Goal: Task Accomplishment & Management: Manage account settings

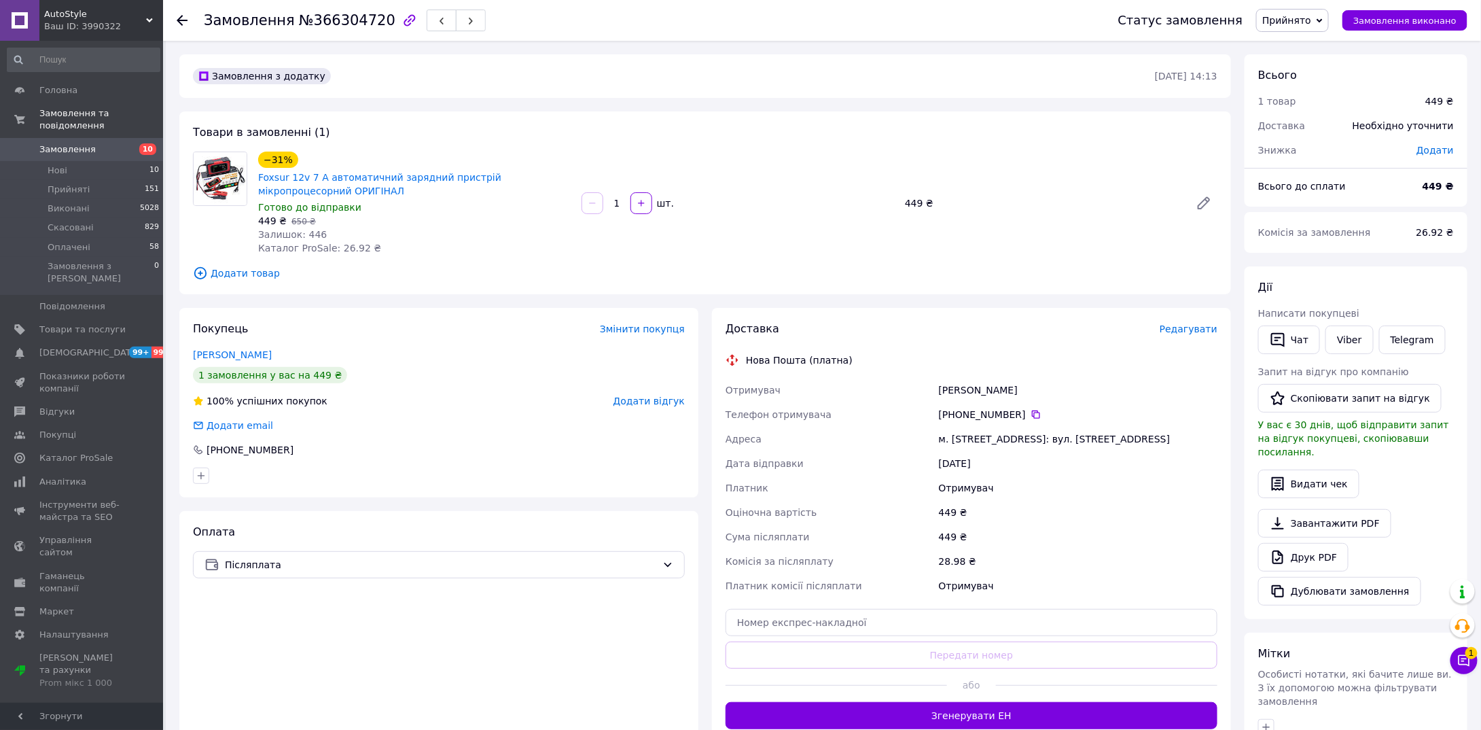
click at [1193, 330] on span "Редагувати" at bounding box center [1189, 328] width 58 height 11
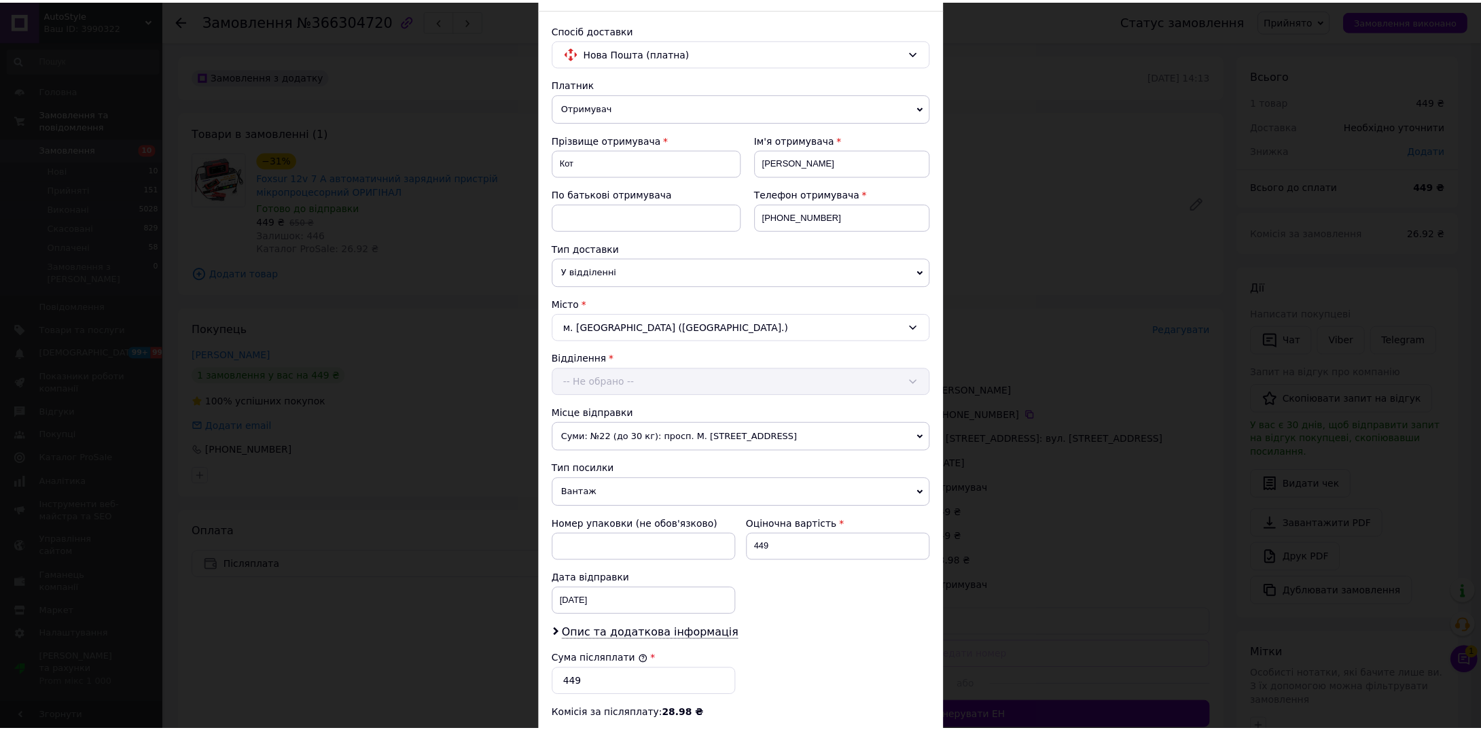
scroll to position [272, 0]
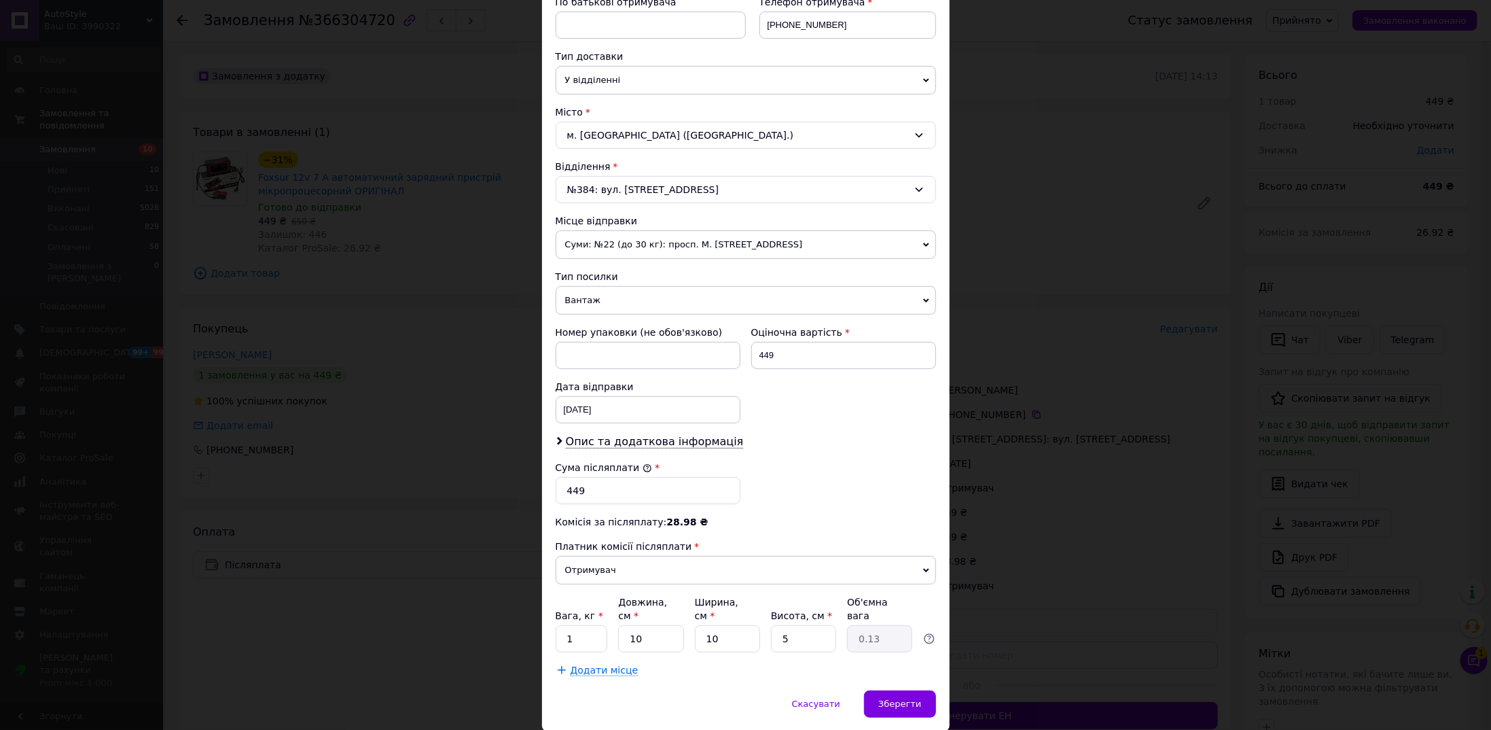
click at [601, 299] on span "Вантаж" at bounding box center [746, 300] width 380 height 29
click at [601, 318] on li "Документи" at bounding box center [746, 327] width 380 height 20
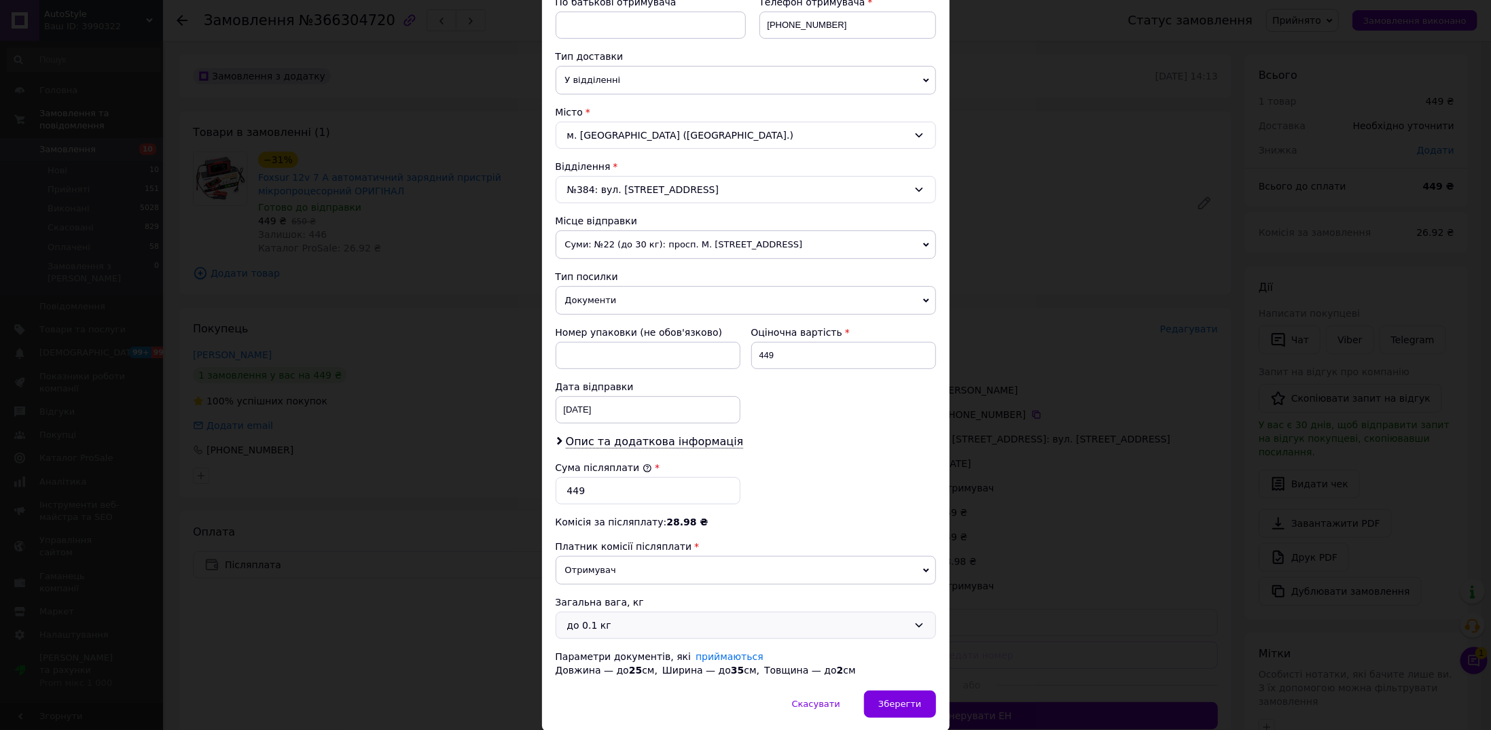
click at [618, 622] on div "до 0.1 кг" at bounding box center [737, 625] width 341 height 15
click at [614, 691] on li "до 1 кг" at bounding box center [743, 695] width 379 height 24
click at [896, 698] on span "Зберегти" at bounding box center [900, 703] width 43 height 10
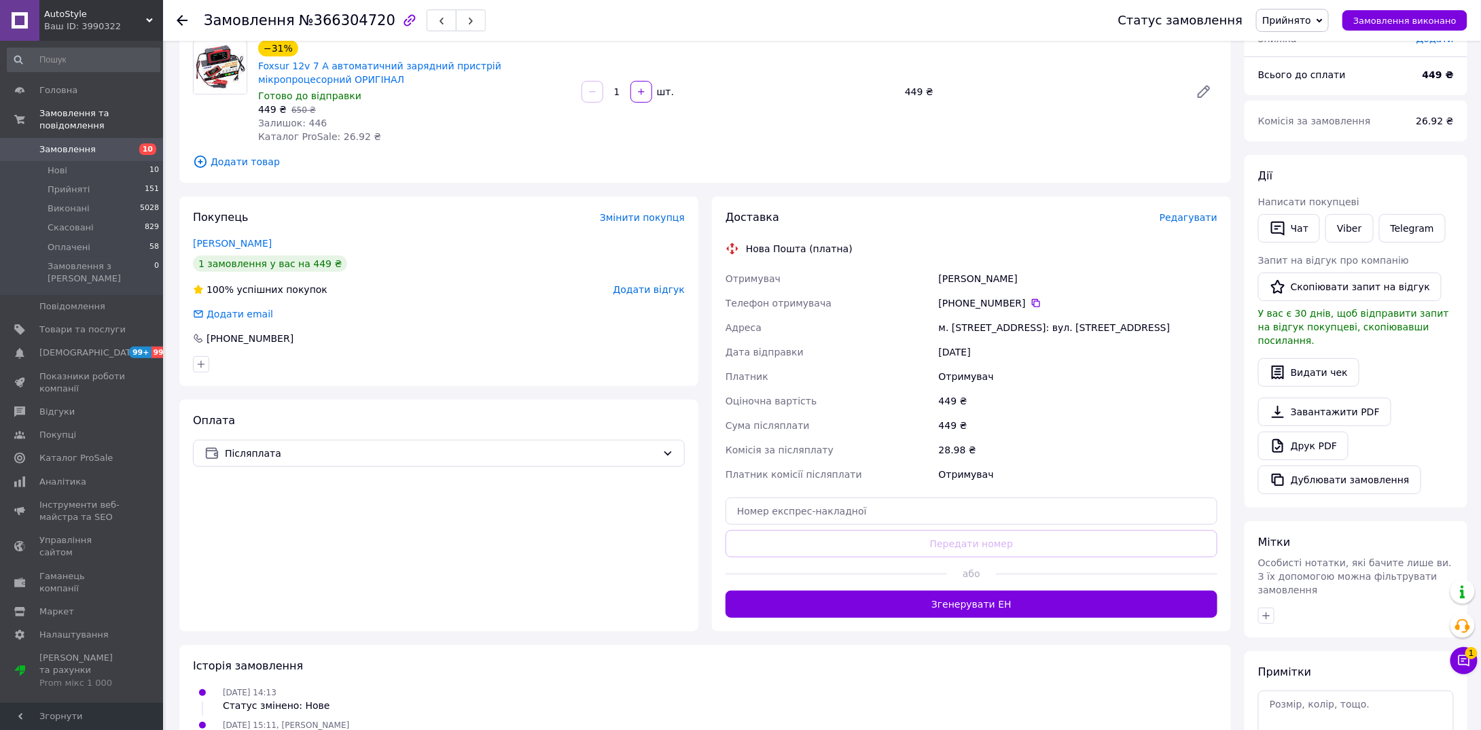
scroll to position [243, 0]
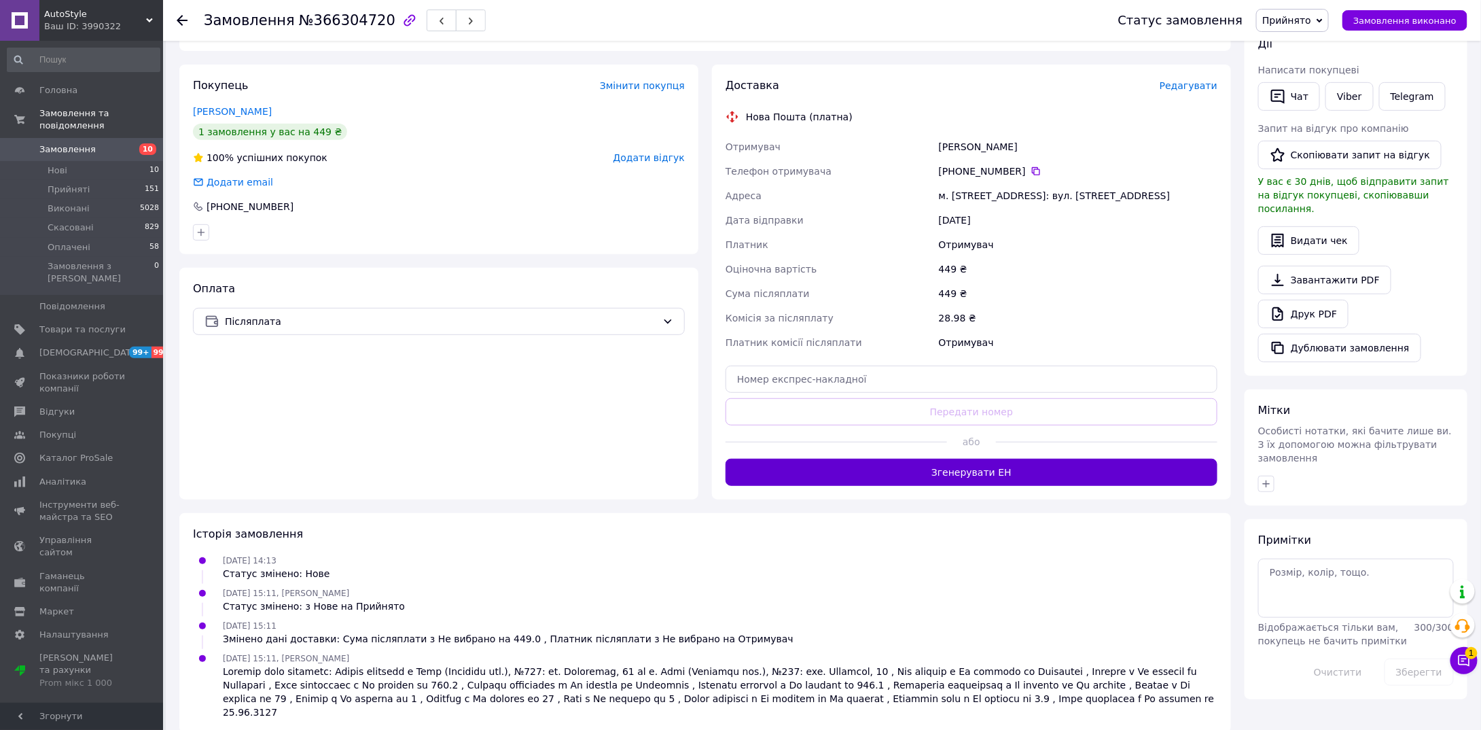
click at [951, 476] on button "Згенерувати ЕН" at bounding box center [972, 472] width 492 height 27
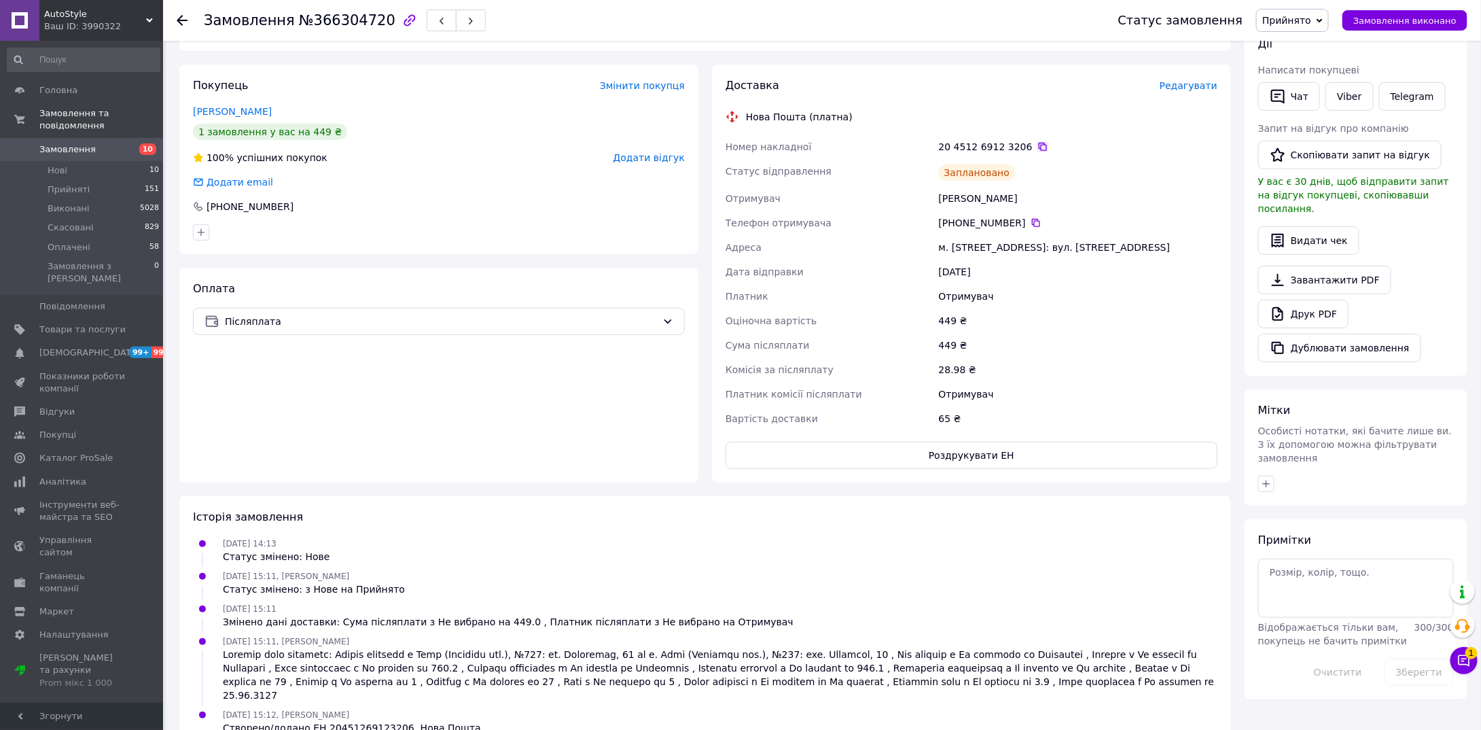
click at [1038, 145] on icon at bounding box center [1043, 146] width 11 height 11
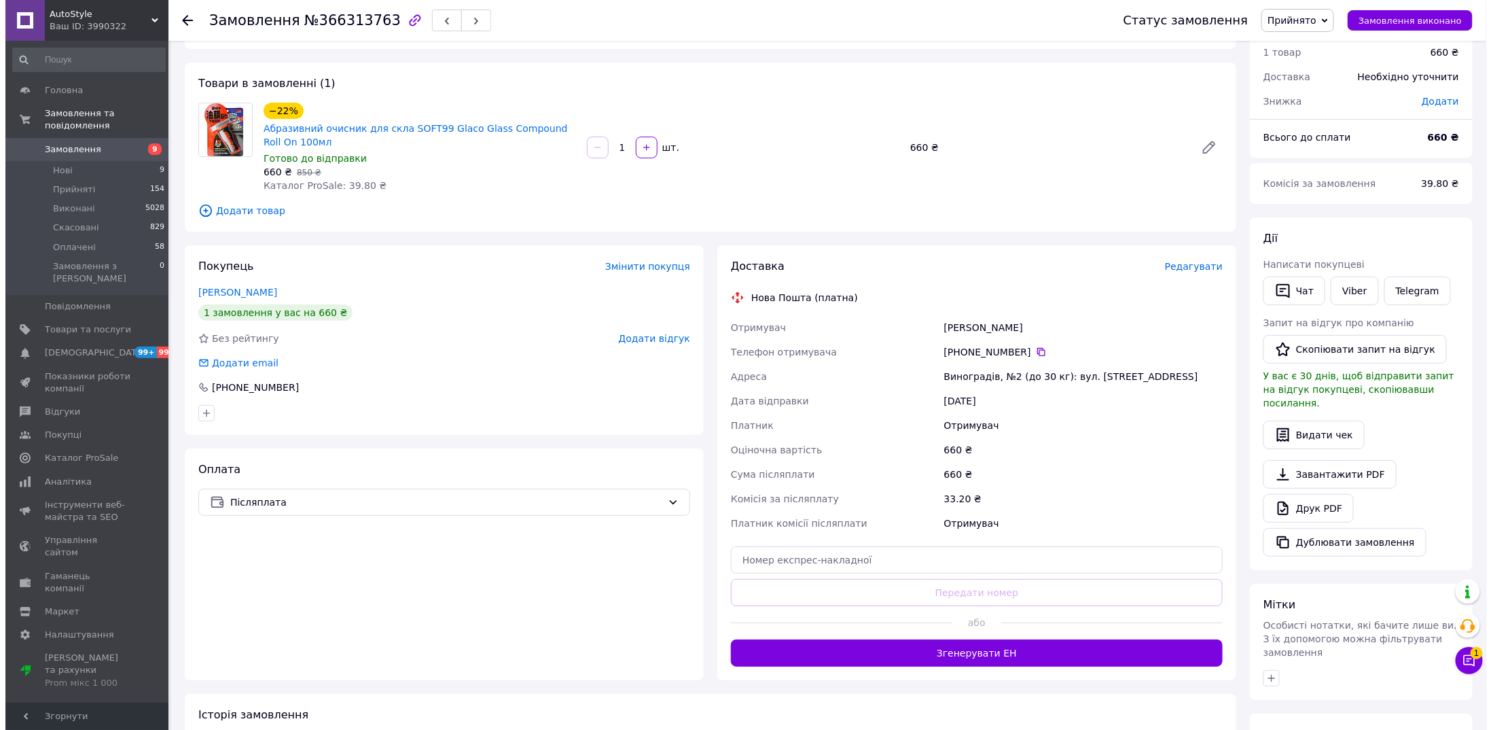
scroll to position [68, 0]
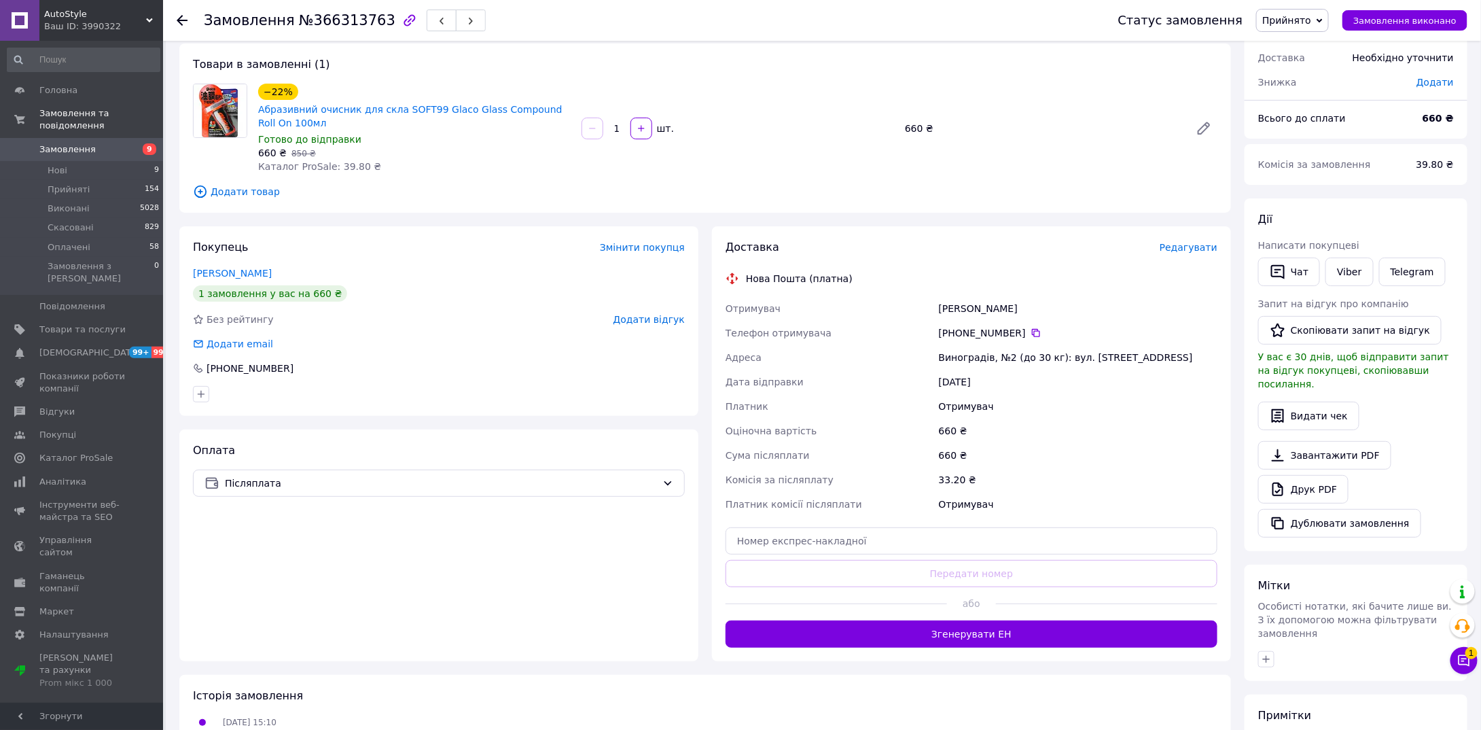
click at [1177, 250] on span "Редагувати" at bounding box center [1189, 247] width 58 height 11
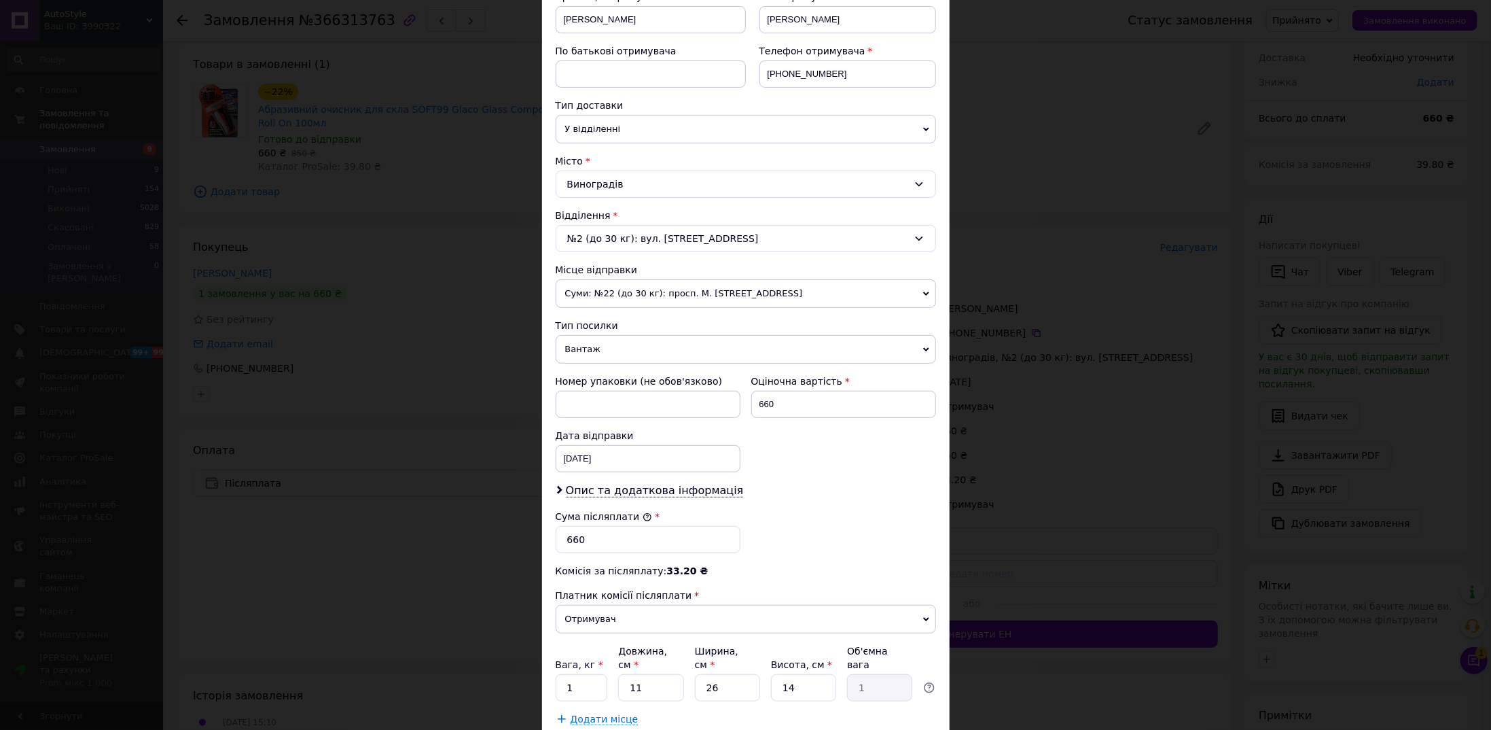
scroll to position [298, 0]
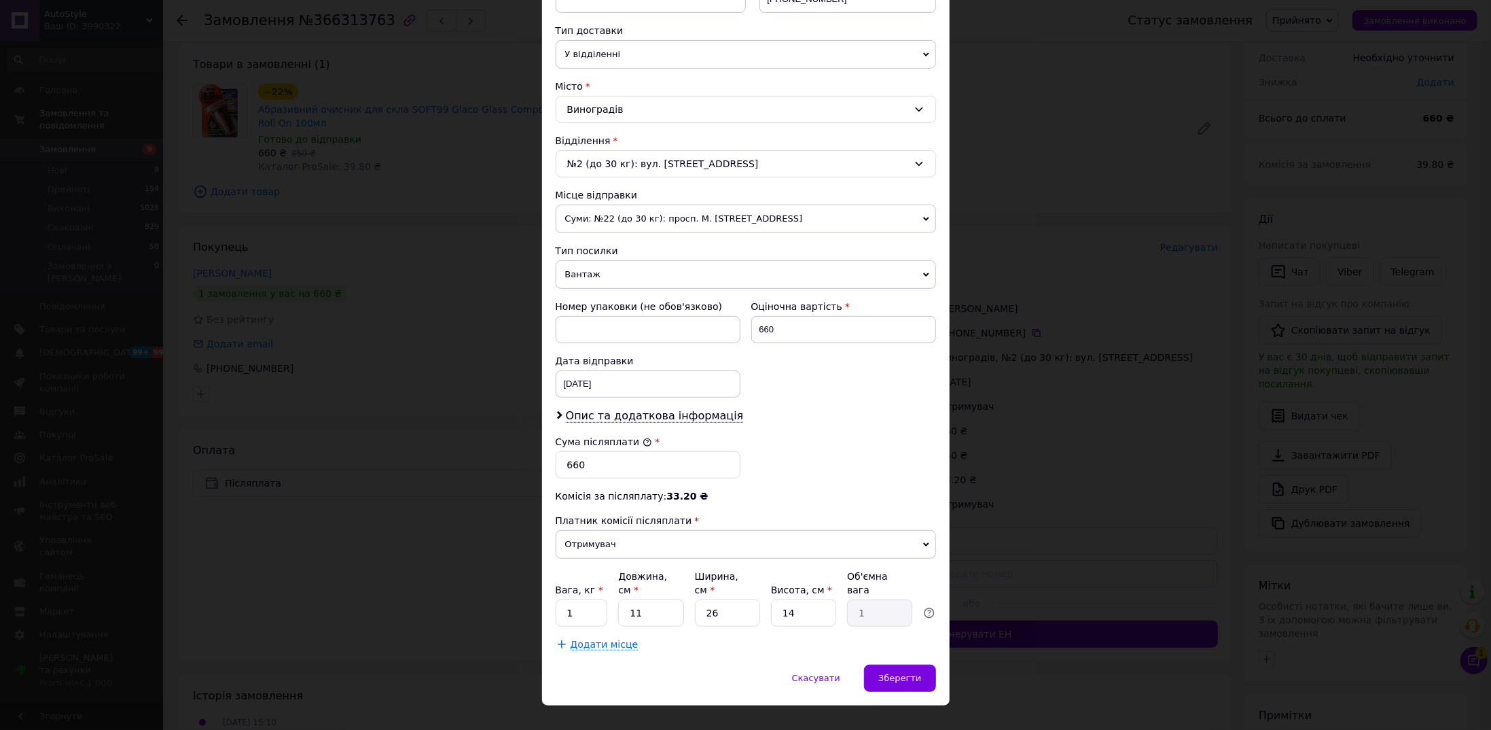
click at [650, 418] on div "Платник Отримувач Відправник Прізвище отримувача Шереш Ім'я отримувача Олександ…" at bounding box center [746, 255] width 380 height 792
click at [653, 410] on span "Опис та додаткова інформація" at bounding box center [655, 416] width 178 height 14
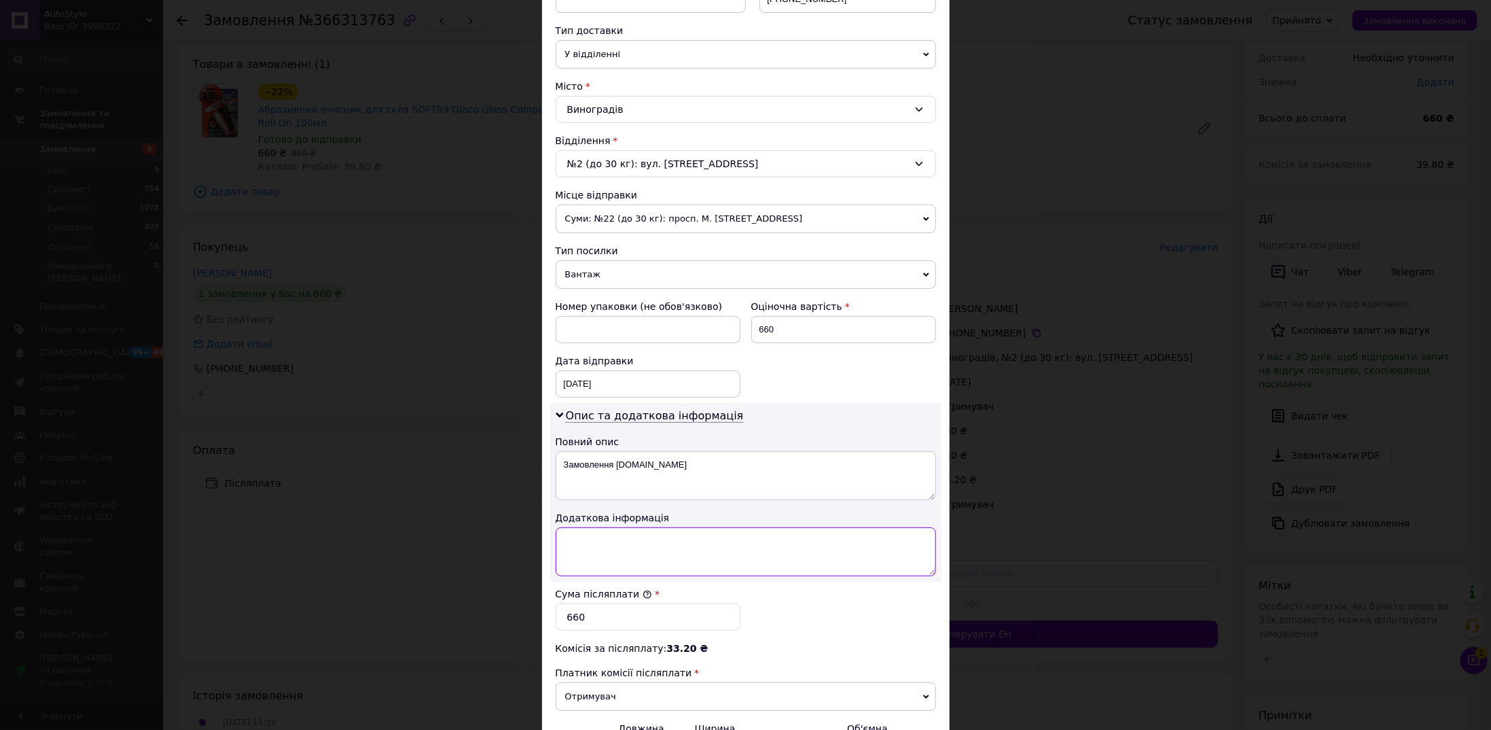
click at [642, 529] on textarea at bounding box center [746, 551] width 380 height 49
type textarea "Абразив"
click at [783, 600] on div "Сума післяплати * 660" at bounding box center [745, 609] width 391 height 54
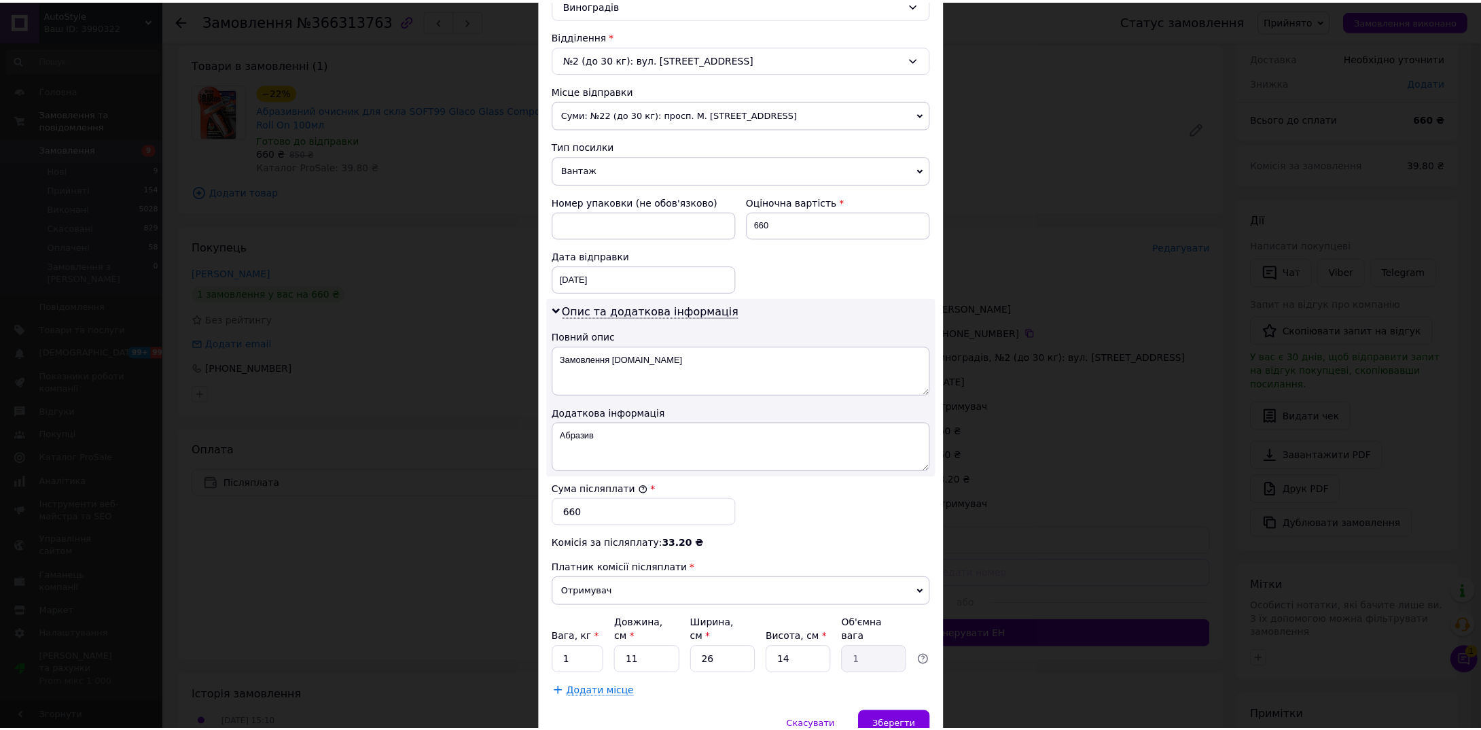
scroll to position [448, 0]
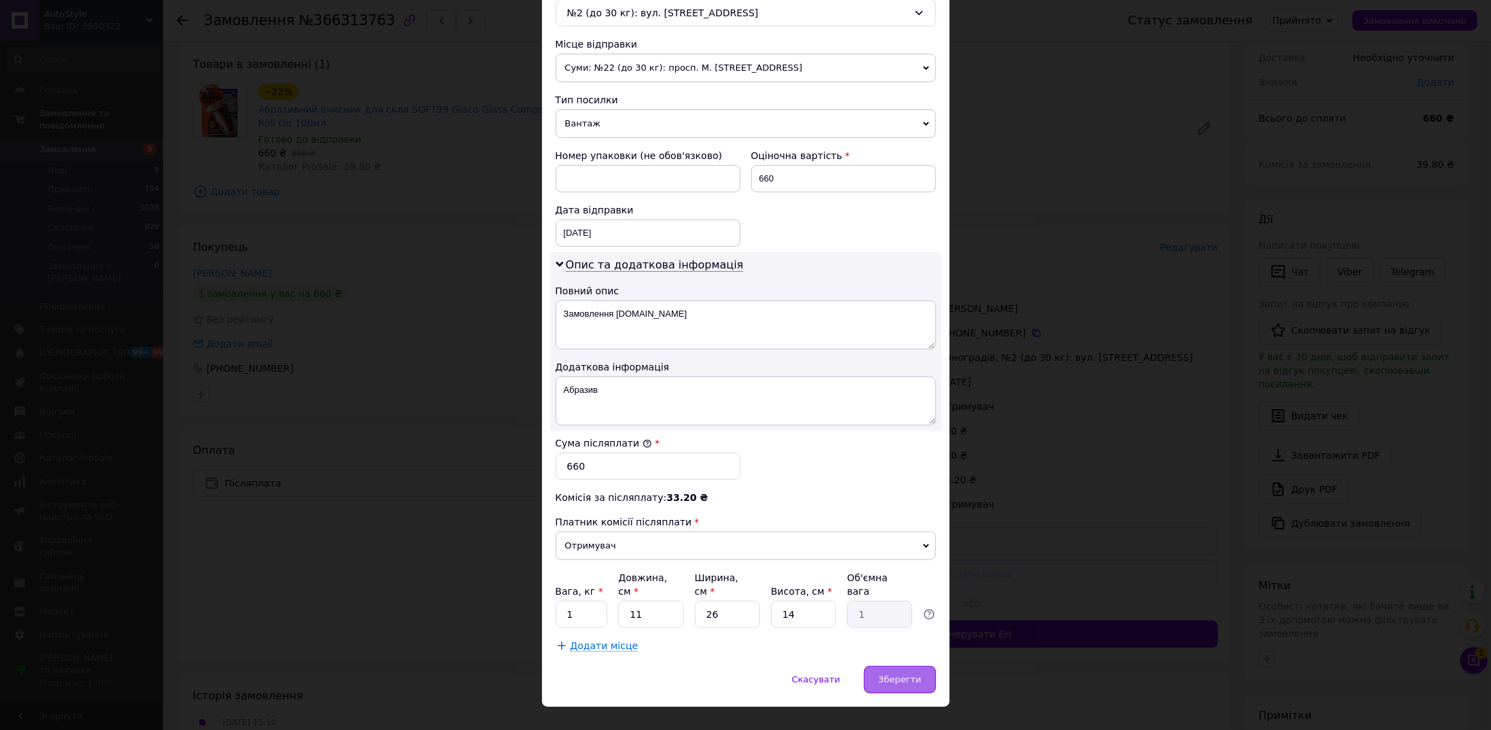
click at [895, 666] on div "Зберегти" at bounding box center [899, 679] width 71 height 27
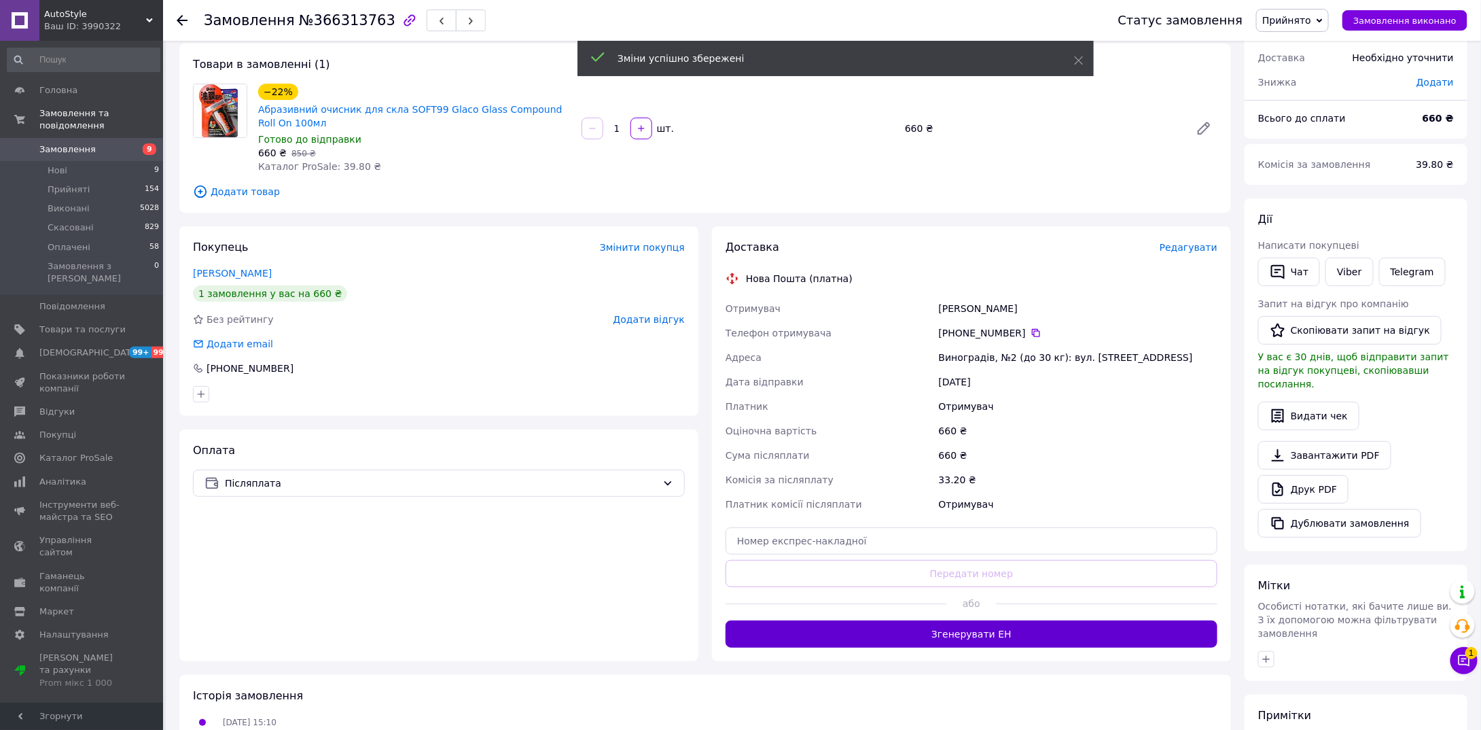
click at [944, 620] on button "Згенерувати ЕН" at bounding box center [972, 633] width 492 height 27
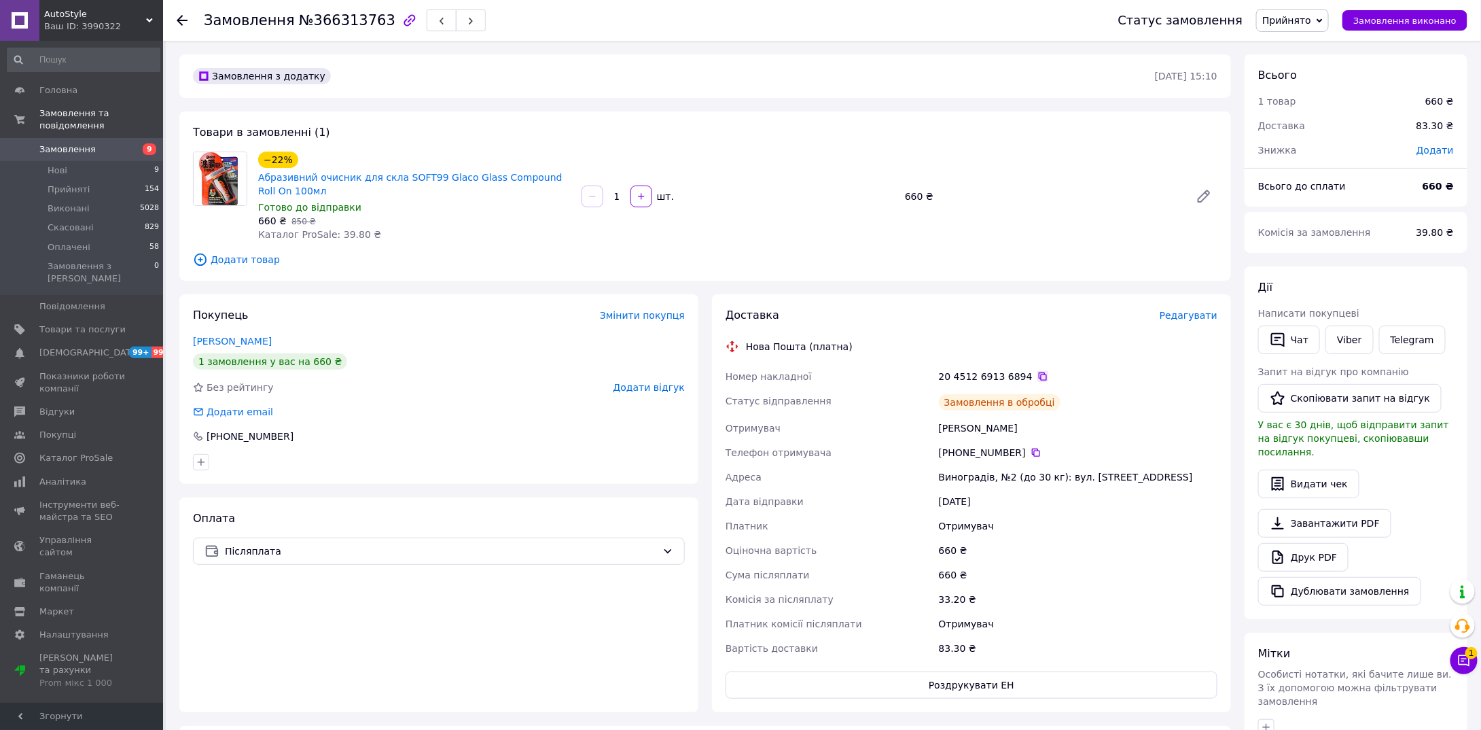
click at [1038, 376] on icon at bounding box center [1043, 376] width 11 height 11
click at [871, 501] on div "Дата відправки" at bounding box center [829, 501] width 213 height 24
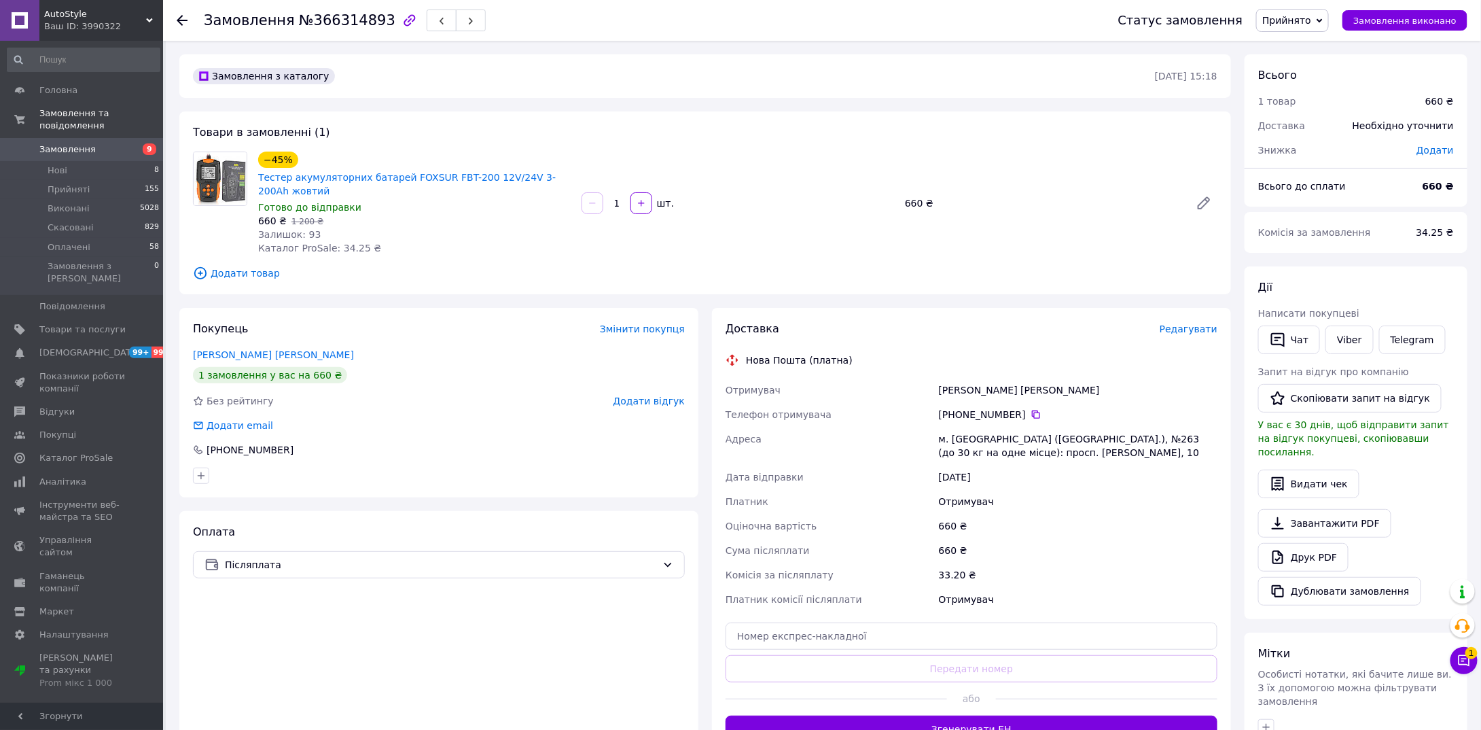
click at [1193, 330] on span "Редагувати" at bounding box center [1189, 328] width 58 height 11
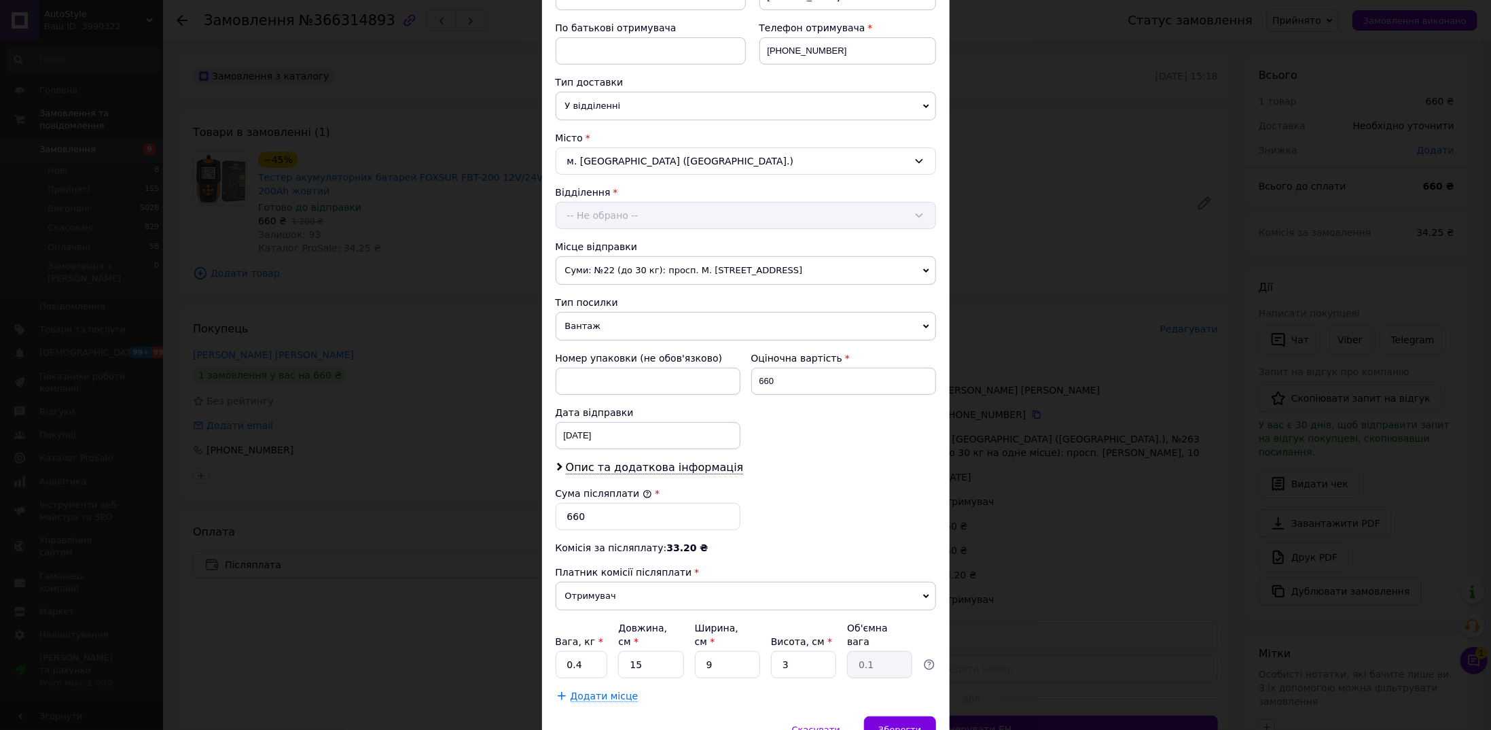
scroll to position [298, 0]
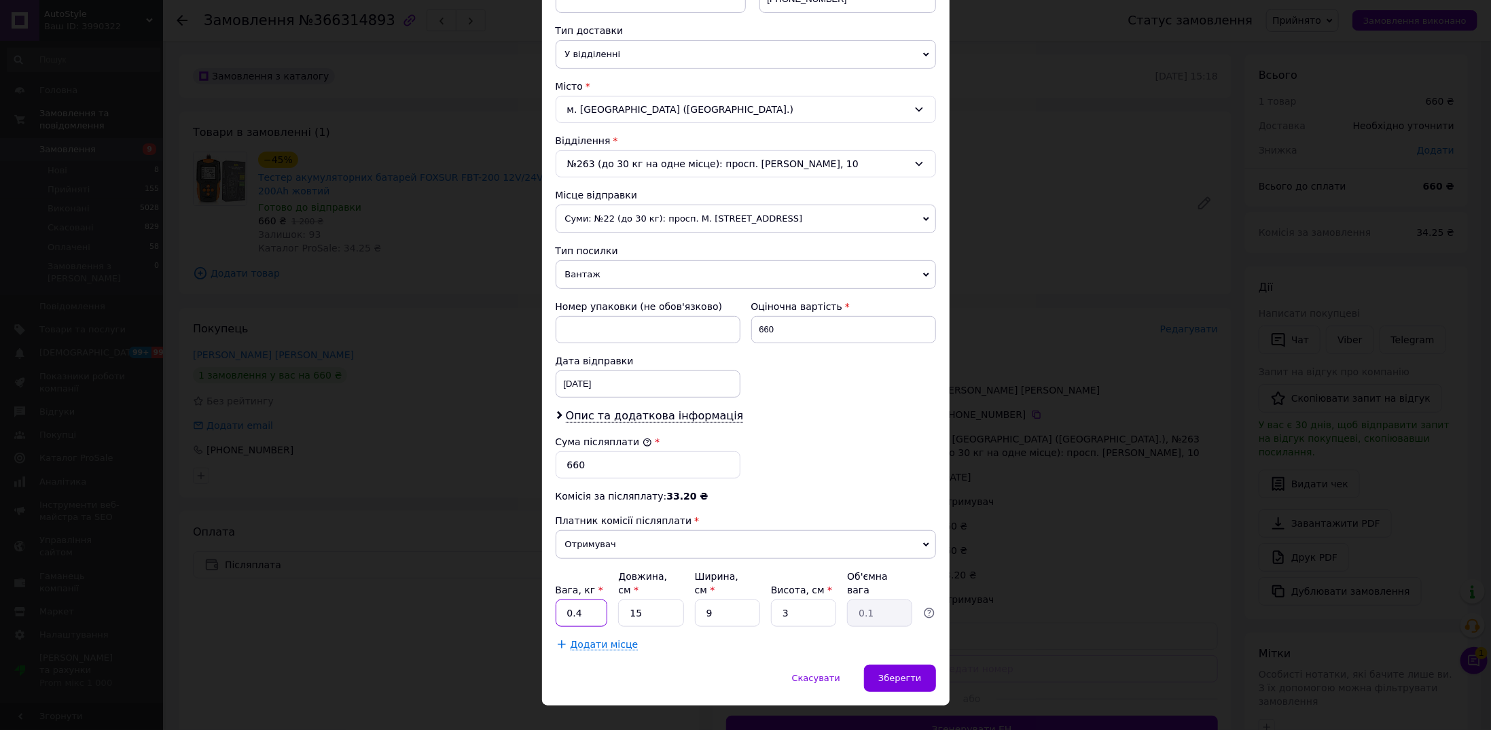
click at [559, 599] on input "0.4" at bounding box center [582, 612] width 52 height 27
type input "1"
click at [750, 491] on div "Комісія за післяплату: 33.20 ₴" at bounding box center [746, 496] width 380 height 14
click at [658, 413] on span "Опис та додаткова інформація" at bounding box center [655, 416] width 178 height 14
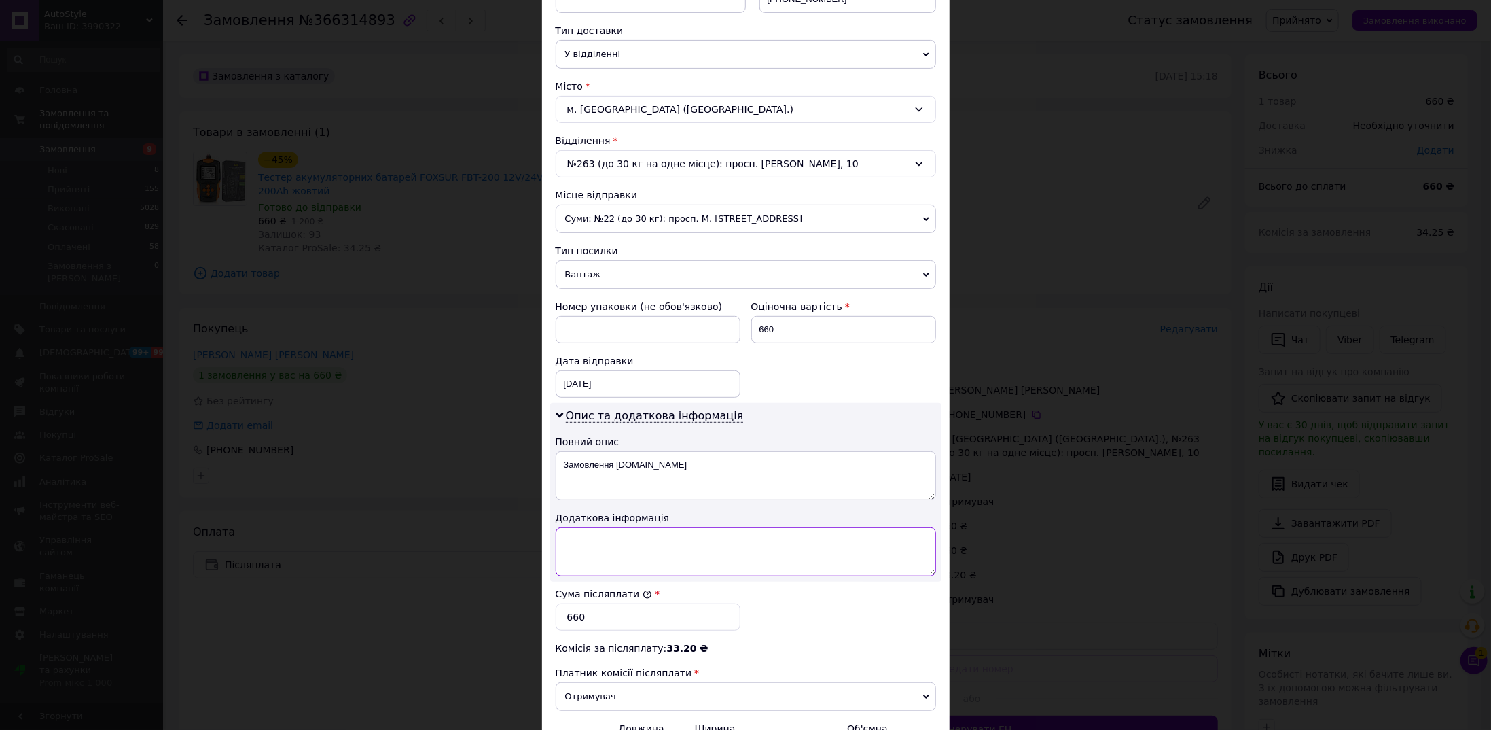
click at [656, 552] on textarea at bounding box center [746, 551] width 380 height 49
type textarea "Тестер"
click at [817, 589] on div "Сума післяплати * 660" at bounding box center [745, 609] width 391 height 54
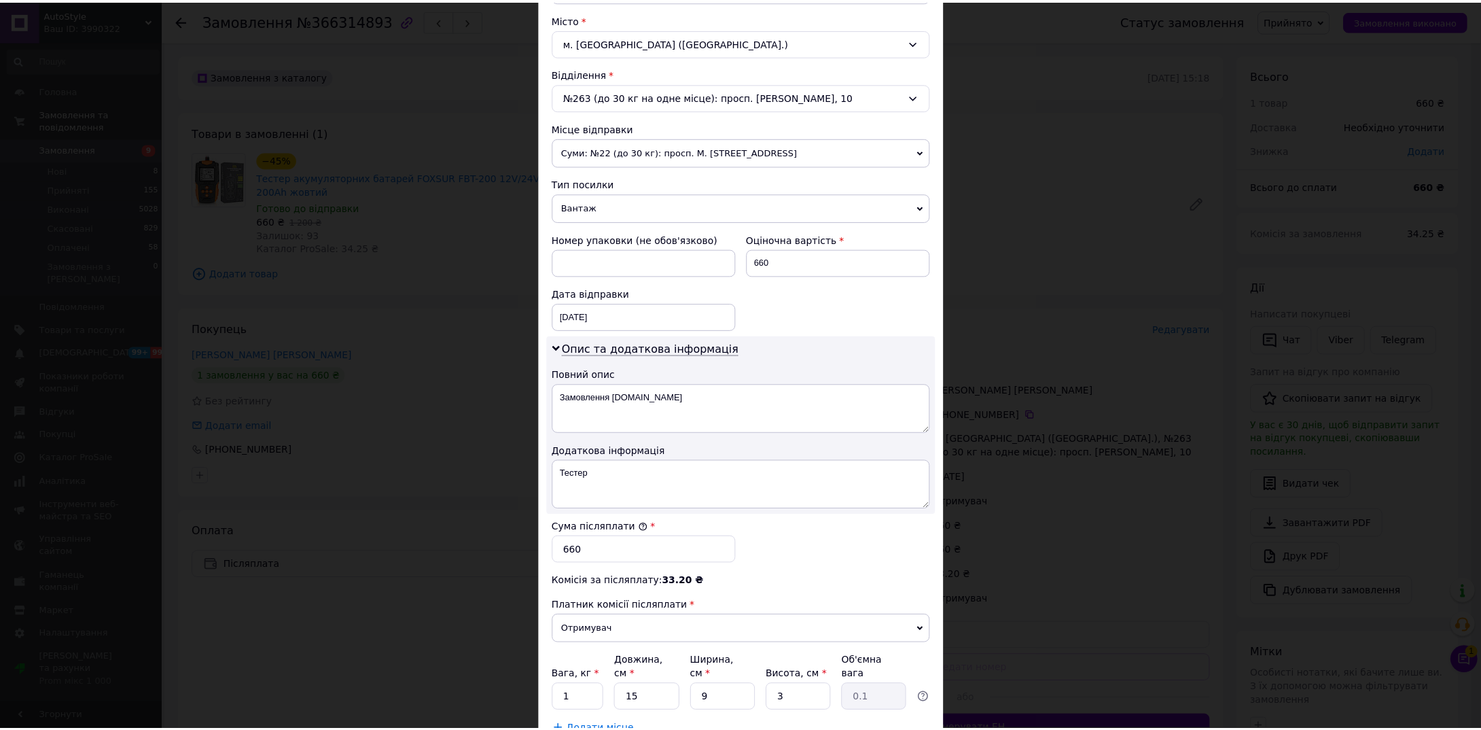
scroll to position [448, 0]
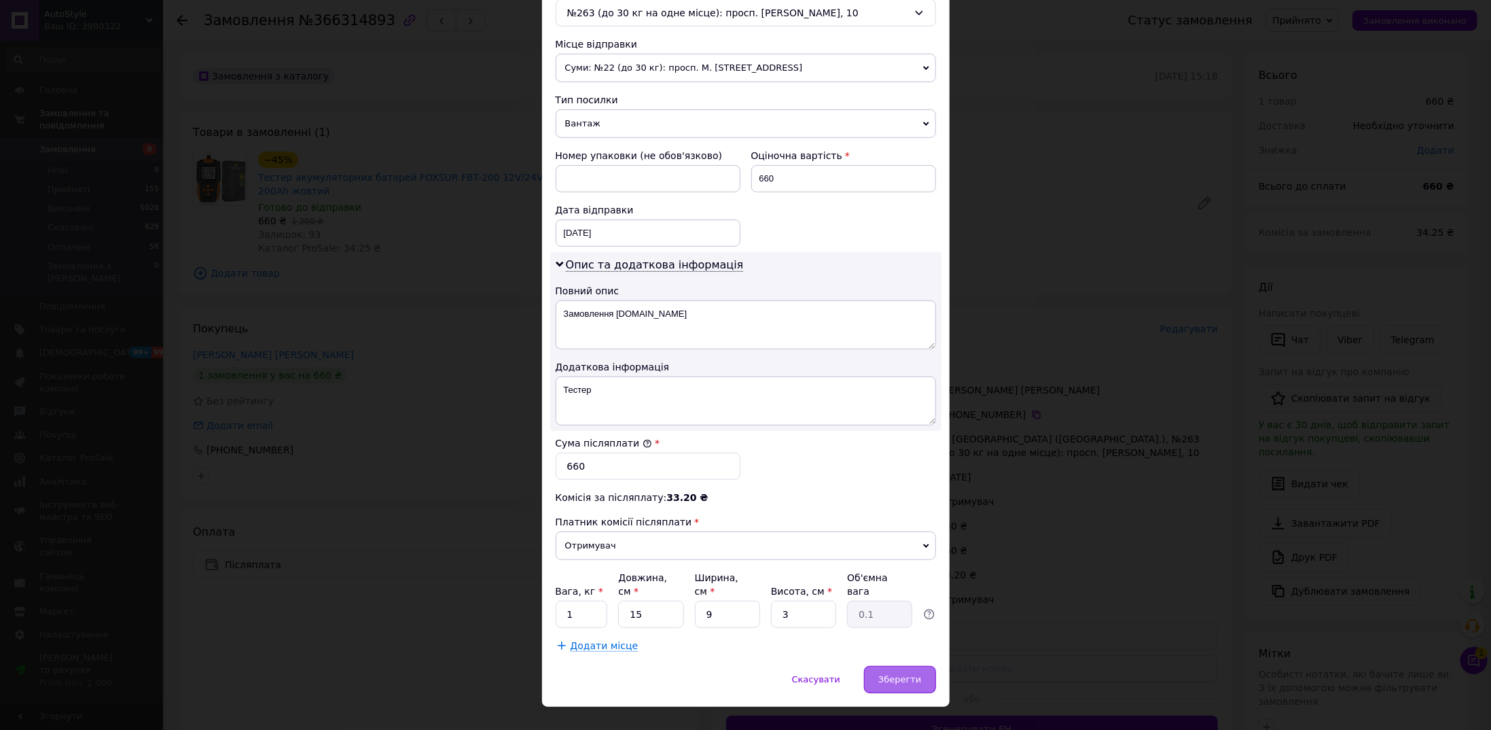
click at [898, 674] on span "Зберегти" at bounding box center [900, 679] width 43 height 10
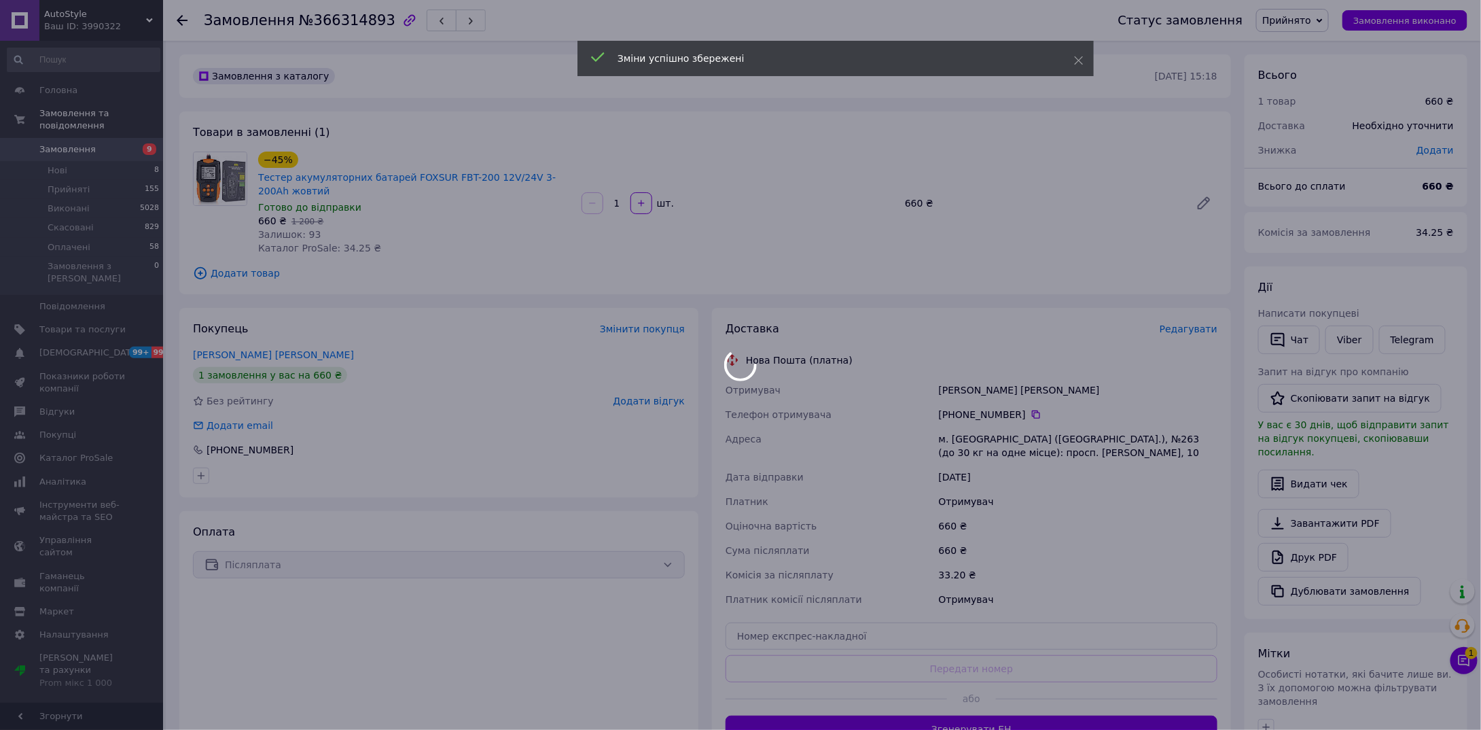
scroll to position [136, 0]
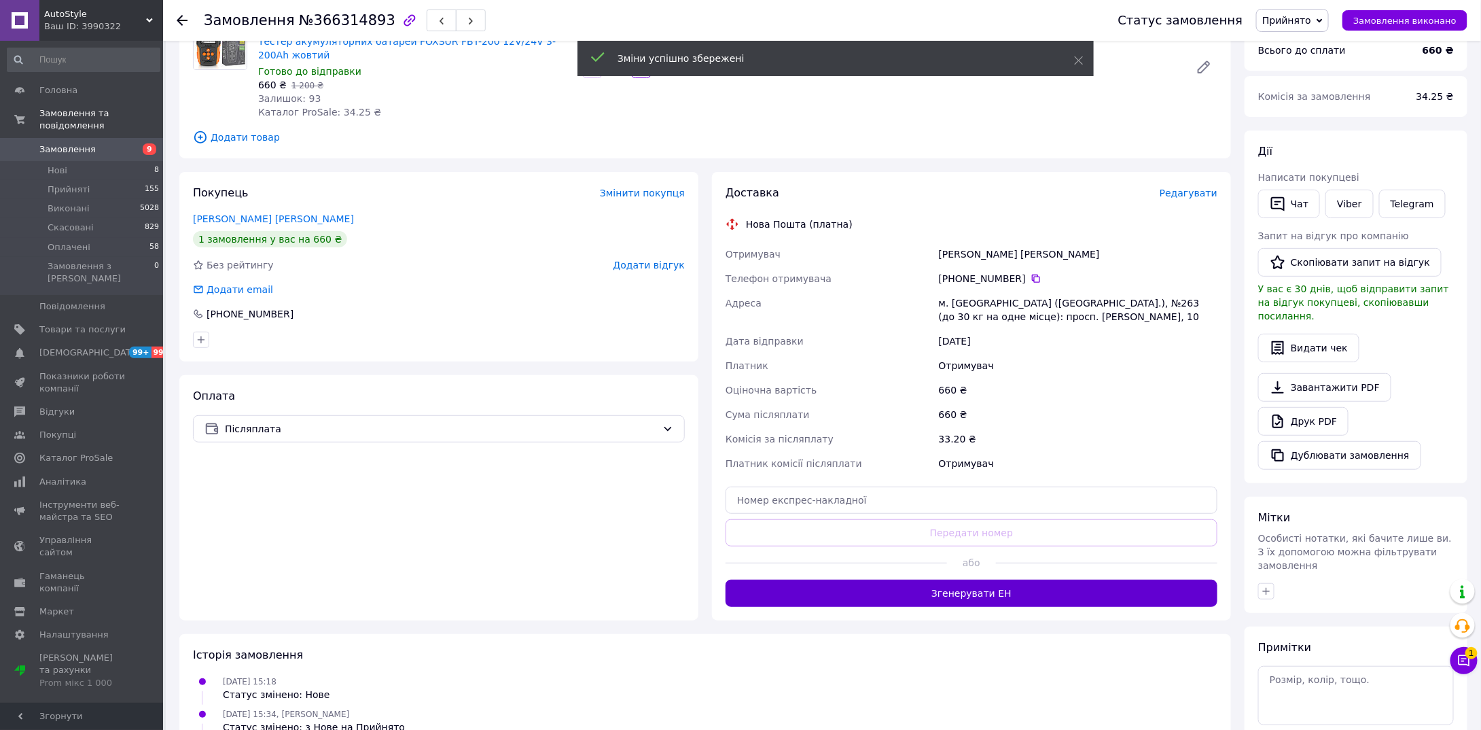
click at [965, 590] on button "Згенерувати ЕН" at bounding box center [972, 593] width 492 height 27
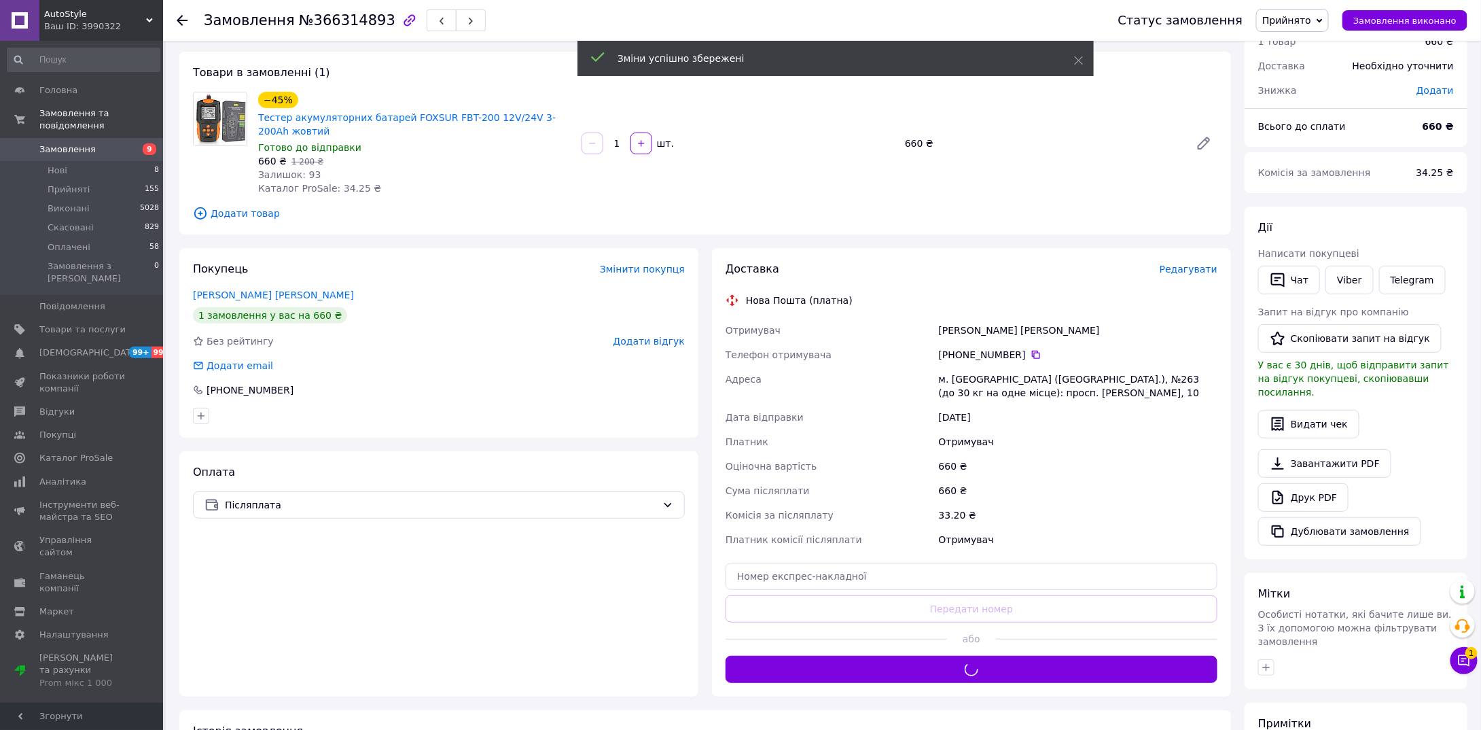
scroll to position [0, 0]
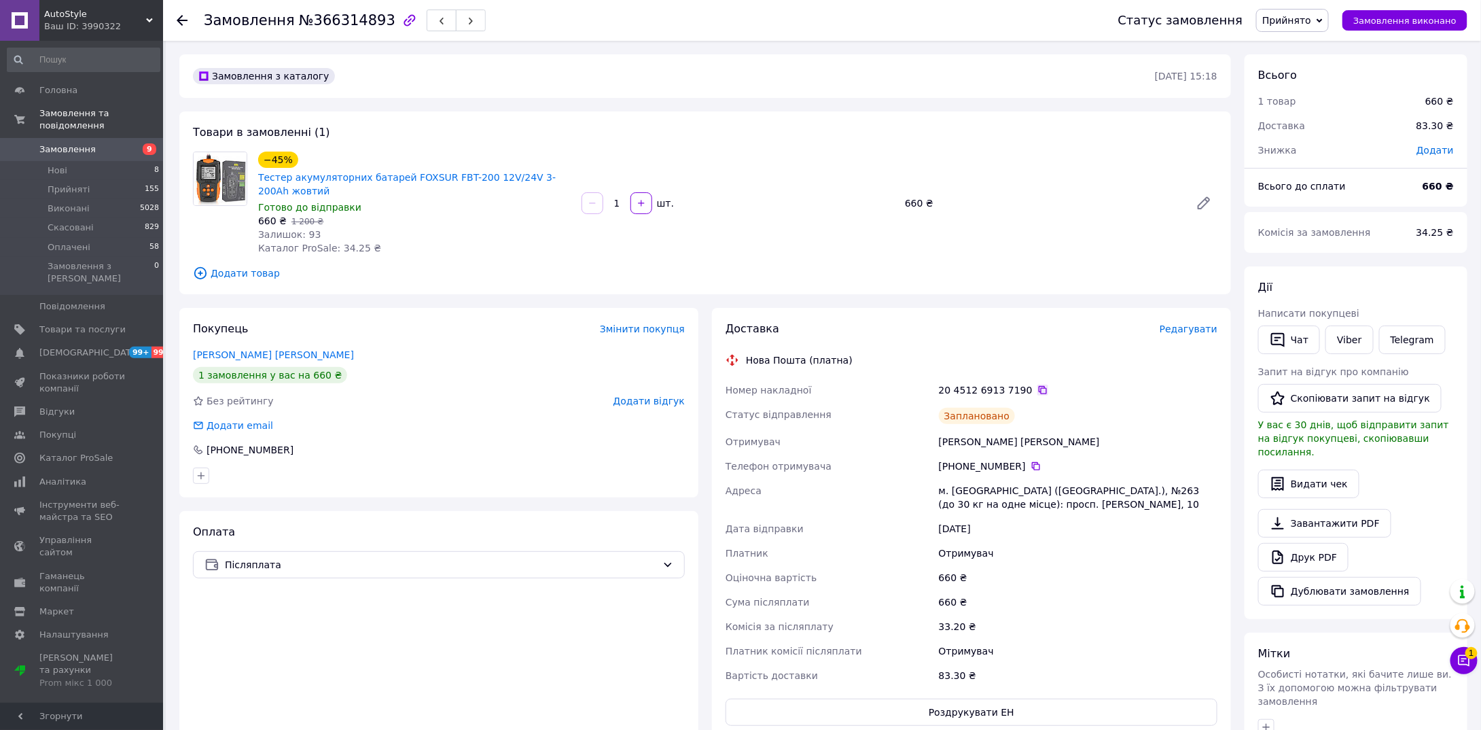
click at [1038, 391] on icon at bounding box center [1043, 390] width 11 height 11
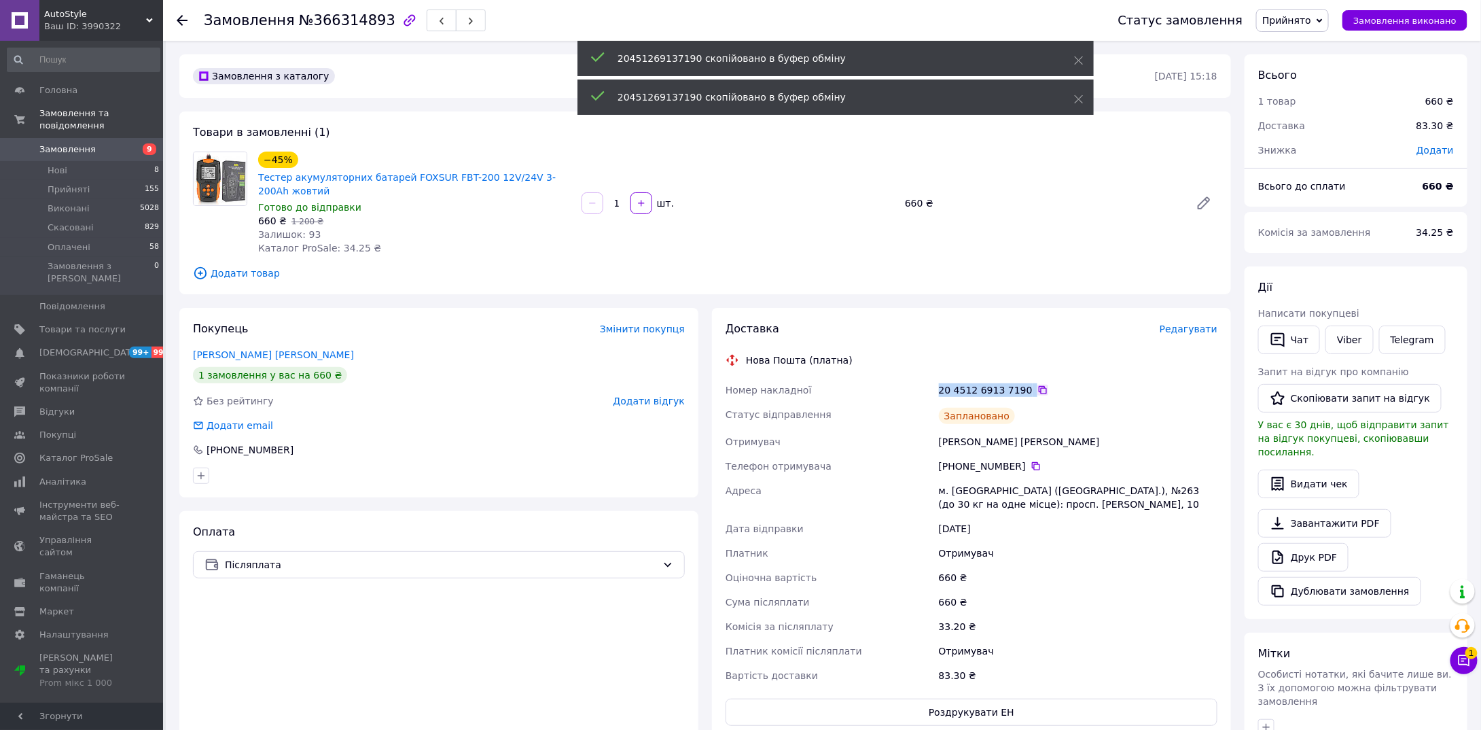
click at [1038, 391] on icon at bounding box center [1043, 390] width 11 height 11
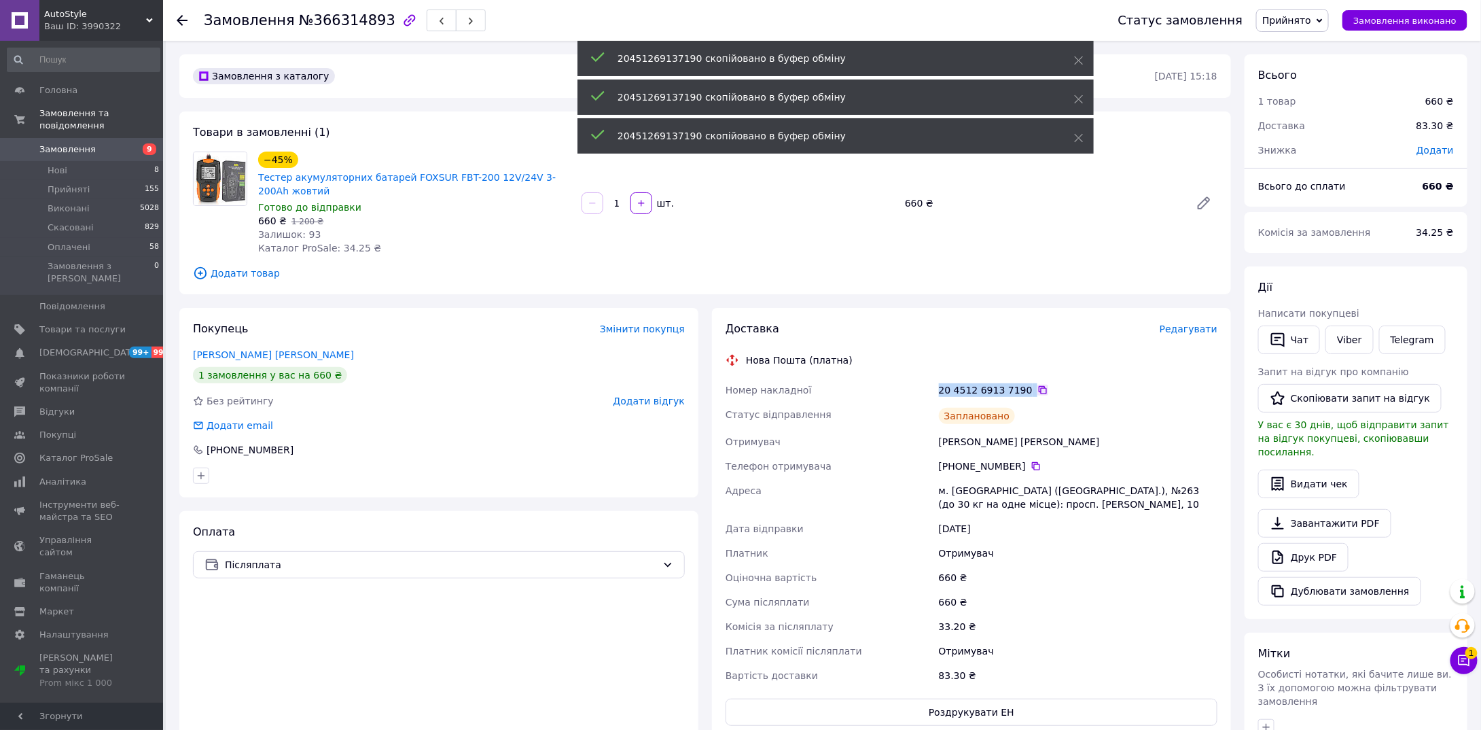
click at [1038, 391] on icon at bounding box center [1043, 390] width 11 height 11
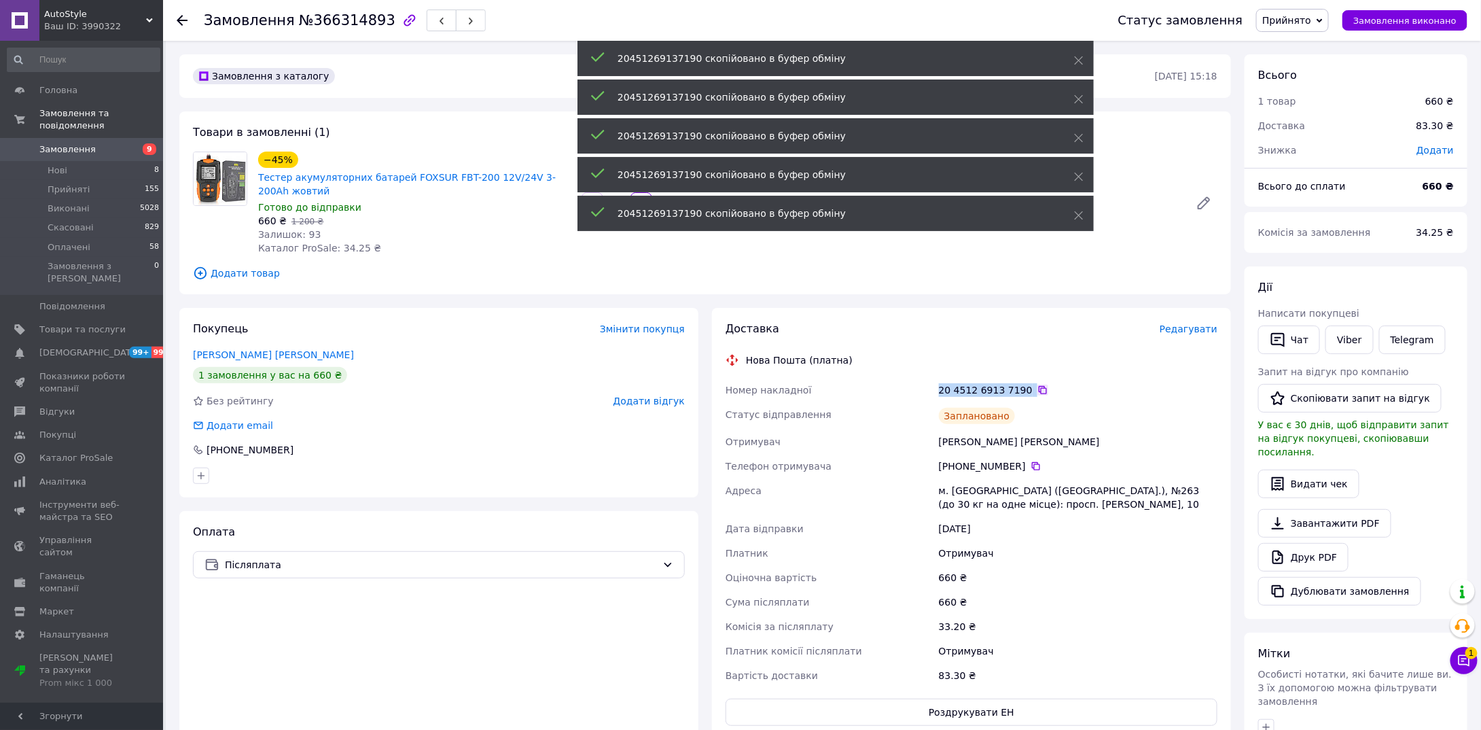
click at [1038, 391] on icon at bounding box center [1043, 390] width 11 height 11
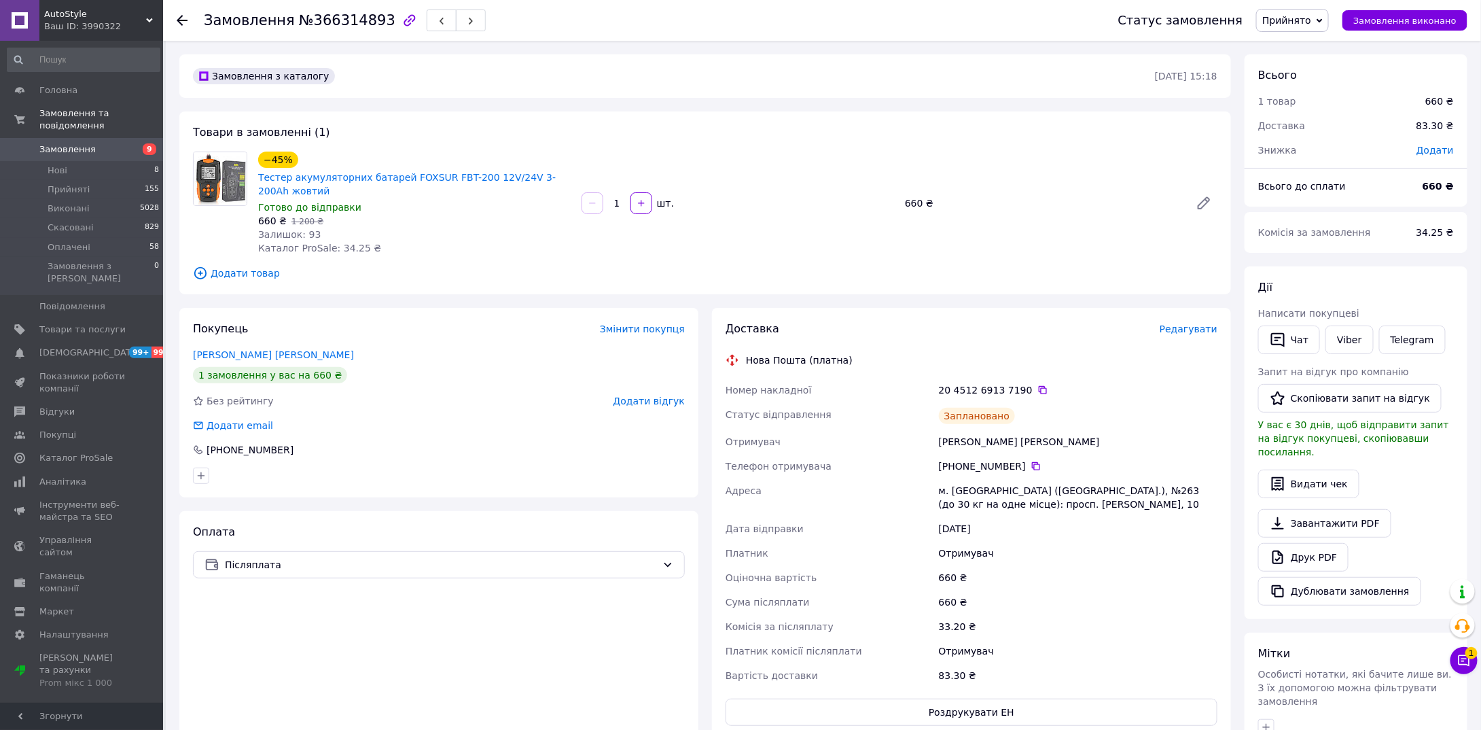
click at [855, 507] on div "Адреса" at bounding box center [829, 497] width 213 height 38
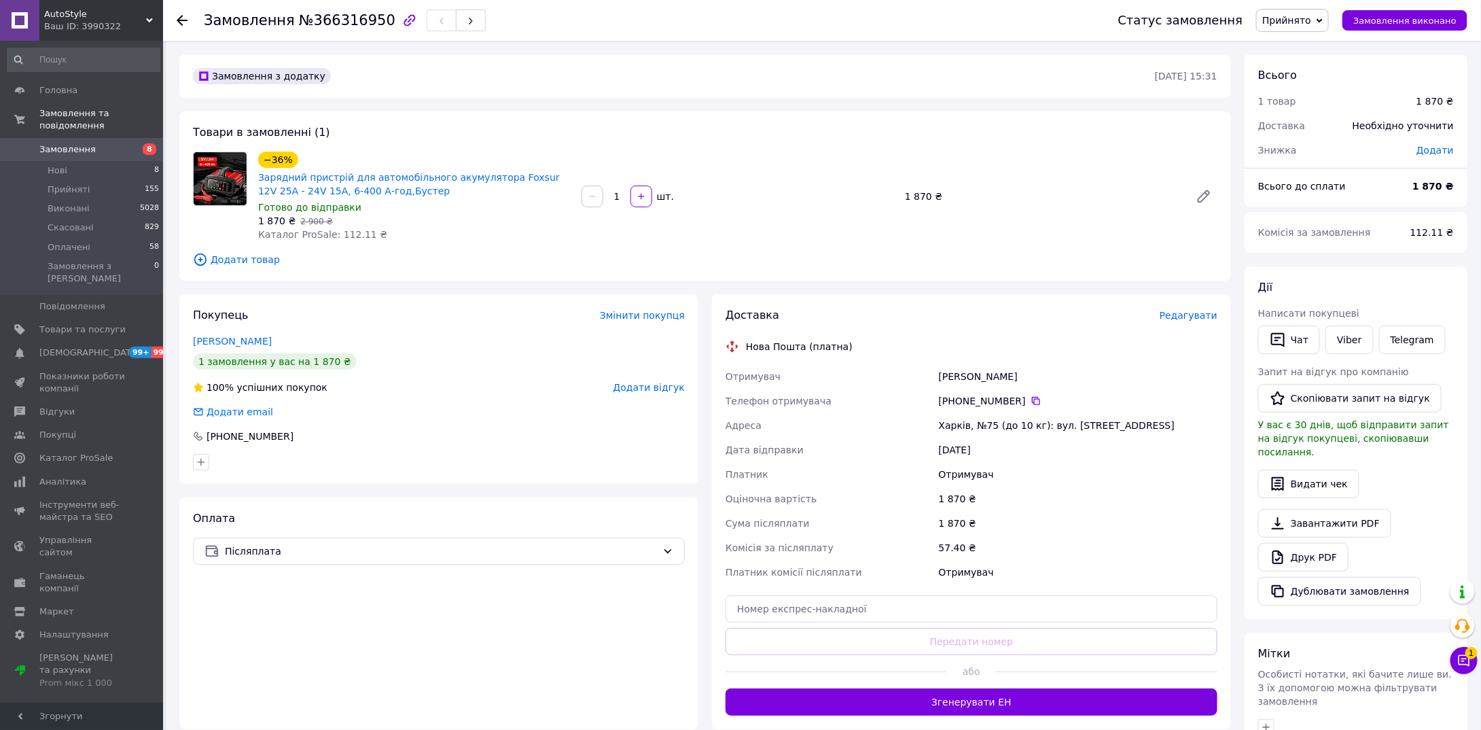
click at [1175, 313] on span "Редагувати" at bounding box center [1189, 315] width 58 height 11
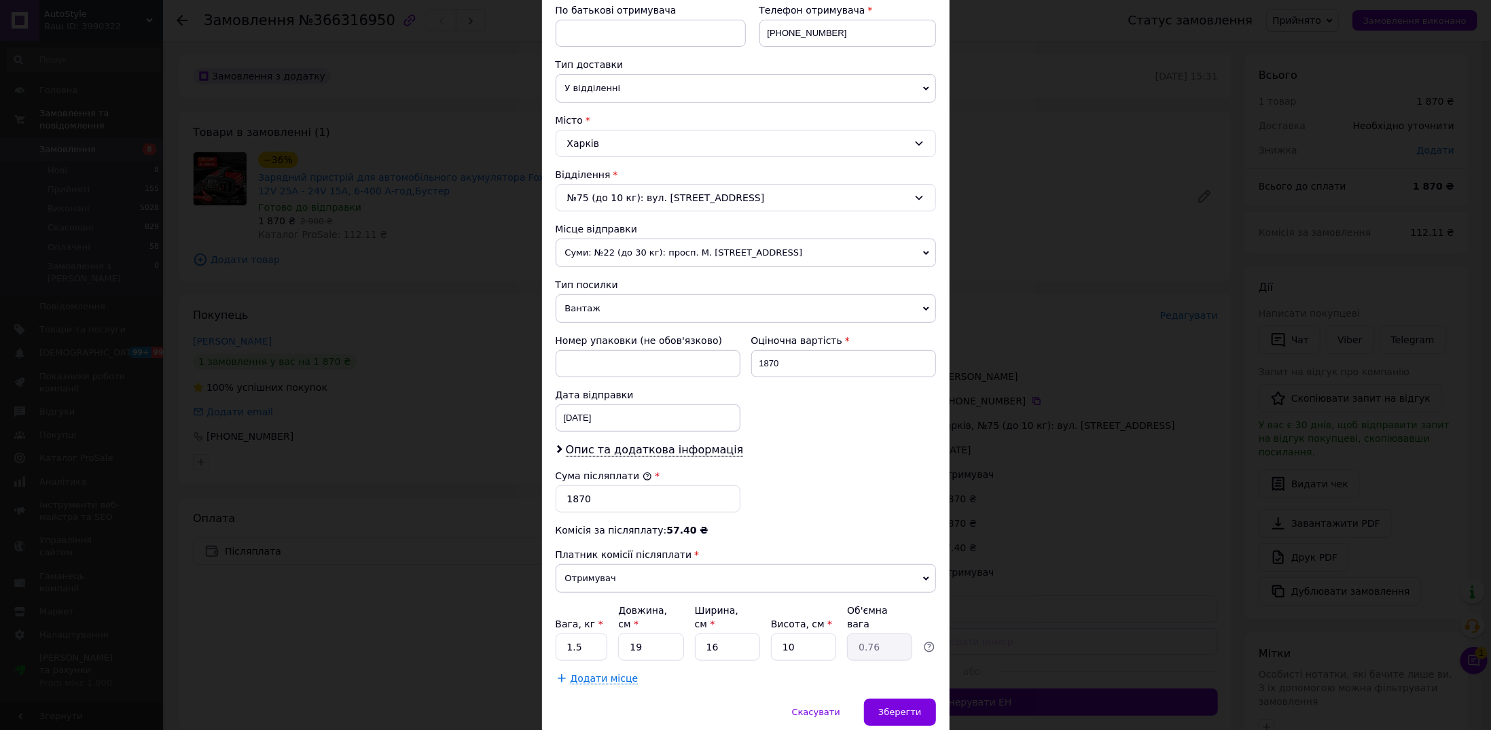
scroll to position [298, 0]
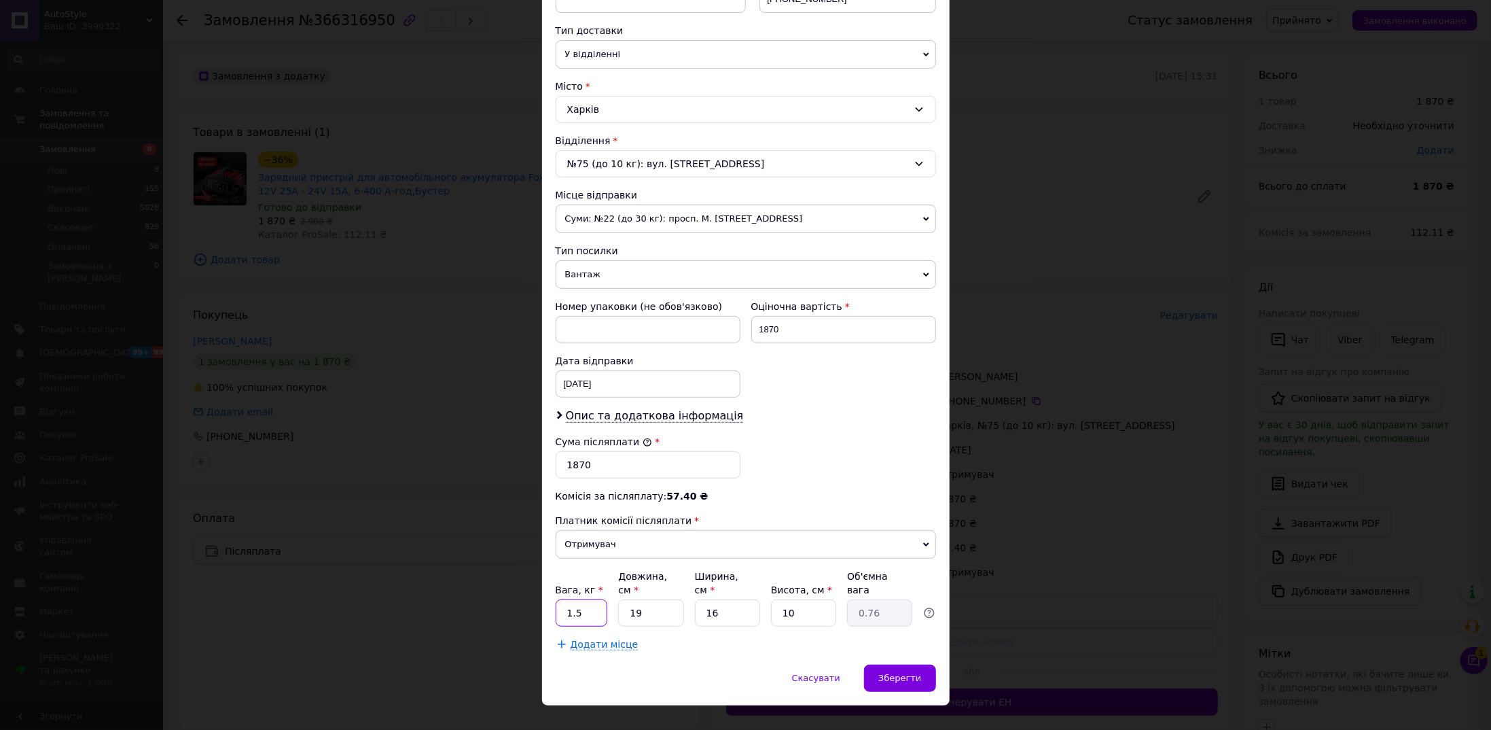
drag, startPoint x: 582, startPoint y: 590, endPoint x: 555, endPoint y: 589, distance: 26.5
click at [553, 590] on div "Спосіб доставки Нова Пошта (платна) Платник Отримувач Відправник Прізвище отрим…" at bounding box center [746, 227] width 408 height 873
type input "3"
click at [728, 495] on div "Комісія за післяплату: 57.40 ₴" at bounding box center [746, 496] width 380 height 14
drag, startPoint x: 707, startPoint y: 406, endPoint x: 704, endPoint y: 493, distance: 86.3
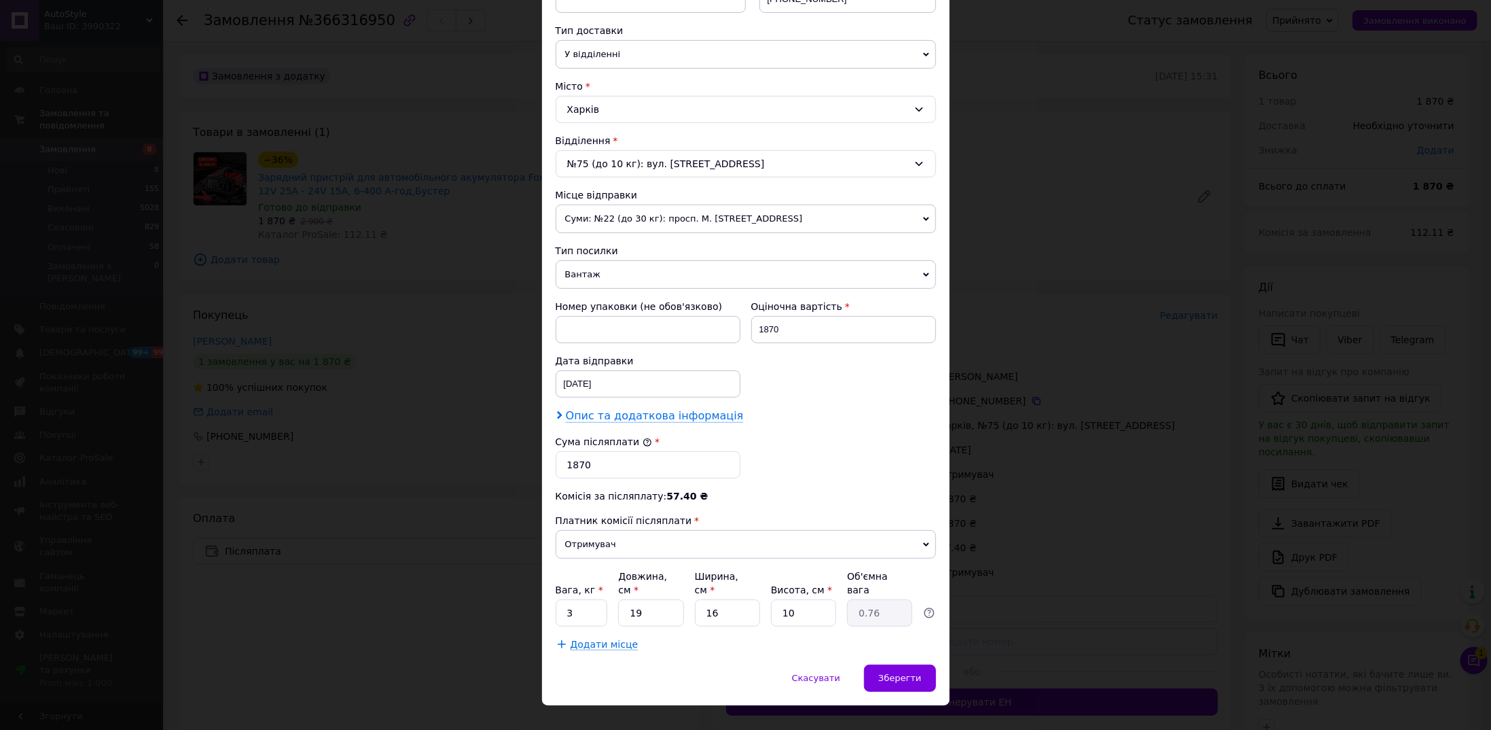
click at [707, 409] on span "Опис та додаткова інформація" at bounding box center [655, 416] width 178 height 14
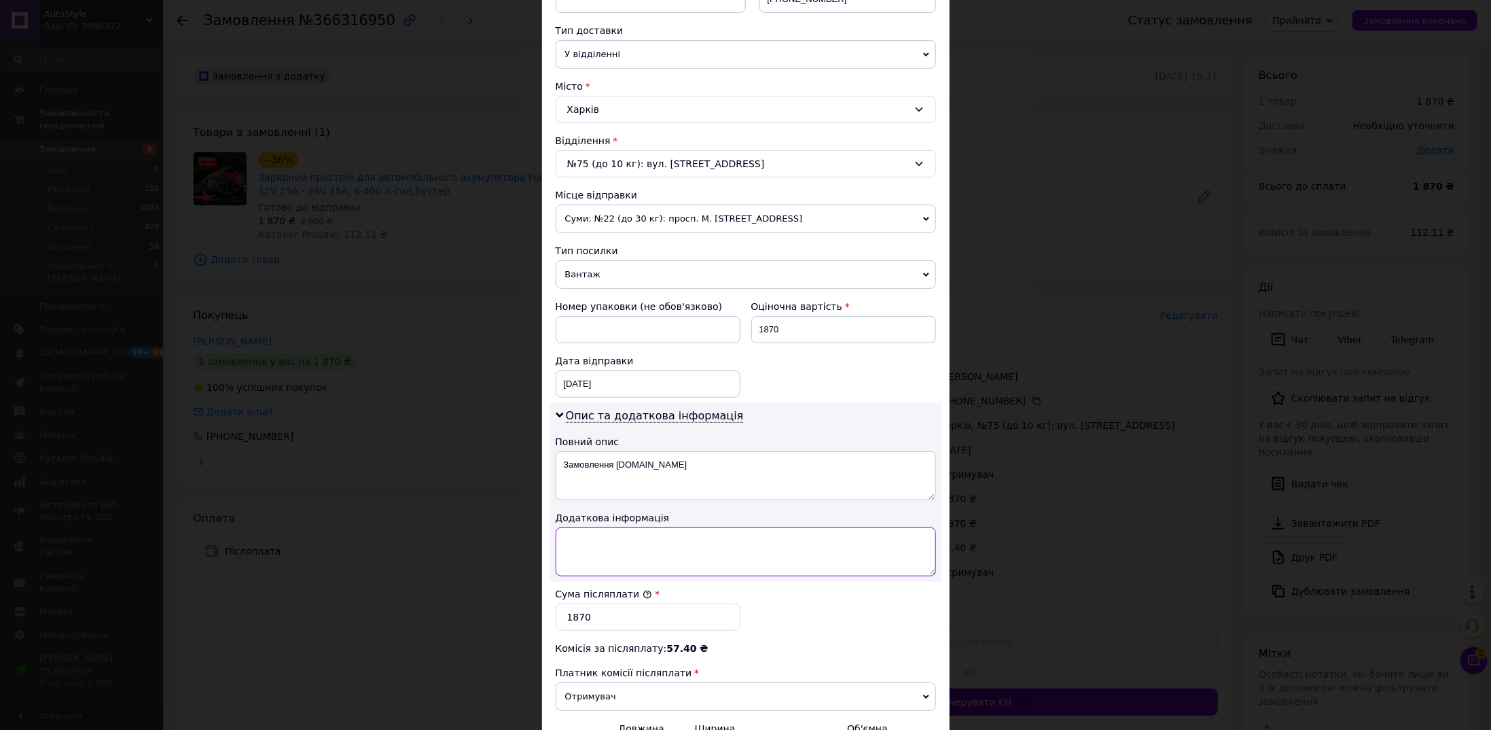
click at [684, 556] on textarea at bounding box center [746, 551] width 380 height 49
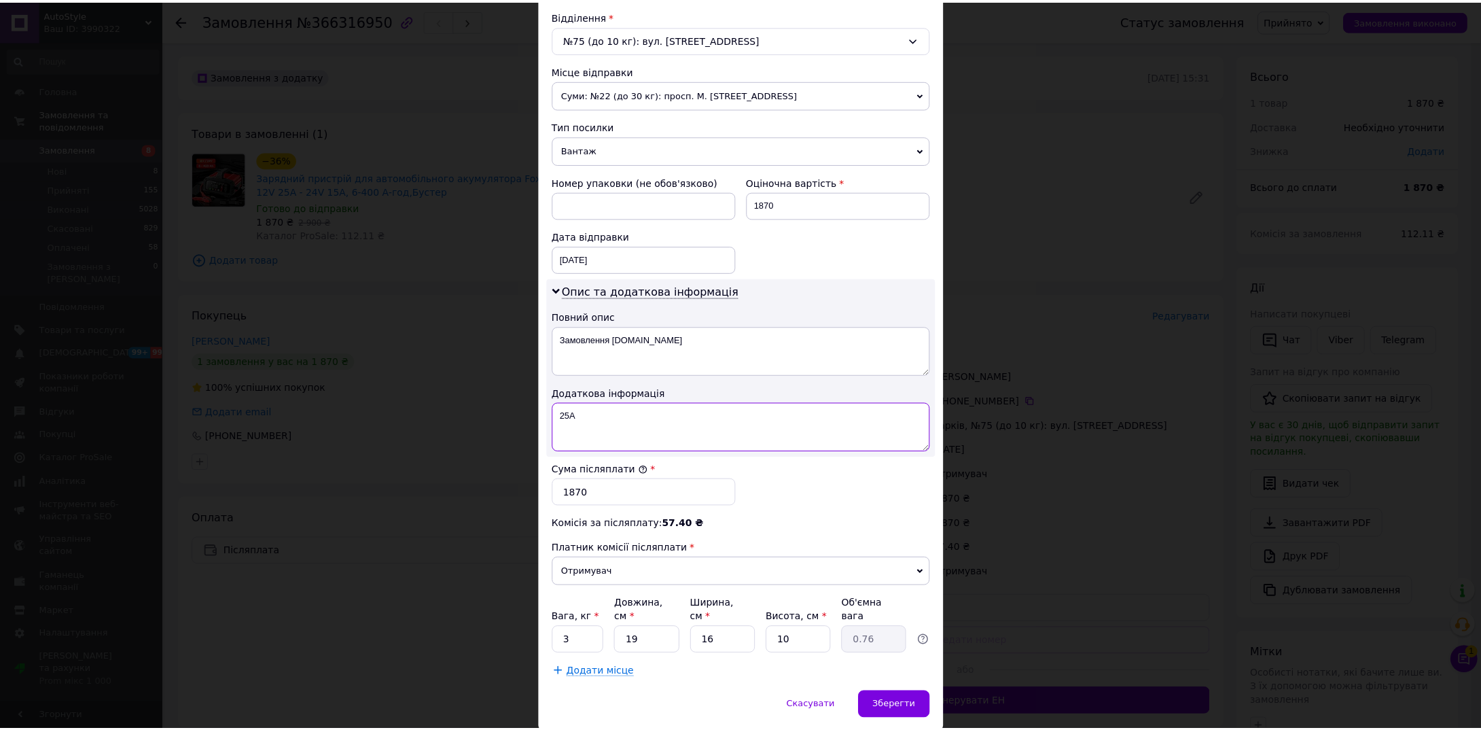
scroll to position [448, 0]
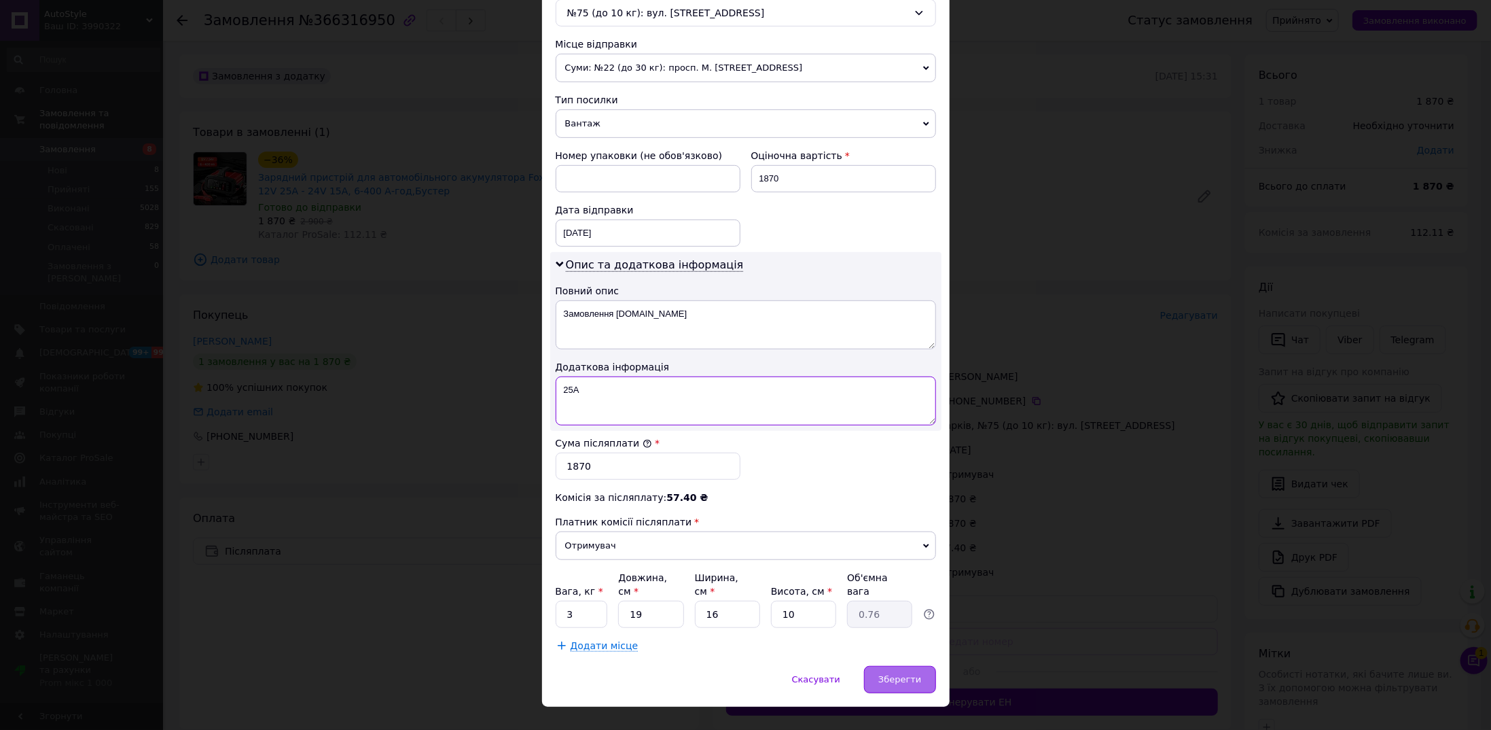
type textarea "25А"
click at [912, 674] on span "Зберегти" at bounding box center [900, 679] width 43 height 10
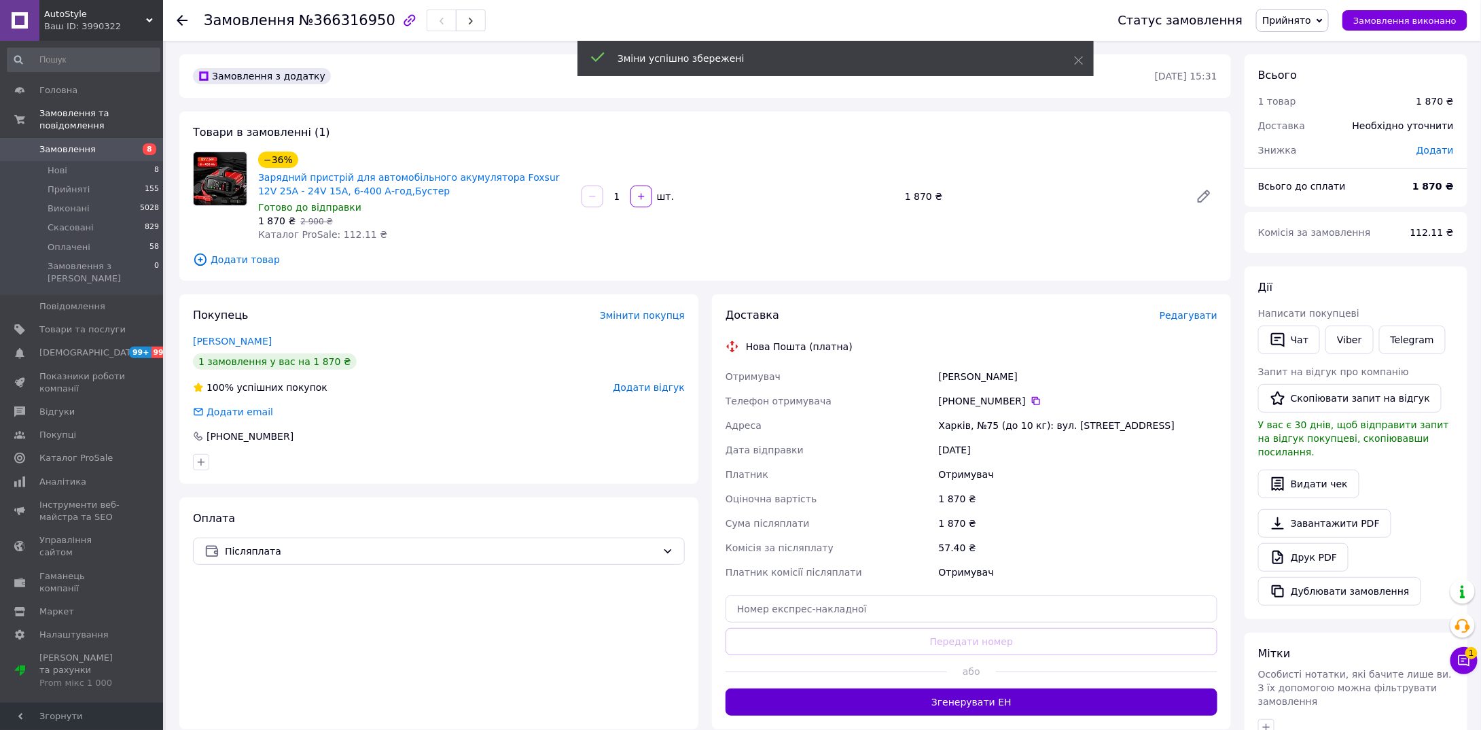
click at [972, 696] on button "Згенерувати ЕН" at bounding box center [972, 701] width 492 height 27
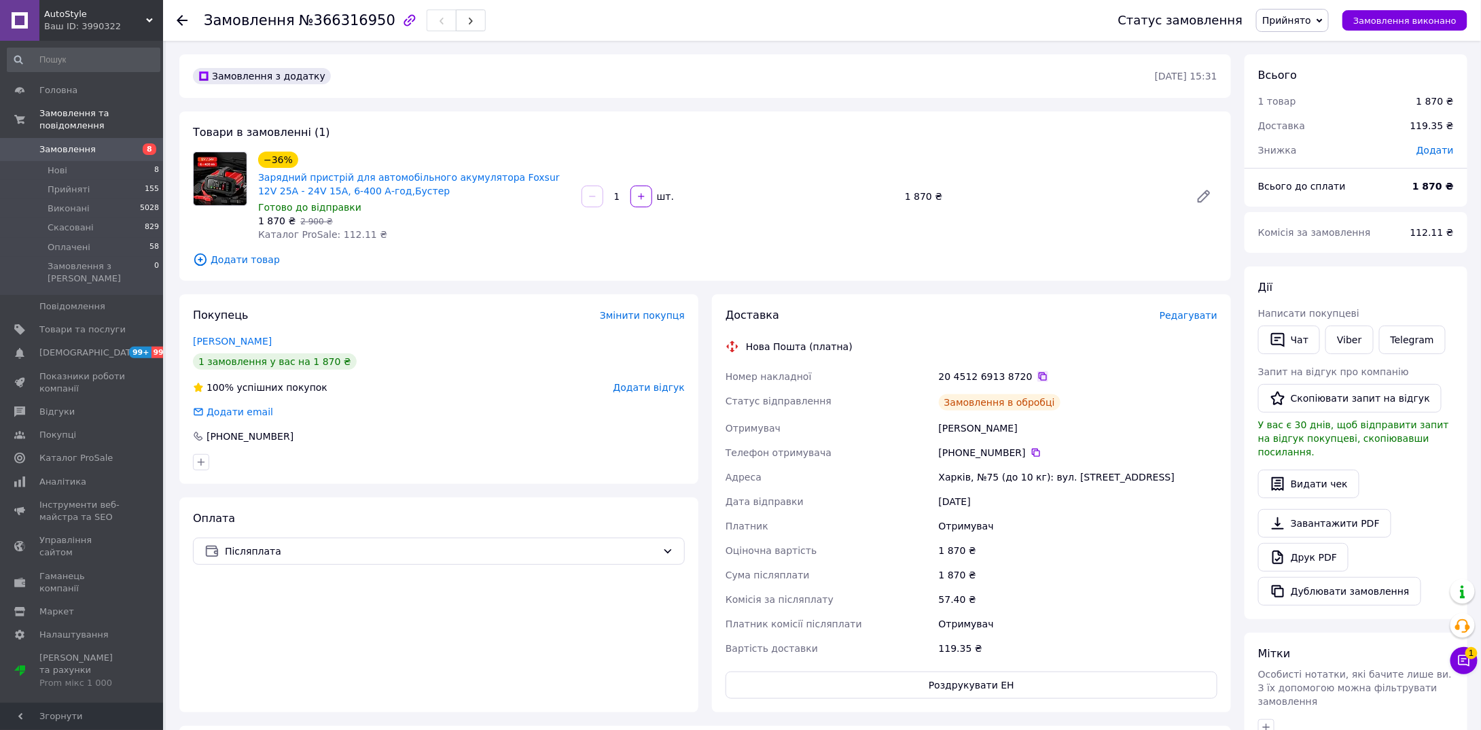
click at [1038, 376] on icon at bounding box center [1043, 376] width 11 height 11
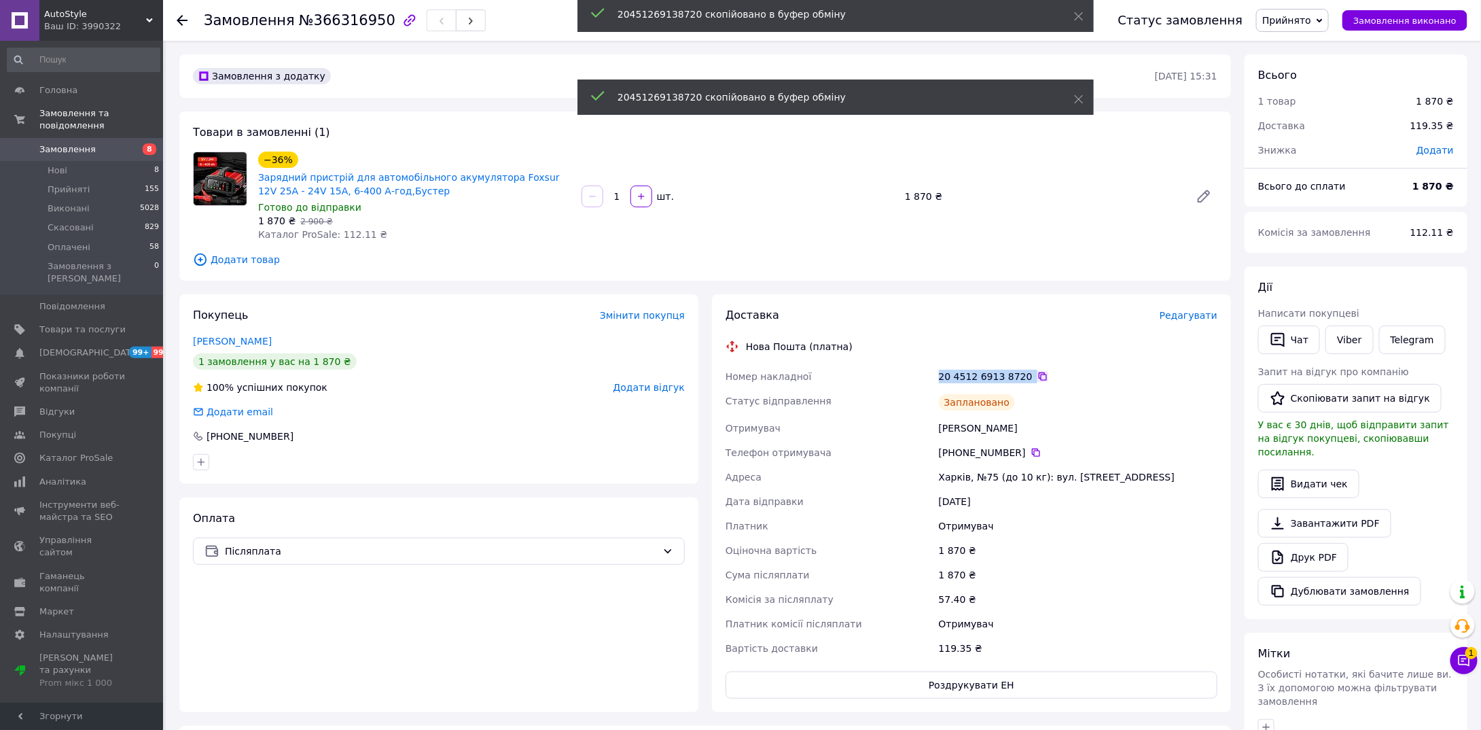
click at [1038, 376] on icon at bounding box center [1043, 376] width 11 height 11
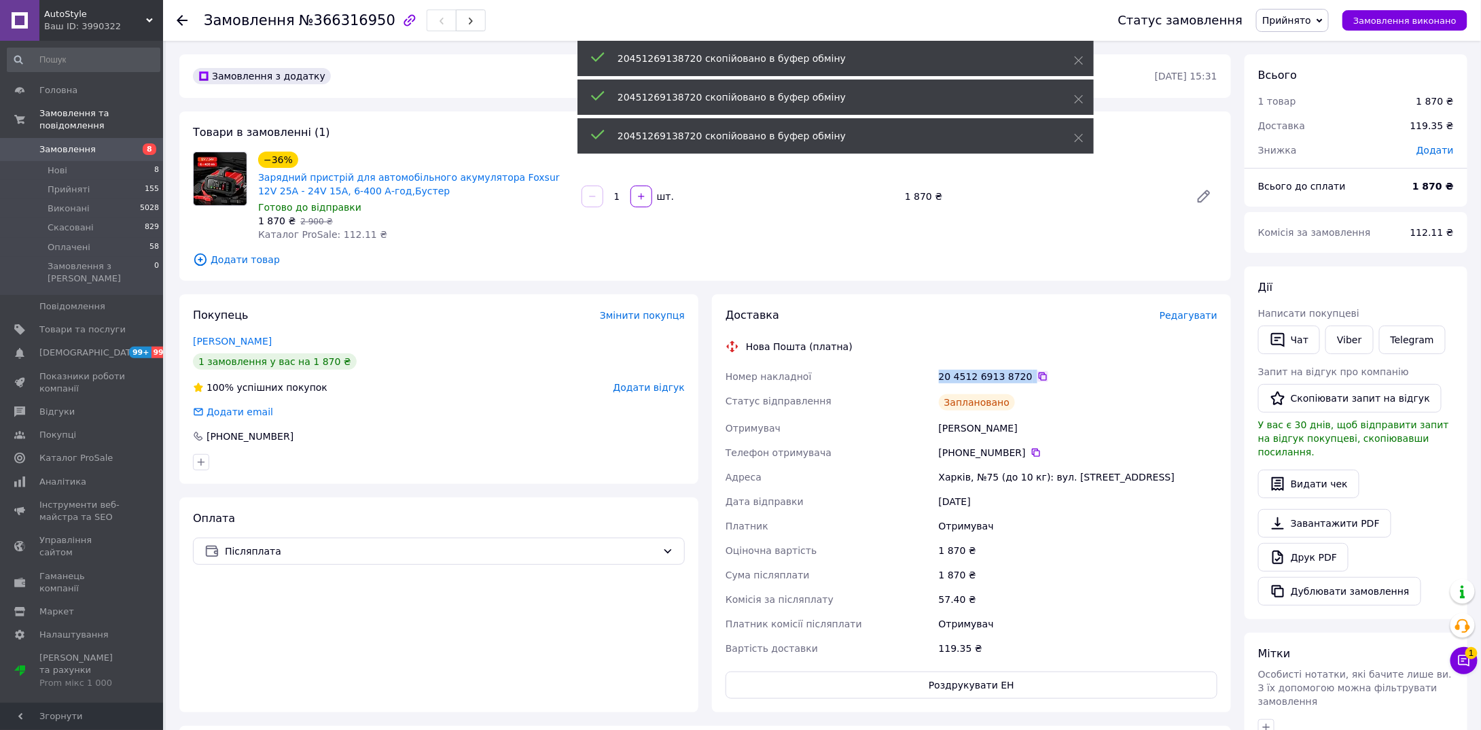
click at [1038, 376] on icon at bounding box center [1043, 376] width 11 height 11
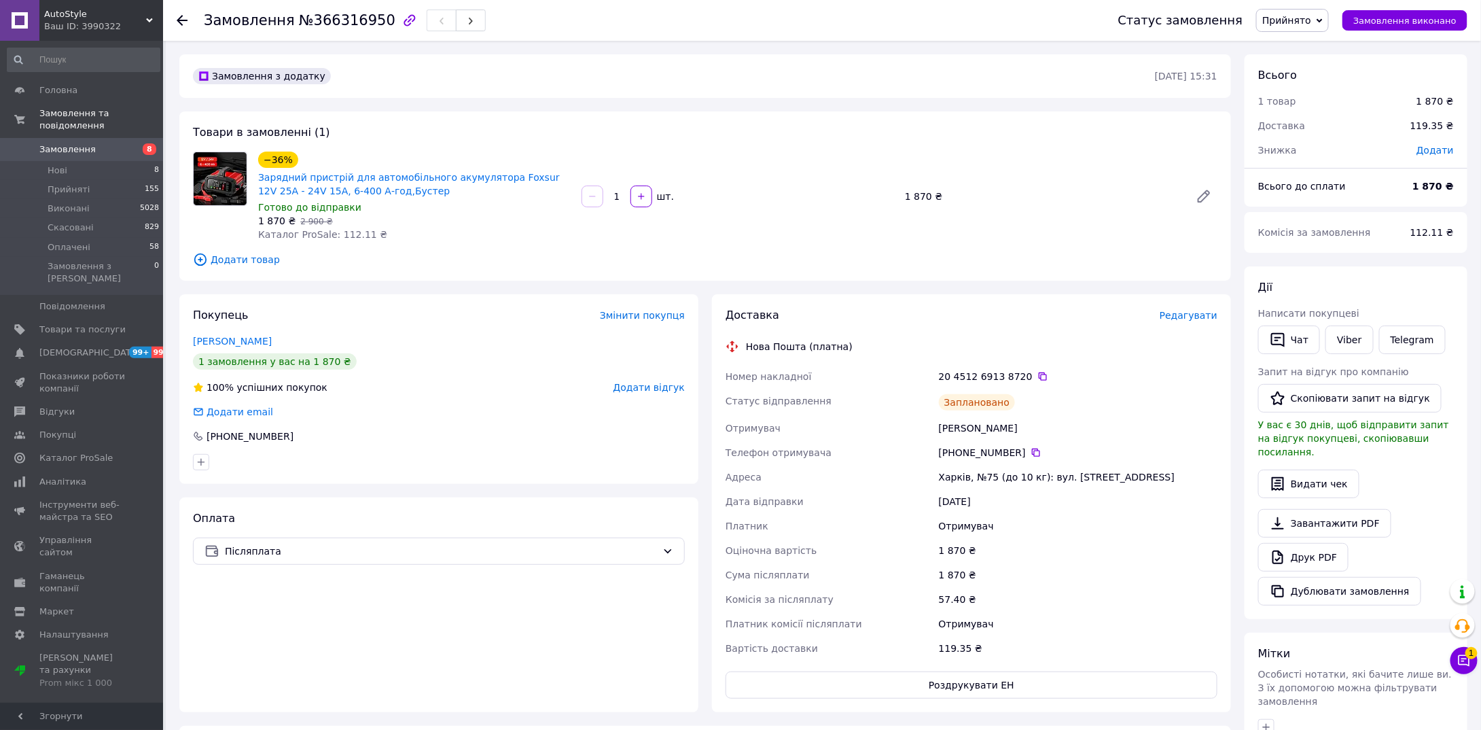
drag, startPoint x: 758, startPoint y: 474, endPoint x: 783, endPoint y: 465, distance: 26.0
click at [769, 470] on div "Адреса" at bounding box center [829, 477] width 213 height 24
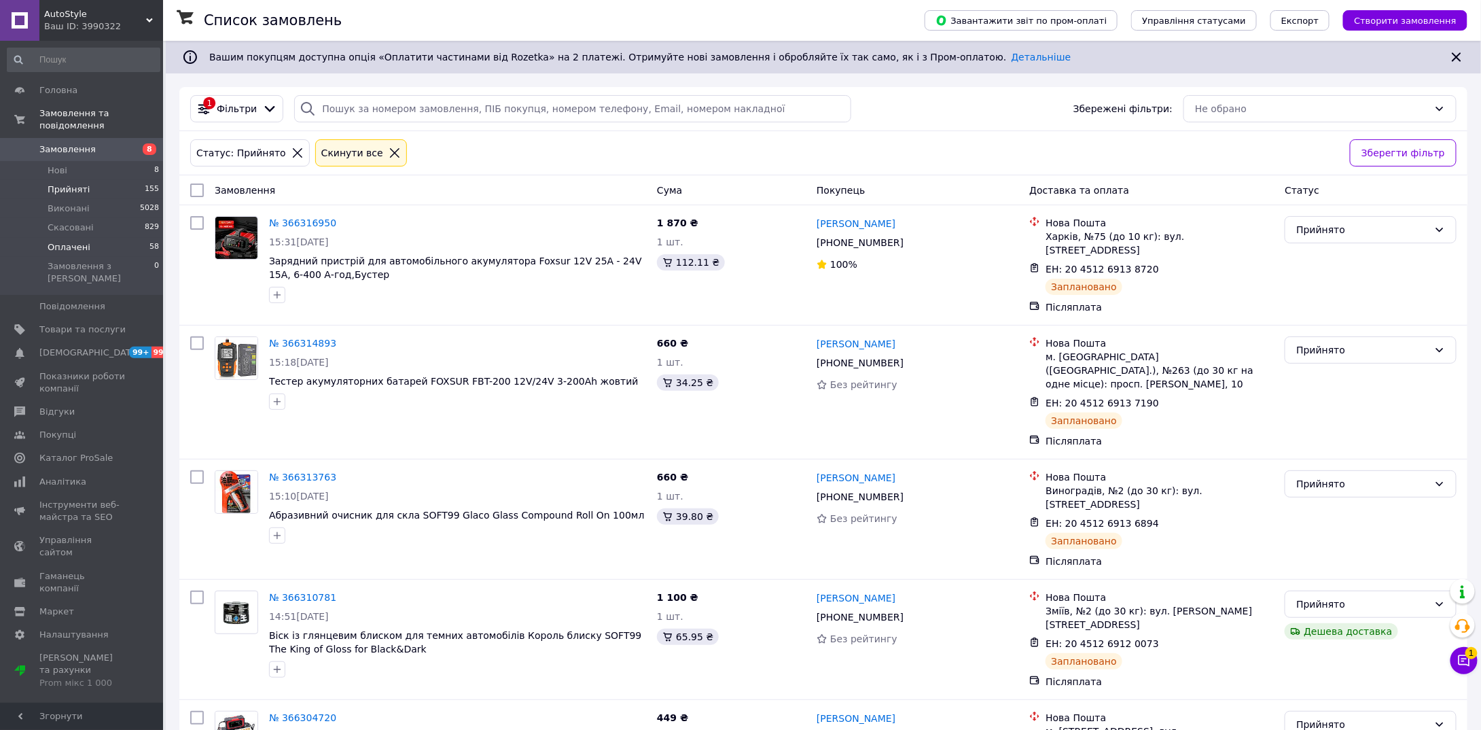
click at [78, 241] on span "Оплачені" at bounding box center [69, 247] width 43 height 12
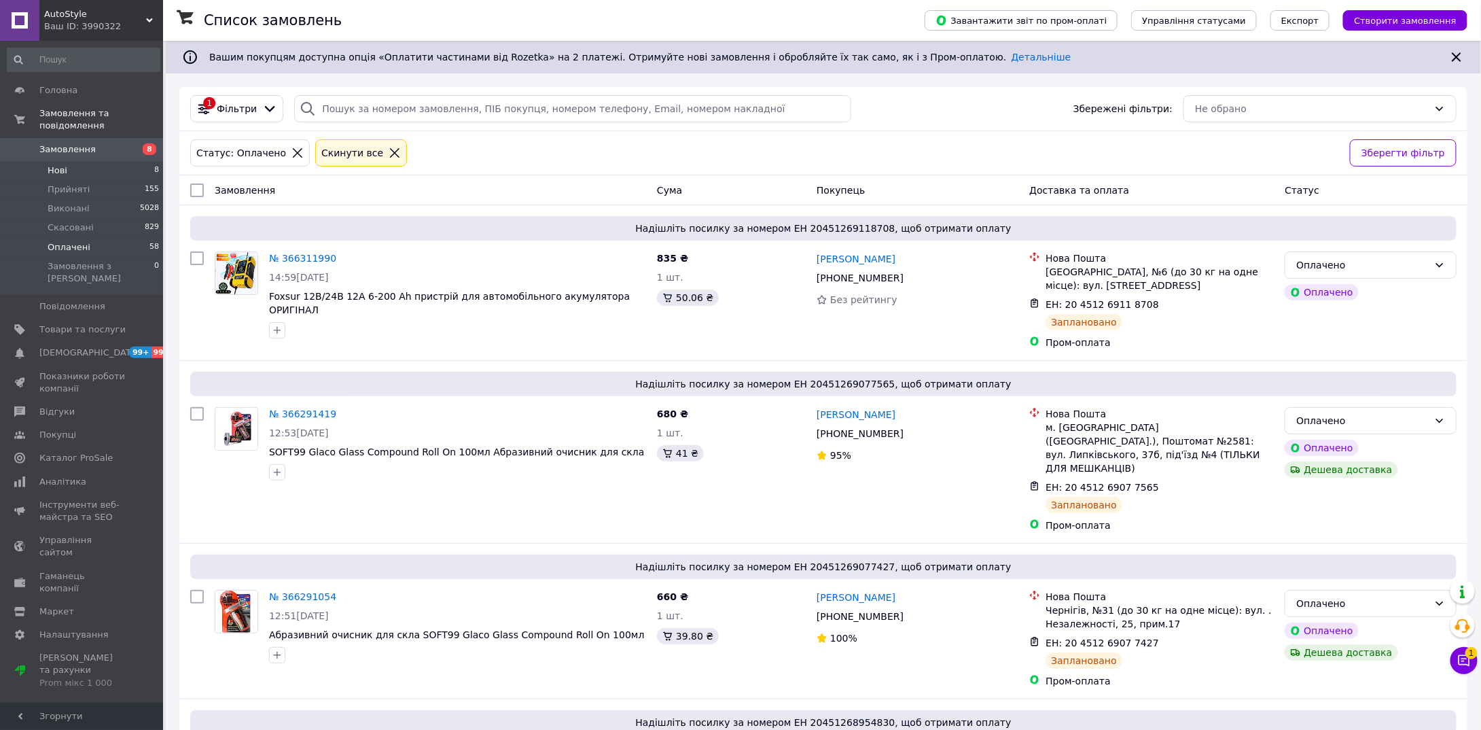
click at [71, 161] on li "Нові 8" at bounding box center [83, 170] width 167 height 19
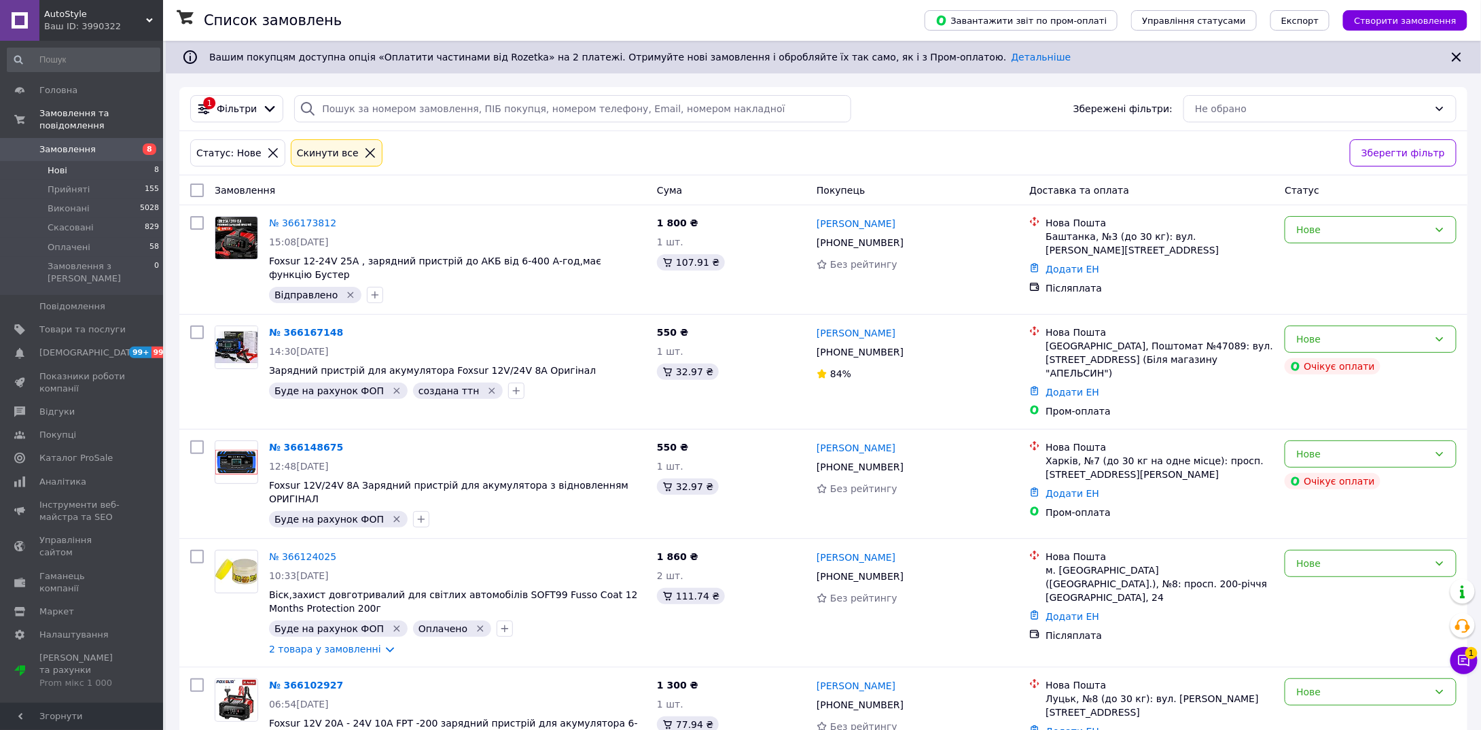
click at [54, 164] on span "Нові" at bounding box center [58, 170] width 20 height 12
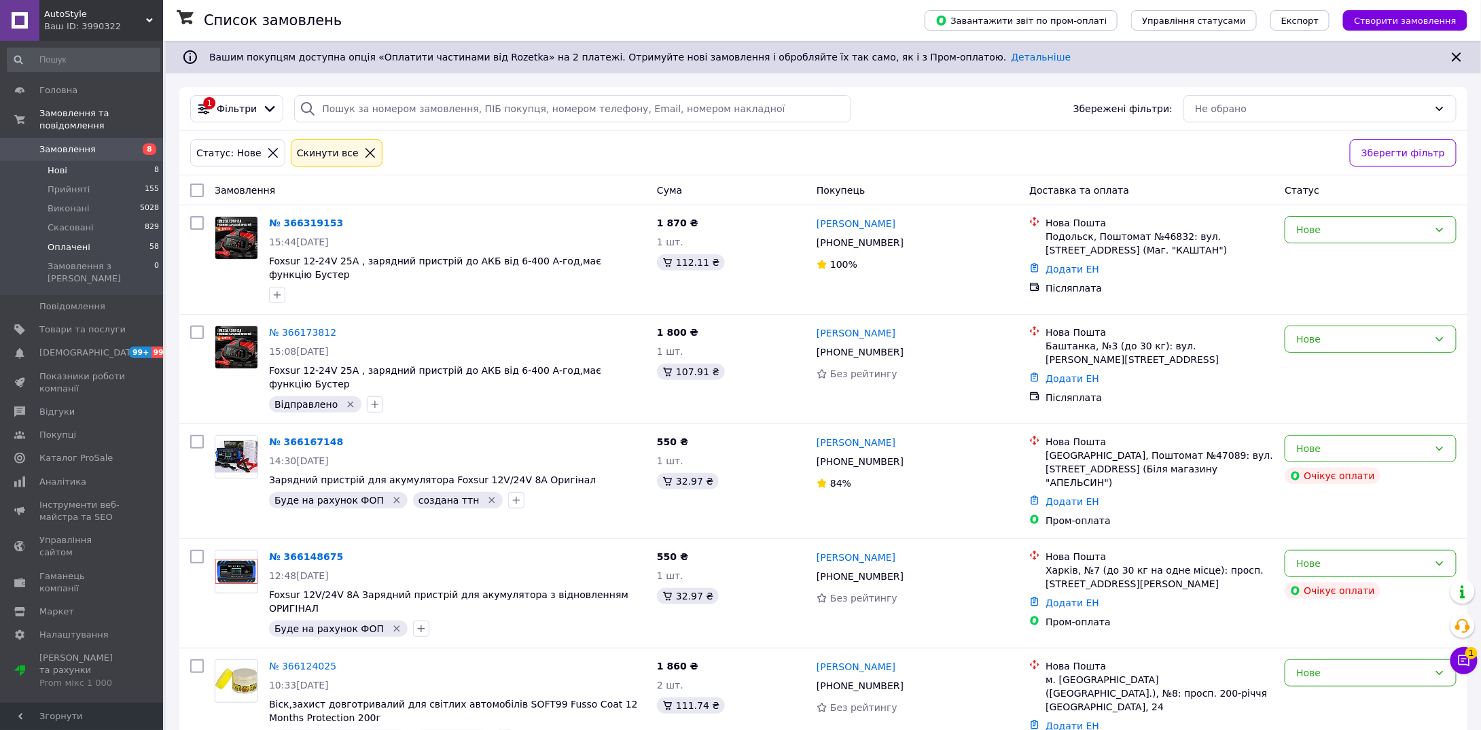
click at [68, 241] on span "Оплачені" at bounding box center [69, 247] width 43 height 12
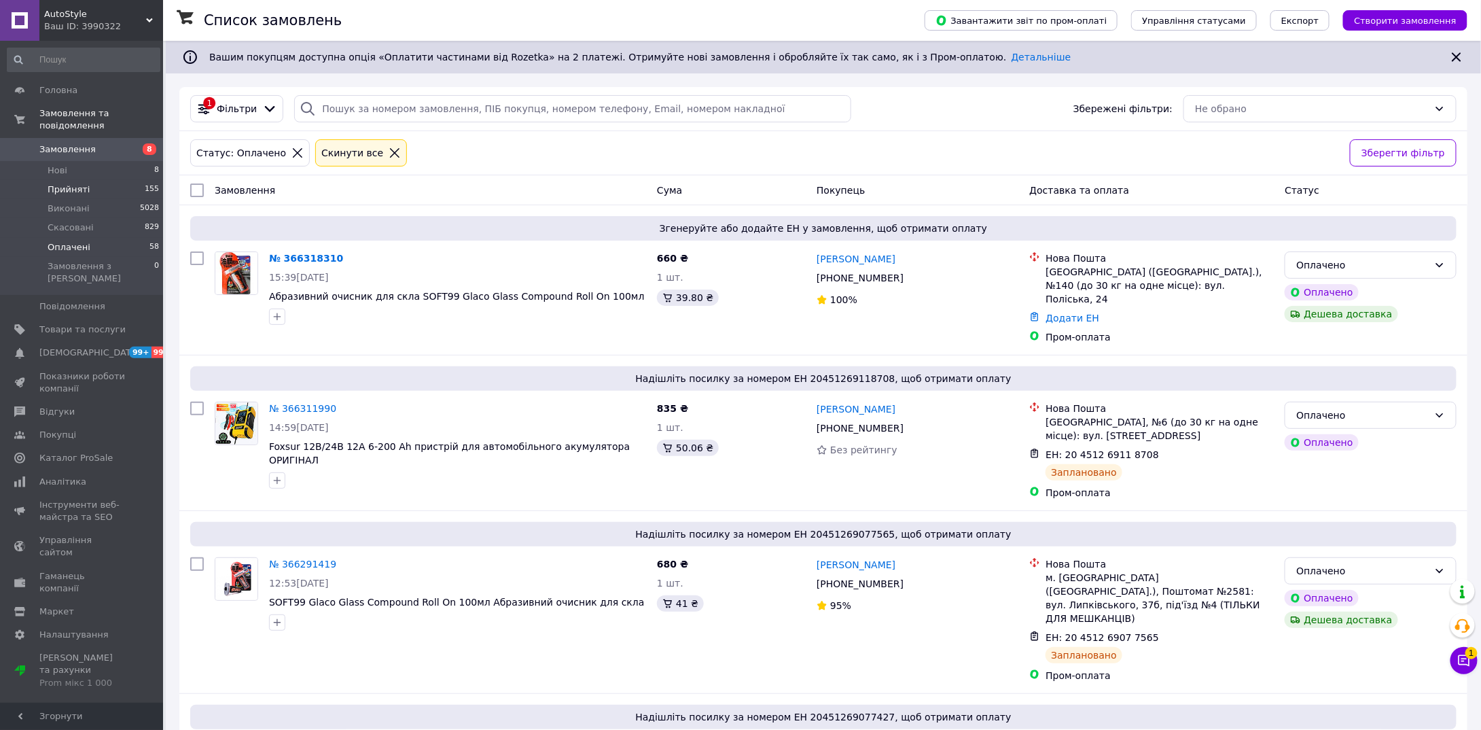
click at [72, 183] on span "Прийняті" at bounding box center [69, 189] width 42 height 12
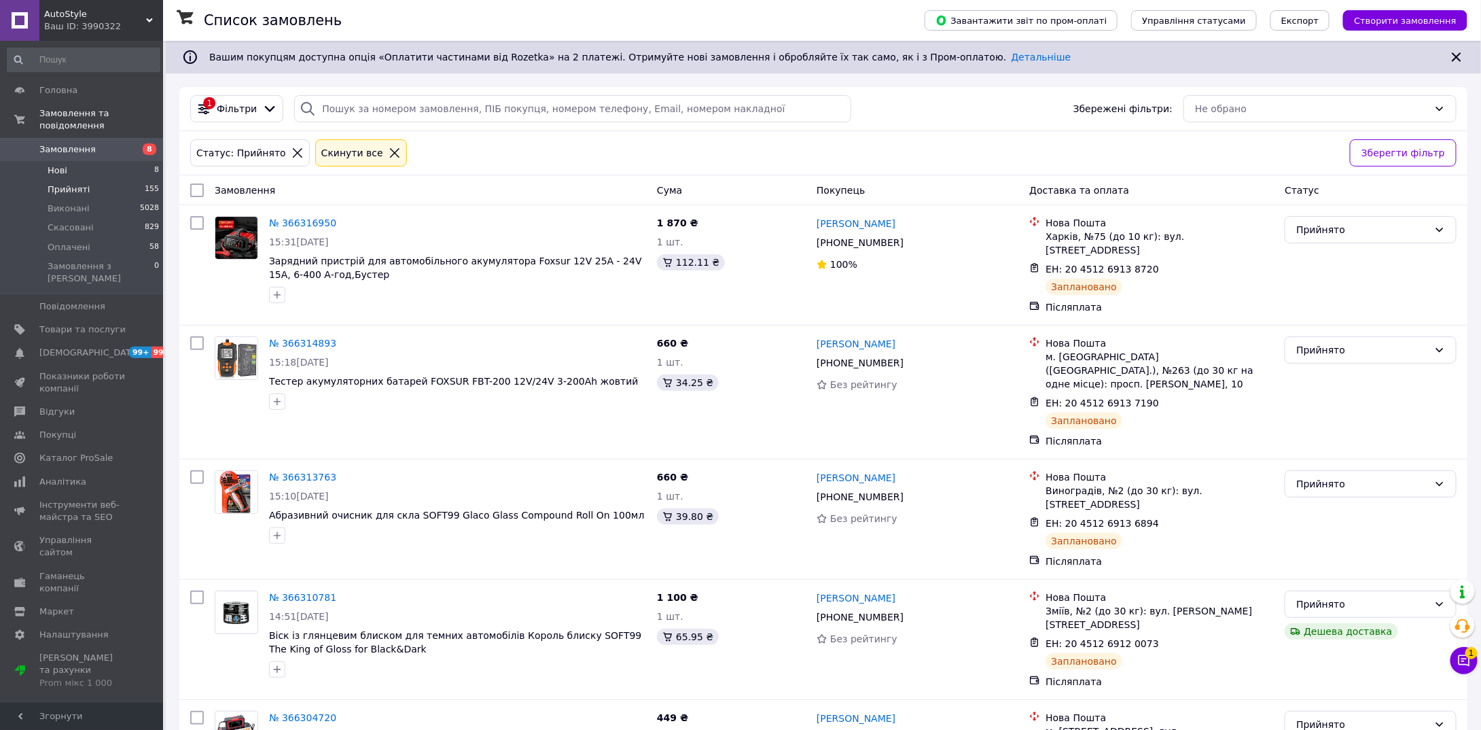
click at [68, 161] on li "Нові 8" at bounding box center [83, 170] width 167 height 19
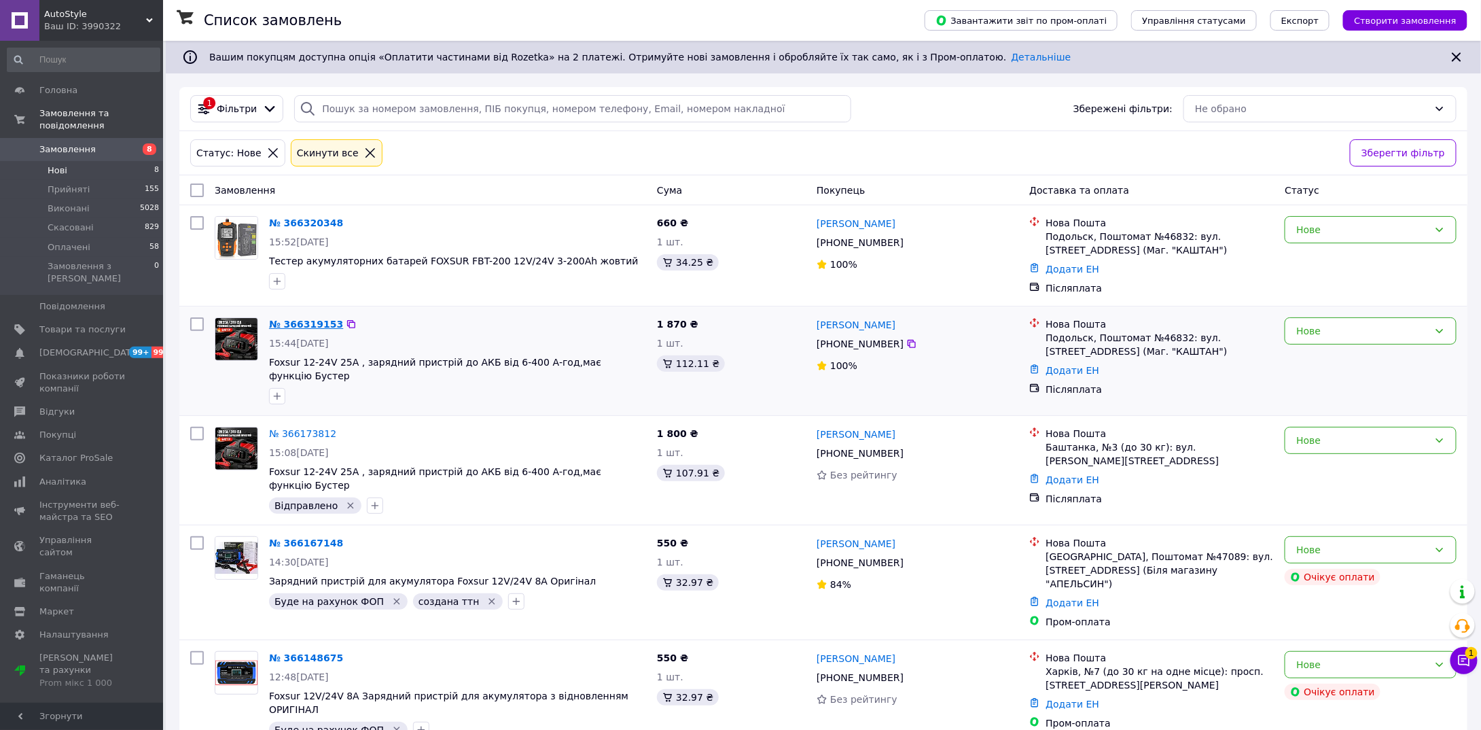
click at [303, 323] on link "№ 366319153" at bounding box center [306, 324] width 74 height 11
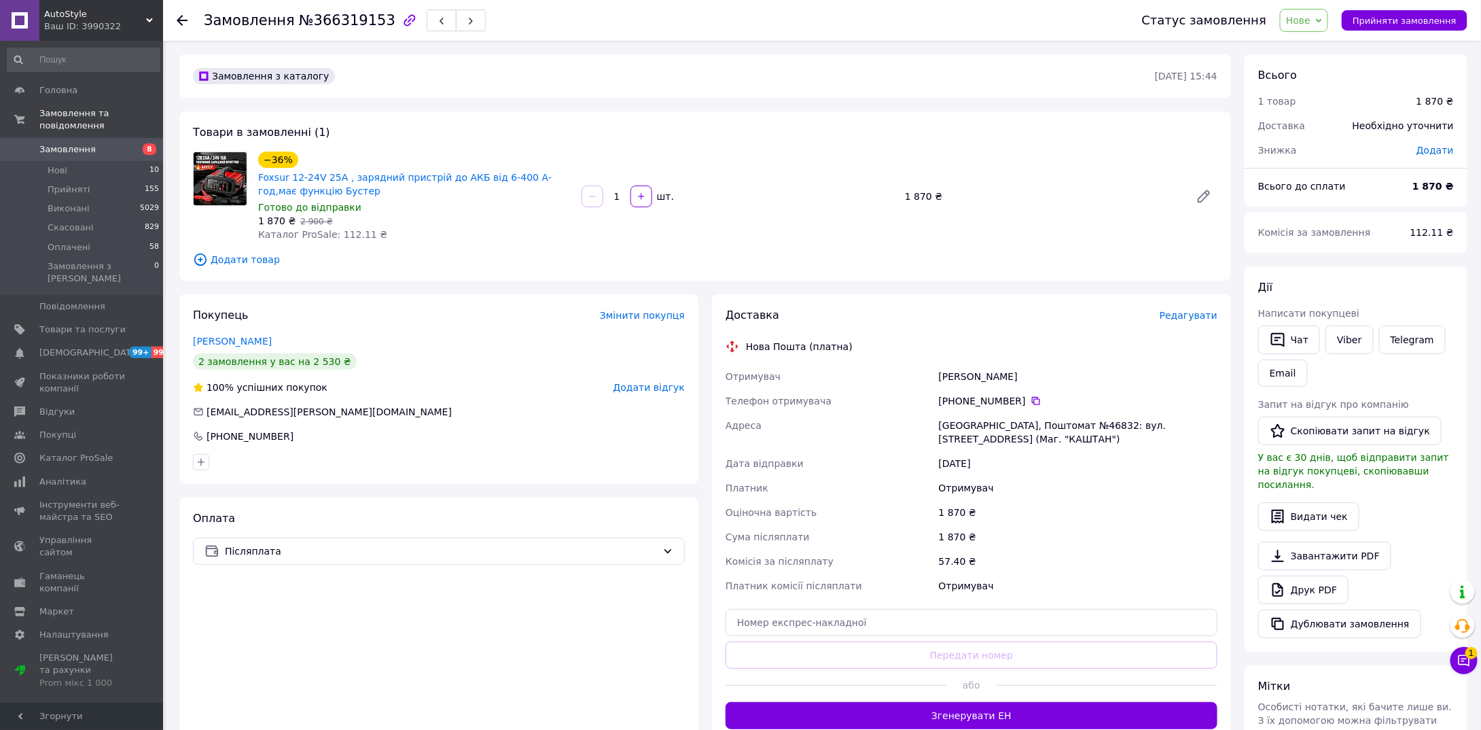
click at [258, 258] on span "Додати товар" at bounding box center [705, 259] width 1025 height 15
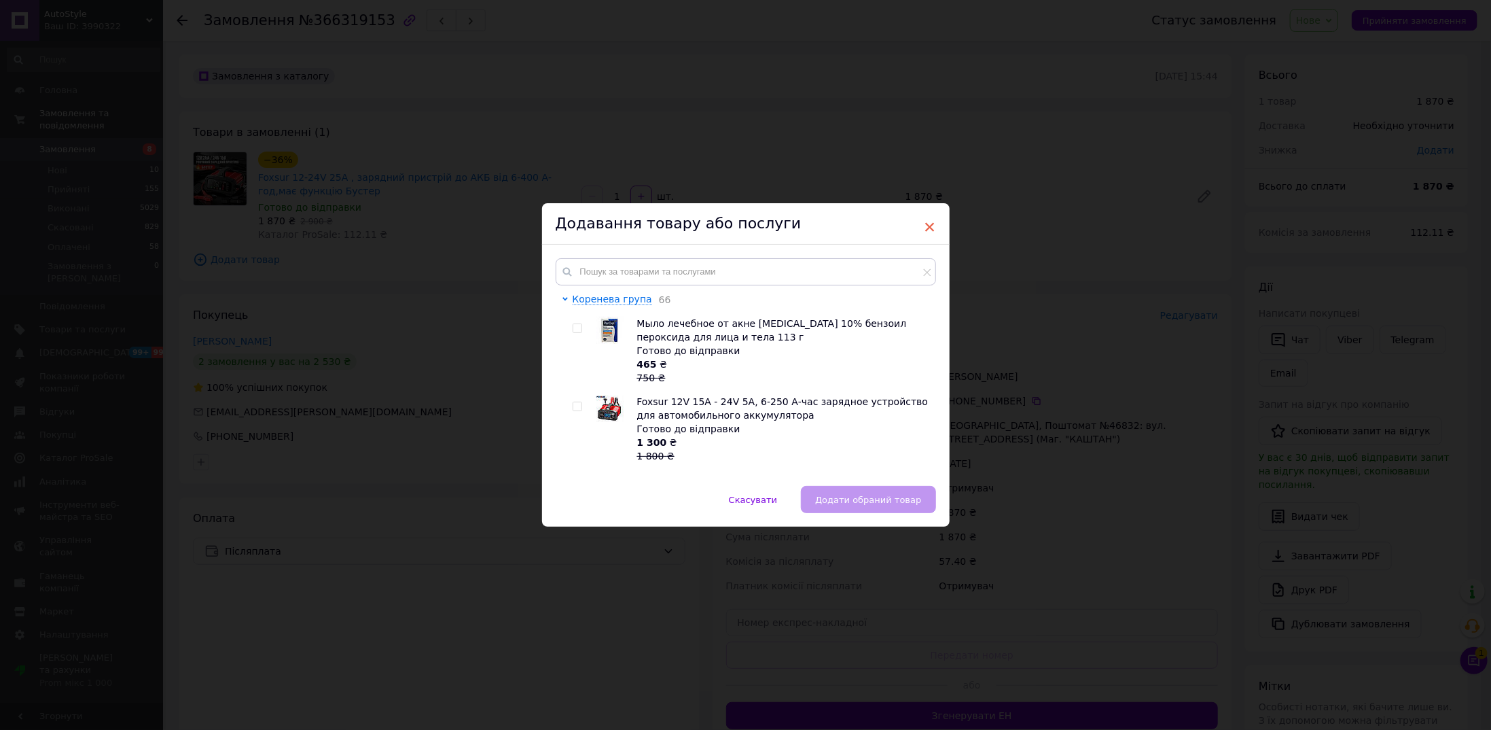
click at [924, 225] on span "×" at bounding box center [930, 226] width 12 height 23
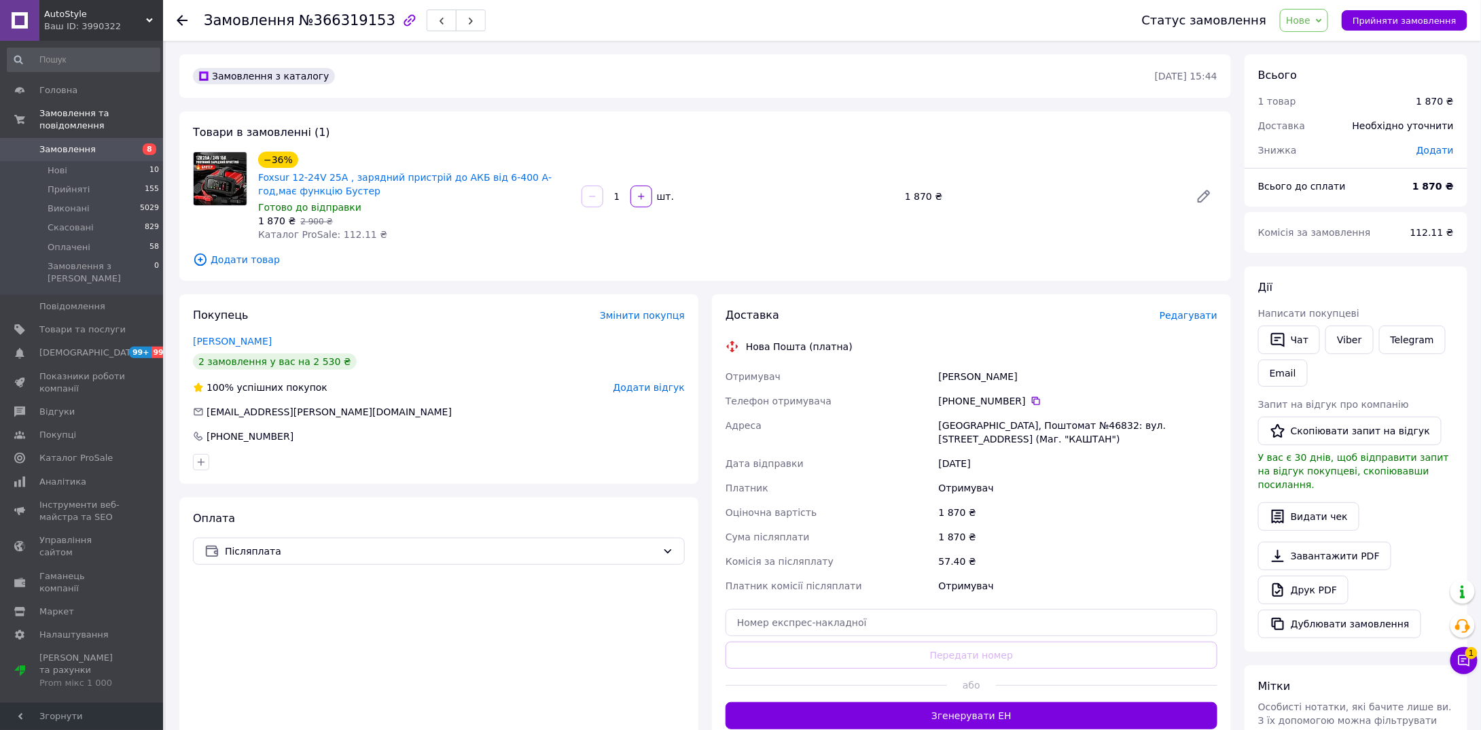
click at [242, 255] on span "Додати товар" at bounding box center [705, 259] width 1025 height 15
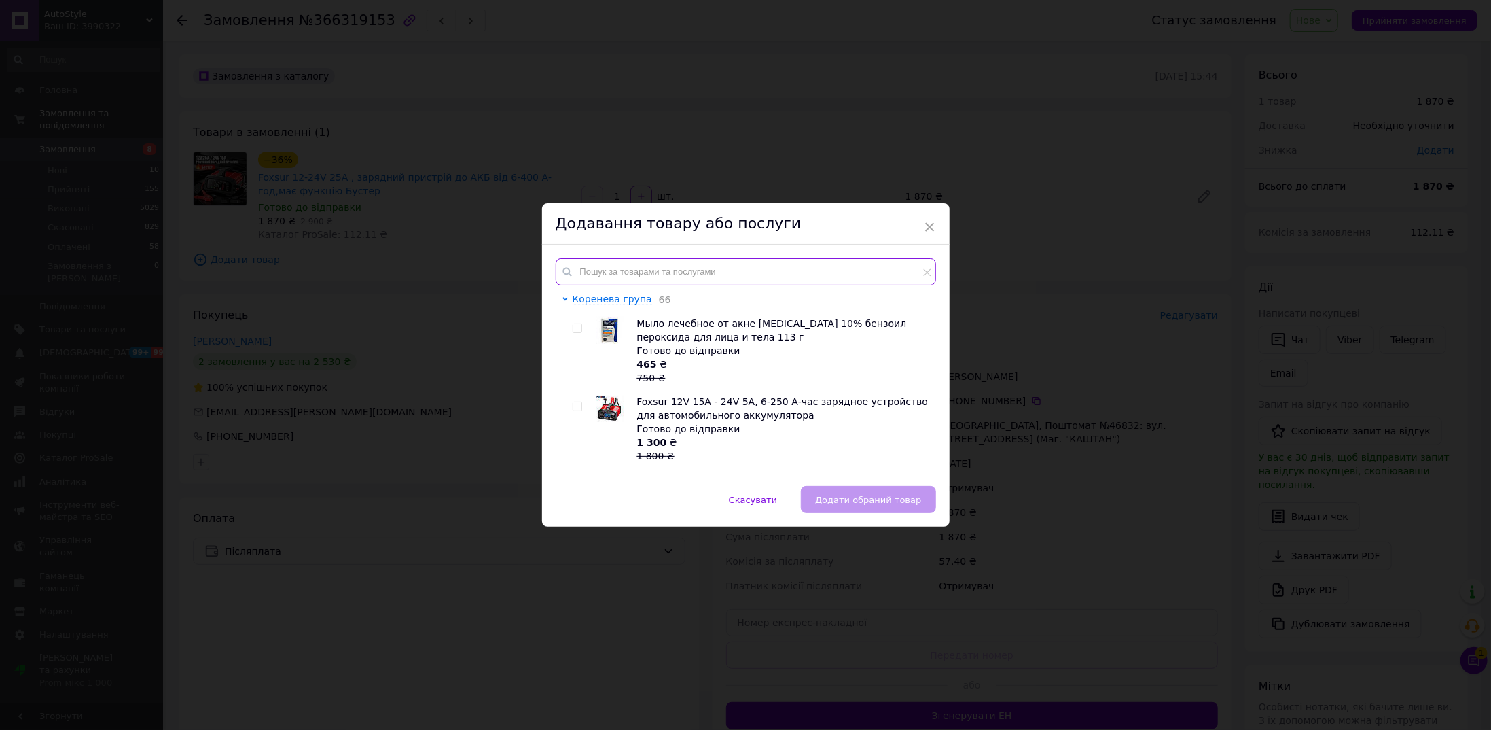
click at [636, 274] on input "text" at bounding box center [746, 271] width 380 height 27
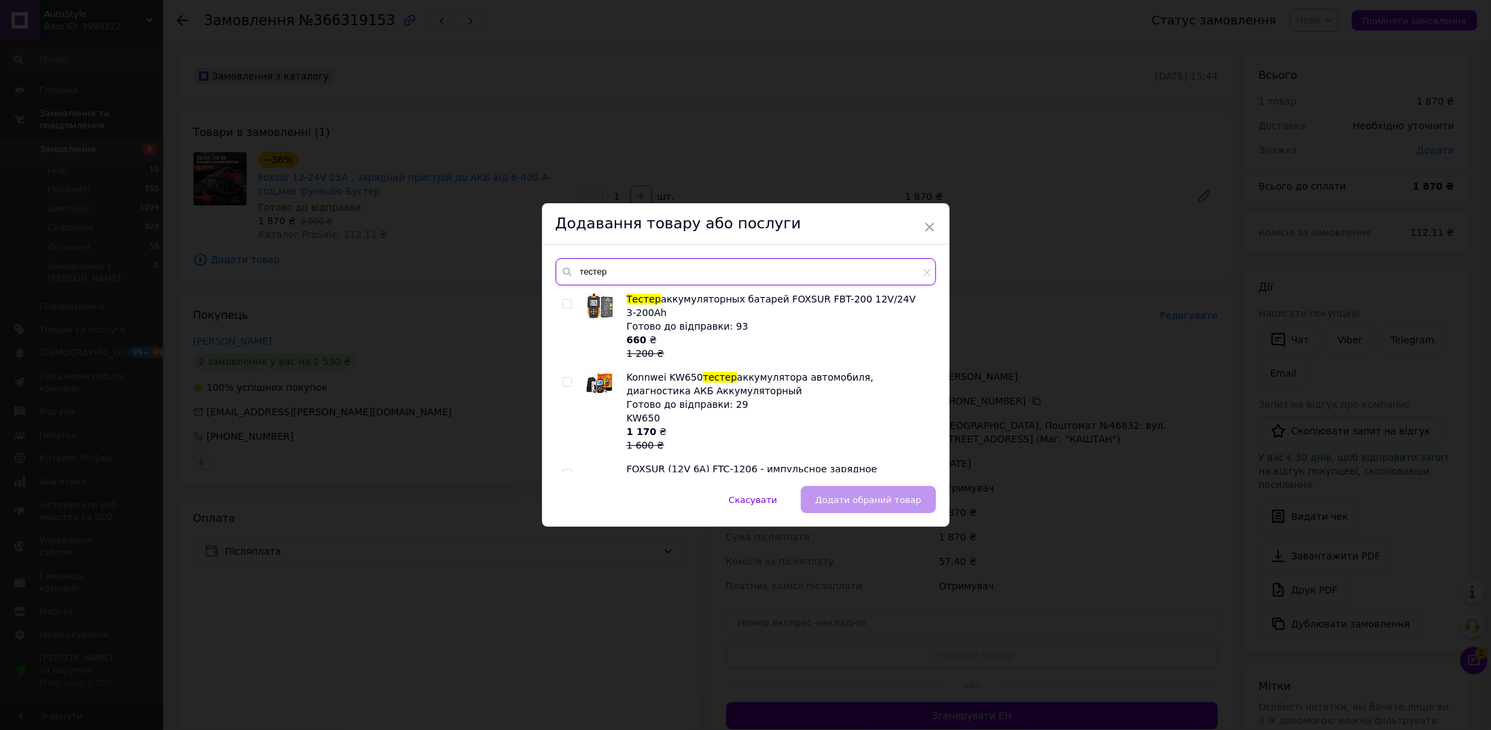
drag, startPoint x: 619, startPoint y: 274, endPoint x: 605, endPoint y: 272, distance: 13.9
click at [605, 272] on input "тестер" at bounding box center [746, 271] width 380 height 27
type input "тестер"
click at [563, 302] on input "checkbox" at bounding box center [567, 304] width 9 height 9
checkbox input "true"
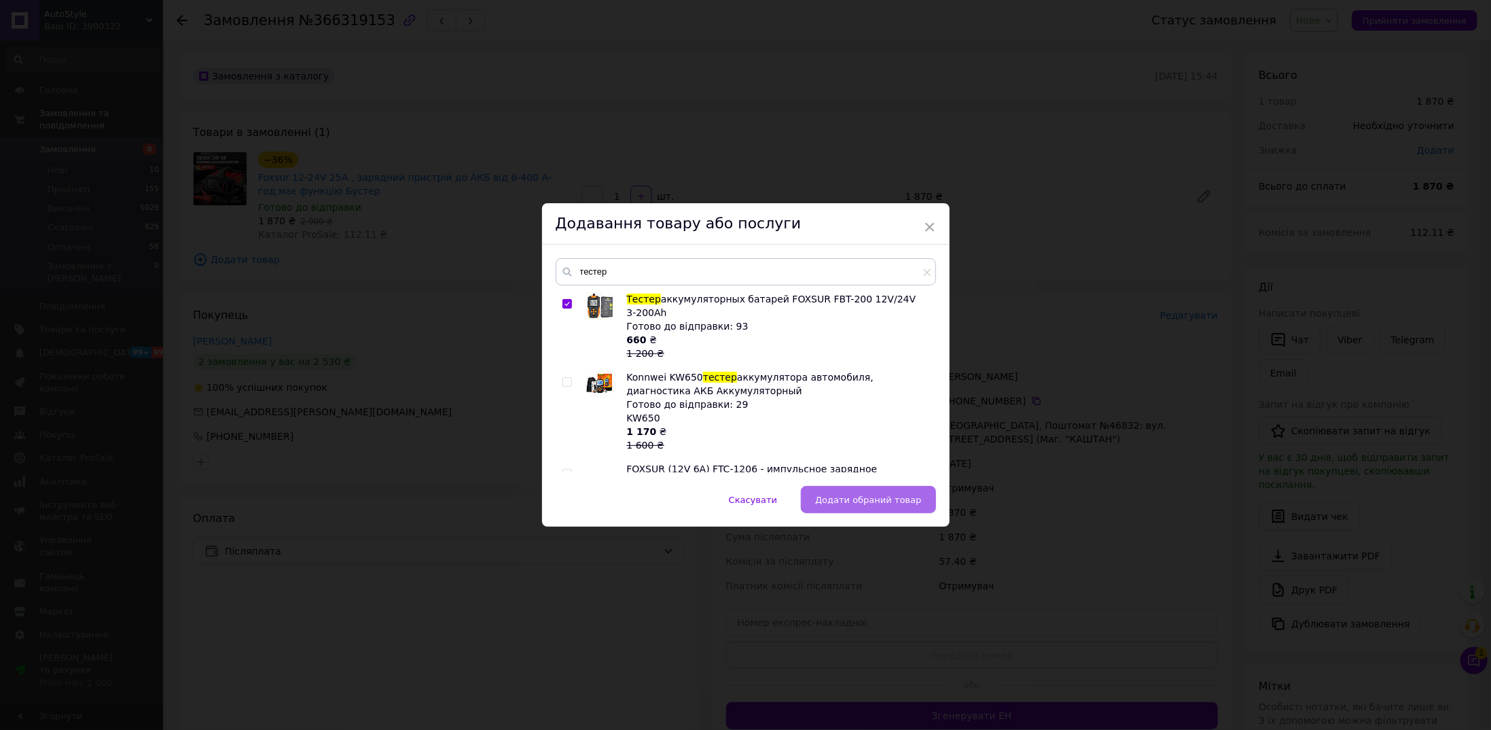
click at [892, 497] on span "Додати обраний товар" at bounding box center [868, 500] width 106 height 10
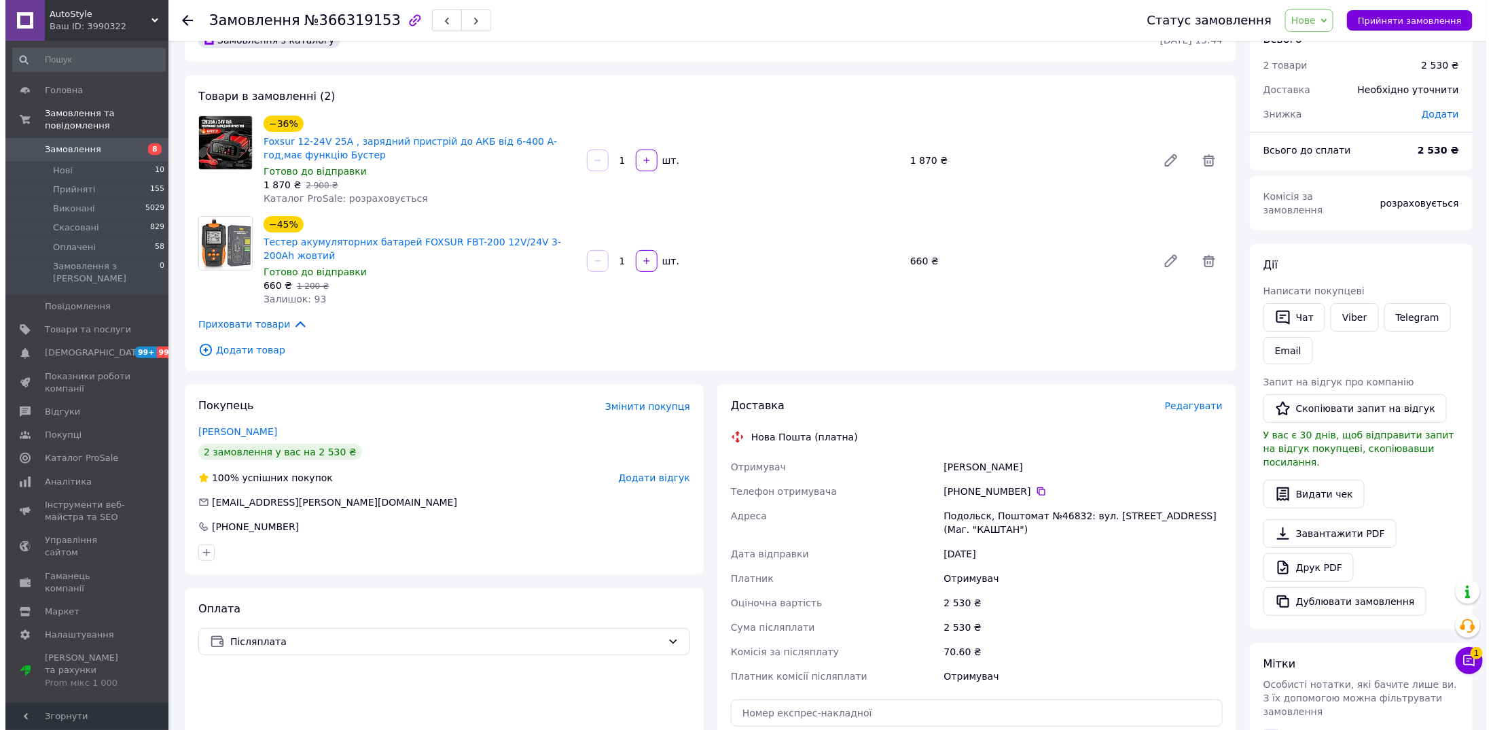
scroll to position [204, 0]
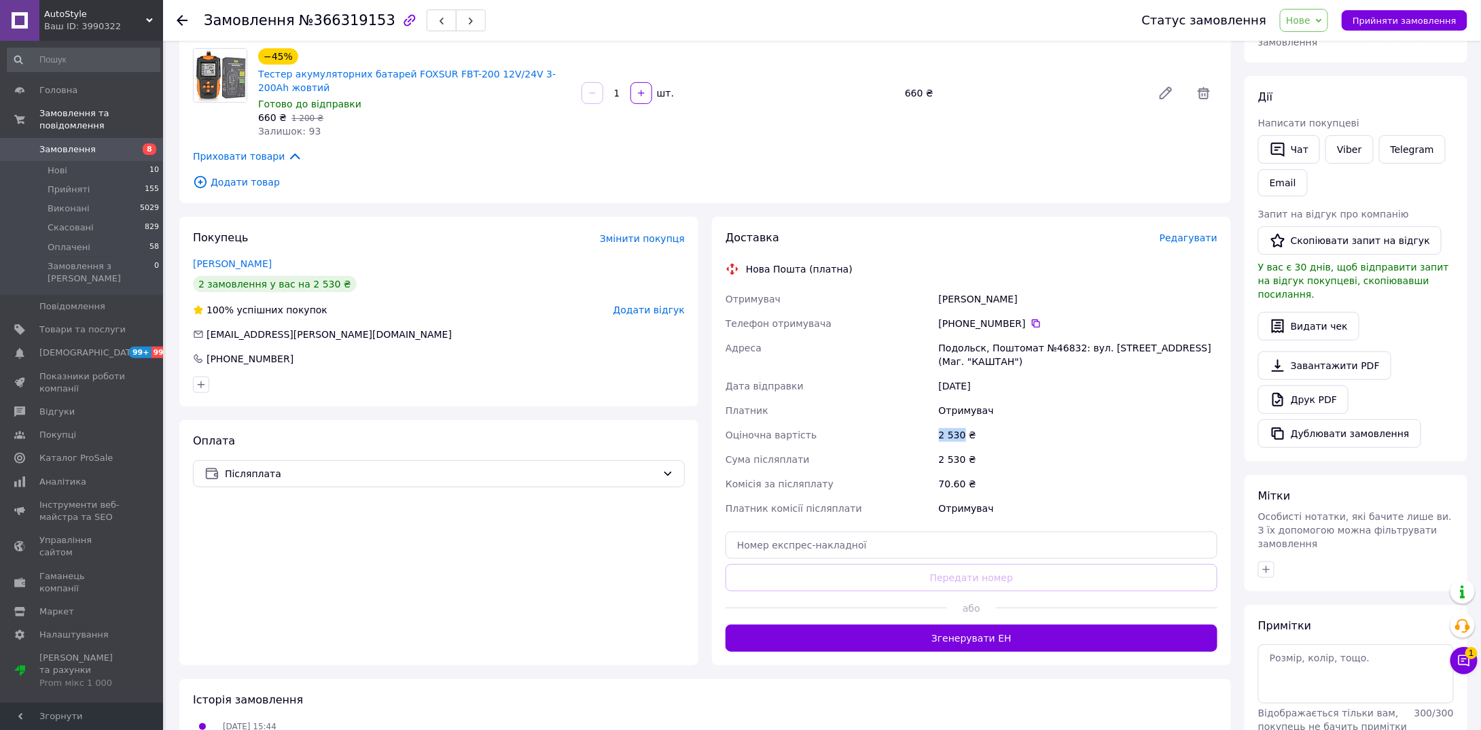
drag, startPoint x: 940, startPoint y: 434, endPoint x: 962, endPoint y: 434, distance: 22.4
click at [962, 434] on div "2 530 ₴" at bounding box center [1078, 435] width 284 height 24
click at [913, 436] on div "Оціночна вартість" at bounding box center [829, 435] width 213 height 24
click at [1193, 238] on span "Редагувати" at bounding box center [1189, 237] width 58 height 11
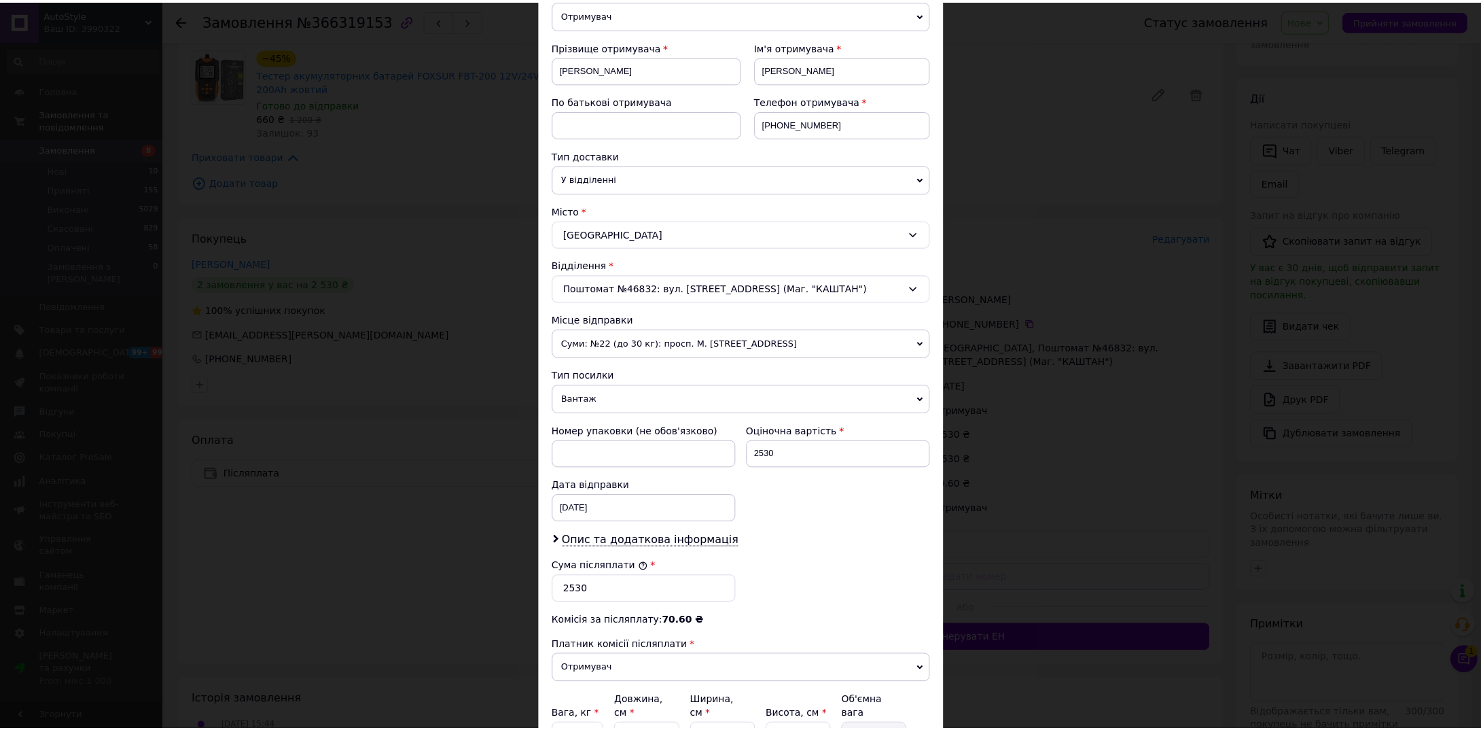
scroll to position [298, 0]
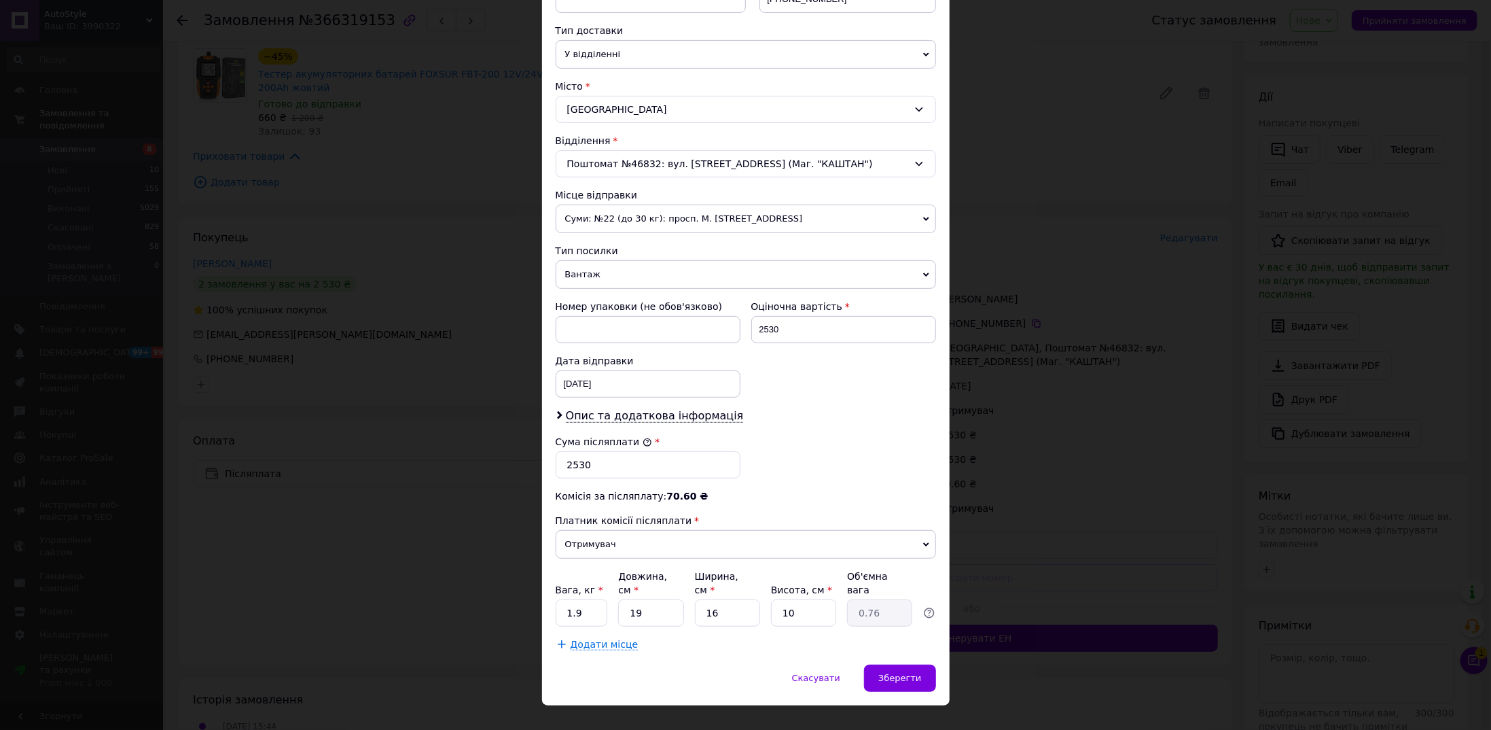
click at [1003, 433] on div "× Редагування доставки Спосіб доставки Нова Пошта (платна) Платник Отримувач Ві…" at bounding box center [745, 365] width 1491 height 730
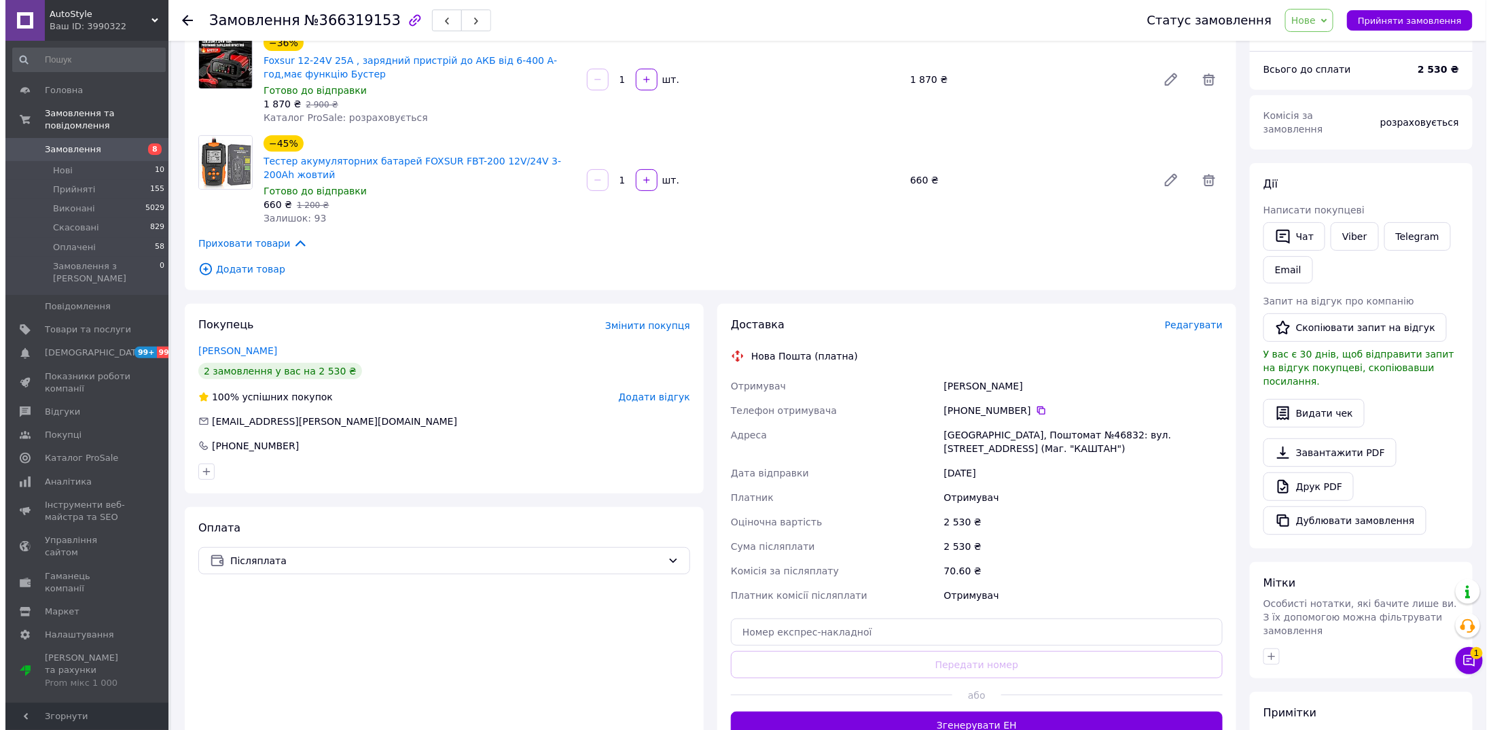
scroll to position [136, 0]
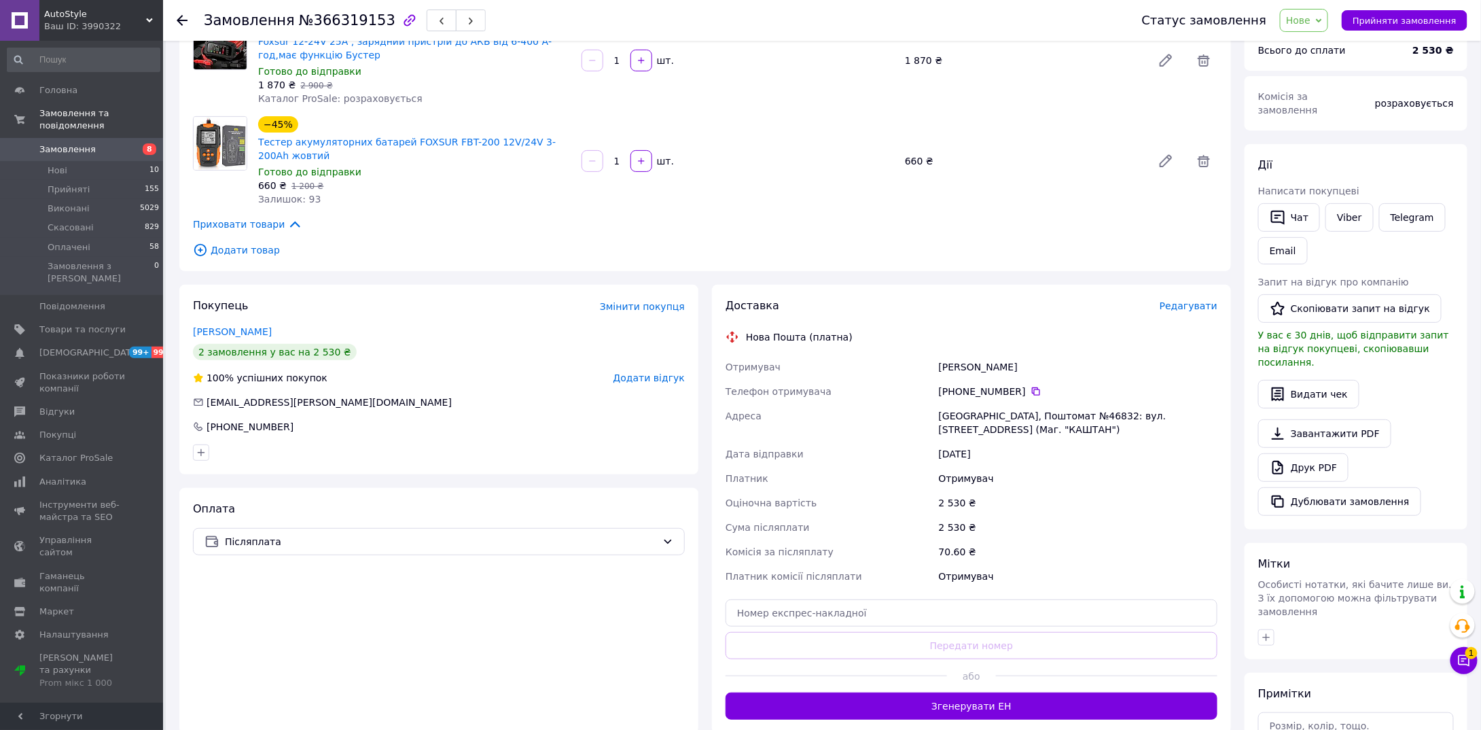
click at [1188, 306] on span "Редагувати" at bounding box center [1189, 305] width 58 height 11
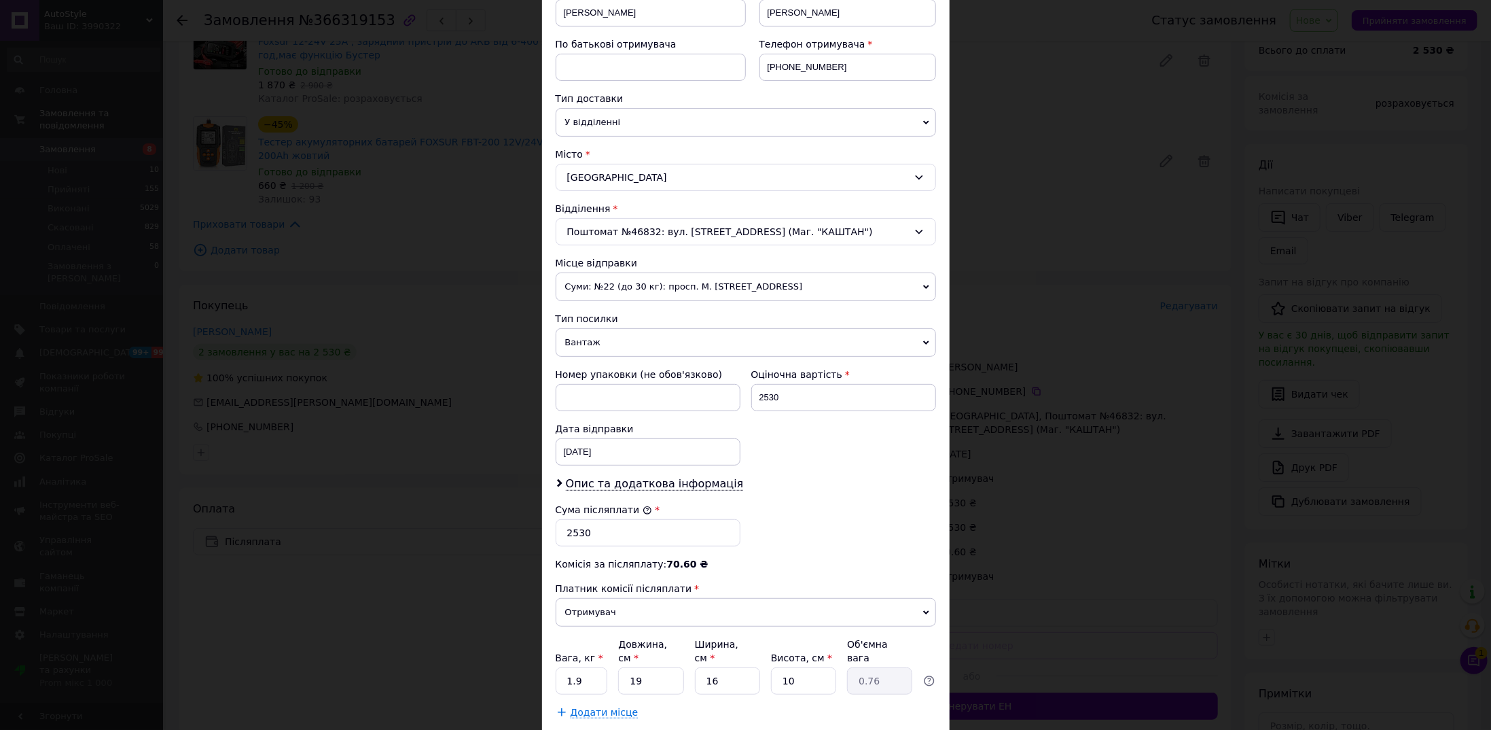
scroll to position [298, 0]
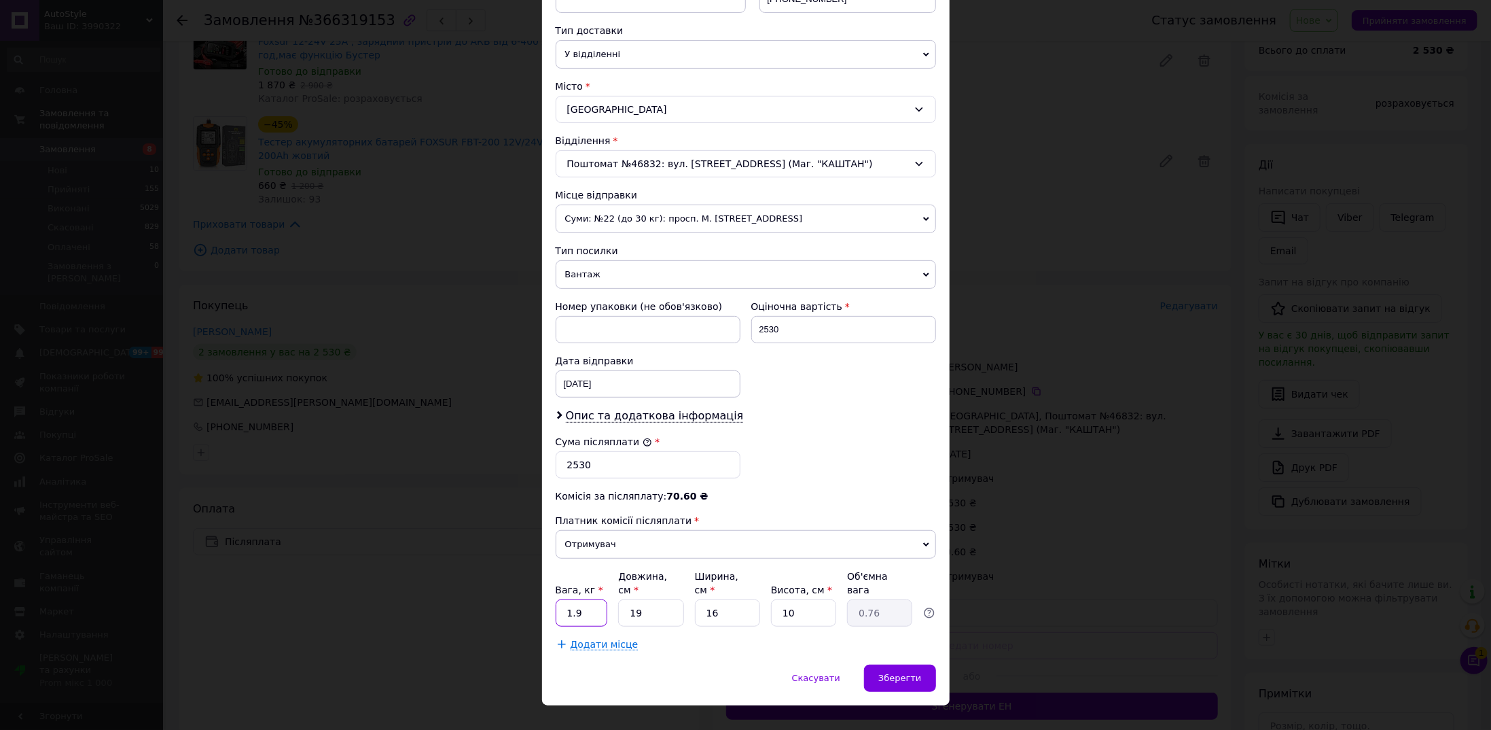
drag, startPoint x: 573, startPoint y: 588, endPoint x: 566, endPoint y: 589, distance: 7.6
click at [566, 599] on input "1.9" at bounding box center [582, 612] width 52 height 27
type input "5"
click at [804, 416] on div "Опис та додаткова інформація" at bounding box center [746, 416] width 380 height 16
click at [647, 409] on span "Опис та додаткова інформація" at bounding box center [655, 416] width 178 height 14
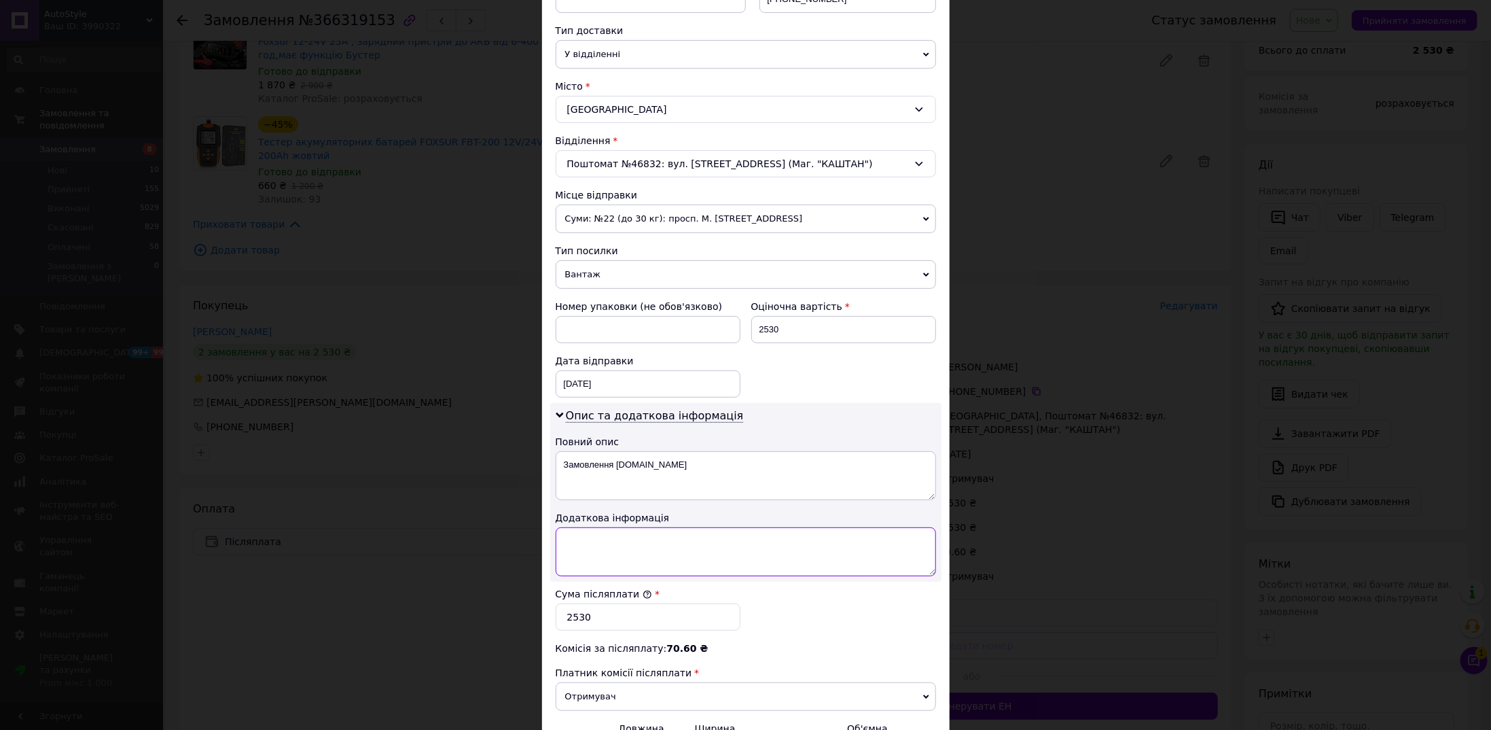
click at [650, 554] on textarea at bounding box center [746, 551] width 380 height 49
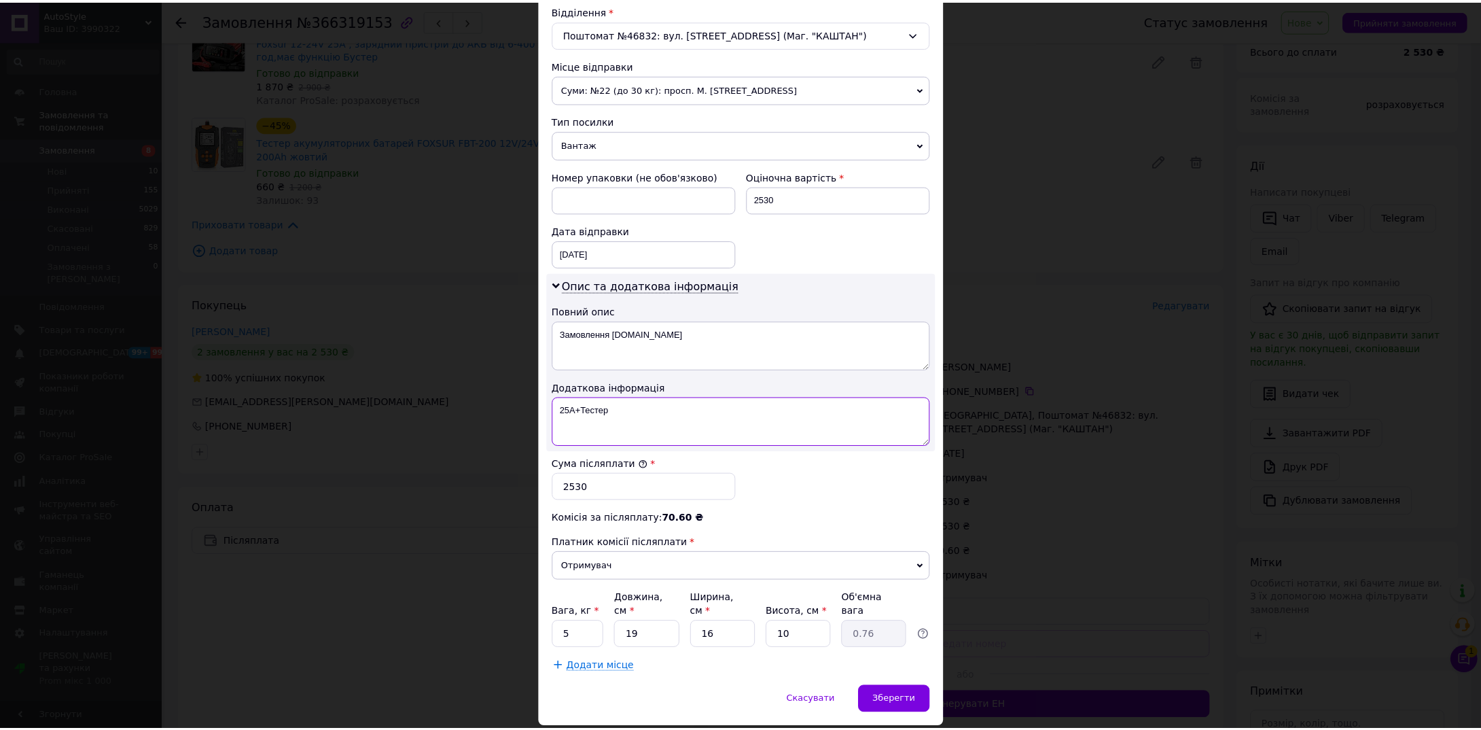
scroll to position [448, 0]
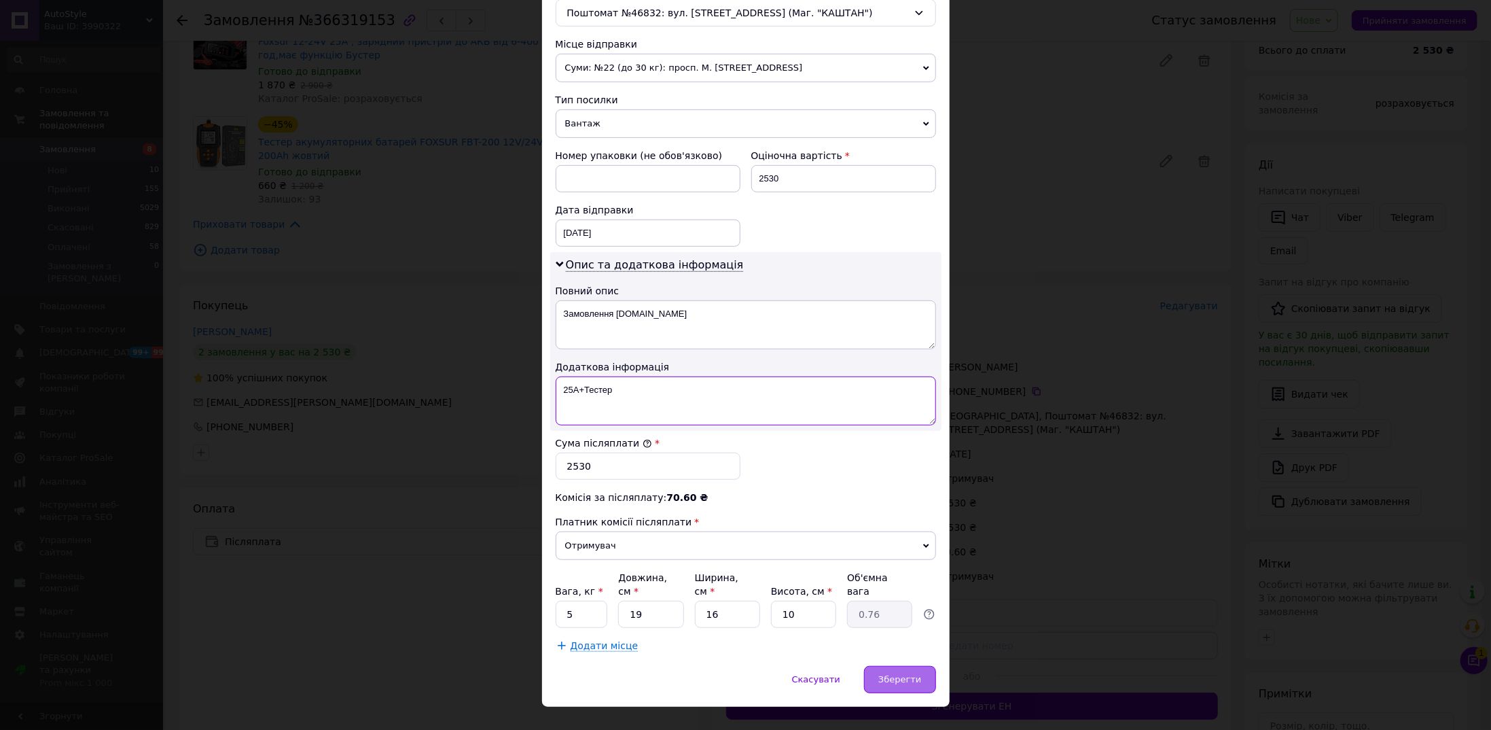
type textarea "25А+Тестер"
click at [899, 666] on div "Зберегти" at bounding box center [899, 679] width 71 height 27
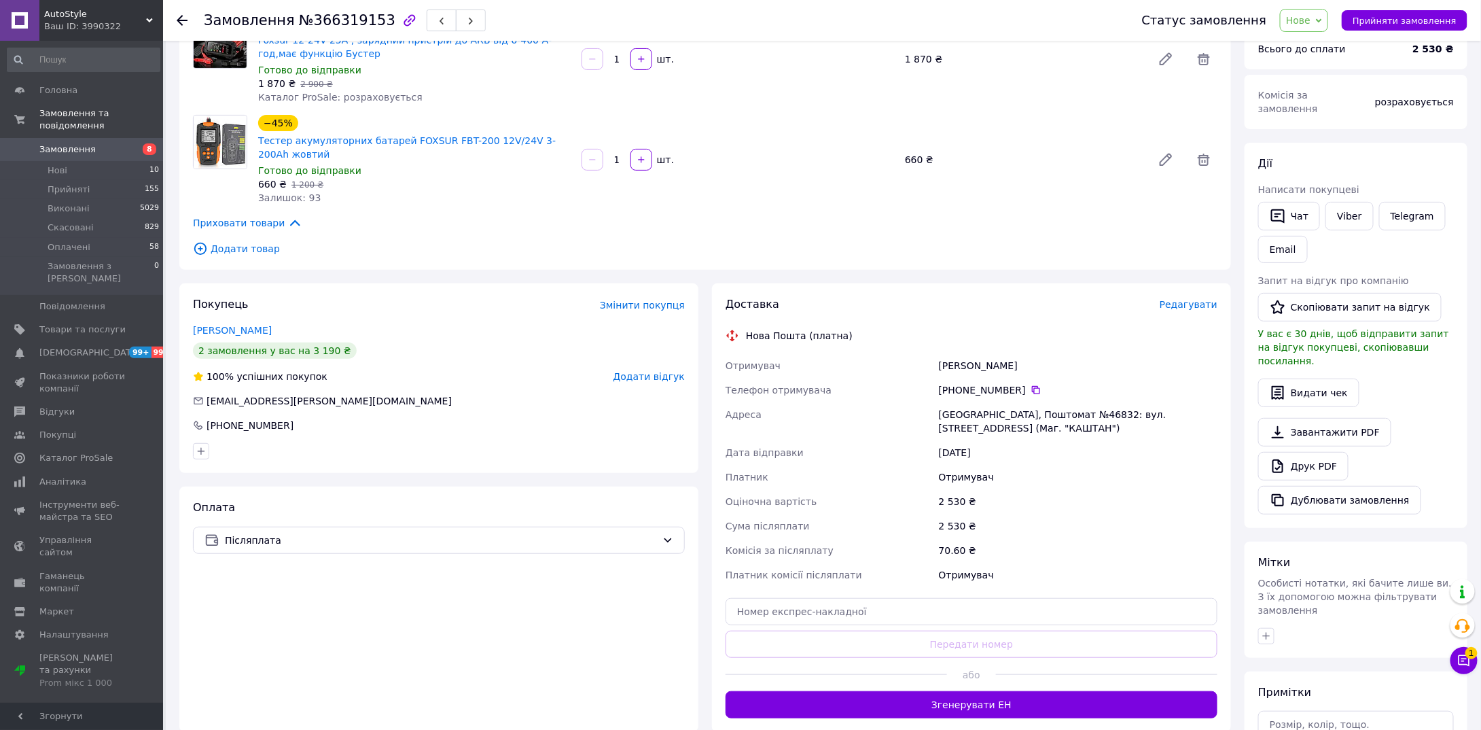
scroll to position [272, 0]
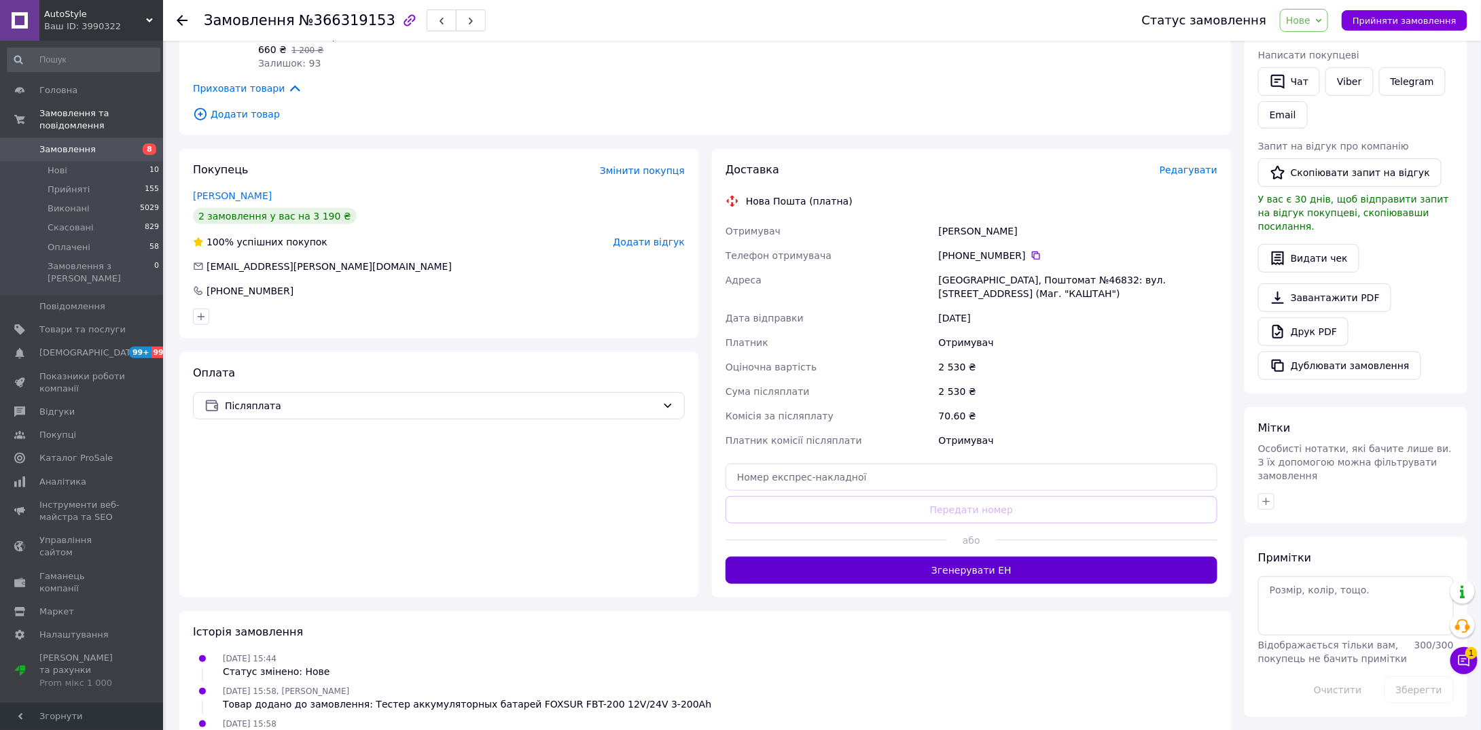
click at [906, 569] on button "Згенерувати ЕН" at bounding box center [972, 569] width 492 height 27
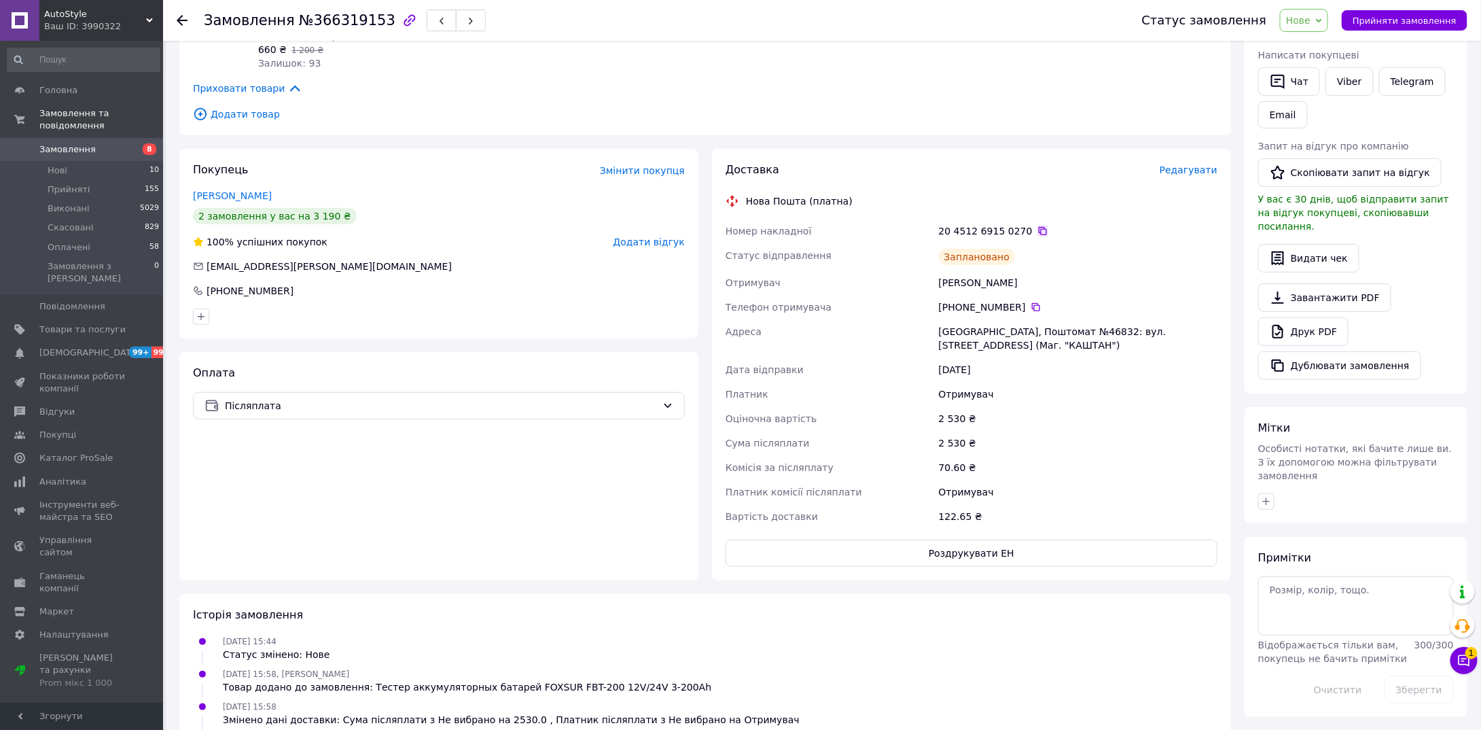
click at [1038, 234] on icon at bounding box center [1043, 231] width 11 height 11
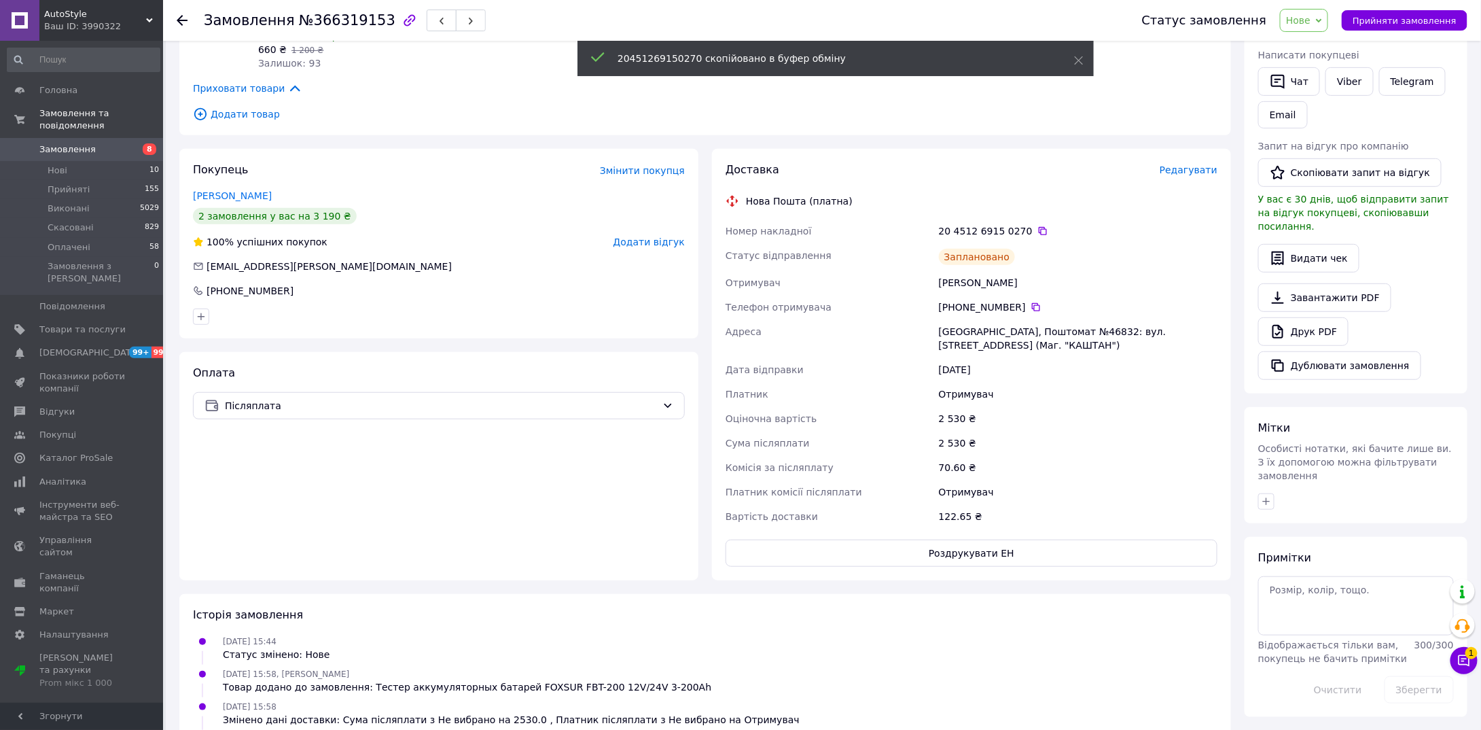
scroll to position [0, 0]
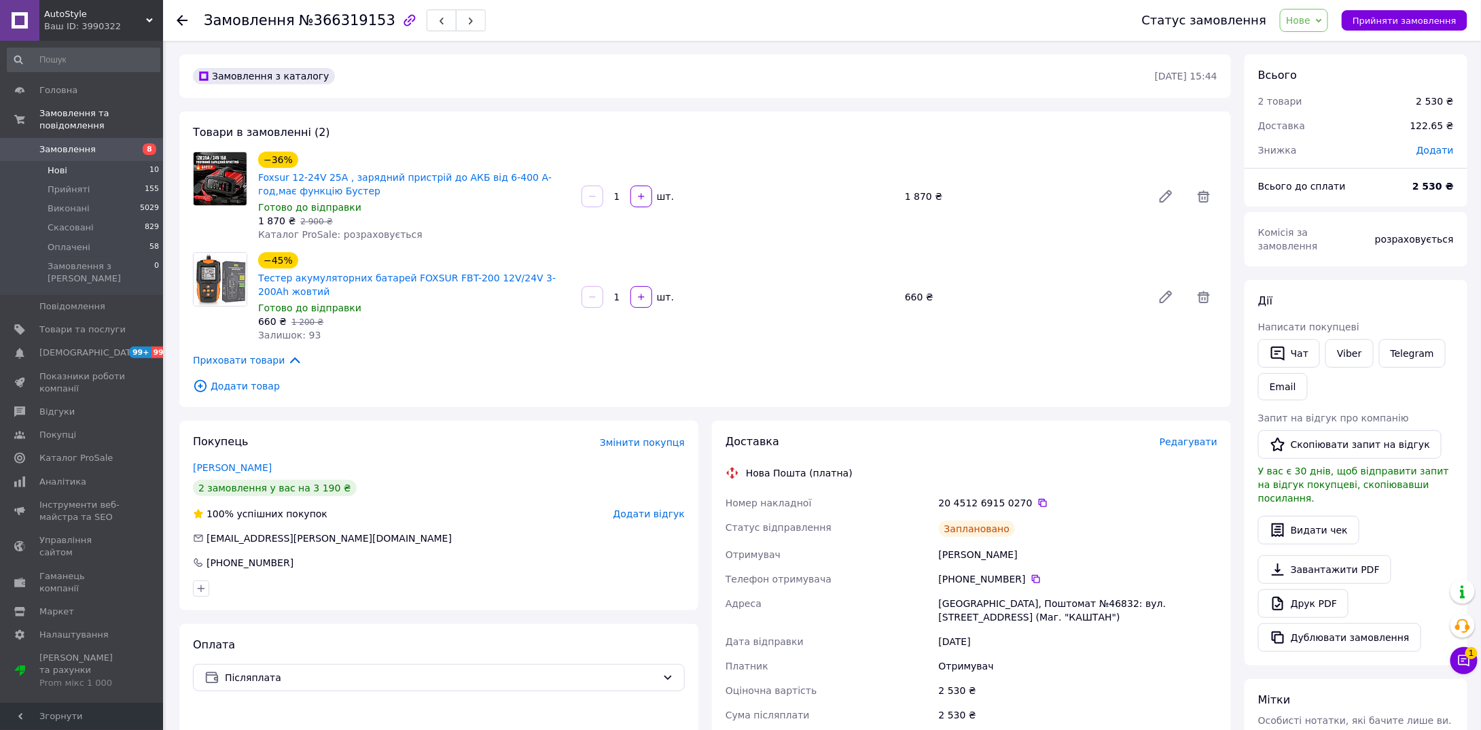
click at [65, 164] on span "Нові" at bounding box center [58, 170] width 20 height 12
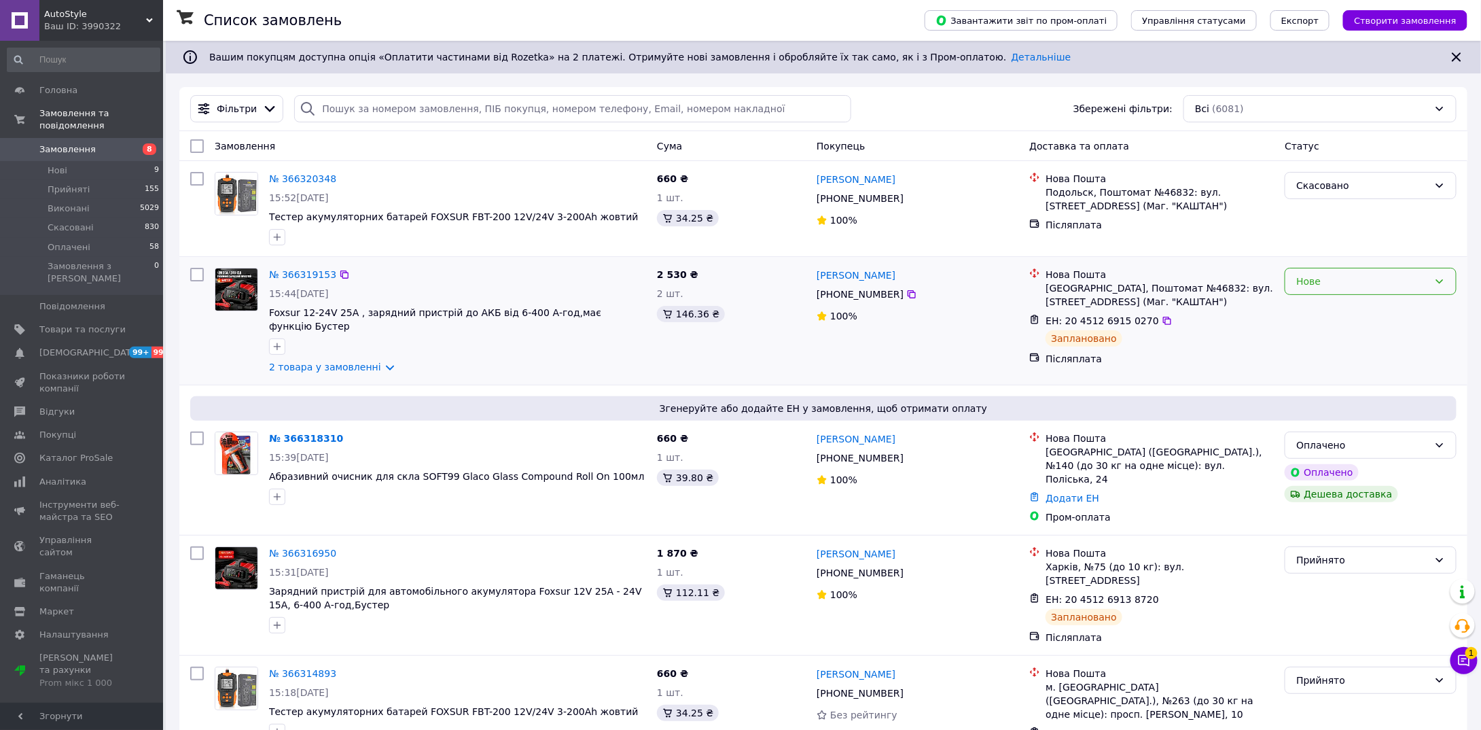
click at [1325, 275] on div "Нове" at bounding box center [1362, 281] width 132 height 15
click at [1319, 306] on li "Прийнято" at bounding box center [1371, 309] width 171 height 24
click at [27, 161] on li "Нові 9" at bounding box center [83, 170] width 167 height 19
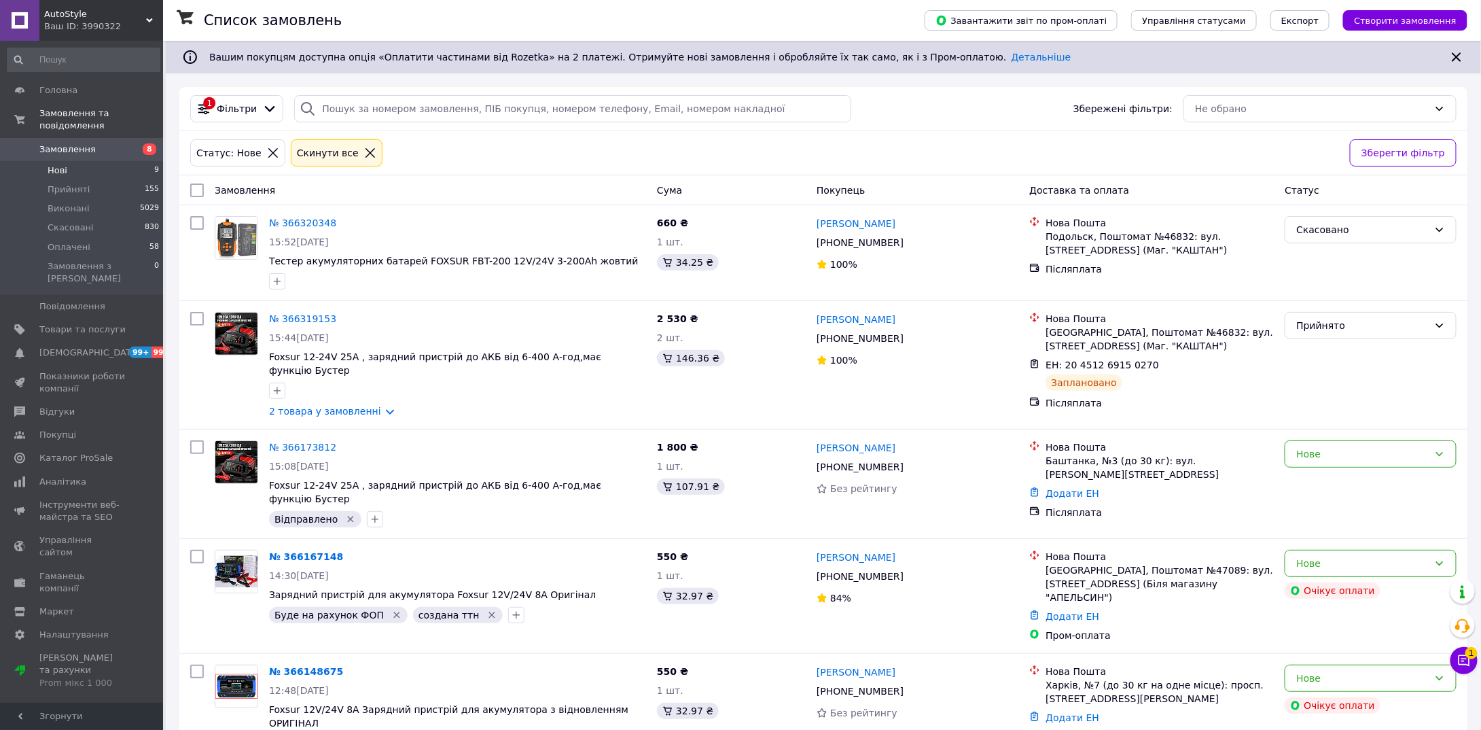
click at [52, 164] on span "Нові" at bounding box center [58, 170] width 20 height 12
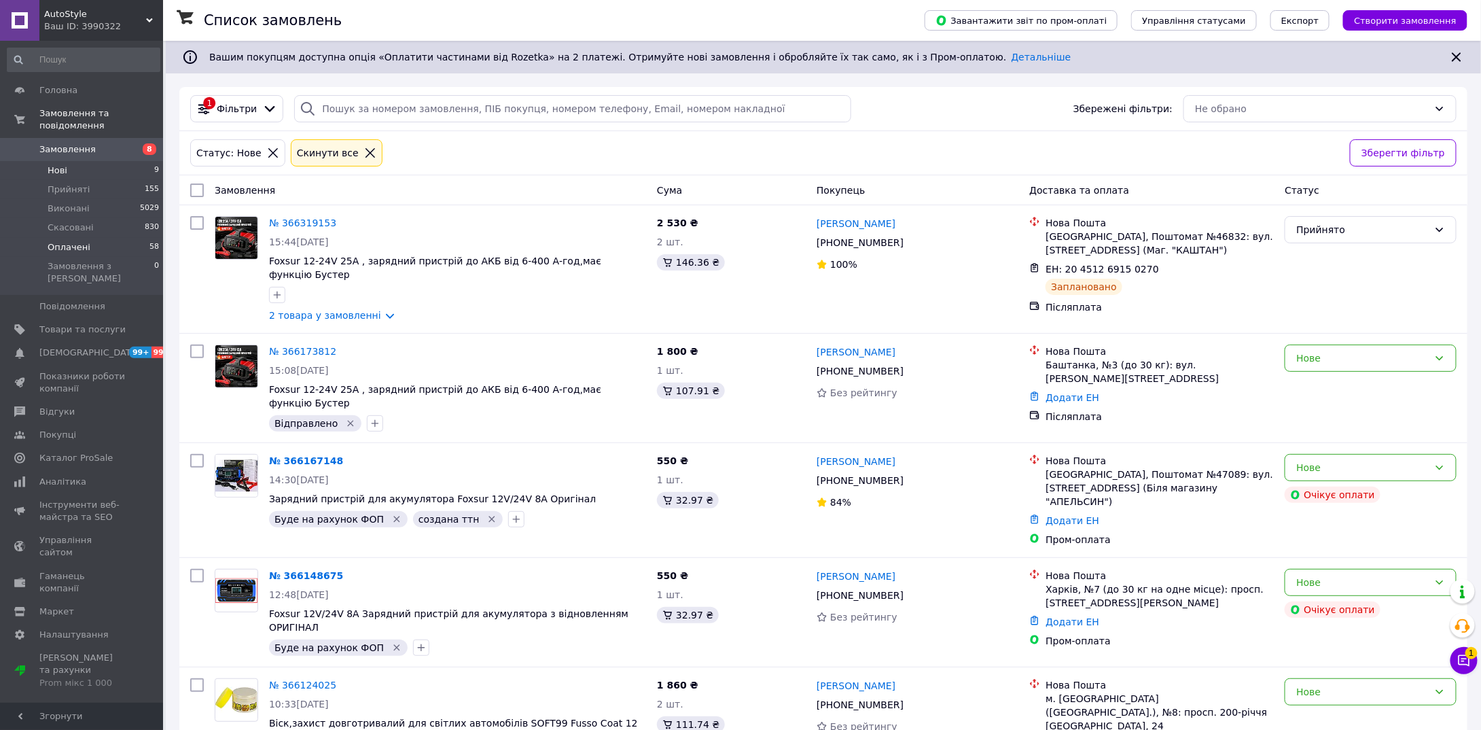
click at [83, 241] on span "Оплачені" at bounding box center [69, 247] width 43 height 12
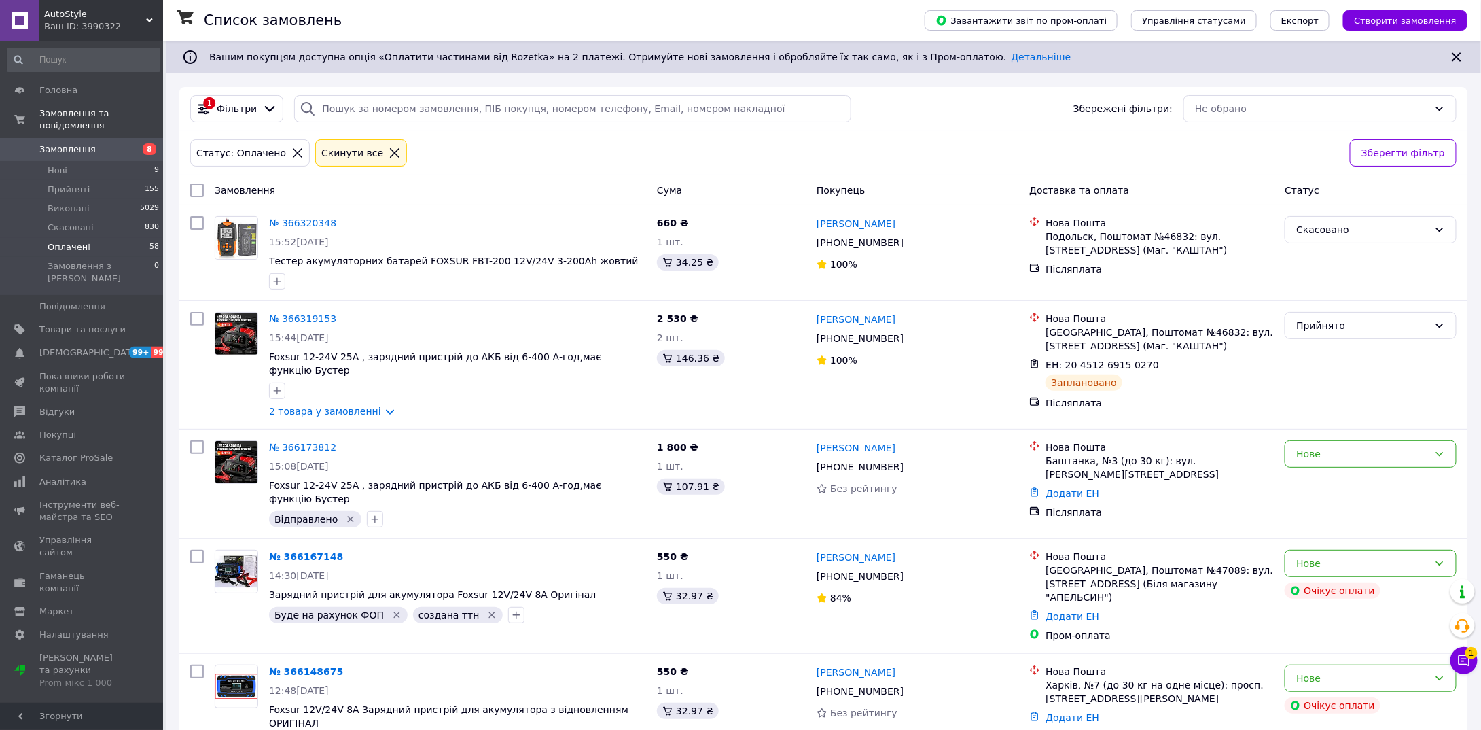
click at [83, 241] on span "Оплачені" at bounding box center [69, 247] width 43 height 12
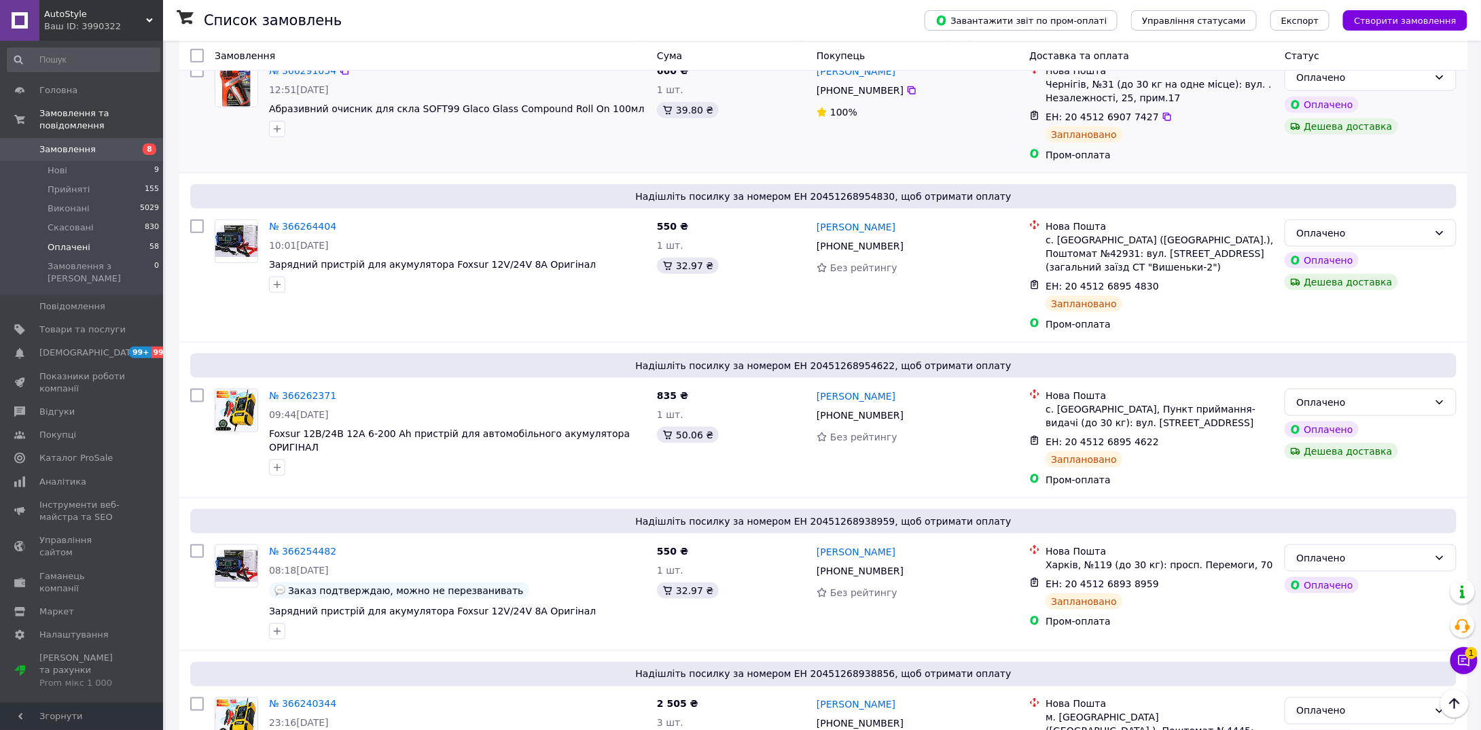
scroll to position [476, 0]
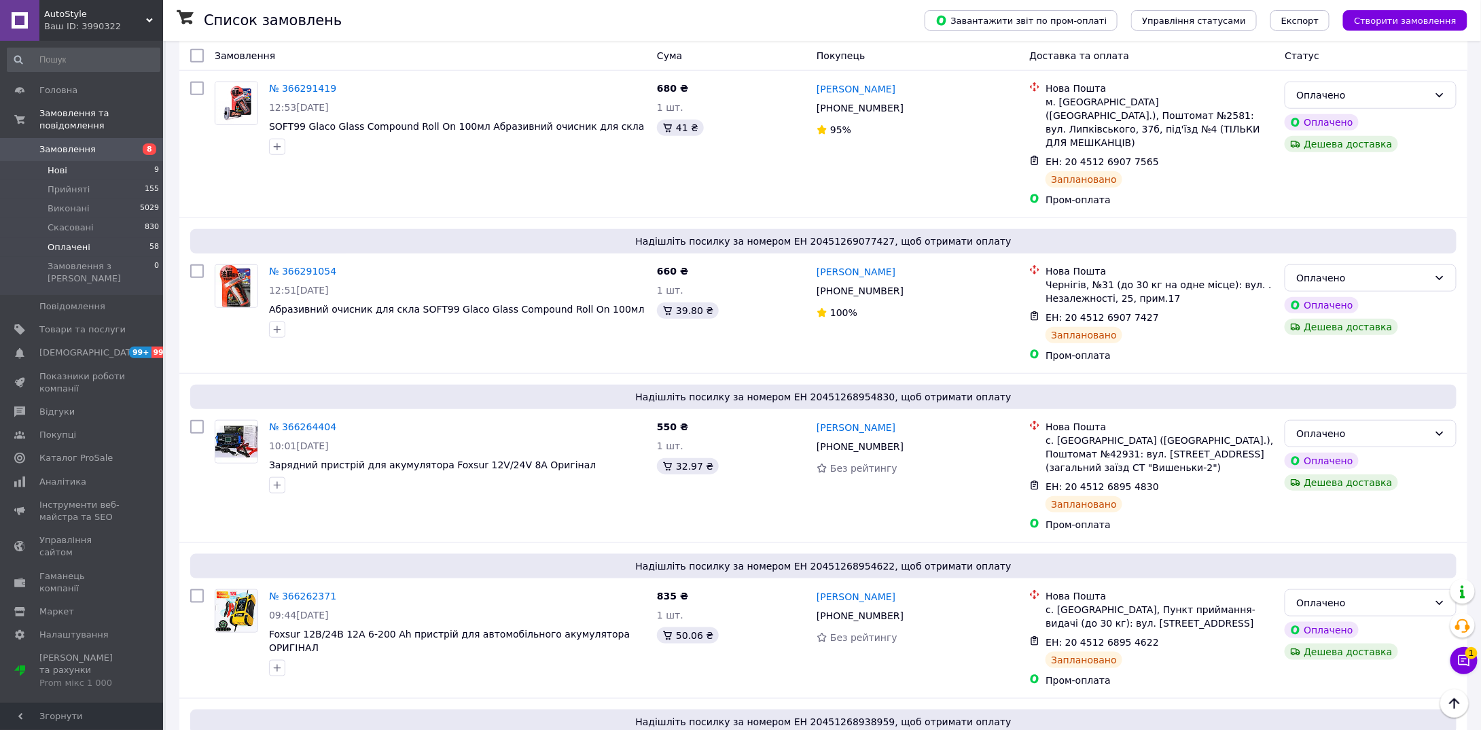
click at [66, 162] on li "Нові 9" at bounding box center [83, 170] width 167 height 19
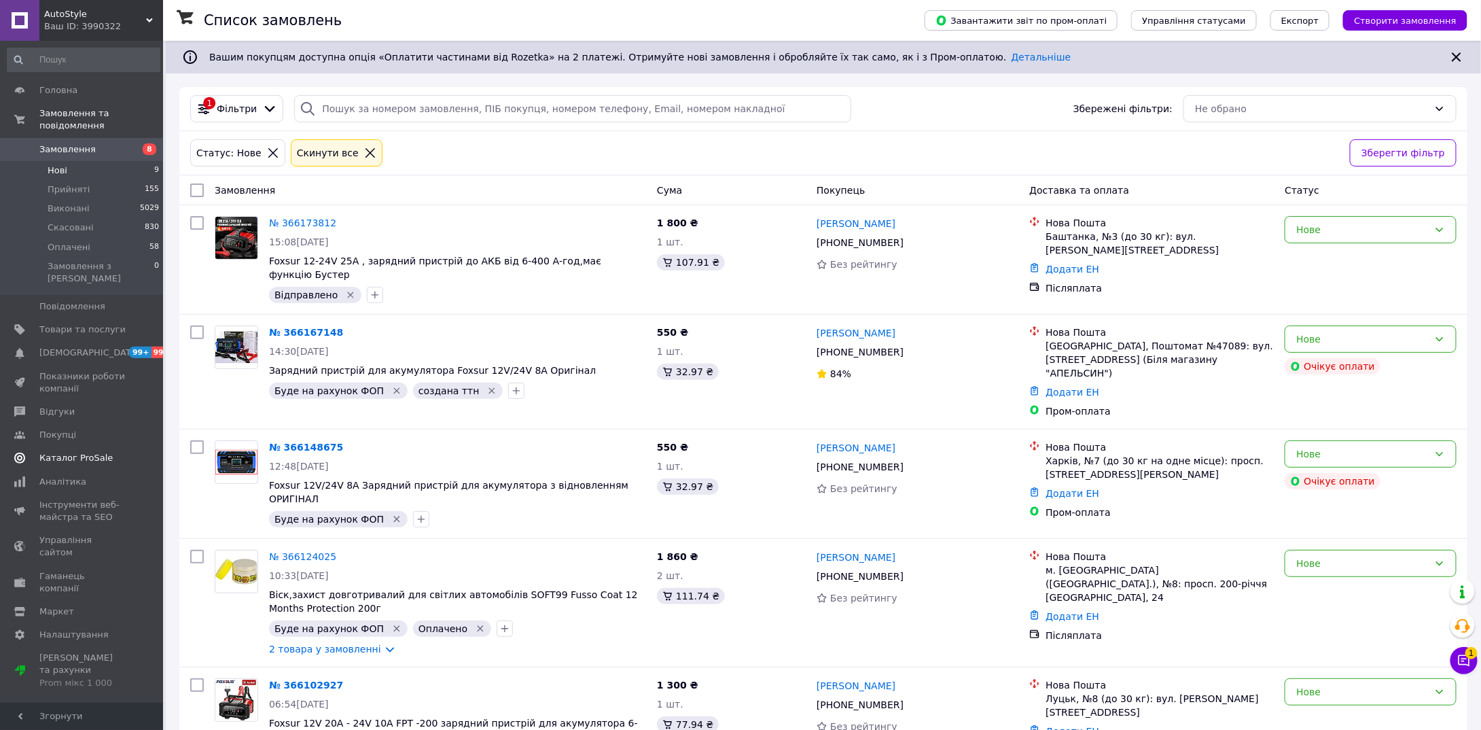
click at [99, 452] on span "Каталог ProSale" at bounding box center [75, 458] width 73 height 12
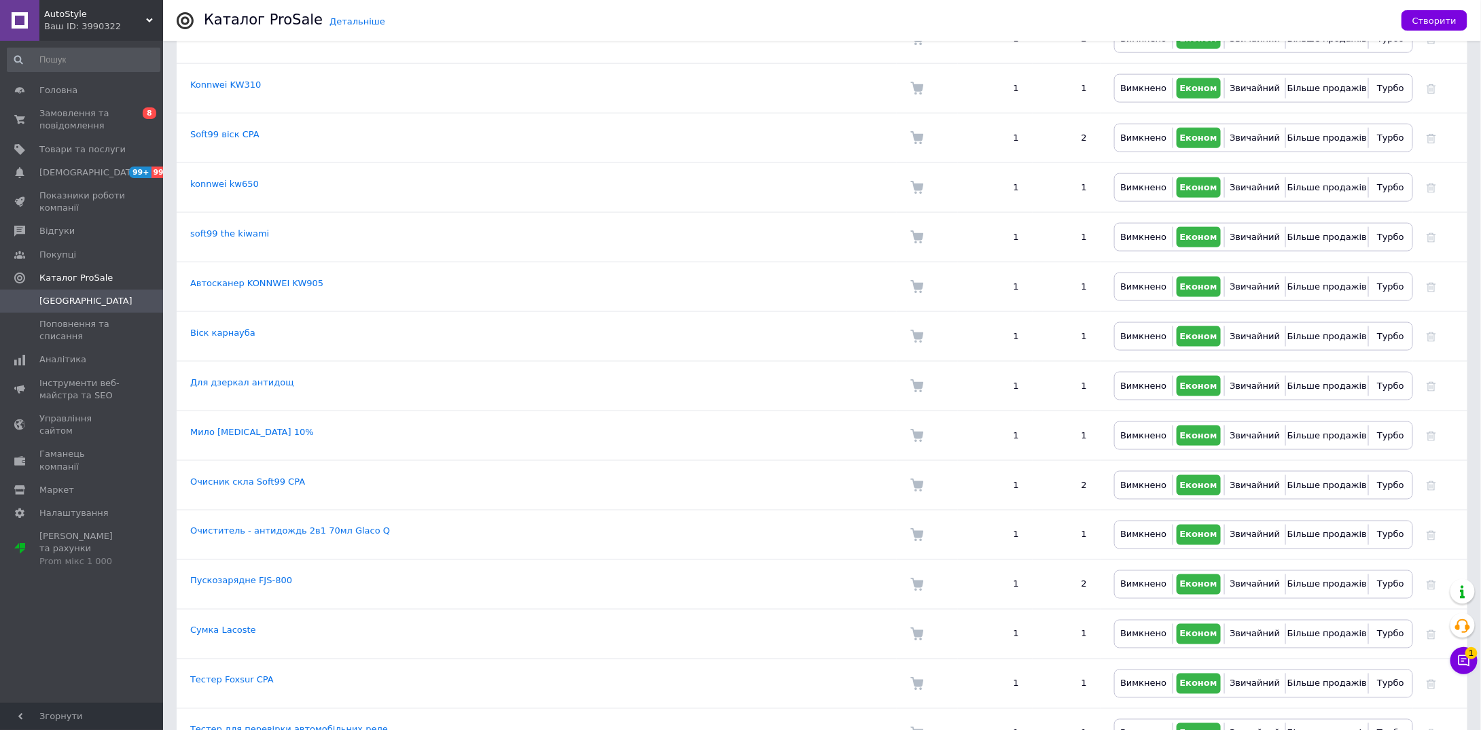
scroll to position [815, 0]
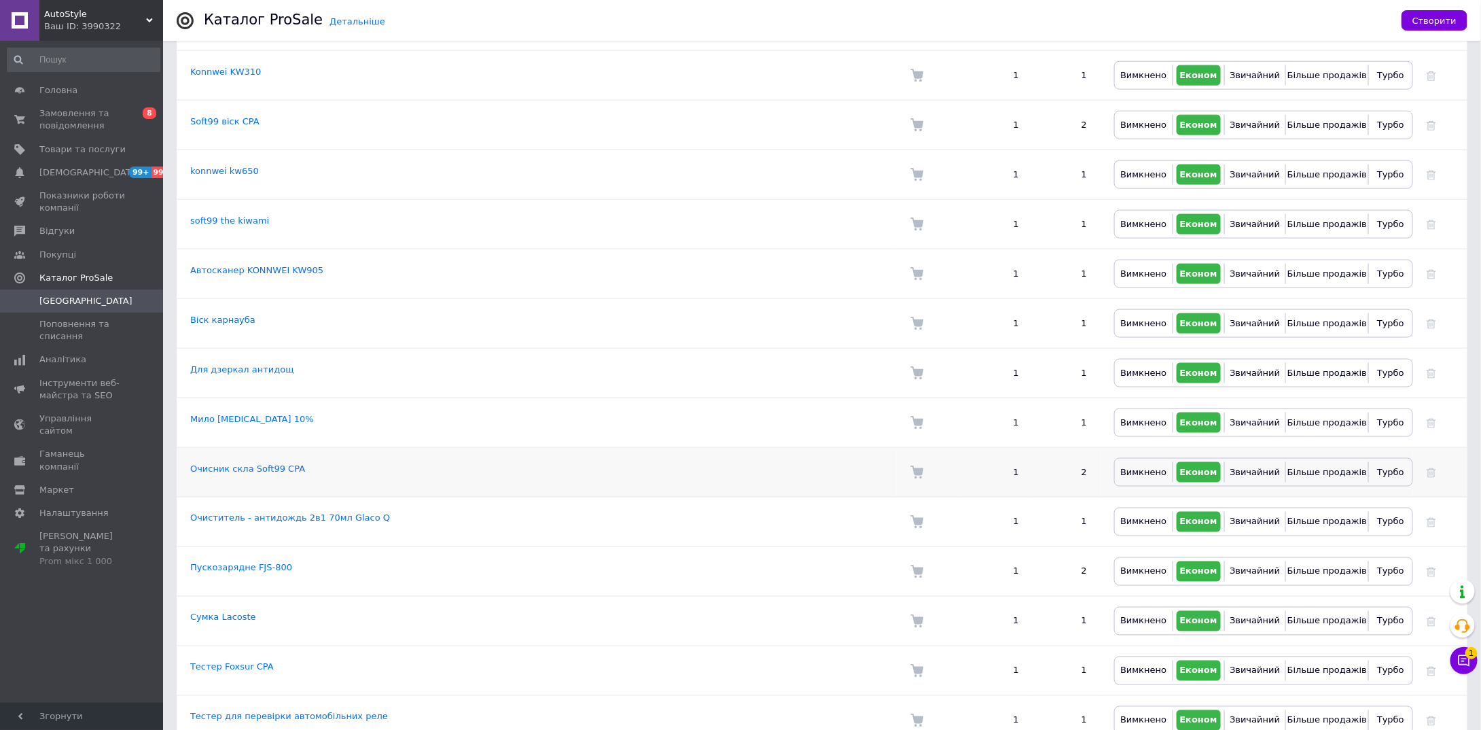
click at [419, 448] on td "Очисник скла Soft99 CPA" at bounding box center [537, 473] width 720 height 50
click at [252, 463] on link "Очисник скла Soft99 CPA" at bounding box center [247, 468] width 115 height 10
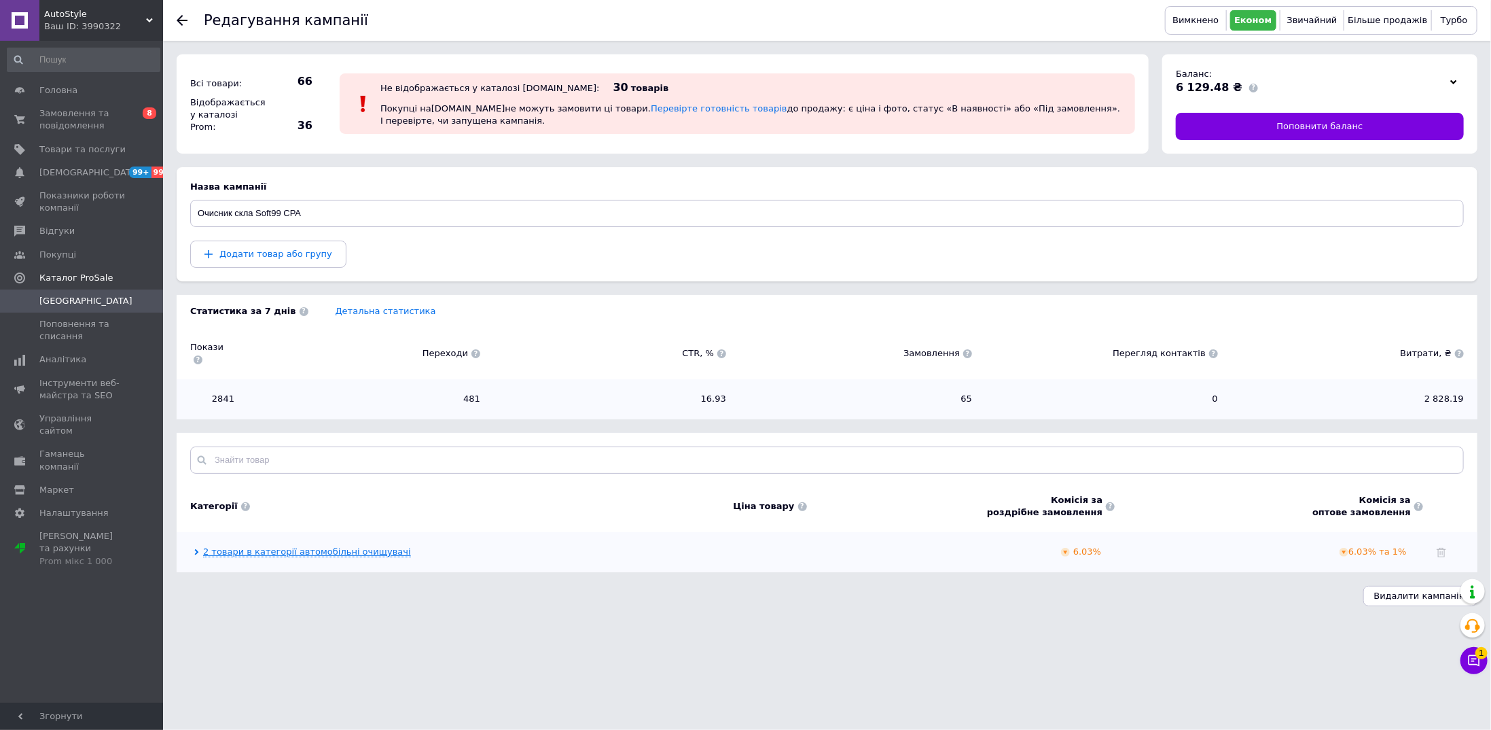
click at [260, 546] on link "2 товари в категорії автомобільні очищувачі" at bounding box center [307, 551] width 208 height 11
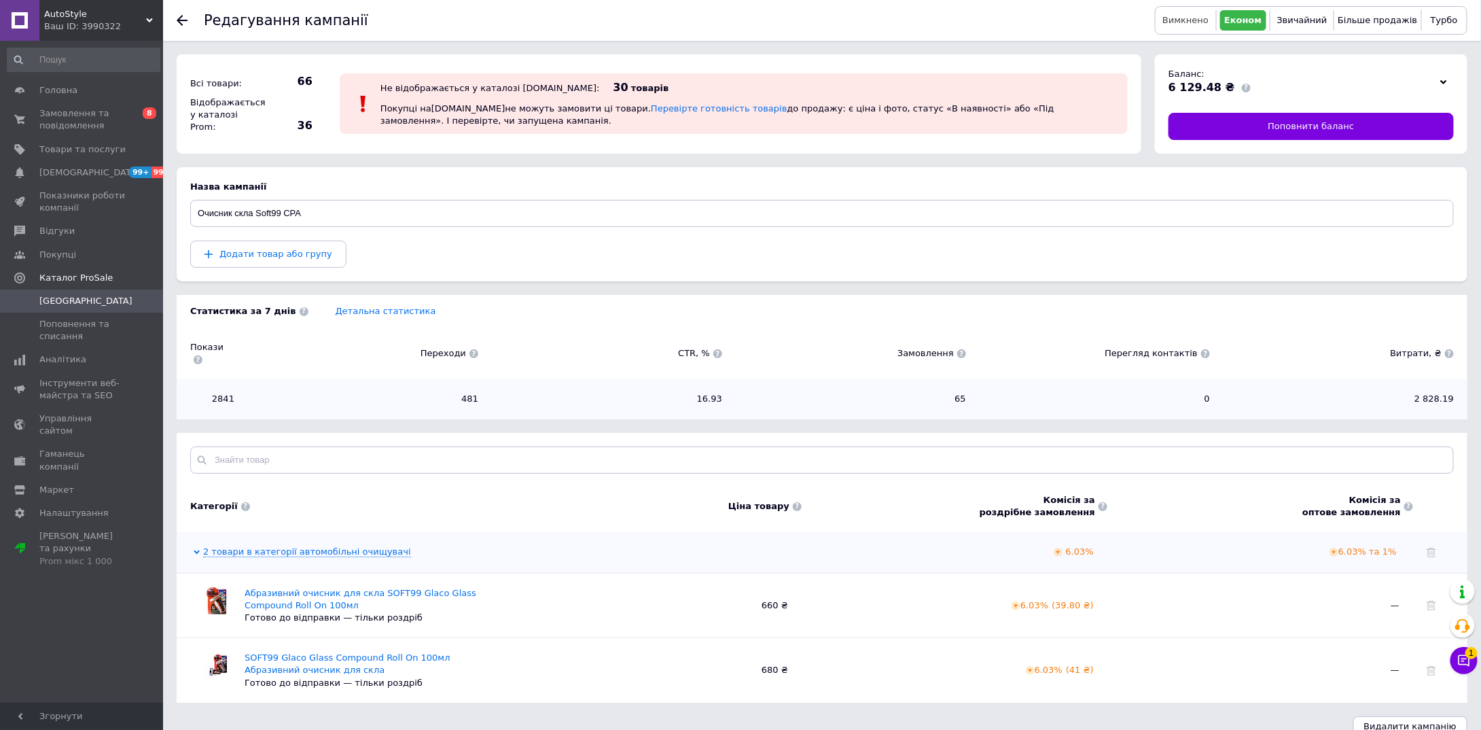
click at [1182, 22] on span "Вимкнено" at bounding box center [1186, 20] width 46 height 10
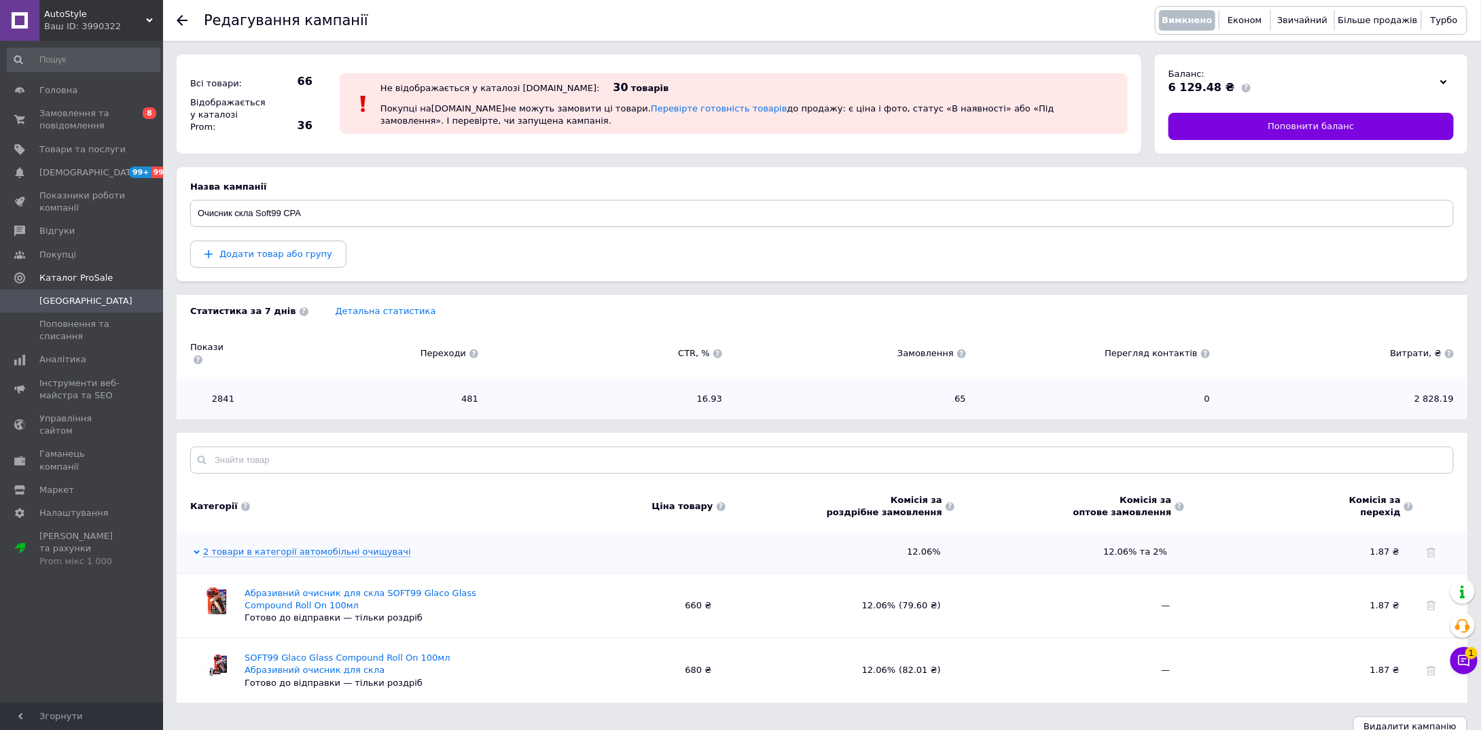
click at [185, 16] on icon at bounding box center [182, 20] width 11 height 11
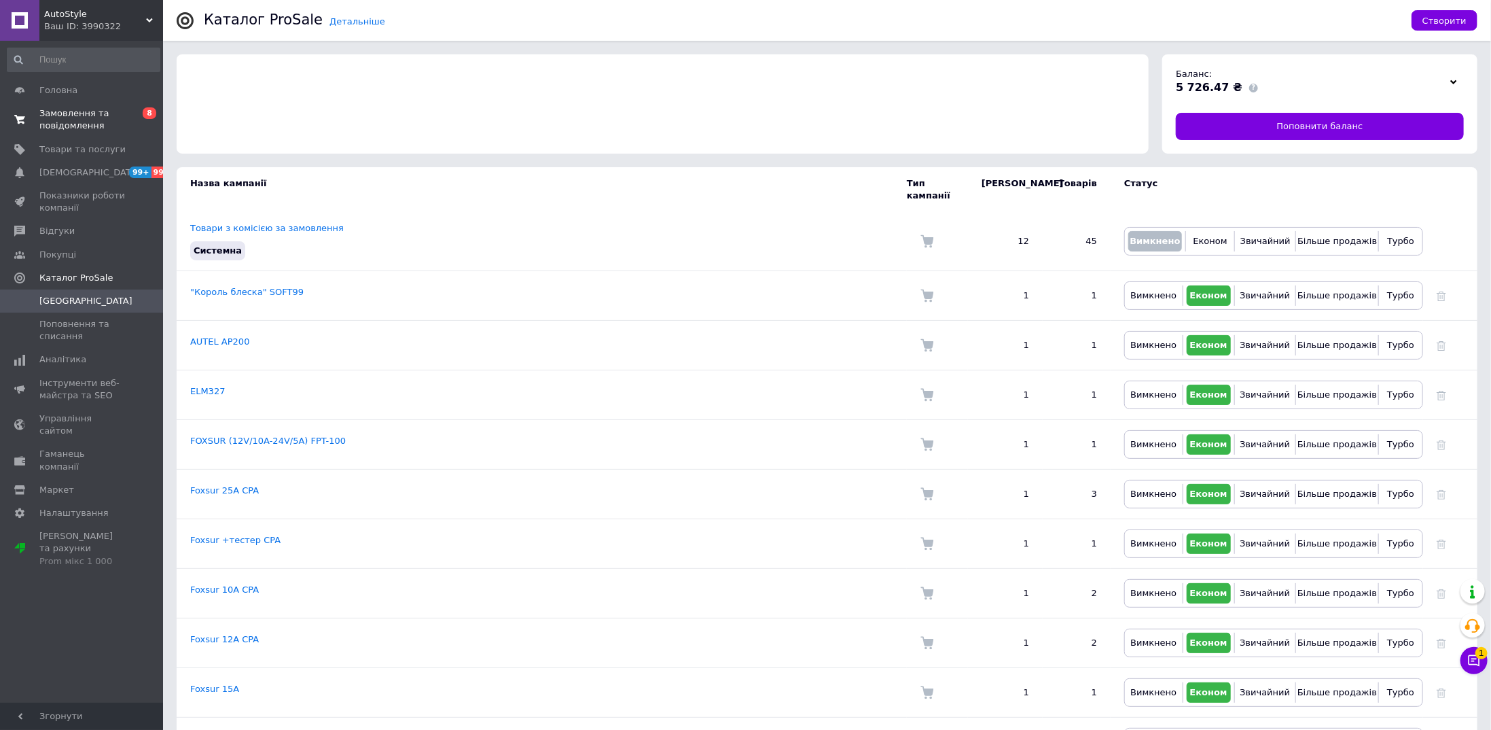
click at [80, 118] on span "Замовлення та повідомлення" at bounding box center [82, 119] width 86 height 24
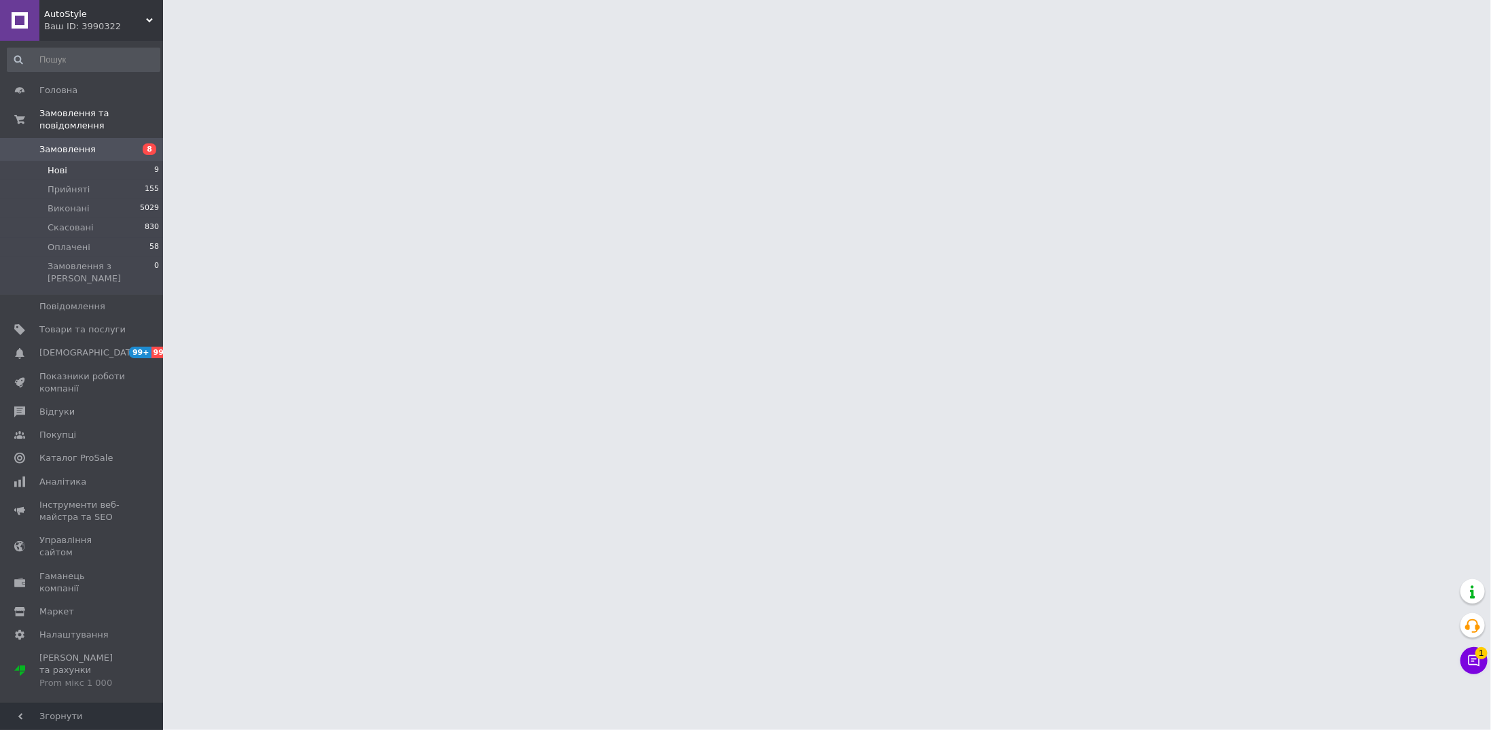
click at [69, 163] on li "Нові 9" at bounding box center [83, 170] width 167 height 19
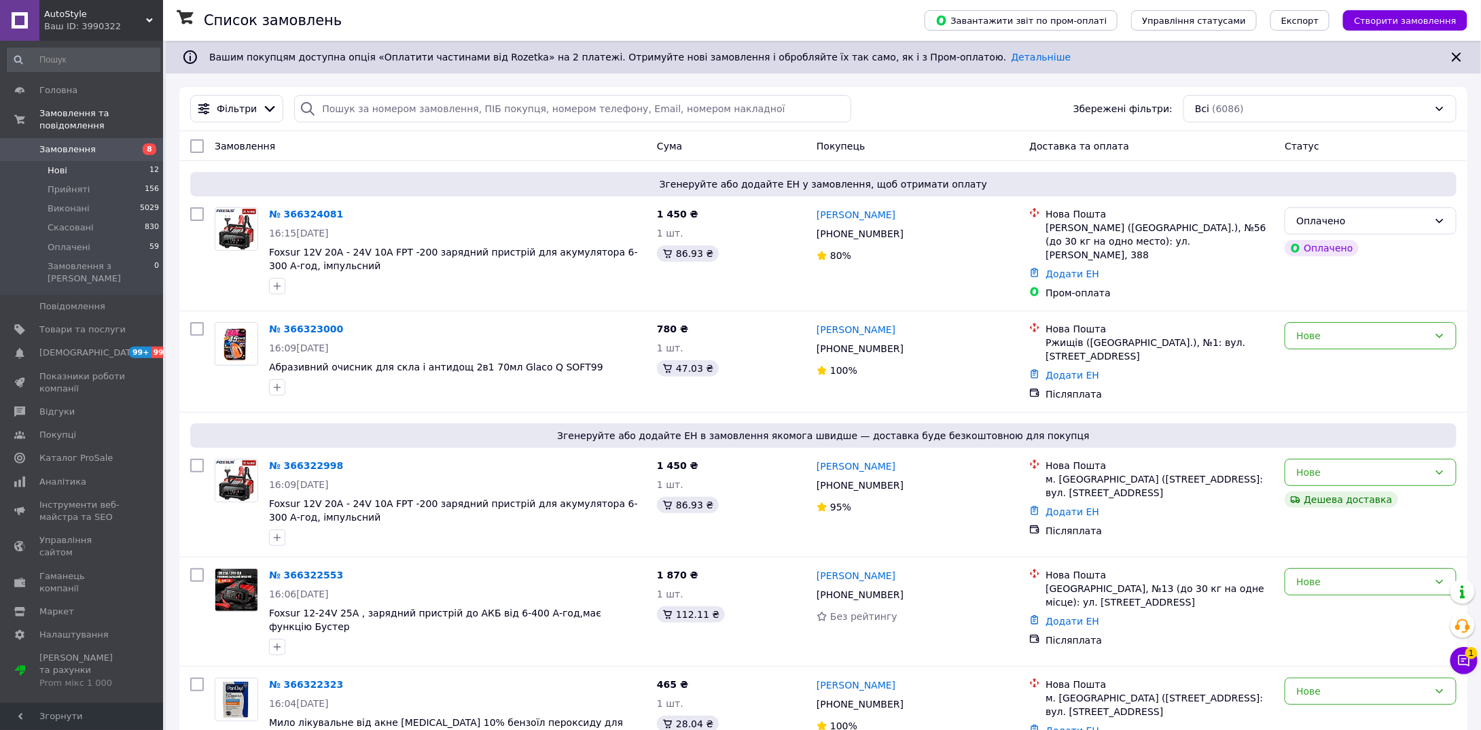
click at [61, 164] on span "Нові" at bounding box center [58, 170] width 20 height 12
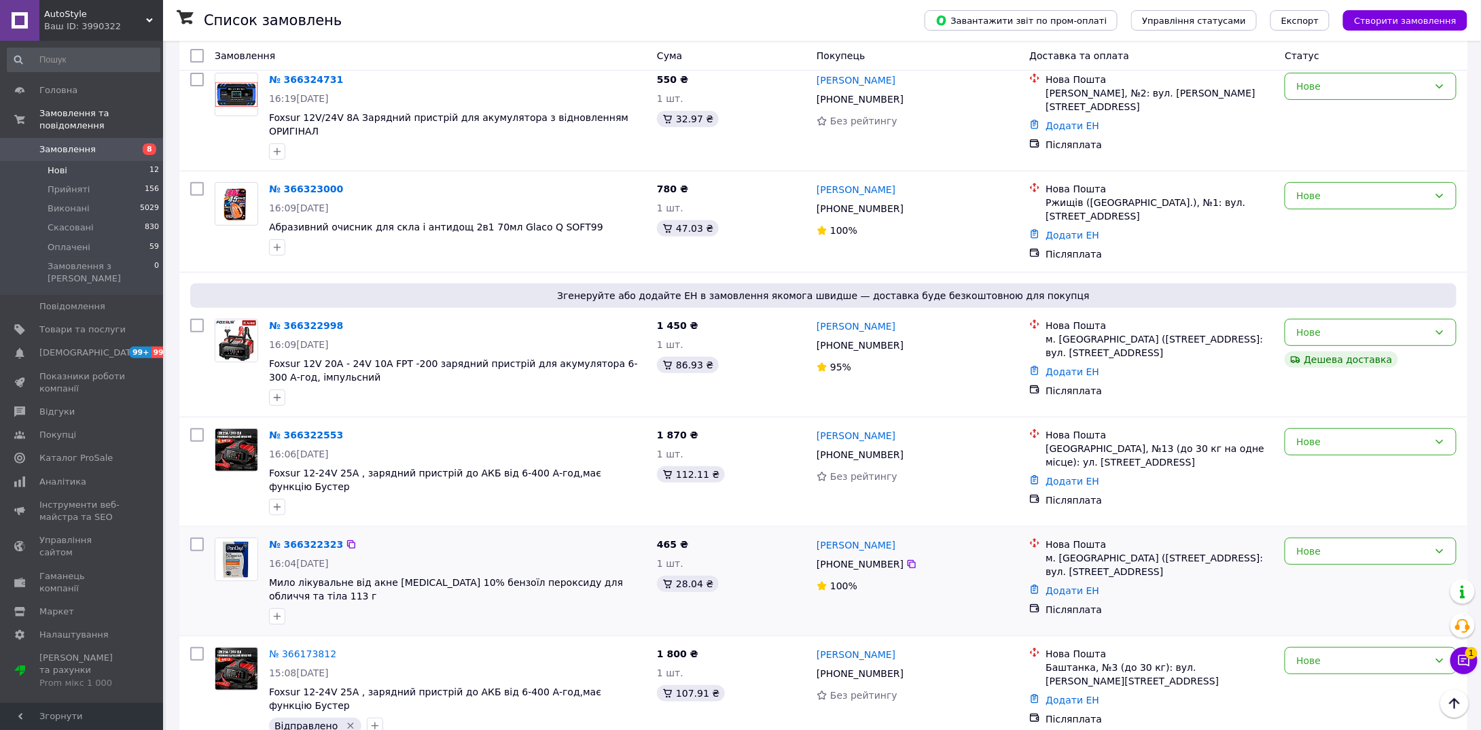
scroll to position [136, 0]
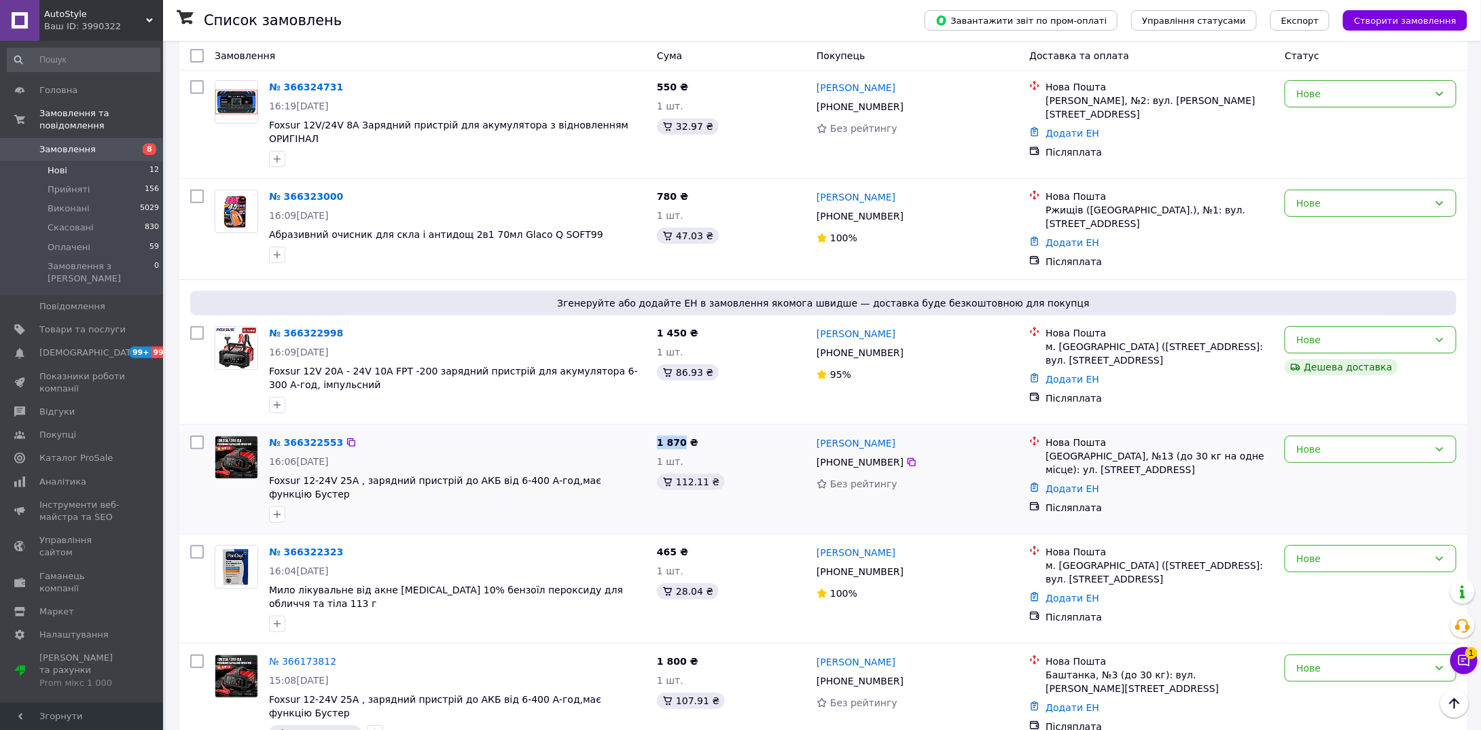
drag, startPoint x: 682, startPoint y: 421, endPoint x: 653, endPoint y: 421, distance: 29.2
click at [653, 430] on div "1 870 ₴ 1 шт. 112.11 ₴" at bounding box center [732, 479] width 160 height 98
click at [751, 430] on div "1 870 ₴ 1 шт. 112.11 ₴" at bounding box center [732, 479] width 160 height 98
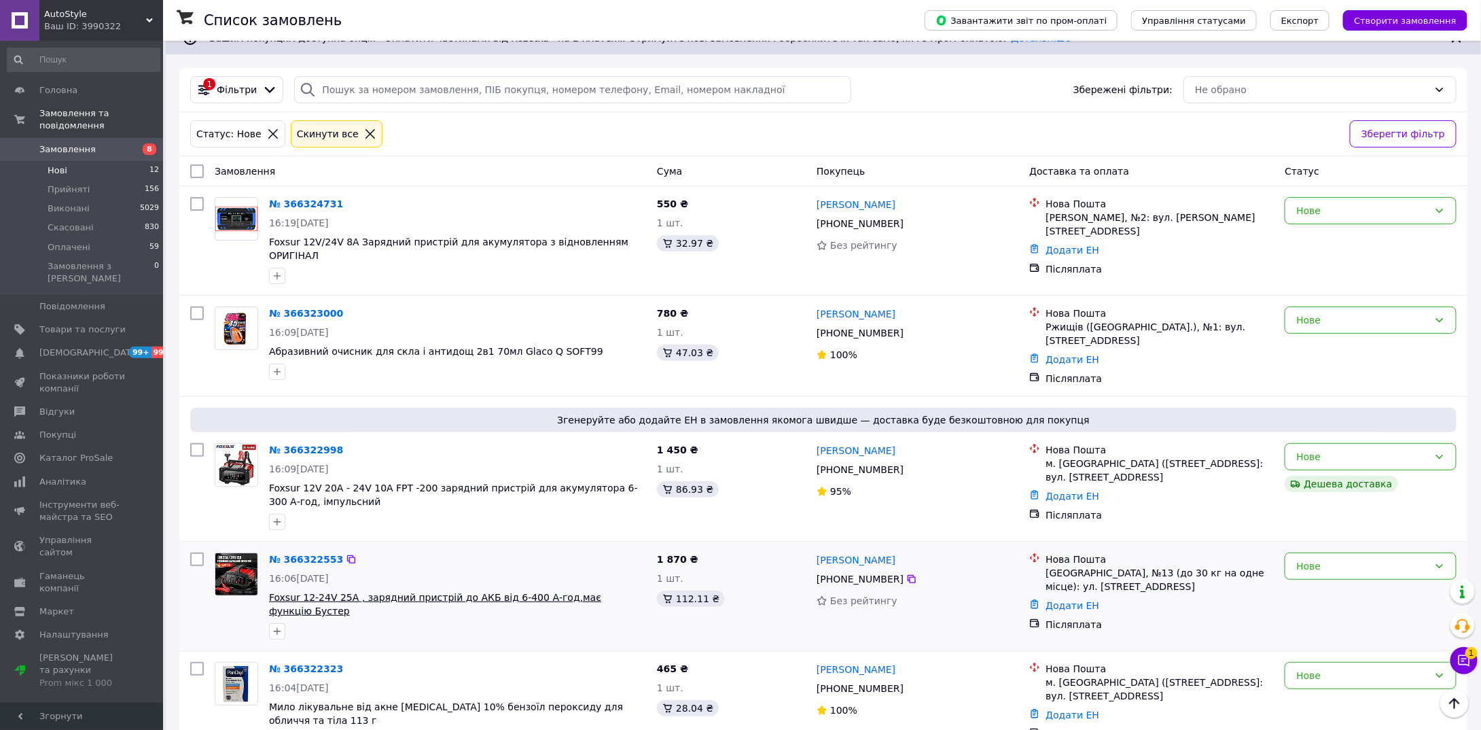
scroll to position [0, 0]
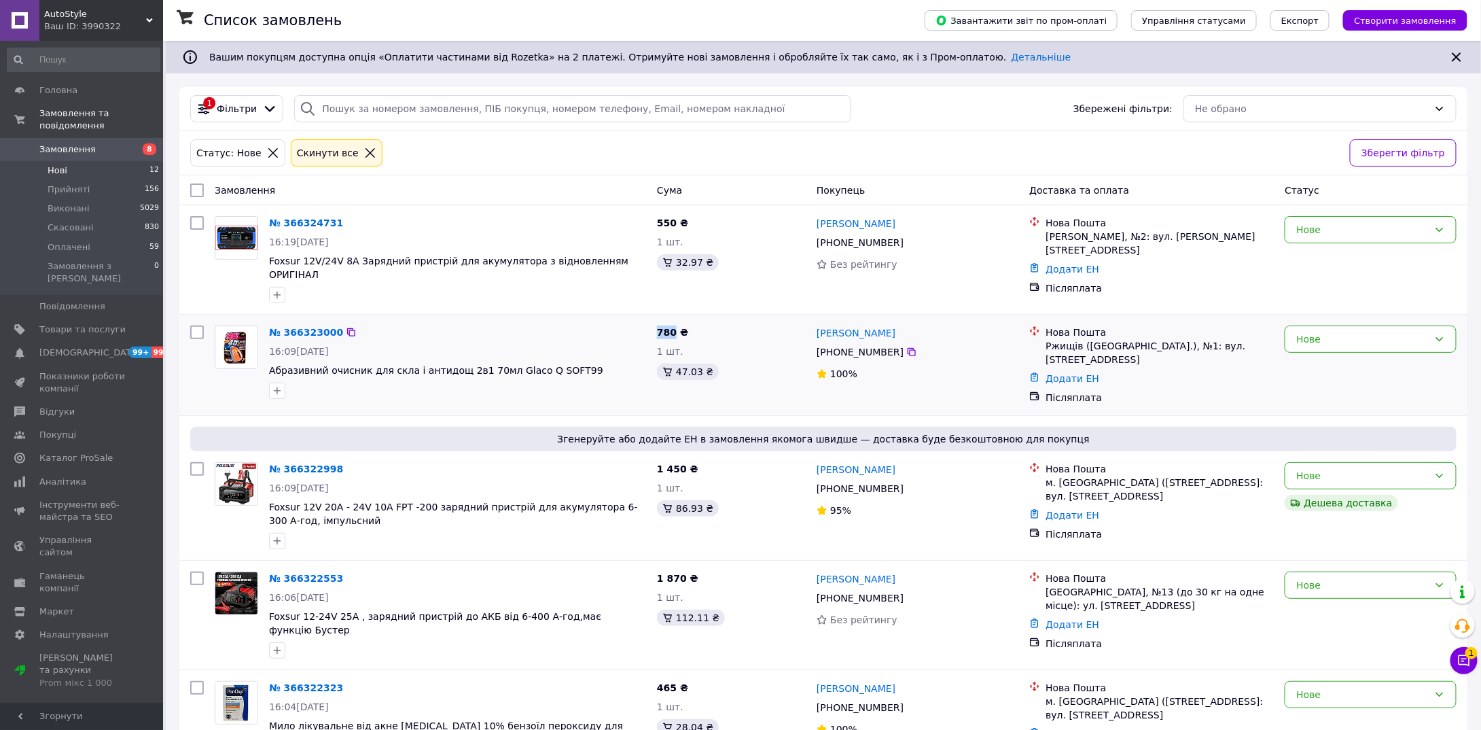
drag, startPoint x: 674, startPoint y: 317, endPoint x: 659, endPoint y: 316, distance: 15.0
click at [659, 327] on span "780 ₴" at bounding box center [672, 332] width 31 height 11
click at [749, 344] on div "1 шт." at bounding box center [731, 351] width 149 height 14
click at [1318, 332] on div "Нове" at bounding box center [1362, 339] width 132 height 15
click at [1311, 350] on li "Прийнято" at bounding box center [1371, 352] width 171 height 24
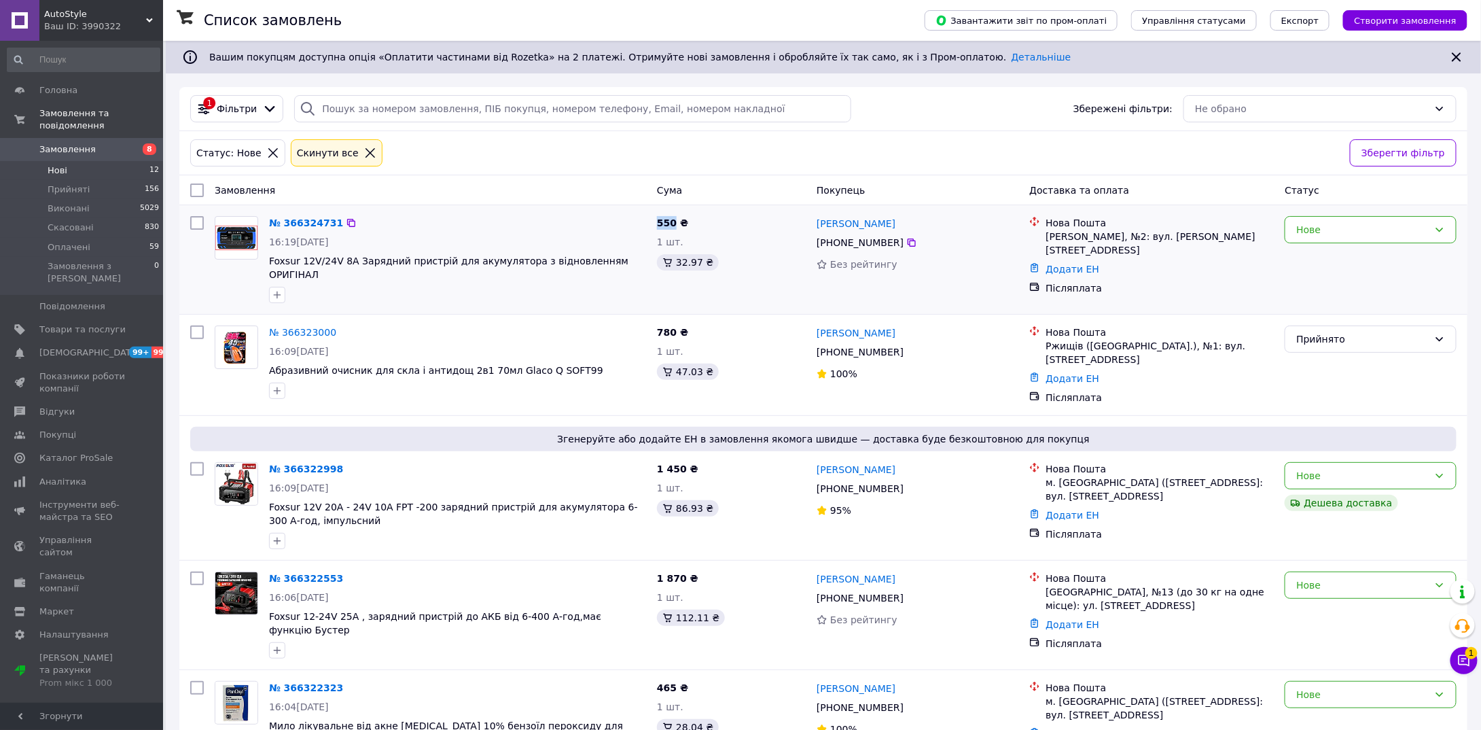
drag, startPoint x: 673, startPoint y: 222, endPoint x: 654, endPoint y: 222, distance: 19.0
click at [654, 222] on div "550 ₴ 1 шт. 32.97 ₴" at bounding box center [732, 260] width 160 height 98
click at [770, 235] on div "1 шт." at bounding box center [731, 242] width 149 height 14
click at [1347, 217] on div "Нове" at bounding box center [1371, 229] width 172 height 27
drag, startPoint x: 1319, startPoint y: 248, endPoint x: 1312, endPoint y: 253, distance: 8.9
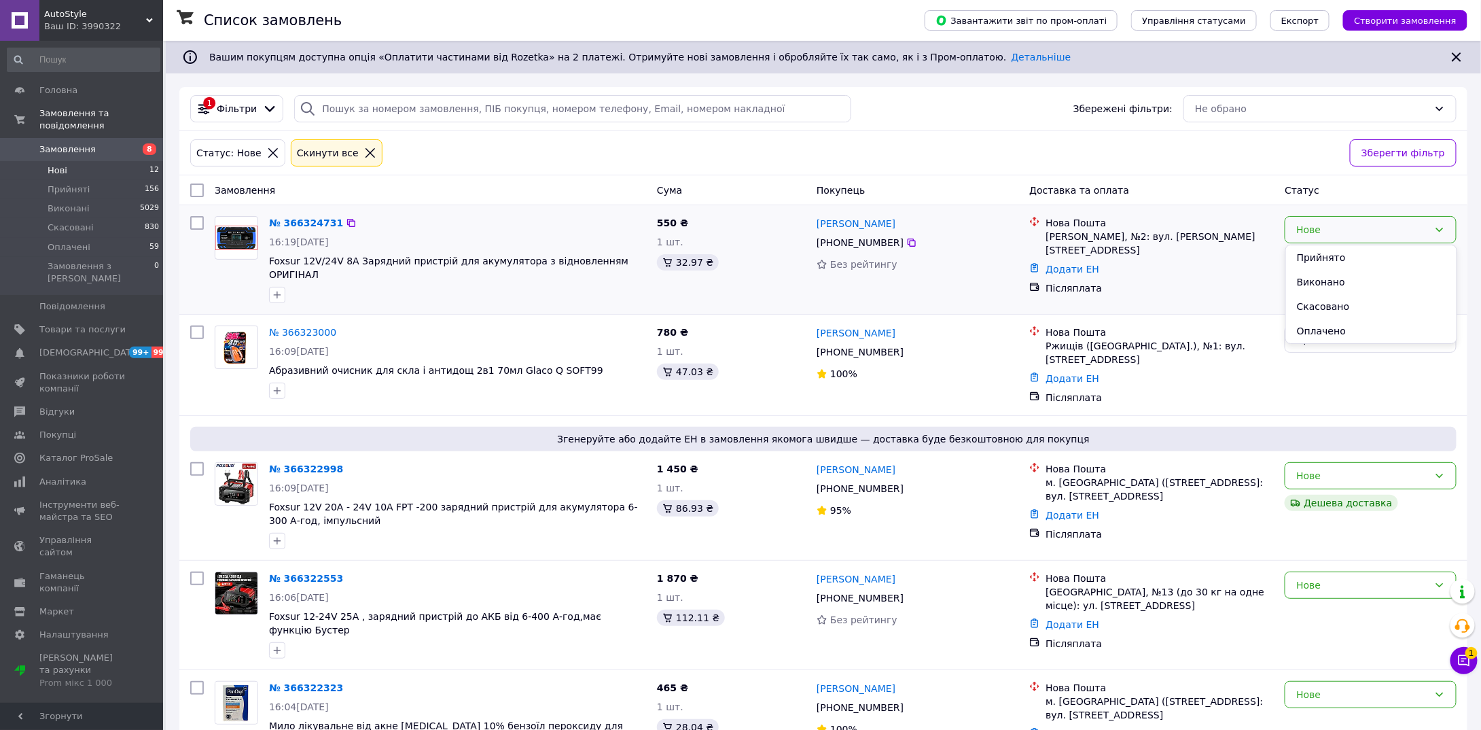
click at [1319, 250] on li "Прийнято" at bounding box center [1371, 257] width 171 height 24
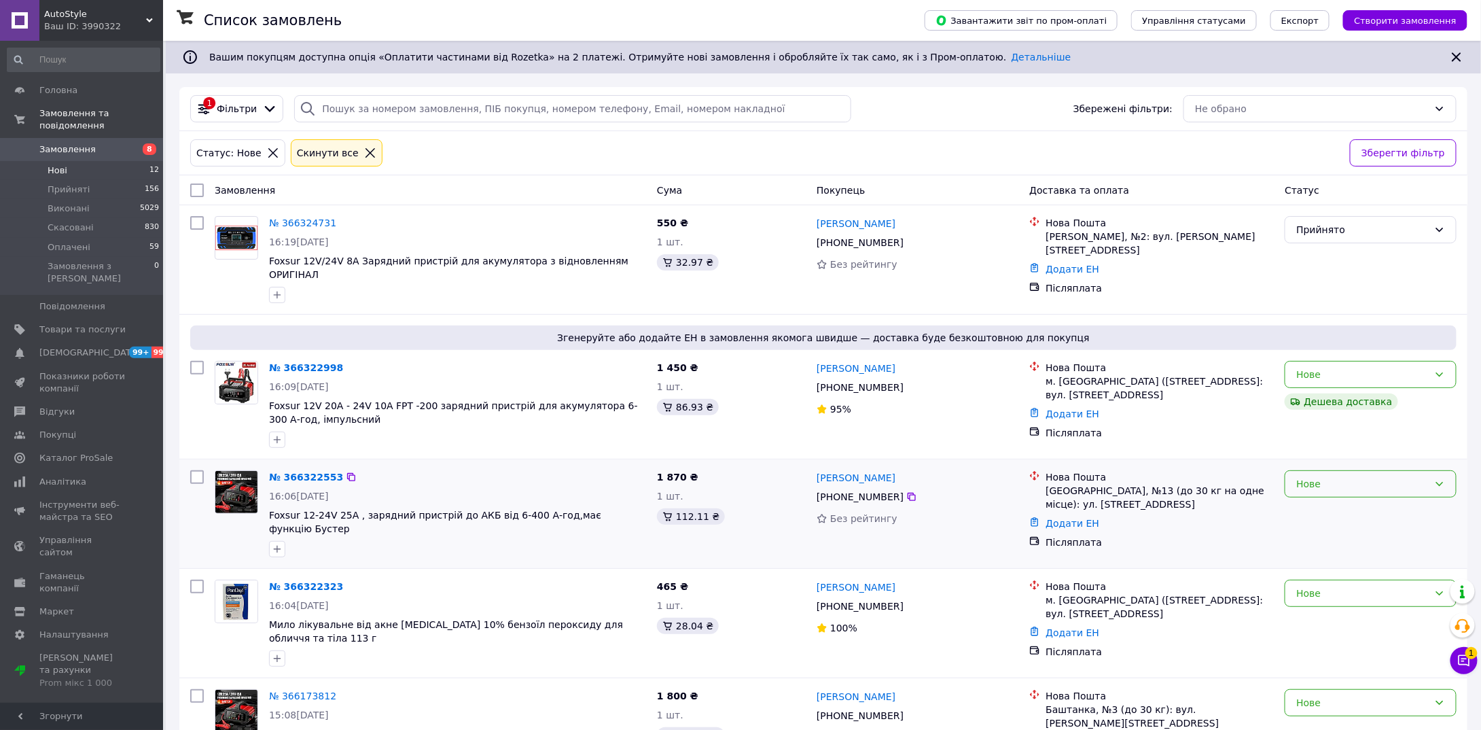
click at [1296, 472] on div "Нове" at bounding box center [1371, 483] width 172 height 27
click at [1300, 497] on li "Прийнято" at bounding box center [1371, 497] width 171 height 24
click at [908, 602] on icon at bounding box center [912, 606] width 8 height 8
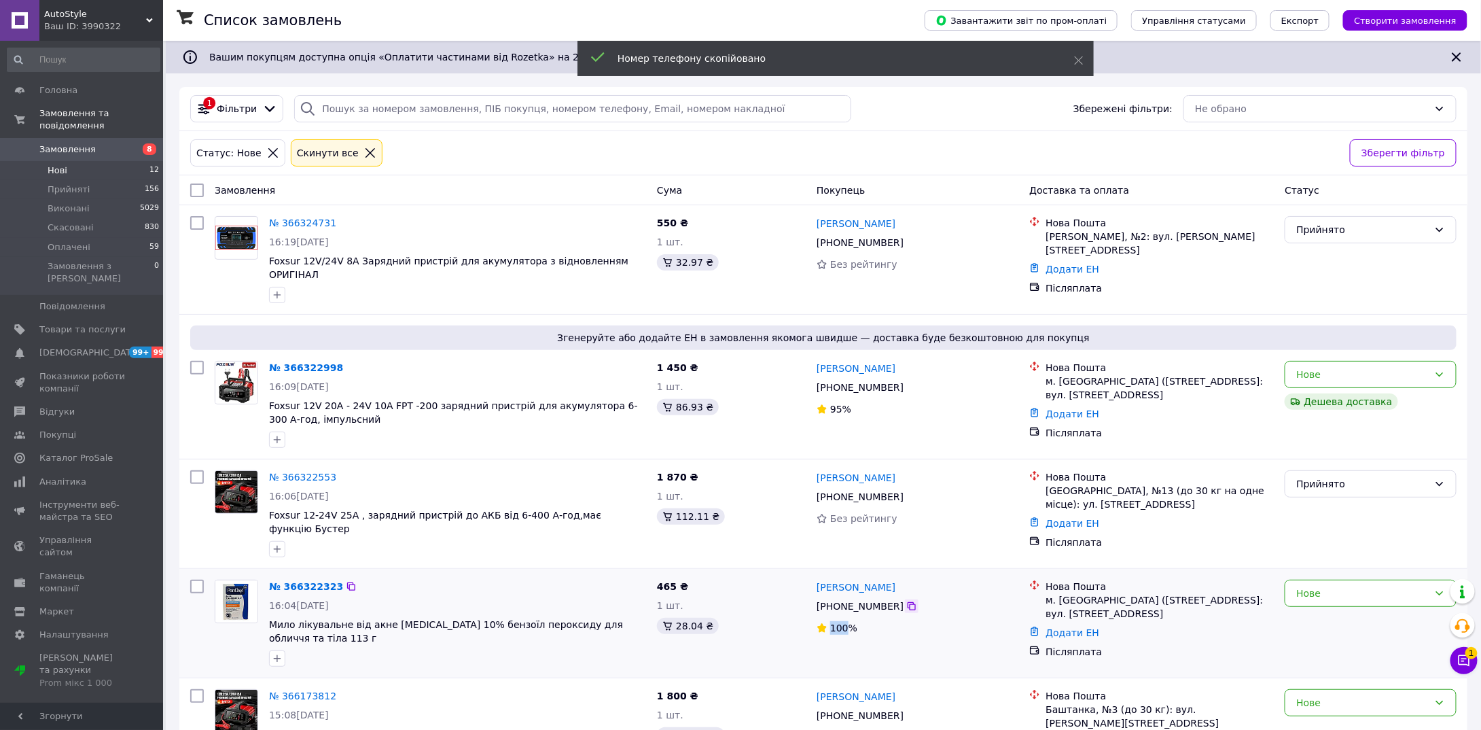
click at [908, 602] on icon at bounding box center [912, 606] width 8 height 8
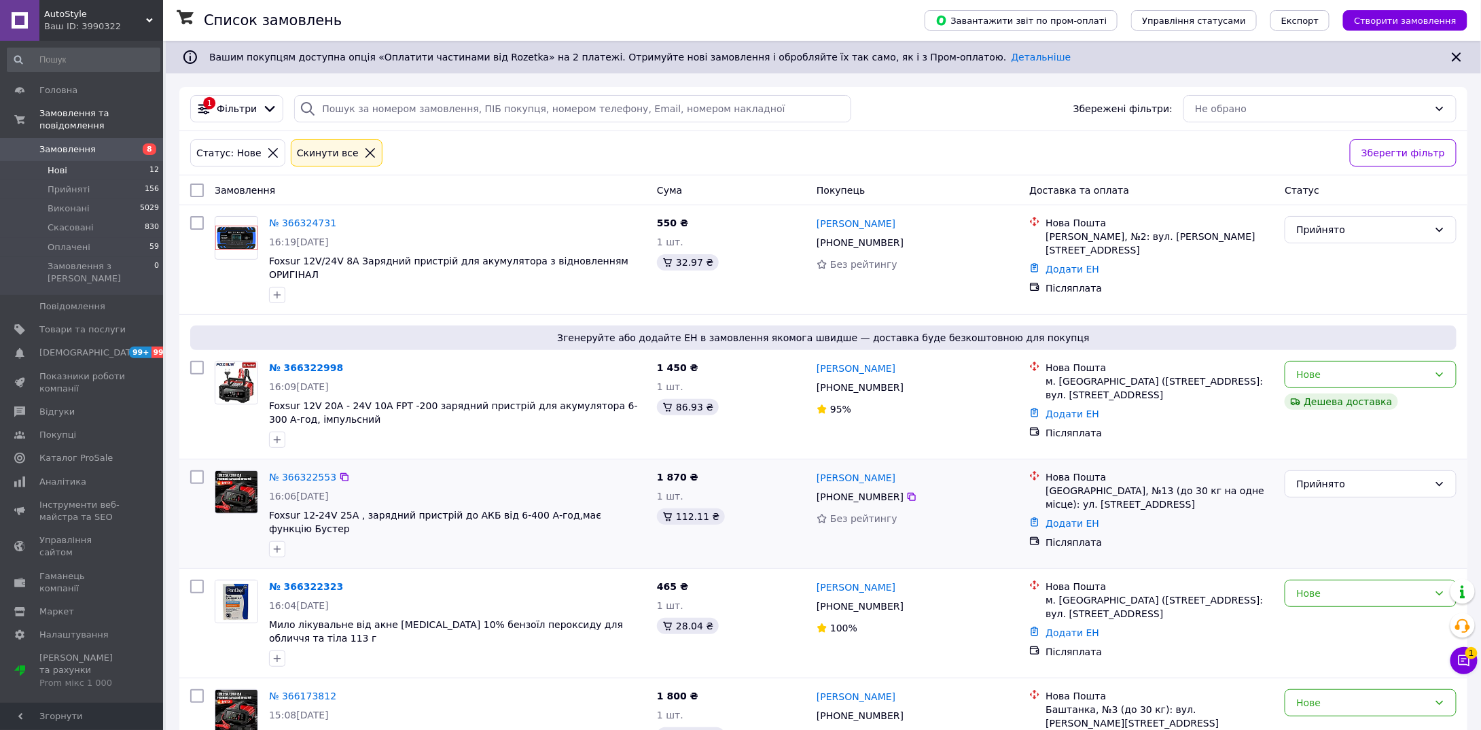
drag, startPoint x: 485, startPoint y: 546, endPoint x: 489, endPoint y: 540, distance: 7.3
click at [485, 569] on div "№ 366322323 16:04, 12.10.2025 Мило лікувальне від акне PanOxyl 10% бензоїл перо…" at bounding box center [823, 623] width 1288 height 109
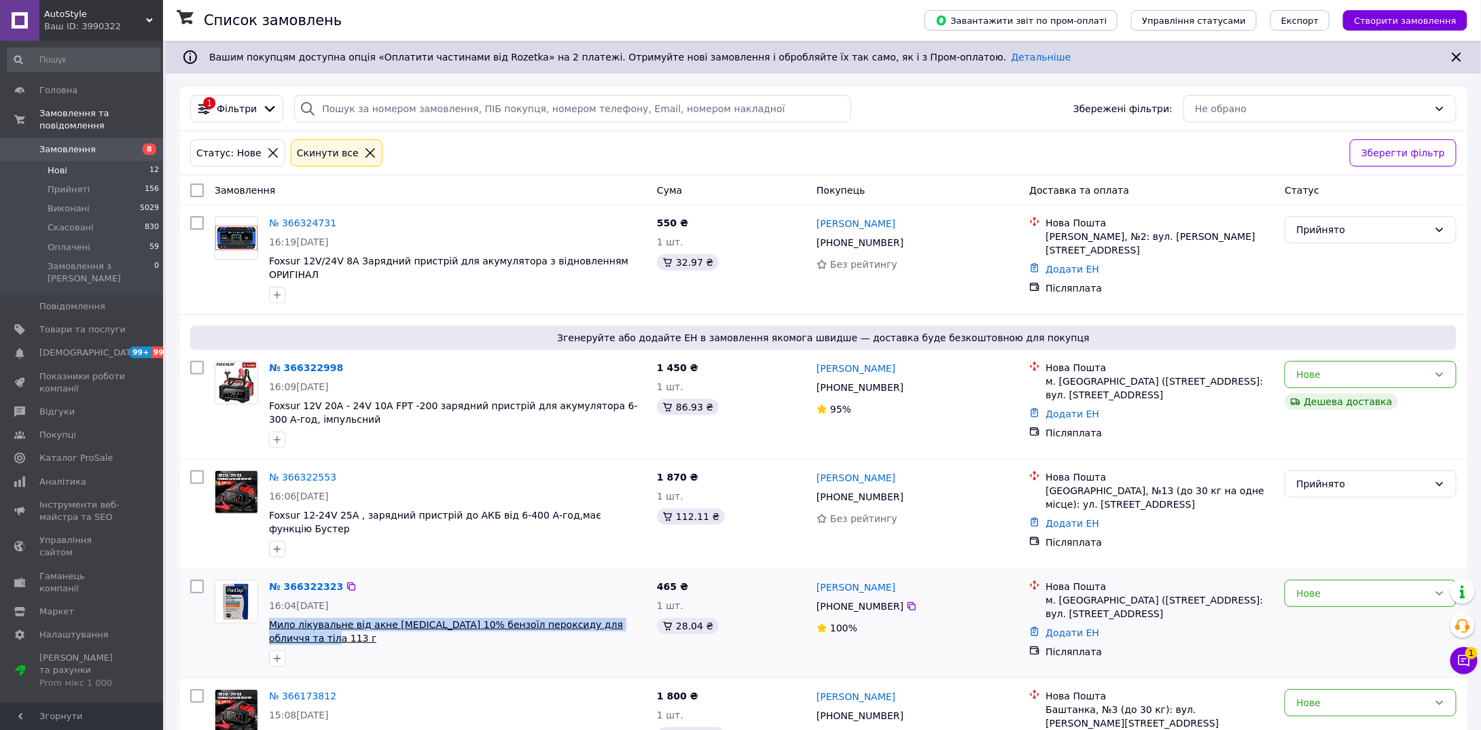
drag, startPoint x: 636, startPoint y: 604, endPoint x: 270, endPoint y: 603, distance: 365.5
click at [270, 618] on span "Мило лікувальне від акне PanOxyl 10% бензоїл пероксиду для обличчя та тіла 113 г" at bounding box center [457, 631] width 377 height 27
copy span "Мило лікувальне від акне PanOxyl 10% бензоїл пероксиду для обличчя та тіла 113 г"
click at [573, 578] on div "№ 366322323" at bounding box center [458, 586] width 380 height 16
drag, startPoint x: 673, startPoint y: 563, endPoint x: 656, endPoint y: 561, distance: 16.4
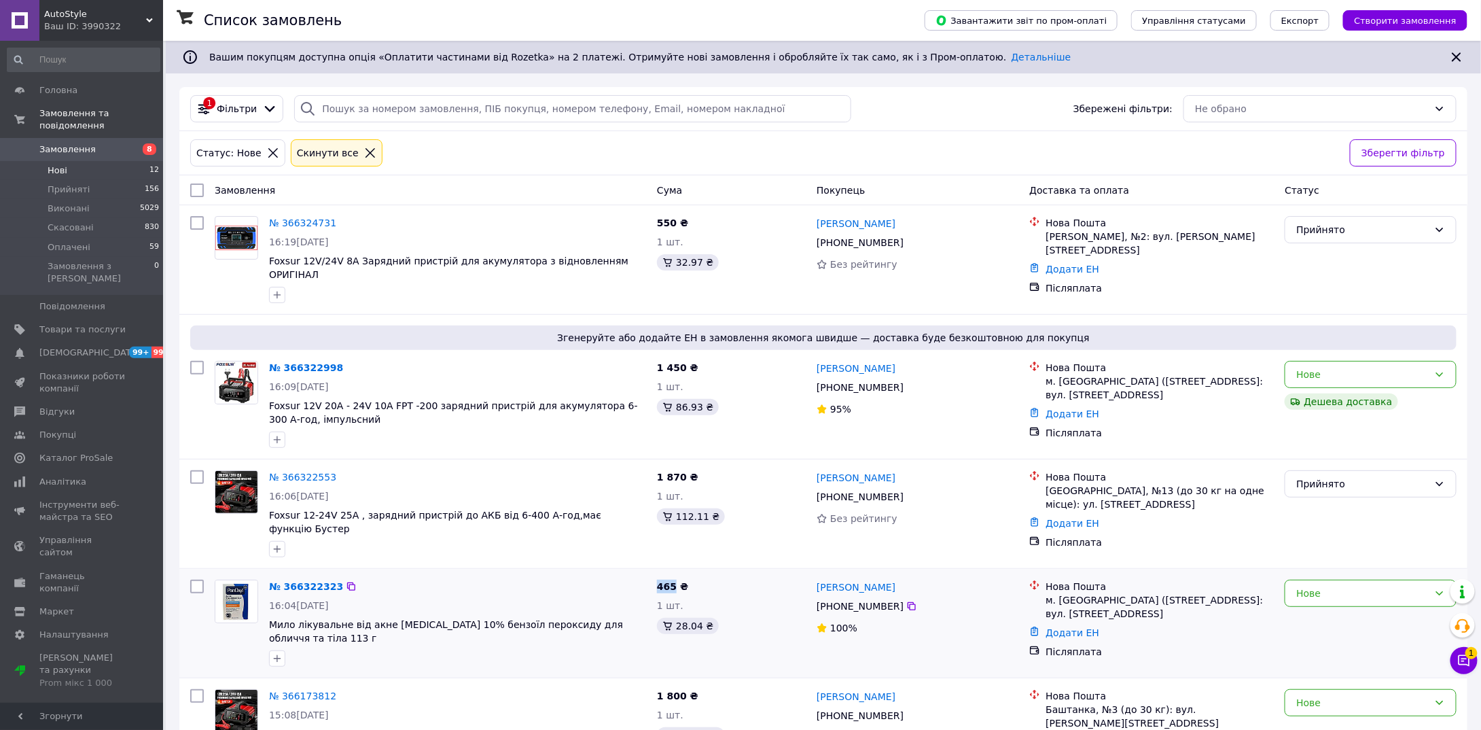
click at [657, 581] on span "465 ₴" at bounding box center [672, 586] width 31 height 11
click at [743, 574] on div "465 ₴ 1 шт. 28.04 ₴" at bounding box center [732, 623] width 160 height 98
click at [1294, 580] on div "Нове" at bounding box center [1371, 593] width 172 height 27
click at [1305, 594] on li "Прийнято" at bounding box center [1371, 598] width 171 height 24
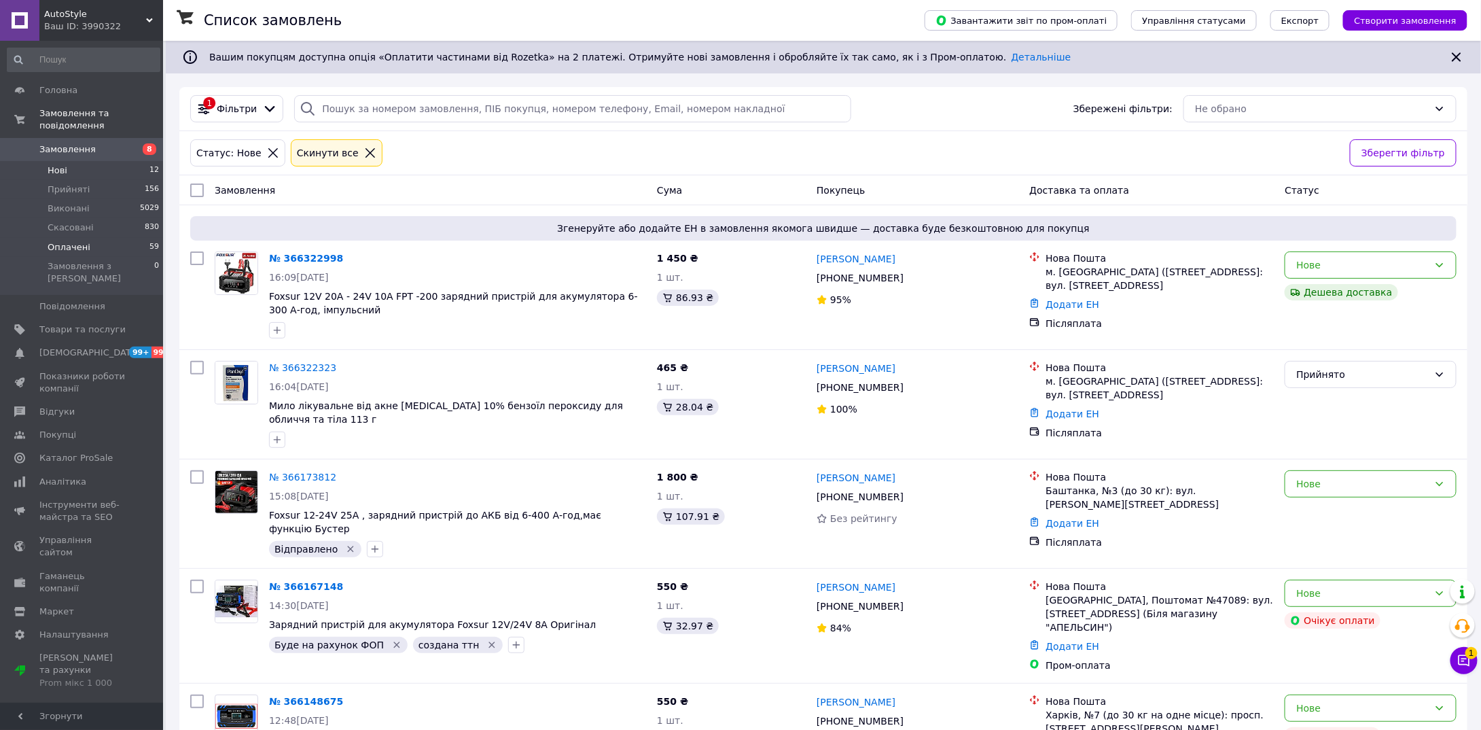
click at [75, 241] on span "Оплачені" at bounding box center [69, 247] width 43 height 12
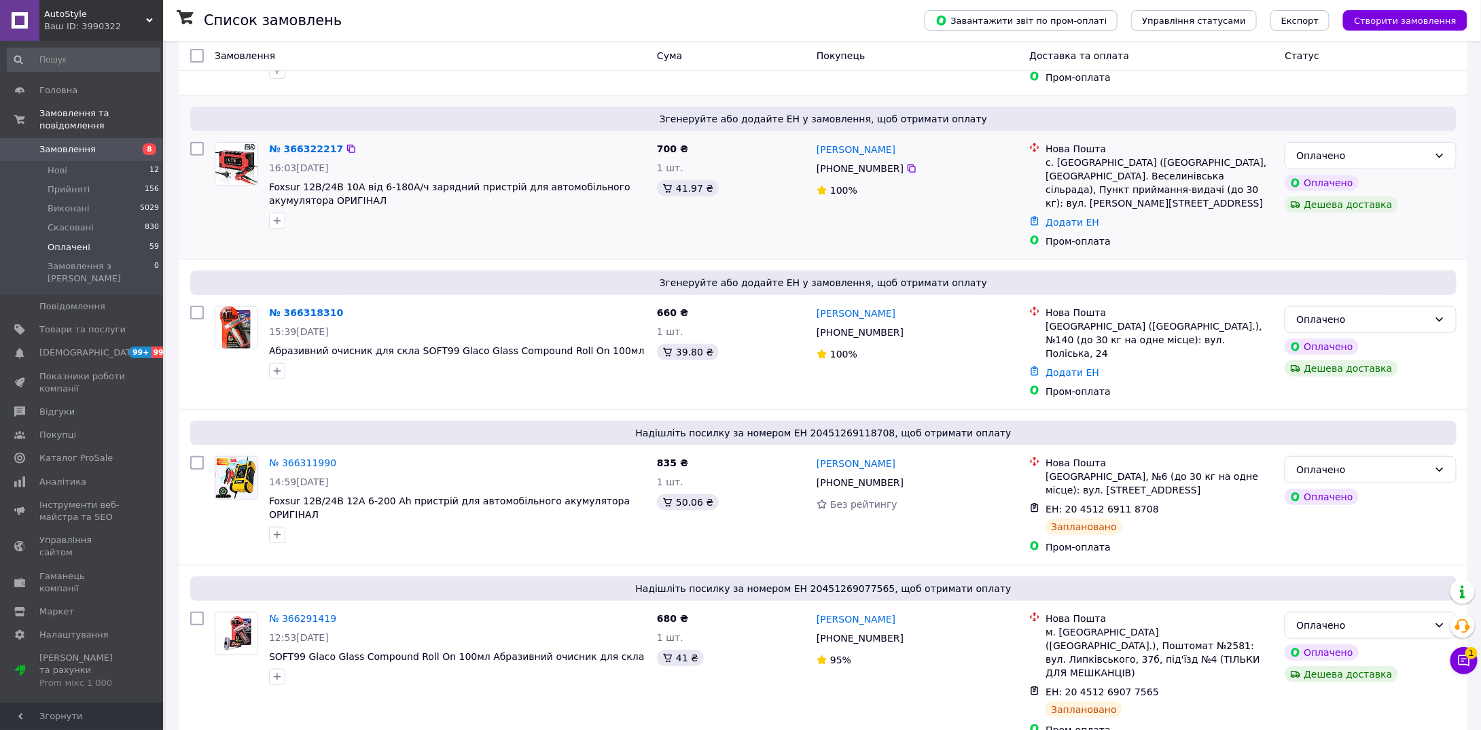
scroll to position [272, 0]
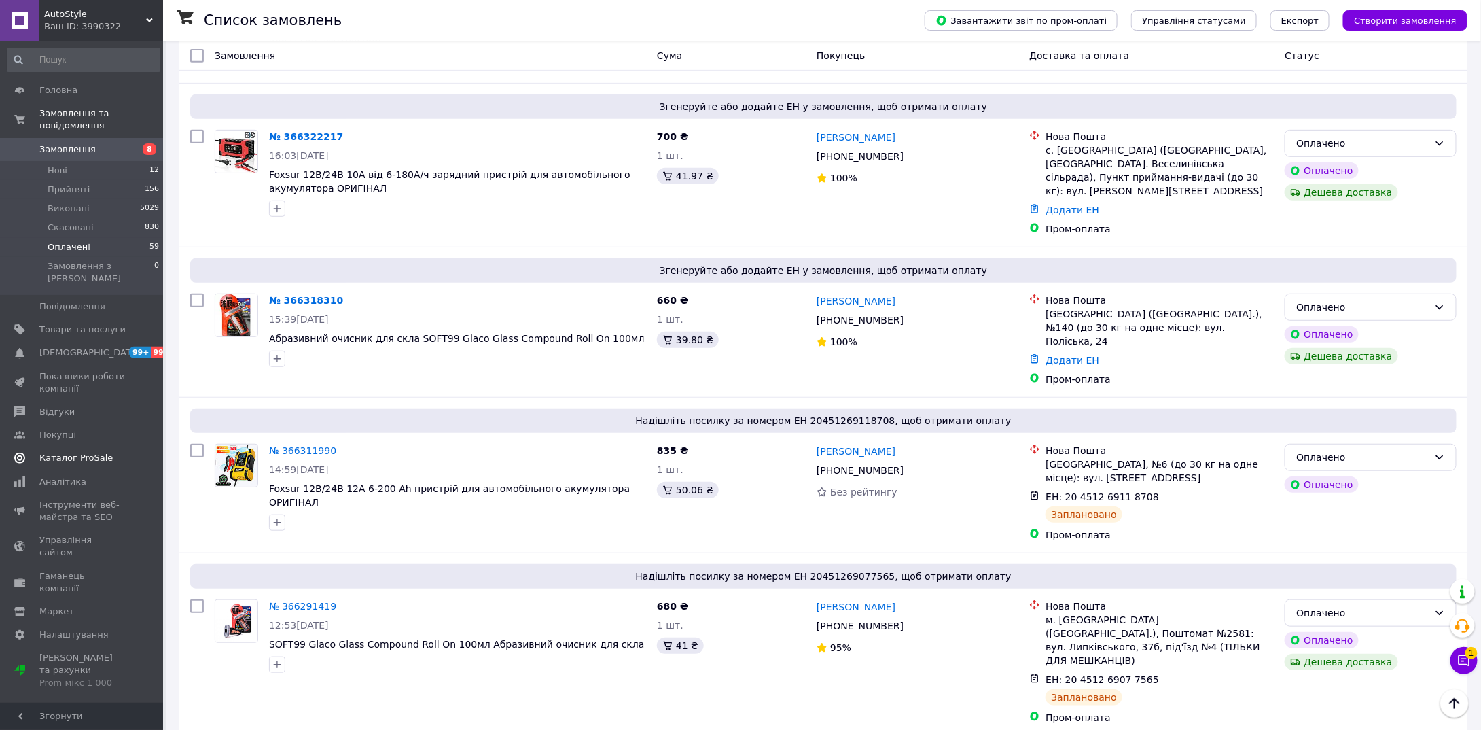
click at [90, 452] on span "Каталог ProSale" at bounding box center [75, 458] width 73 height 12
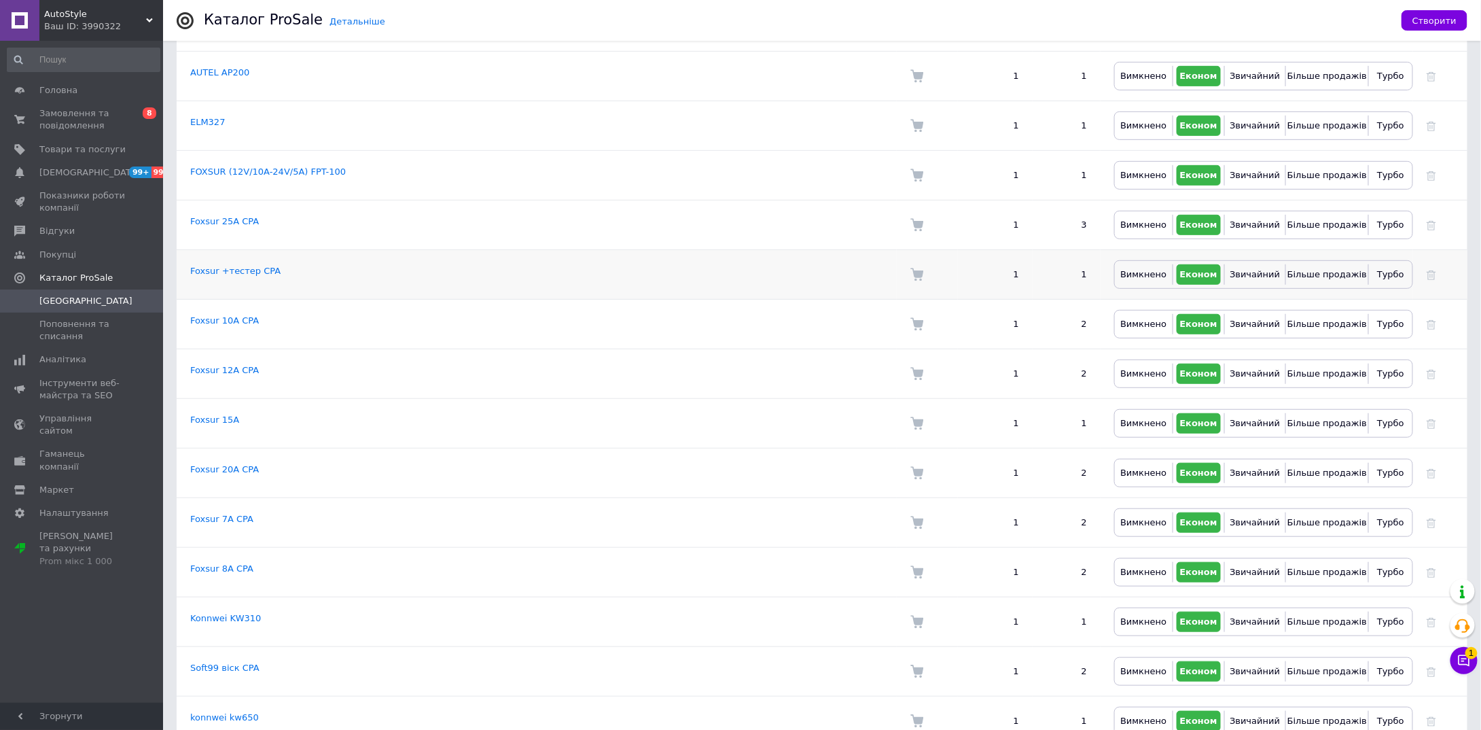
scroll to position [272, 0]
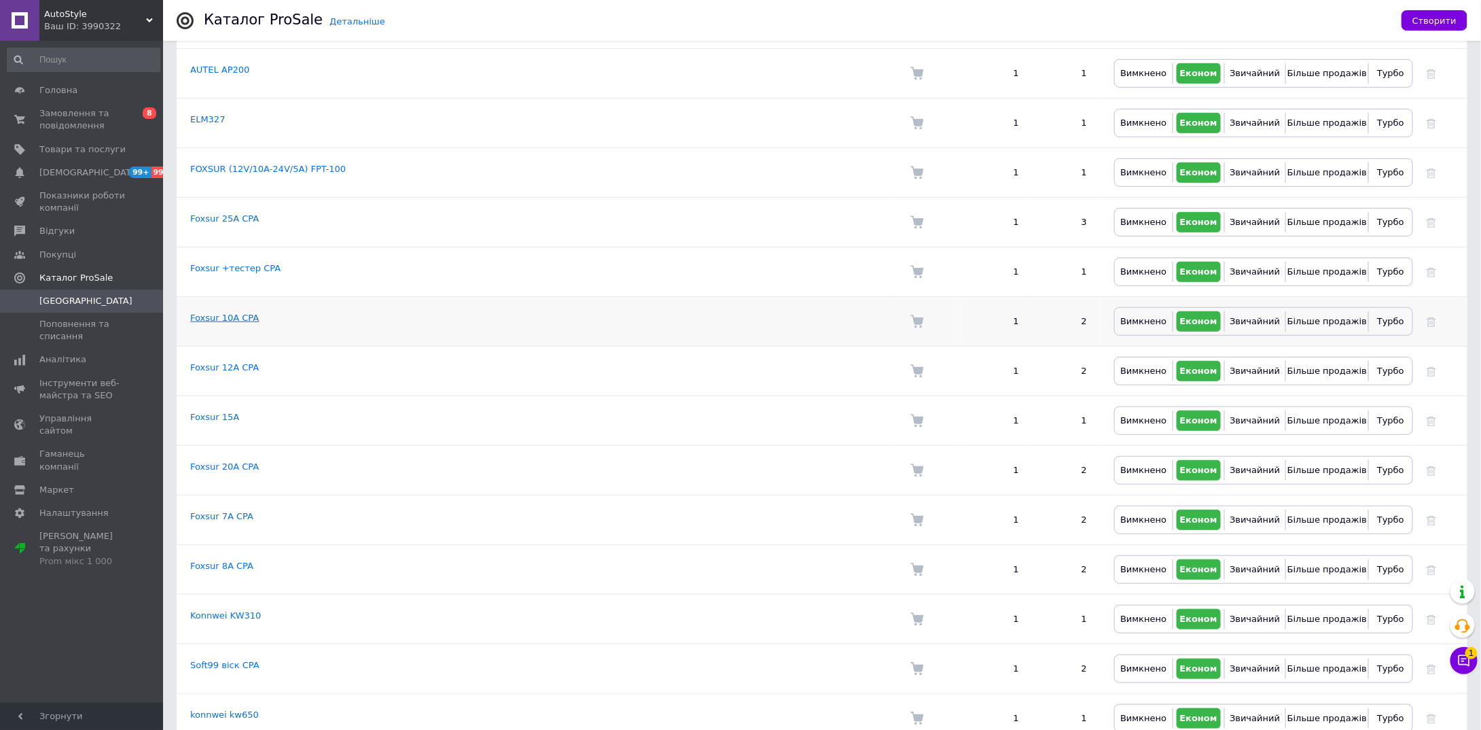
click at [224, 313] on link "Foxsur 10А CPA" at bounding box center [224, 318] width 69 height 10
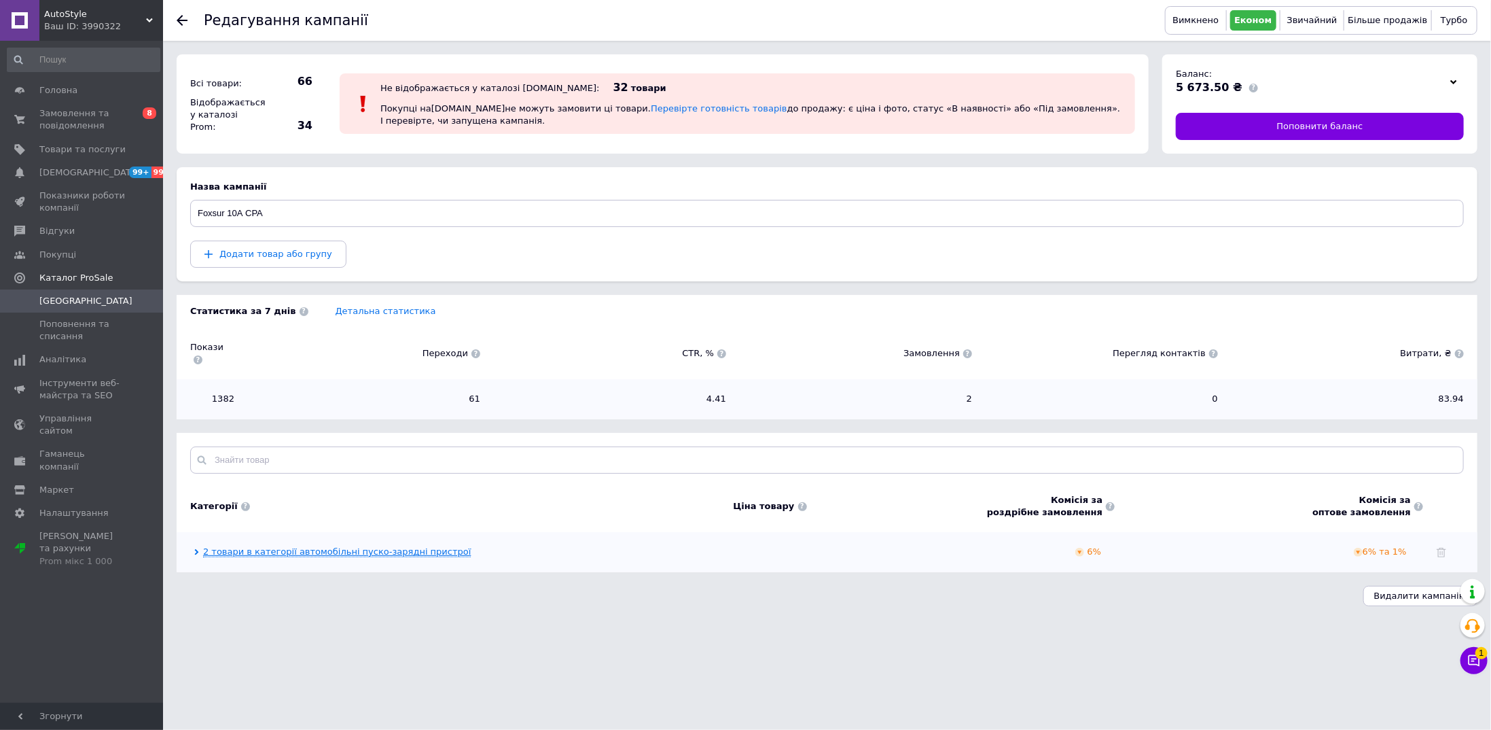
click at [414, 546] on link "2 товари в категорії автомобільні пуско-зарядні пристрої" at bounding box center [337, 551] width 268 height 11
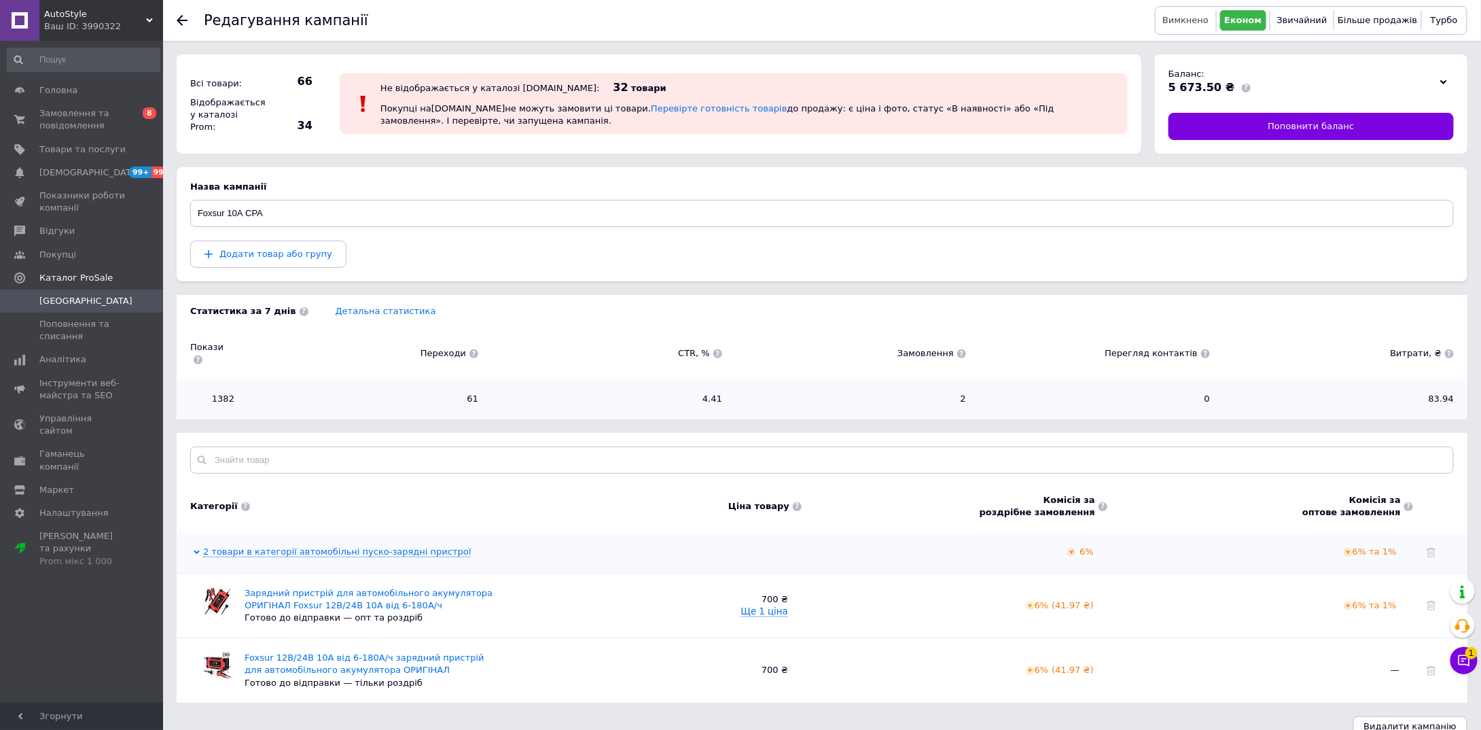
click at [1182, 18] on span "Вимкнено" at bounding box center [1186, 20] width 46 height 10
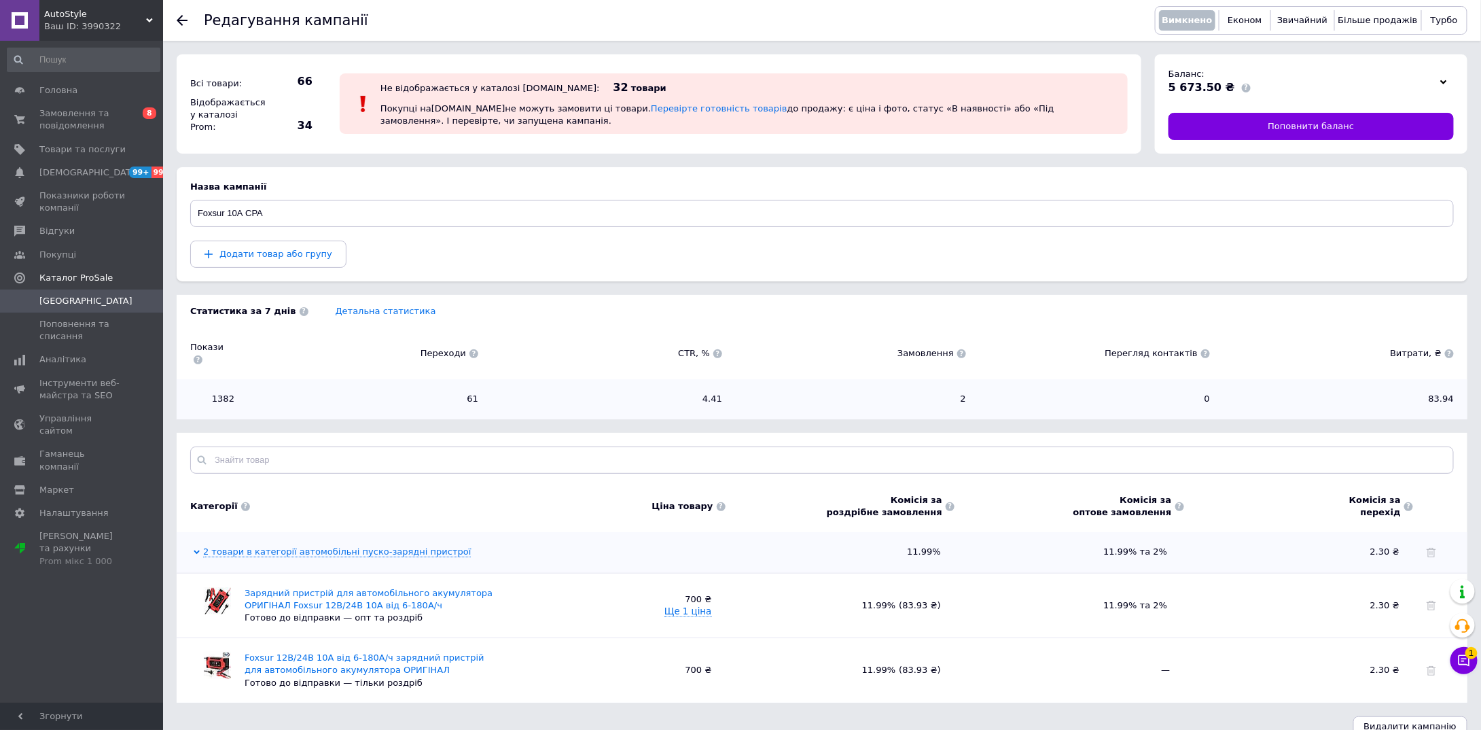
click at [181, 22] on icon at bounding box center [182, 20] width 11 height 11
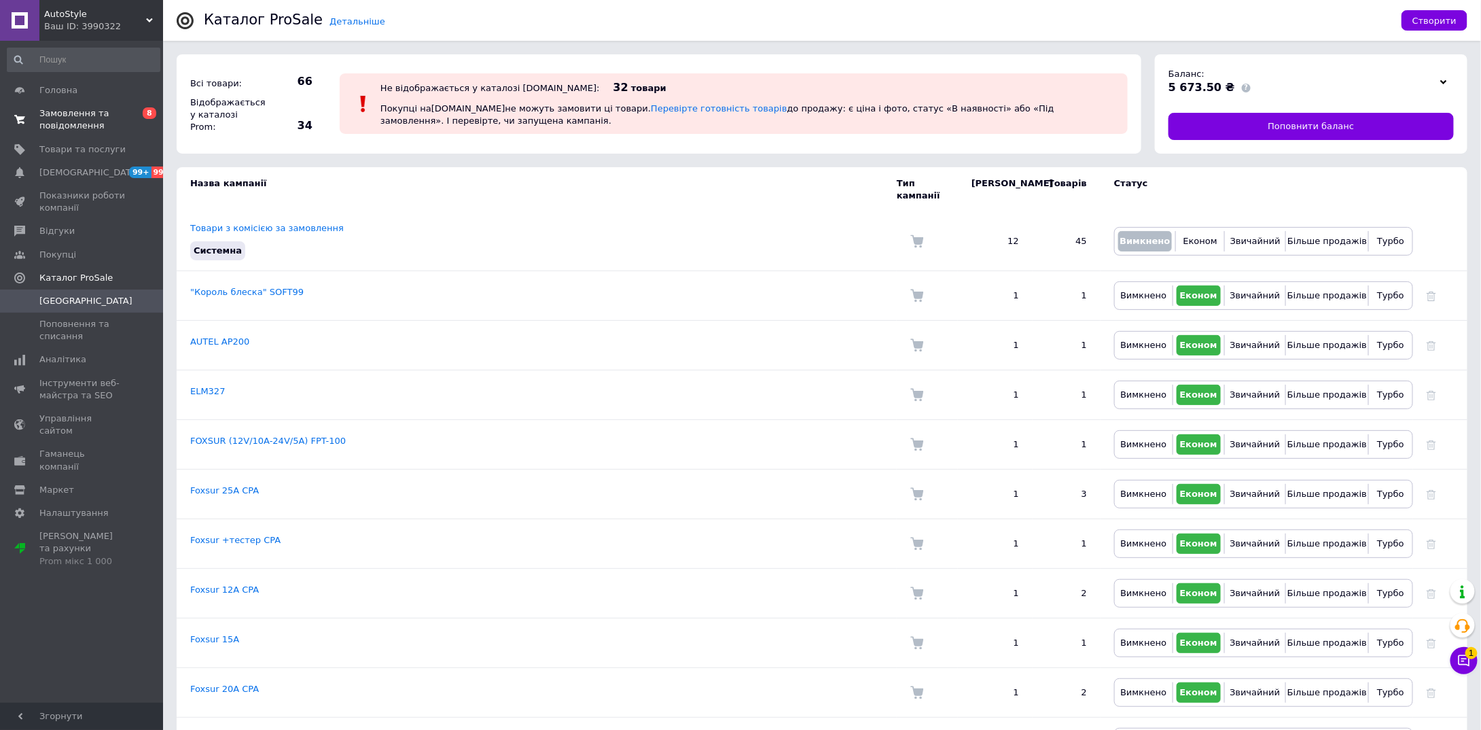
click at [54, 109] on span "Замовлення та повідомлення" at bounding box center [82, 119] width 86 height 24
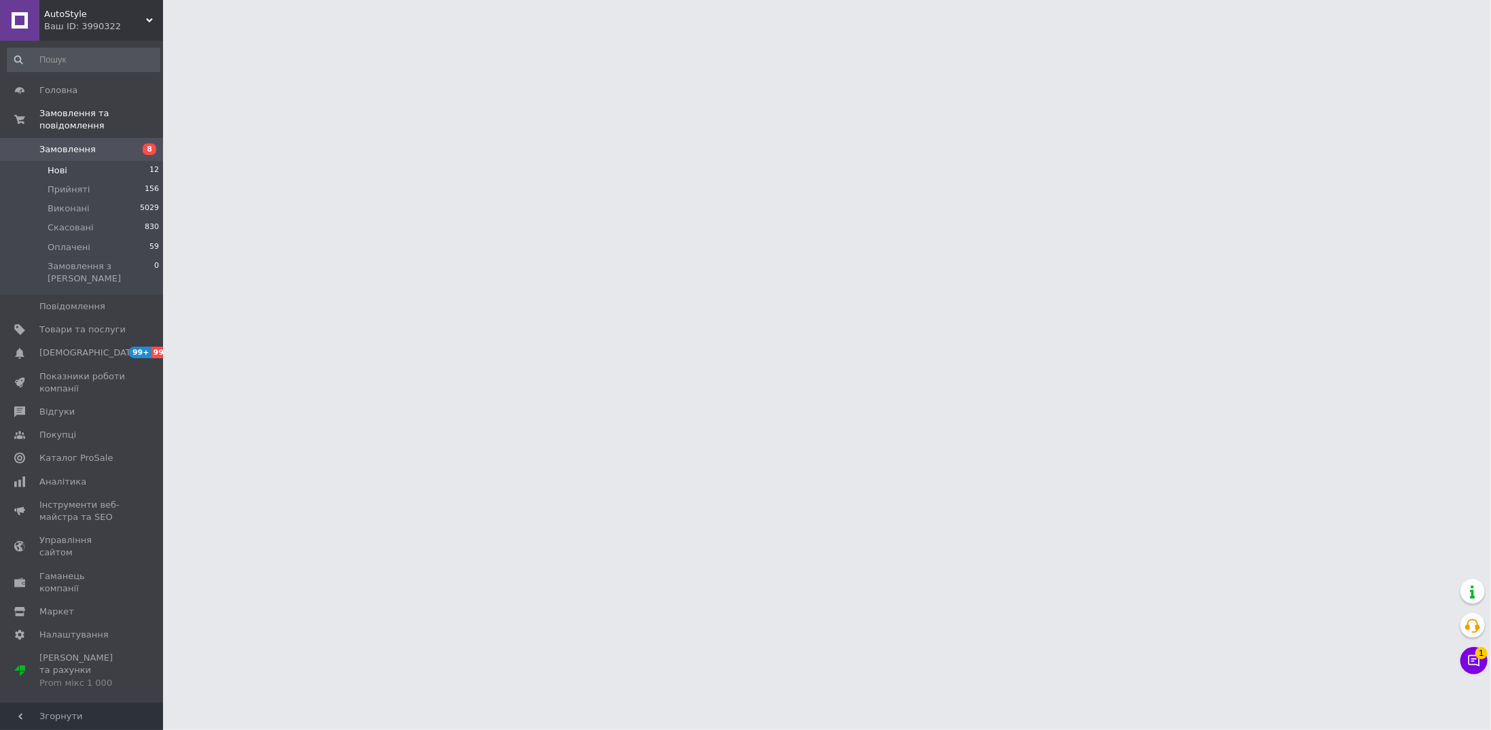
click at [64, 164] on span "Нові" at bounding box center [58, 170] width 20 height 12
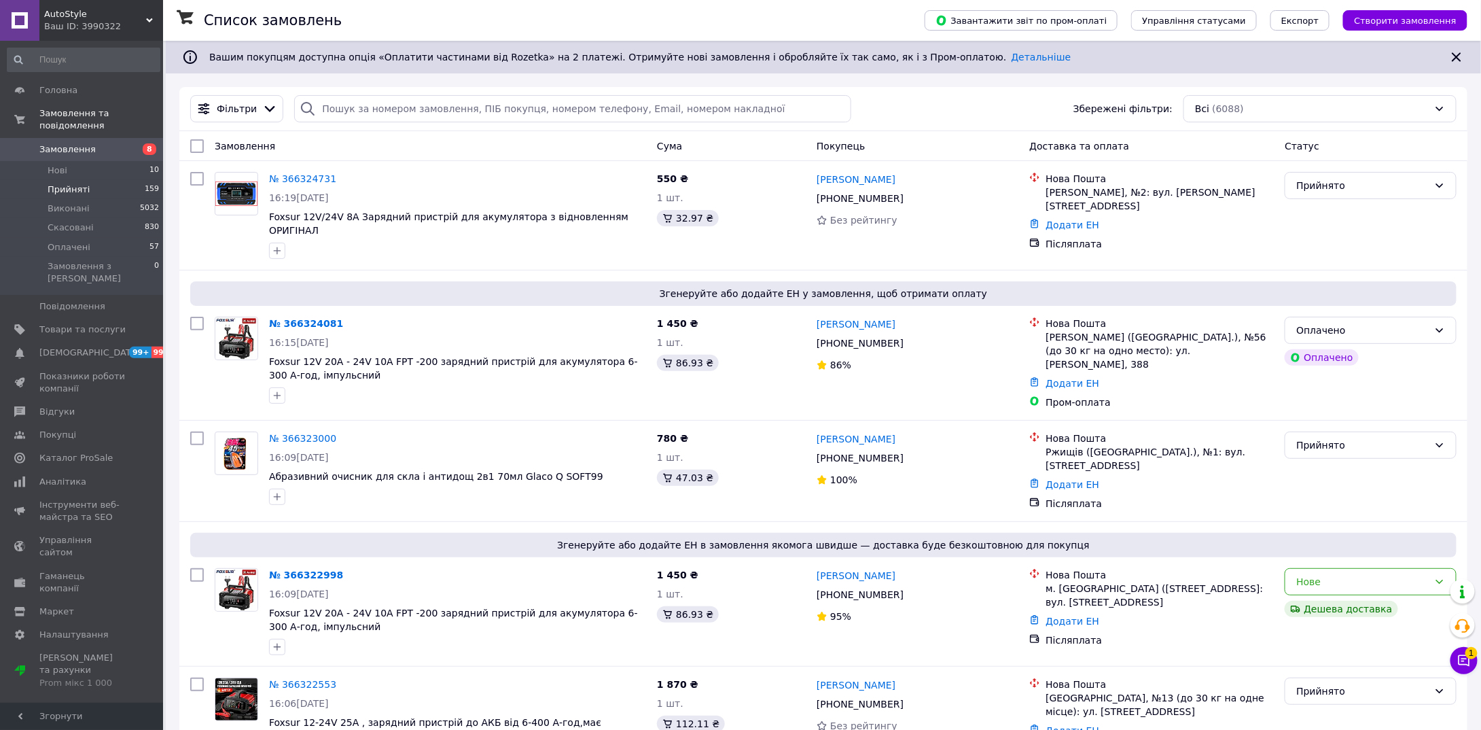
click at [69, 183] on span "Прийняті" at bounding box center [69, 189] width 42 height 12
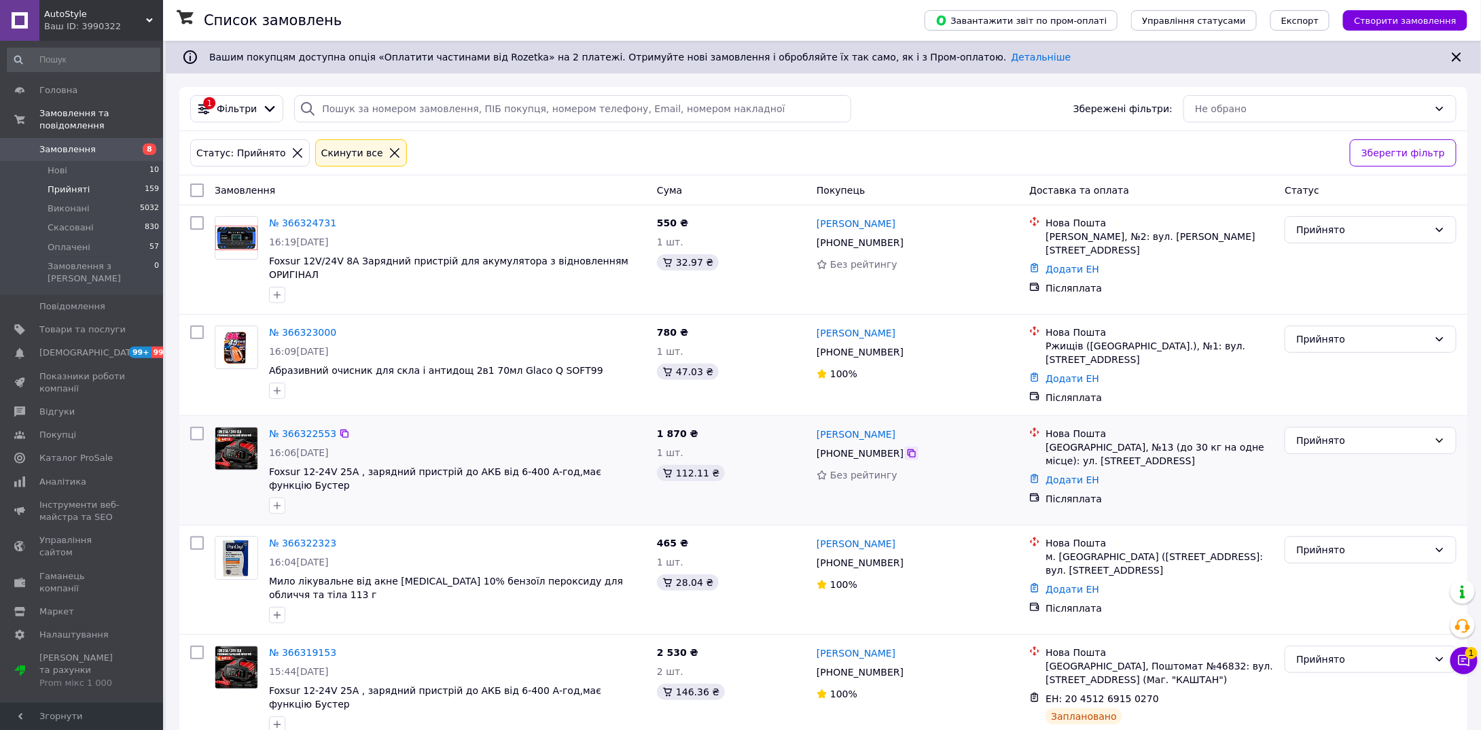
click at [906, 448] on icon at bounding box center [911, 453] width 11 height 11
drag, startPoint x: 896, startPoint y: 414, endPoint x: 819, endPoint y: 416, distance: 76.8
click at [819, 425] on div "Сергій Фесенко" at bounding box center [917, 433] width 205 height 17
copy link "Сергій Фесенко"
click at [978, 471] on div "Сергій Фесенко +380 67 382 08 31 Без рейтингу" at bounding box center [917, 470] width 213 height 98
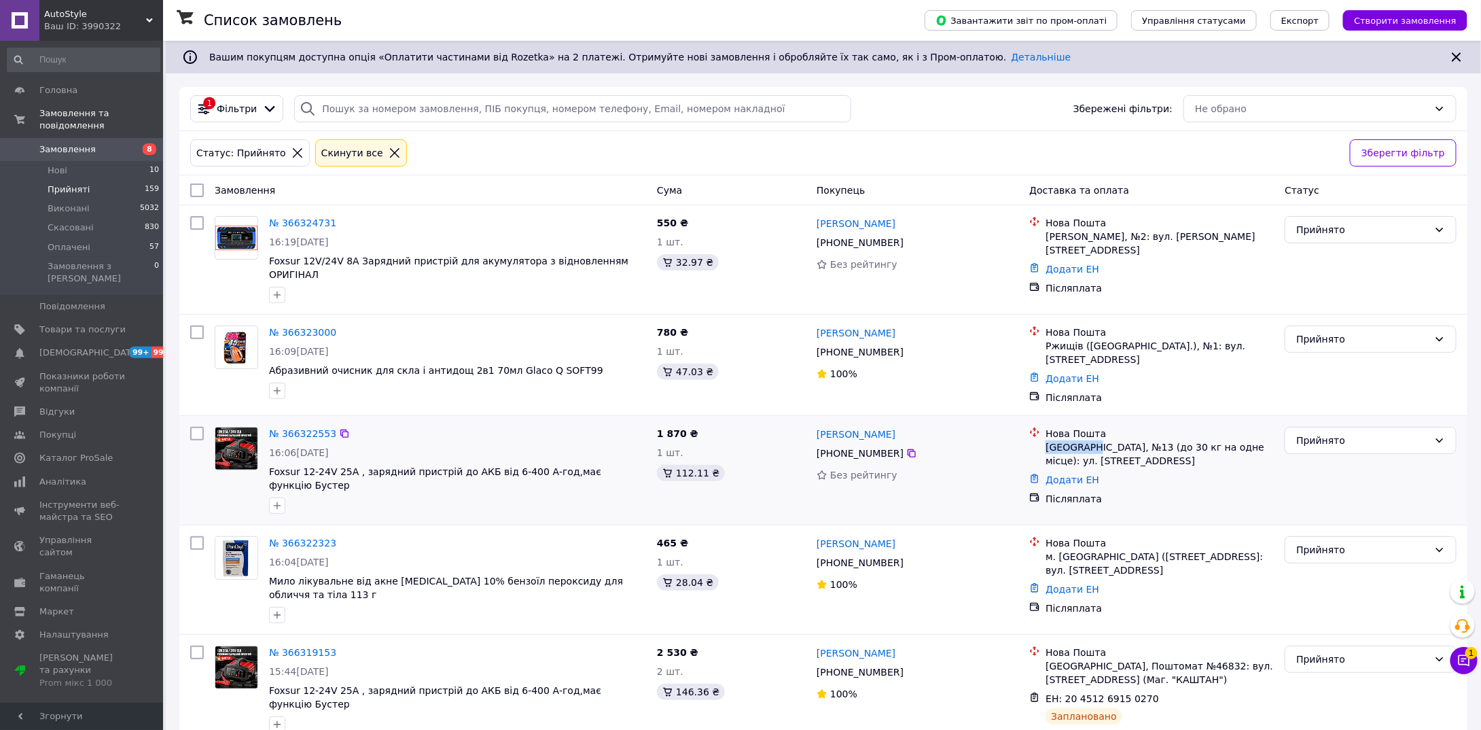
drag, startPoint x: 1045, startPoint y: 428, endPoint x: 1091, endPoint y: 428, distance: 46.2
click at [1091, 428] on div "Нова Пошта Борисполь, №13 (до 30 кг на одне місце): ул. Киевський путь, 47" at bounding box center [1160, 447] width 234 height 41
copy div "Борисполь"
click at [1114, 470] on div "Додати ЕН" at bounding box center [1160, 479] width 234 height 19
drag, startPoint x: 1111, startPoint y: 431, endPoint x: 1118, endPoint y: 429, distance: 7.7
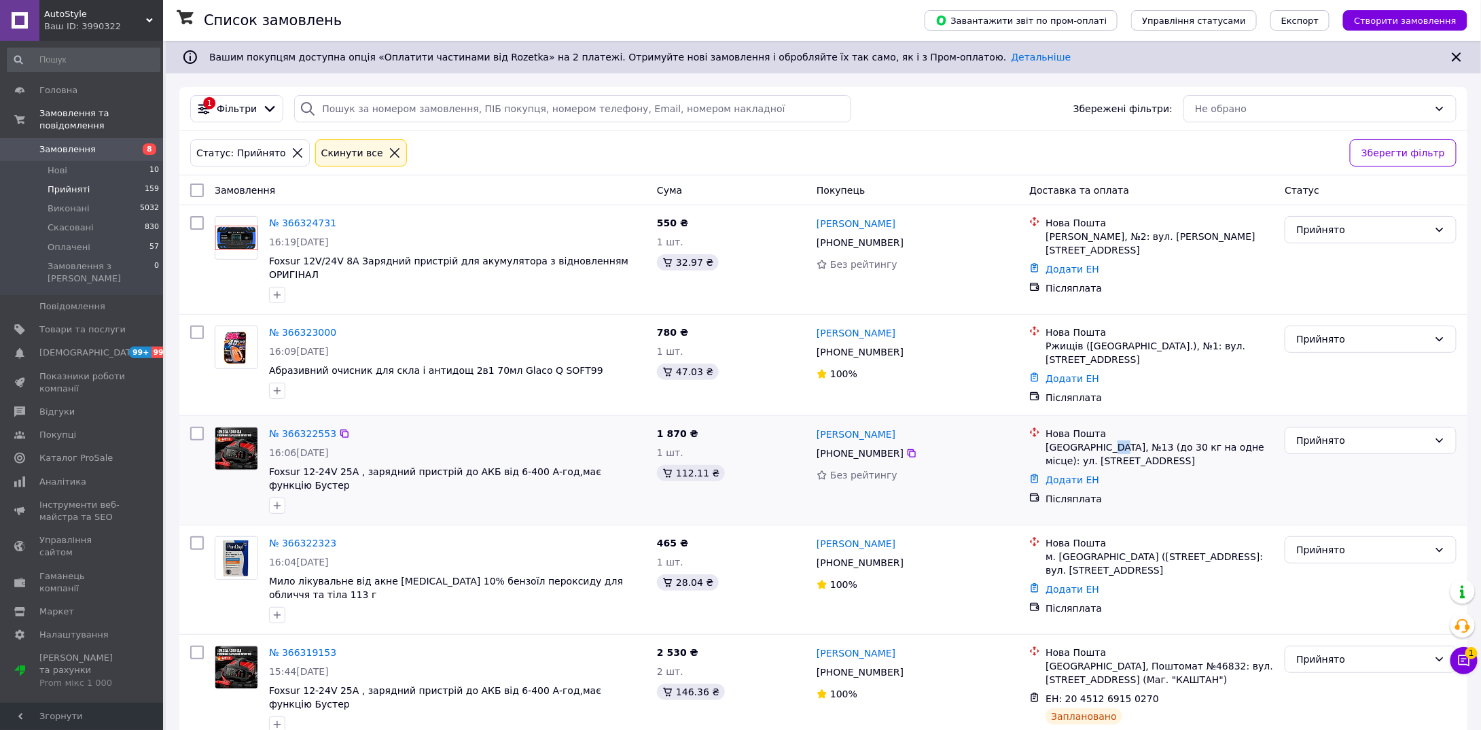
click at [1118, 440] on div "Борисполь, №13 (до 30 кг на одне місце): ул. Киевський путь, 47" at bounding box center [1160, 453] width 228 height 27
copy div "13"
click at [272, 500] on icon "button" at bounding box center [277, 505] width 11 height 11
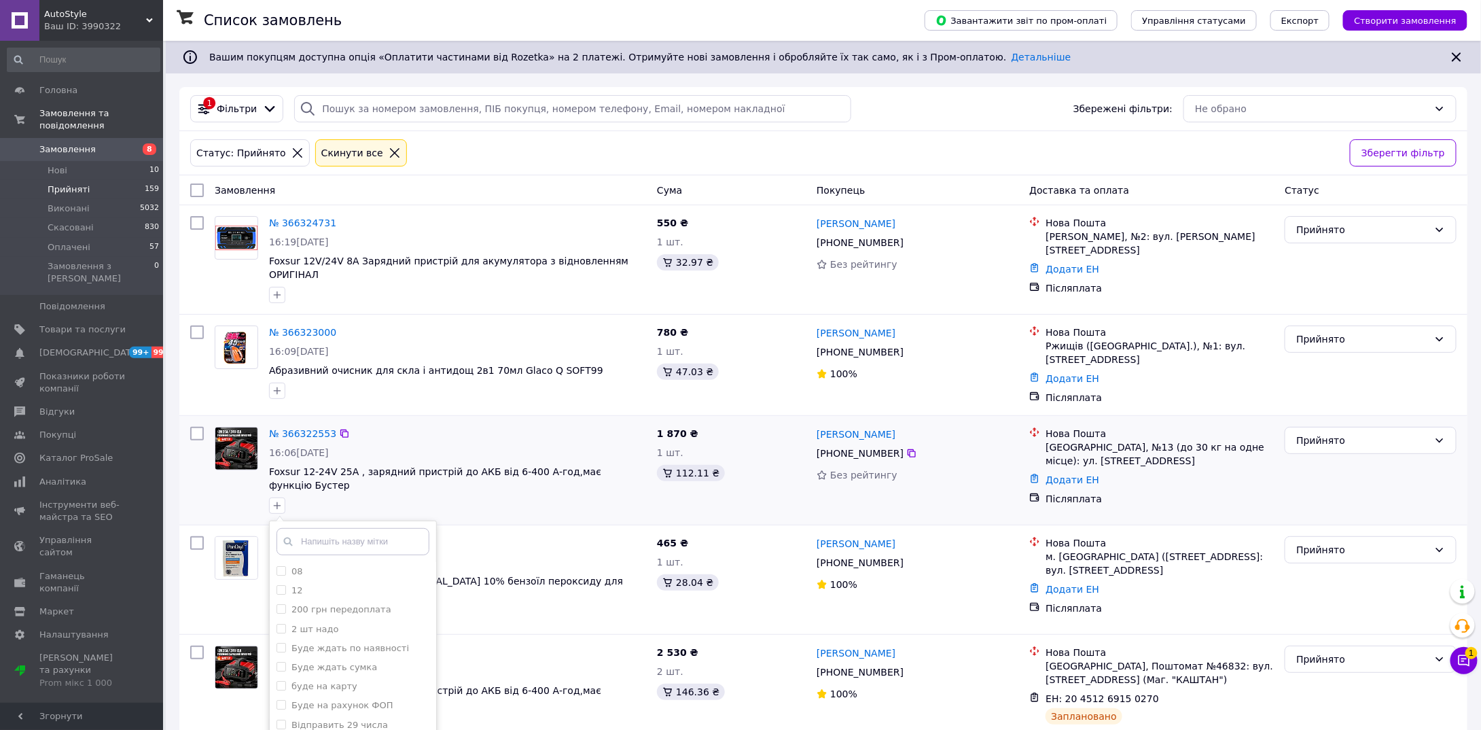
click at [331, 528] on input "text" at bounding box center [353, 541] width 153 height 27
type input "відправлен"
click at [334, 566] on label "Відправлено" at bounding box center [320, 571] width 59 height 10
checkbox input "true"
drag, startPoint x: 387, startPoint y: 717, endPoint x: 499, endPoint y: 569, distance: 186.2
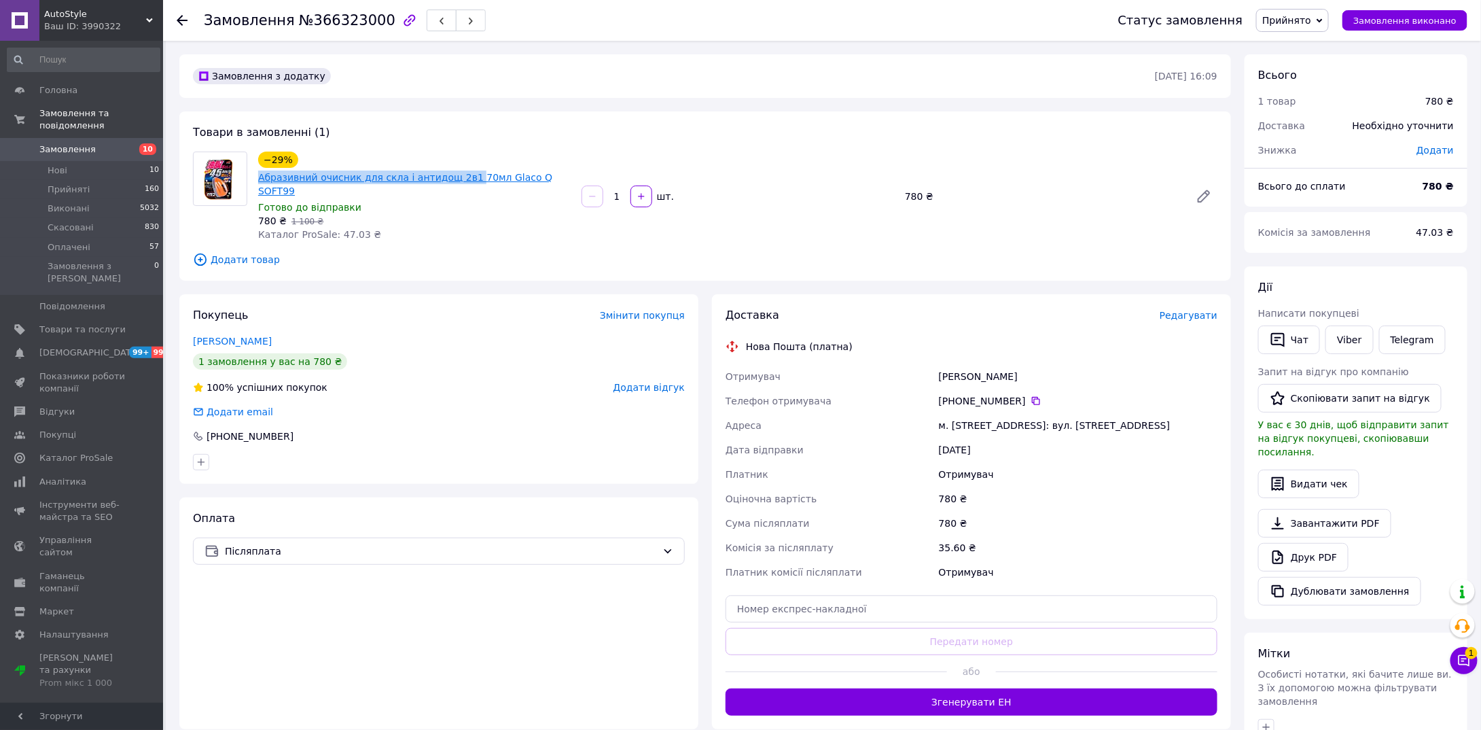
drag, startPoint x: 268, startPoint y: 175, endPoint x: 456, endPoint y: 177, distance: 188.2
click at [456, 177] on div "−29% Абразивний очисник для скла і антидощ 2в1 70мл Glaco Q SOFT99 Готово до ві…" at bounding box center [414, 196] width 323 height 95
drag, startPoint x: 1151, startPoint y: 432, endPoint x: 1171, endPoint y: 355, distance: 79.4
click at [1152, 438] on div "[DATE]" at bounding box center [1078, 450] width 284 height 24
click at [1193, 310] on span "Редагувати" at bounding box center [1189, 315] width 58 height 11
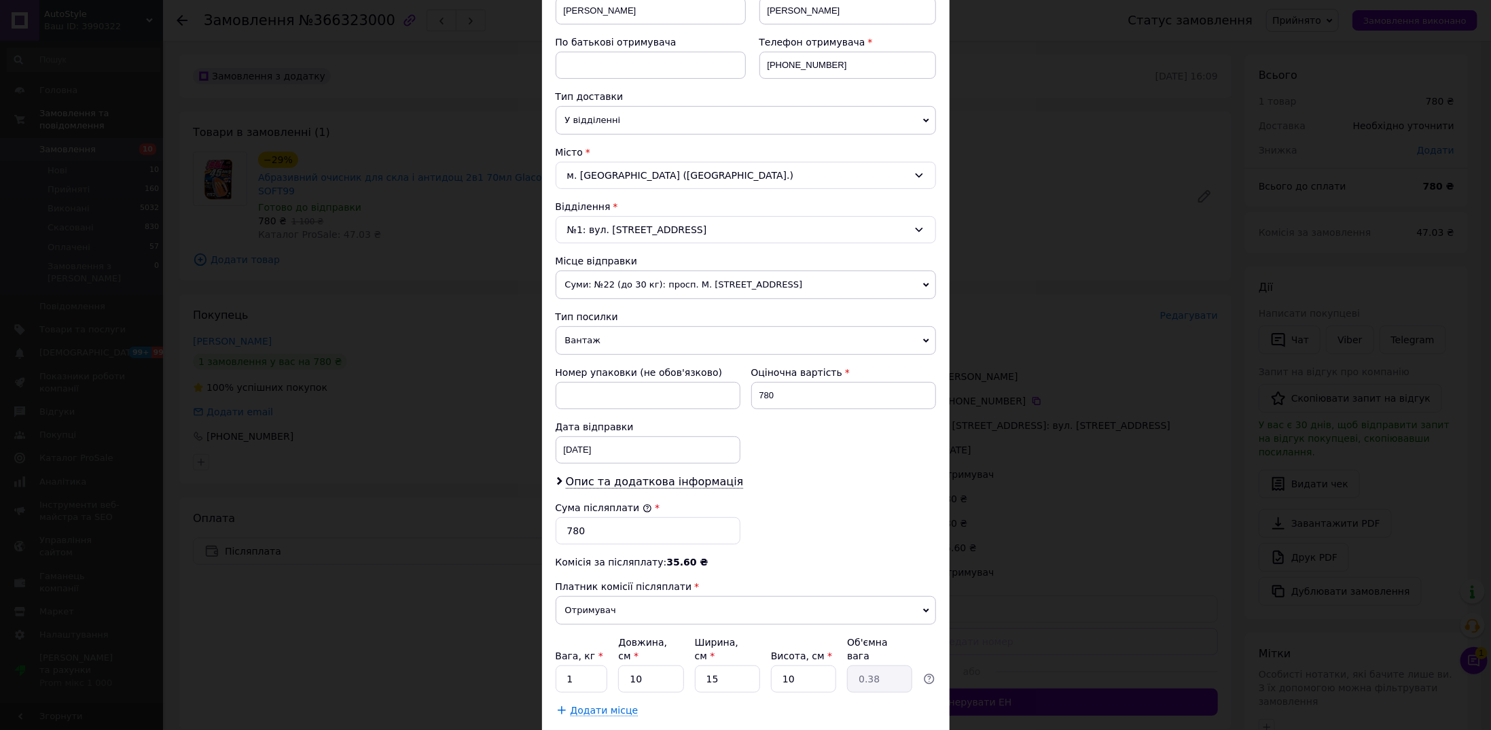
scroll to position [272, 0]
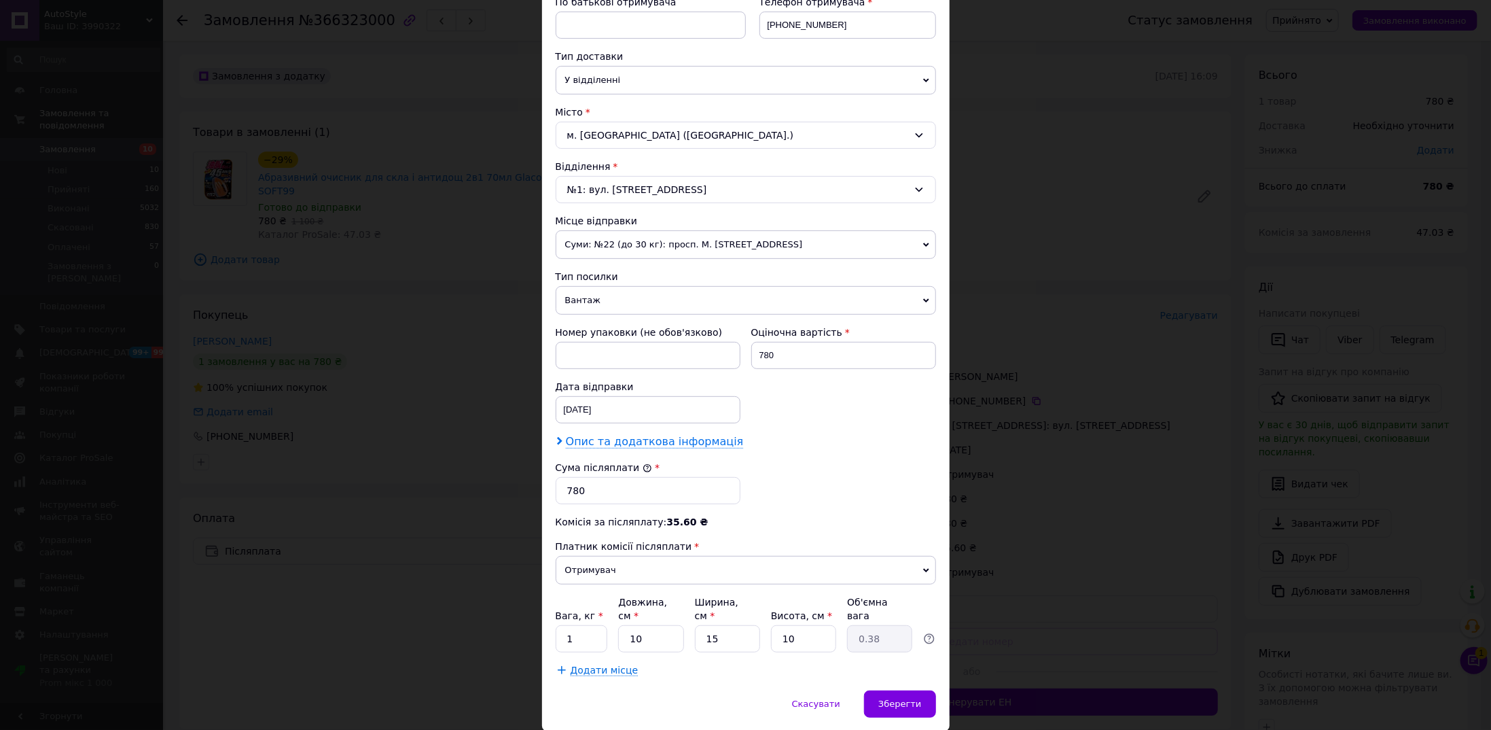
drag, startPoint x: 629, startPoint y: 433, endPoint x: 628, endPoint y: 445, distance: 12.3
click at [629, 435] on span "Опис та додаткова інформація" at bounding box center [655, 442] width 178 height 14
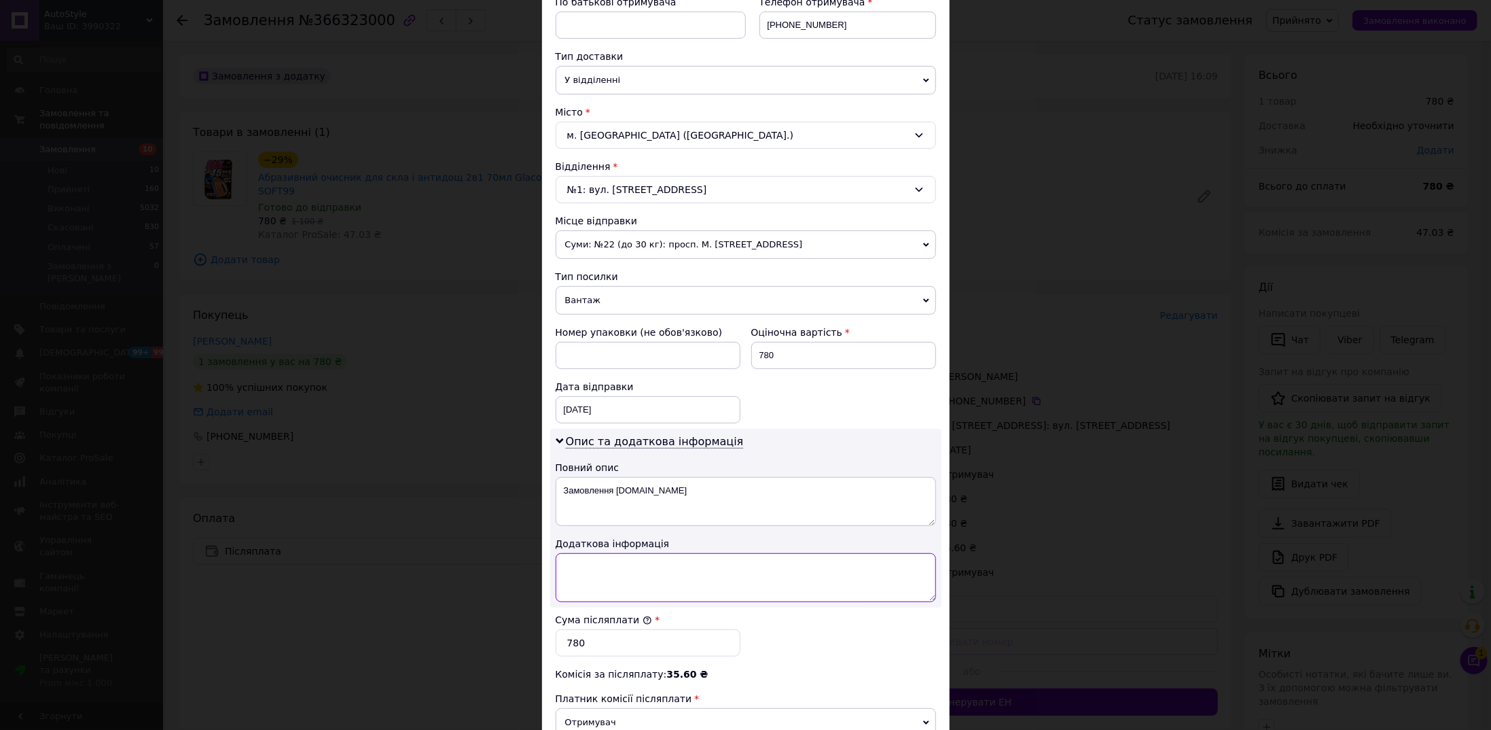
click at [599, 575] on textarea at bounding box center [746, 577] width 380 height 49
paste textarea "Абразивний очисник для скла і антидощ 2в1"
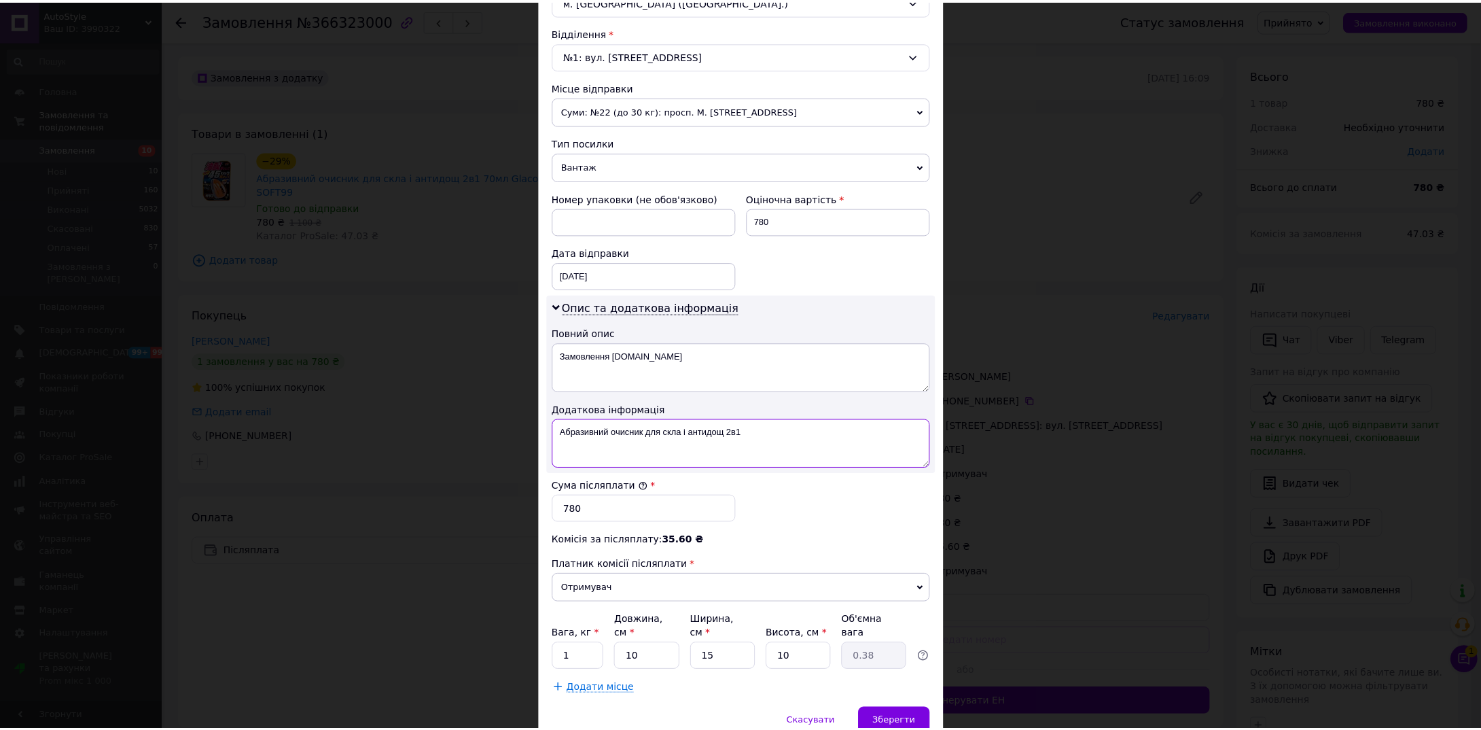
scroll to position [448, 0]
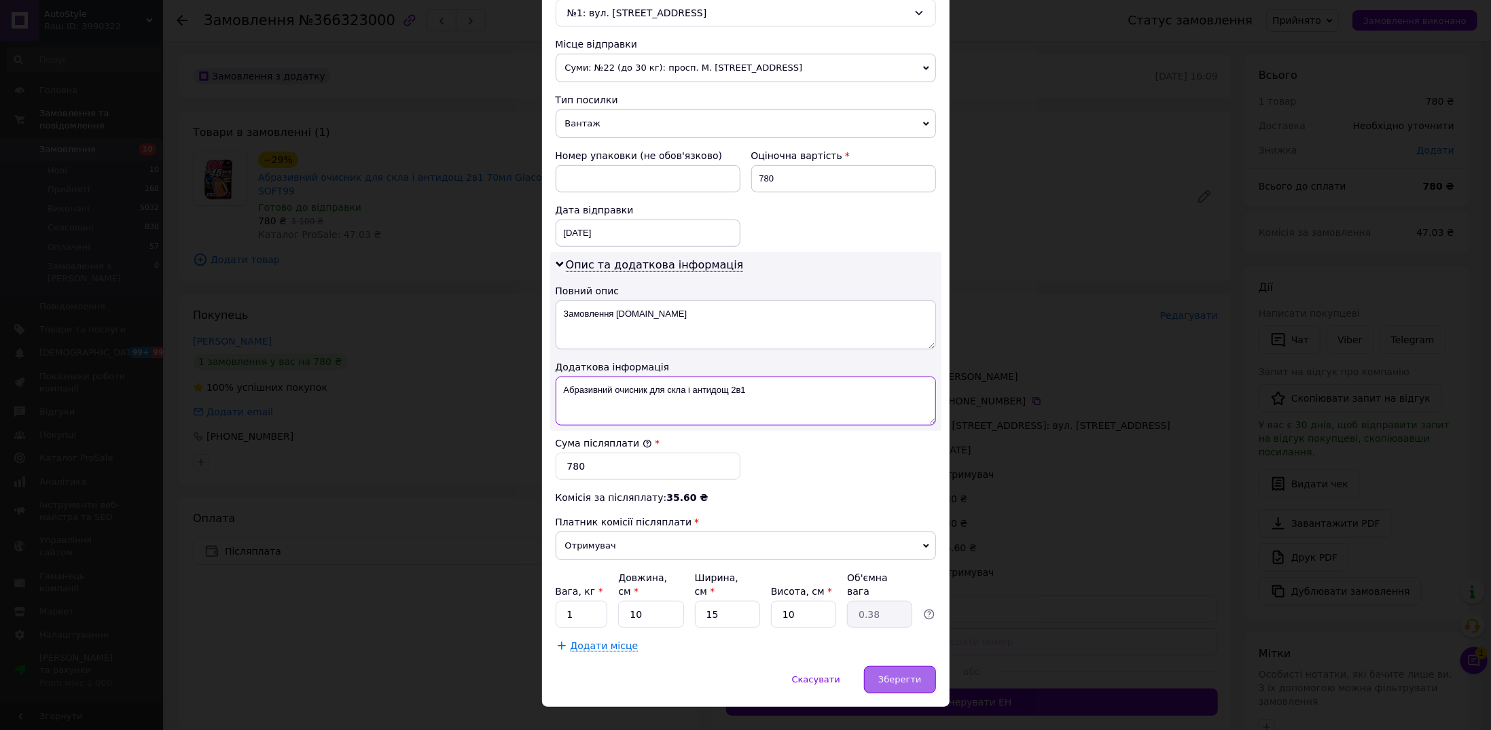
type textarea "Абразивний очисник для скла і антидощ 2в1"
click at [902, 674] on span "Зберегти" at bounding box center [900, 679] width 43 height 10
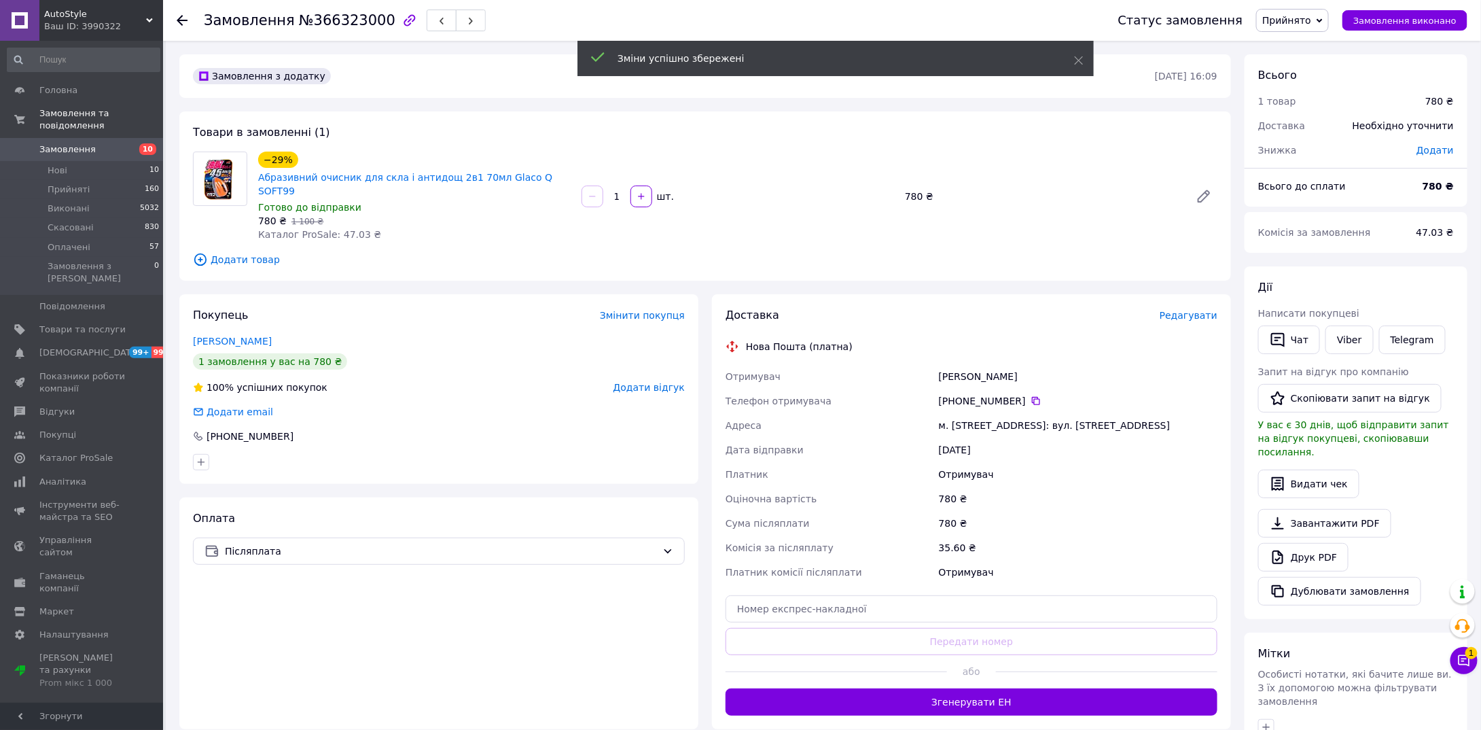
click at [977, 688] on button "Згенерувати ЕН" at bounding box center [972, 701] width 492 height 27
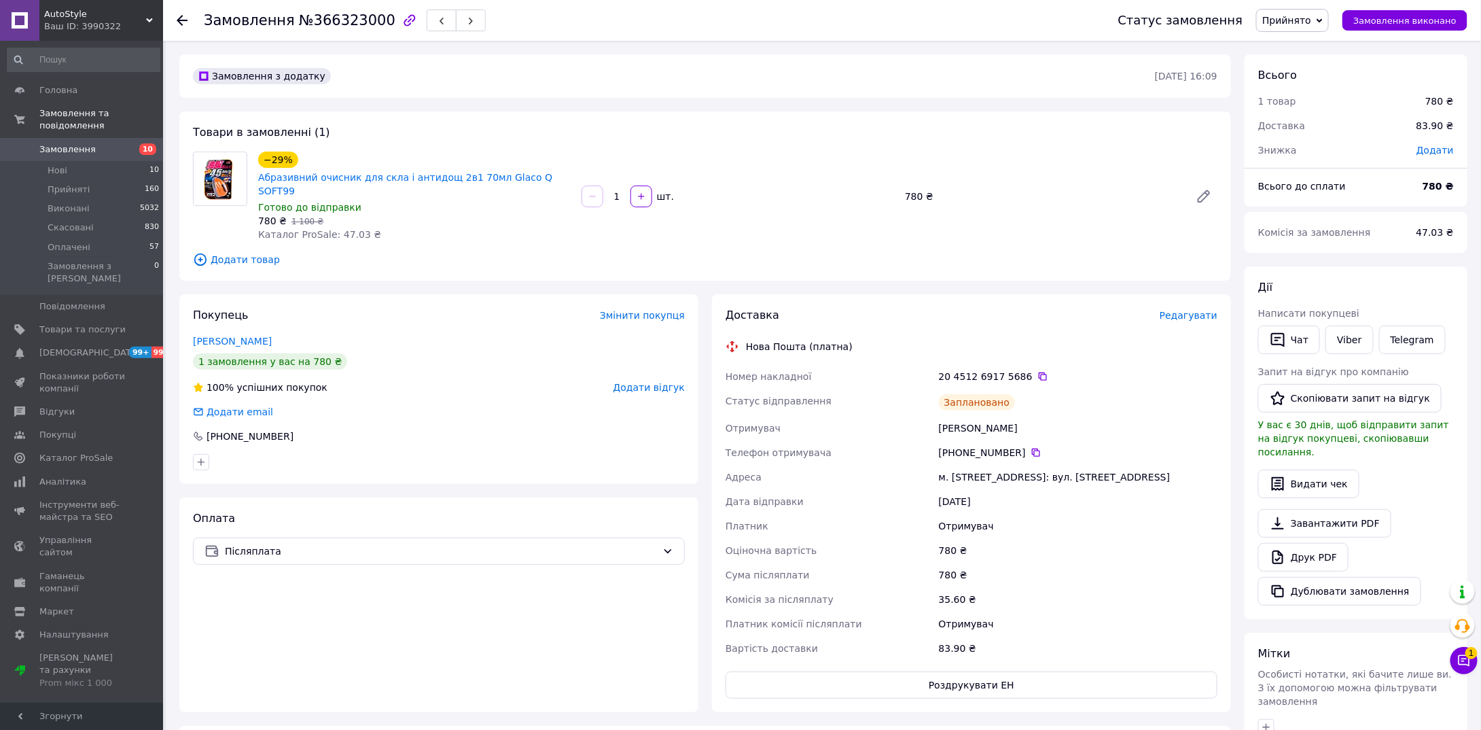
click at [792, 489] on div "Дата відправки" at bounding box center [829, 501] width 213 height 24
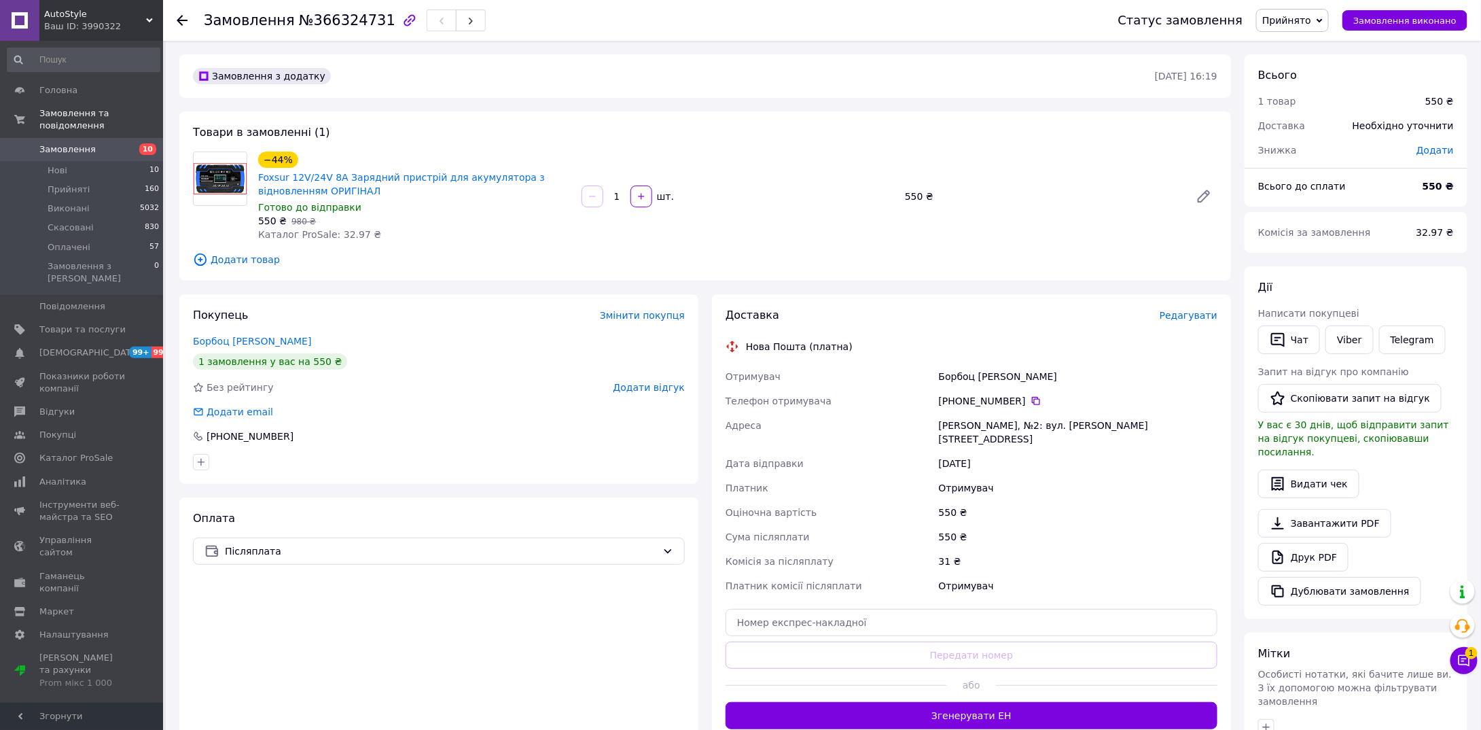
click at [1187, 316] on span "Редагувати" at bounding box center [1189, 315] width 58 height 11
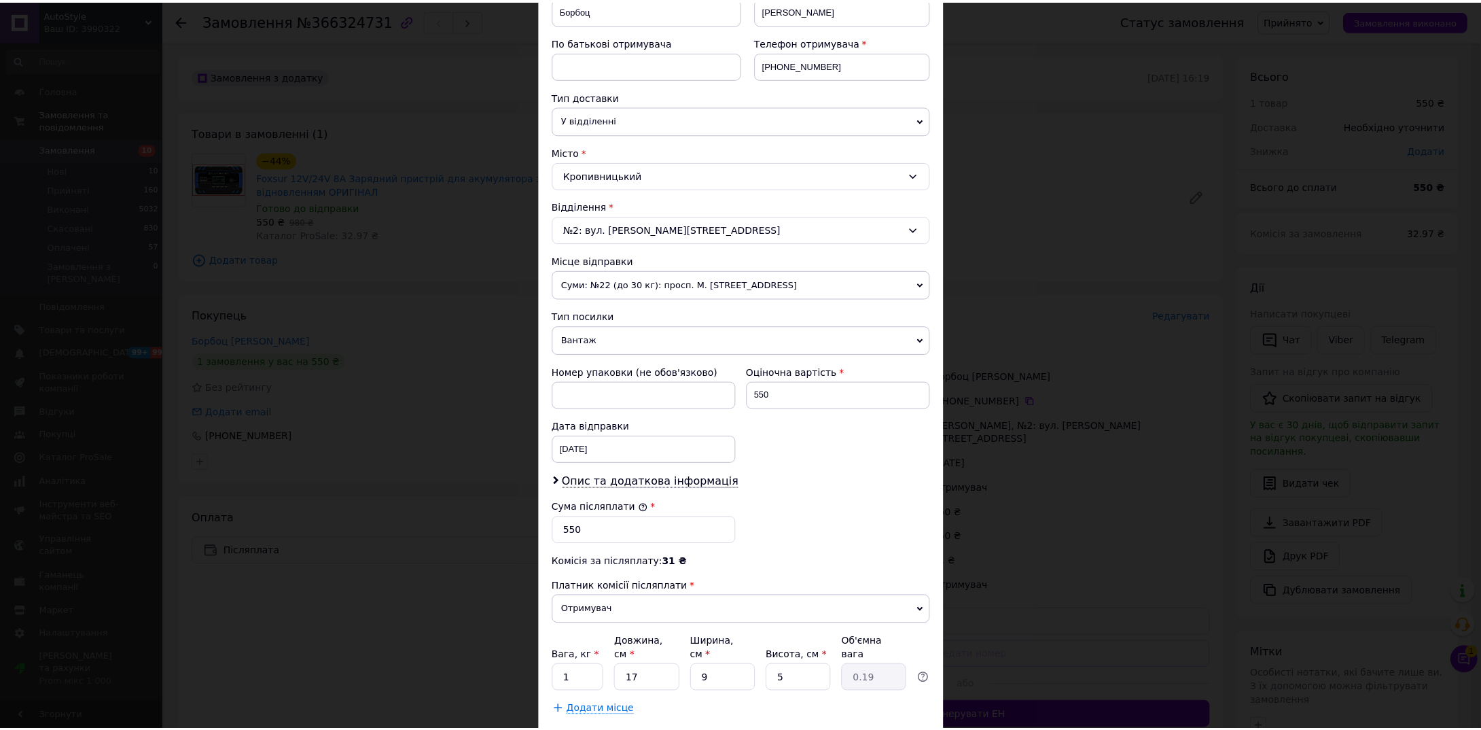
scroll to position [298, 0]
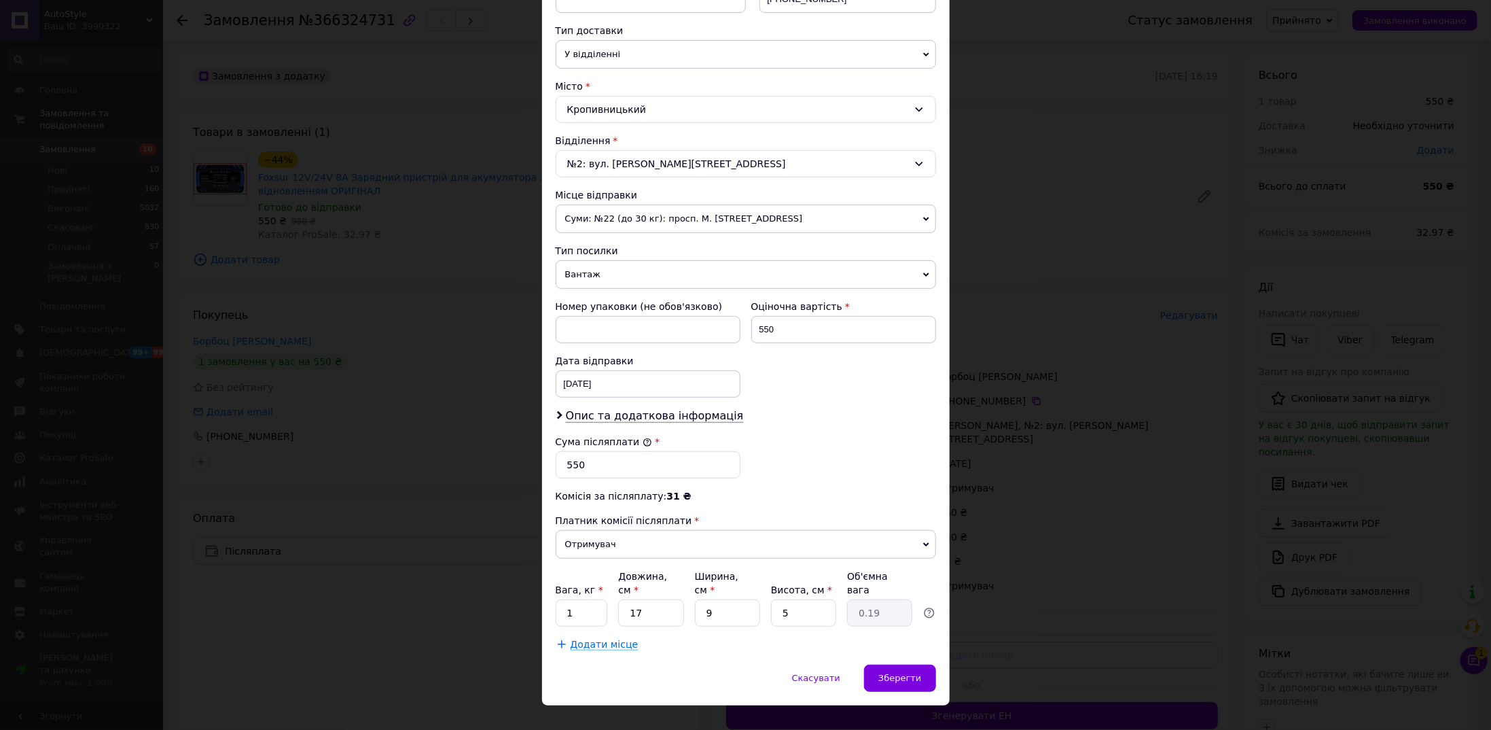
click at [1030, 581] on div "× Редагування доставки Спосіб доставки Нова Пошта (платна) Платник Отримувач Ві…" at bounding box center [745, 365] width 1491 height 730
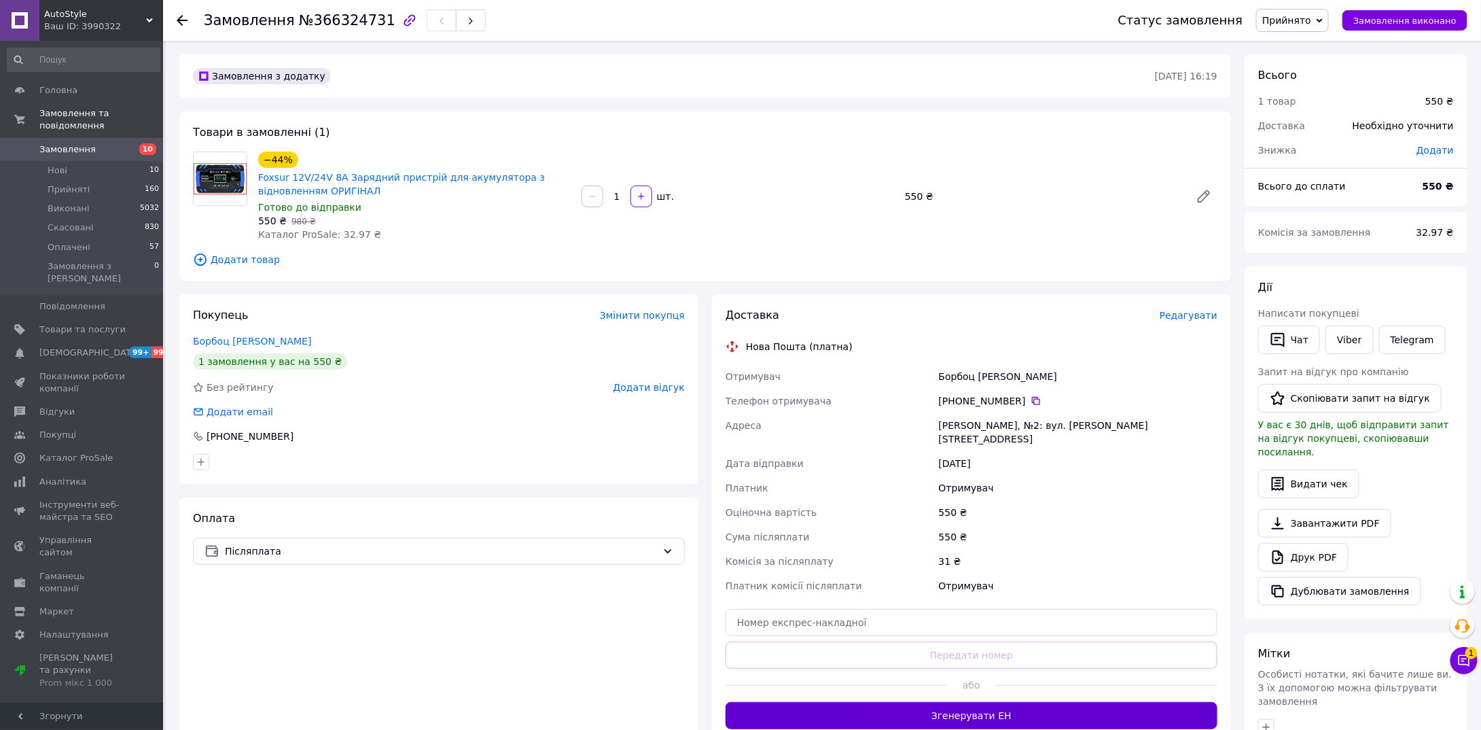
click at [952, 702] on button "Згенерувати ЕН" at bounding box center [972, 715] width 492 height 27
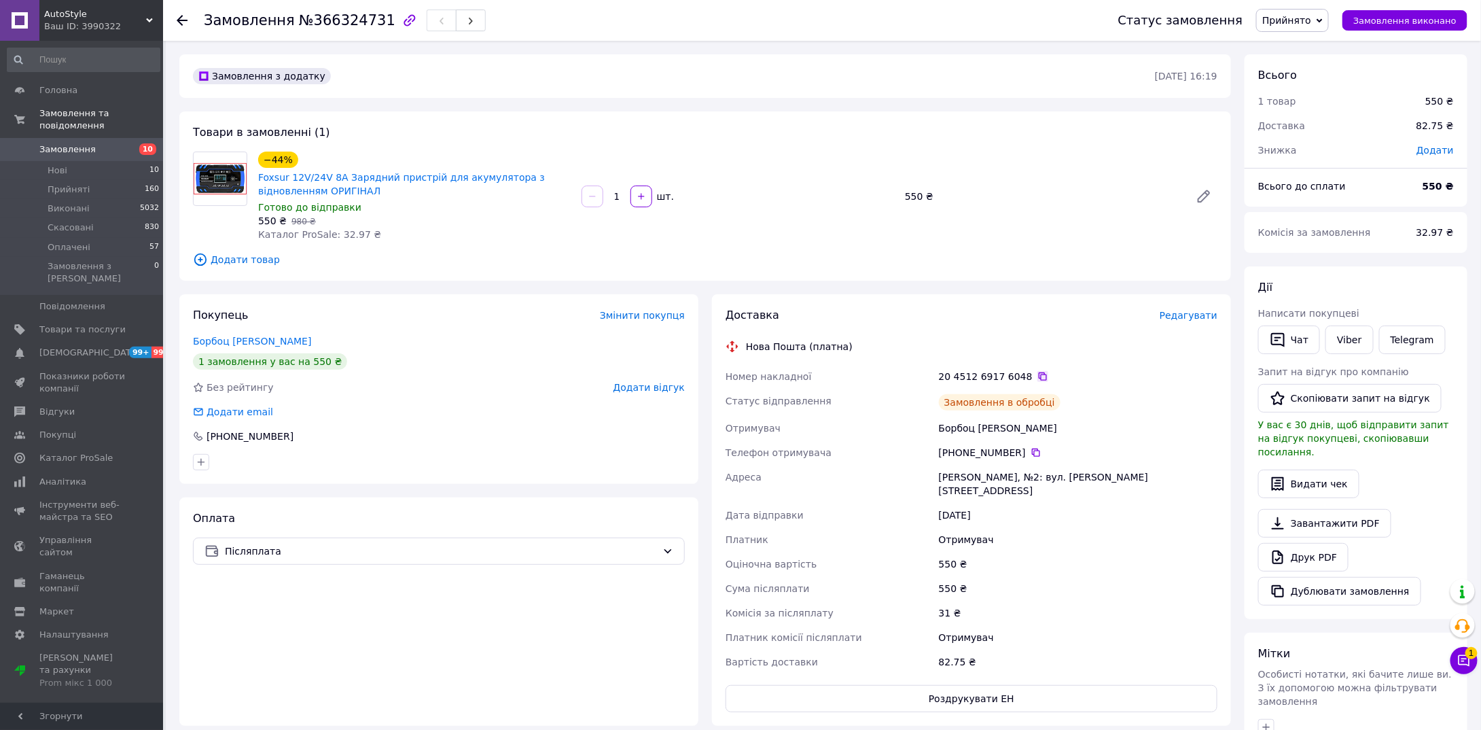
click at [1038, 376] on icon at bounding box center [1043, 376] width 11 height 11
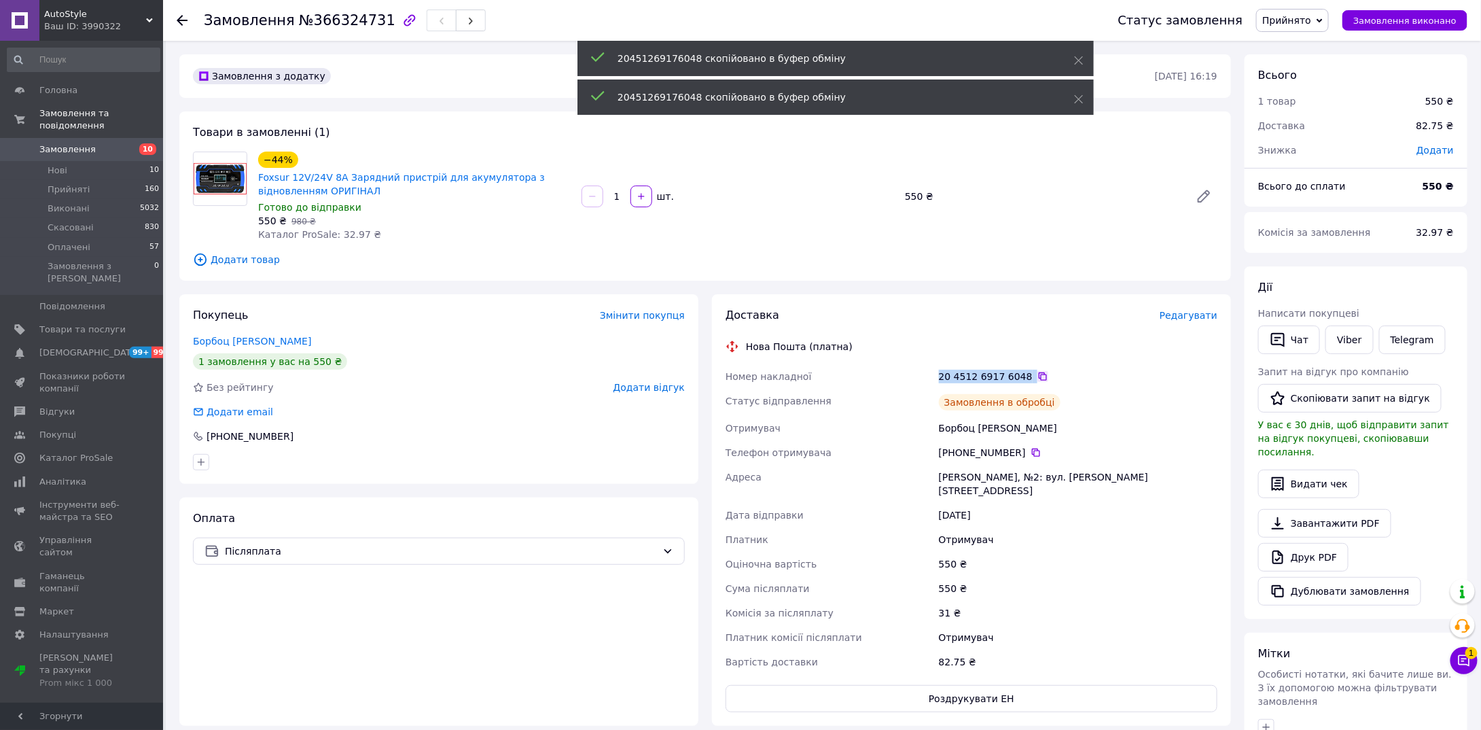
click at [1038, 376] on icon at bounding box center [1043, 376] width 11 height 11
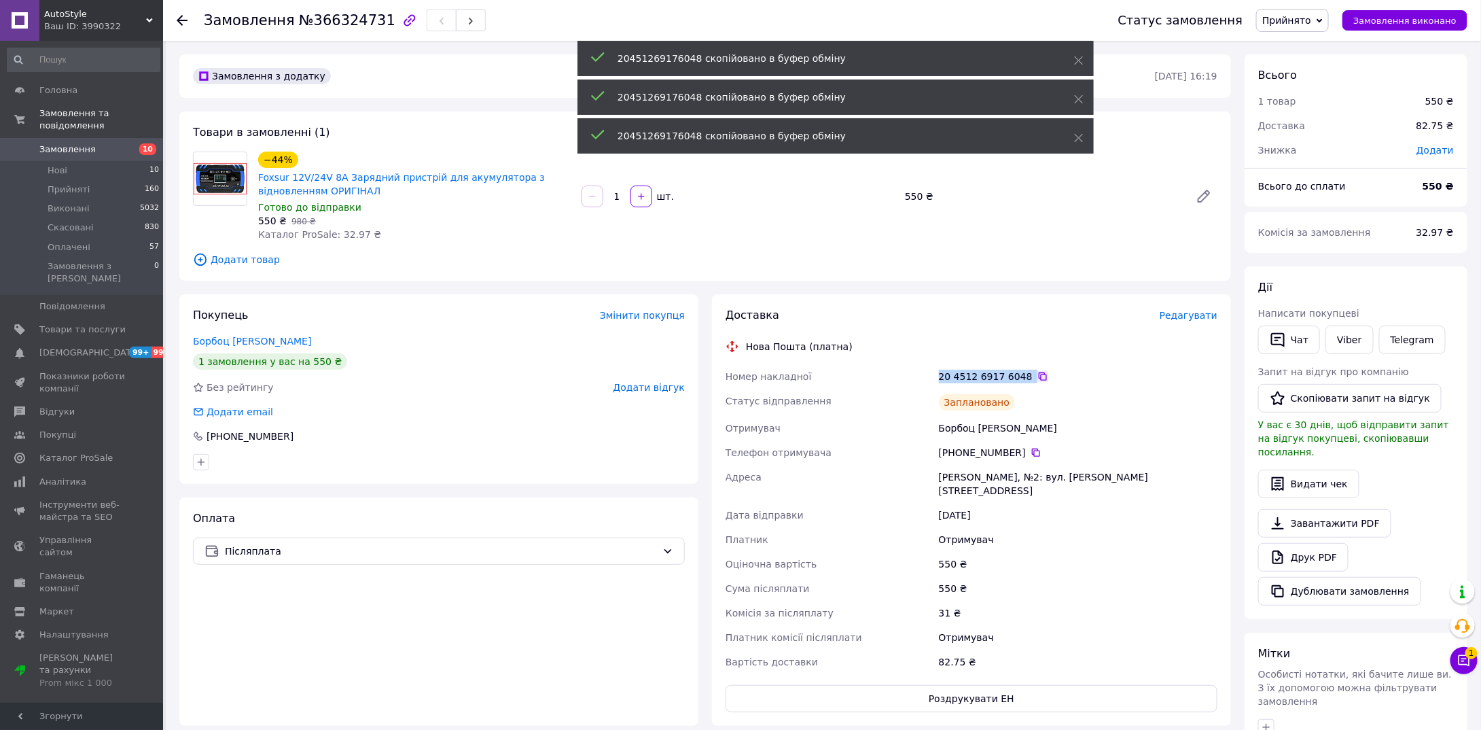
click at [1038, 376] on icon at bounding box center [1043, 376] width 11 height 11
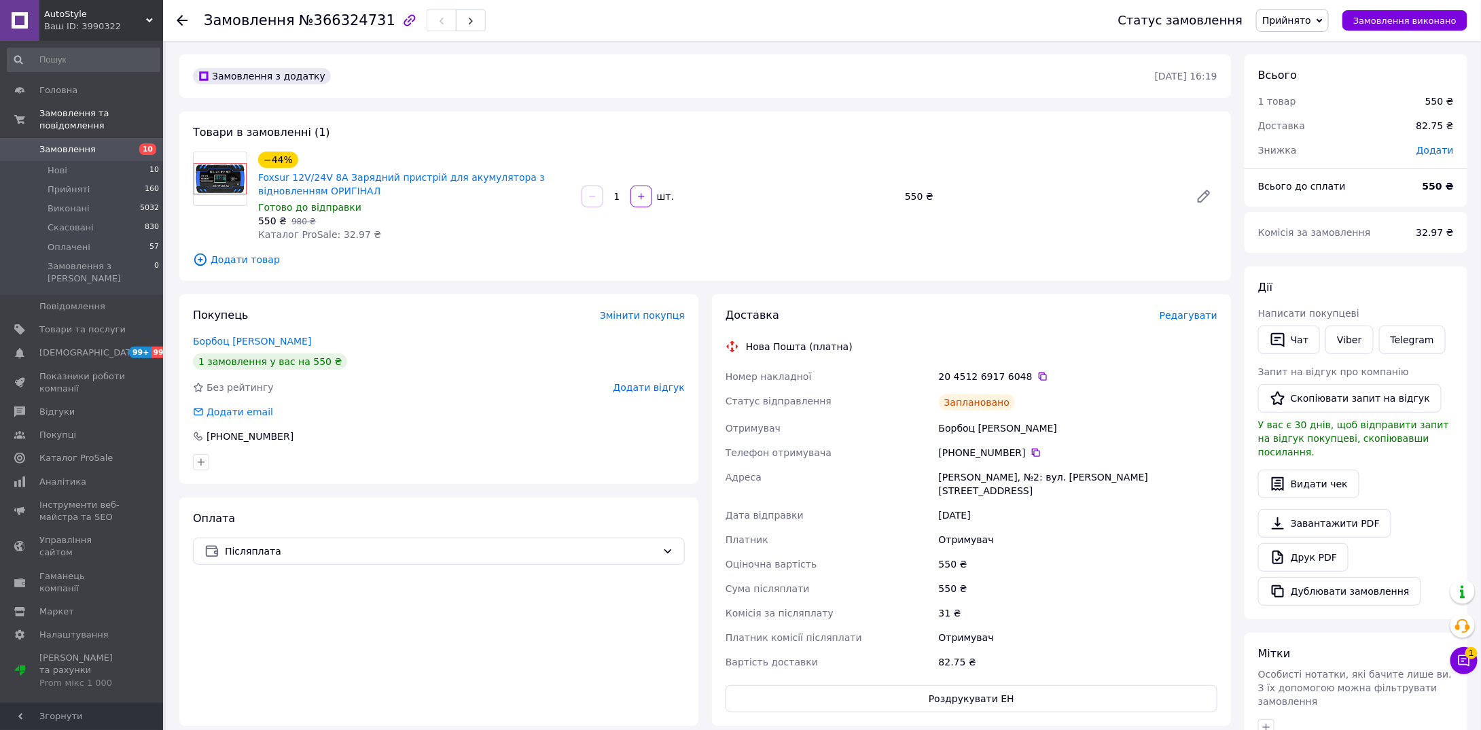
drag, startPoint x: 854, startPoint y: 451, endPoint x: 854, endPoint y: 440, distance: 11.6
click at [854, 445] on div "Телефон отримувача" at bounding box center [829, 452] width 213 height 24
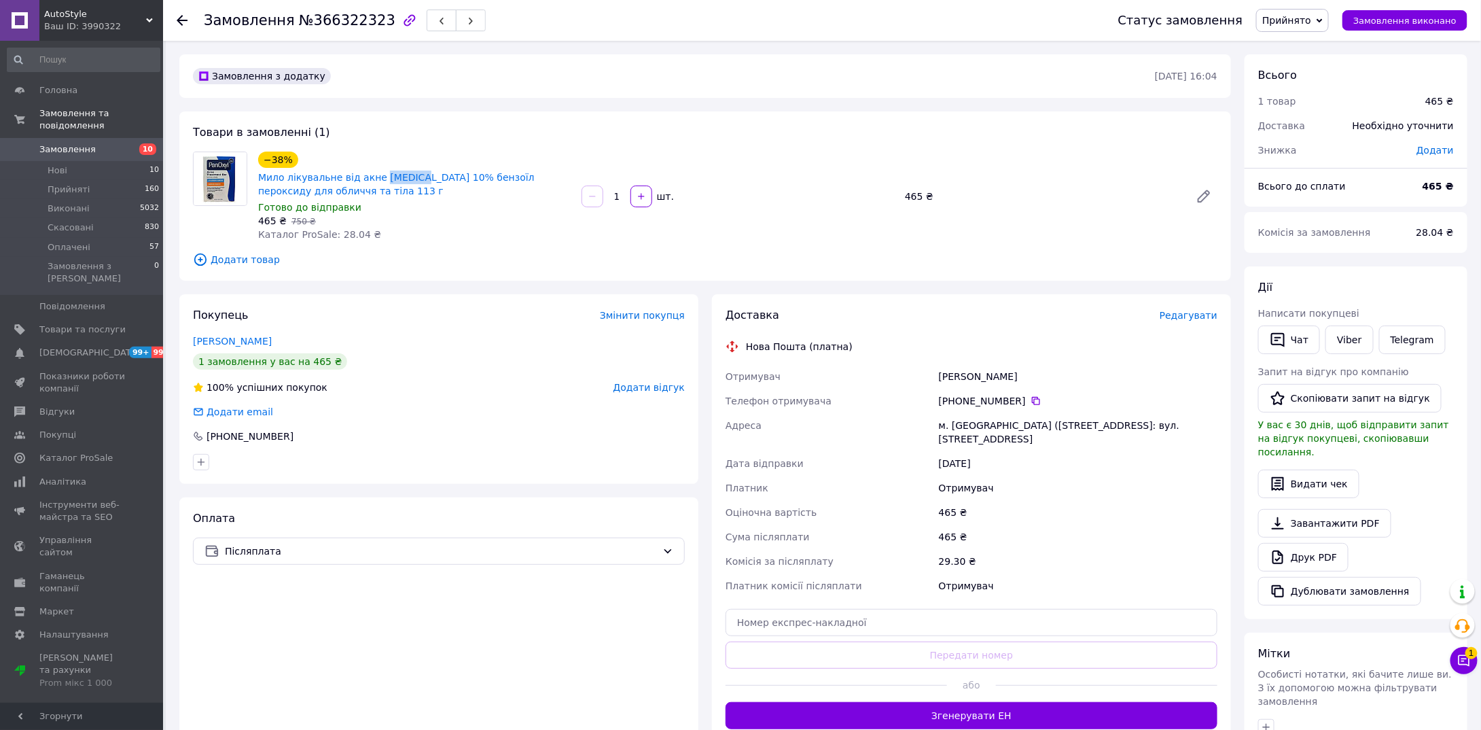
drag, startPoint x: 375, startPoint y: 160, endPoint x: 406, endPoint y: 164, distance: 30.8
click at [406, 164] on div "−38% Мило лікувальне від акне [MEDICAL_DATA] 10% бензоїл пероксиду для обличчя …" at bounding box center [414, 174] width 315 height 49
copy link "[MEDICAL_DATA]"
click at [1183, 315] on span "Редагувати" at bounding box center [1189, 315] width 58 height 11
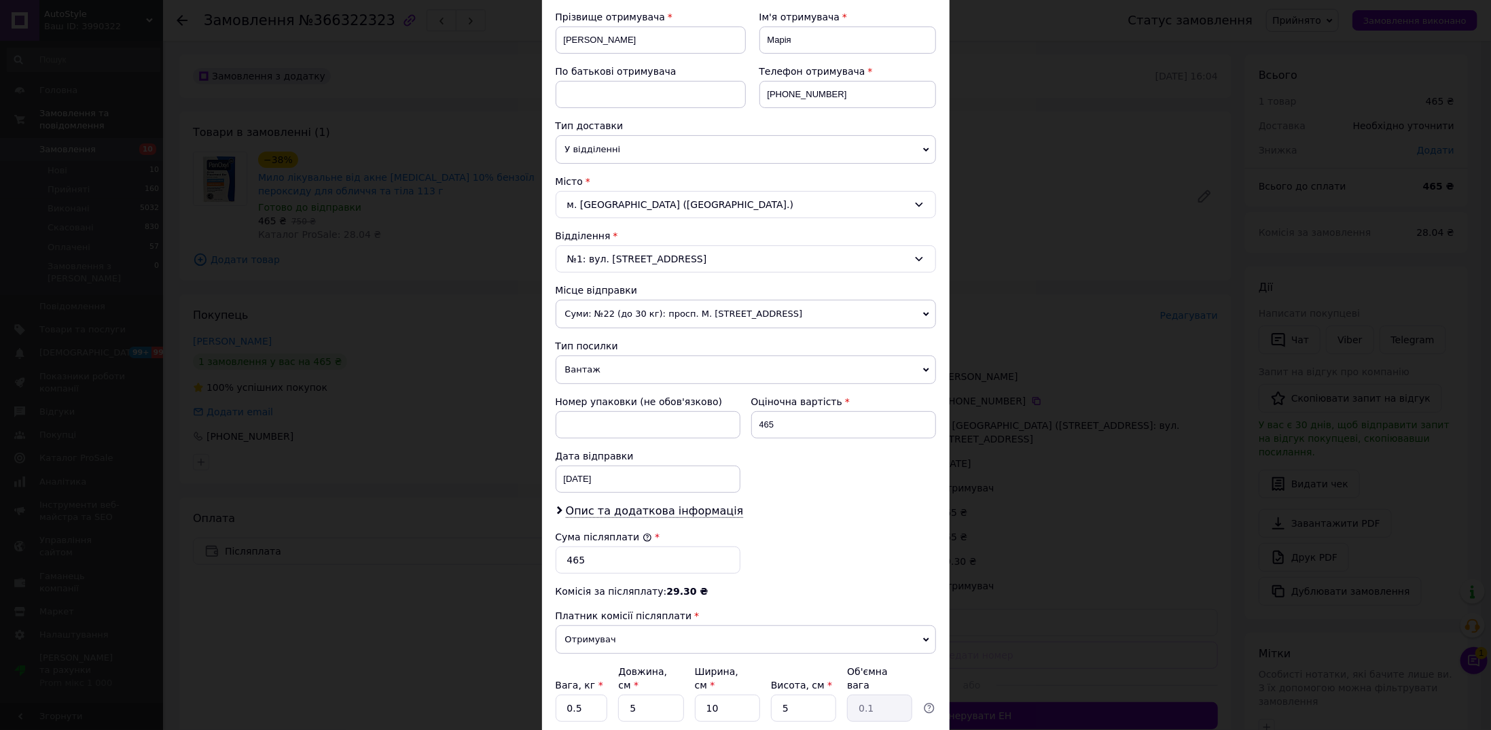
scroll to position [298, 0]
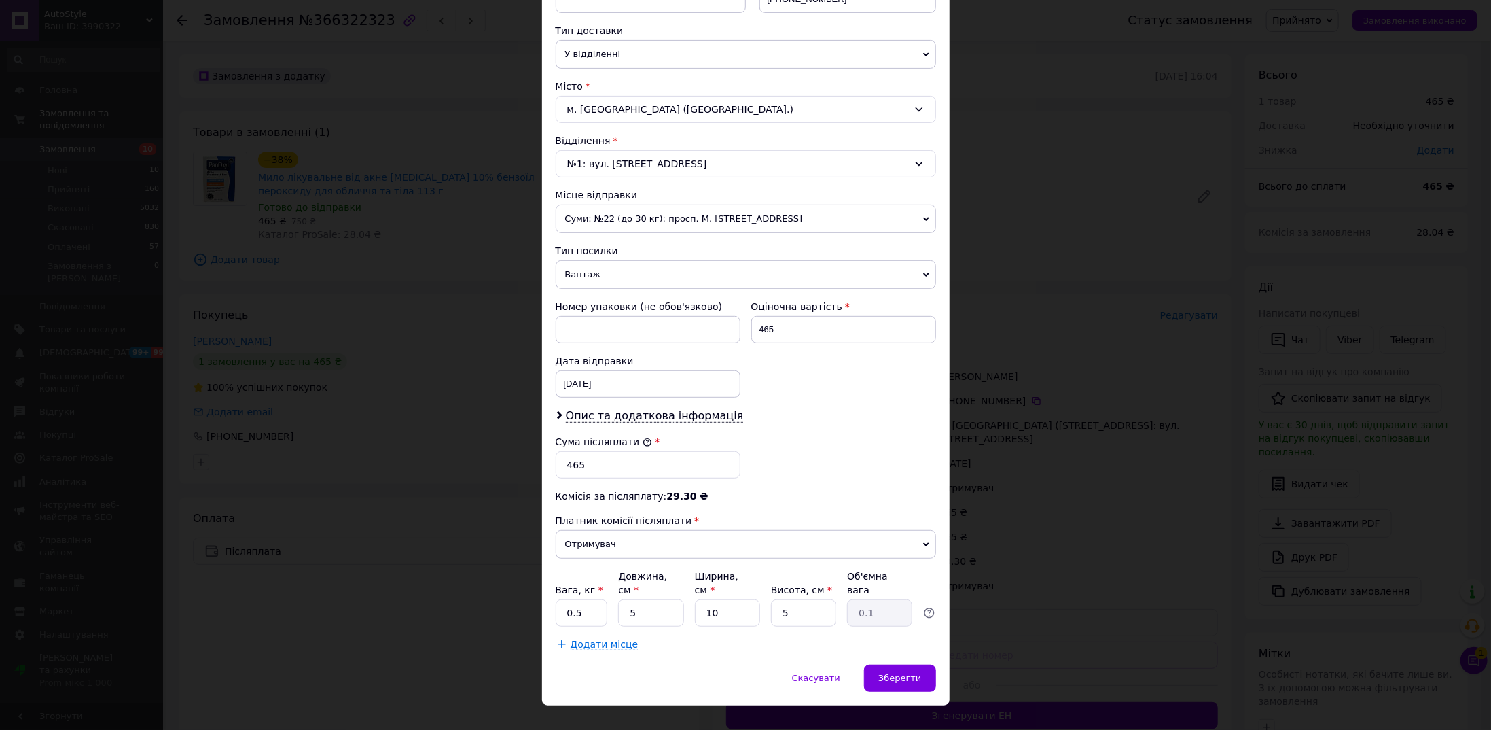
click at [590, 267] on span "Вантаж" at bounding box center [746, 274] width 380 height 29
click at [588, 291] on li "Документи" at bounding box center [746, 301] width 380 height 20
click at [590, 592] on div "до 0.1 кг" at bounding box center [737, 599] width 341 height 15
click at [590, 642] on li "до 0.5 кг" at bounding box center [743, 644] width 379 height 24
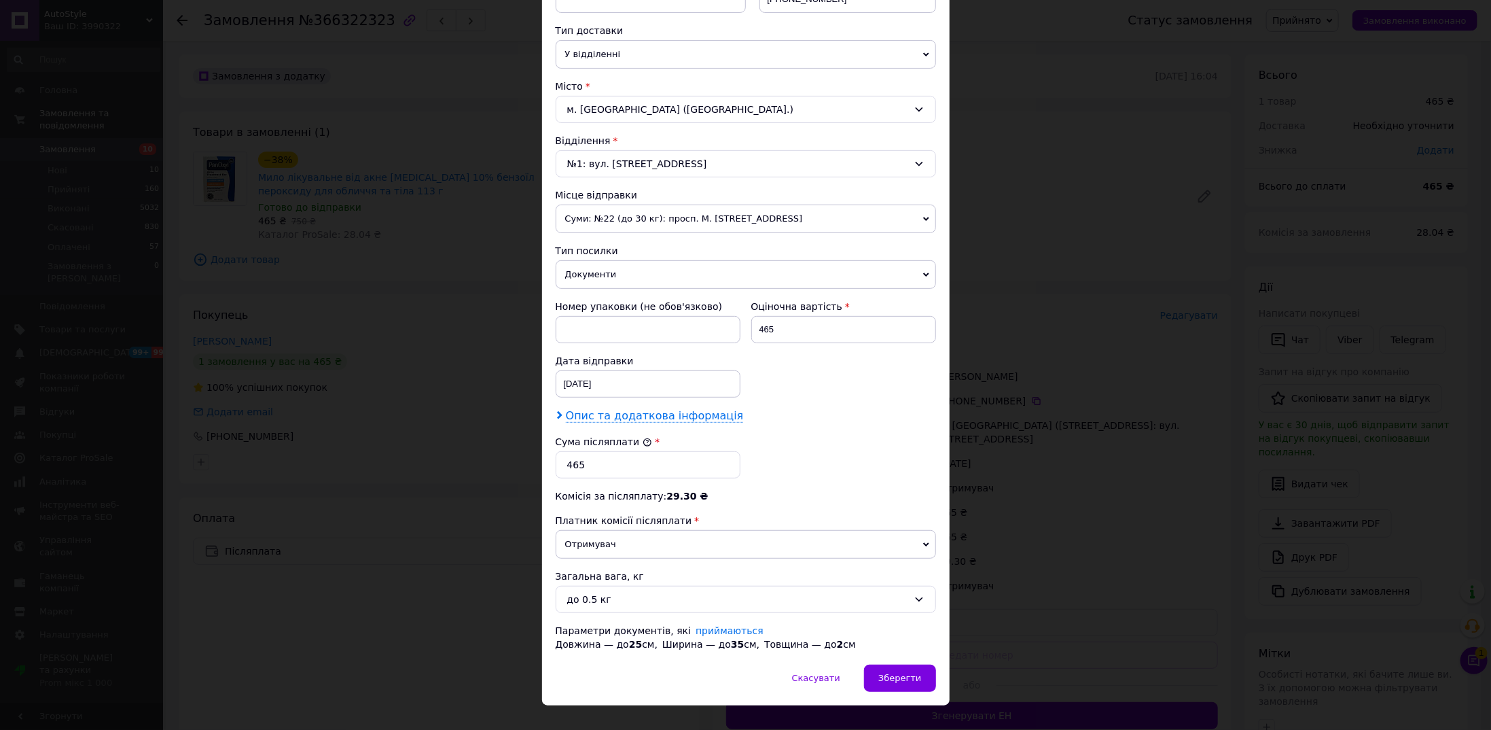
click at [624, 416] on span "Опис та додаткова інформація" at bounding box center [655, 416] width 178 height 14
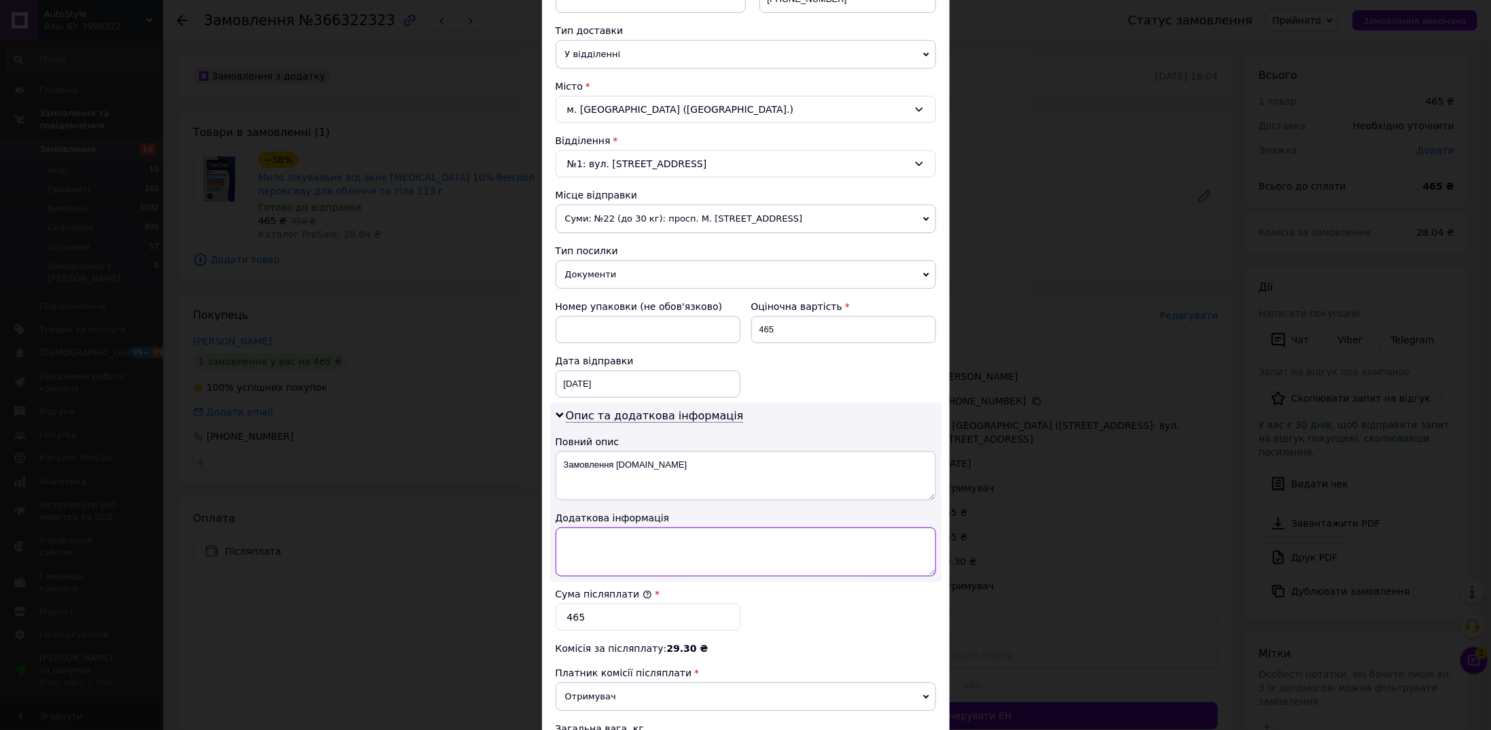
click at [613, 530] on textarea at bounding box center [746, 551] width 380 height 49
paste textarea "PanOxyl"
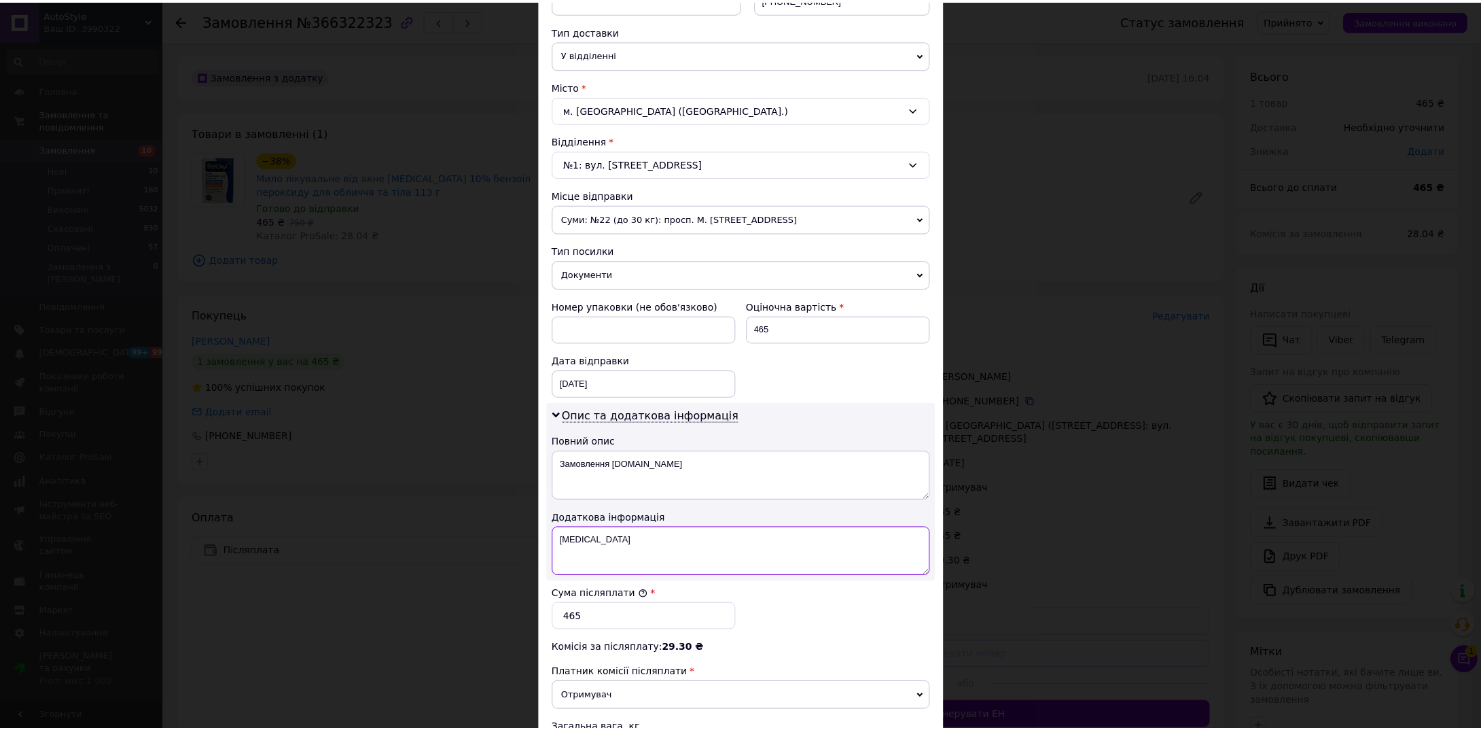
scroll to position [462, 0]
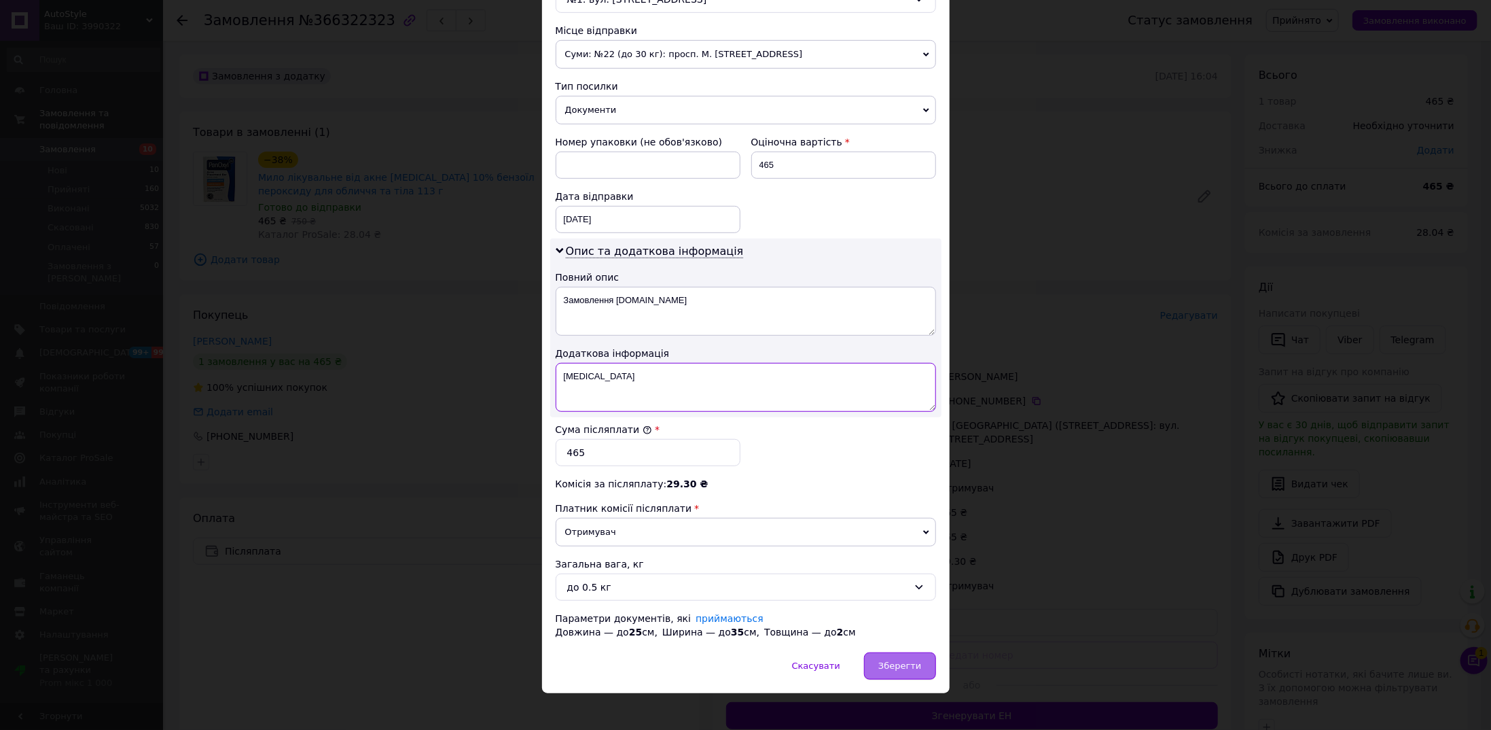
type textarea "PanOxyl"
click at [903, 660] on span "Зберегти" at bounding box center [900, 665] width 43 height 10
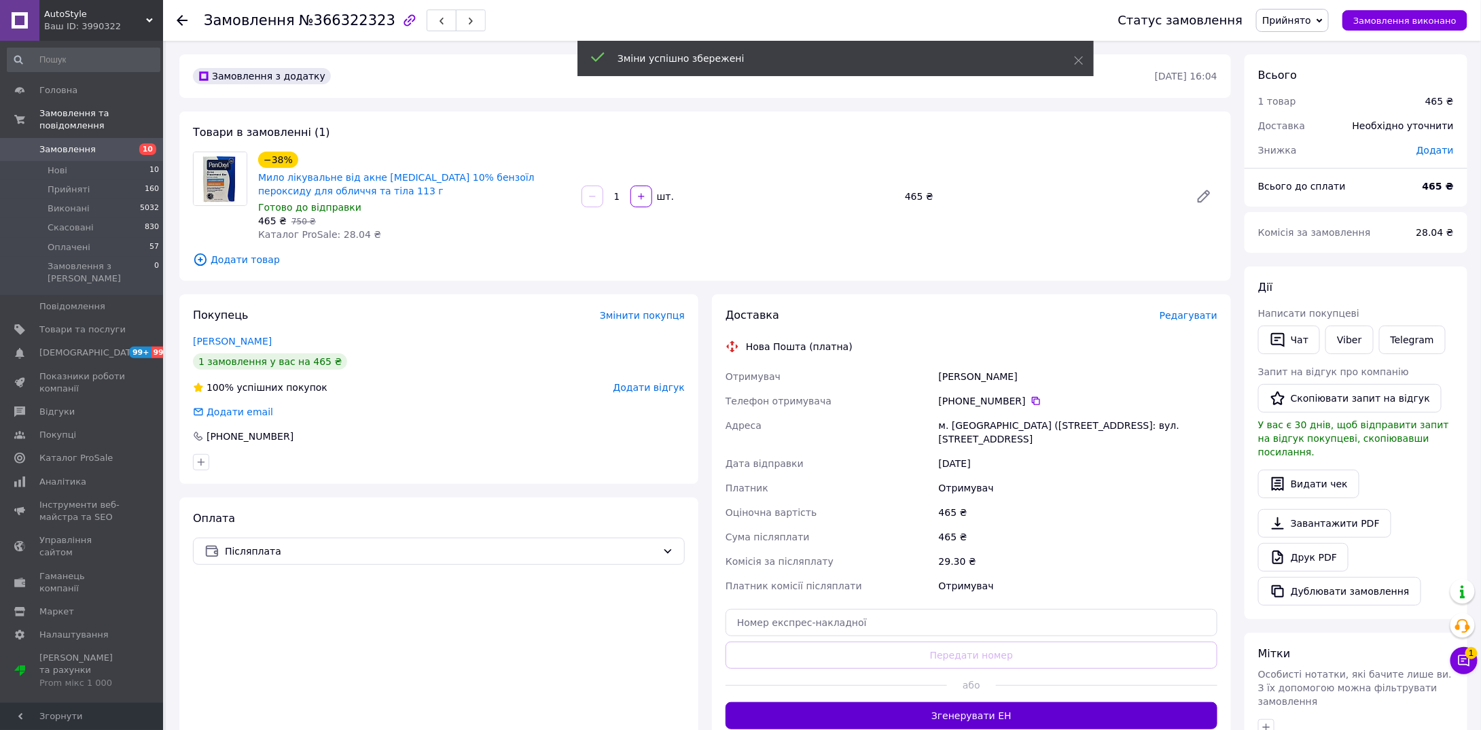
click at [955, 702] on button "Згенерувати ЕН" at bounding box center [972, 715] width 492 height 27
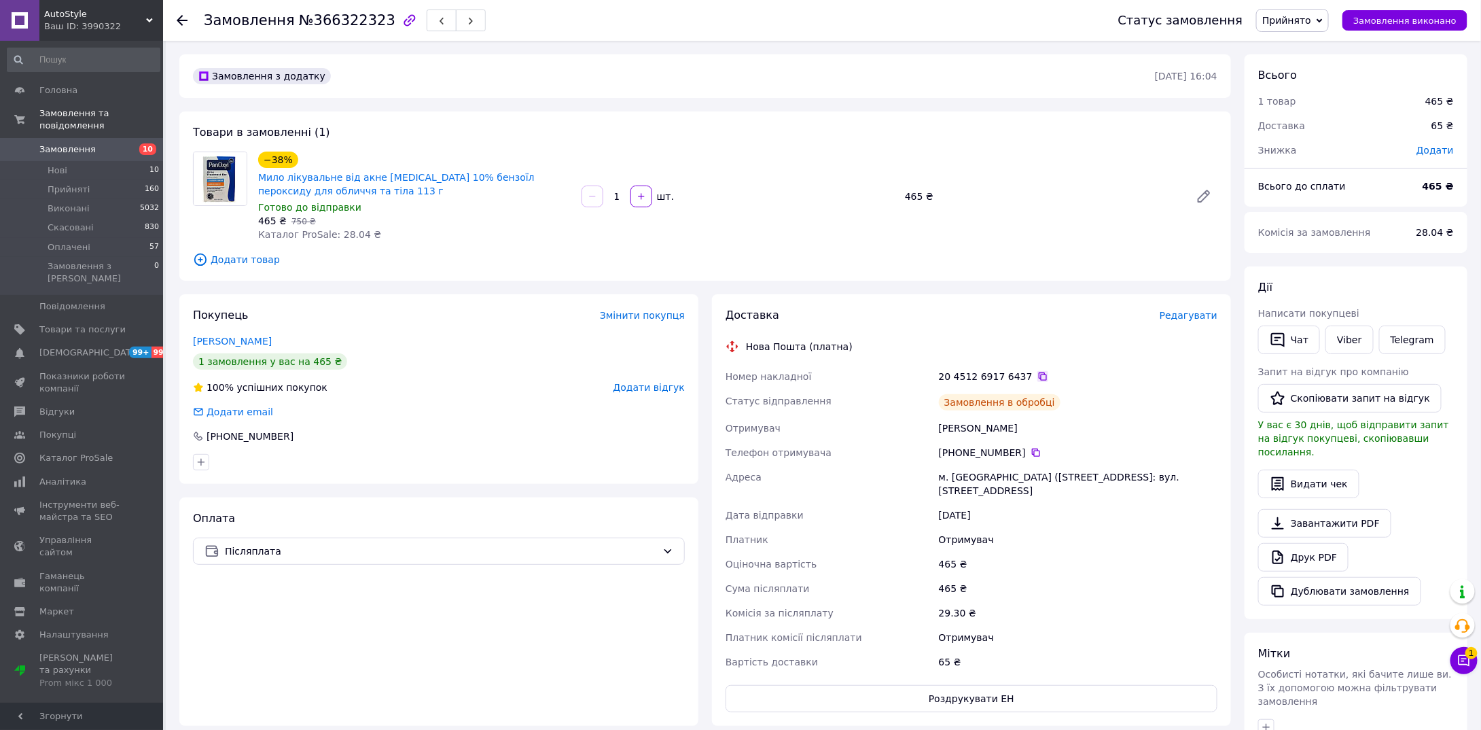
click at [1038, 377] on icon at bounding box center [1043, 376] width 11 height 11
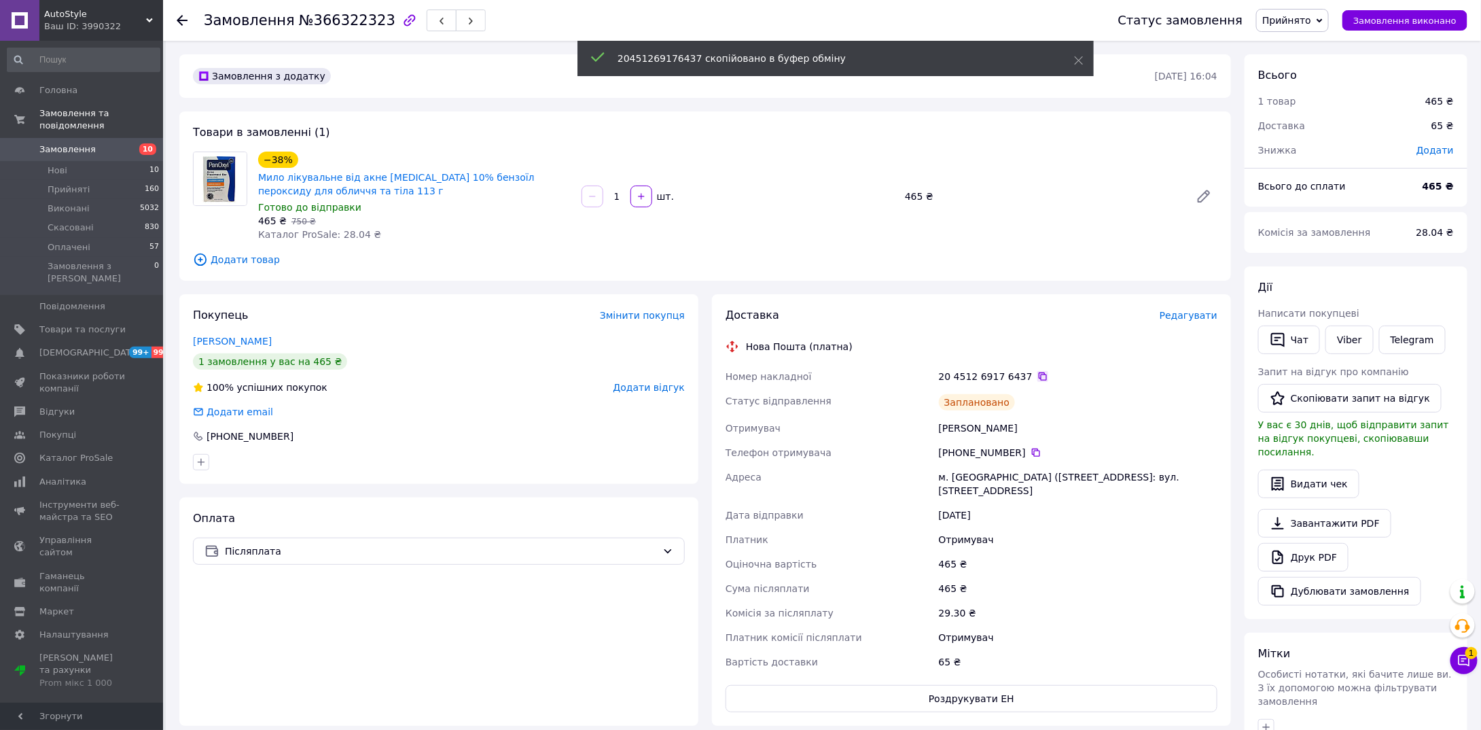
click at [1038, 377] on icon at bounding box center [1043, 376] width 11 height 11
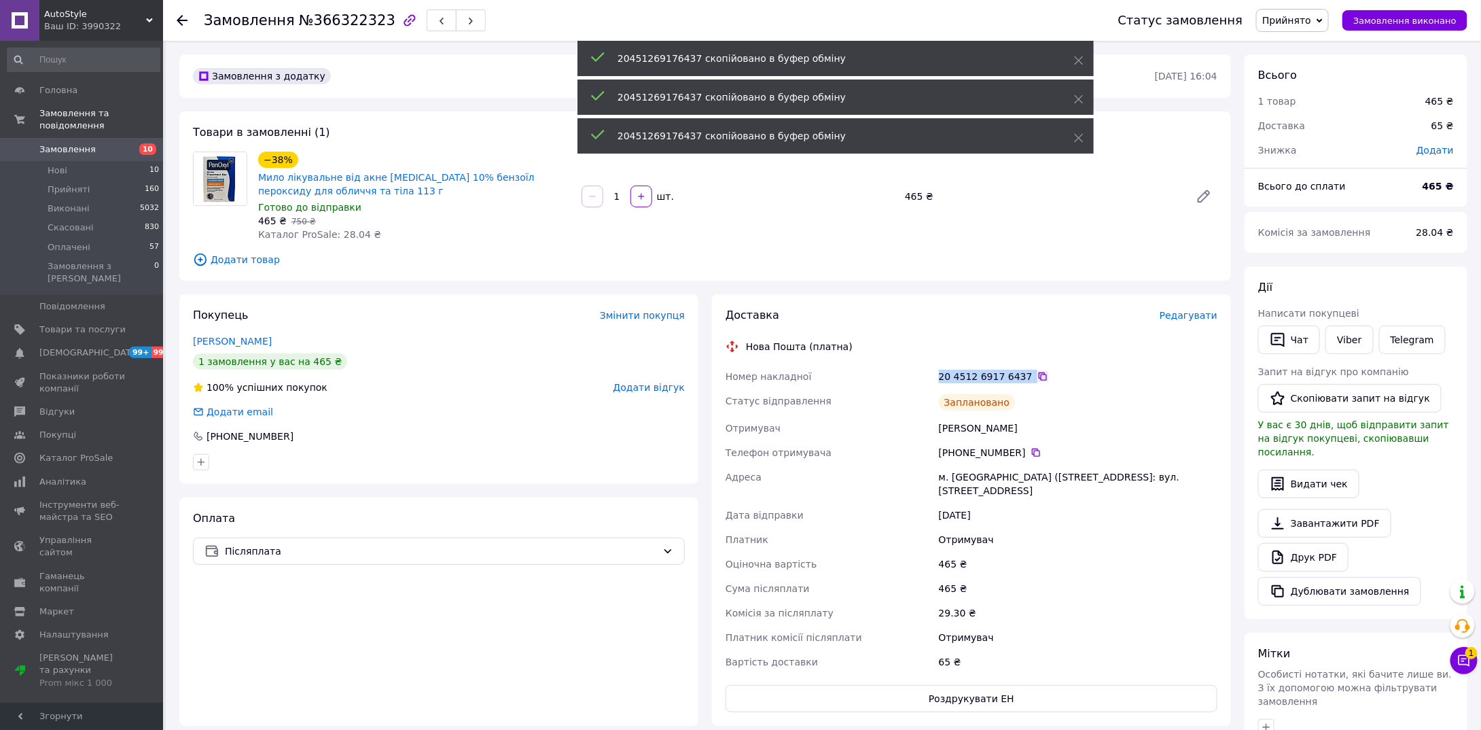
click at [1038, 377] on icon at bounding box center [1043, 376] width 11 height 11
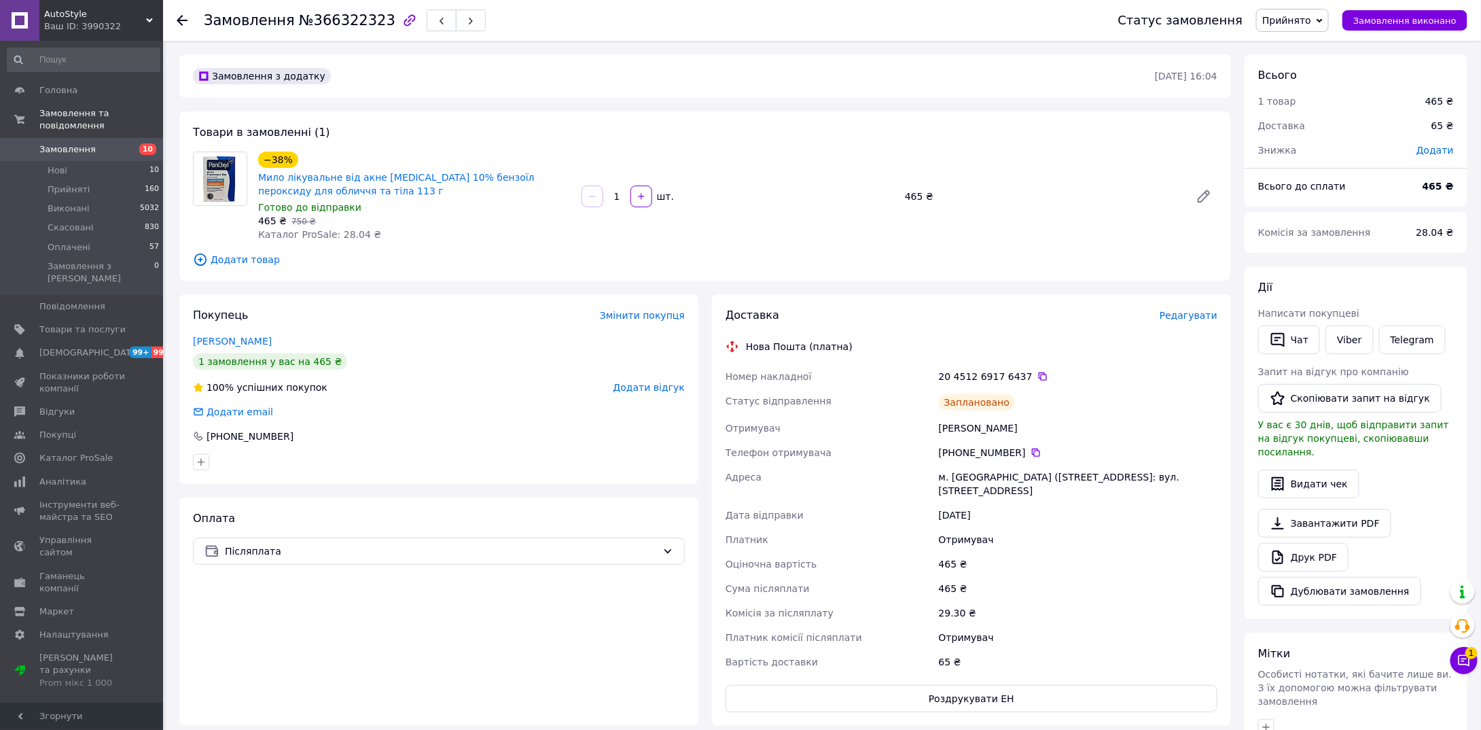
drag, startPoint x: 788, startPoint y: 515, endPoint x: 796, endPoint y: 513, distance: 7.7
click at [790, 513] on div "Номер накладної 20 4512 6917 6437   Статус відправлення Заплановано Отримувач Б…" at bounding box center [971, 519] width 497 height 310
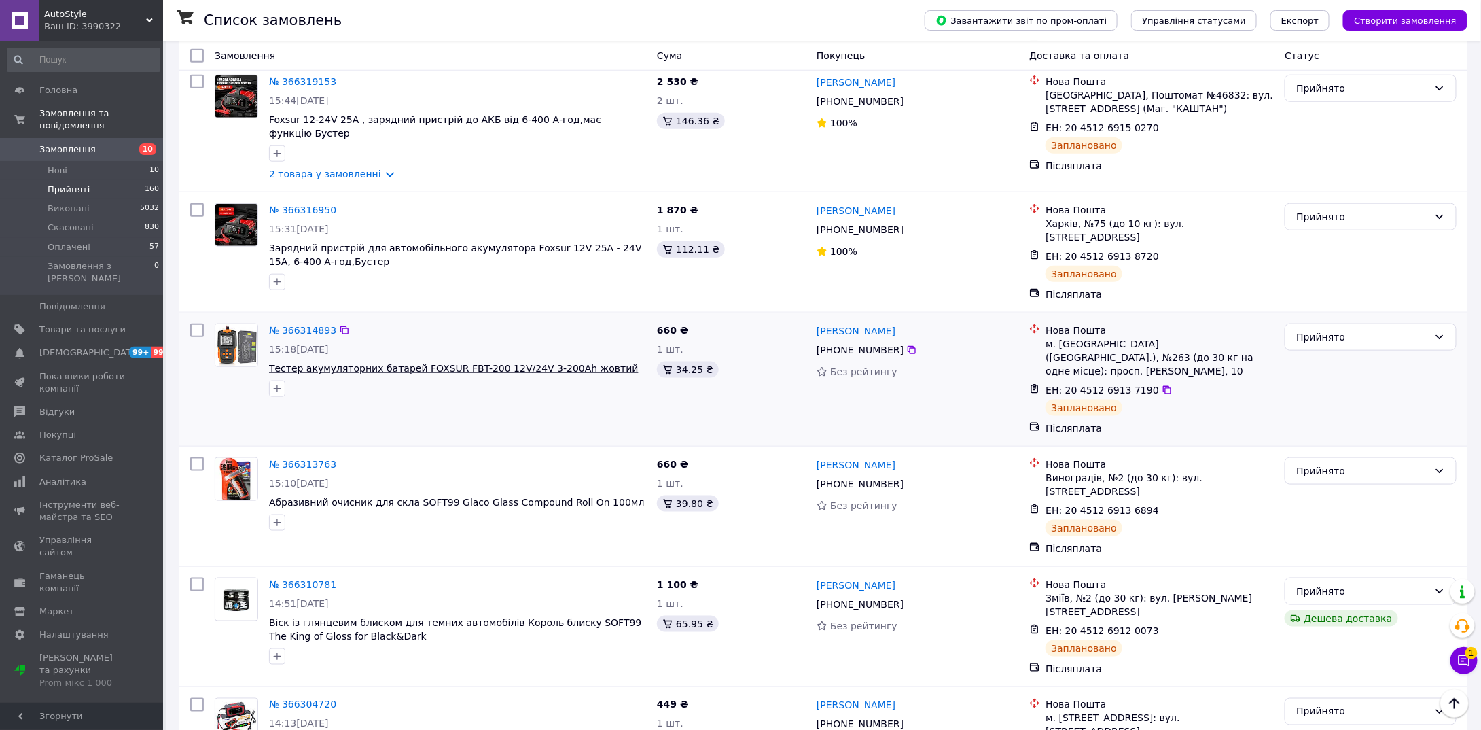
scroll to position [272, 0]
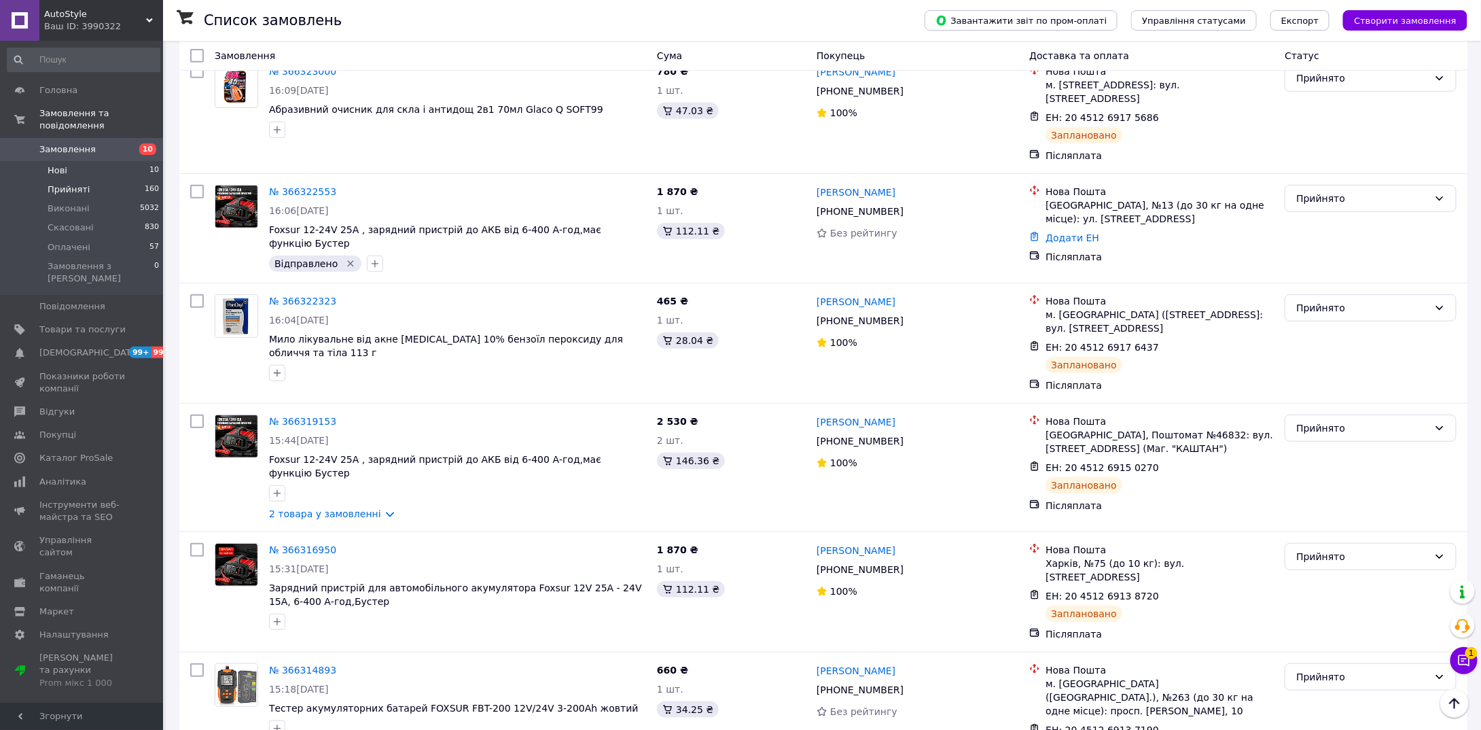
click at [82, 161] on li "Нові 10" at bounding box center [83, 170] width 167 height 19
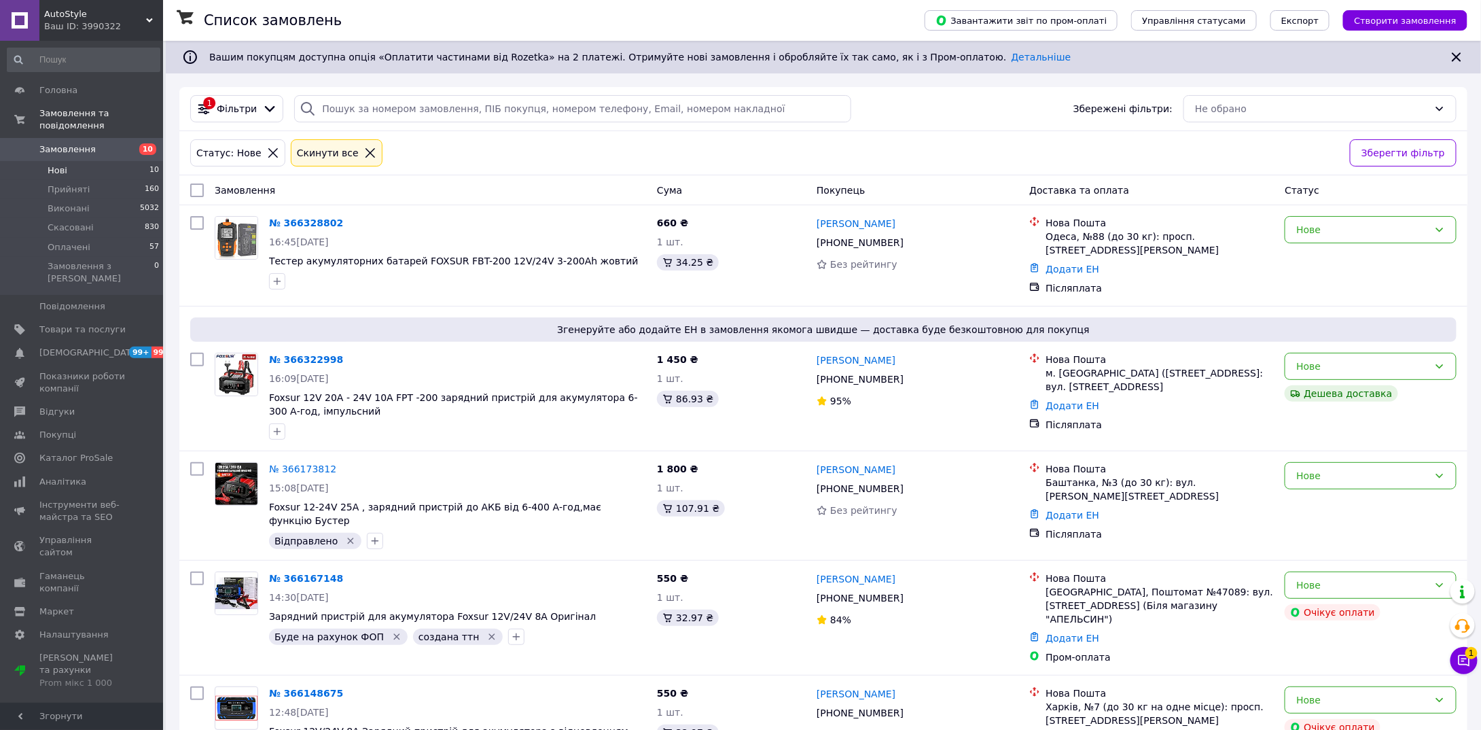
click at [79, 161] on li "Нові 10" at bounding box center [83, 170] width 167 height 19
click at [84, 241] on span "Оплачені" at bounding box center [69, 247] width 43 height 12
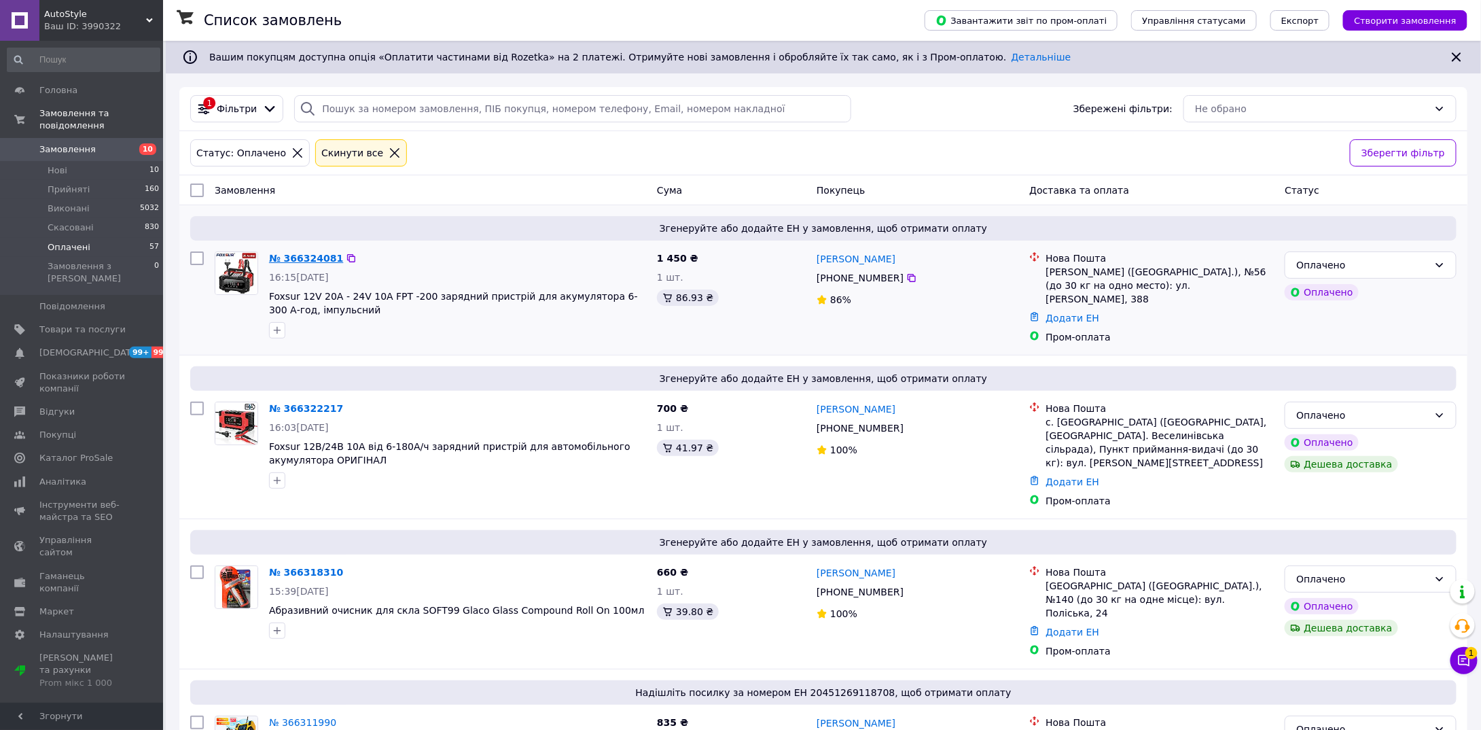
drag, startPoint x: 313, startPoint y: 399, endPoint x: 296, endPoint y: 258, distance: 142.3
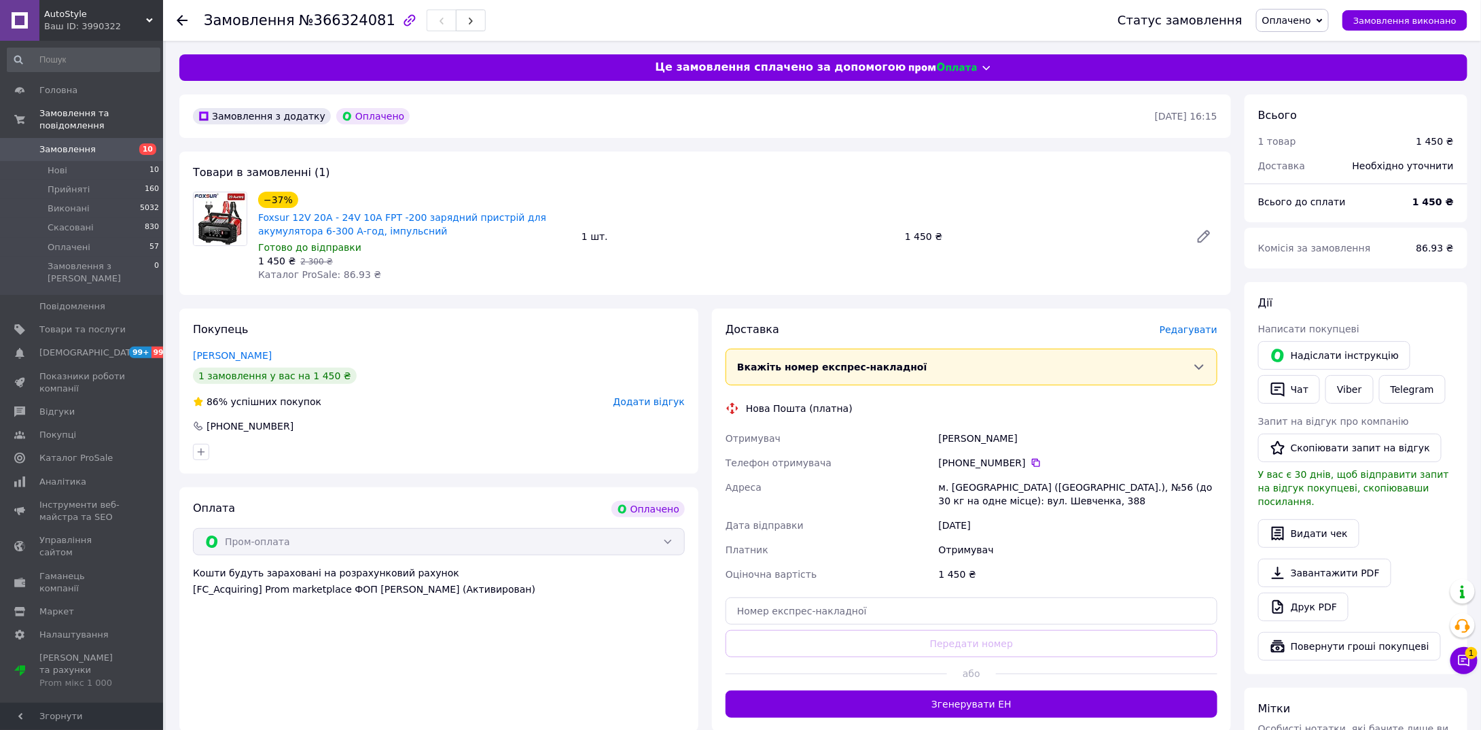
click at [1182, 332] on span "Редагувати" at bounding box center [1189, 329] width 58 height 11
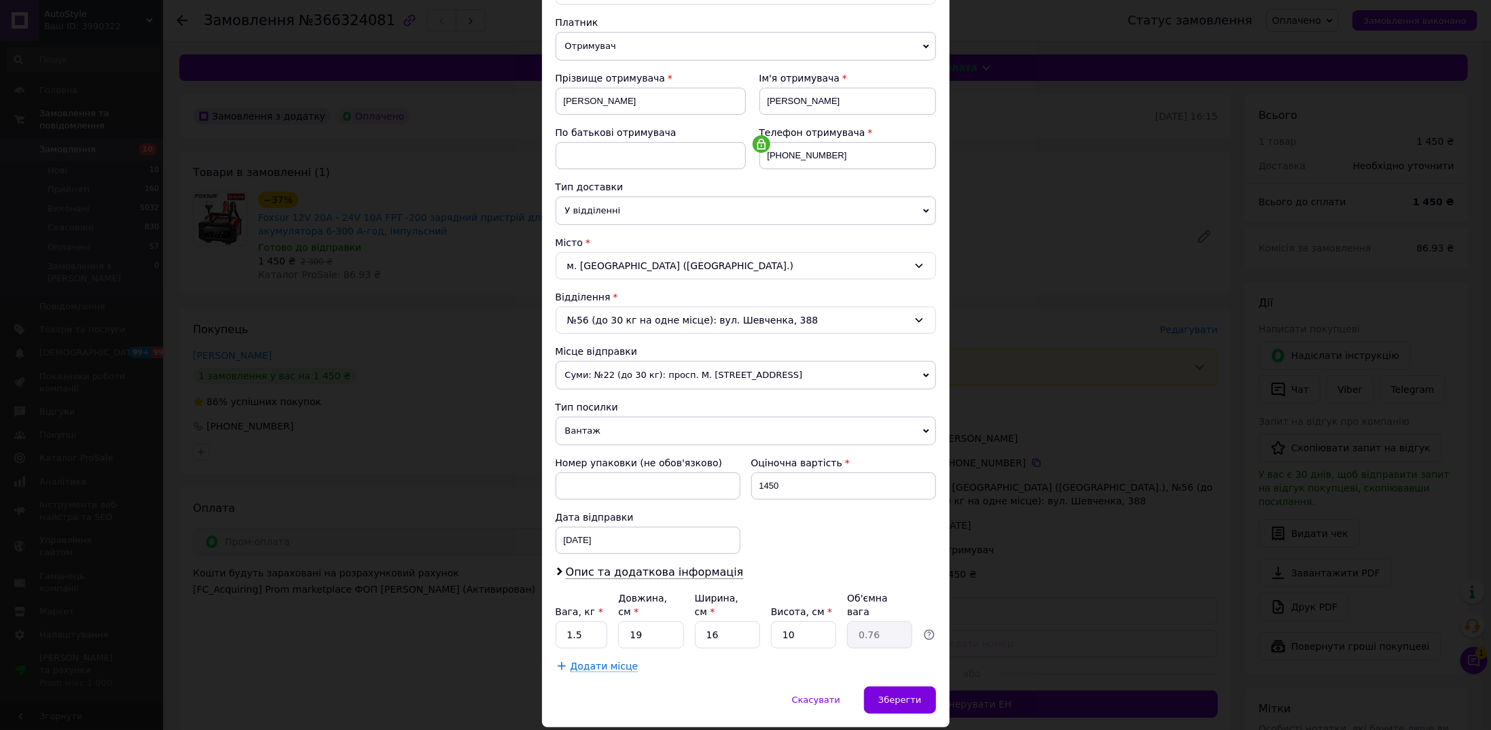
scroll to position [164, 0]
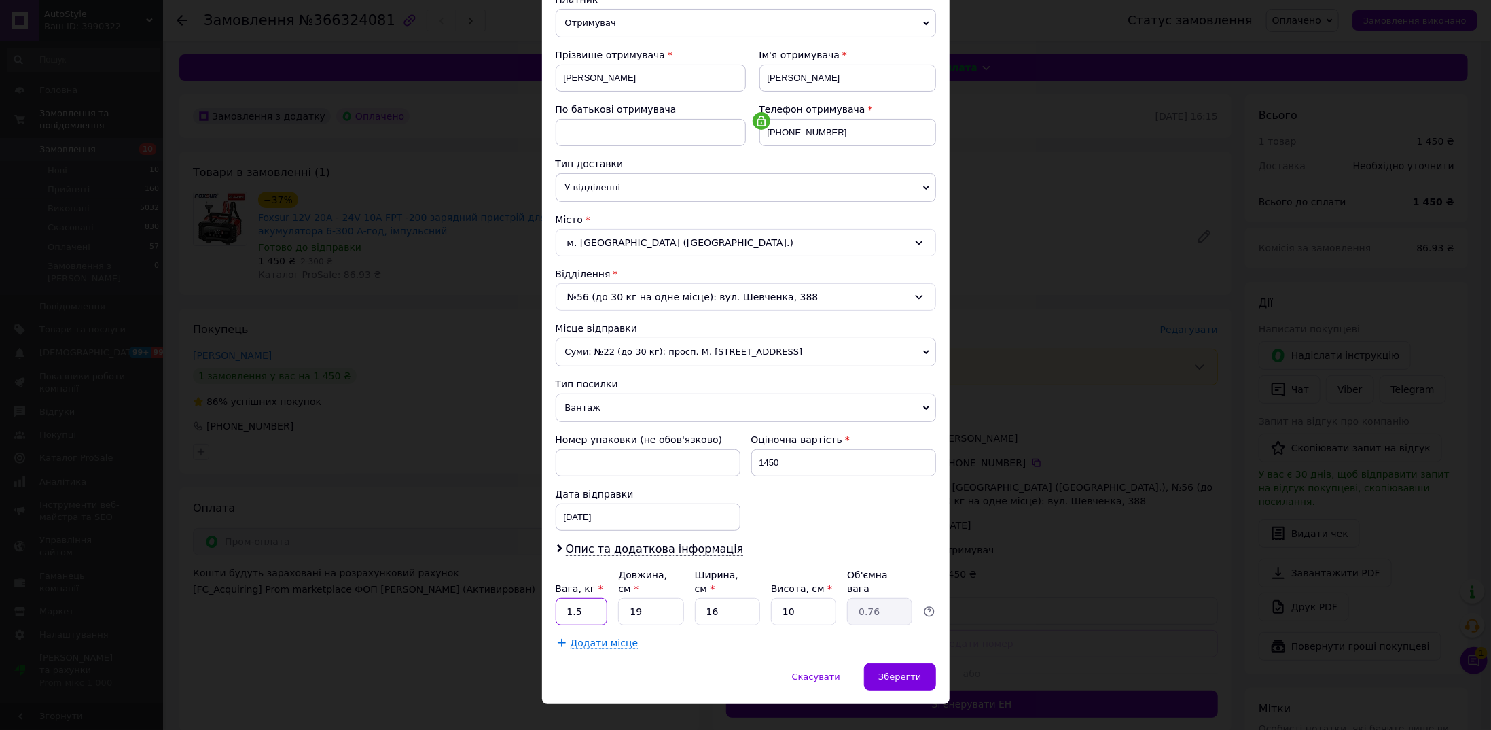
drag, startPoint x: 580, startPoint y: 587, endPoint x: 556, endPoint y: 588, distance: 23.8
click at [556, 598] on input "1.5" at bounding box center [582, 611] width 52 height 27
type input "2"
click at [626, 542] on span "Опис та додаткова інформація" at bounding box center [655, 549] width 178 height 14
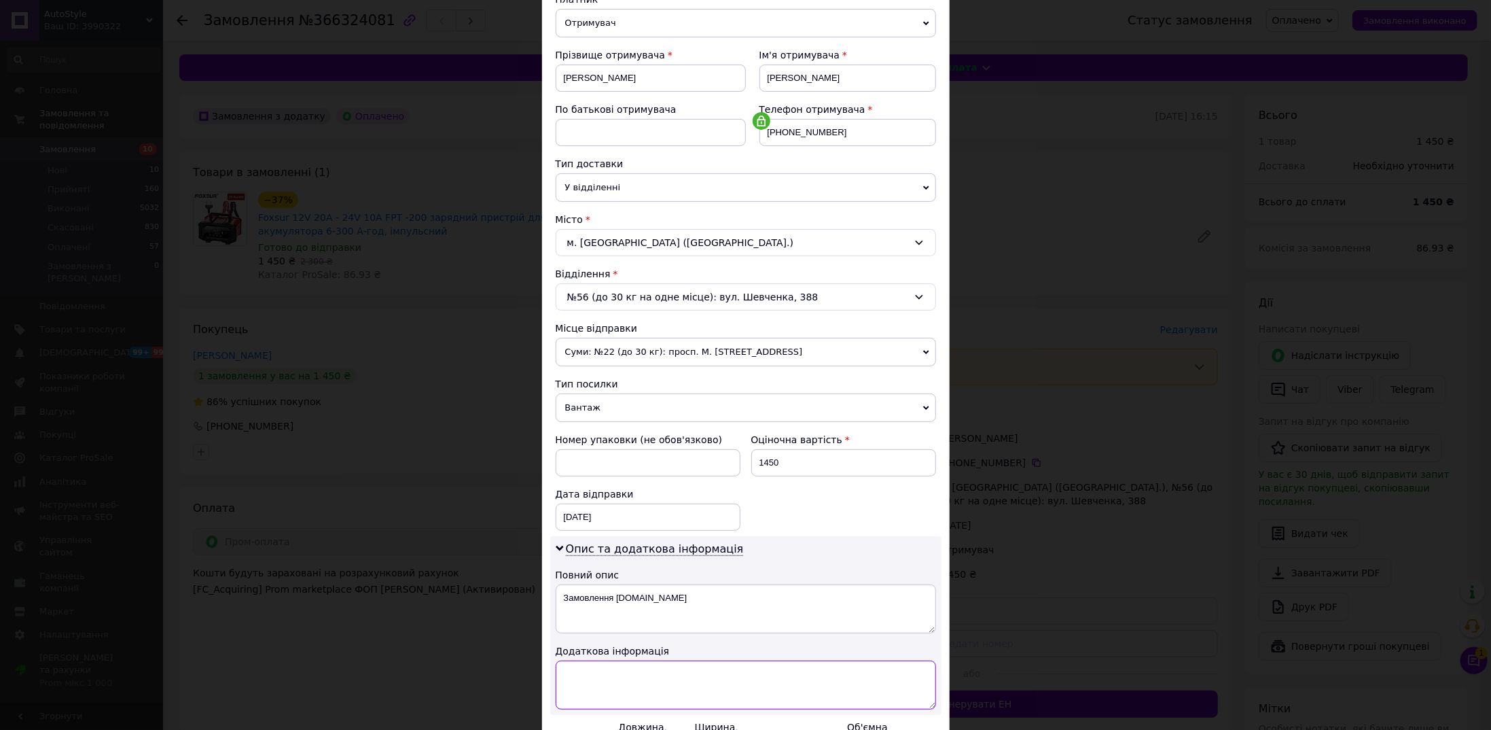
click at [671, 660] on textarea at bounding box center [746, 684] width 380 height 49
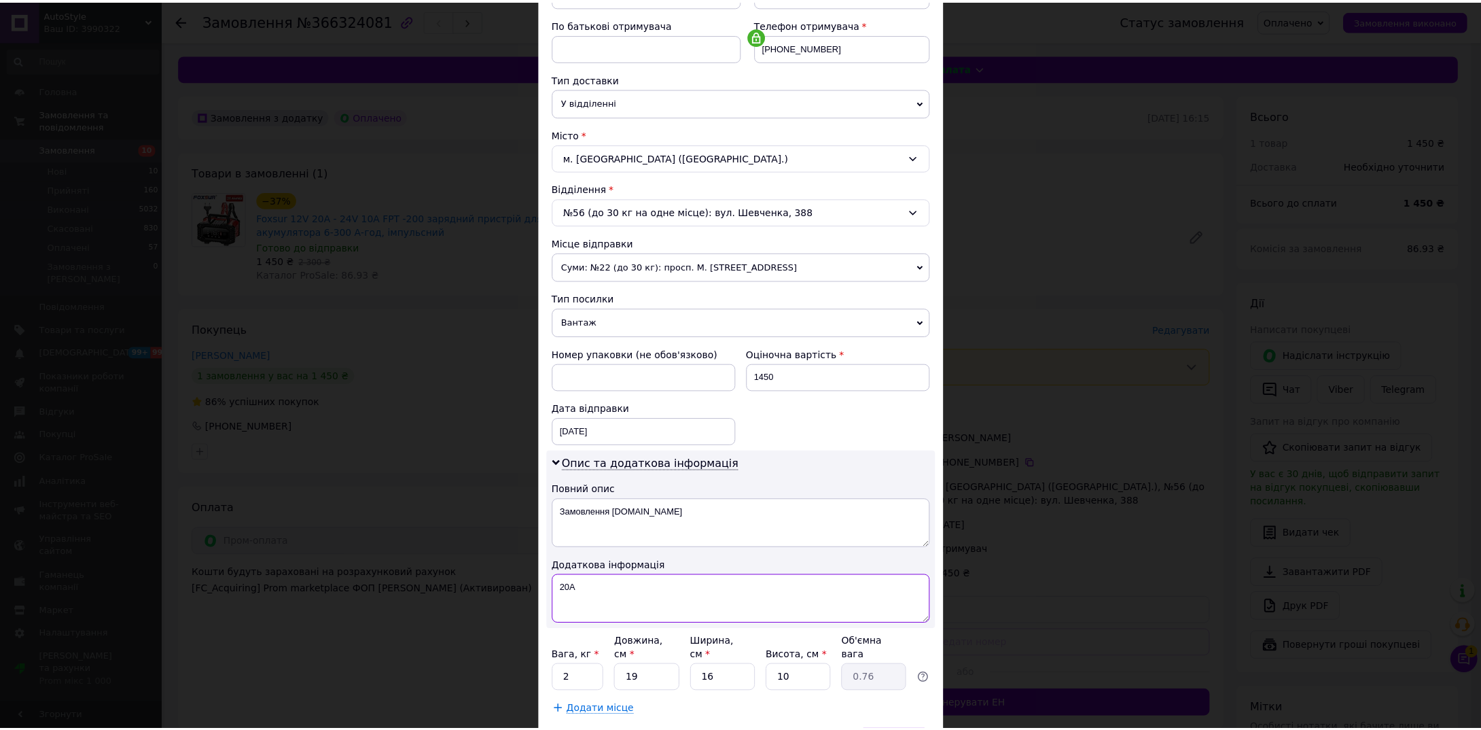
scroll to position [315, 0]
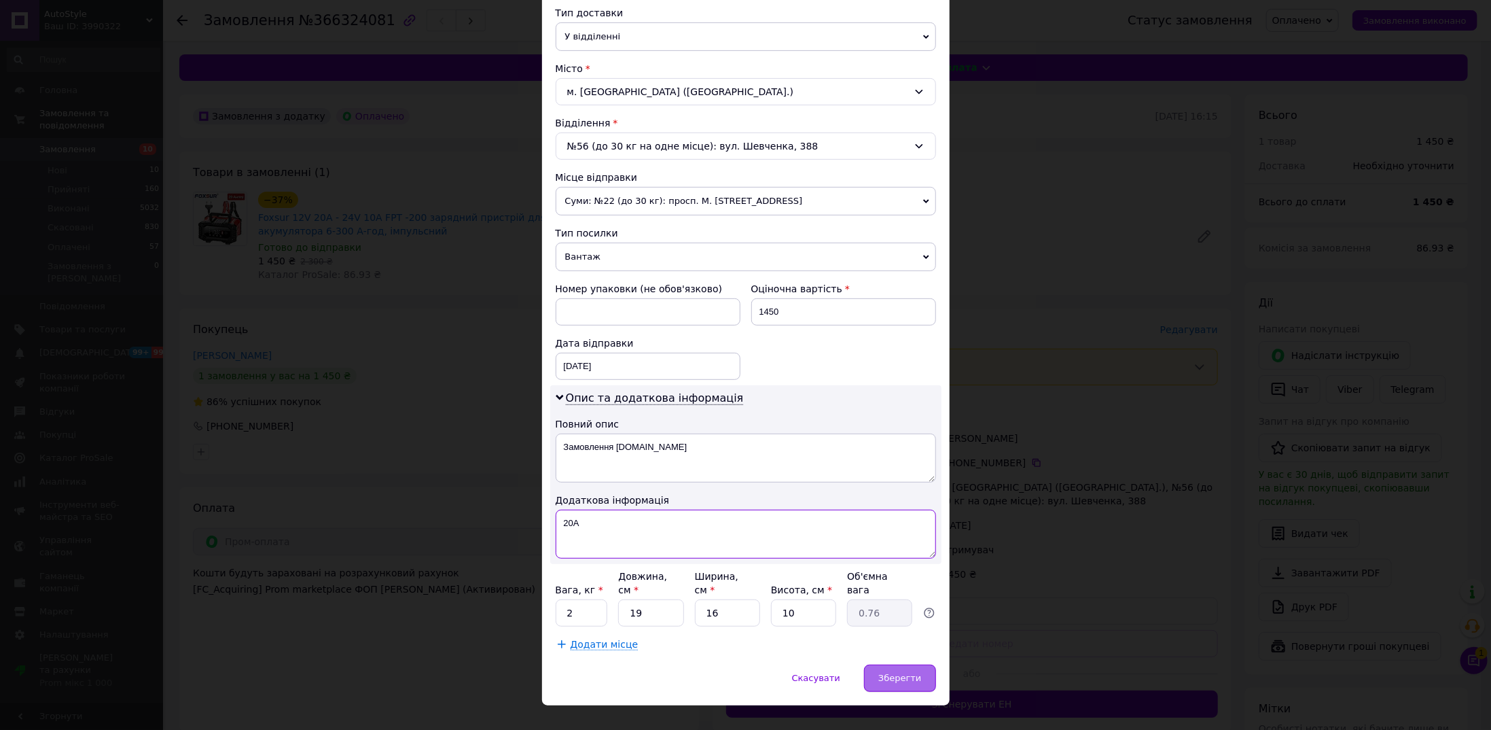
type textarea "20А"
click at [895, 673] on span "Зберегти" at bounding box center [900, 678] width 43 height 10
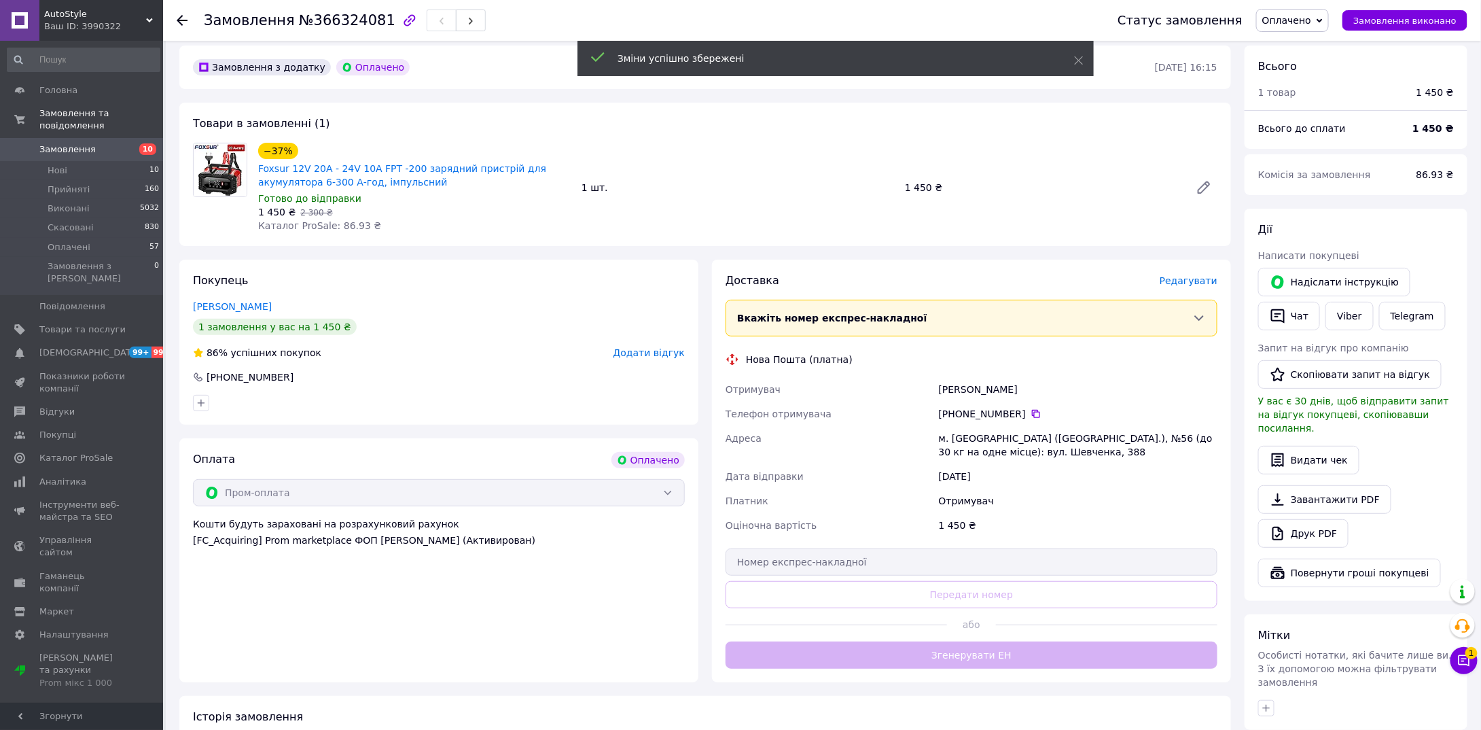
scroll to position [68, 0]
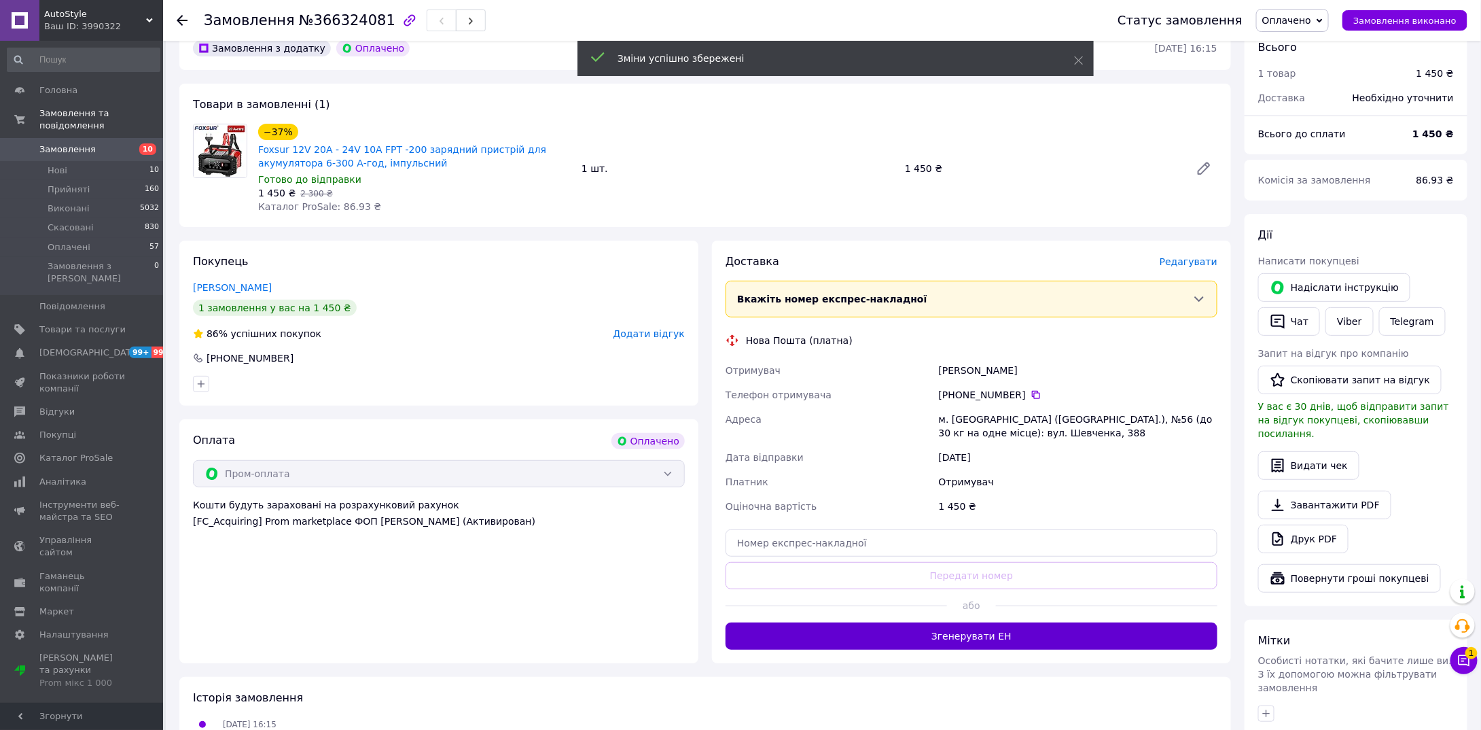
click at [951, 639] on button "Згенерувати ЕН" at bounding box center [972, 635] width 492 height 27
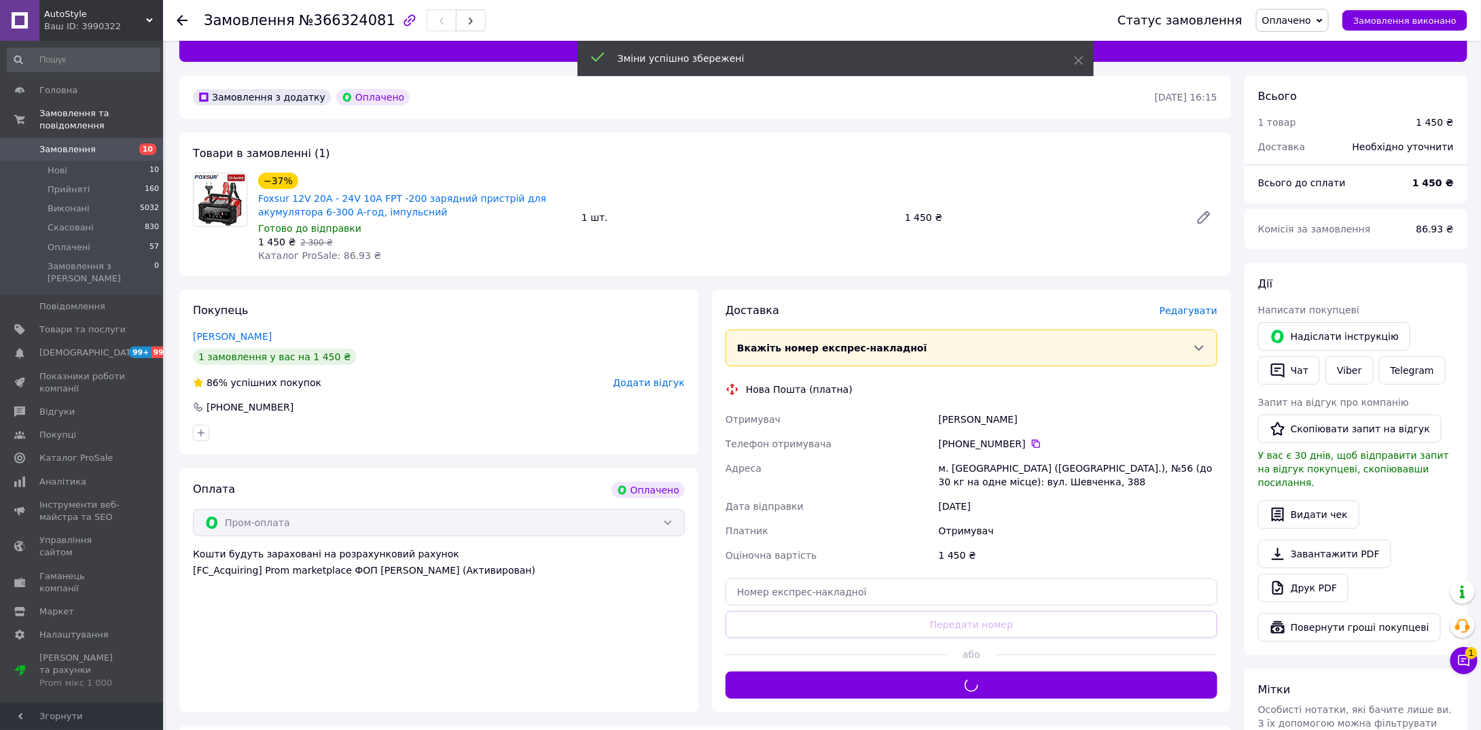
scroll to position [0, 0]
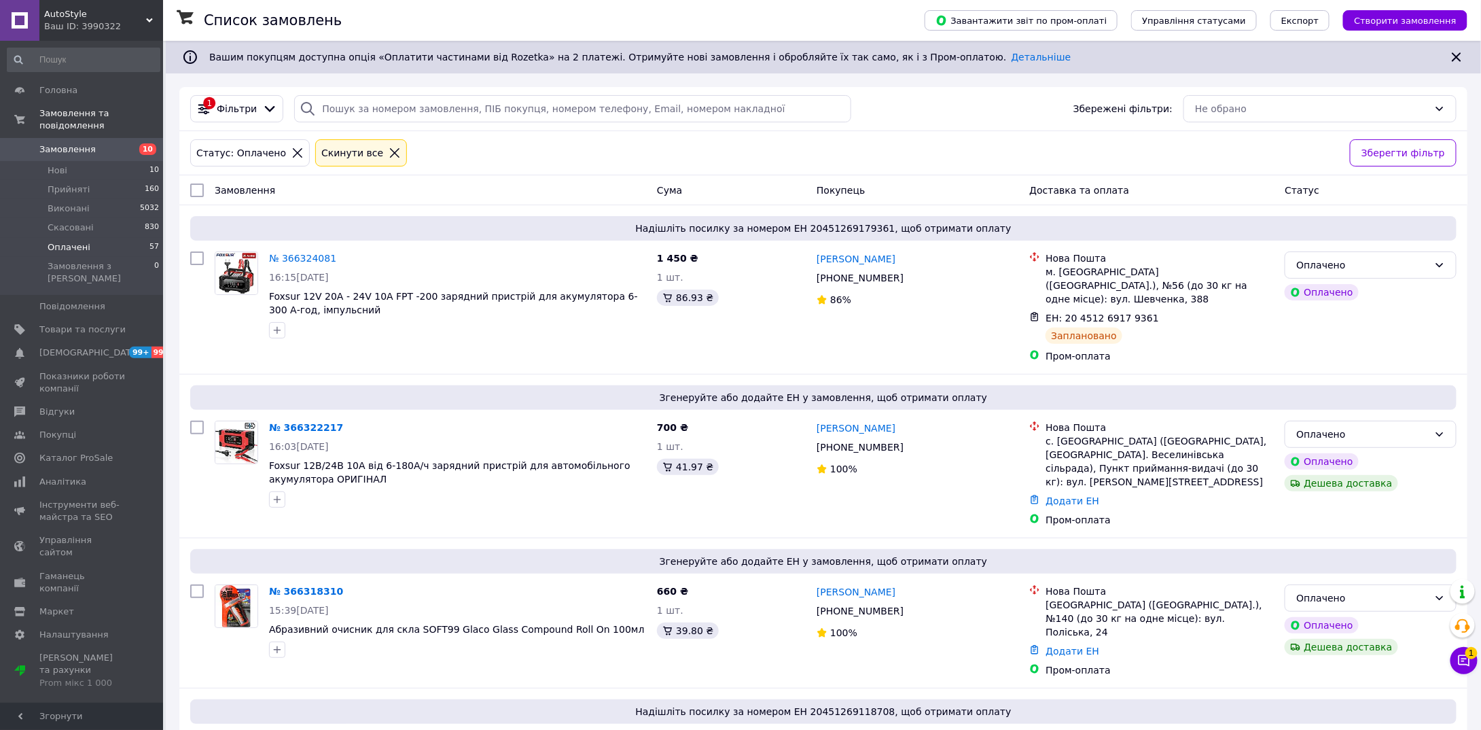
click at [121, 143] on span "Замовлення" at bounding box center [82, 149] width 86 height 12
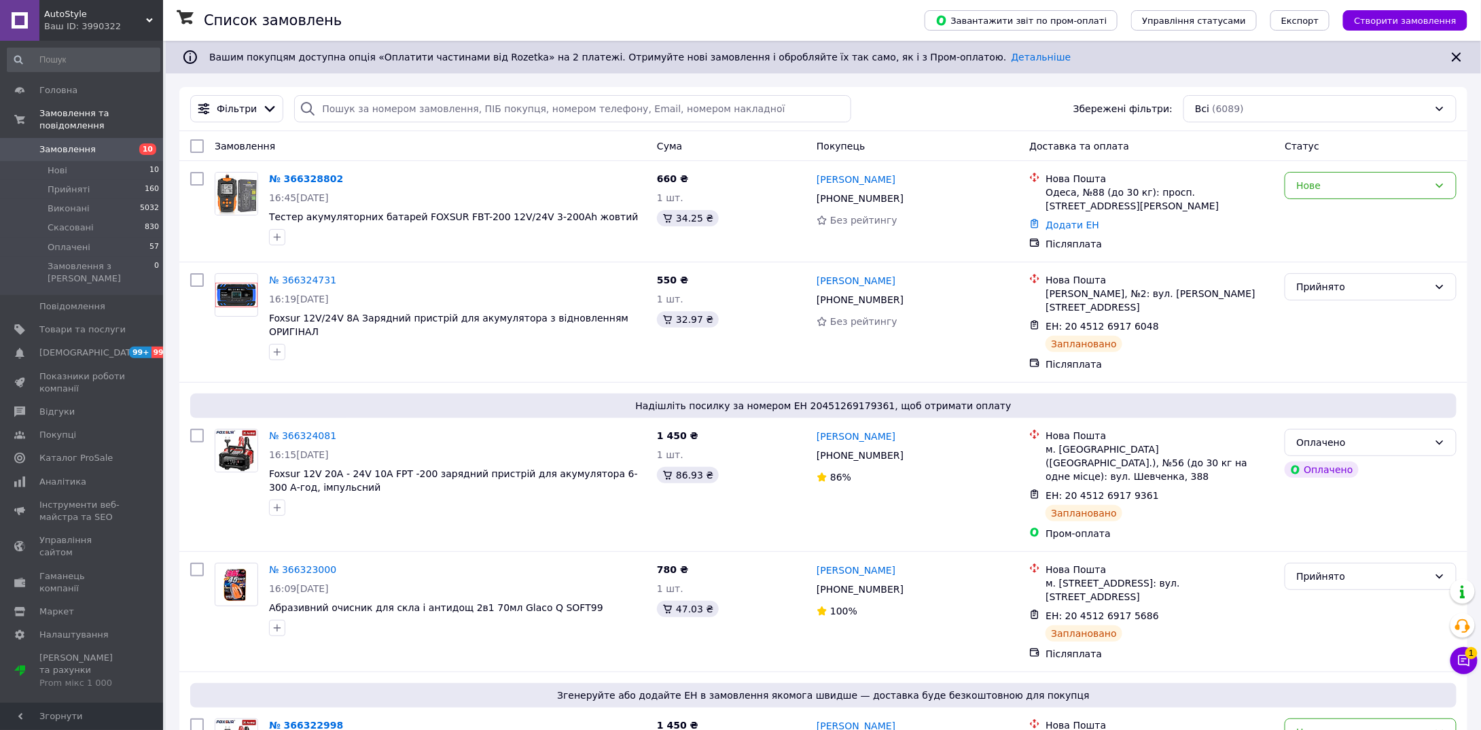
click at [82, 161] on li "Нові 10" at bounding box center [83, 170] width 167 height 19
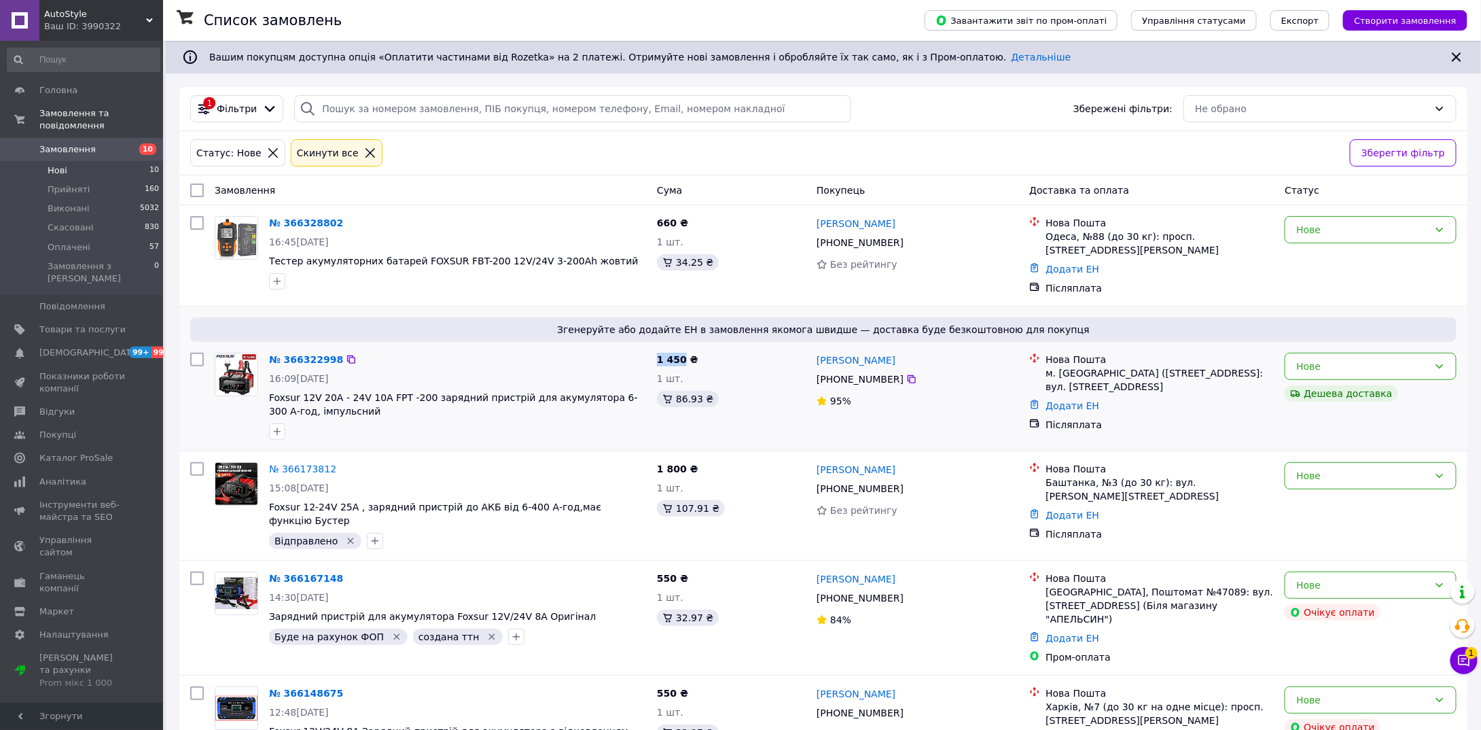
drag, startPoint x: 681, startPoint y: 359, endPoint x: 652, endPoint y: 356, distance: 29.4
click at [652, 356] on div "1 450 ₴ 1 шт. 86.93 ₴" at bounding box center [732, 396] width 160 height 98
click at [701, 365] on div "1 450 ₴ 1 шт. 86.93 ₴" at bounding box center [732, 396] width 160 height 98
click at [1310, 364] on div "Нове" at bounding box center [1362, 366] width 132 height 15
click at [1311, 387] on li "Прийнято" at bounding box center [1371, 393] width 171 height 24
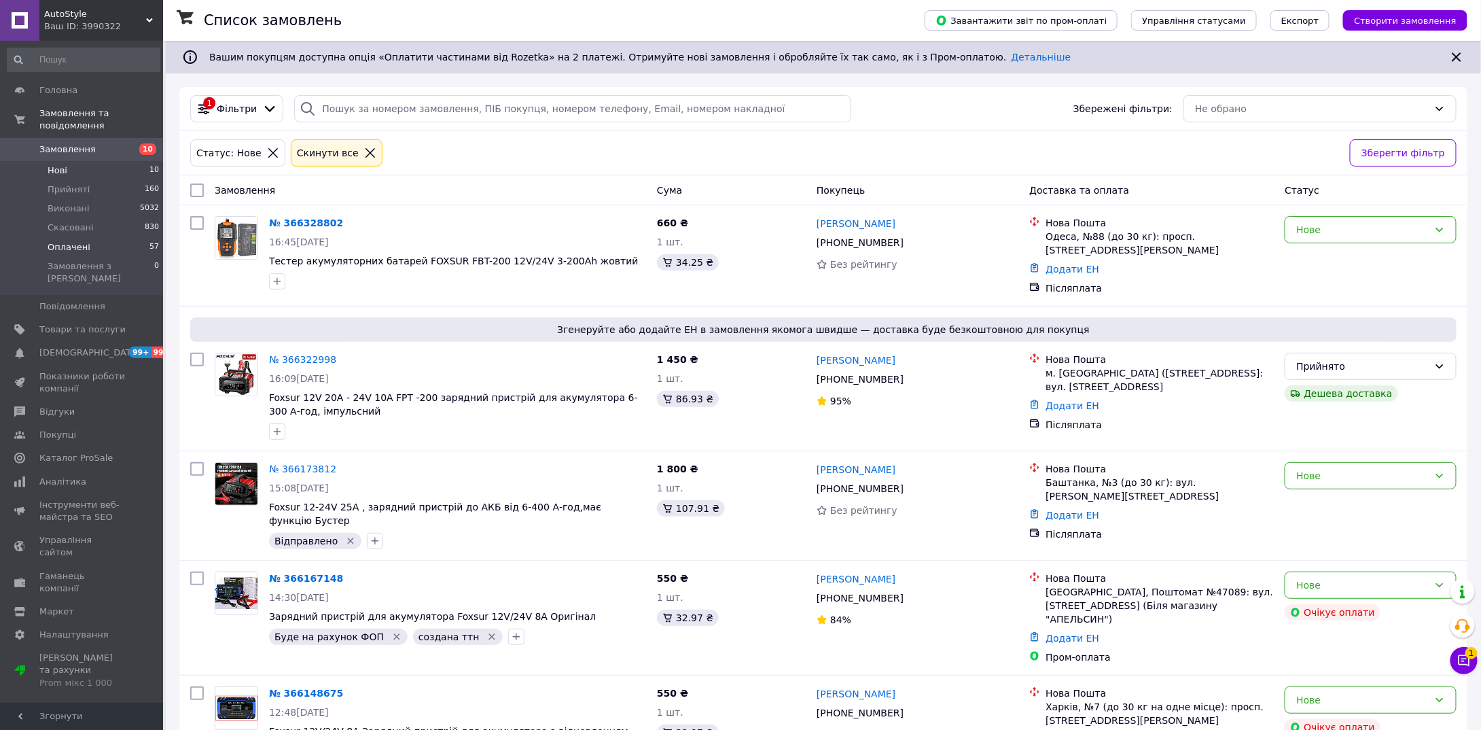
click at [83, 241] on span "Оплачені" at bounding box center [69, 247] width 43 height 12
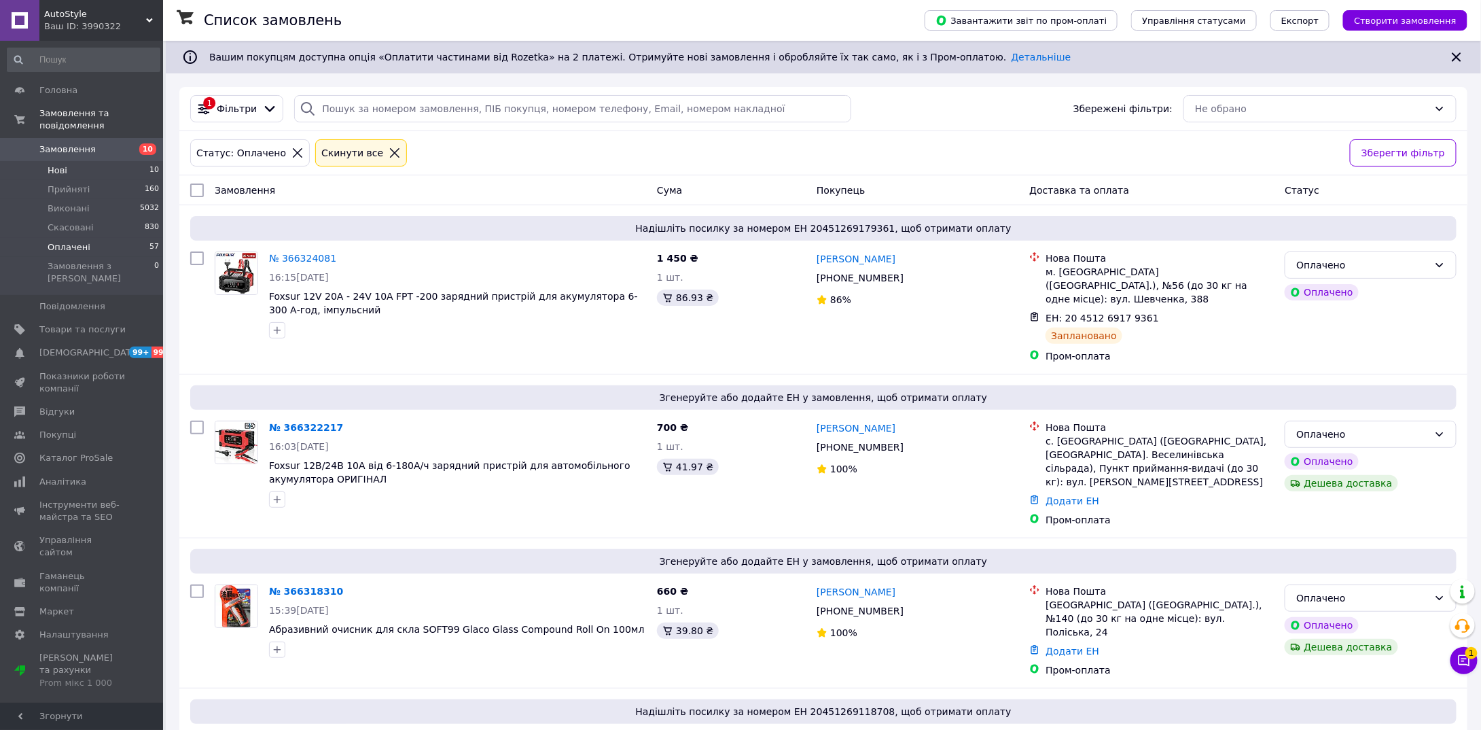
click at [61, 164] on span "Нові" at bounding box center [58, 170] width 20 height 12
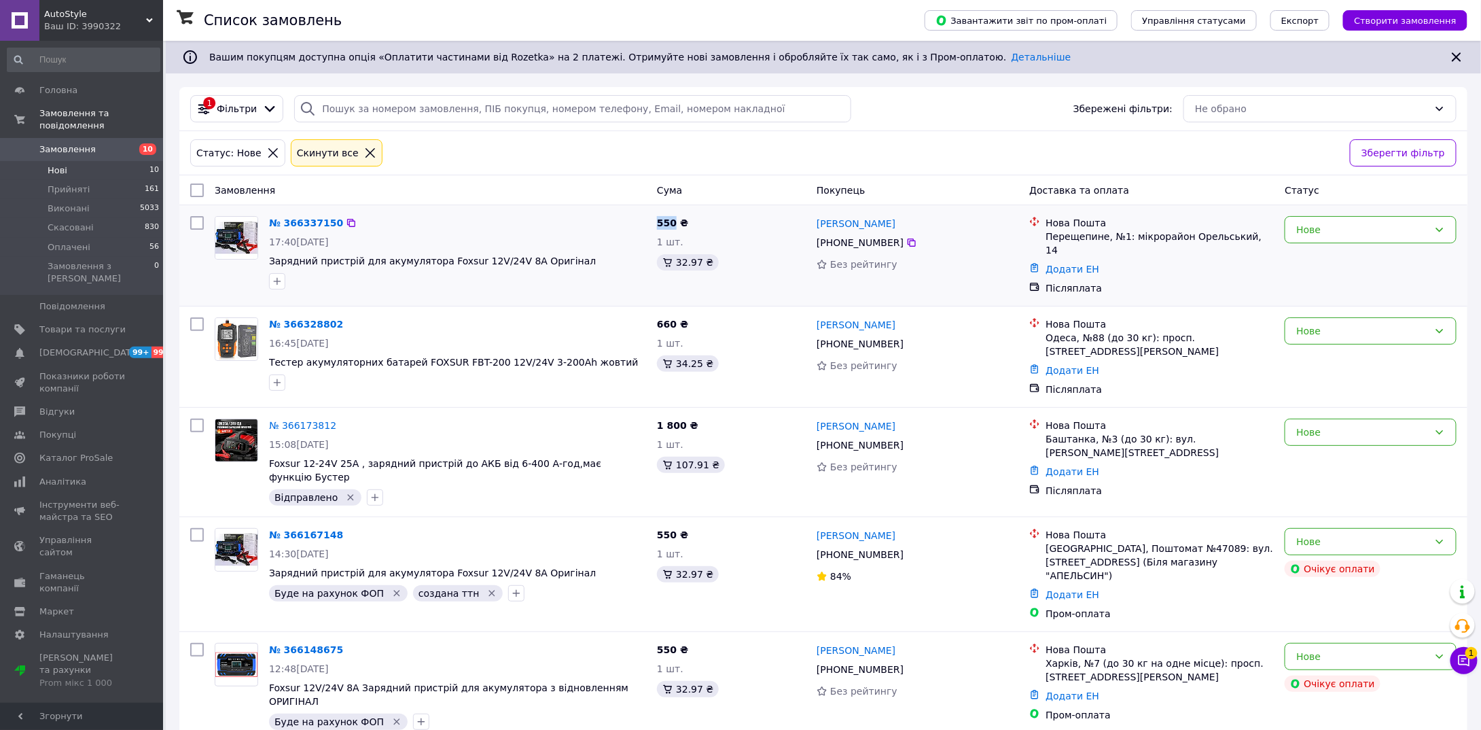
drag, startPoint x: 674, startPoint y: 221, endPoint x: 656, endPoint y: 221, distance: 17.7
click at [657, 221] on span "550 ₴" at bounding box center [672, 222] width 31 height 11
click at [710, 221] on div "550 ₴ 1 шт. 32.97 ₴" at bounding box center [732, 256] width 160 height 90
click at [953, 185] on div "Покупець" at bounding box center [917, 190] width 213 height 24
click at [77, 241] on span "Оплачені" at bounding box center [69, 247] width 43 height 12
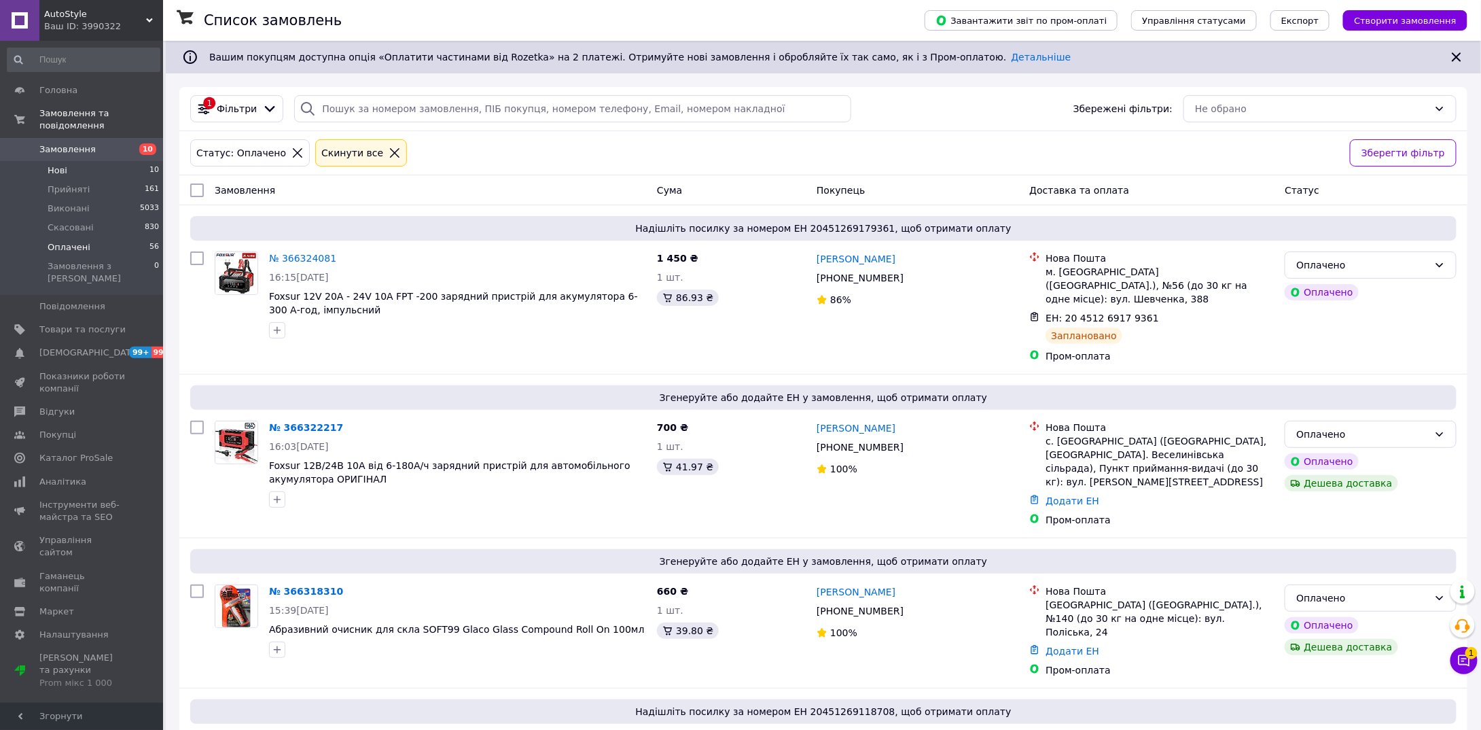
click at [135, 161] on li "Нові 10" at bounding box center [83, 170] width 167 height 19
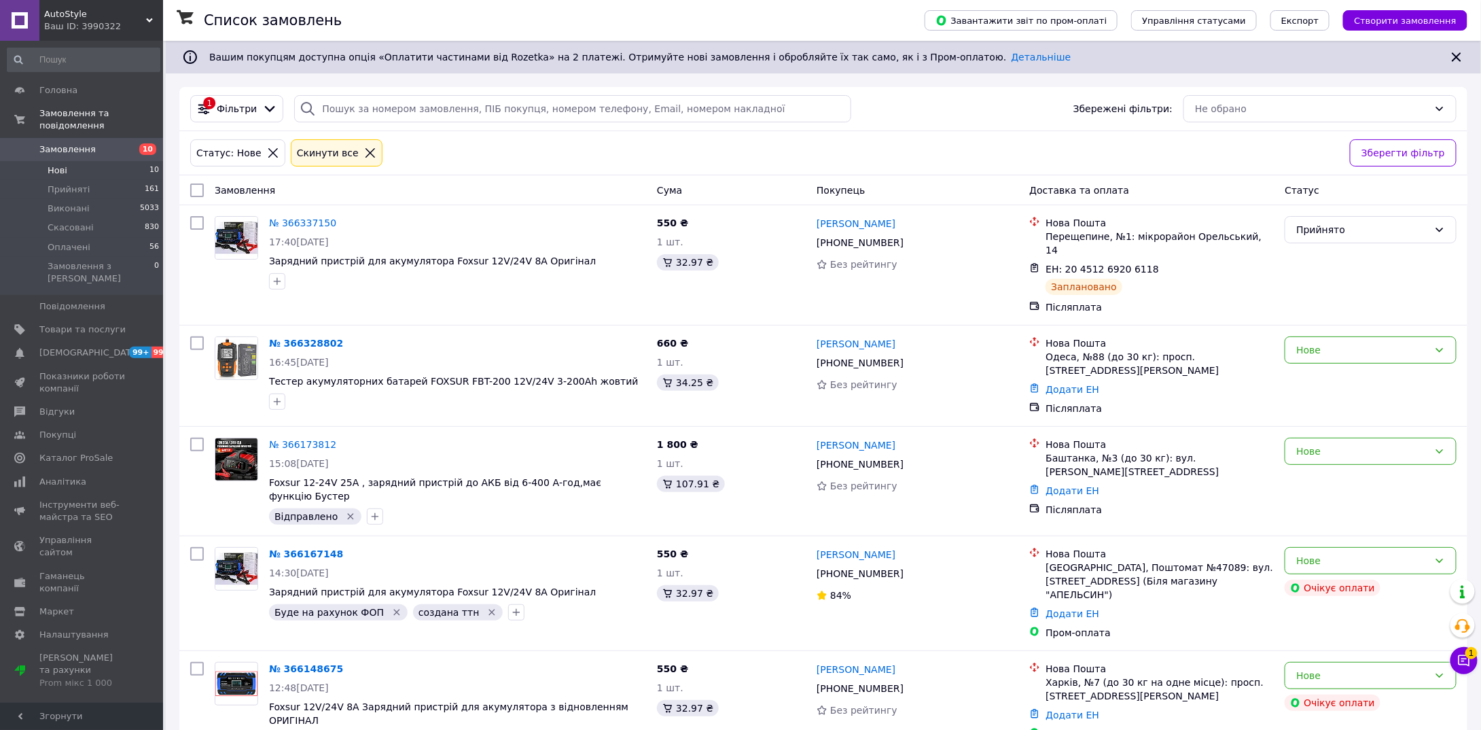
click at [149, 164] on span "10" at bounding box center [154, 170] width 10 height 12
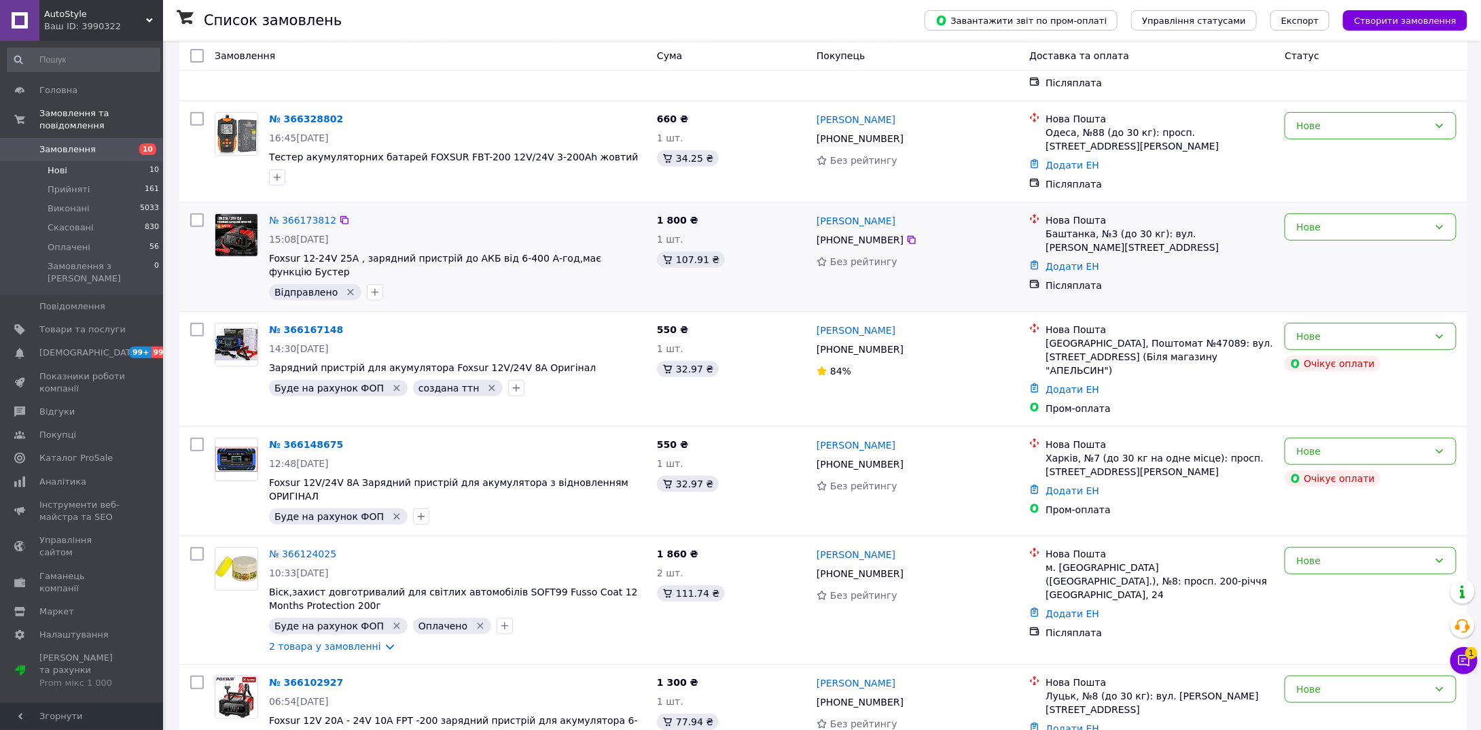
scroll to position [340, 0]
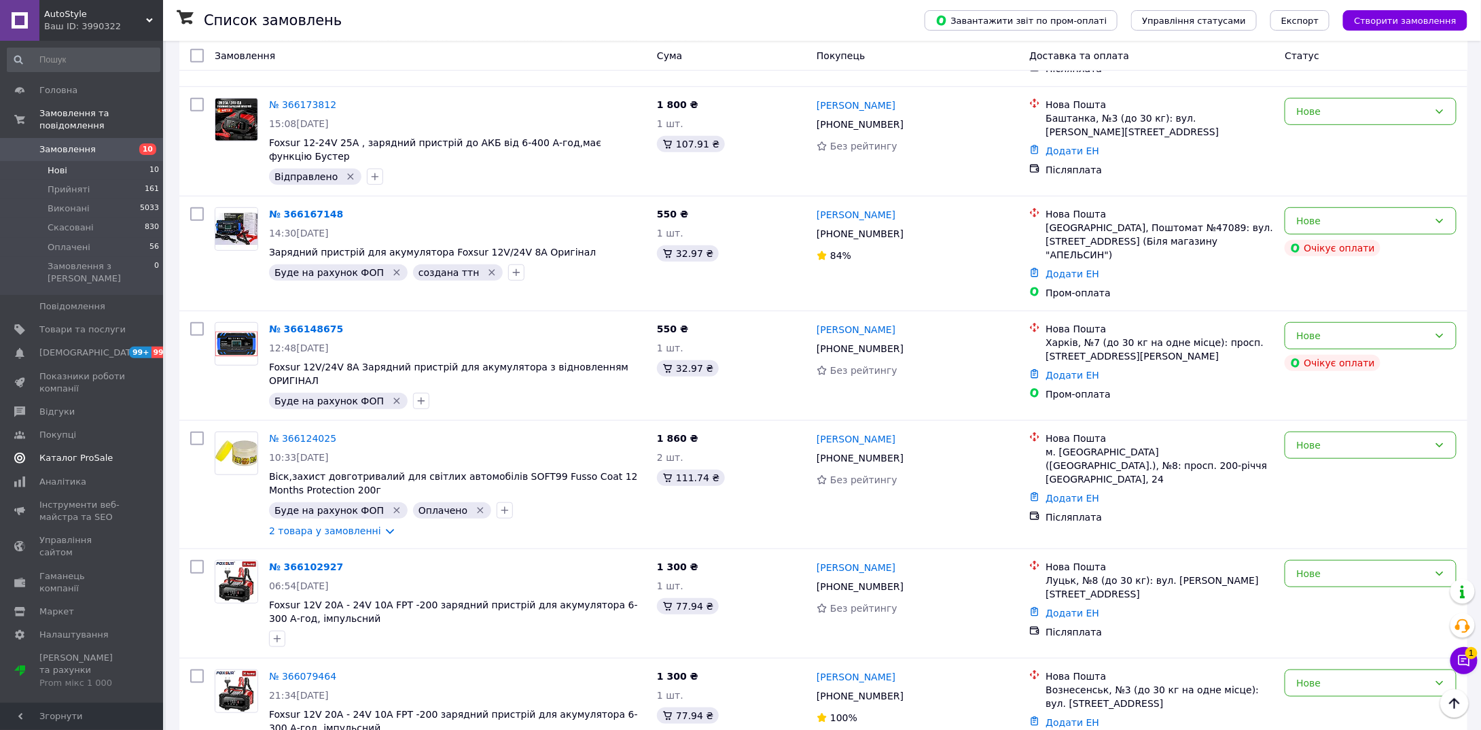
click at [92, 452] on span "Каталог ProSale" at bounding box center [75, 458] width 73 height 12
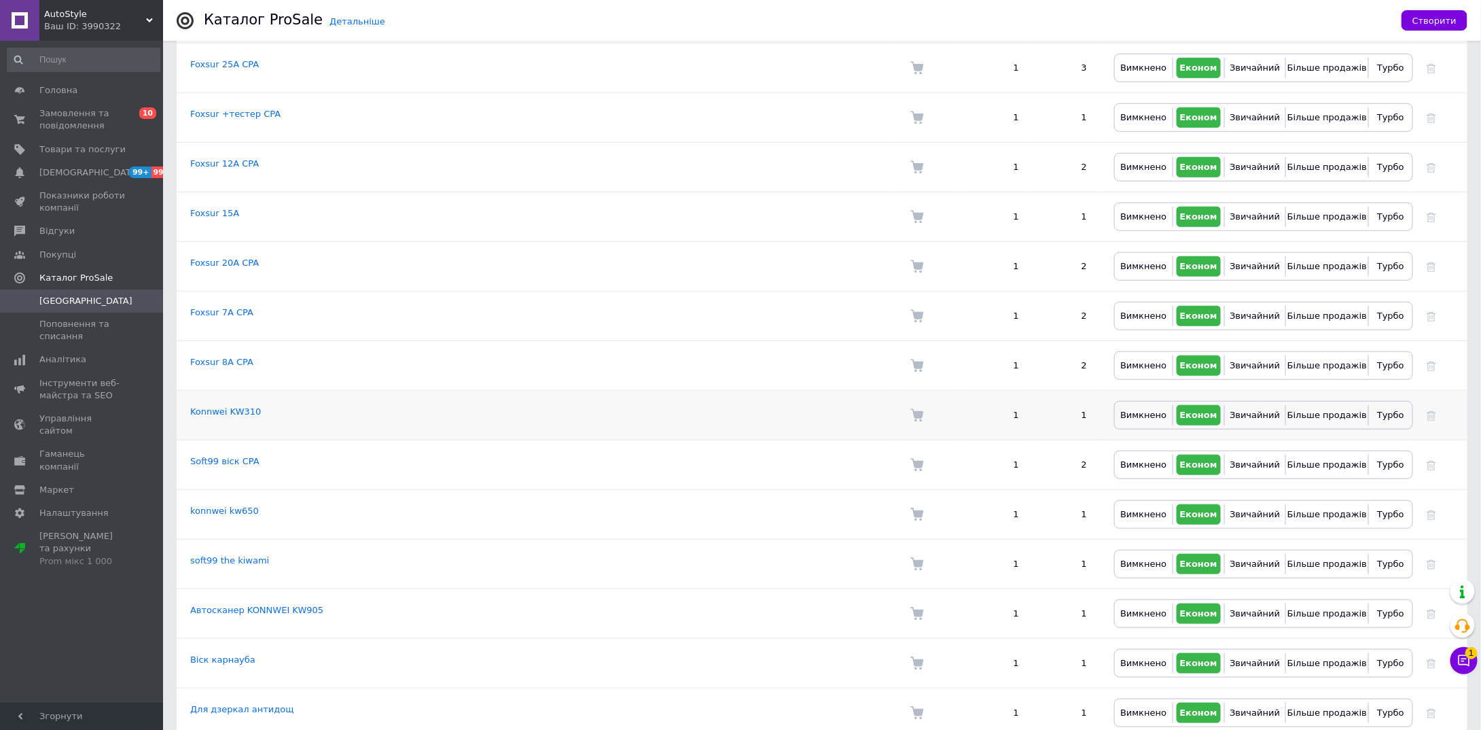
scroll to position [408, 0]
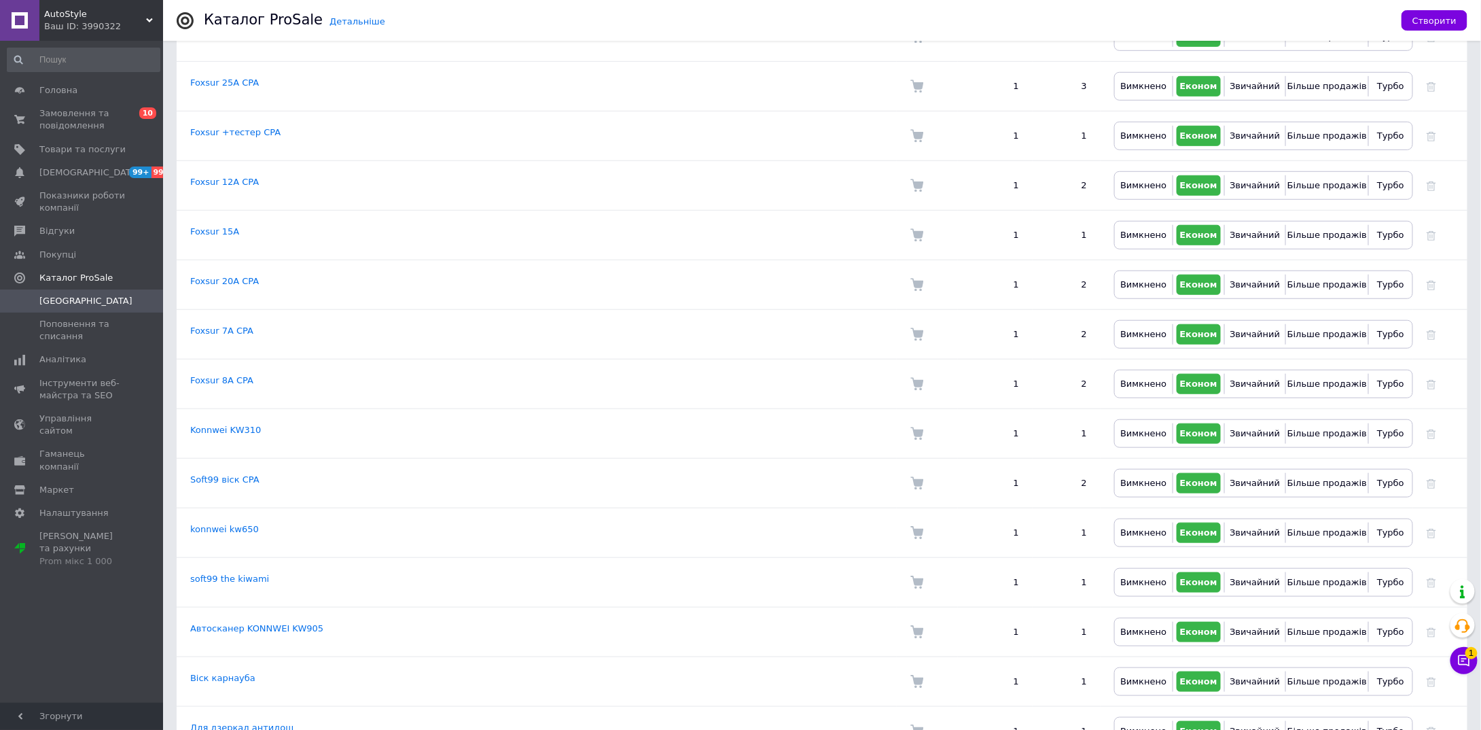
drag, startPoint x: 228, startPoint y: 165, endPoint x: 210, endPoint y: 165, distance: 17.7
click at [210, 177] on link "Foxsur 12А CPA" at bounding box center [224, 182] width 69 height 10
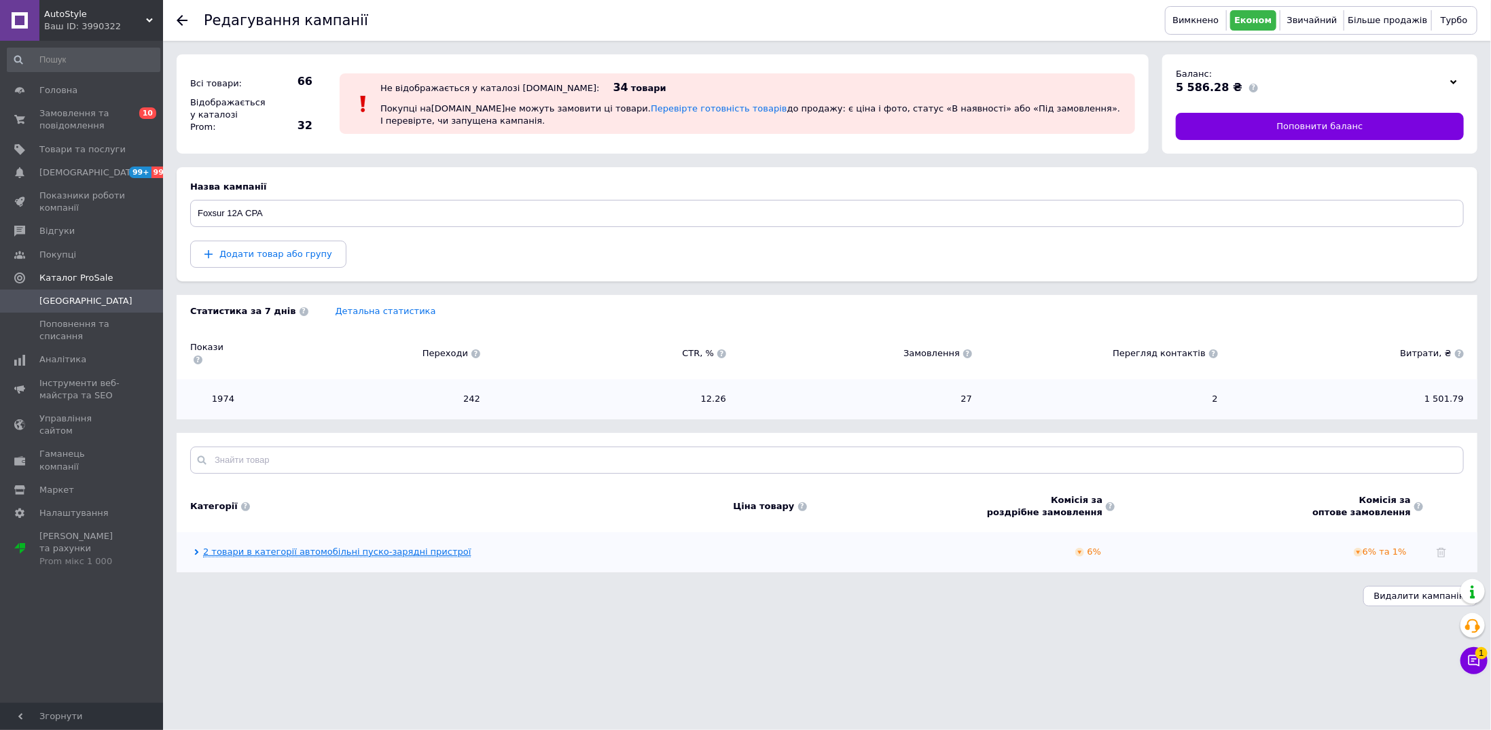
click at [364, 546] on link "2 товари в категорії автомобільні пуско-зарядні пристрої" at bounding box center [337, 551] width 268 height 11
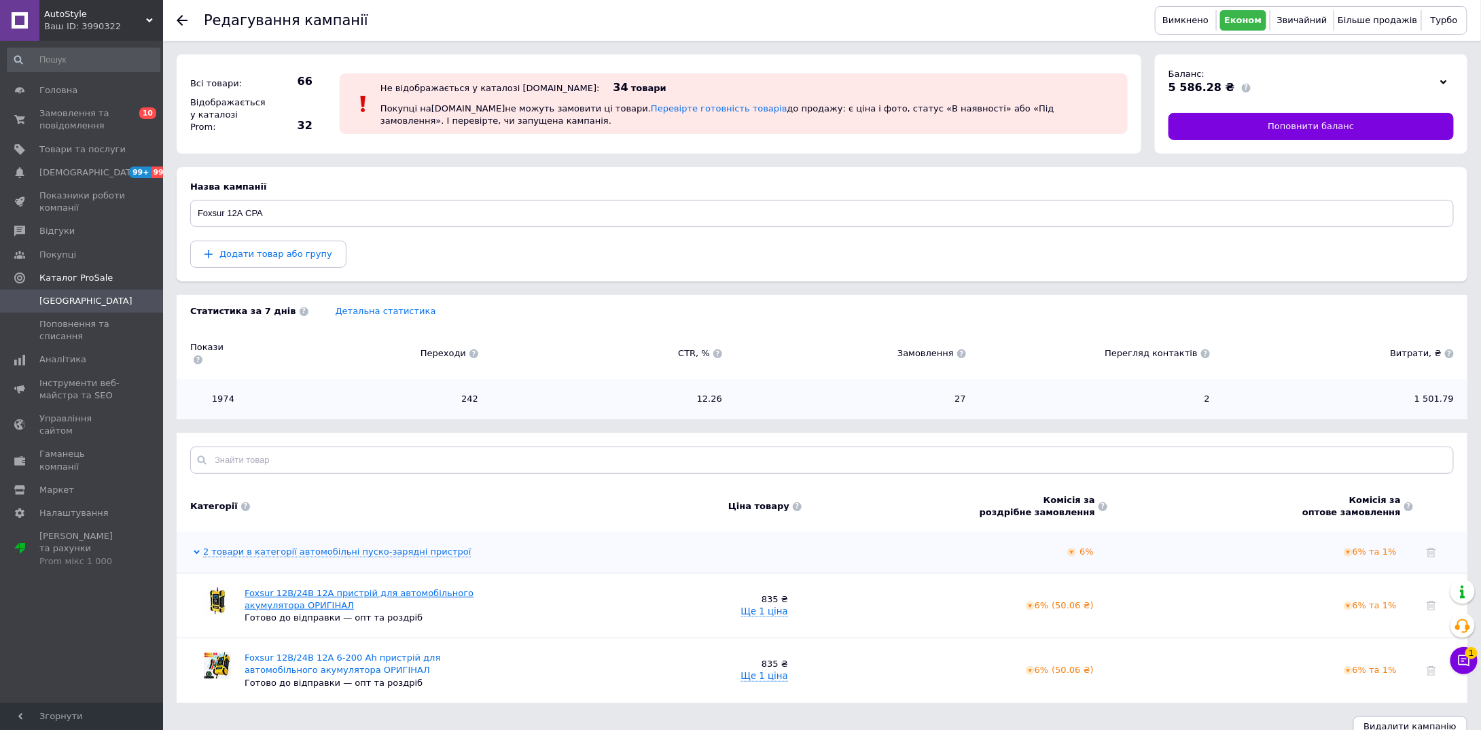
click at [360, 588] on link "Foxsur 12В/24В 12A пристрій для автомобільного акумулятора ОРИГІНАЛ" at bounding box center [359, 599] width 229 height 22
click at [92, 152] on span "Товари та послуги" at bounding box center [82, 149] width 86 height 12
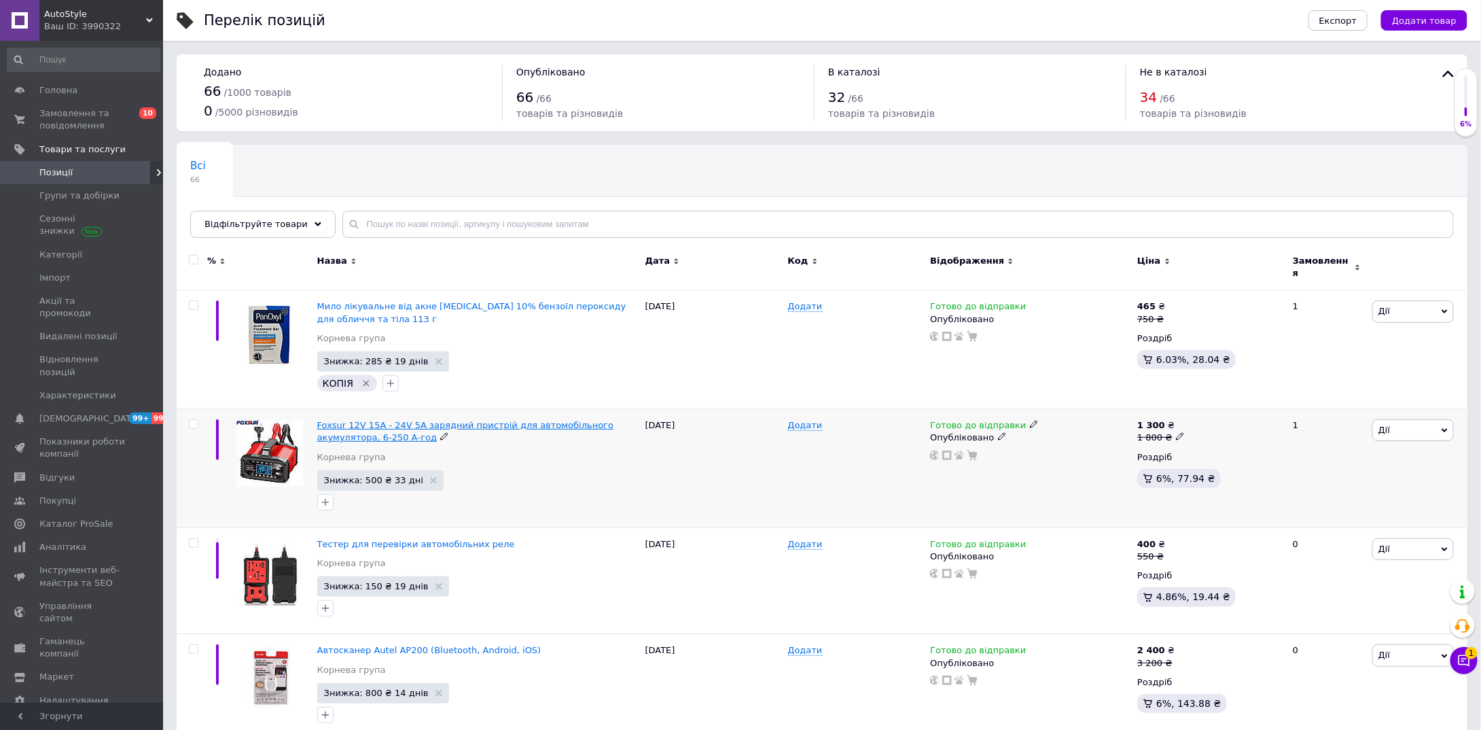
click at [491, 420] on span "Foxsur 12V 15A - 24V 5A зарядний пристрій для автомобільного акумулятора, 6-250…" at bounding box center [465, 431] width 296 height 22
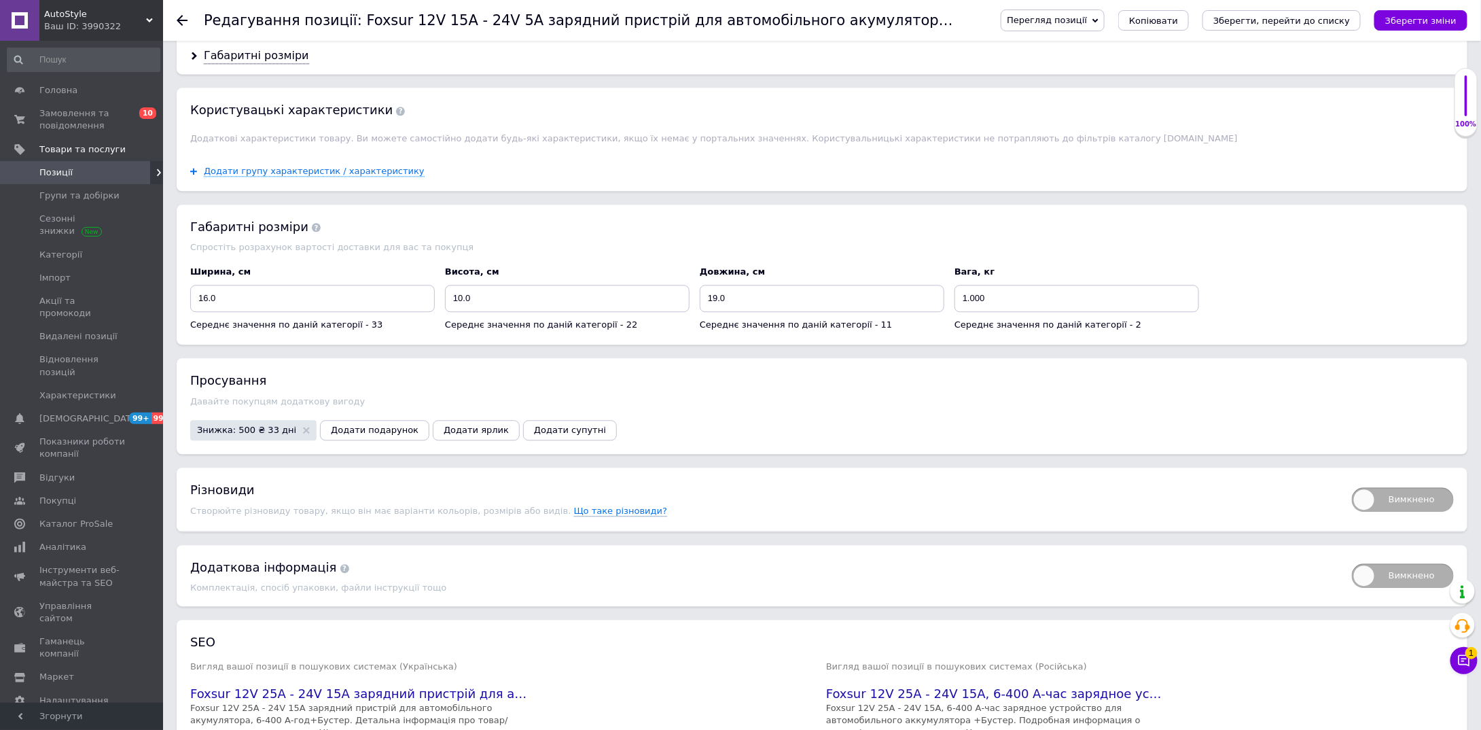
scroll to position [1646, 0]
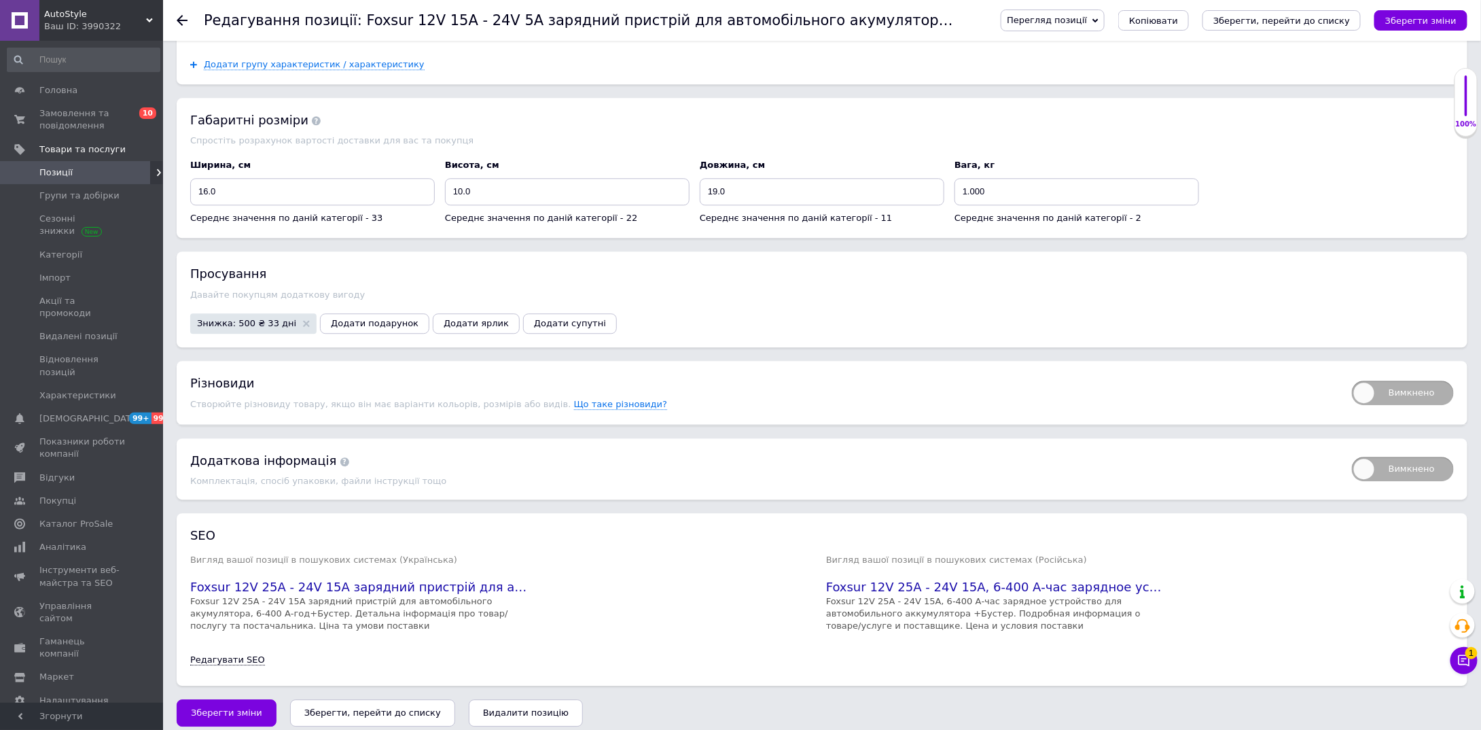
click at [486, 578] on h2 "Foxsur 12V 25А - 24V 15A зарядний пристрій для автомобільного акумулятора, 6-40…" at bounding box center [360, 586] width 340 height 17
click at [346, 578] on h2 "Foxsur 12V 25А - 24V 15A зарядний пристрій для автомобільного акумулятора, 6-40…" at bounding box center [360, 586] width 340 height 17
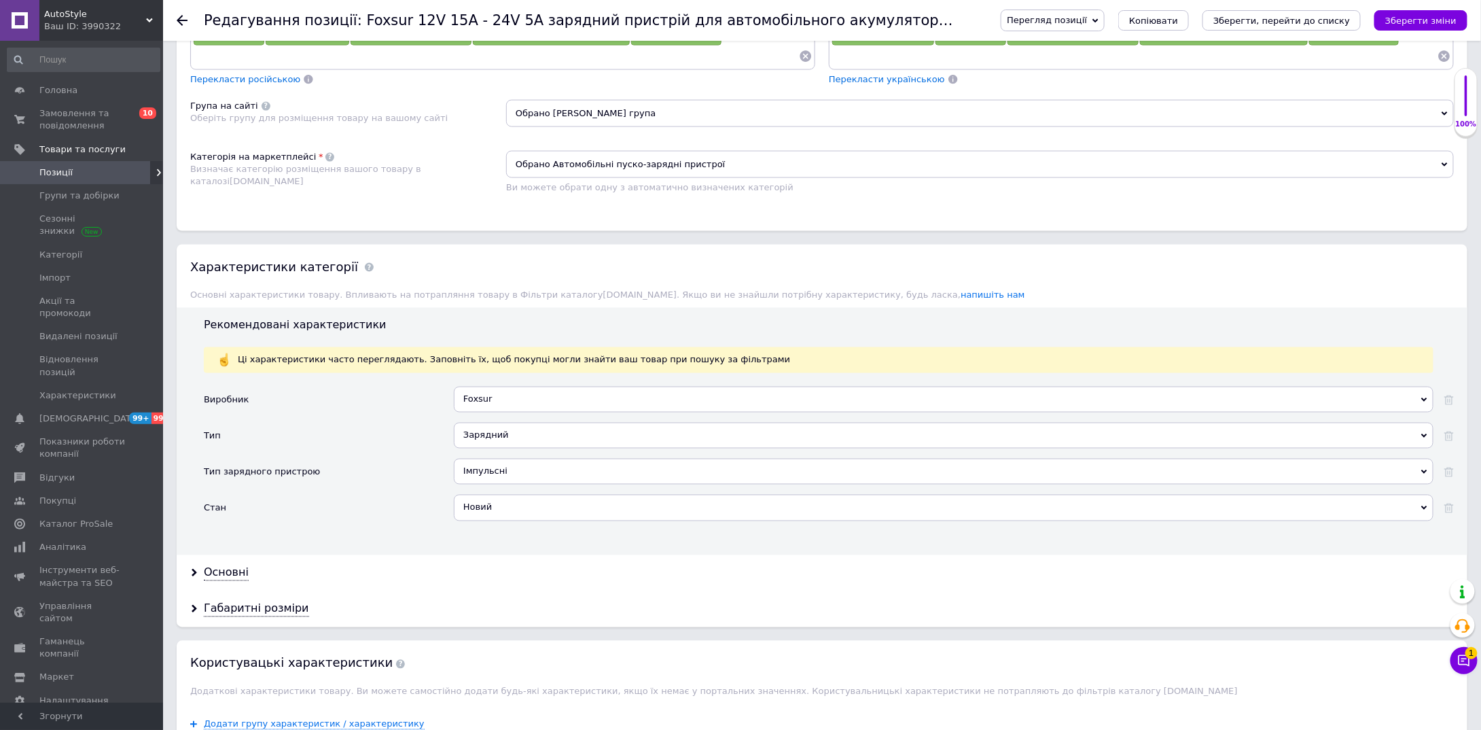
scroll to position [762, 0]
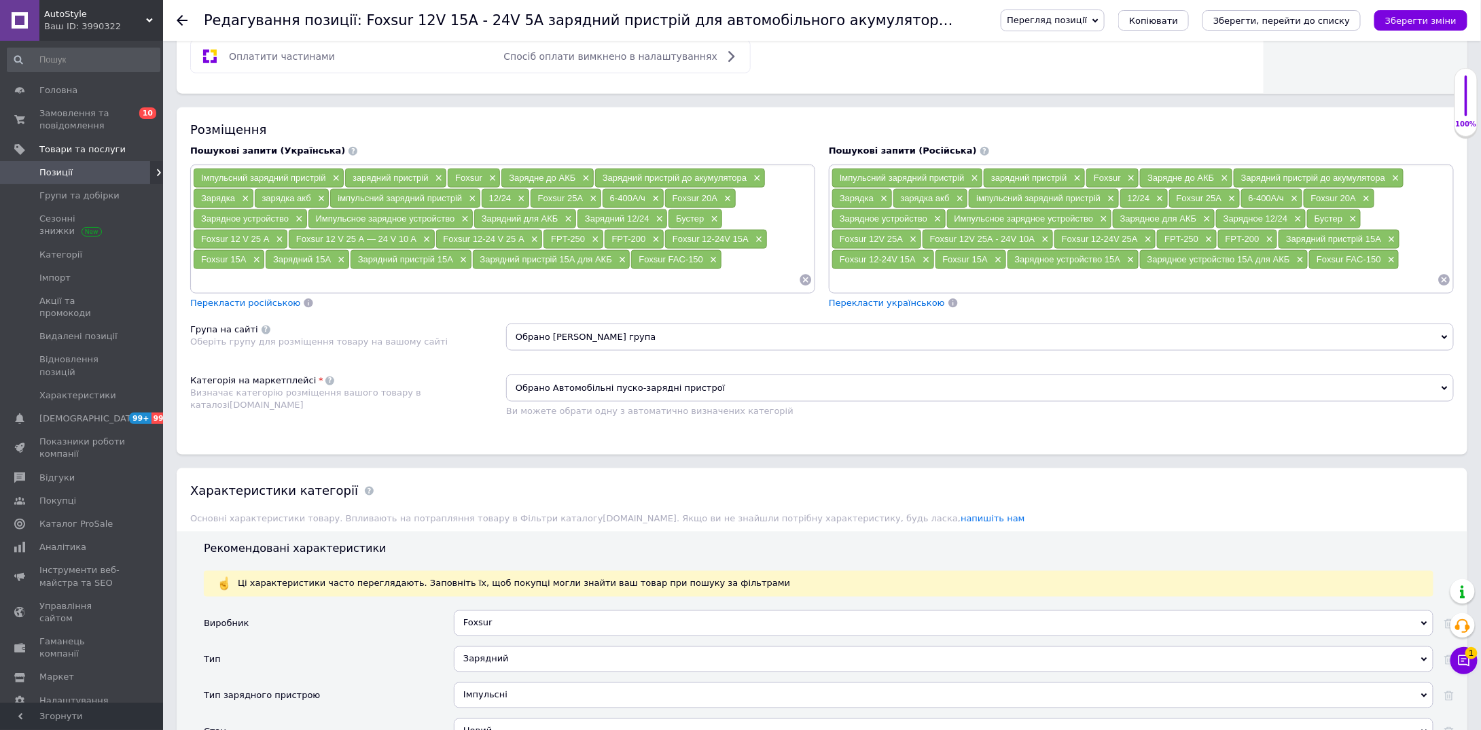
click at [179, 22] on use at bounding box center [182, 20] width 11 height 11
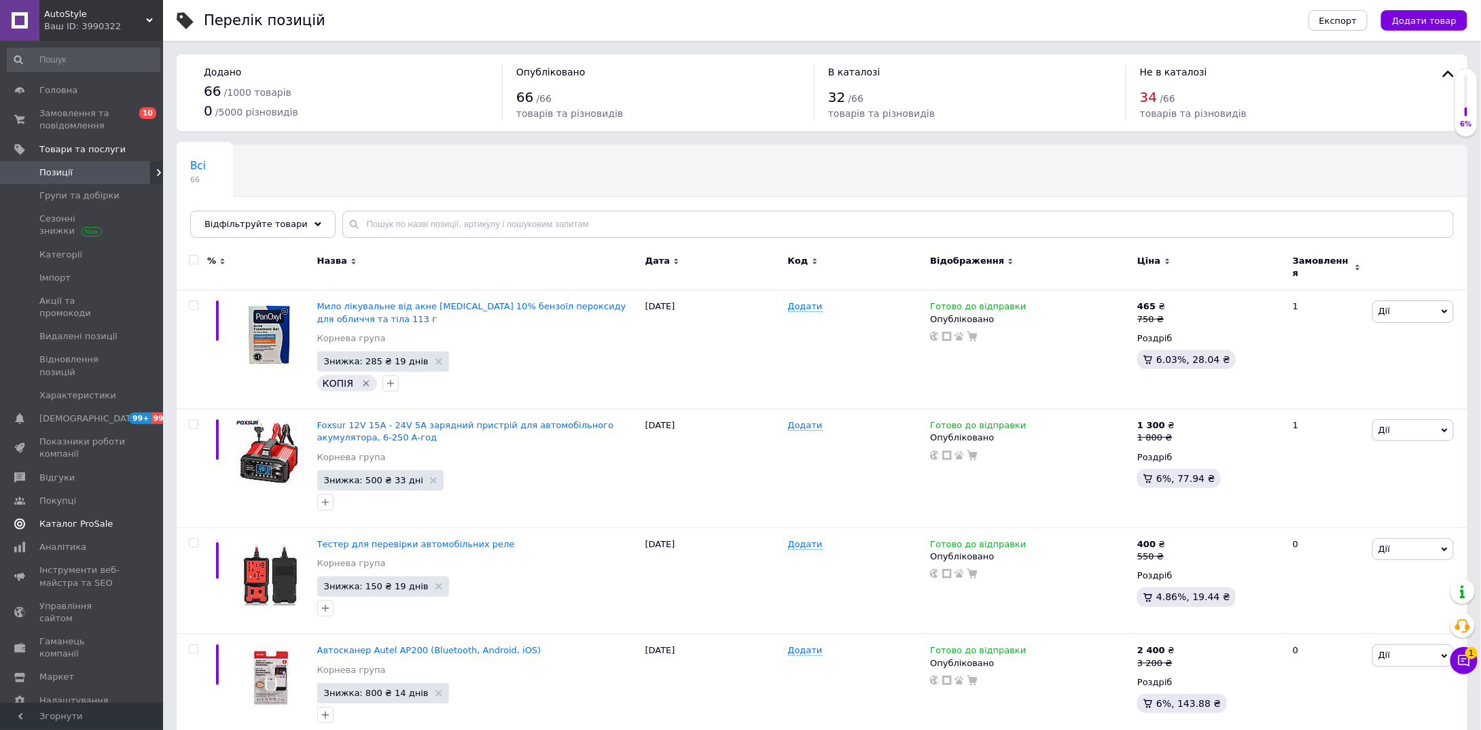
click at [87, 518] on span "Каталог ProSale" at bounding box center [75, 524] width 73 height 12
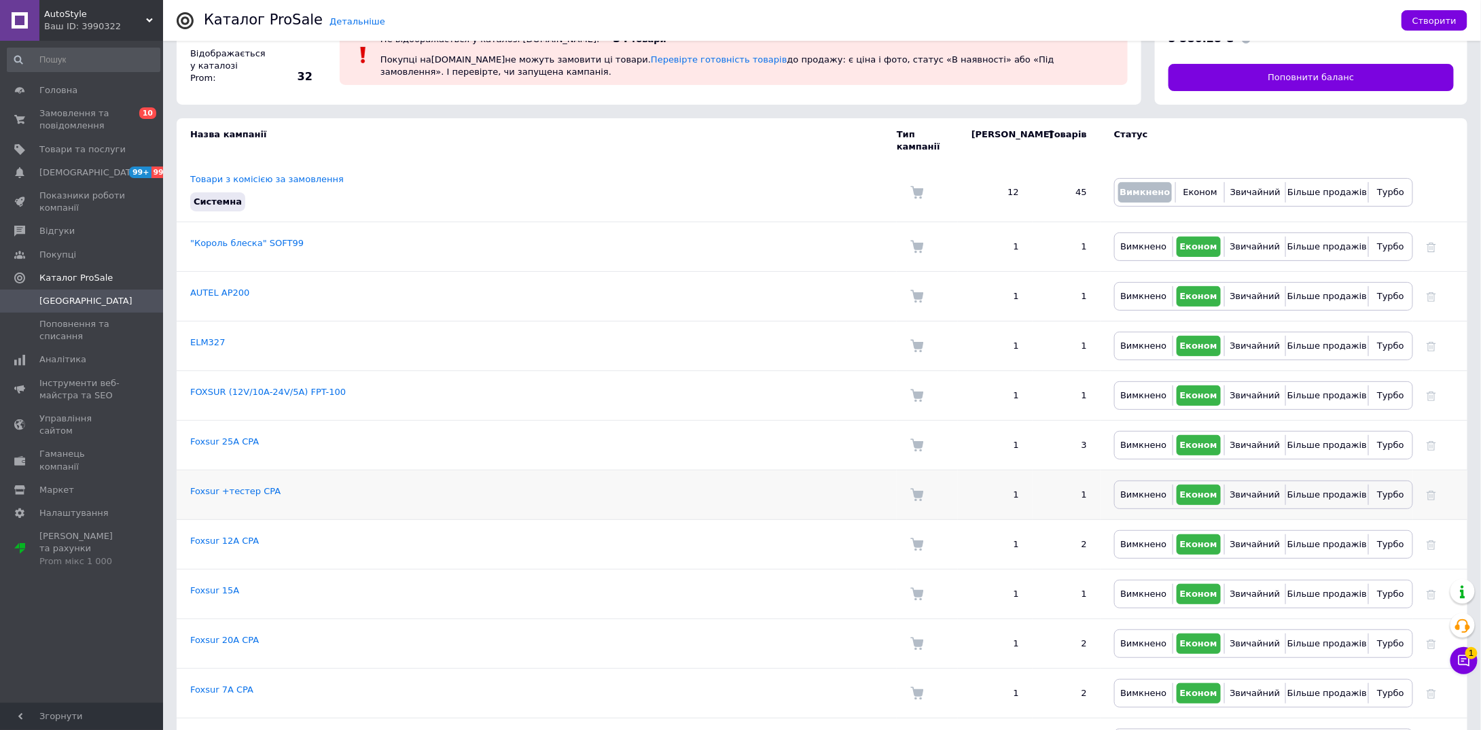
scroll to position [68, 0]
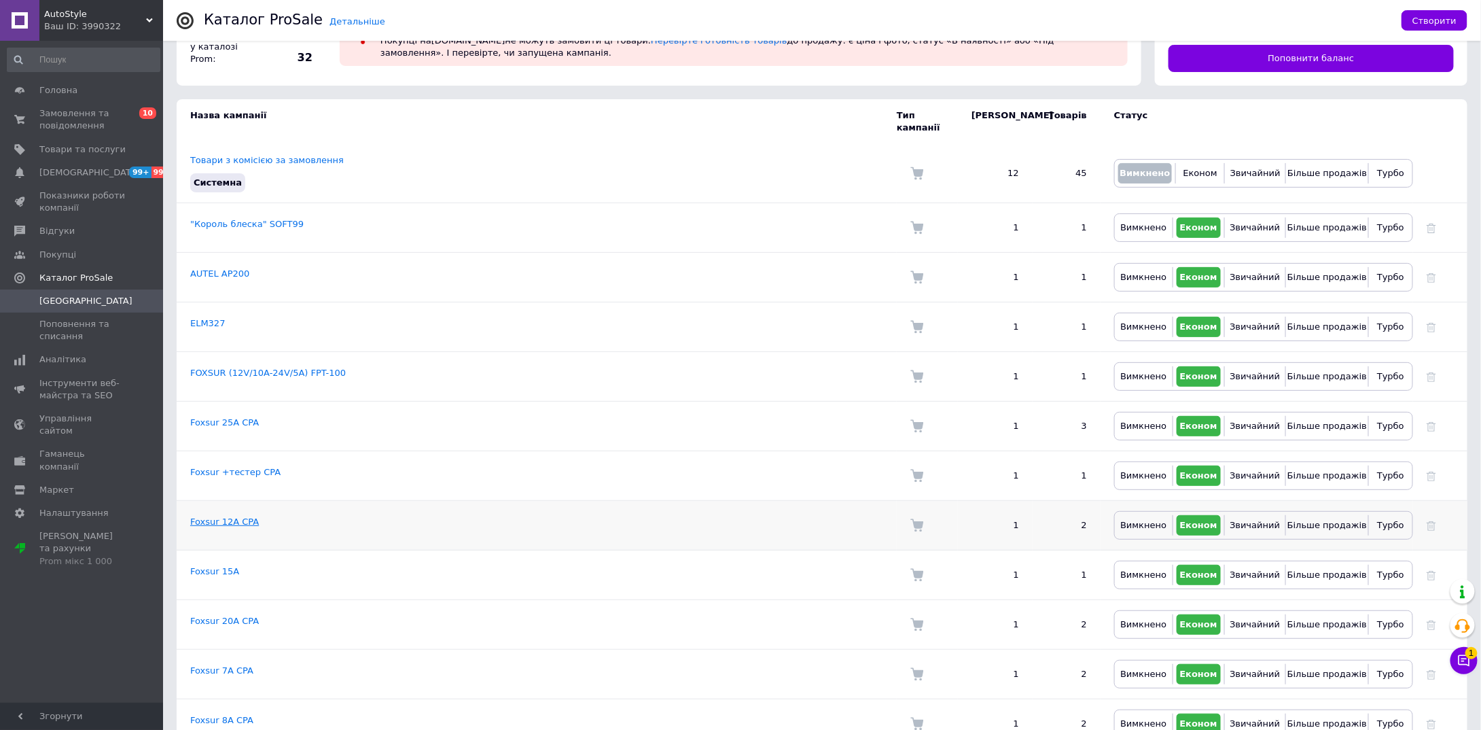
click at [245, 516] on link "Foxsur 12А CPA" at bounding box center [224, 521] width 69 height 10
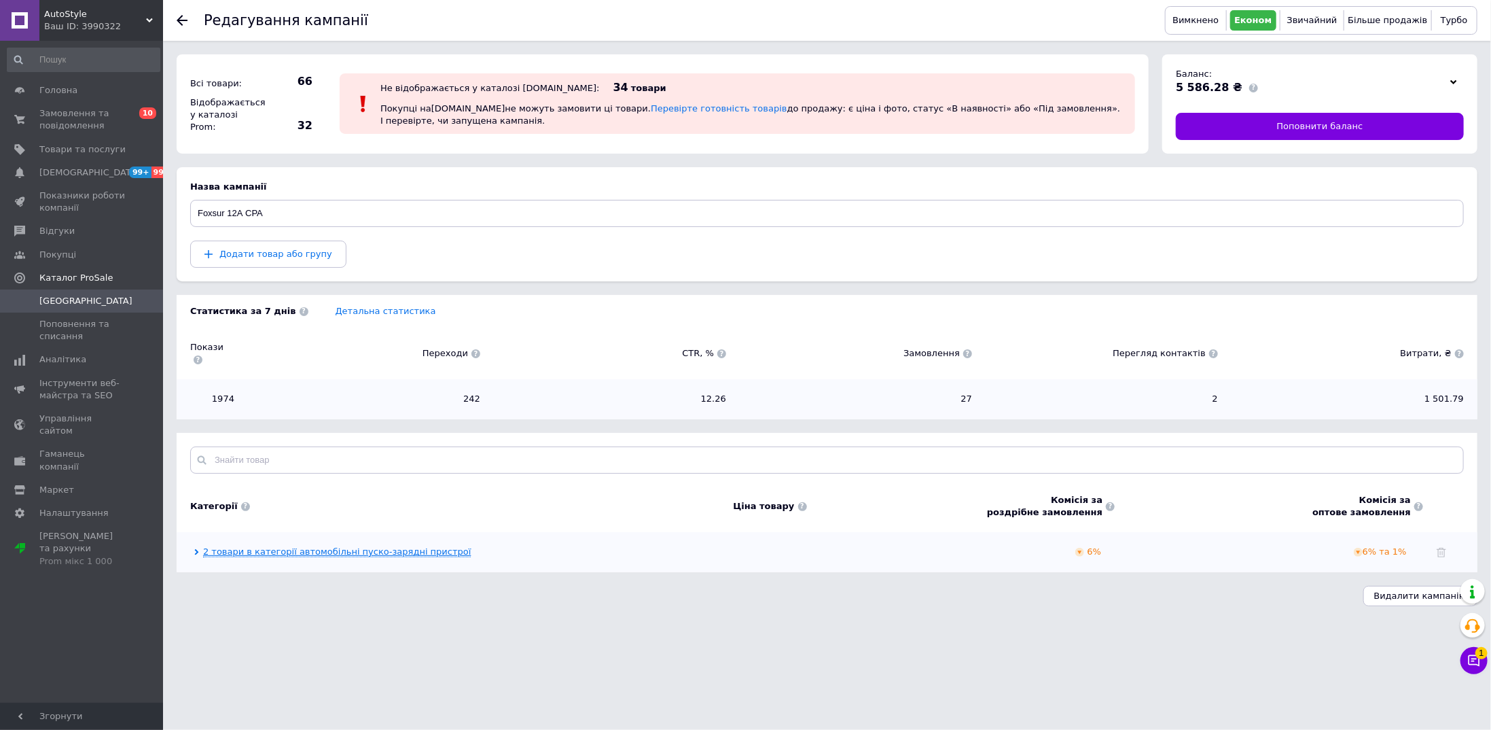
click at [401, 546] on link "2 товари в категорії автомобільні пуско-зарядні пристрої" at bounding box center [337, 551] width 268 height 11
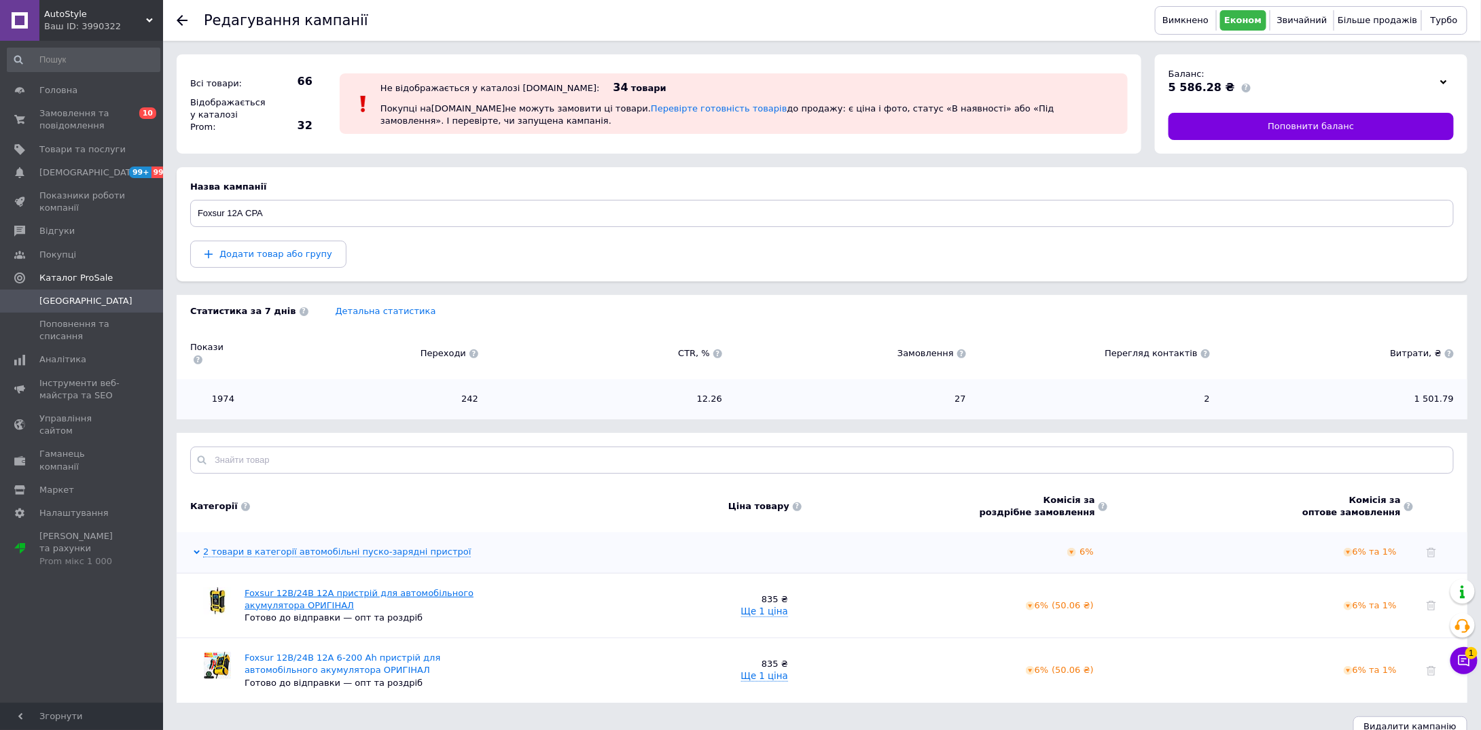
click at [395, 588] on link "Foxsur 12В/24В 12A пристрій для автомобільного акумулятора ОРИГІНАЛ" at bounding box center [359, 599] width 229 height 22
click at [183, 18] on icon at bounding box center [182, 20] width 11 height 11
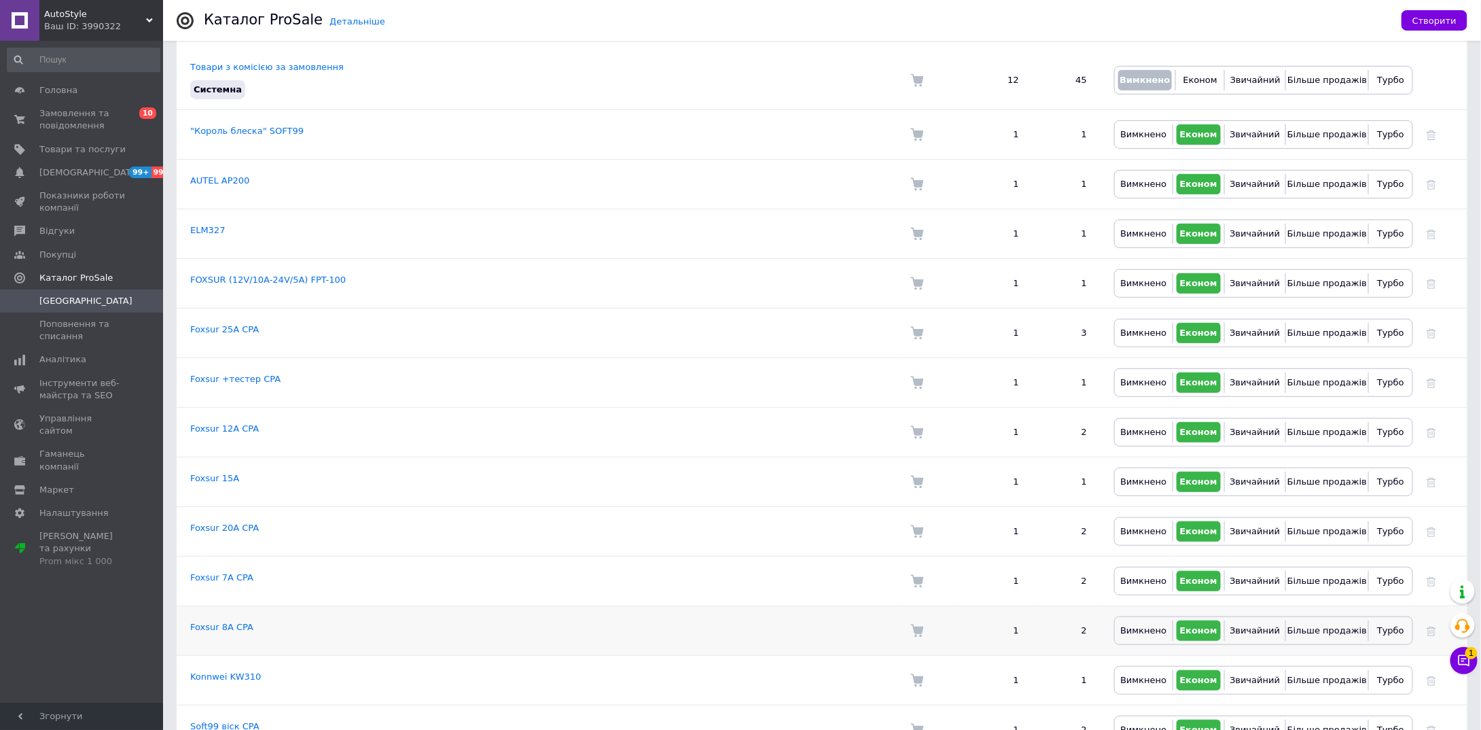
scroll to position [136, 0]
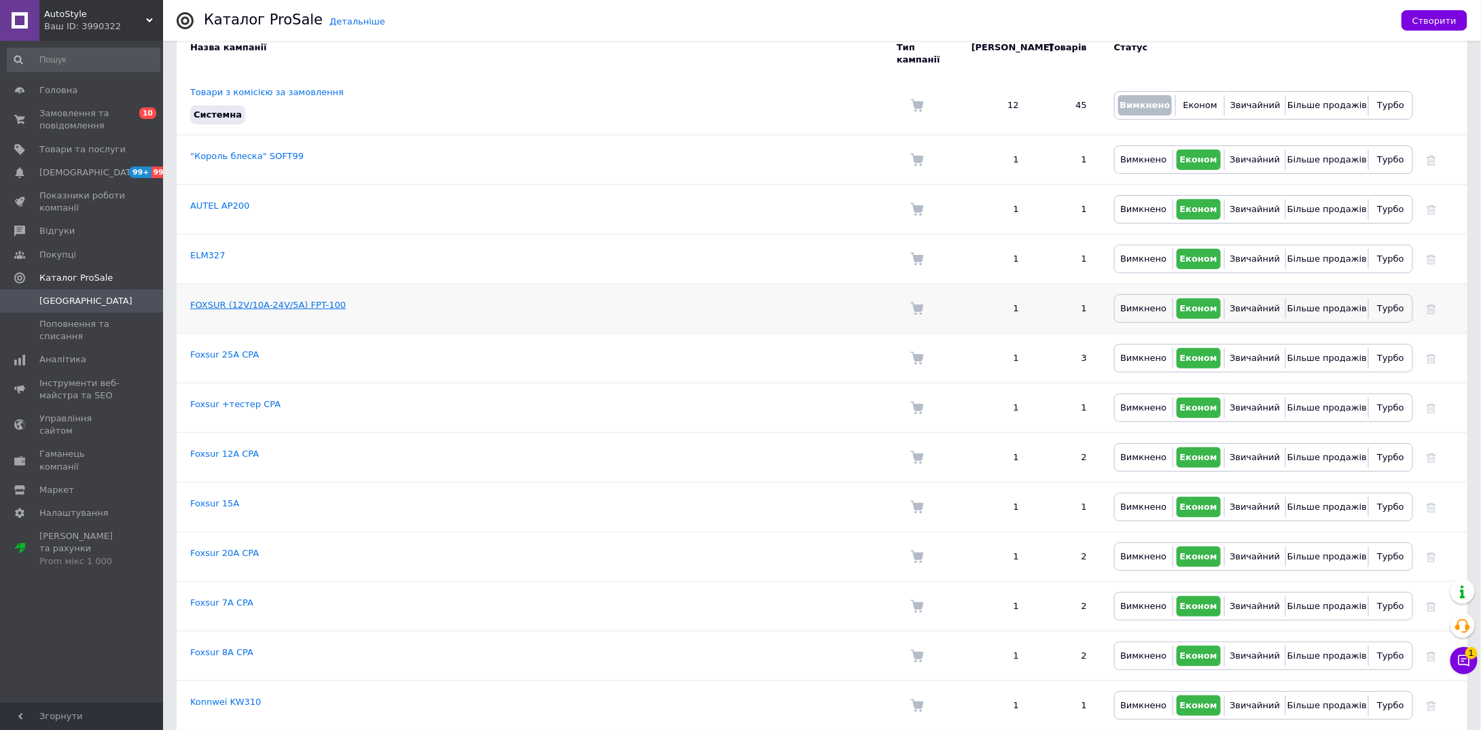
click at [250, 300] on link "FOXSUR (12V/10A-24V/5A) FPT-100" at bounding box center [268, 305] width 156 height 10
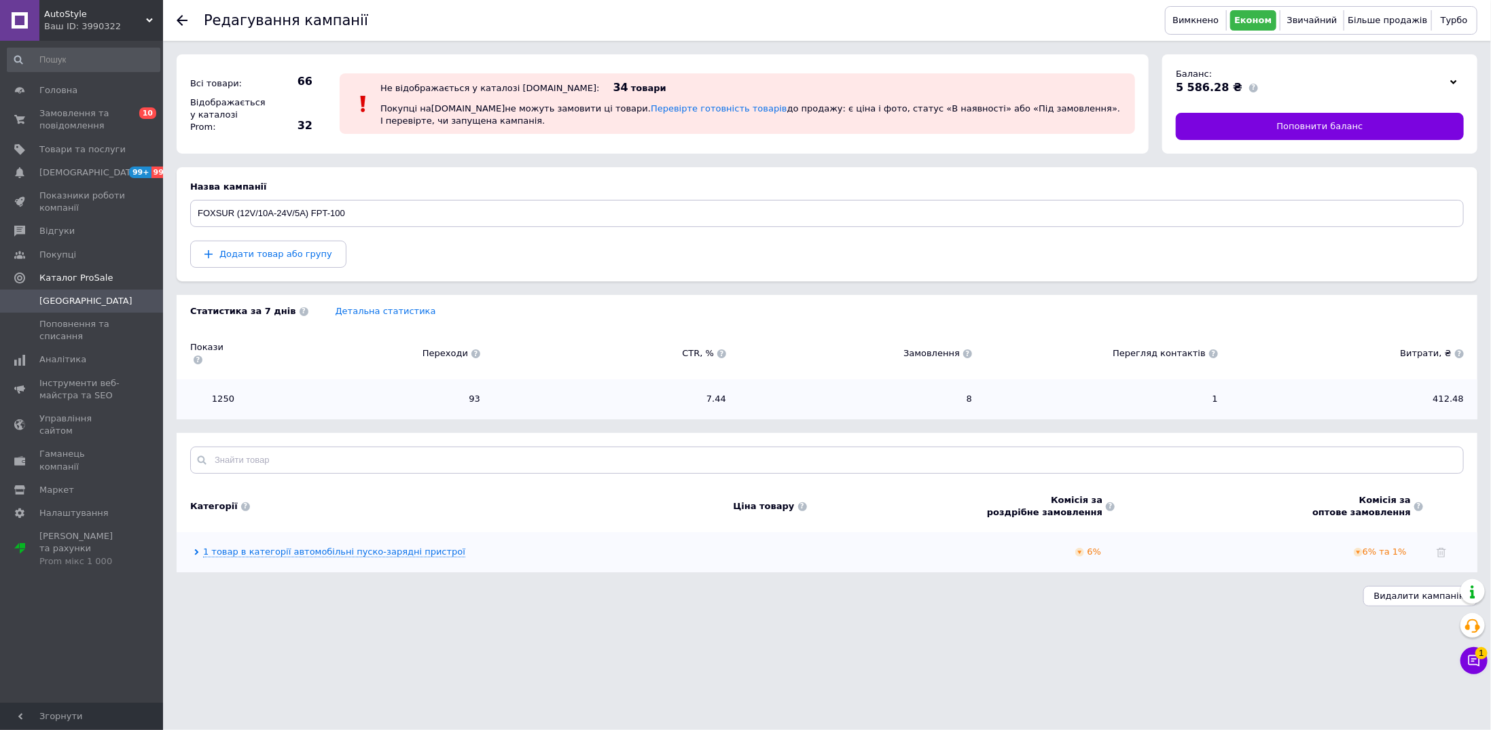
drag, startPoint x: 330, startPoint y: 537, endPoint x: 345, endPoint y: 525, distance: 19.8
click at [330, 546] on link "1 товар в категорії автомобільні пуско-зарядні пристрої" at bounding box center [334, 551] width 262 height 11
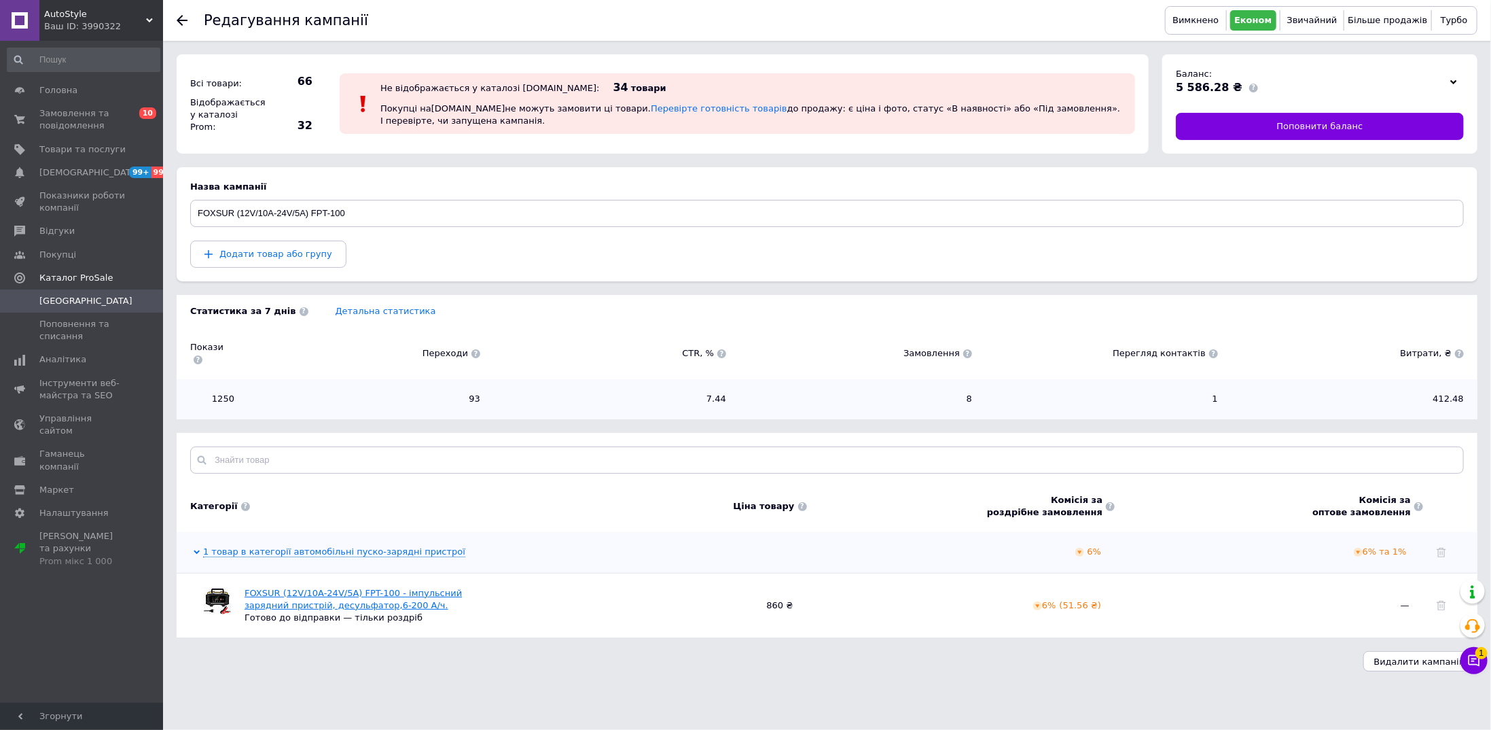
click at [321, 588] on link "FOXSUR (12V/10A-24V/5A) FPT-100 - імпульсний зарядний пристрій, десульфатор,6-2…" at bounding box center [353, 599] width 217 height 22
click at [180, 20] on use at bounding box center [182, 20] width 11 height 11
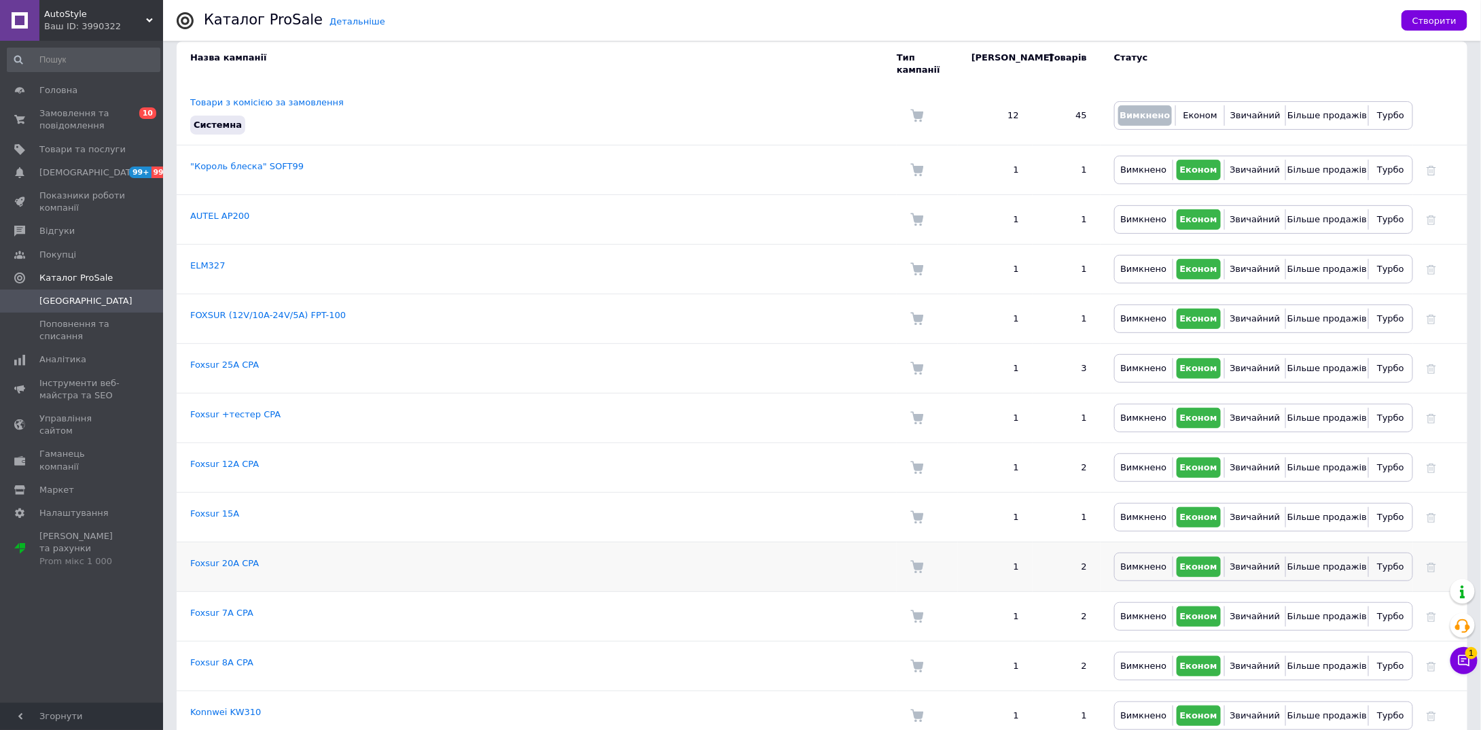
scroll to position [136, 0]
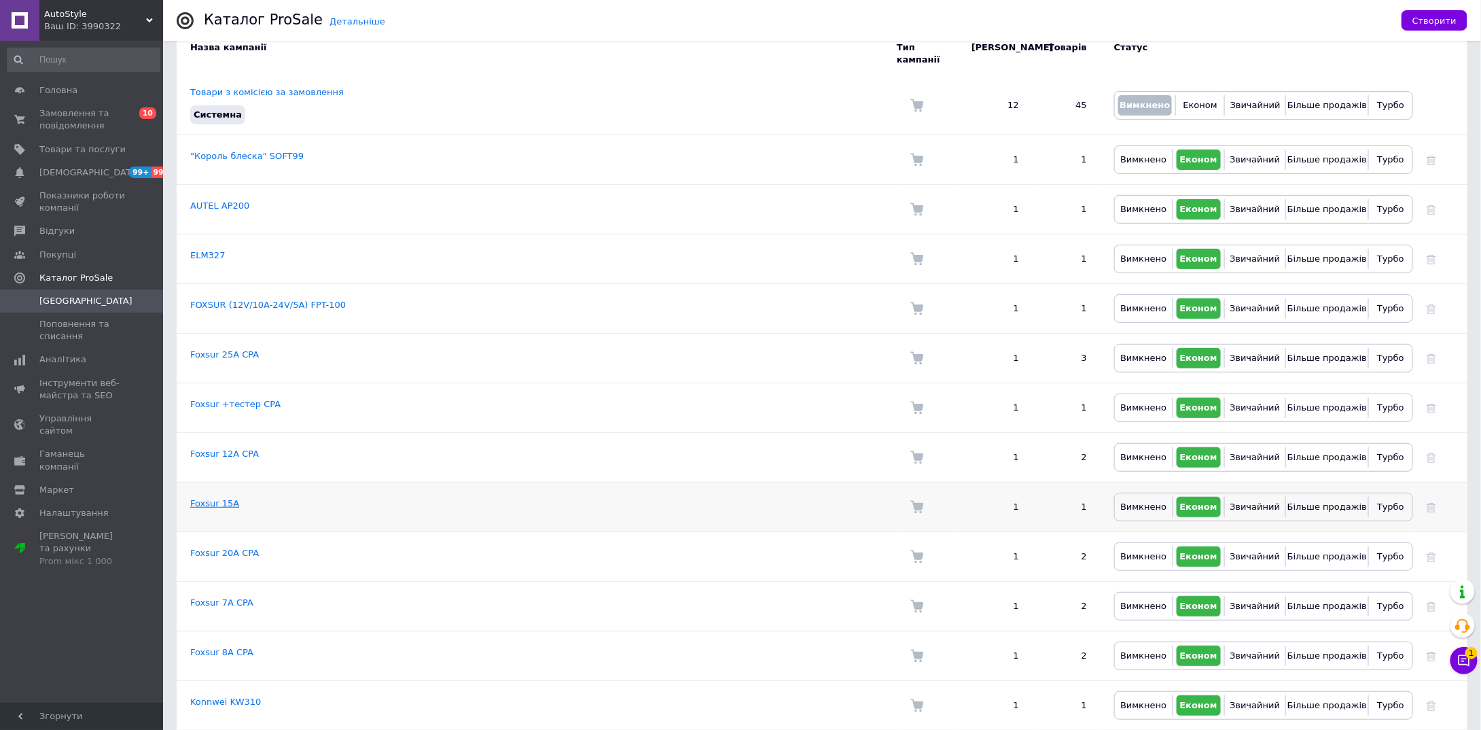
click at [217, 498] on link "Foxsur 15A" at bounding box center [214, 503] width 49 height 10
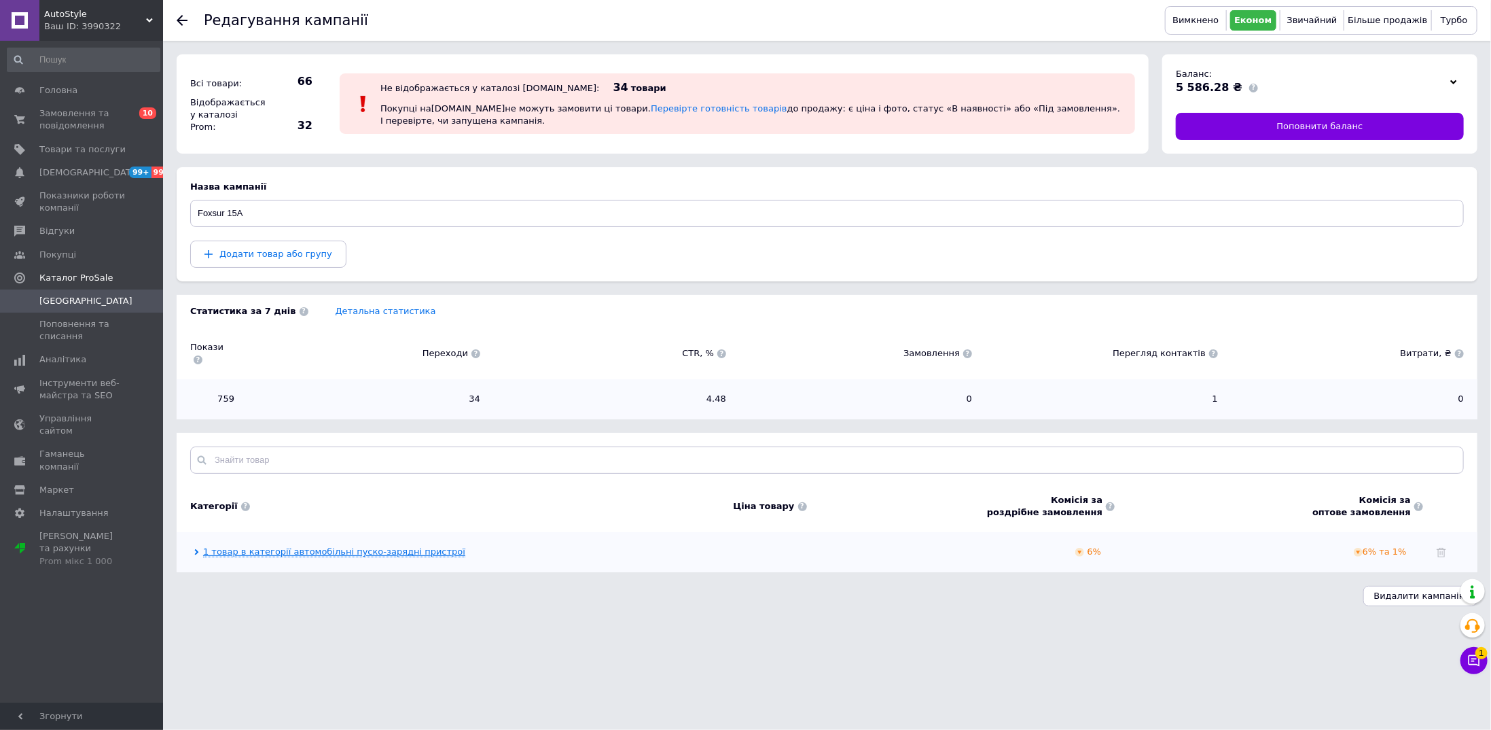
click at [425, 546] on link "1 товар в категорії автомобільні пуско-зарядні пристрої" at bounding box center [334, 551] width 262 height 11
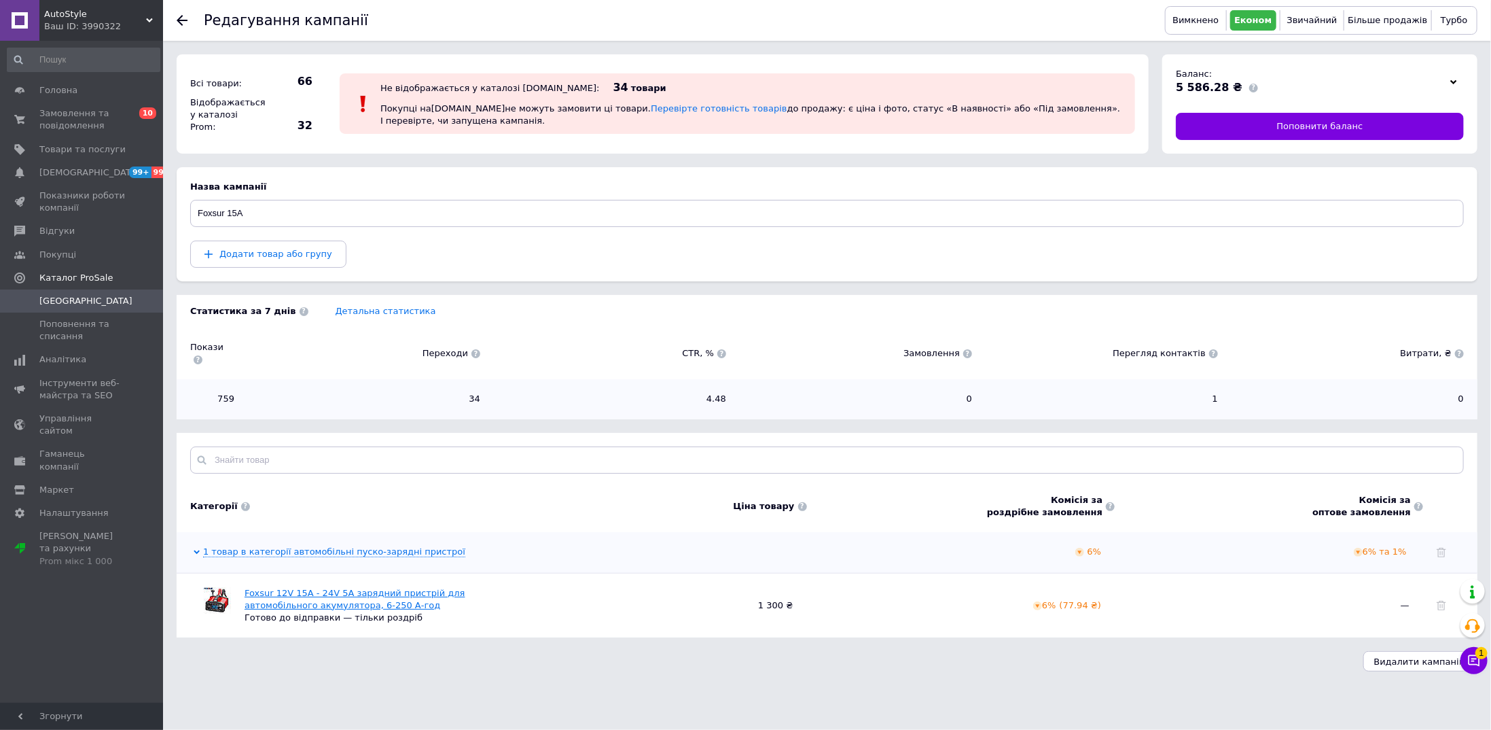
click at [395, 588] on link "Foxsur 12V 15A - 24V 5A зарядний пристрій для автомобільного акумулятора, 6-250…" at bounding box center [355, 599] width 221 height 22
click at [187, 21] on use at bounding box center [182, 20] width 11 height 11
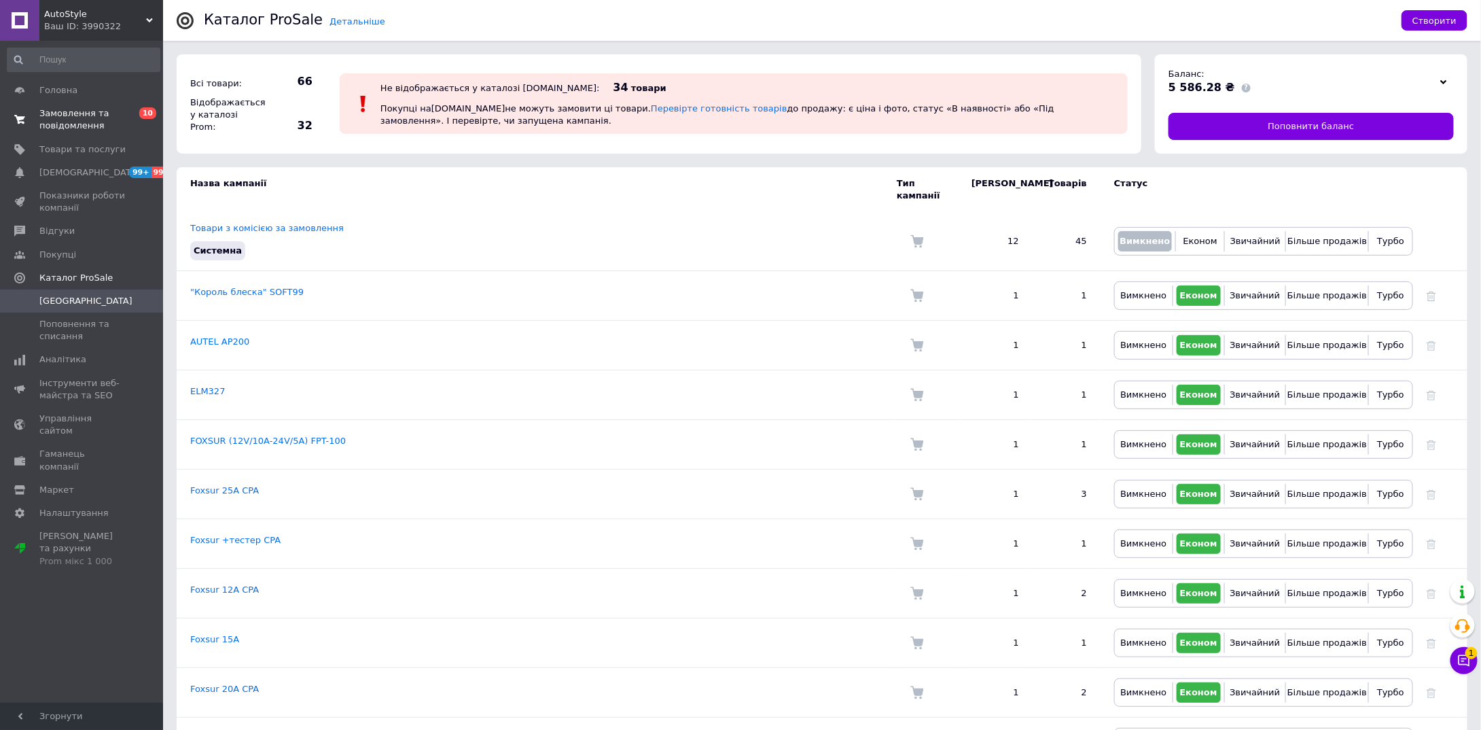
click at [56, 111] on span "Замовлення та повідомлення" at bounding box center [82, 119] width 86 height 24
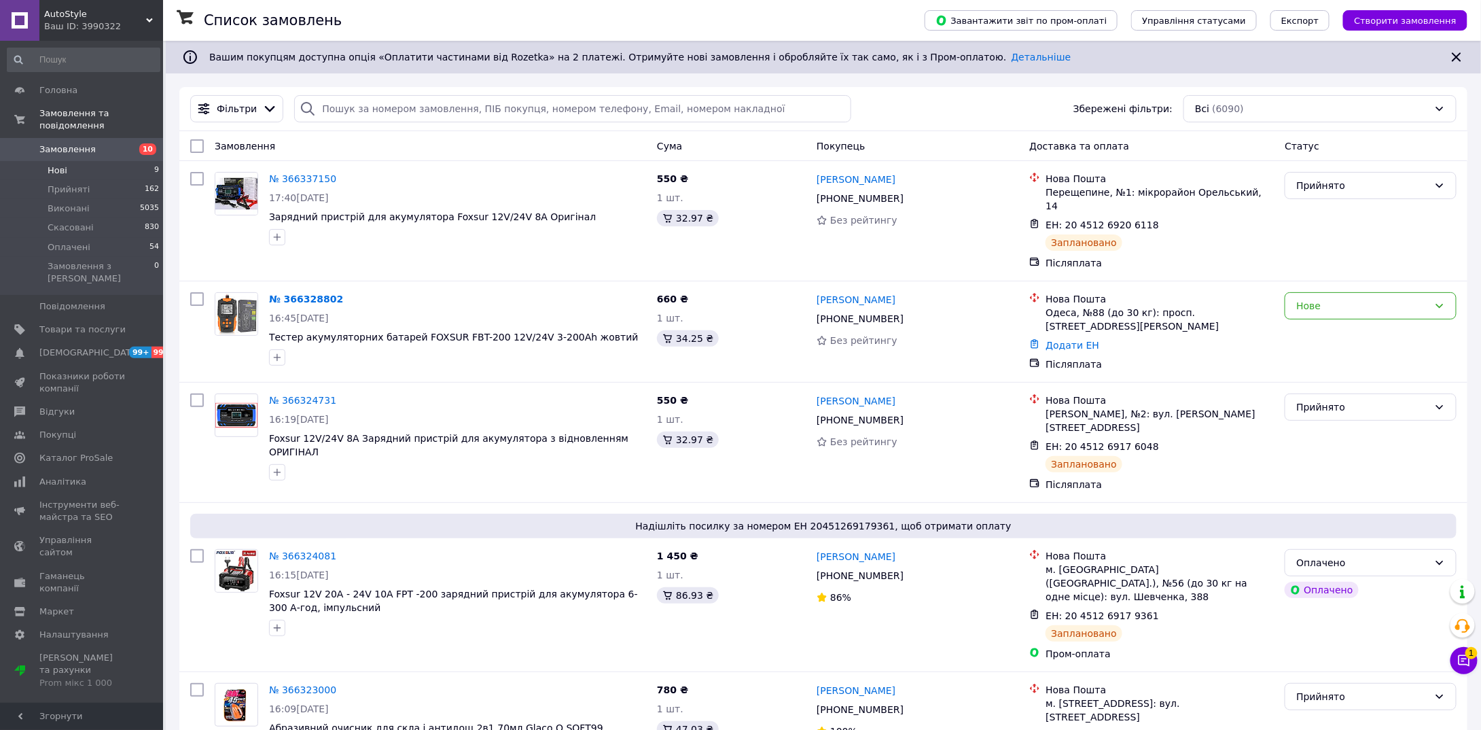
click at [73, 161] on li "Нові 9" at bounding box center [83, 170] width 167 height 19
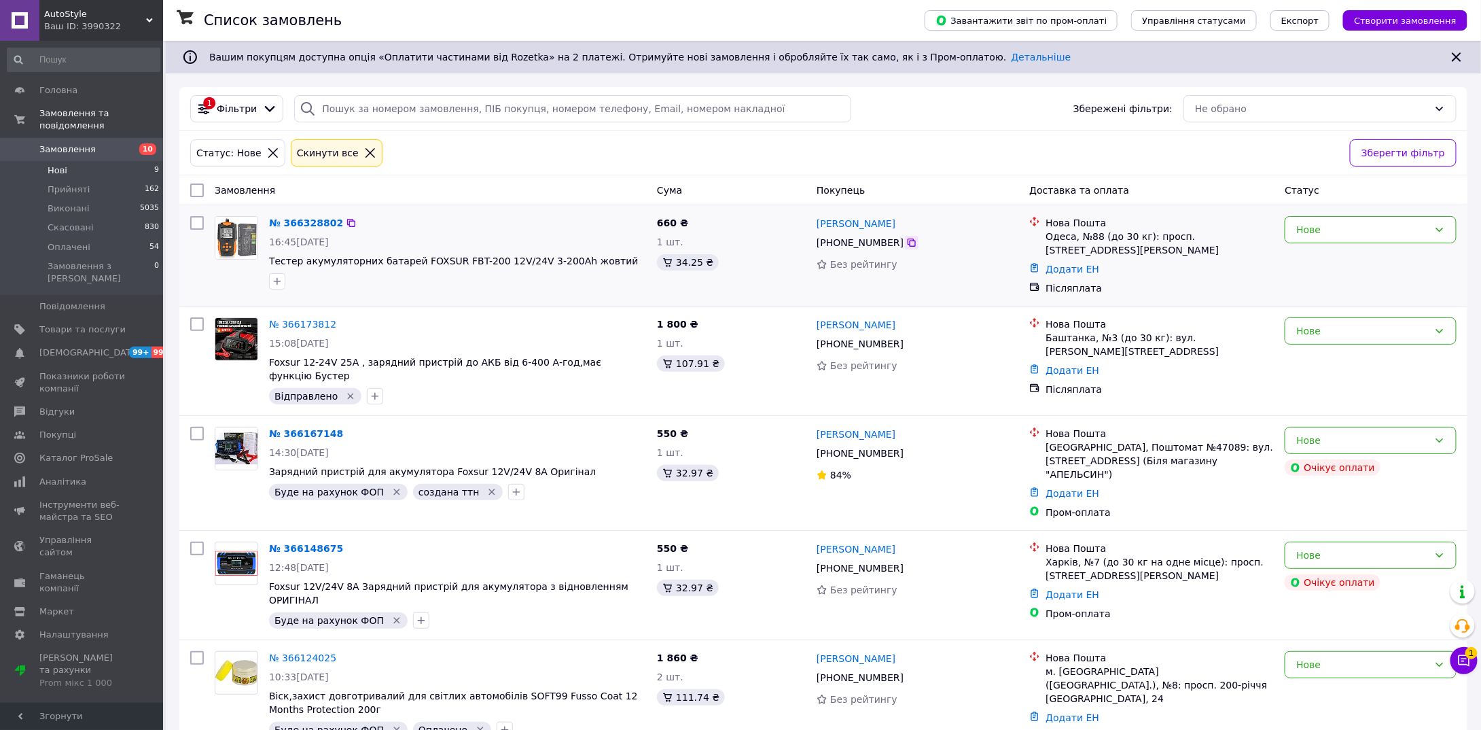
click at [906, 242] on icon at bounding box center [911, 242] width 11 height 11
drag, startPoint x: 461, startPoint y: 281, endPoint x: 444, endPoint y: 281, distance: 17.0
click at [461, 281] on div at bounding box center [457, 281] width 383 height 22
drag, startPoint x: 268, startPoint y: 256, endPoint x: 552, endPoint y: 257, distance: 284.7
click at [552, 257] on div "№ 366328802 16:45, 12.10.2025 Тестер акумуляторних батарей FOXSUR FBT-200 12V/2…" at bounding box center [458, 253] width 388 height 84
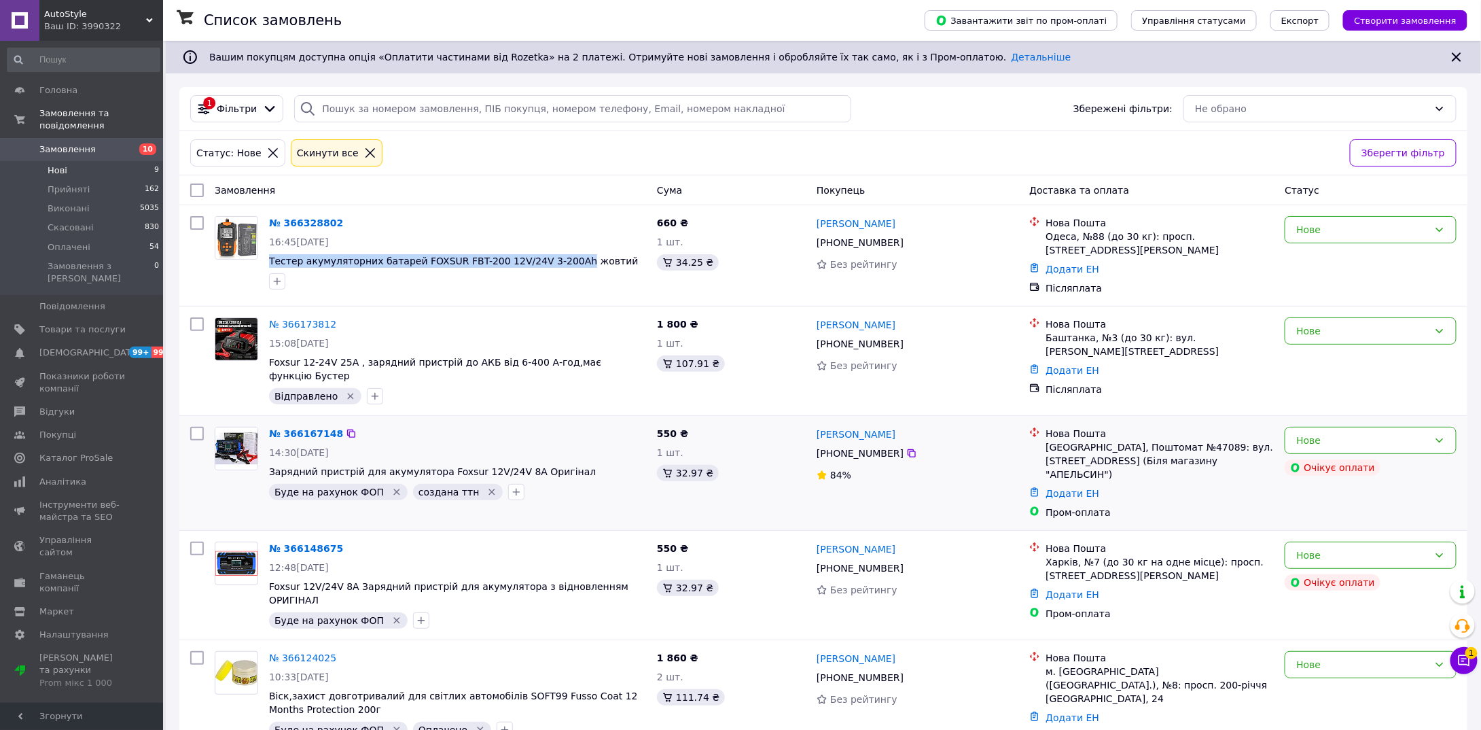
copy span "Тестер акумуляторних батарей FOXSUR FBT-200 12V/24V 3-200Ah"
click at [474, 226] on div "№ 366328802" at bounding box center [458, 223] width 380 height 16
click at [94, 238] on li "Оплачені 54" at bounding box center [83, 247] width 167 height 19
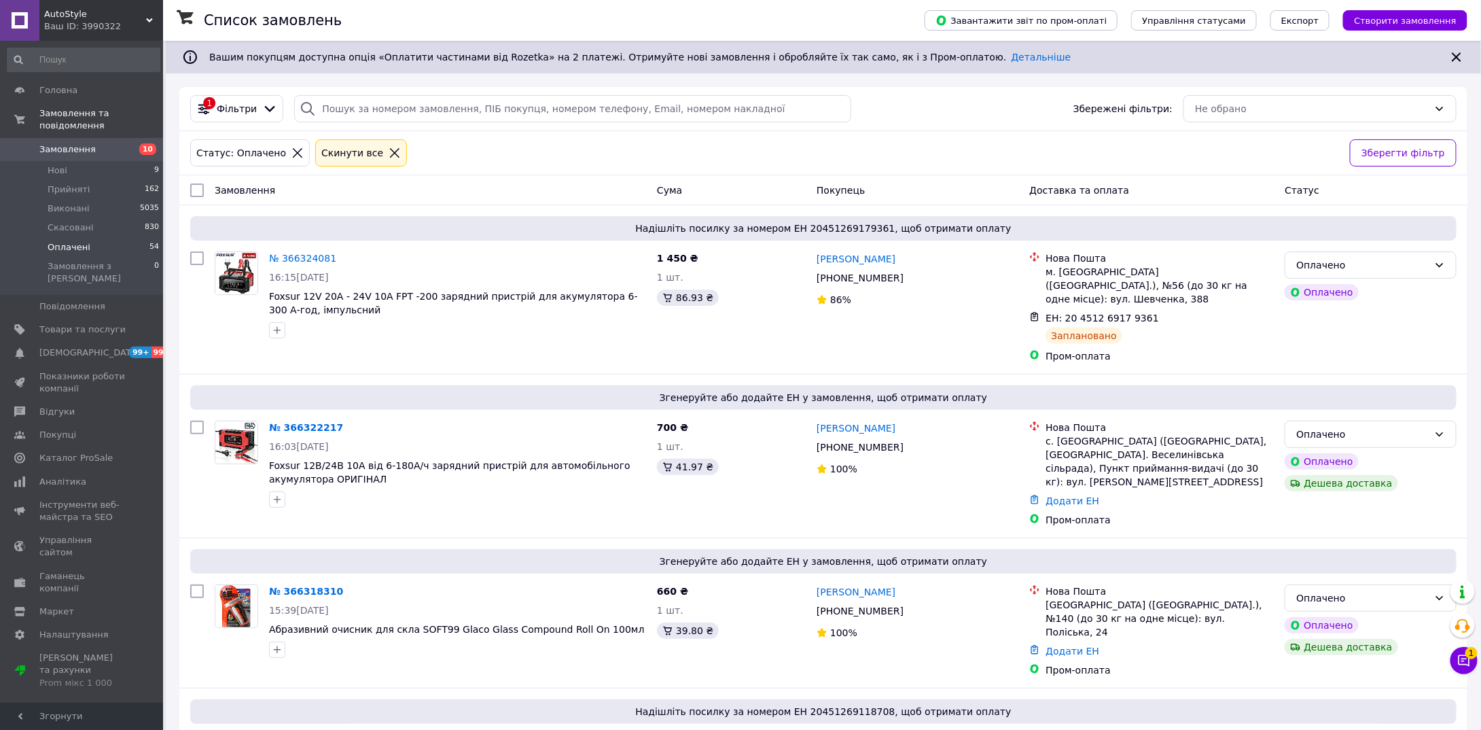
click at [77, 241] on span "Оплачені" at bounding box center [69, 247] width 43 height 12
click at [60, 161] on li "Нові 9" at bounding box center [83, 170] width 167 height 19
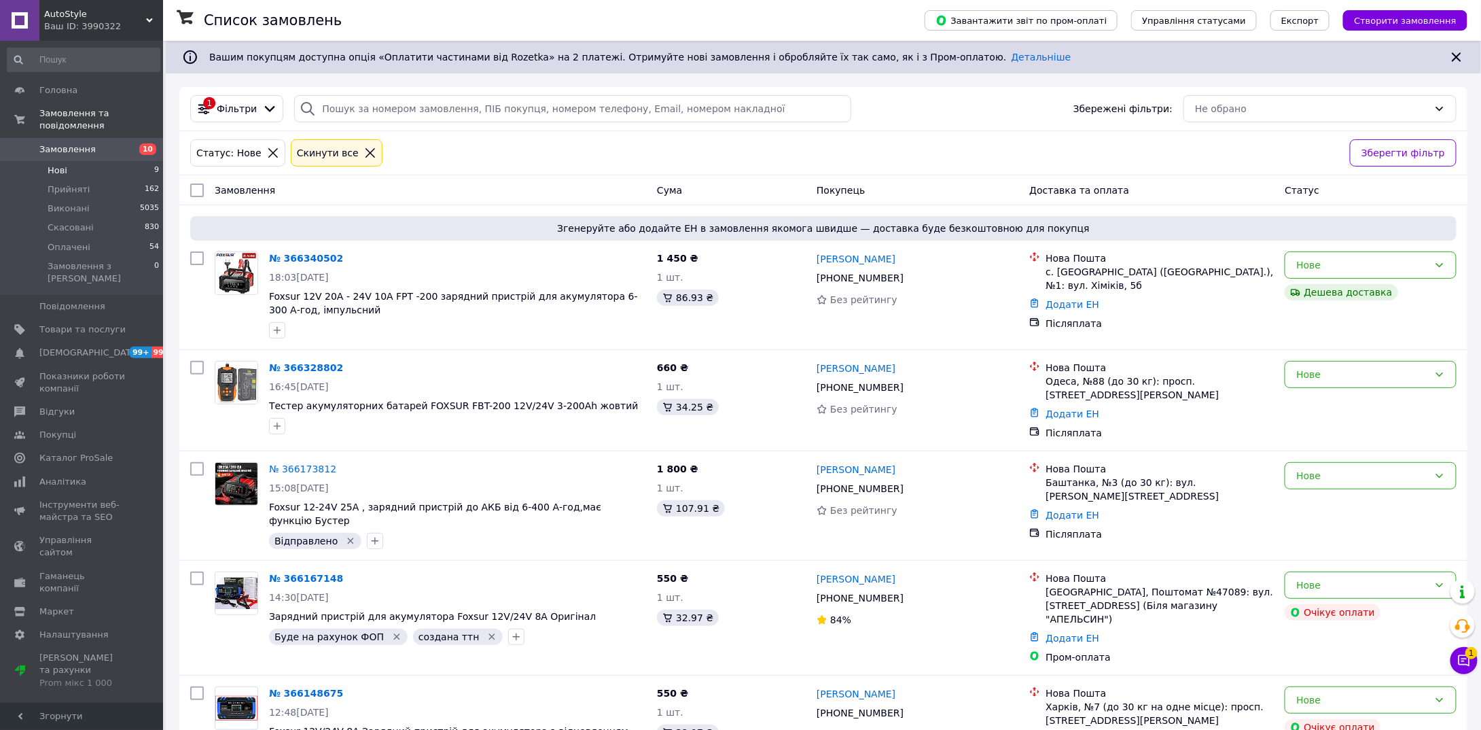
click at [78, 161] on li "Нові 9" at bounding box center [83, 170] width 167 height 19
click at [80, 161] on li "Нові 9" at bounding box center [83, 170] width 167 height 19
click at [64, 164] on span "Нові" at bounding box center [58, 170] width 20 height 12
click at [65, 164] on span "Нові" at bounding box center [58, 170] width 20 height 12
click at [67, 161] on li "Нові 9" at bounding box center [83, 170] width 167 height 19
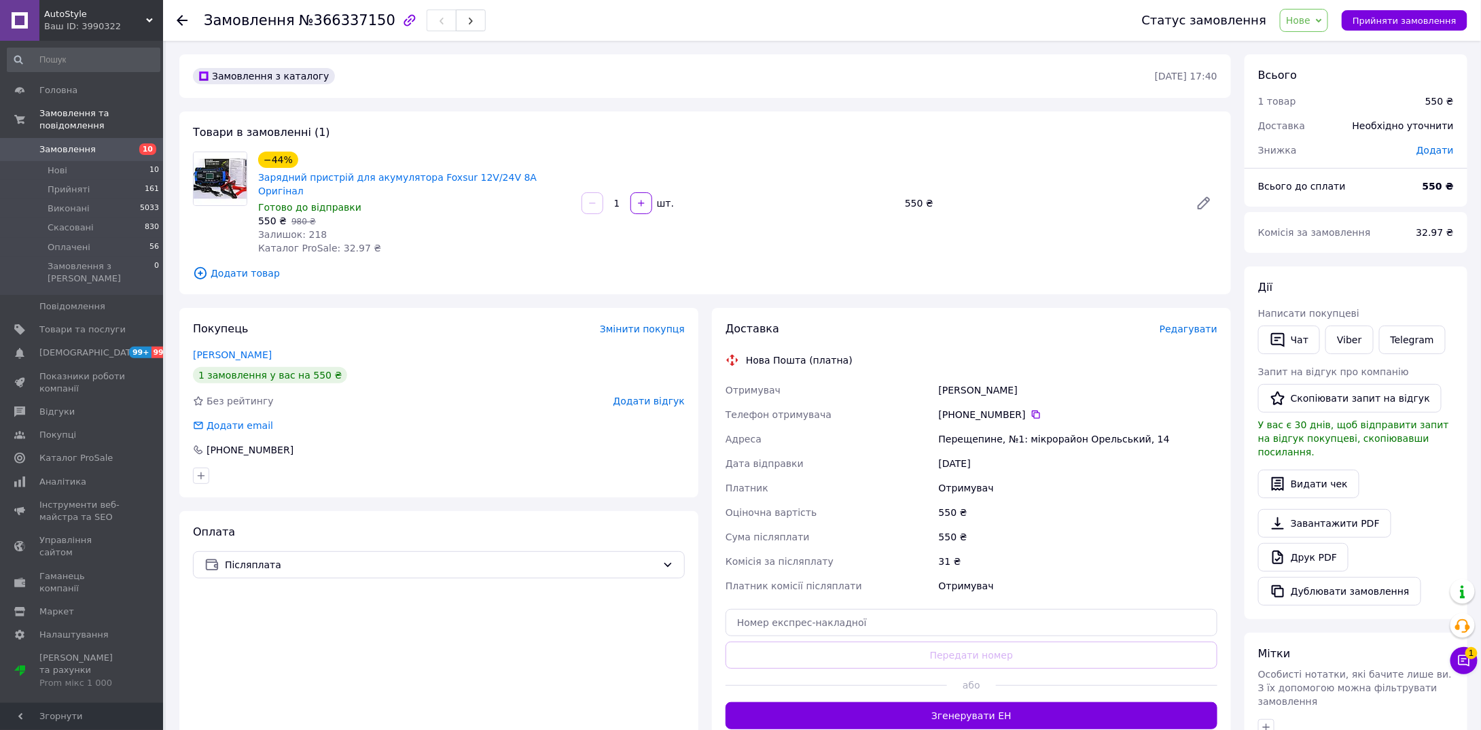
click at [1184, 323] on span "Редагувати" at bounding box center [1189, 328] width 58 height 11
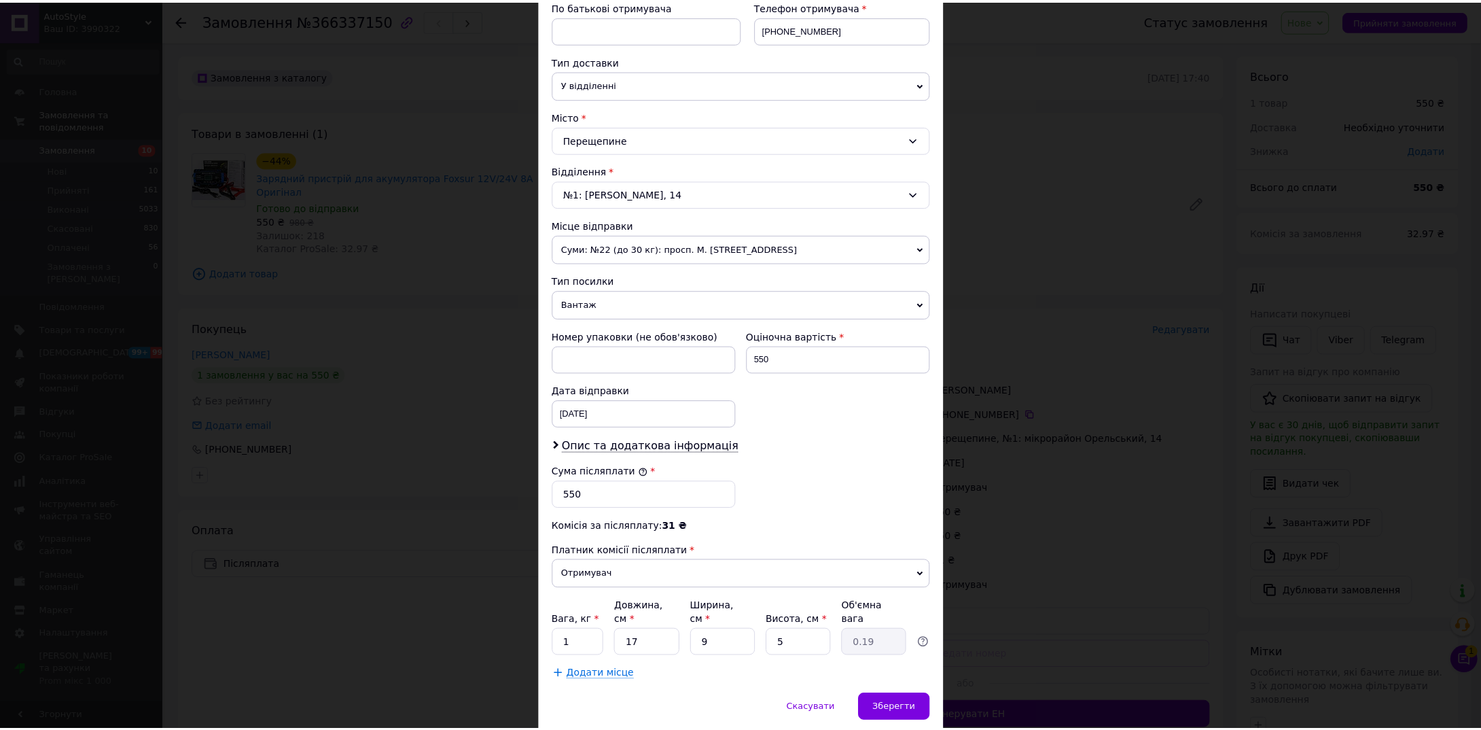
scroll to position [272, 0]
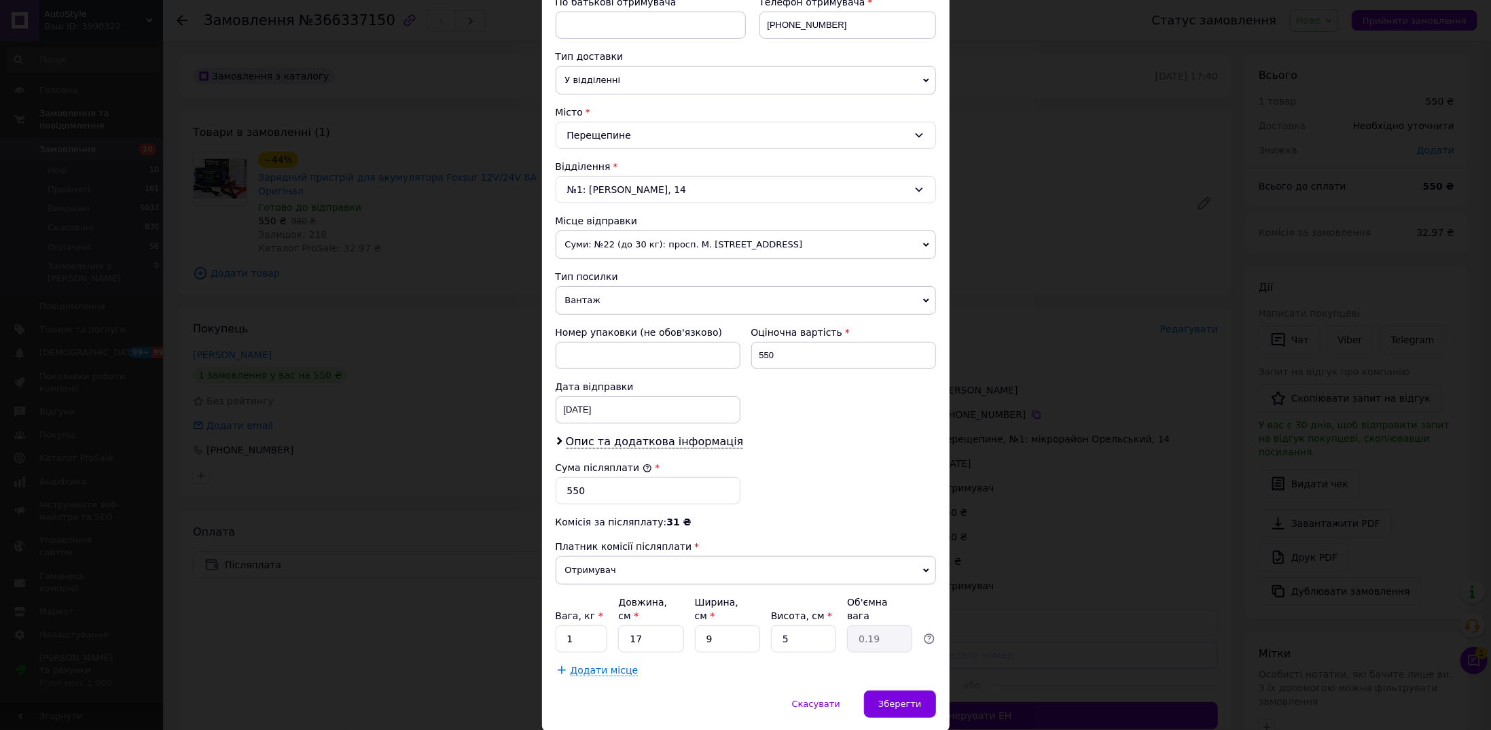
click at [606, 296] on span "Вантаж" at bounding box center [746, 300] width 380 height 29
click at [602, 322] on li "Документи" at bounding box center [746, 327] width 380 height 20
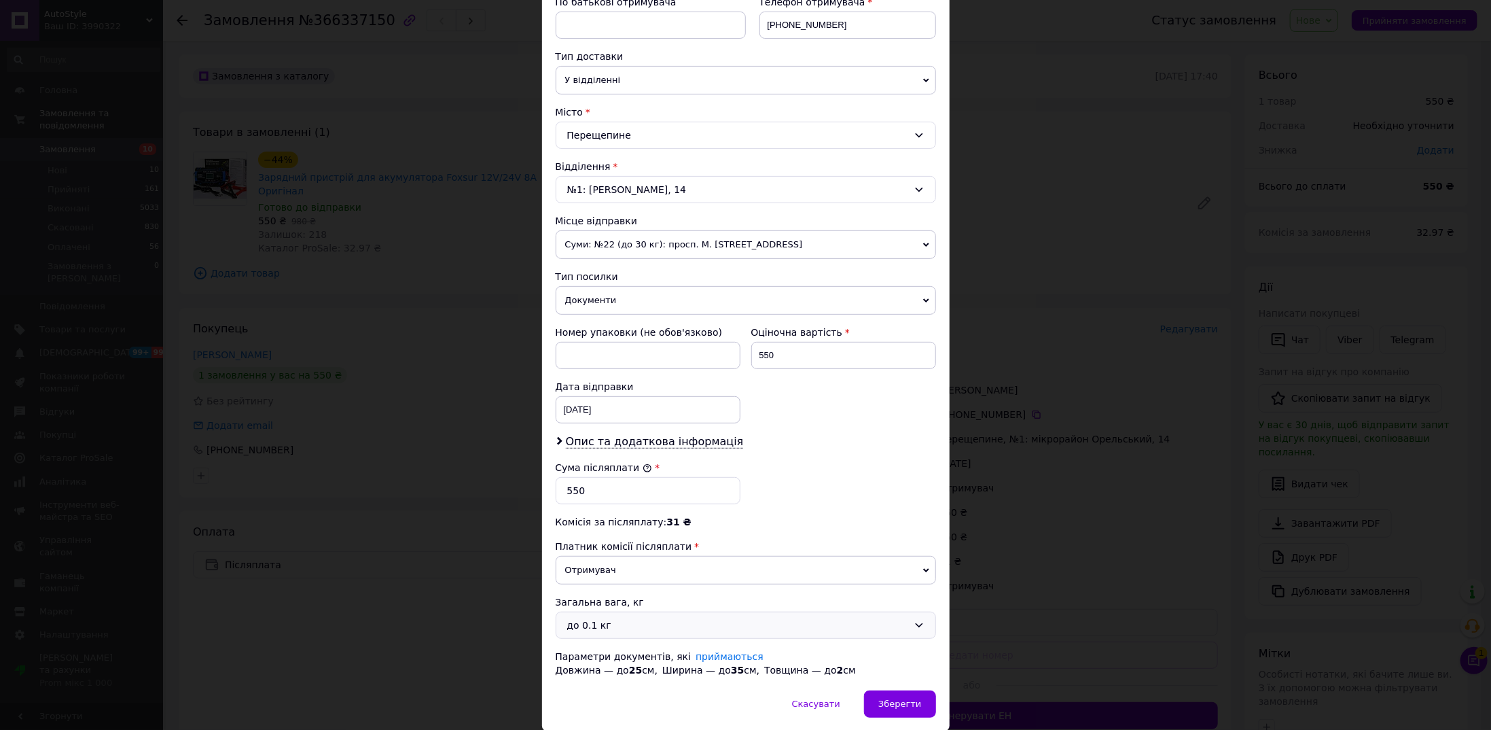
click at [638, 622] on div "до 0.1 кг" at bounding box center [737, 625] width 341 height 15
click at [615, 686] on li "до 1 кг" at bounding box center [743, 695] width 379 height 24
drag, startPoint x: 902, startPoint y: 691, endPoint x: 1004, endPoint y: 627, distance: 119.7
click at [904, 698] on span "Зберегти" at bounding box center [900, 703] width 43 height 10
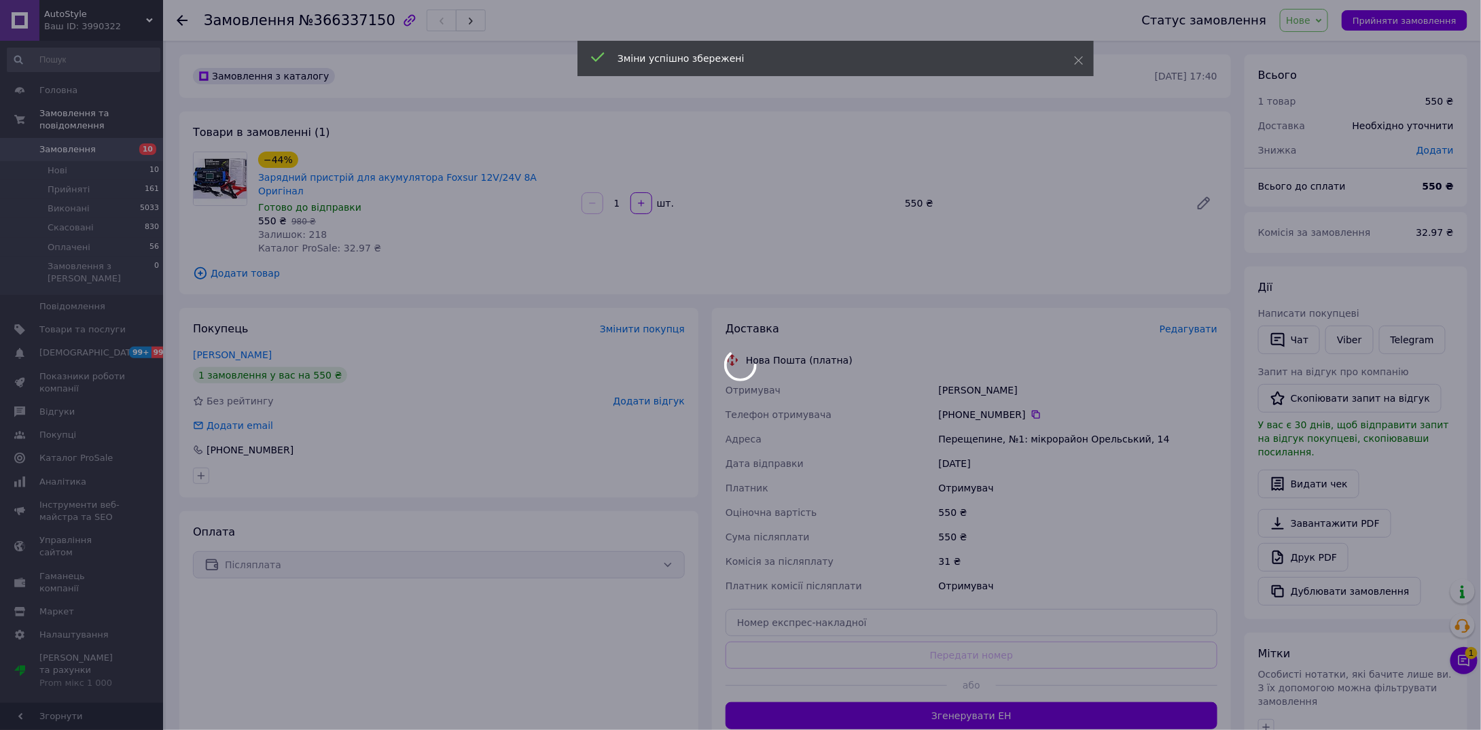
scroll to position [68, 0]
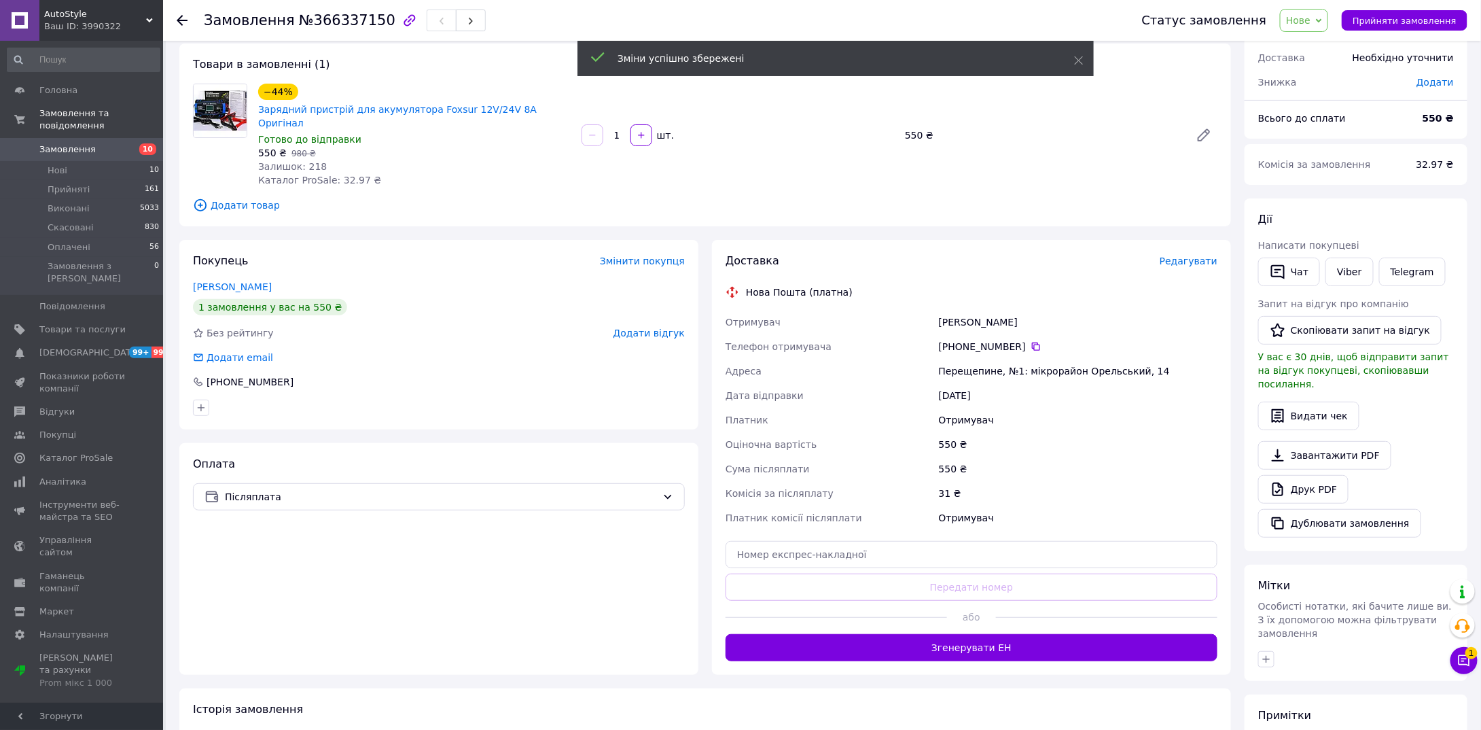
click at [993, 634] on button "Згенерувати ЕН" at bounding box center [972, 647] width 492 height 27
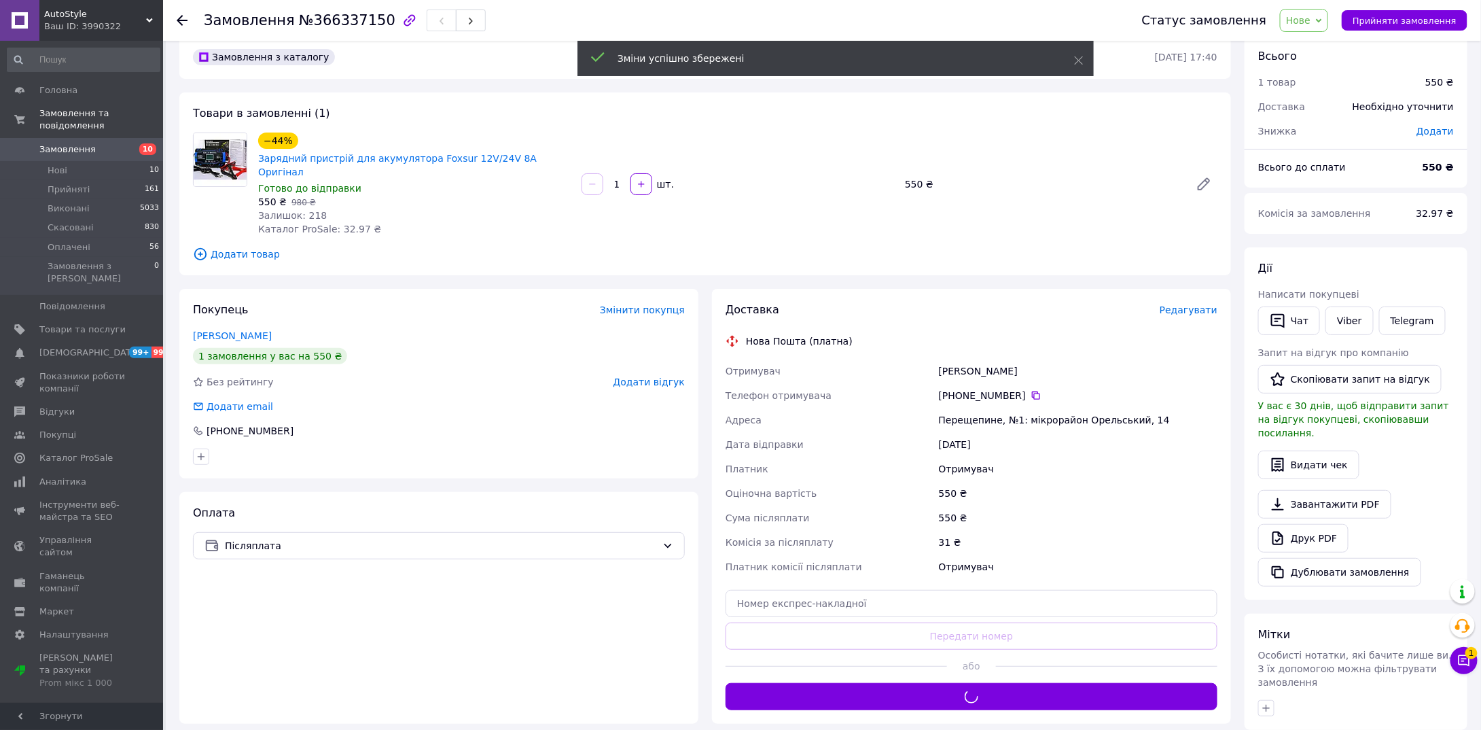
scroll to position [0, 0]
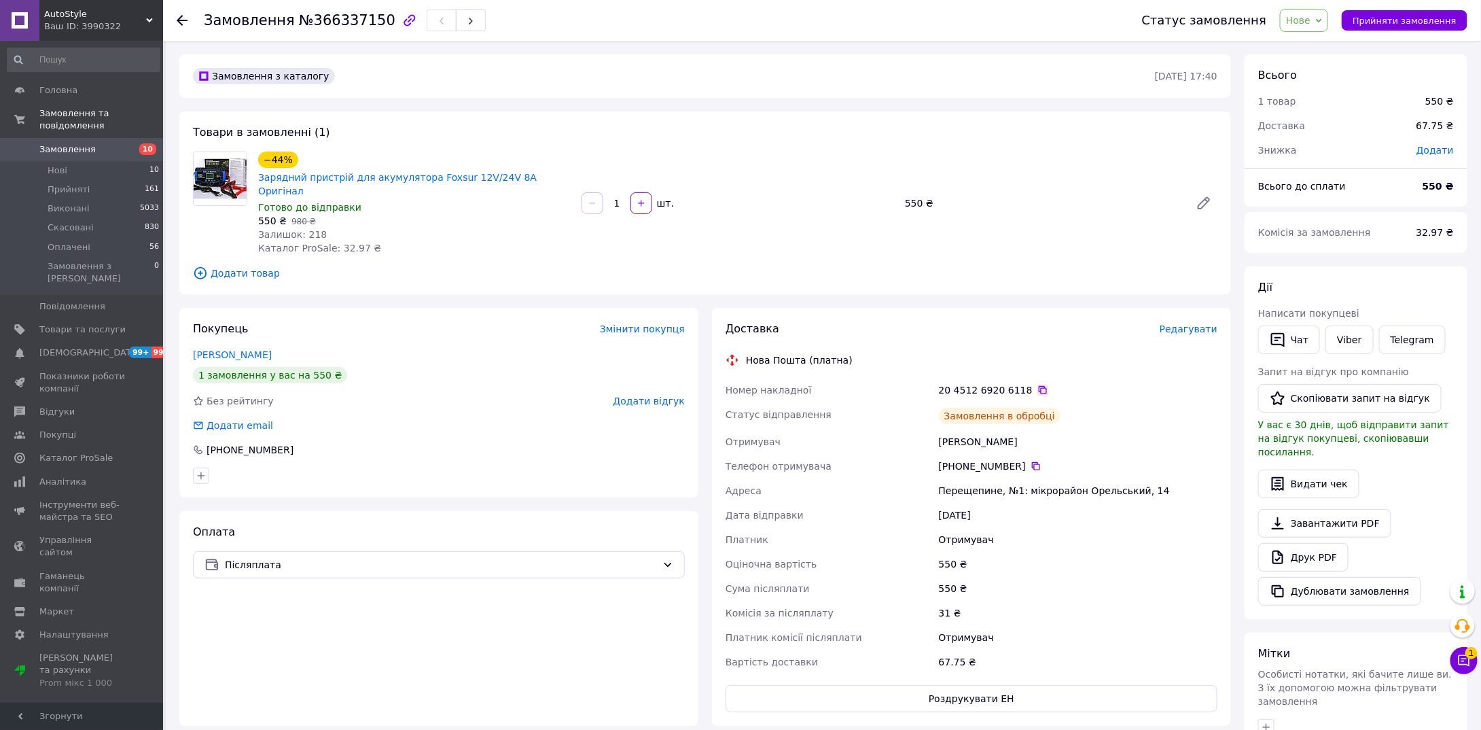
click at [1038, 385] on icon at bounding box center [1043, 390] width 11 height 11
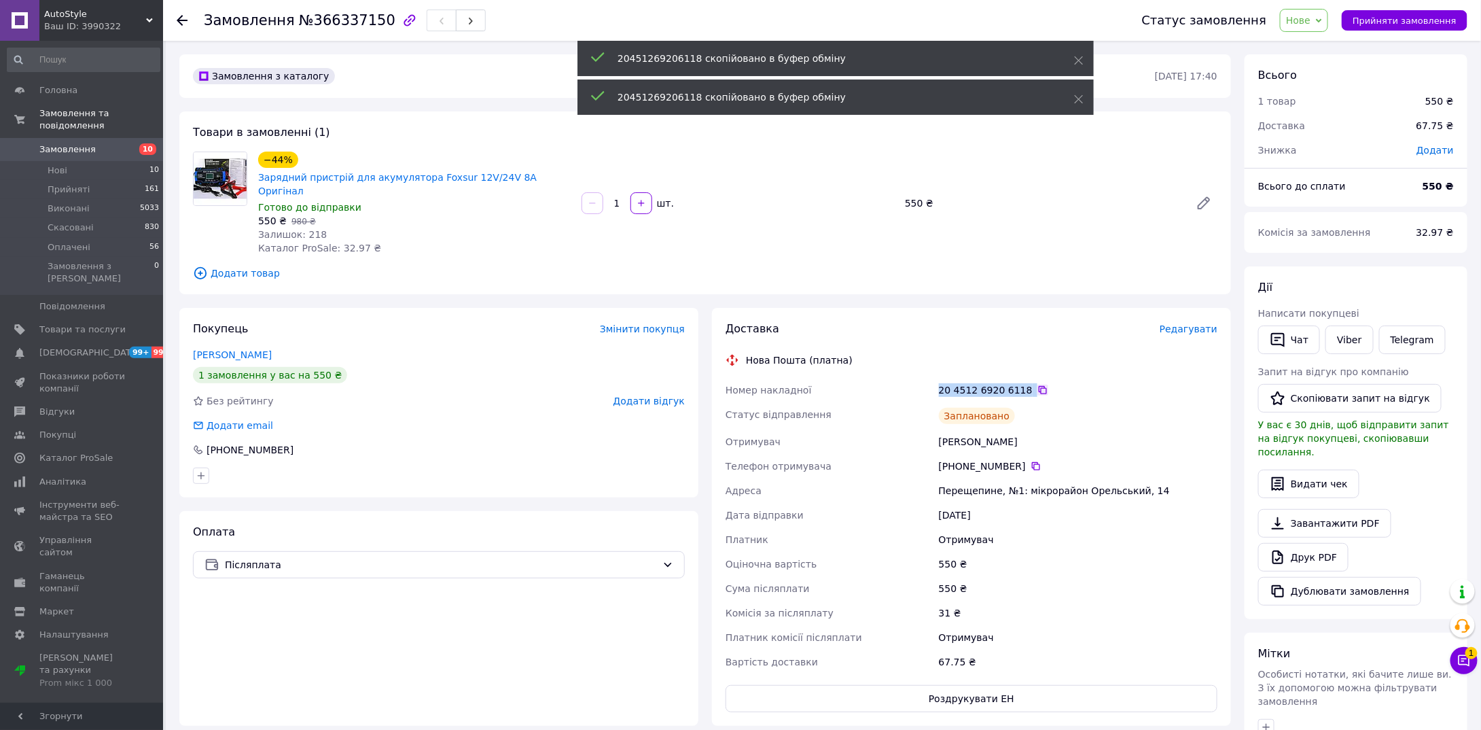
click at [1038, 385] on icon at bounding box center [1043, 390] width 11 height 11
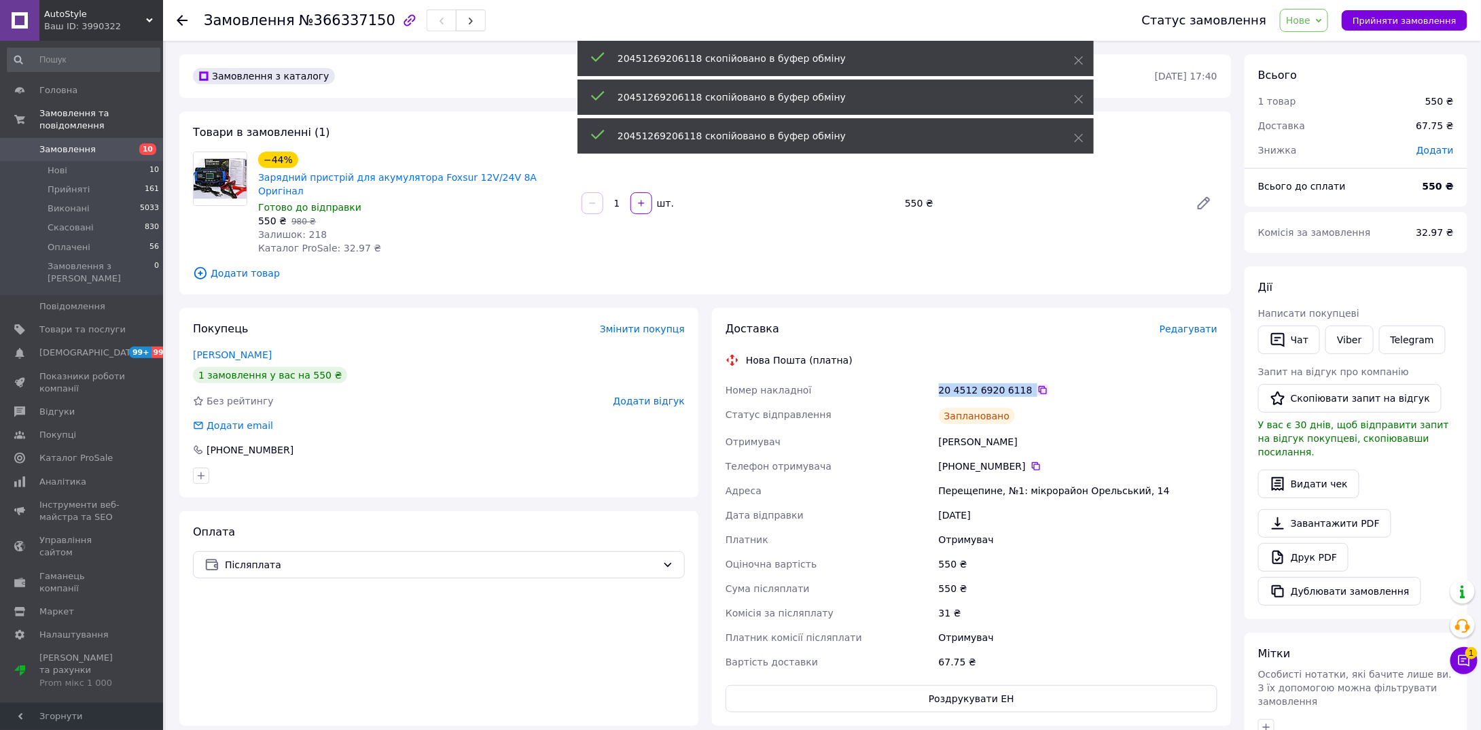
click at [1038, 385] on icon at bounding box center [1043, 390] width 11 height 11
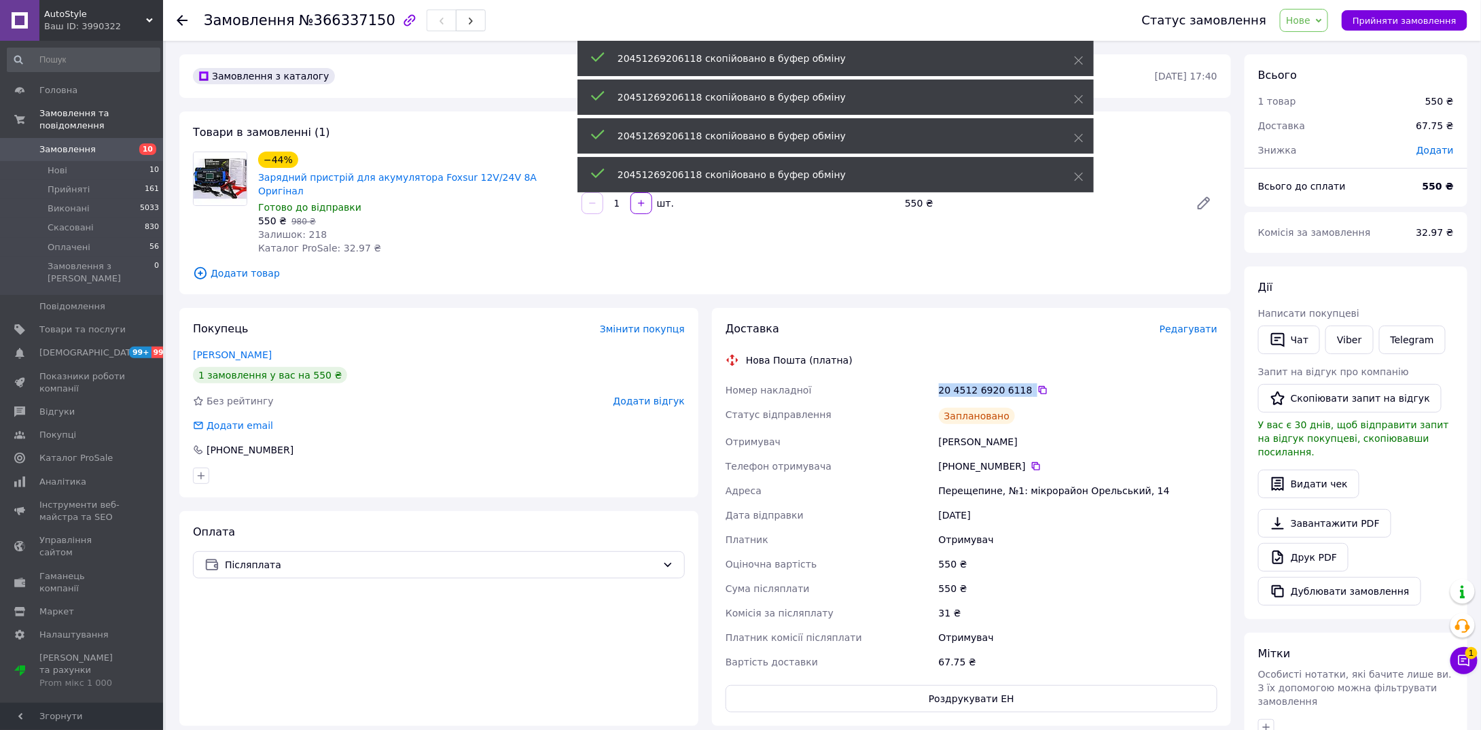
click at [1317, 27] on span "Нове" at bounding box center [1304, 20] width 48 height 23
click at [1315, 48] on li "Прийнято" at bounding box center [1312, 47] width 63 height 20
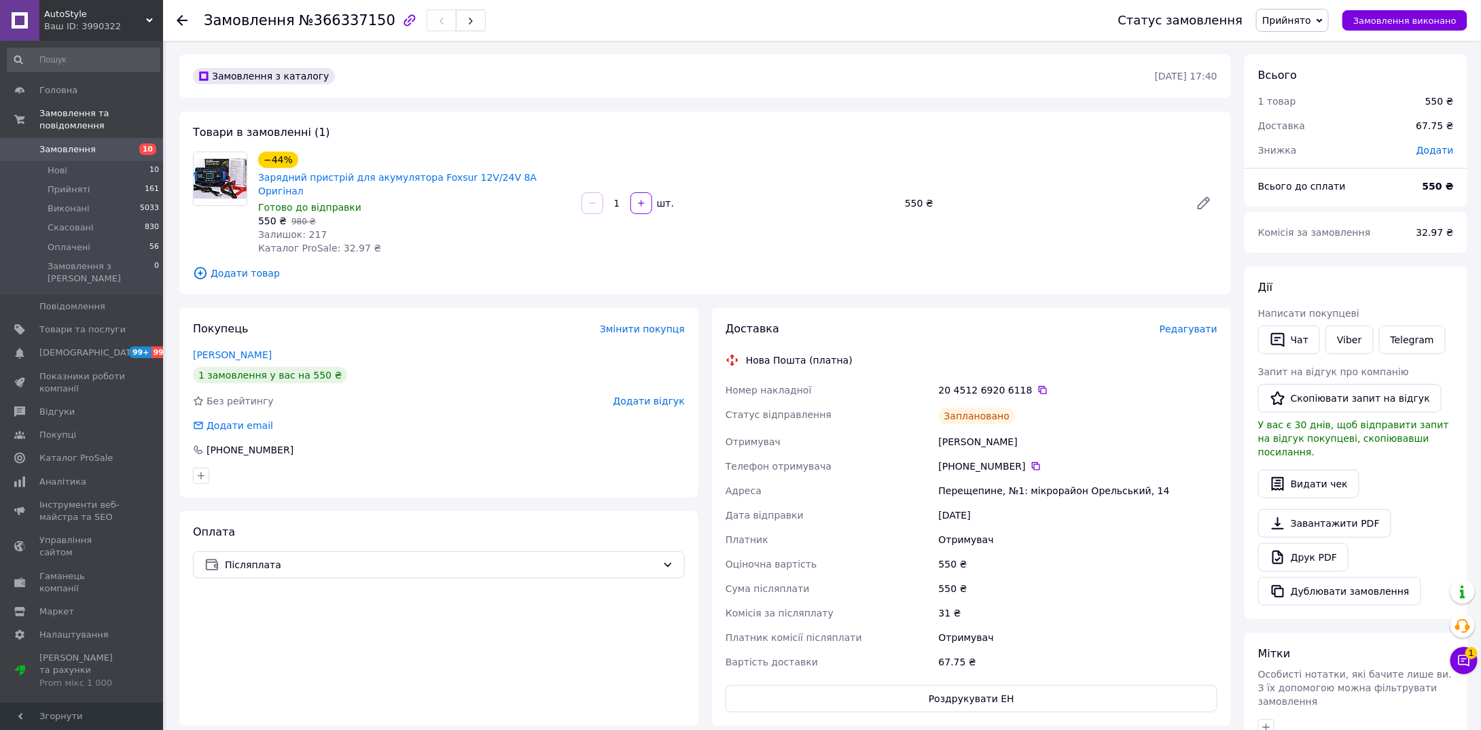
click at [770, 478] on div "Адреса" at bounding box center [829, 490] width 213 height 24
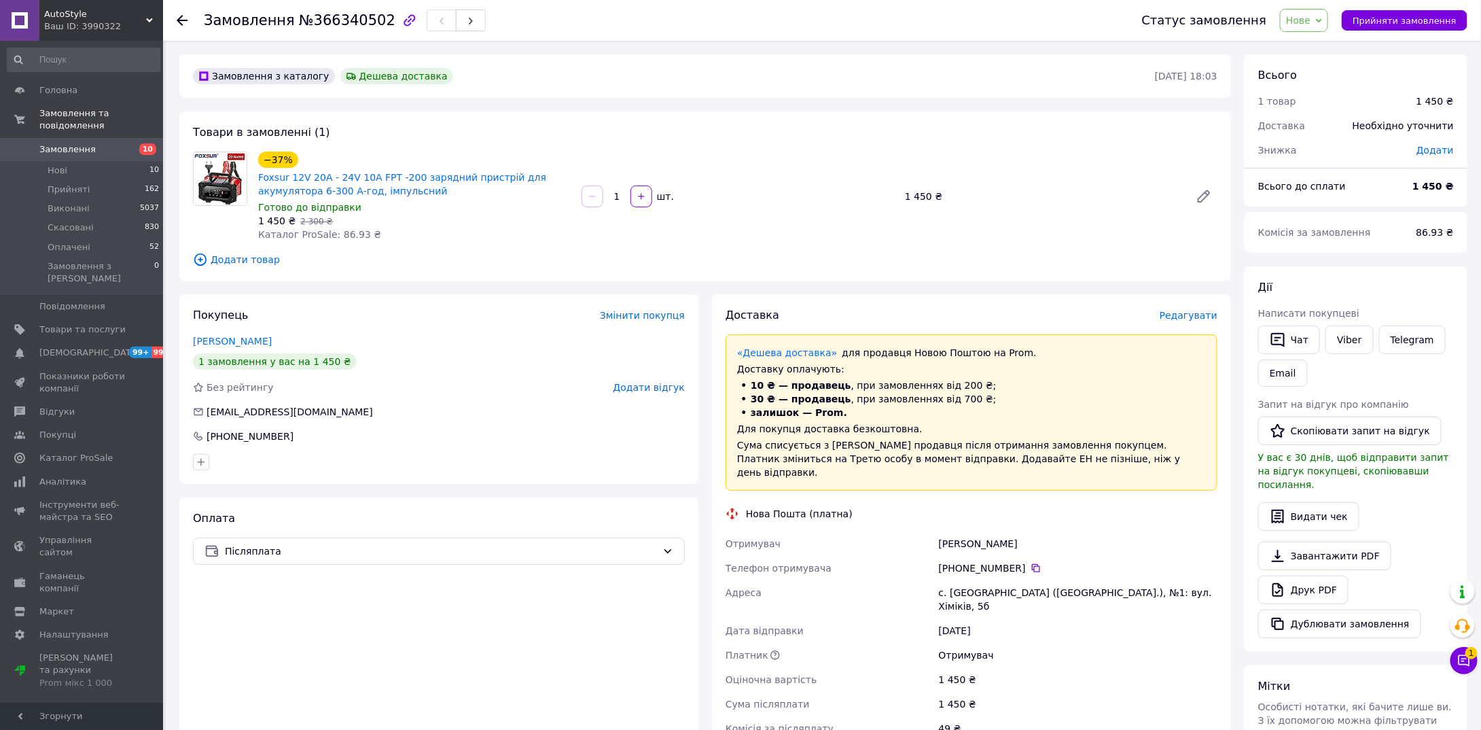
click at [1178, 313] on span "Редагувати" at bounding box center [1189, 315] width 58 height 11
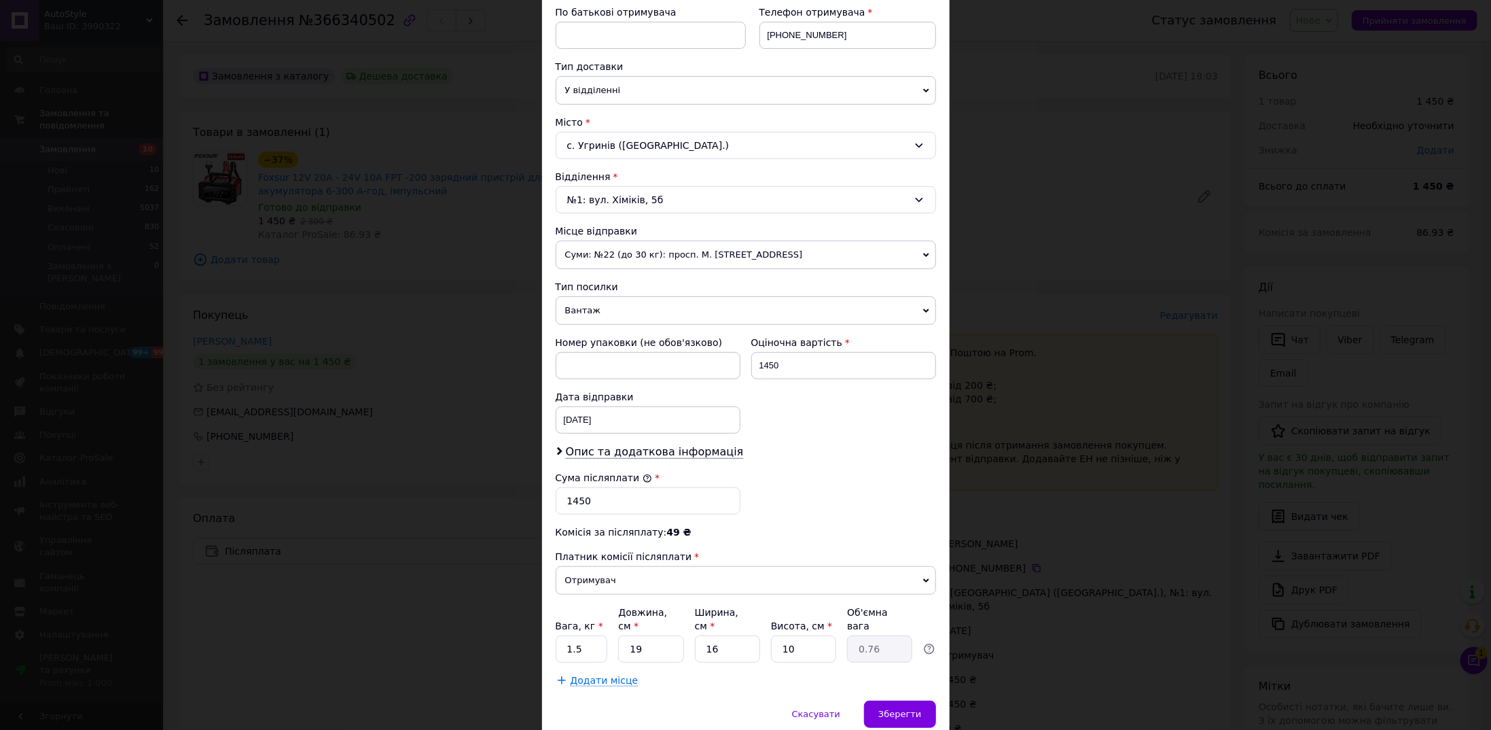
scroll to position [298, 0]
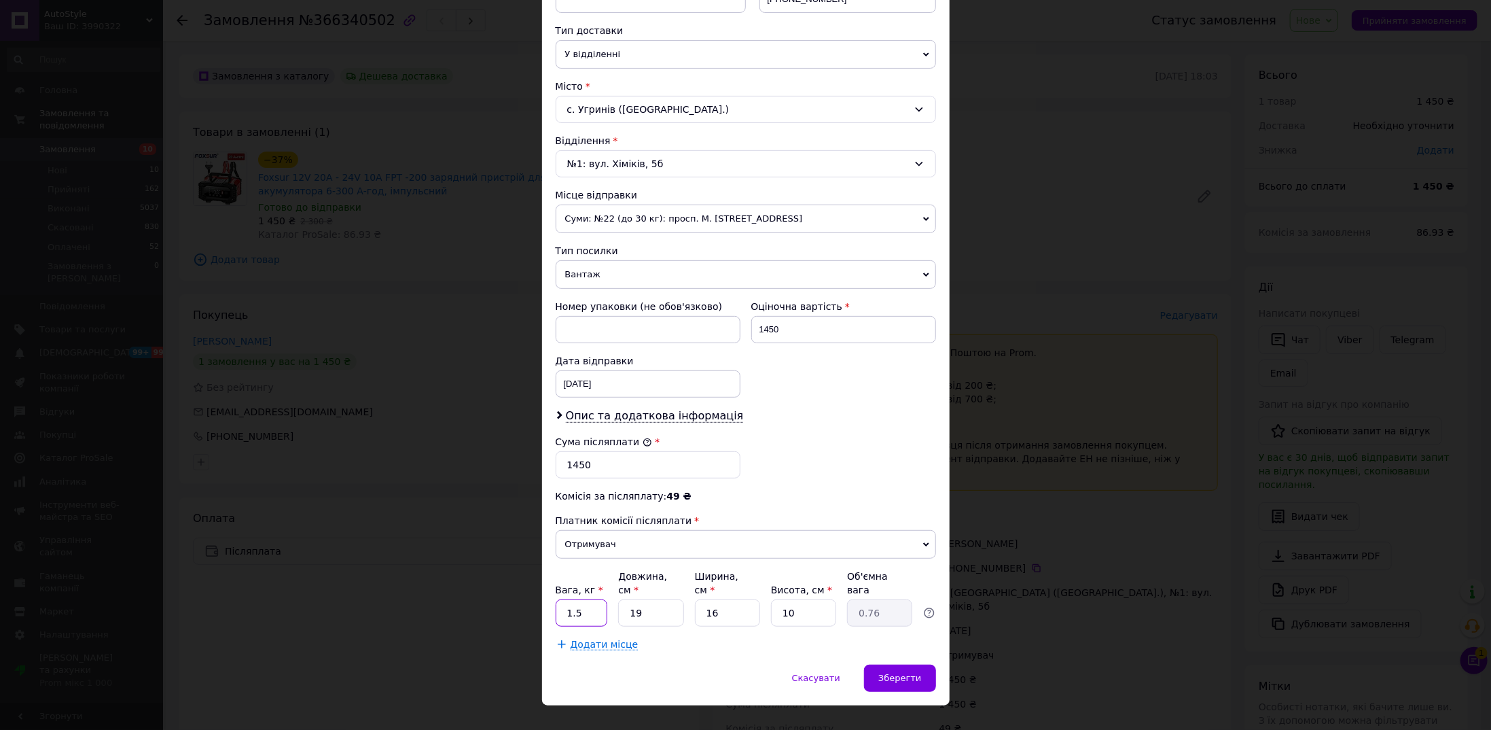
click at [556, 599] on input "1.5" at bounding box center [582, 612] width 52 height 27
type input "2"
click at [775, 495] on div "Комісія за післяплату: 49 ₴" at bounding box center [746, 496] width 380 height 14
click at [690, 412] on span "Опис та додаткова інформація" at bounding box center [655, 416] width 178 height 14
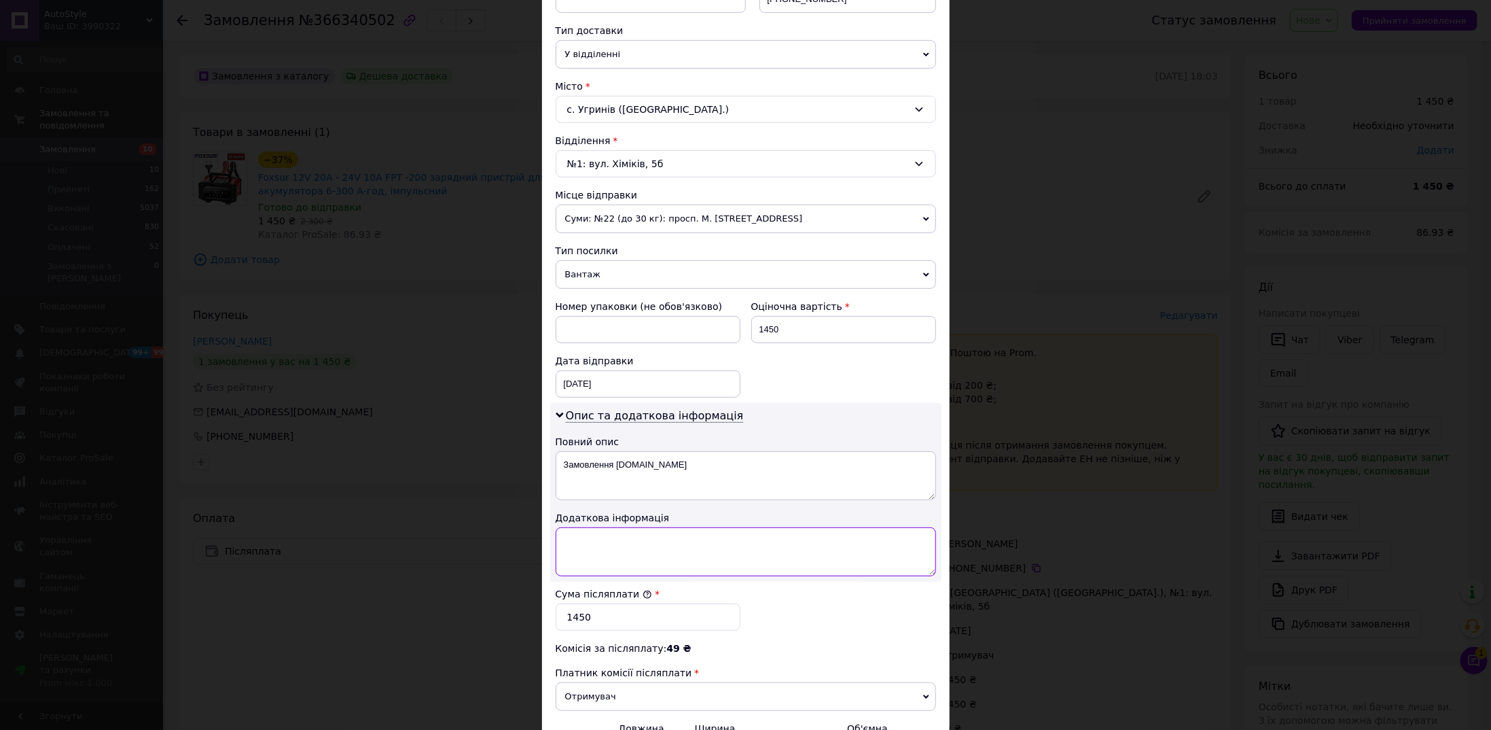
click at [694, 546] on textarea at bounding box center [746, 551] width 380 height 49
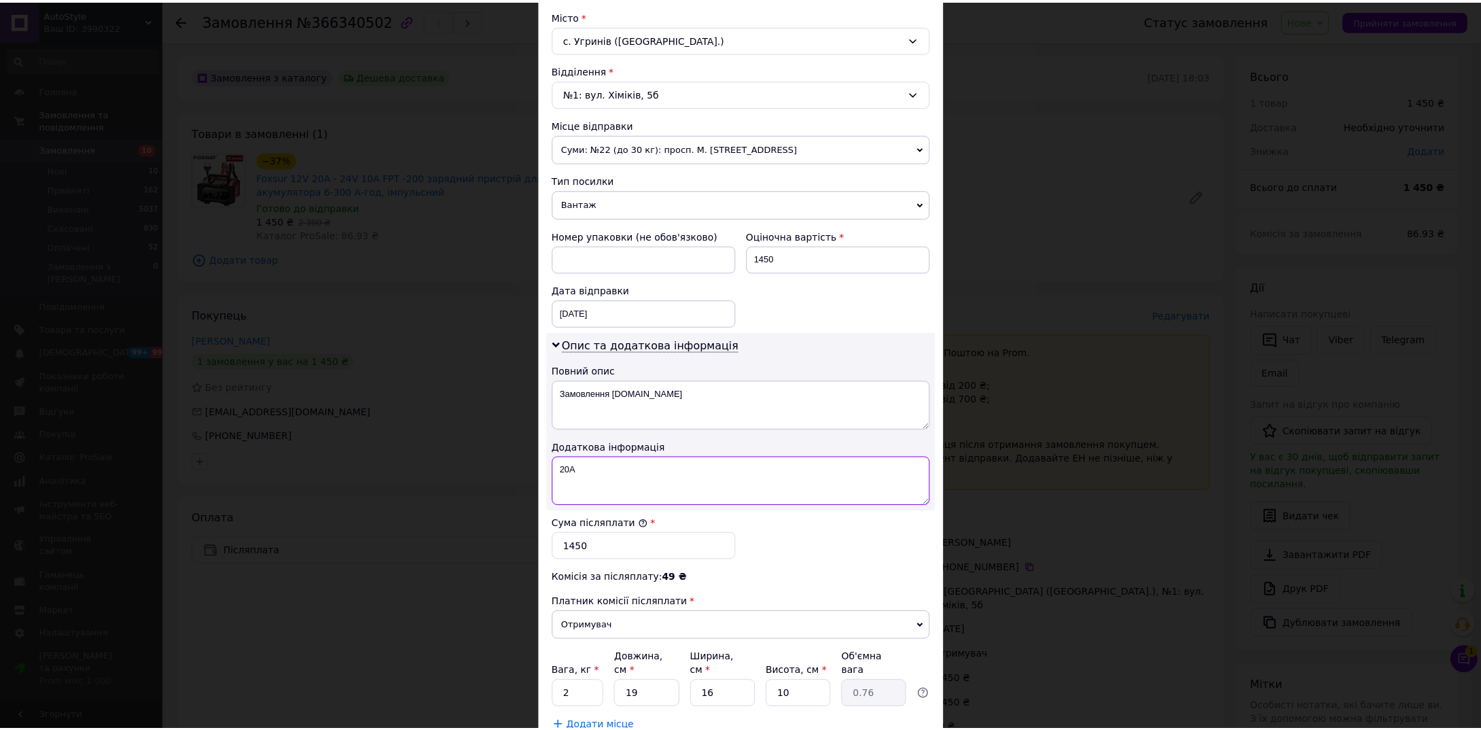
scroll to position [448, 0]
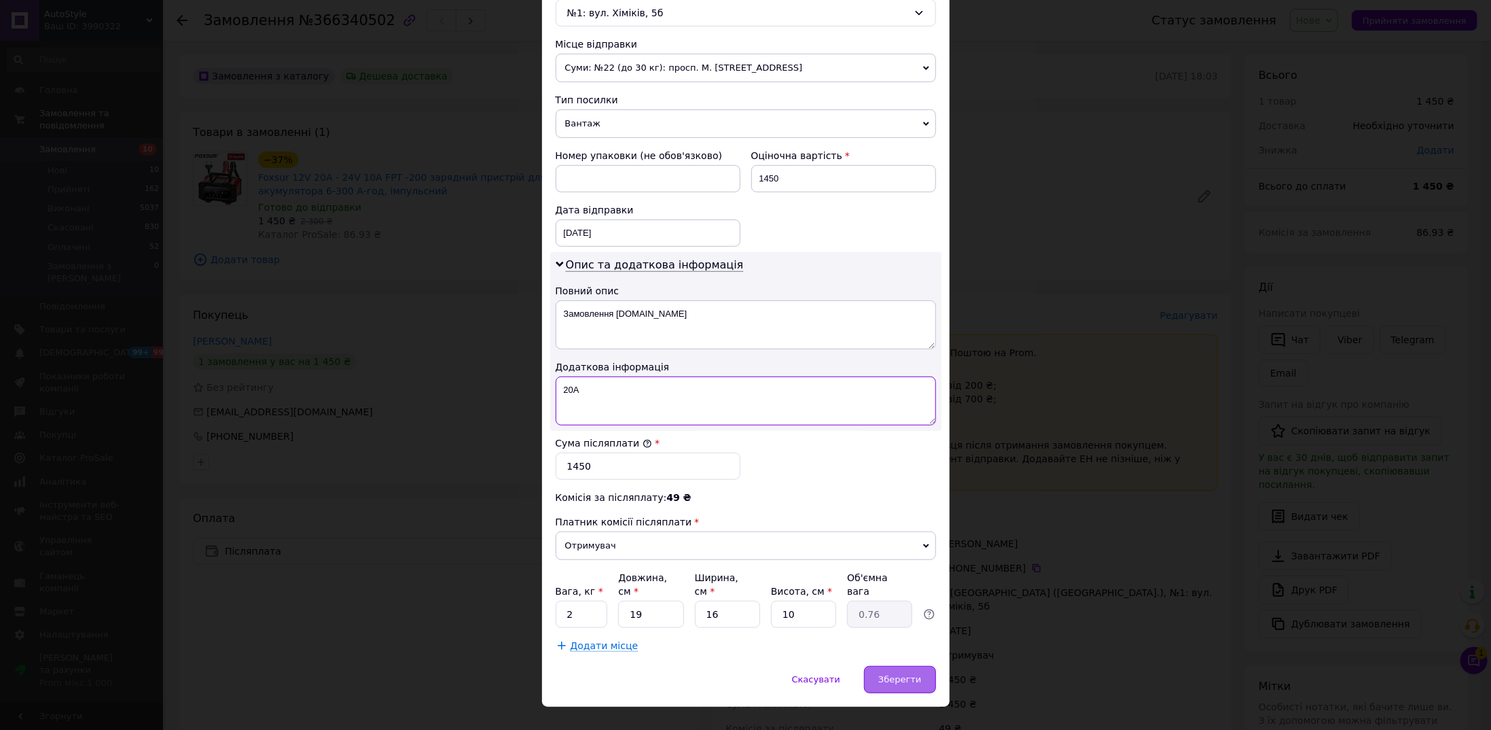
type textarea "20А"
click at [904, 674] on span "Зберегти" at bounding box center [900, 679] width 43 height 10
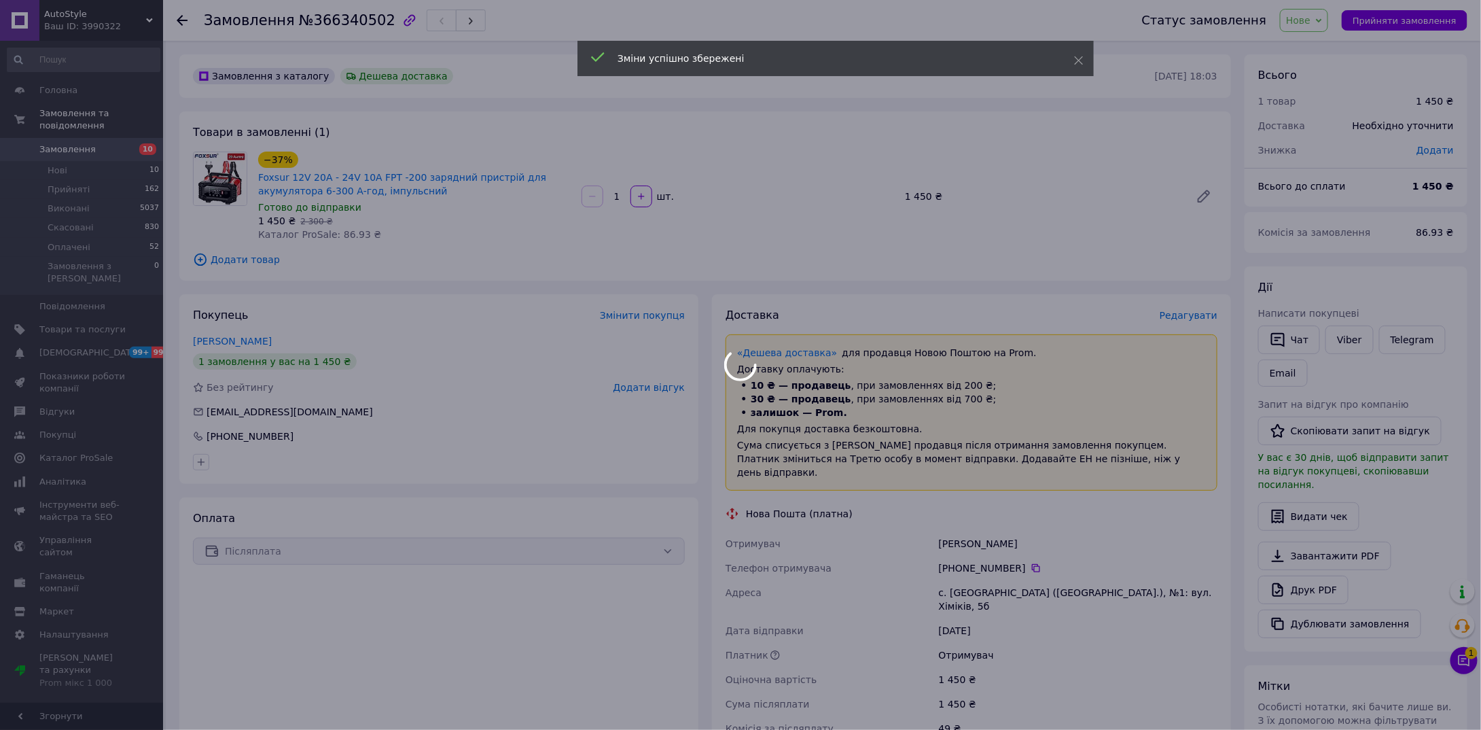
scroll to position [136, 0]
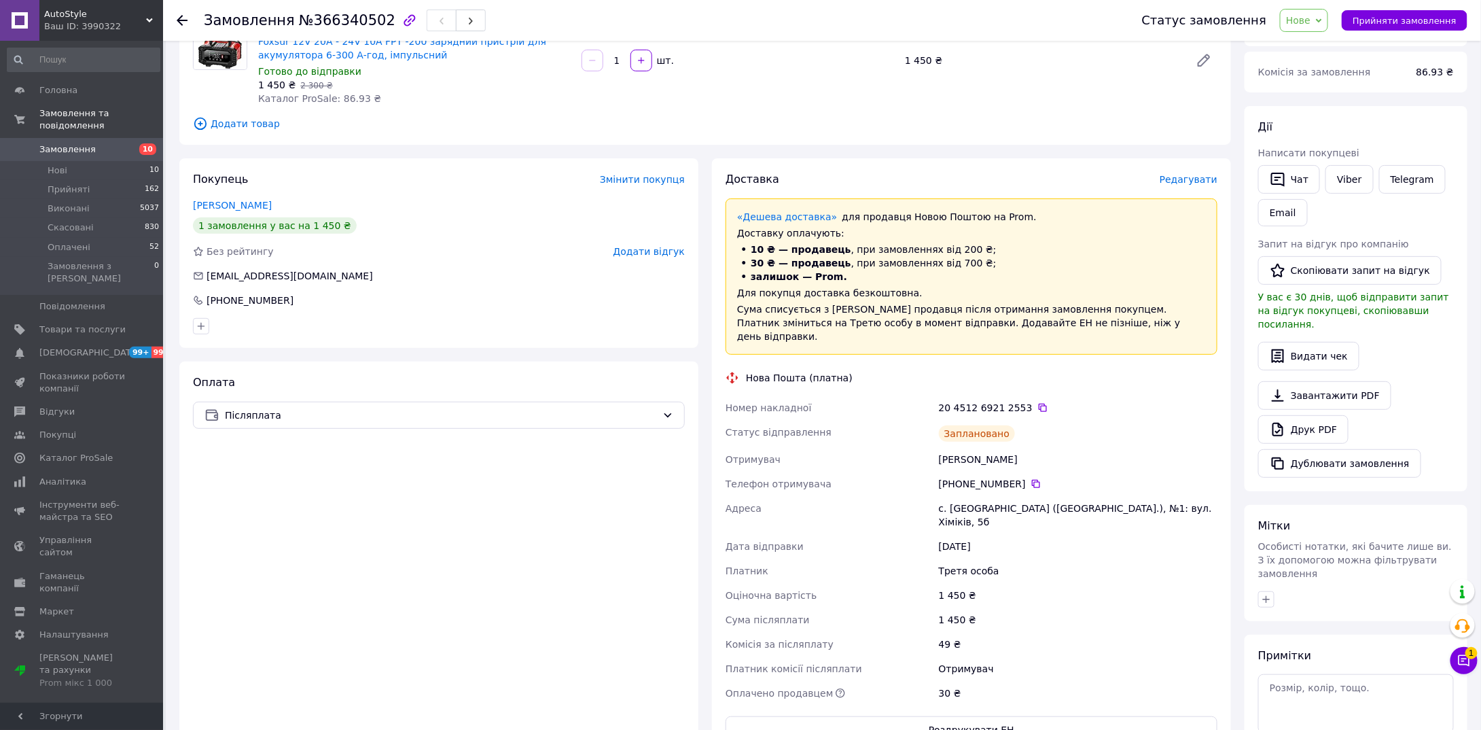
click at [1311, 22] on span "Нове" at bounding box center [1298, 20] width 24 height 11
click at [1315, 47] on li "Прийнято" at bounding box center [1312, 47] width 63 height 20
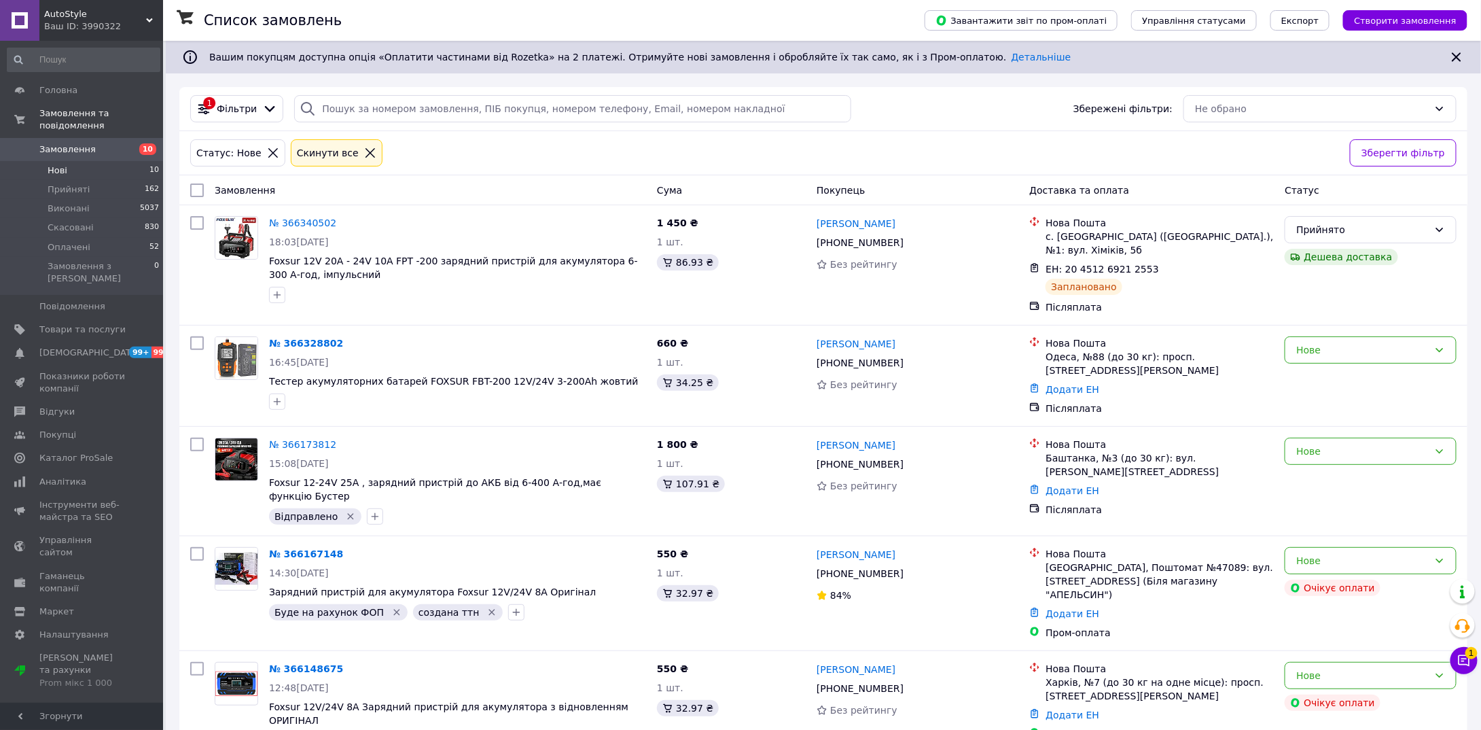
click at [58, 164] on span "Нові" at bounding box center [58, 170] width 20 height 12
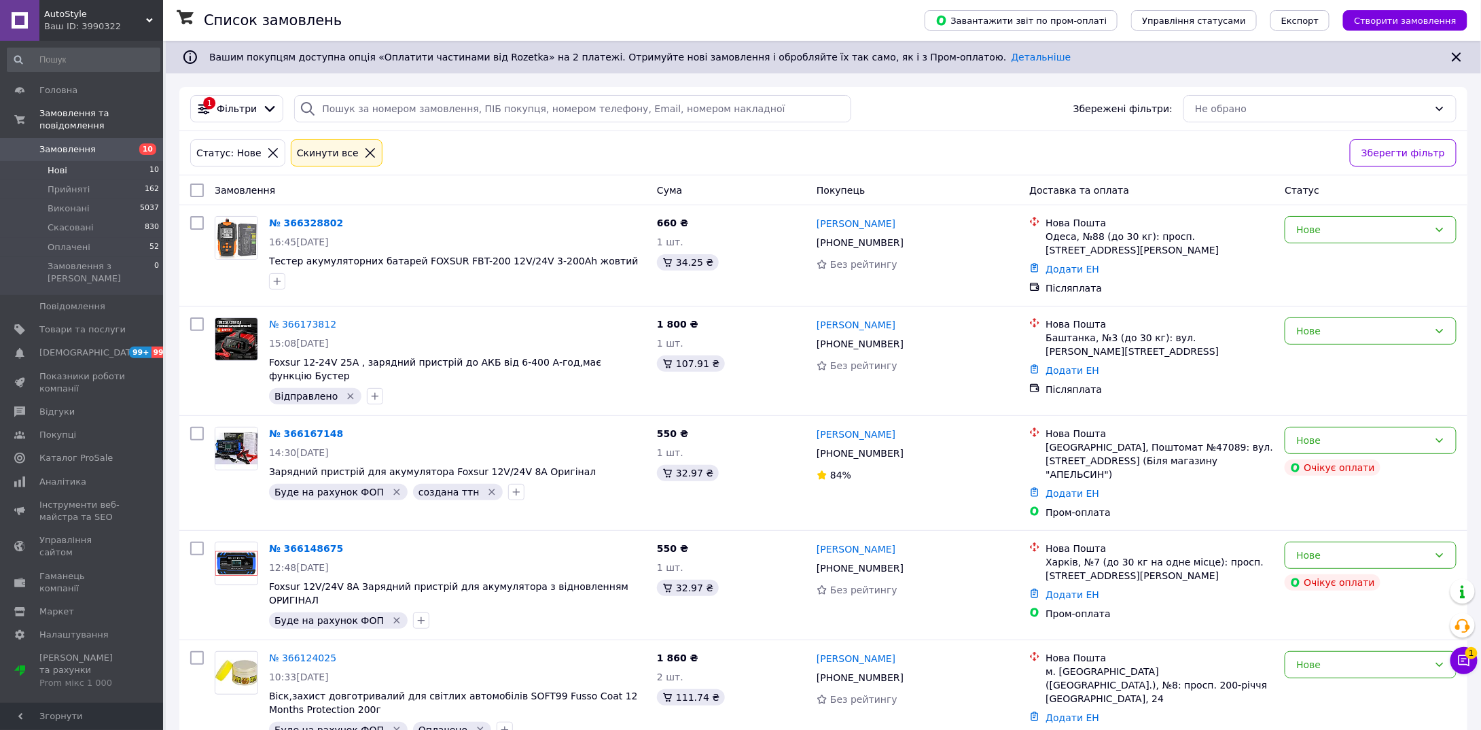
click at [82, 161] on li "Нові 10" at bounding box center [83, 170] width 167 height 19
click at [63, 164] on span "Нові" at bounding box center [58, 170] width 20 height 12
click at [69, 161] on li "Нові 10" at bounding box center [83, 170] width 167 height 19
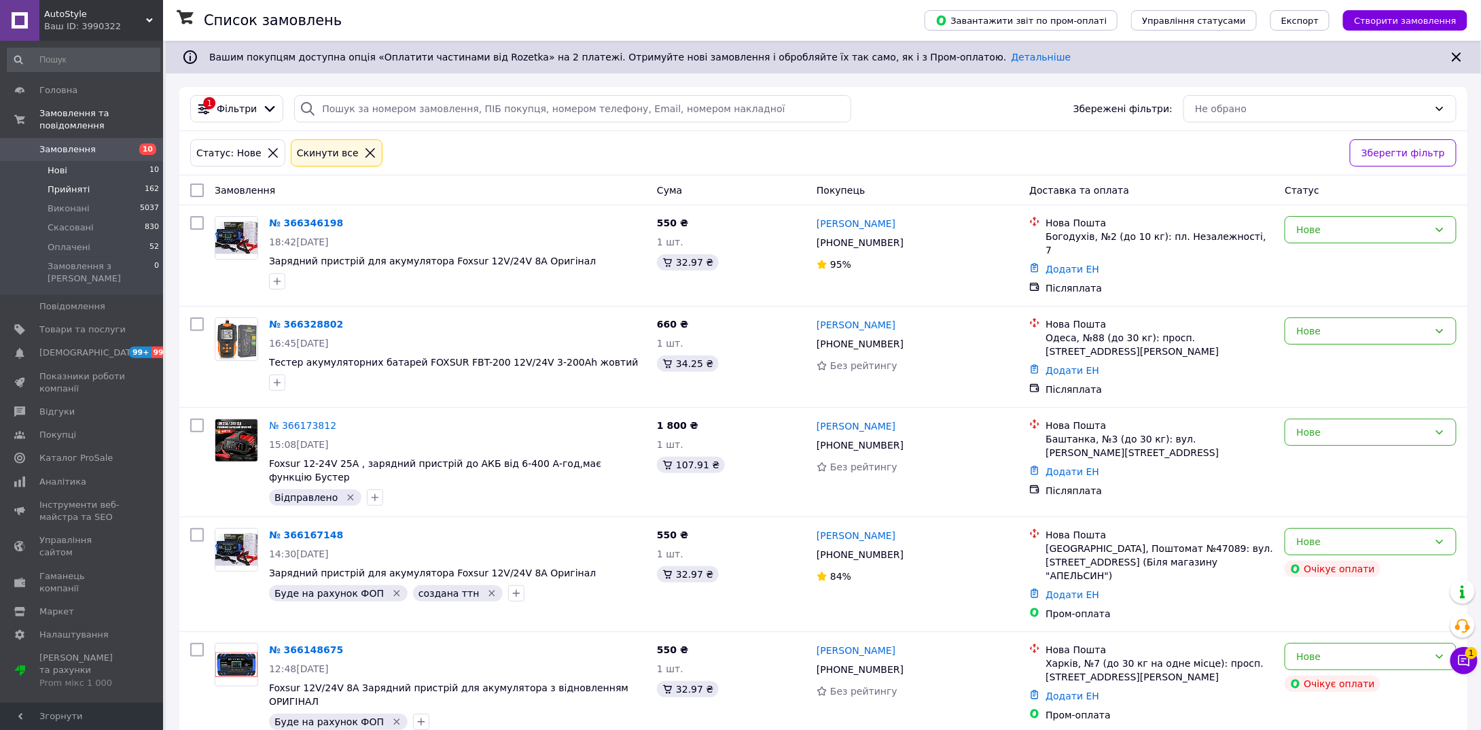
click at [73, 183] on span "Прийняті" at bounding box center [69, 189] width 42 height 12
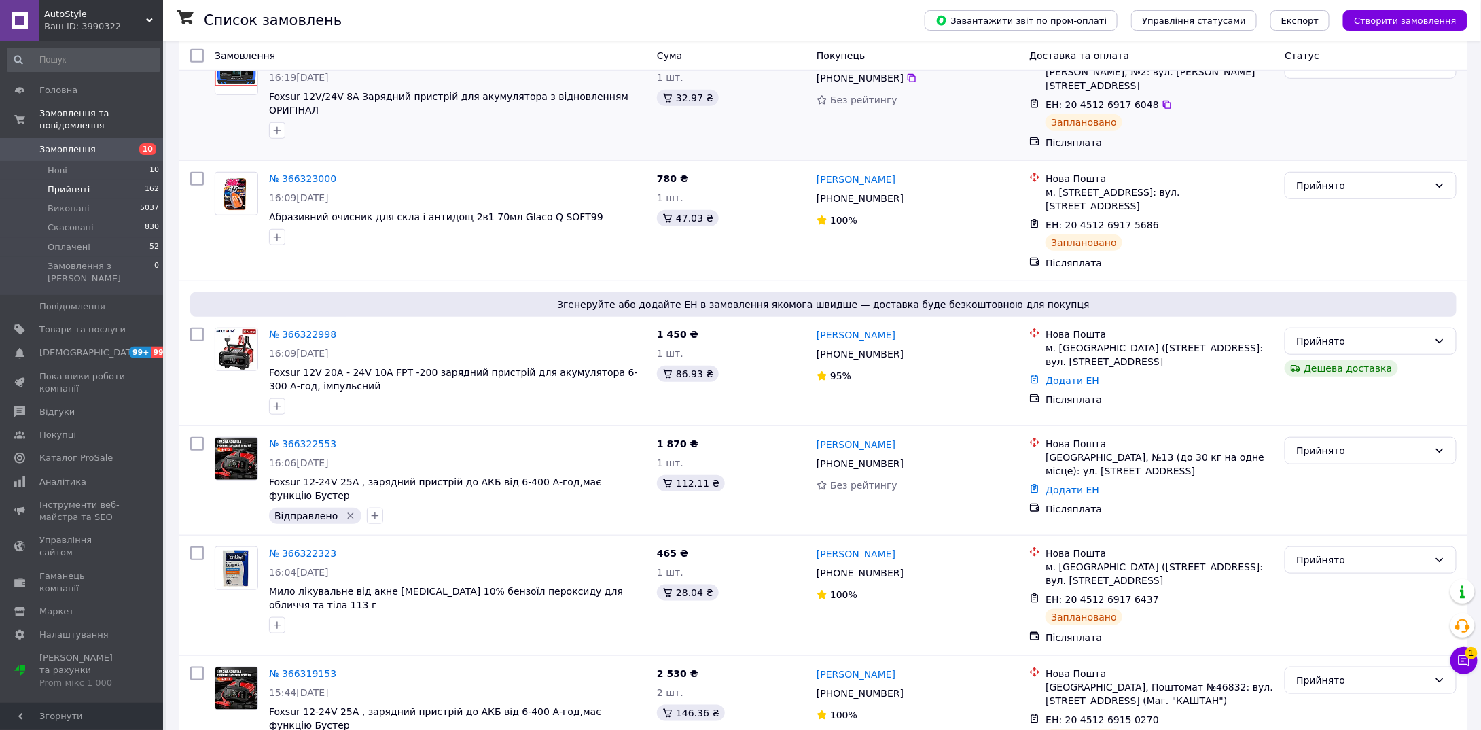
scroll to position [408, 0]
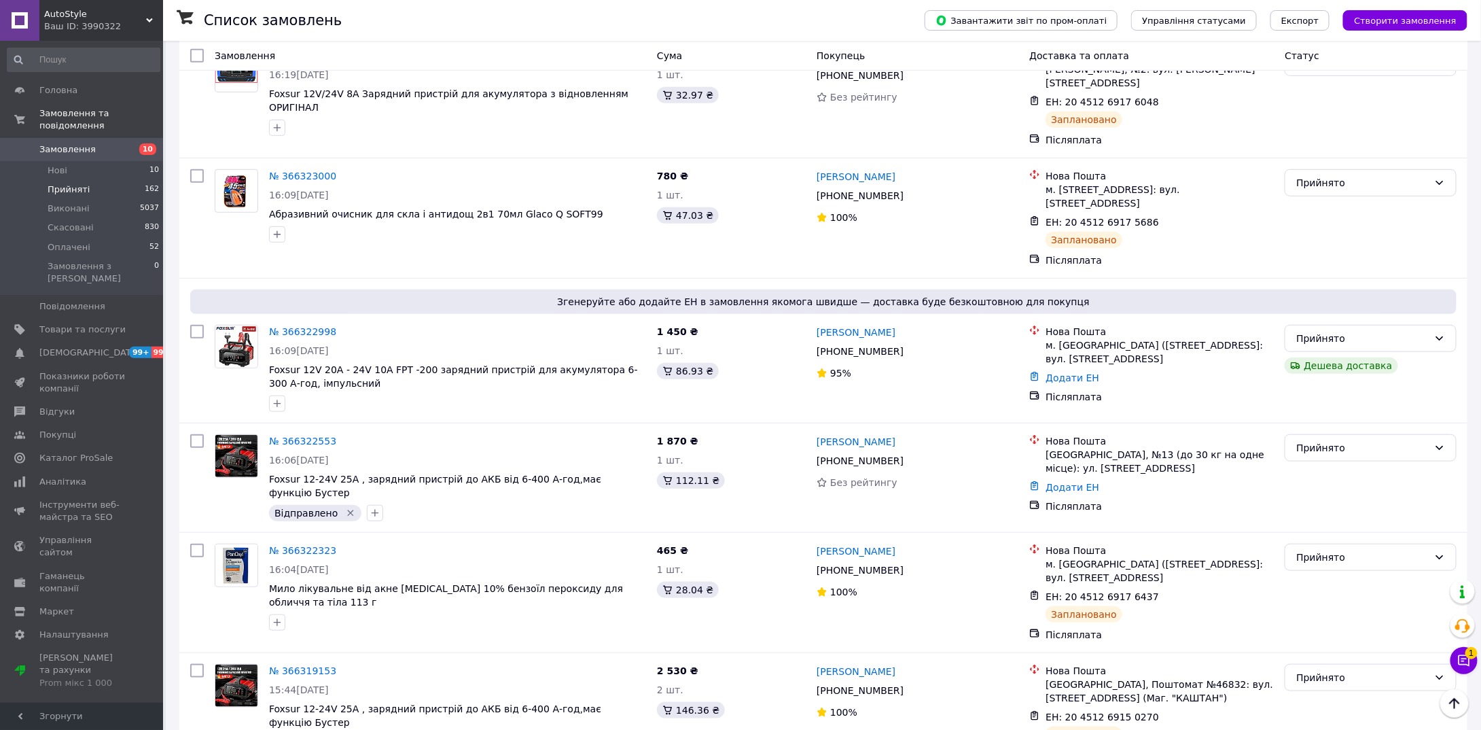
click at [82, 183] on span "Прийняті" at bounding box center [69, 189] width 42 height 12
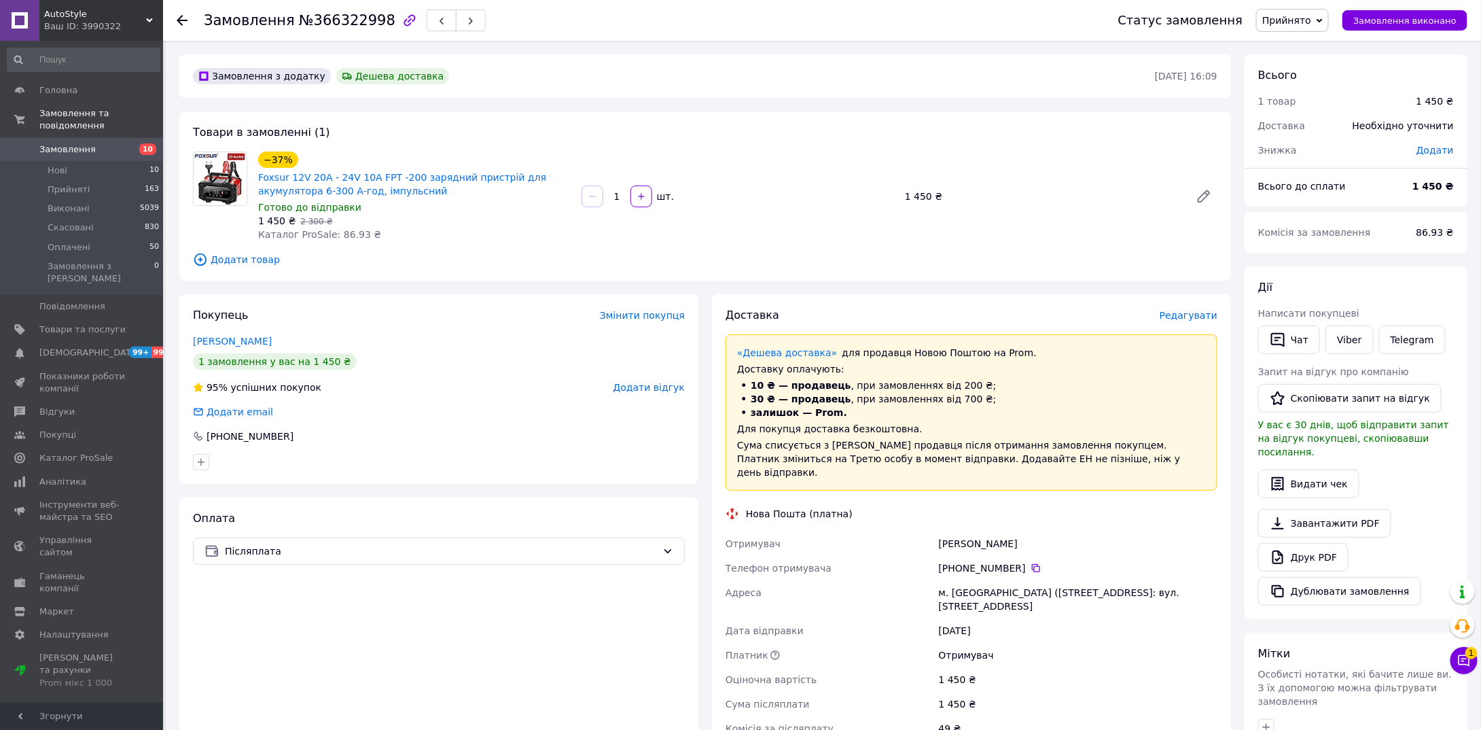
click at [1186, 313] on span "Редагувати" at bounding box center [1189, 315] width 58 height 11
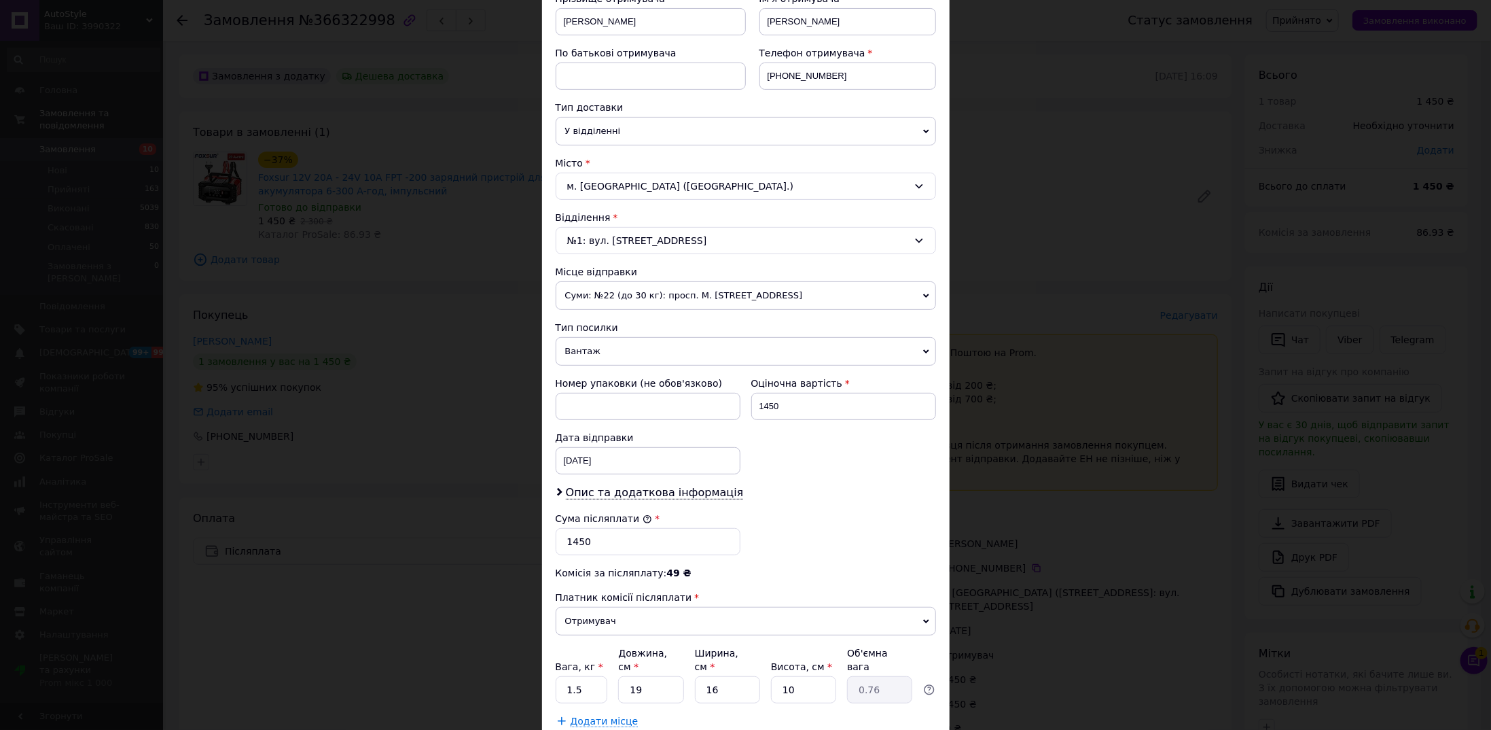
scroll to position [298, 0]
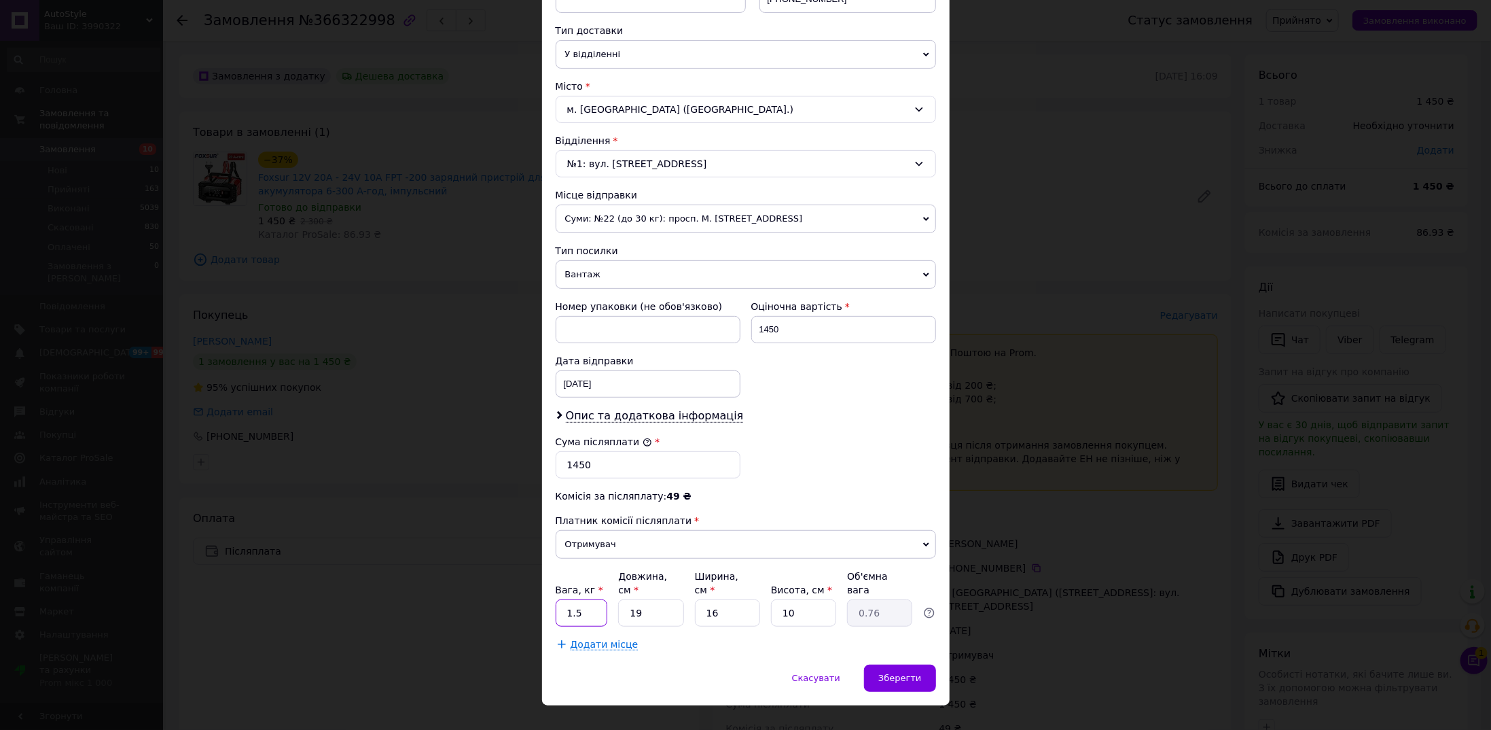
drag, startPoint x: 588, startPoint y: 588, endPoint x: 563, endPoint y: 589, distance: 24.5
click at [563, 599] on input "1.5" at bounding box center [582, 612] width 52 height 27
type input "2"
click at [805, 474] on div "Сума післяплати * 1450" at bounding box center [745, 456] width 391 height 54
click at [696, 412] on span "Опис та додаткова інформація" at bounding box center [655, 416] width 178 height 14
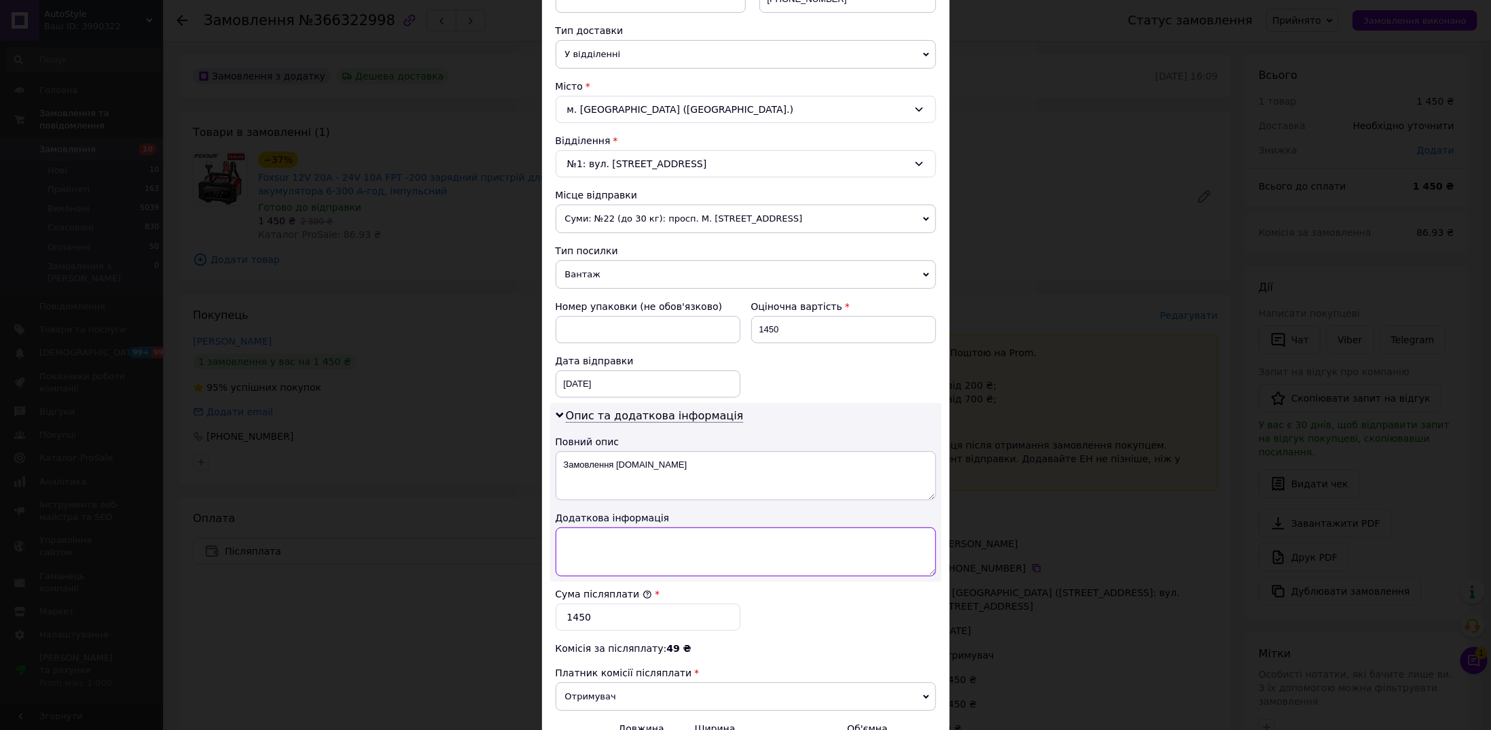
click at [704, 548] on textarea at bounding box center [746, 551] width 380 height 49
type textarea "20А"
click at [840, 641] on div "Комісія за післяплату: 49 ₴" at bounding box center [746, 648] width 380 height 14
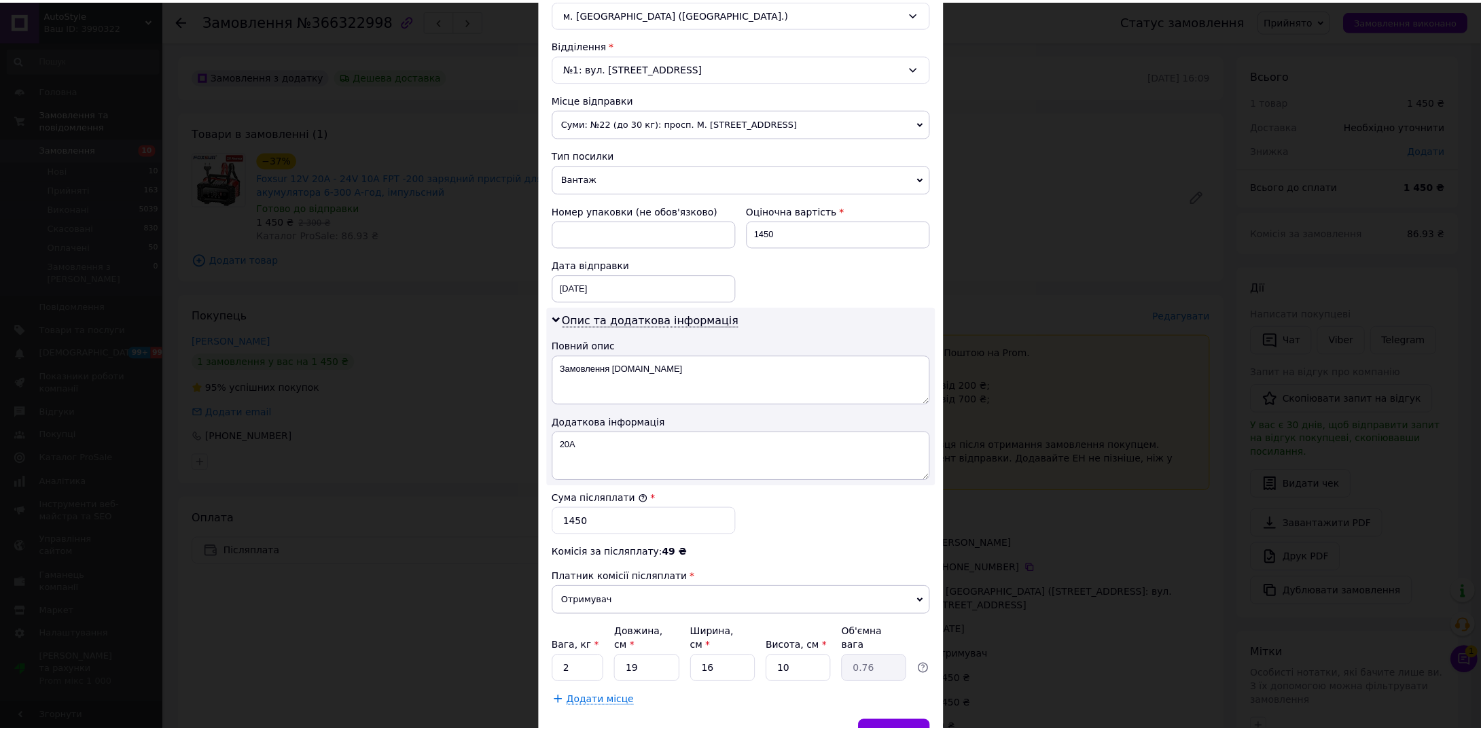
scroll to position [448, 0]
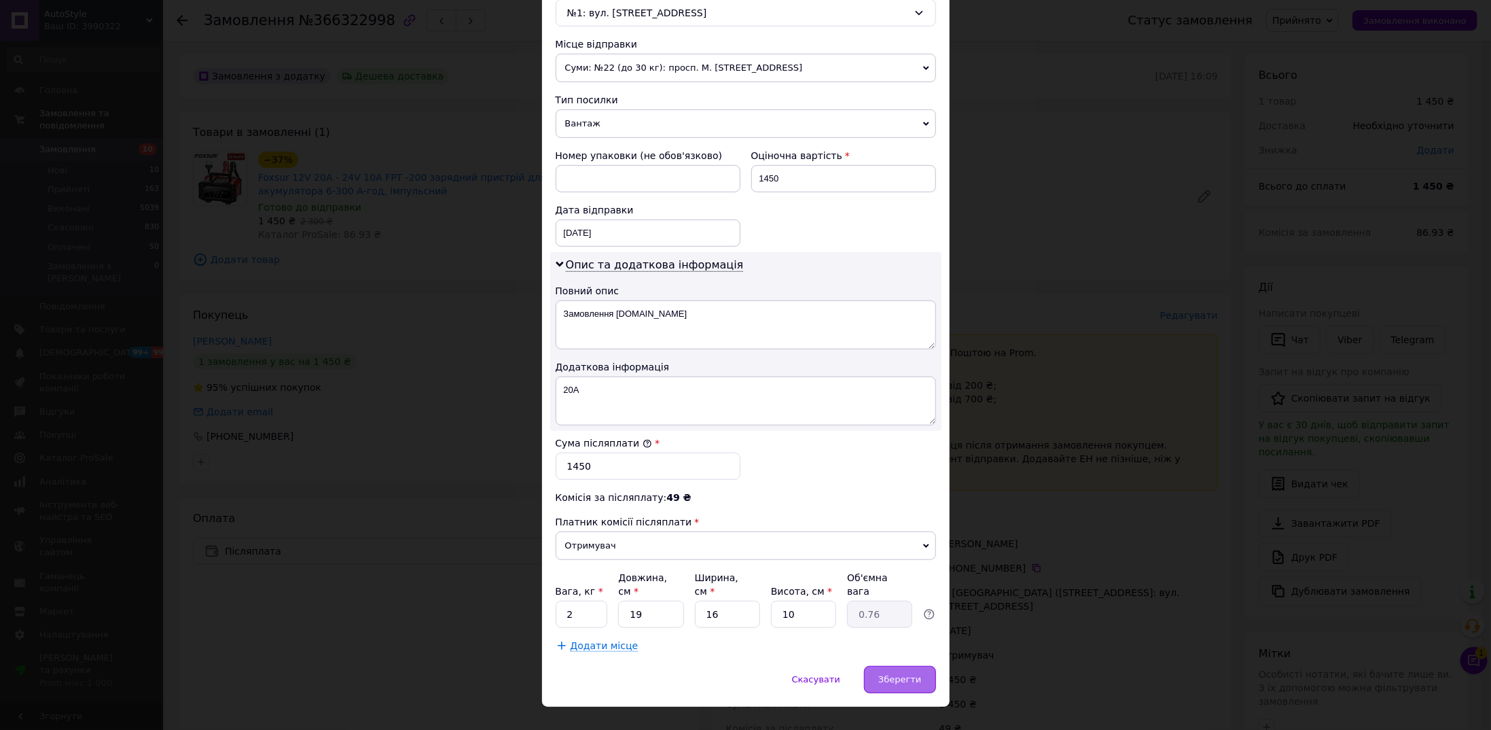
click at [911, 674] on span "Зберегти" at bounding box center [900, 679] width 43 height 10
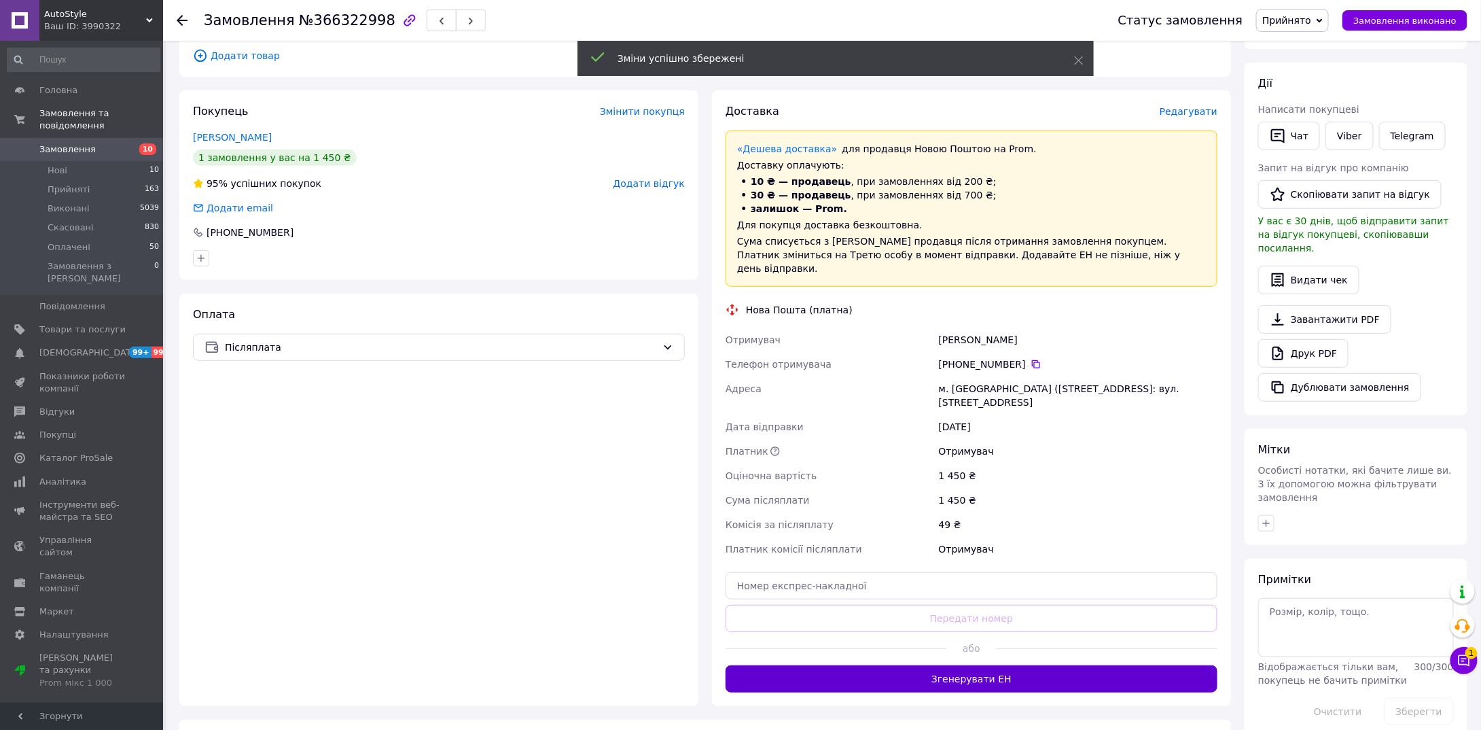
click at [976, 665] on button "Згенерувати ЕН" at bounding box center [972, 678] width 492 height 27
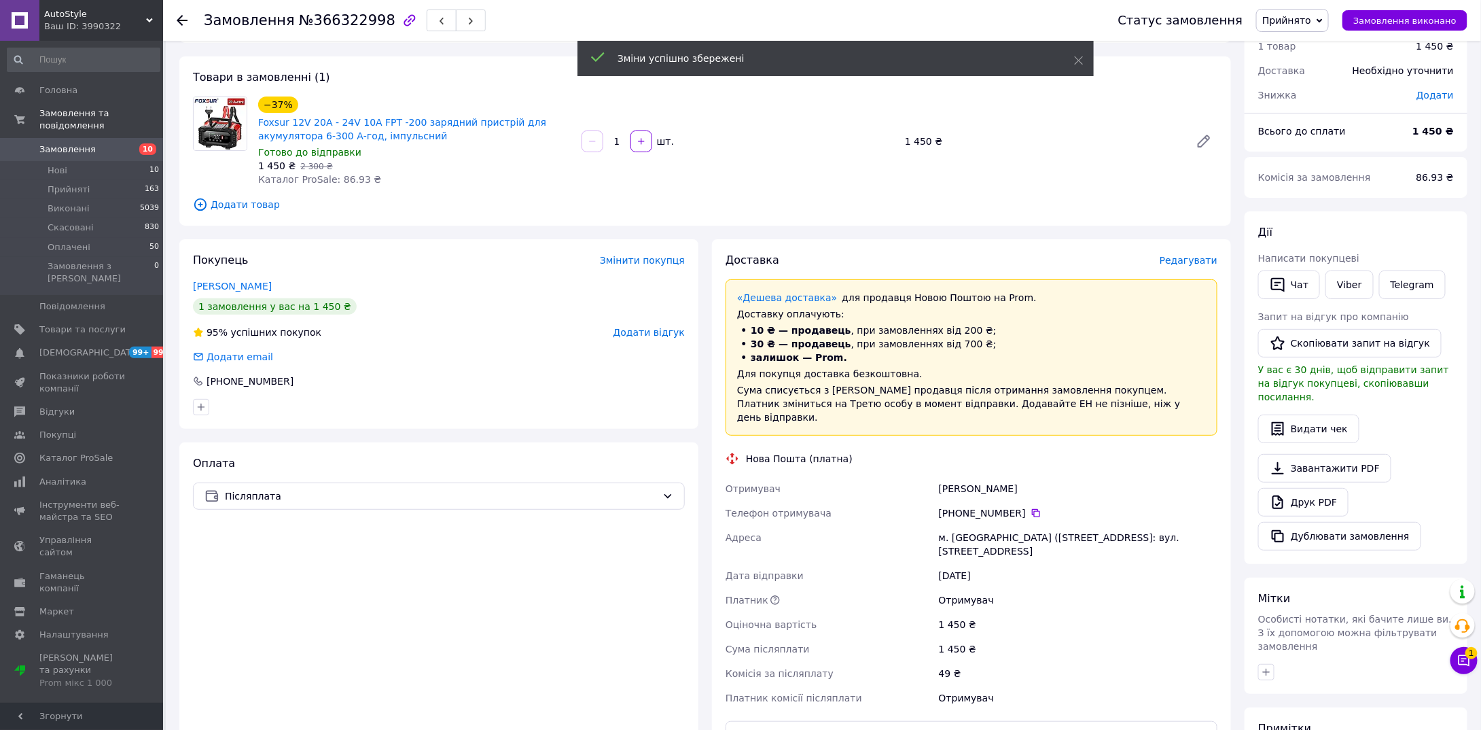
scroll to position [0, 0]
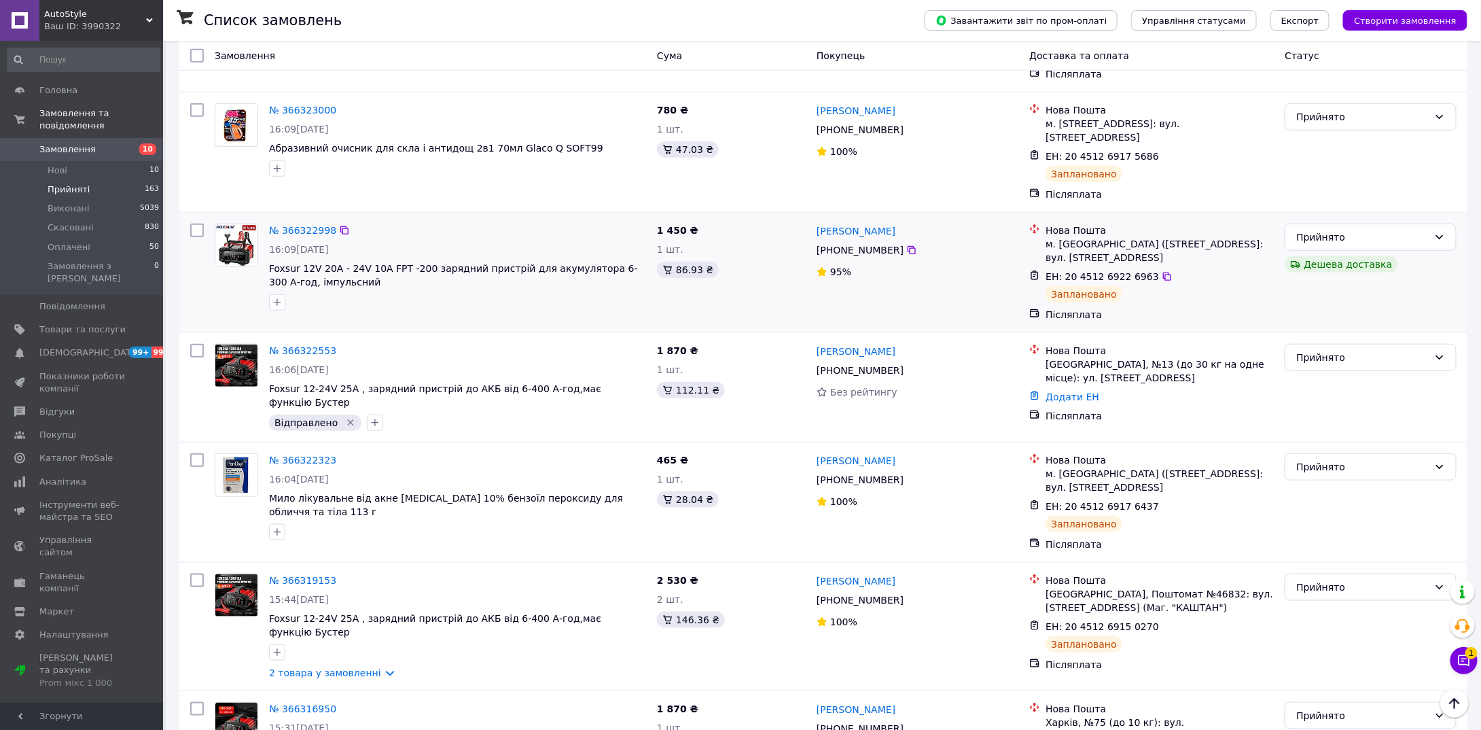
scroll to position [476, 0]
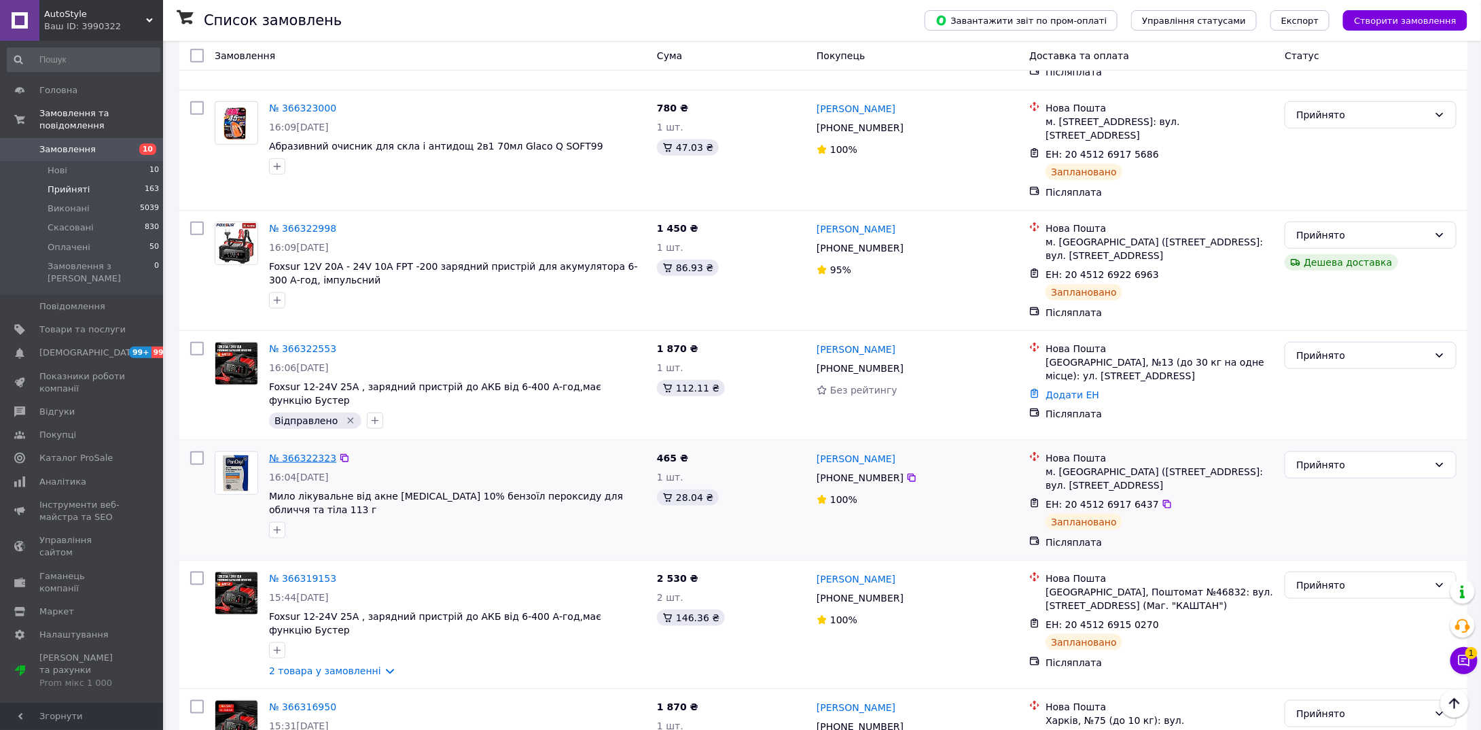
click at [314, 453] on link "№ 366322323" at bounding box center [302, 458] width 67 height 11
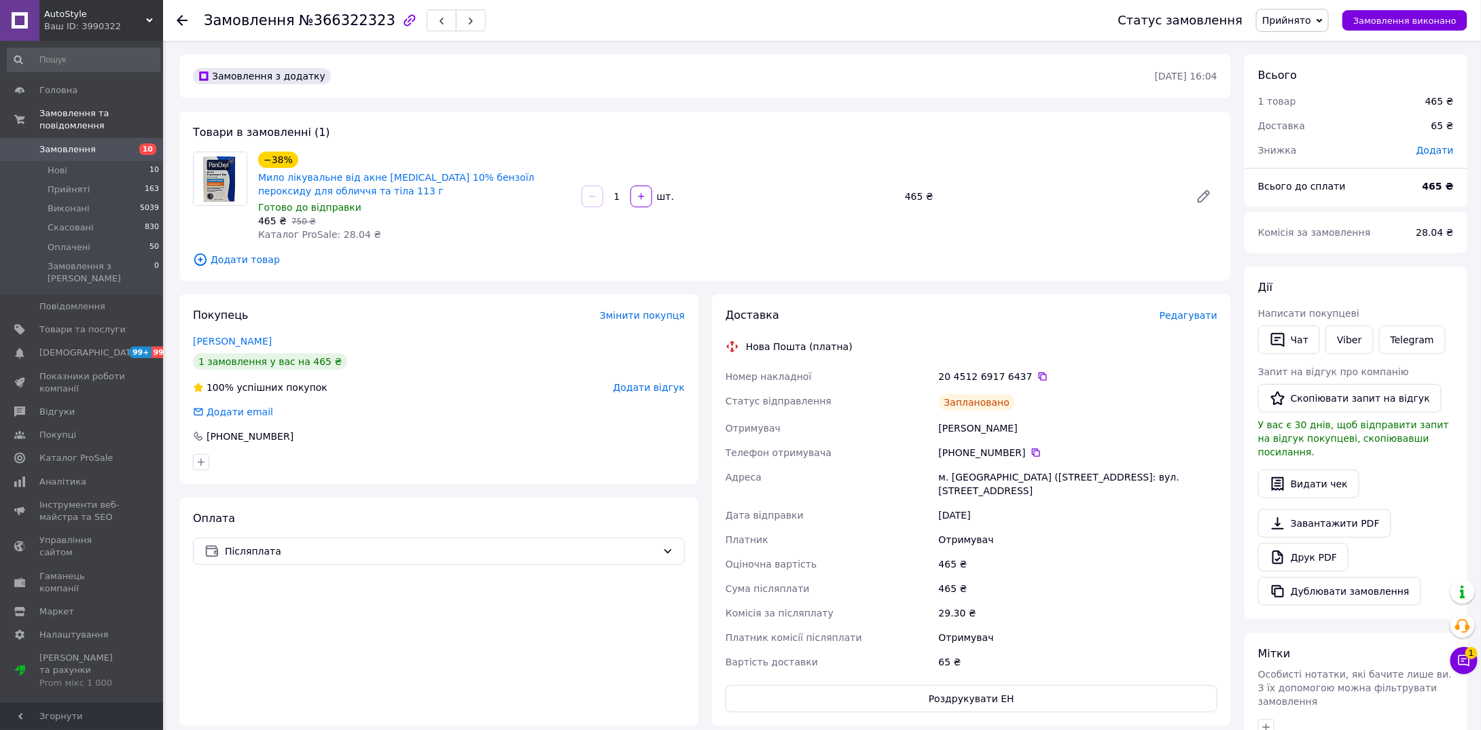
click at [1190, 319] on span "Редагувати" at bounding box center [1189, 315] width 58 height 11
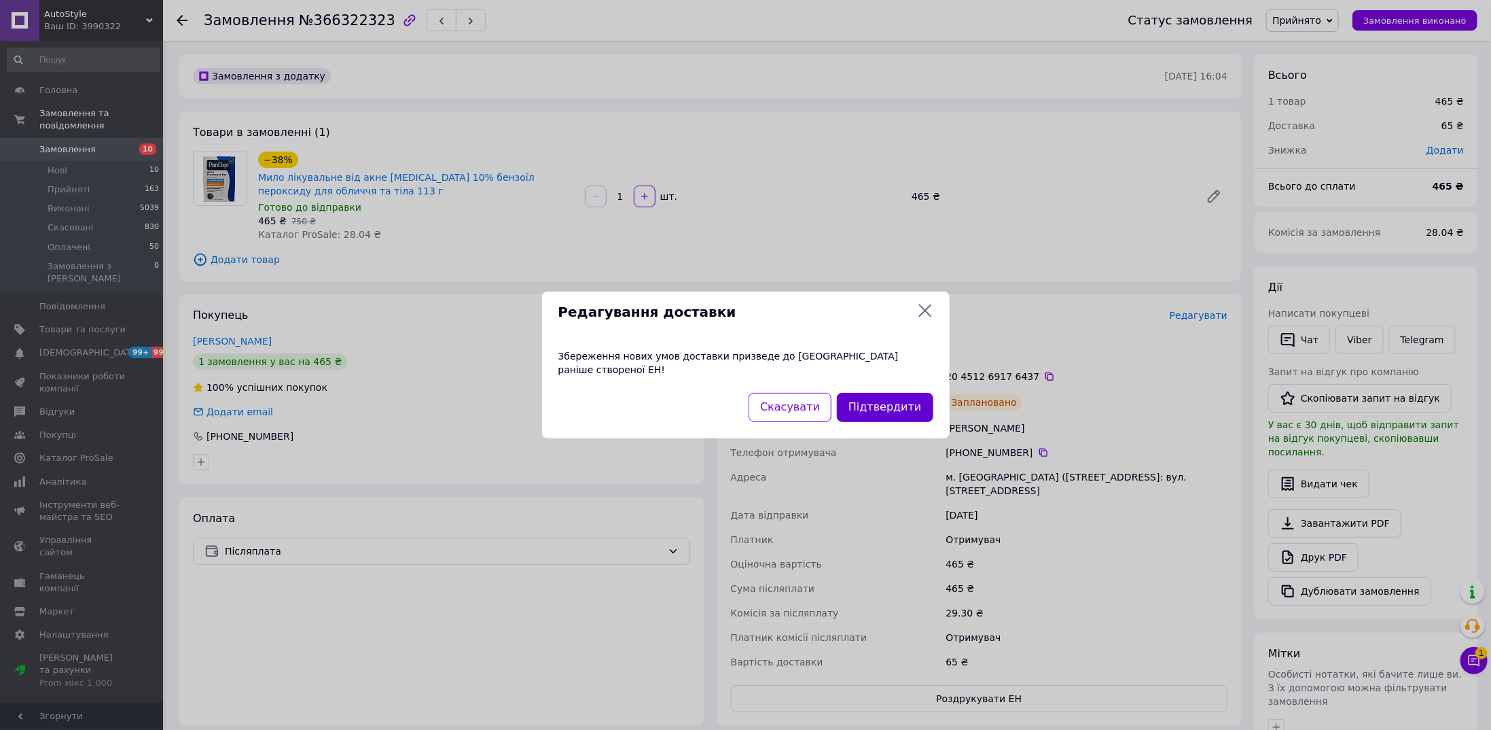
click at [915, 413] on button "Підтвердити" at bounding box center [885, 407] width 96 height 29
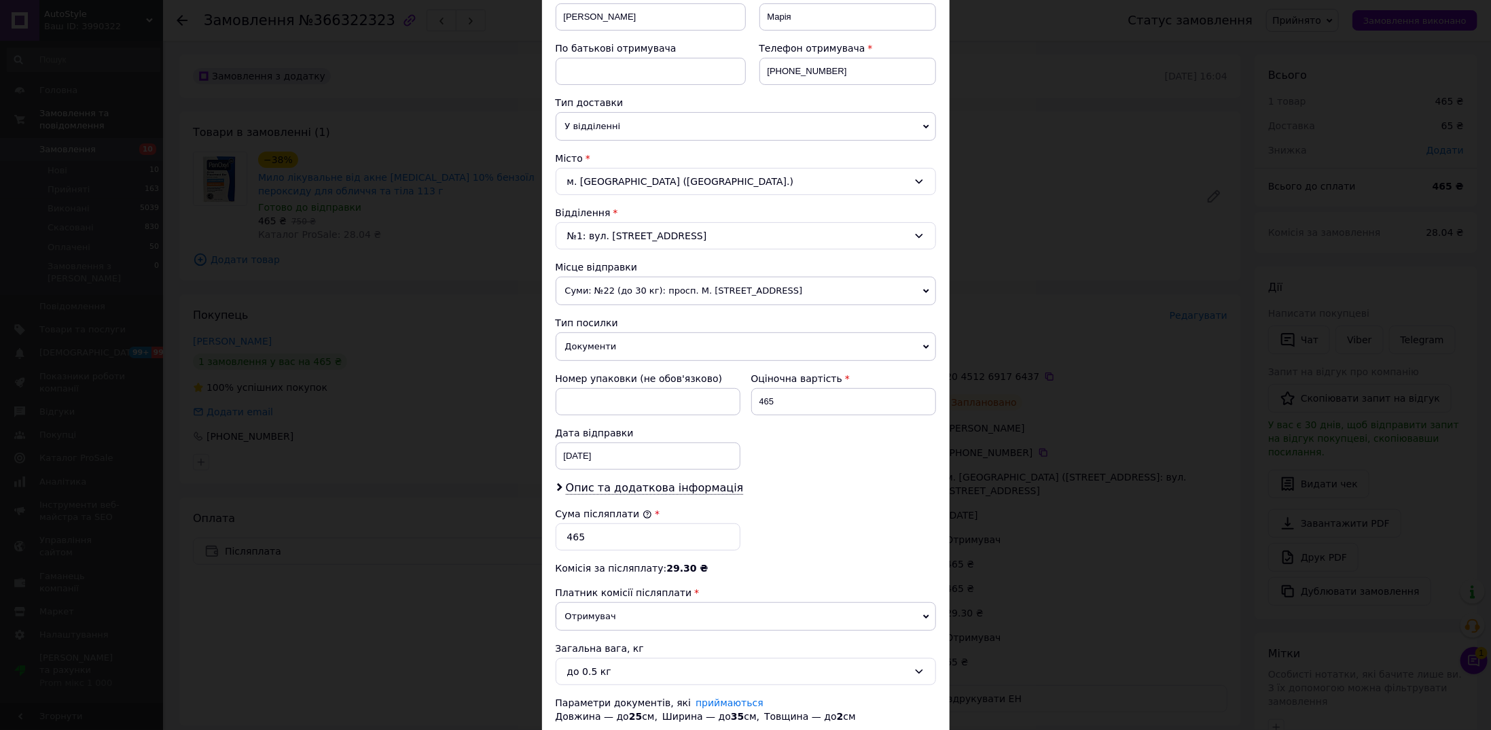
scroll to position [311, 0]
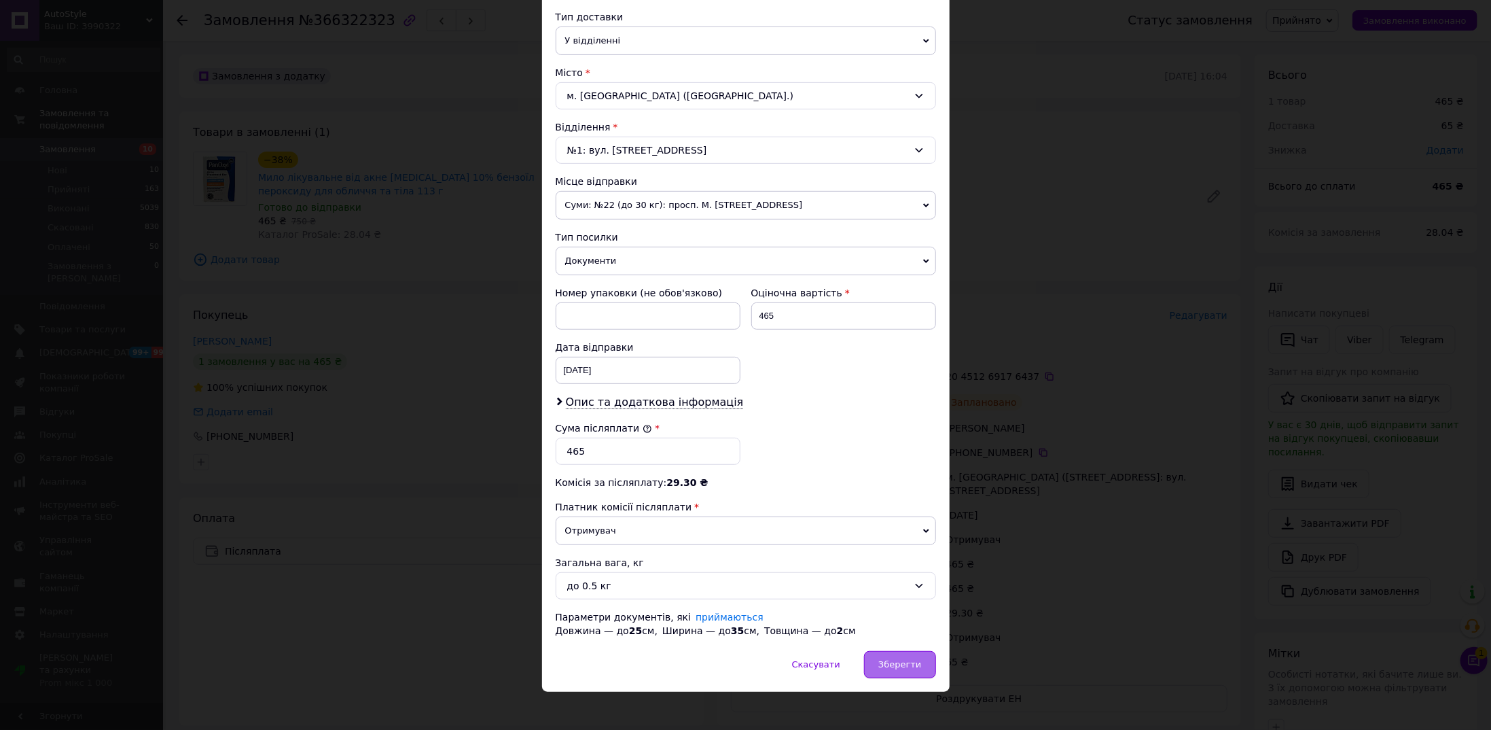
click at [920, 652] on div "Зберегти" at bounding box center [899, 664] width 71 height 27
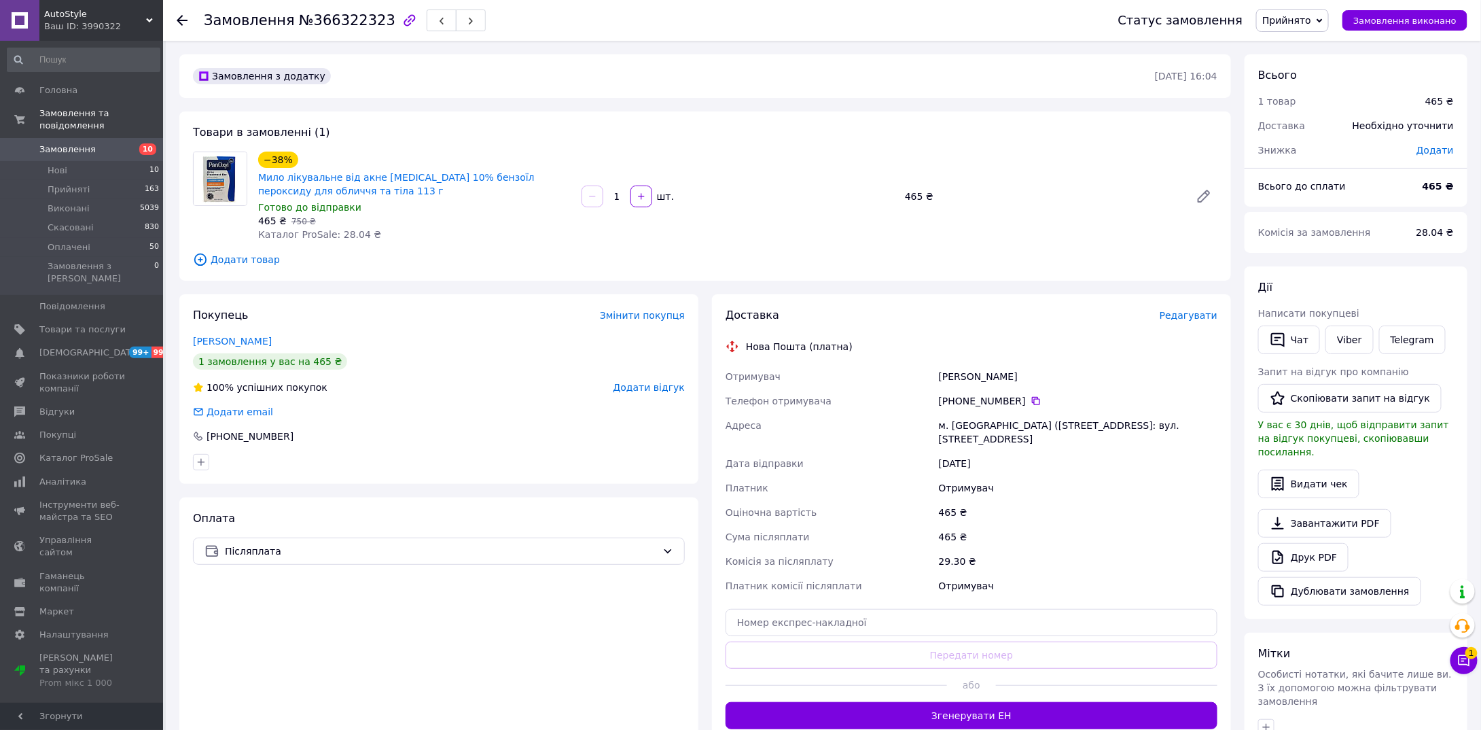
click at [1176, 313] on span "Редагувати" at bounding box center [1189, 315] width 58 height 11
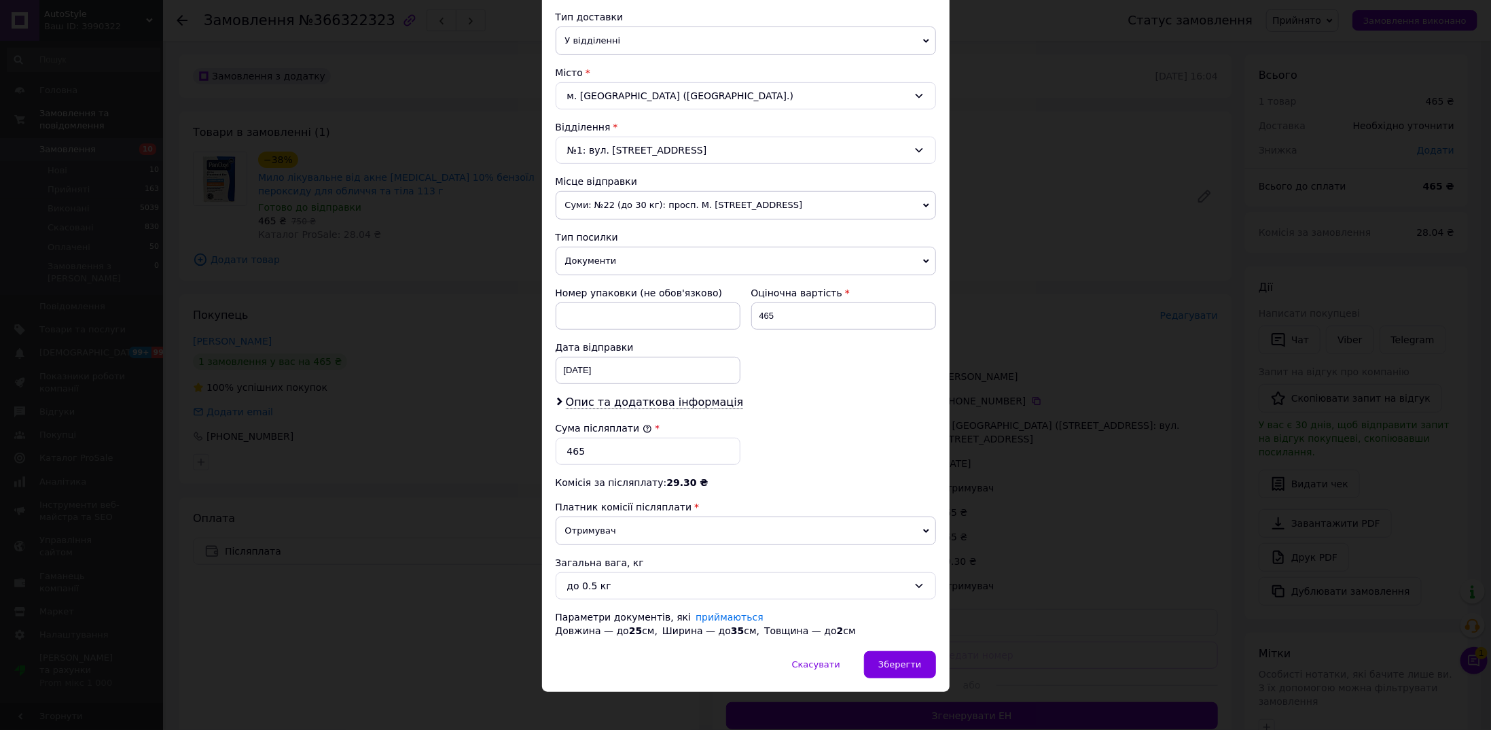
click at [993, 605] on div "× Редагування доставки Спосіб доставки Нова Пошта (платна) Платник Отримувач Ві…" at bounding box center [745, 365] width 1491 height 730
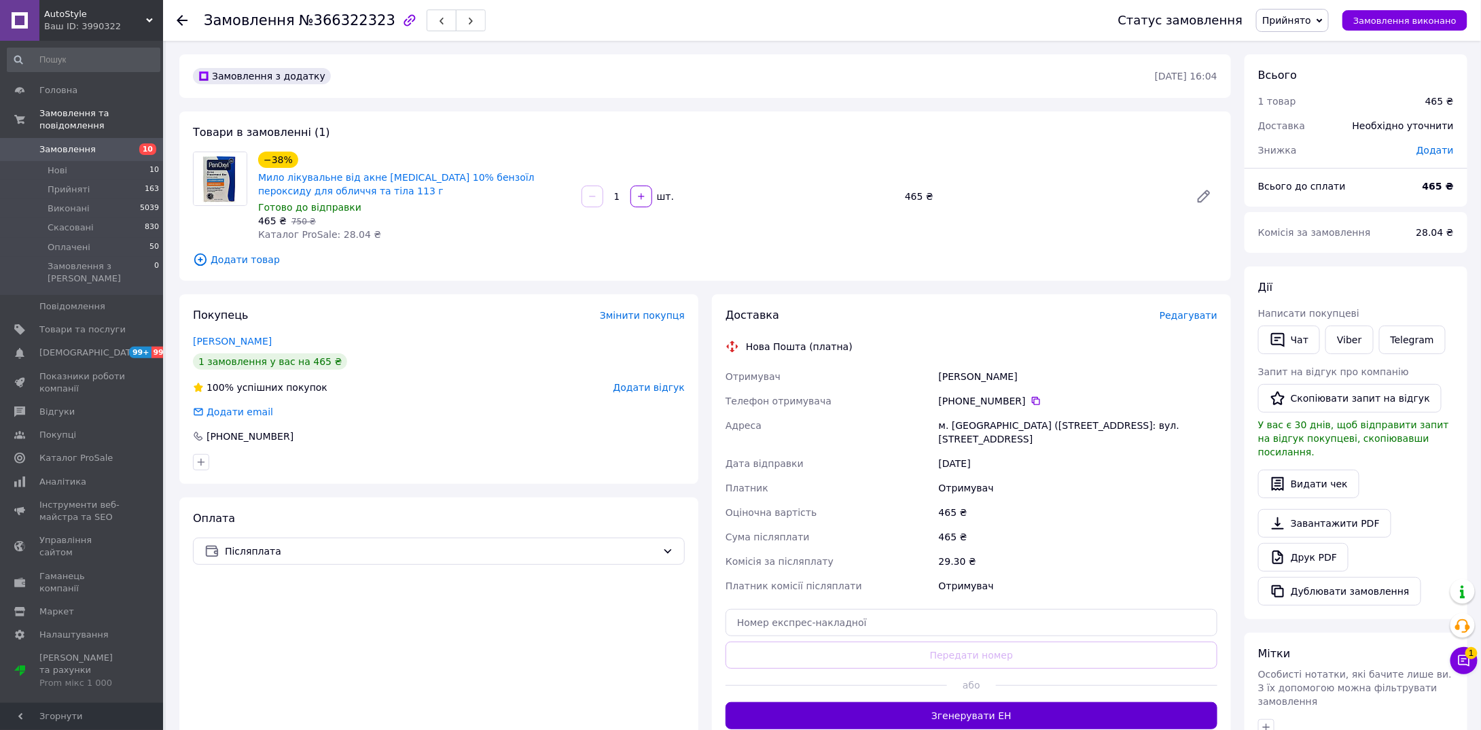
click at [953, 702] on button "Згенерувати ЕН" at bounding box center [972, 715] width 492 height 27
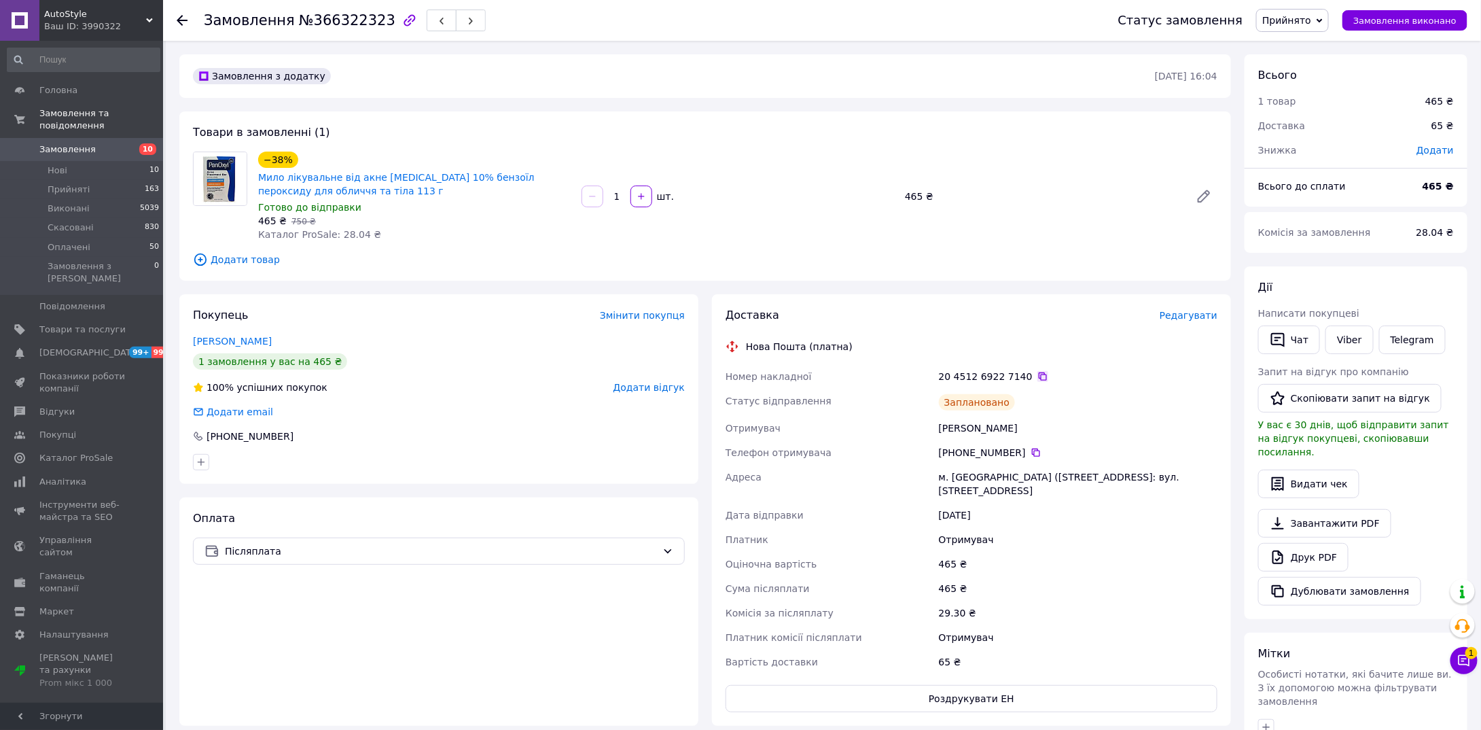
click at [1038, 377] on icon at bounding box center [1043, 376] width 11 height 11
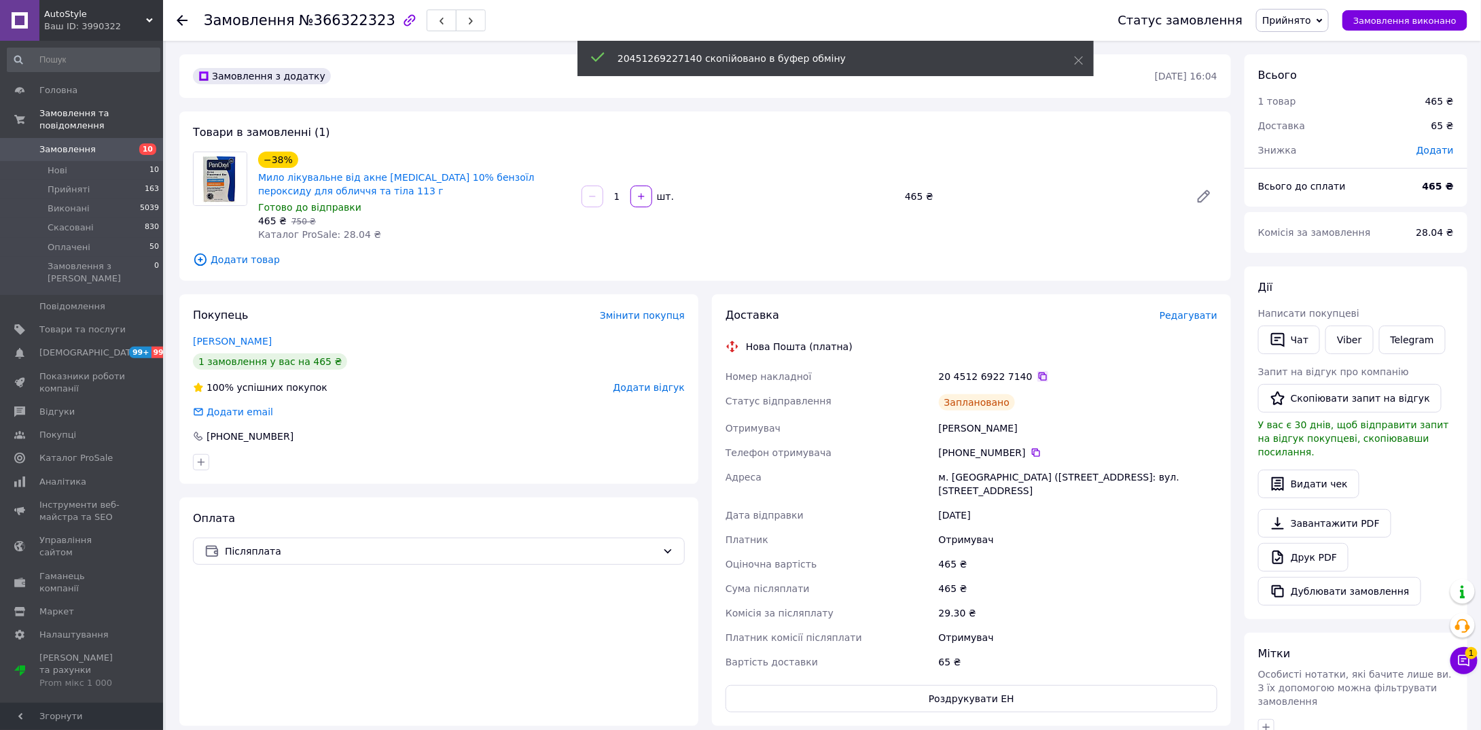
click at [1038, 376] on icon at bounding box center [1043, 376] width 11 height 11
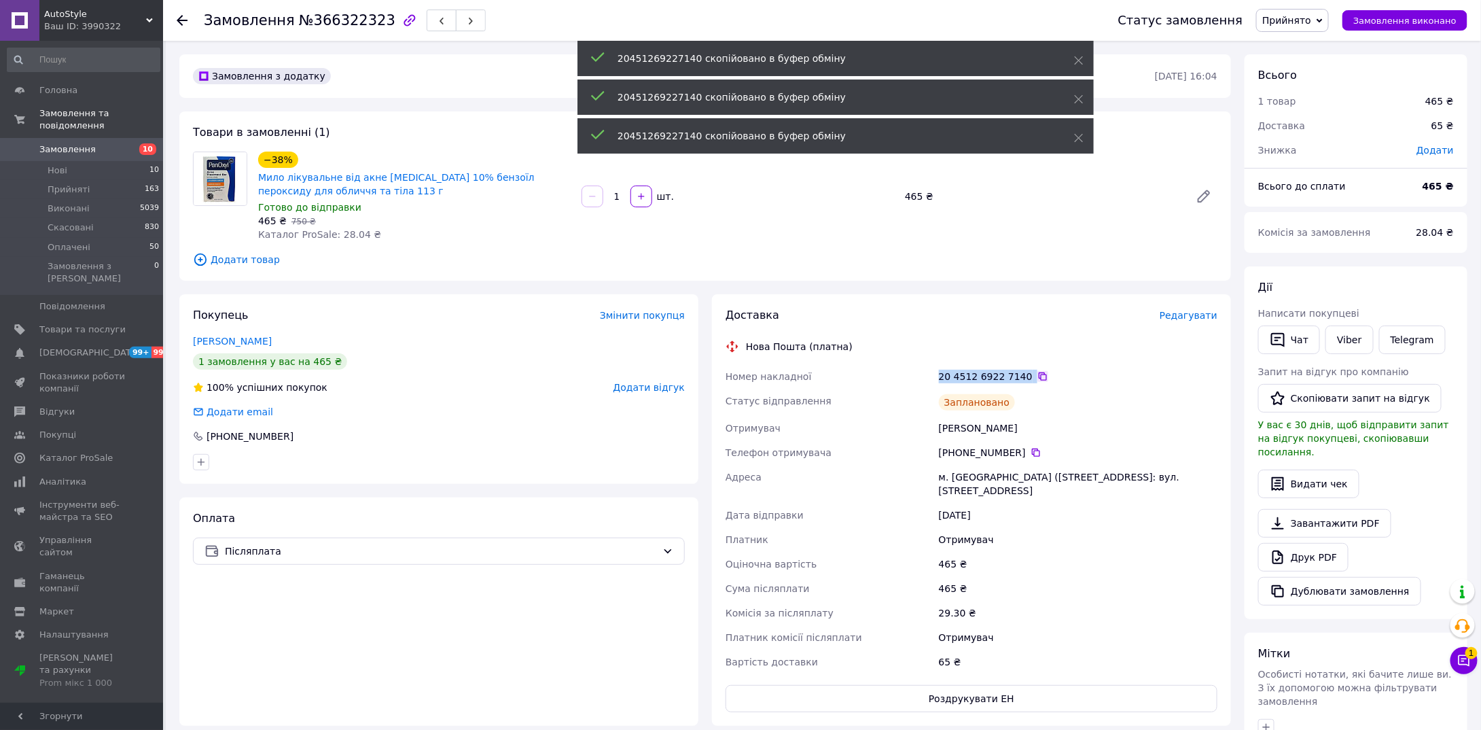
click at [1038, 376] on icon at bounding box center [1043, 376] width 11 height 11
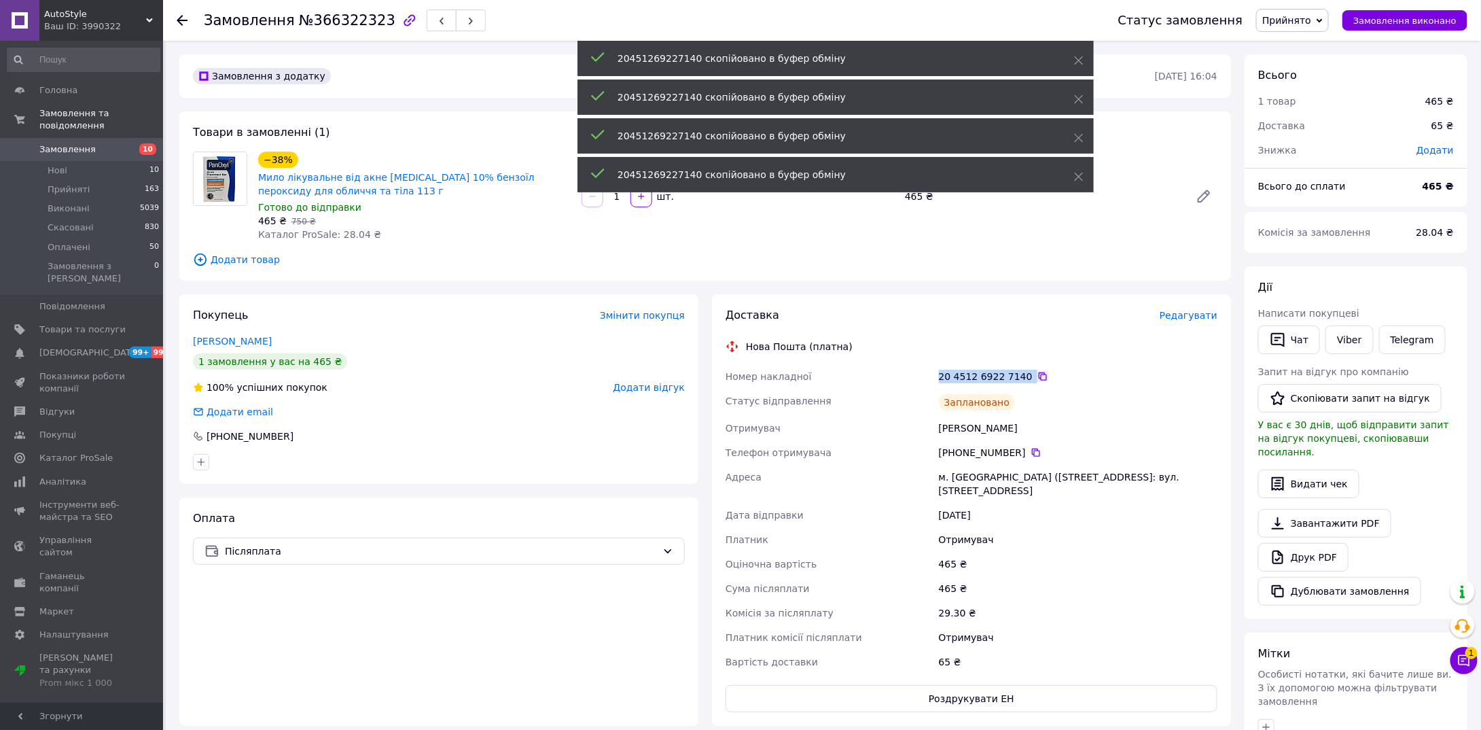
click at [1038, 376] on icon at bounding box center [1043, 376] width 11 height 11
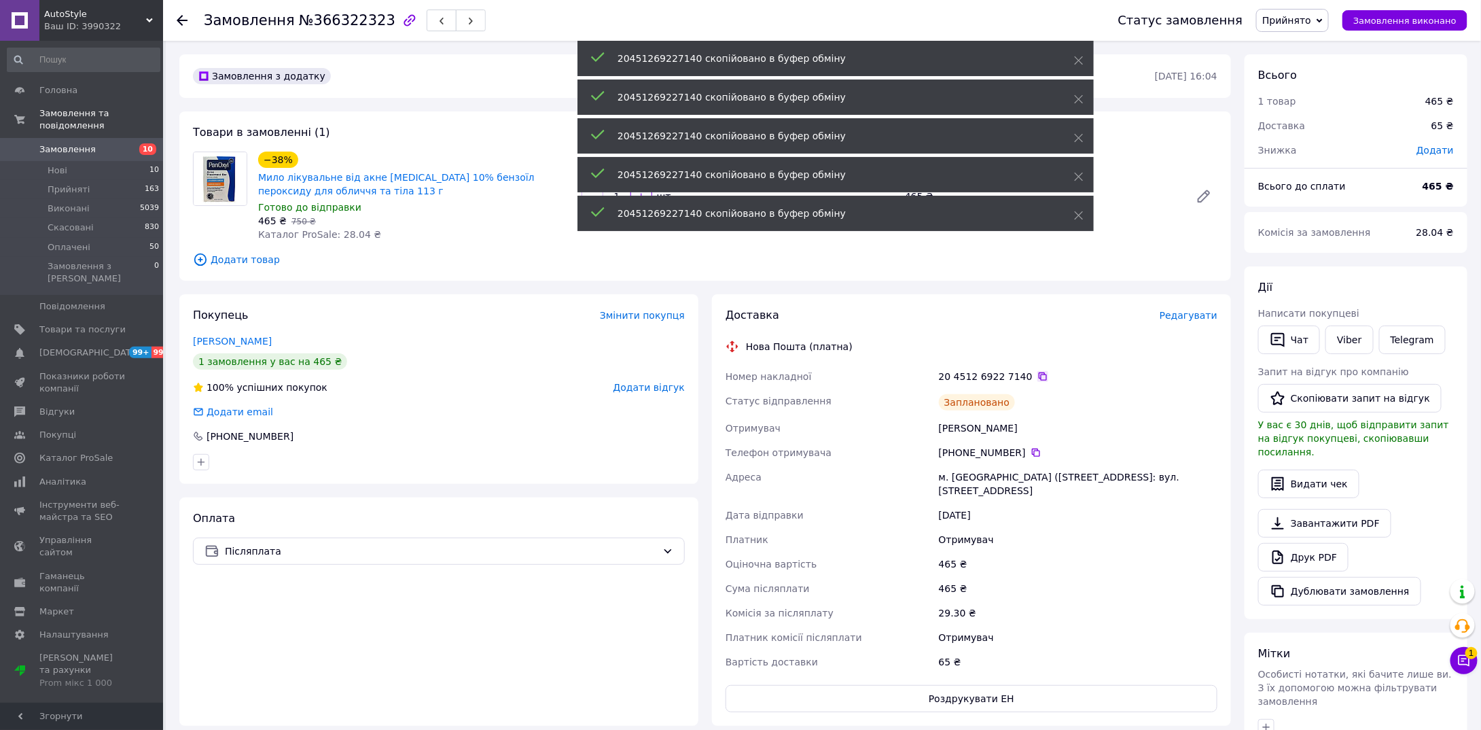
click at [1038, 376] on icon at bounding box center [1043, 376] width 11 height 11
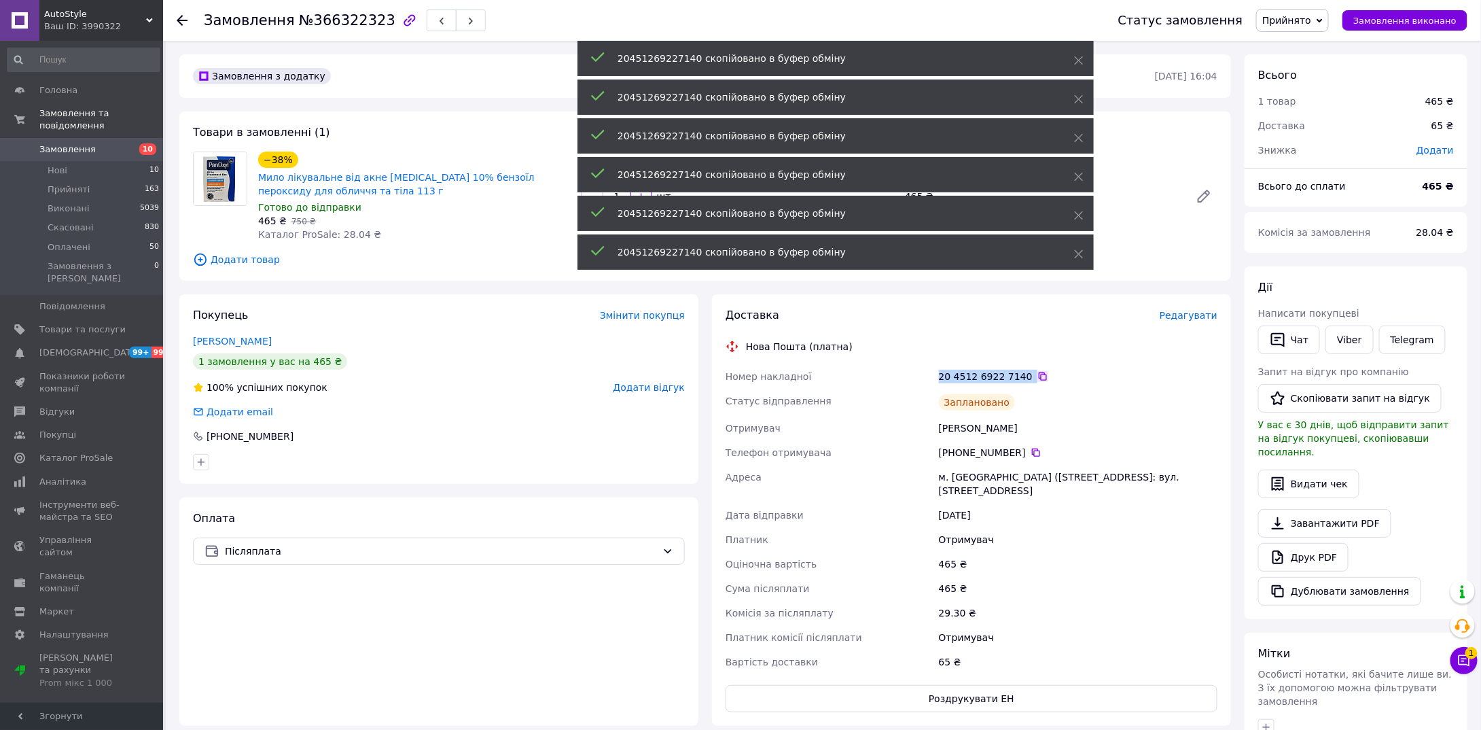
click at [1038, 376] on icon at bounding box center [1043, 376] width 11 height 11
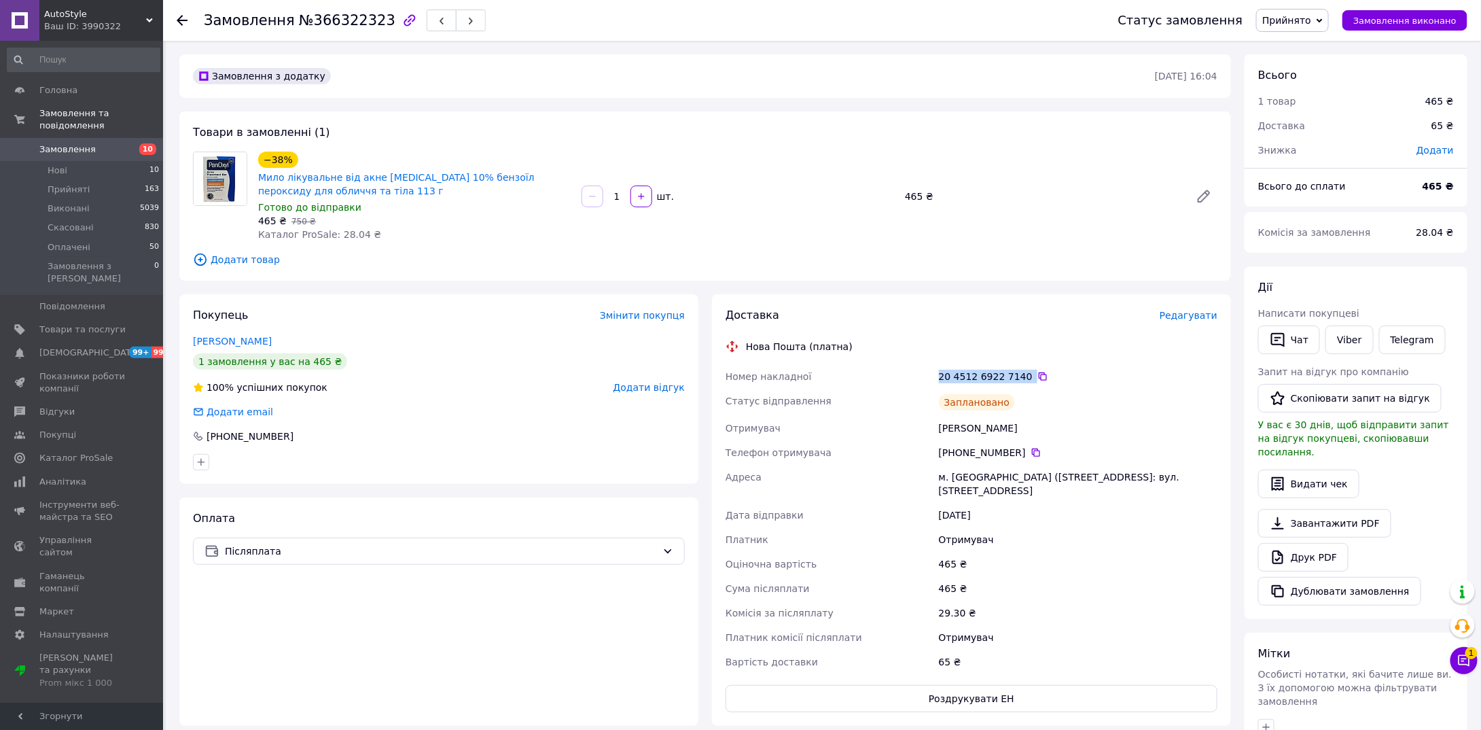
click at [944, 357] on div "Доставка Редагувати Нова Пошта (платна) Номер накладної 20 4512 6922 7140   Ста…" at bounding box center [972, 510] width 492 height 404
click at [105, 161] on li "Нові 10" at bounding box center [83, 170] width 167 height 19
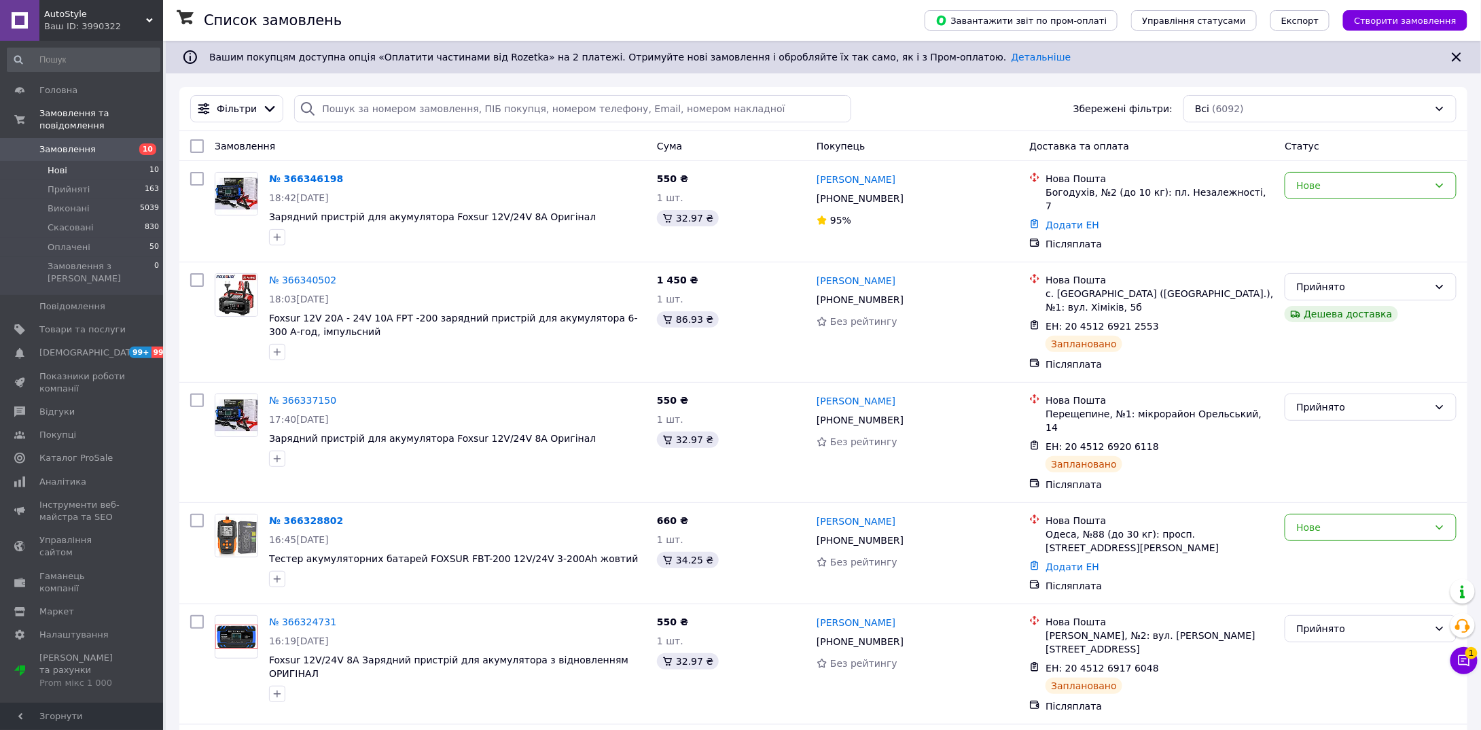
click at [88, 163] on li "Нові 10" at bounding box center [83, 170] width 167 height 19
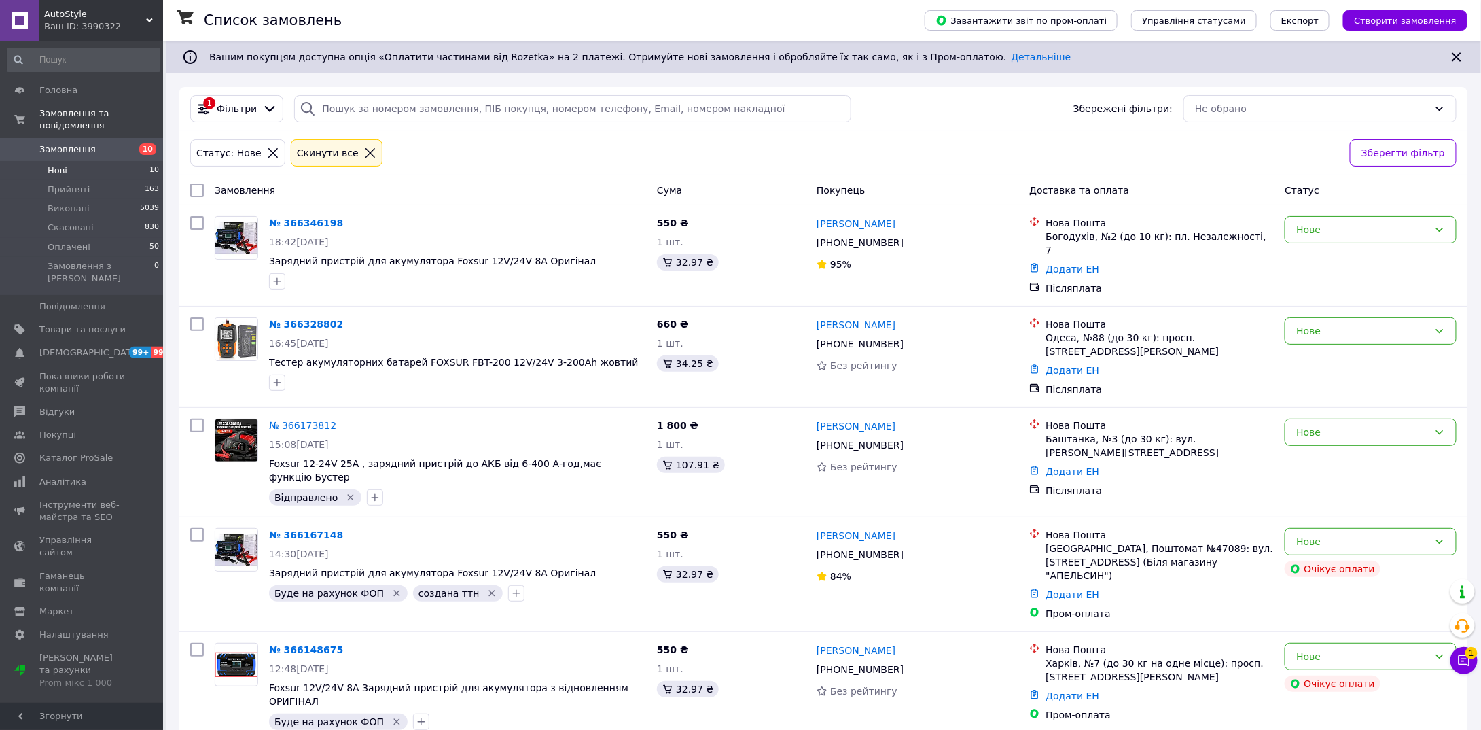
click at [80, 161] on li "Нові 10" at bounding box center [83, 170] width 167 height 19
click at [129, 238] on li "Оплачені 50" at bounding box center [83, 247] width 167 height 19
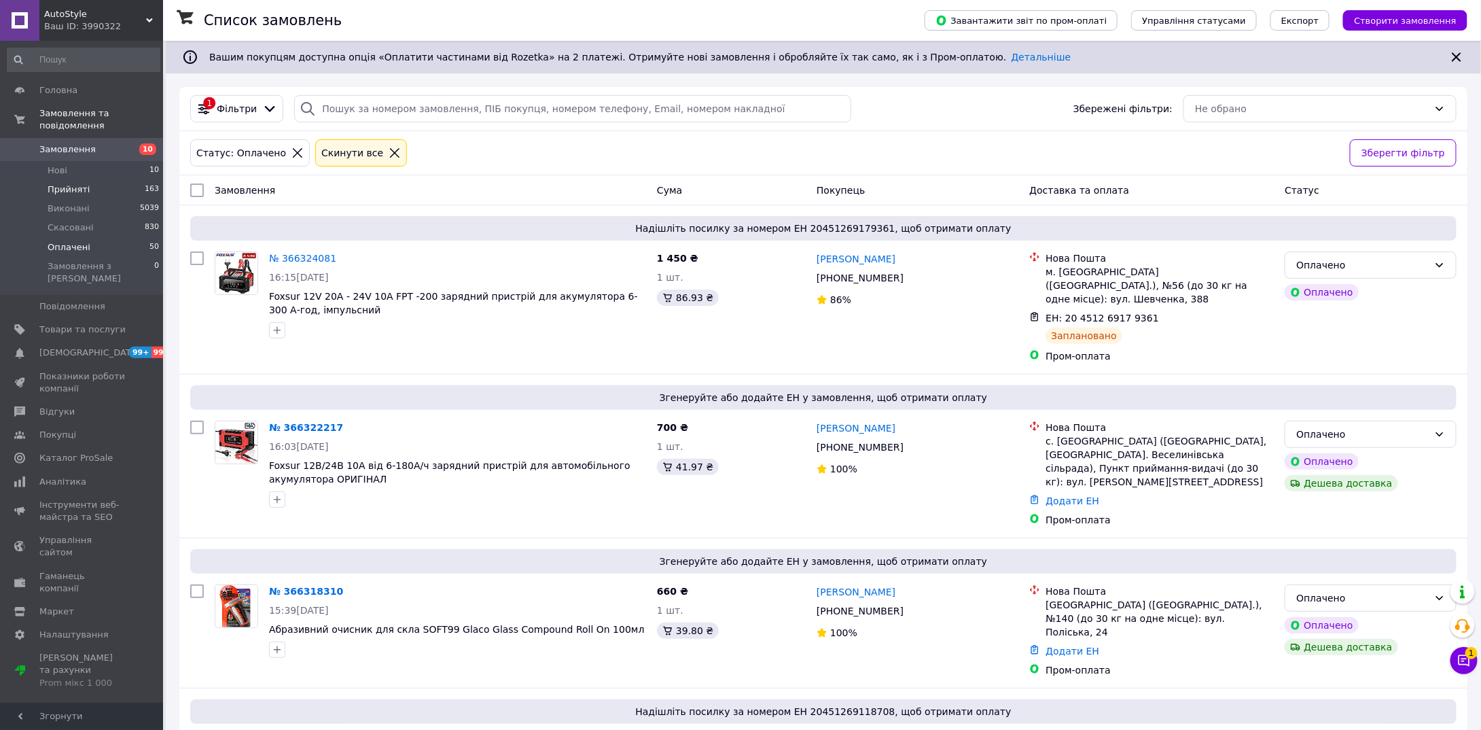
click at [104, 180] on li "Прийняті 163" at bounding box center [83, 189] width 167 height 19
click at [77, 183] on span "Прийняті" at bounding box center [69, 189] width 42 height 12
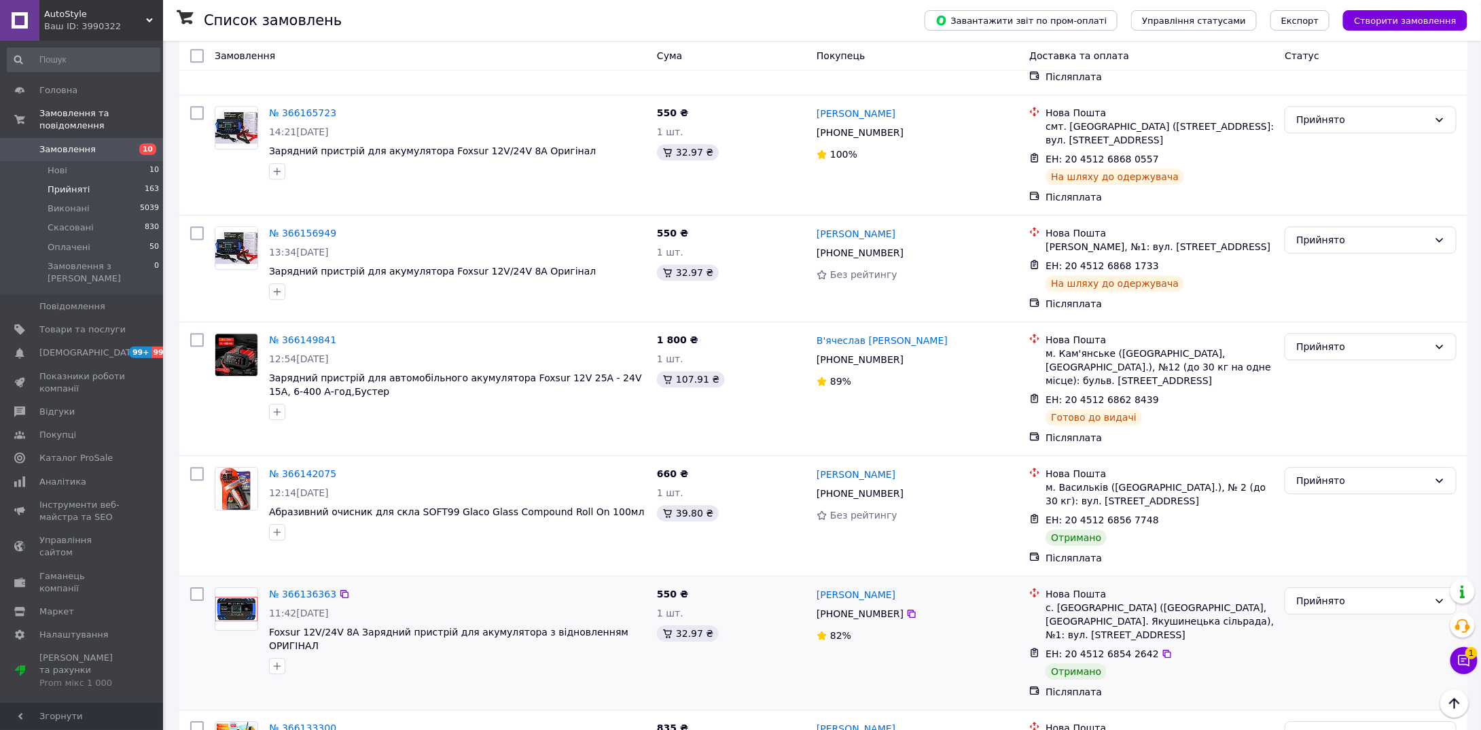
scroll to position [4280, 0]
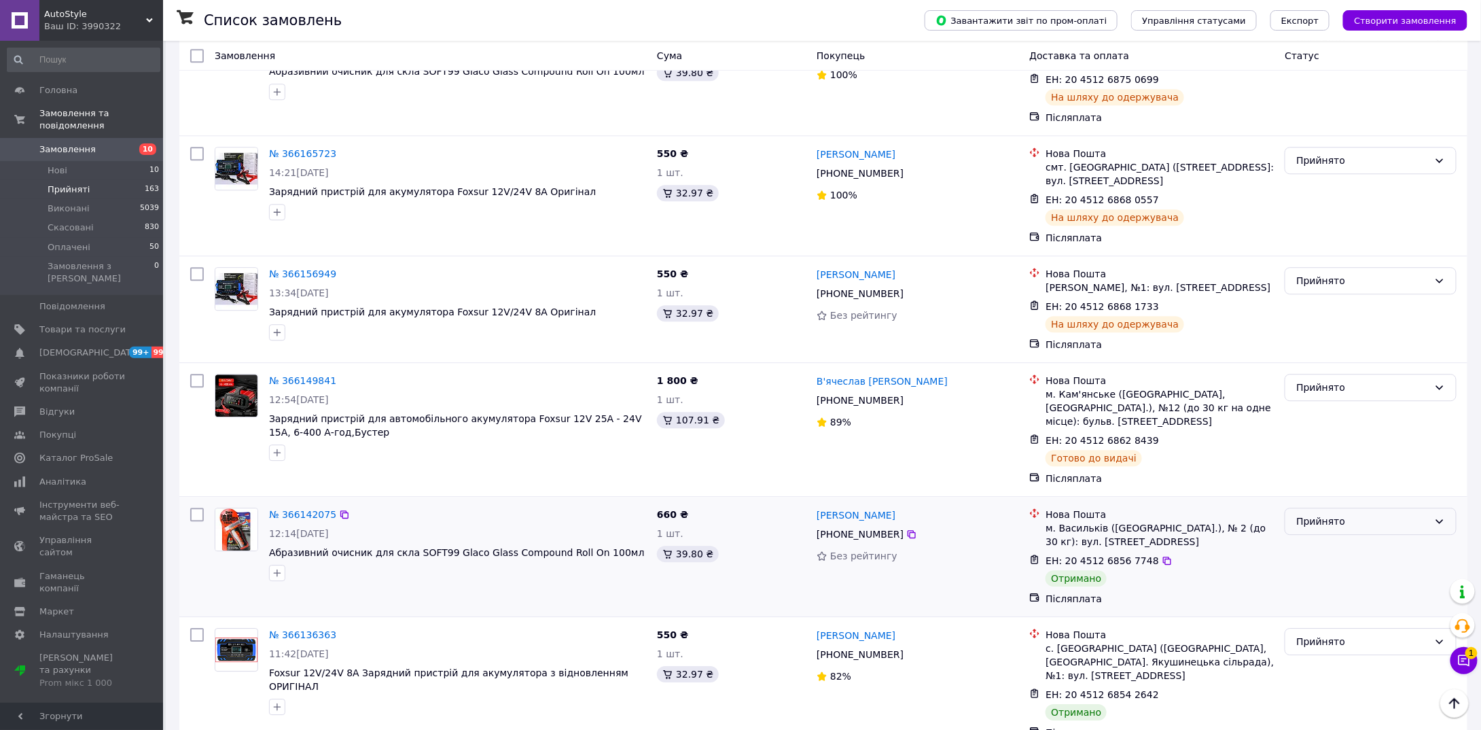
click at [1341, 508] on div "Прийнято" at bounding box center [1371, 521] width 172 height 27
click at [1338, 264] on li "Виконано" at bounding box center [1371, 270] width 171 height 24
click at [1319, 634] on div "Прийнято" at bounding box center [1362, 641] width 132 height 15
click at [1322, 389] on li "Виконано" at bounding box center [1371, 390] width 171 height 24
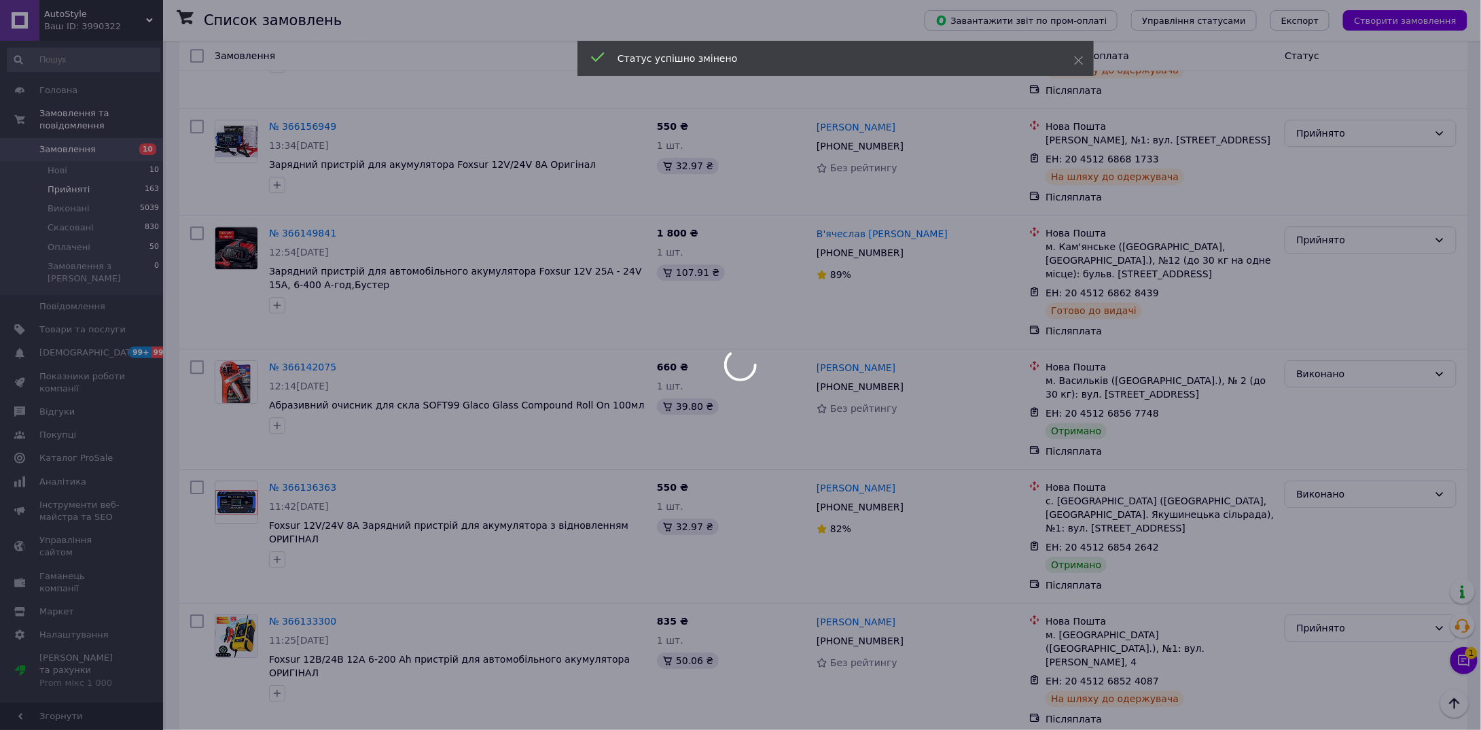
scroll to position [4552, 0]
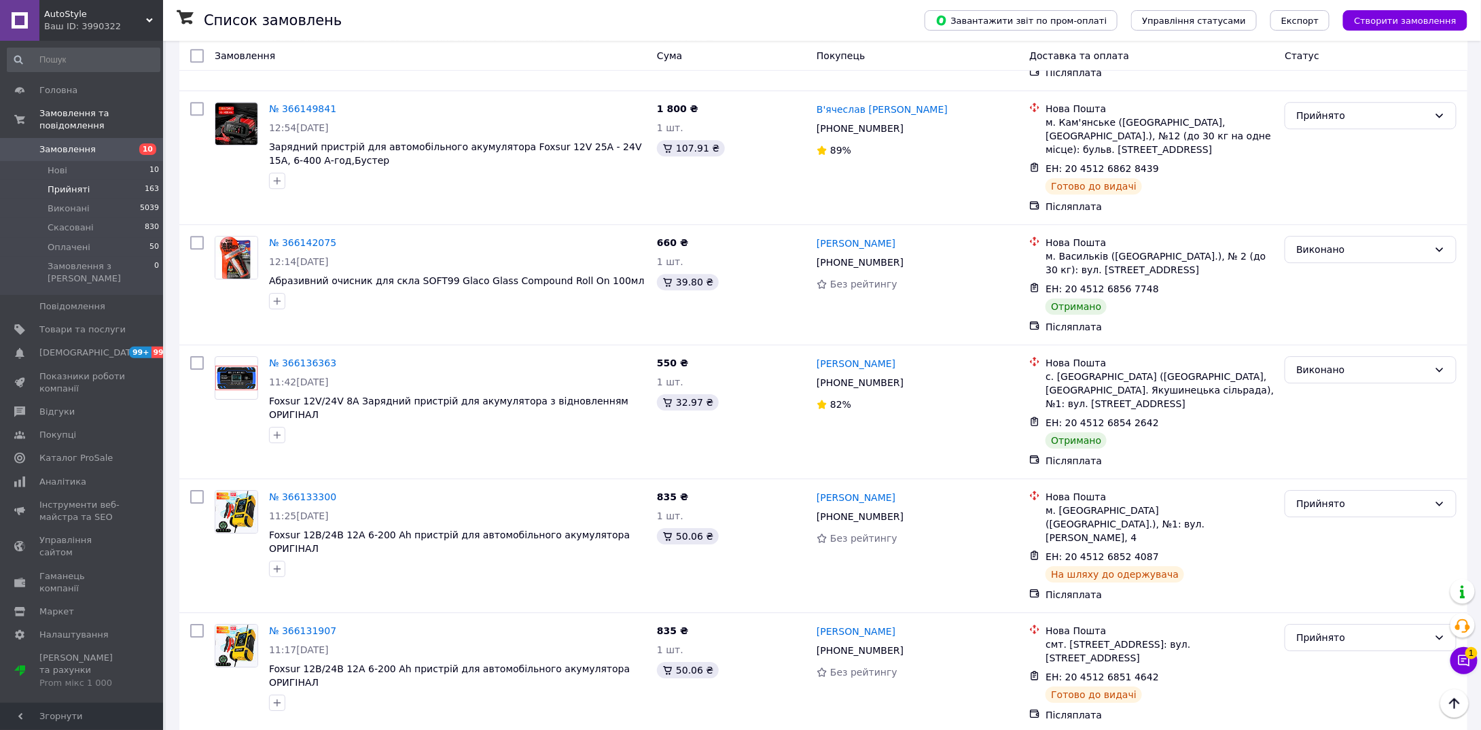
click at [1313, 455] on li "Виконано" at bounding box center [1371, 465] width 171 height 24
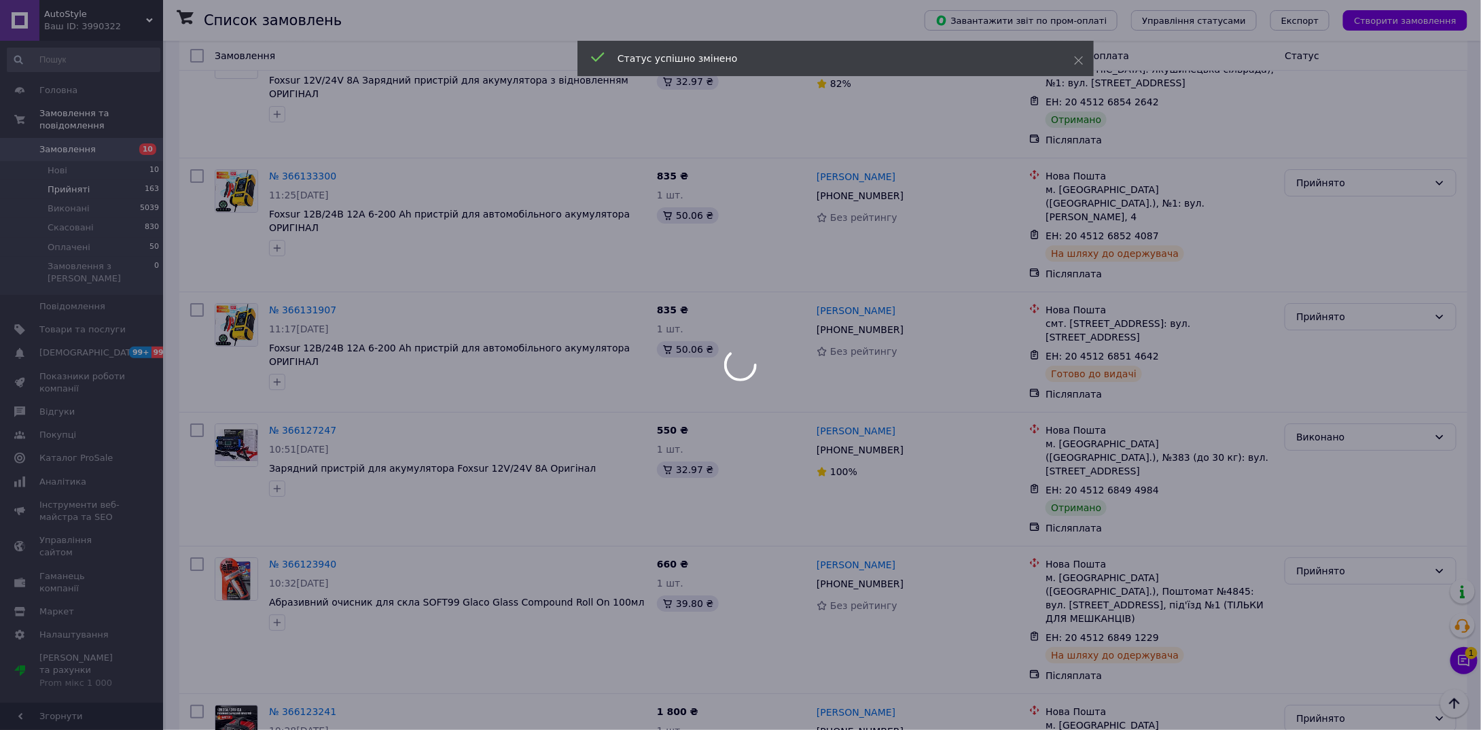
scroll to position [4892, 0]
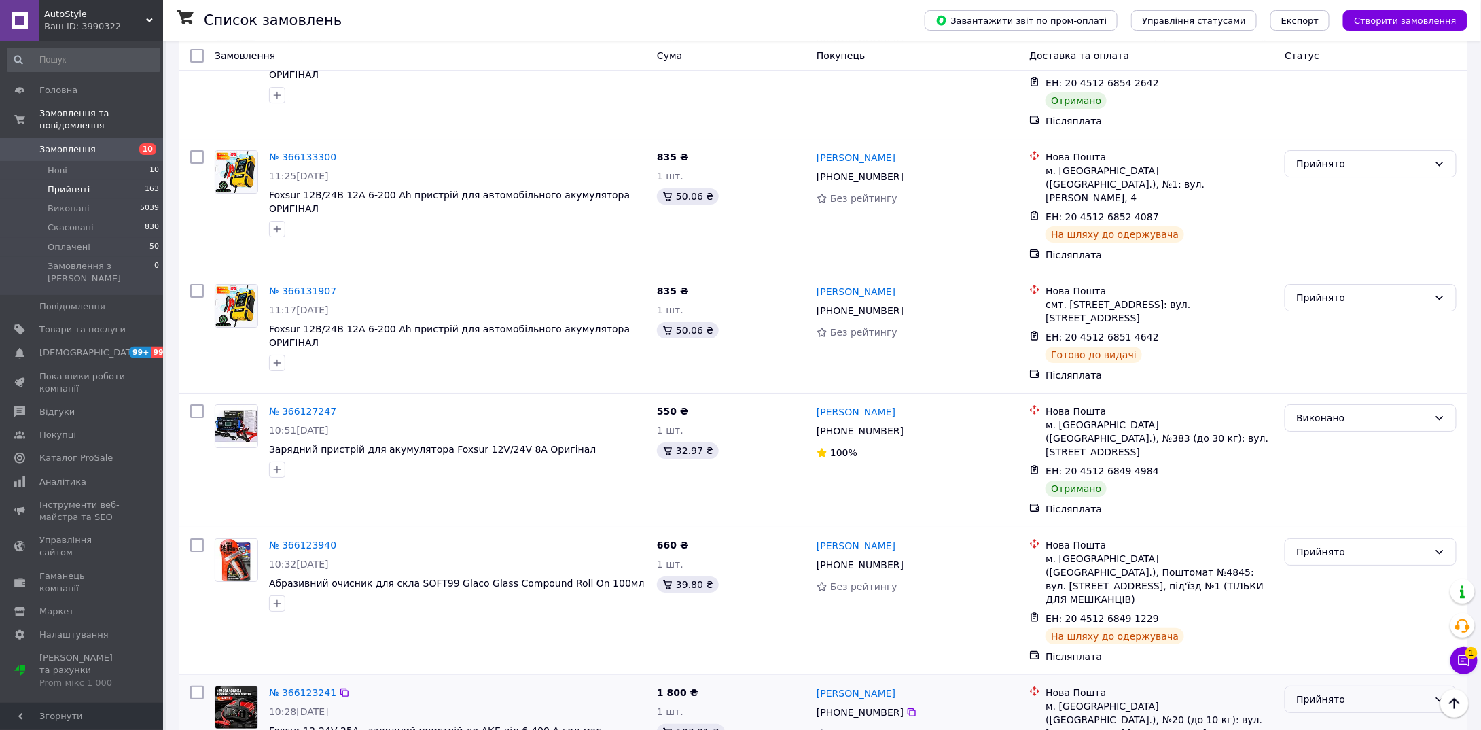
click at [1318, 692] on div "Прийнято" at bounding box center [1362, 699] width 132 height 15
click at [1318, 370] on li "Виконано" at bounding box center [1371, 378] width 171 height 24
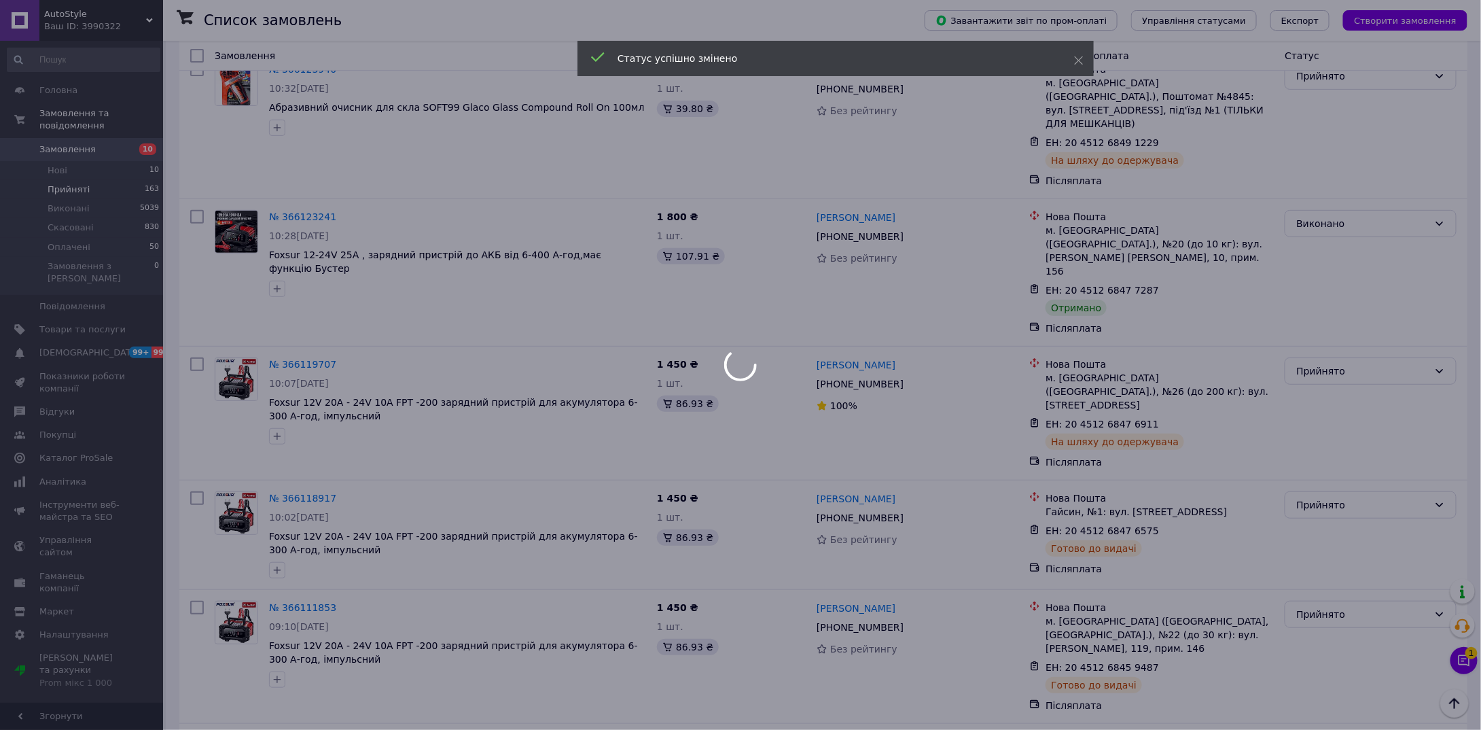
scroll to position [5639, 0]
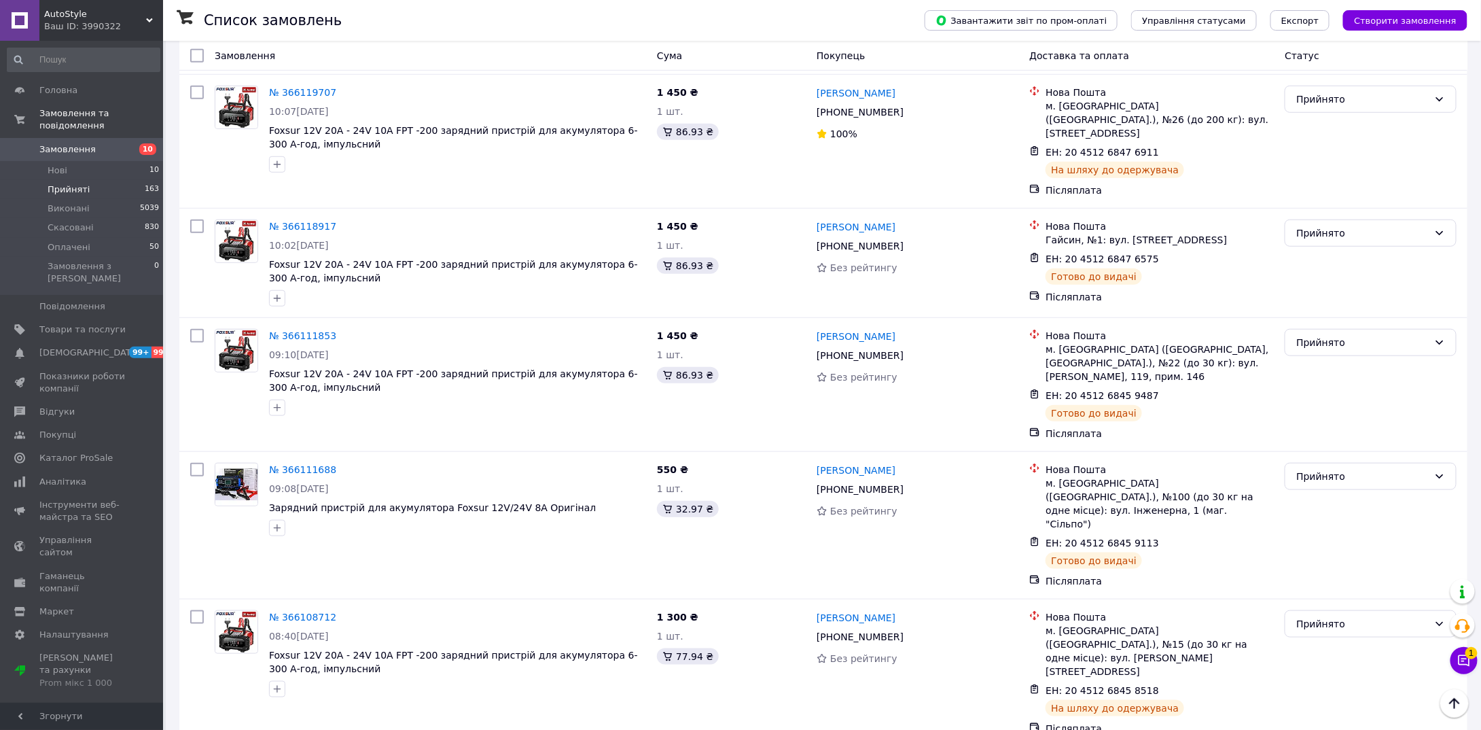
click at [1315, 339] on li "Виконано" at bounding box center [1371, 340] width 171 height 24
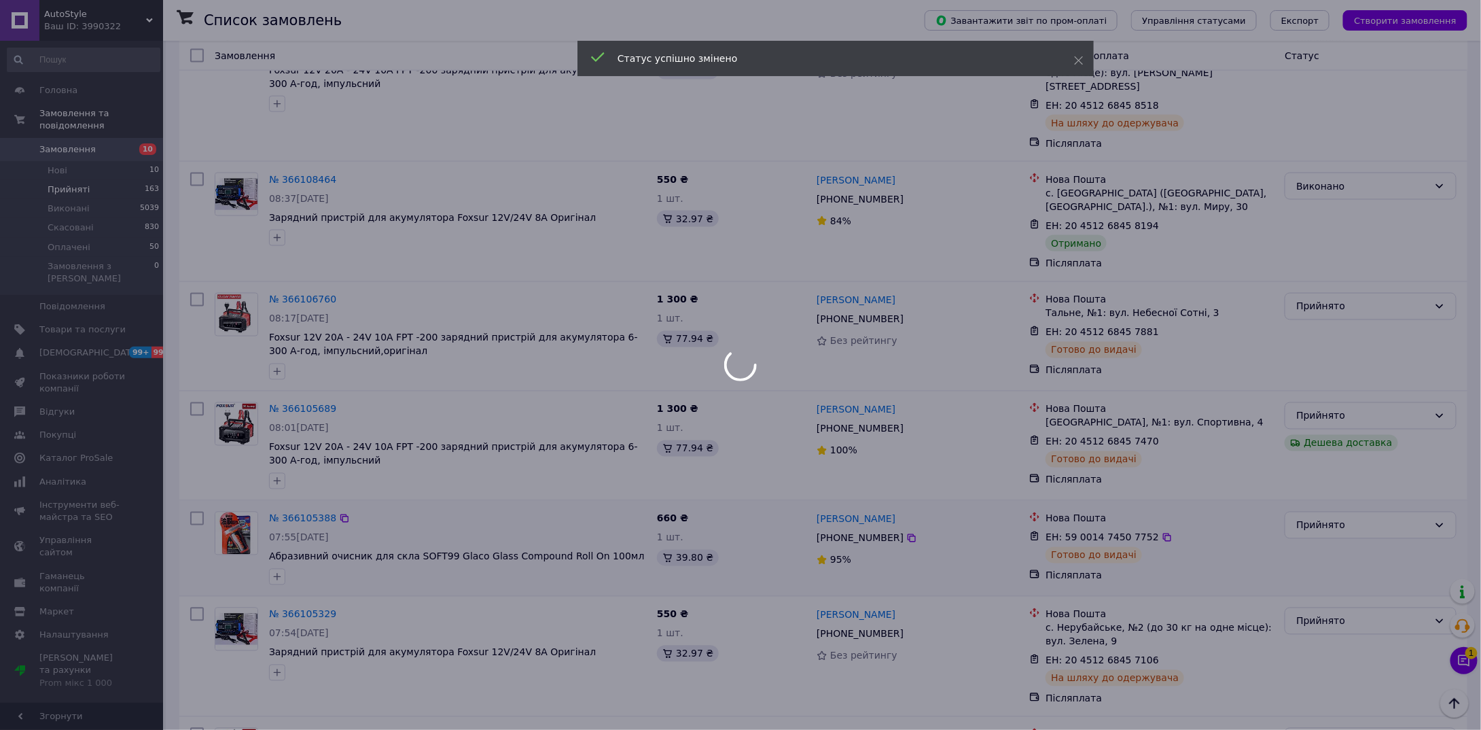
scroll to position [6319, 0]
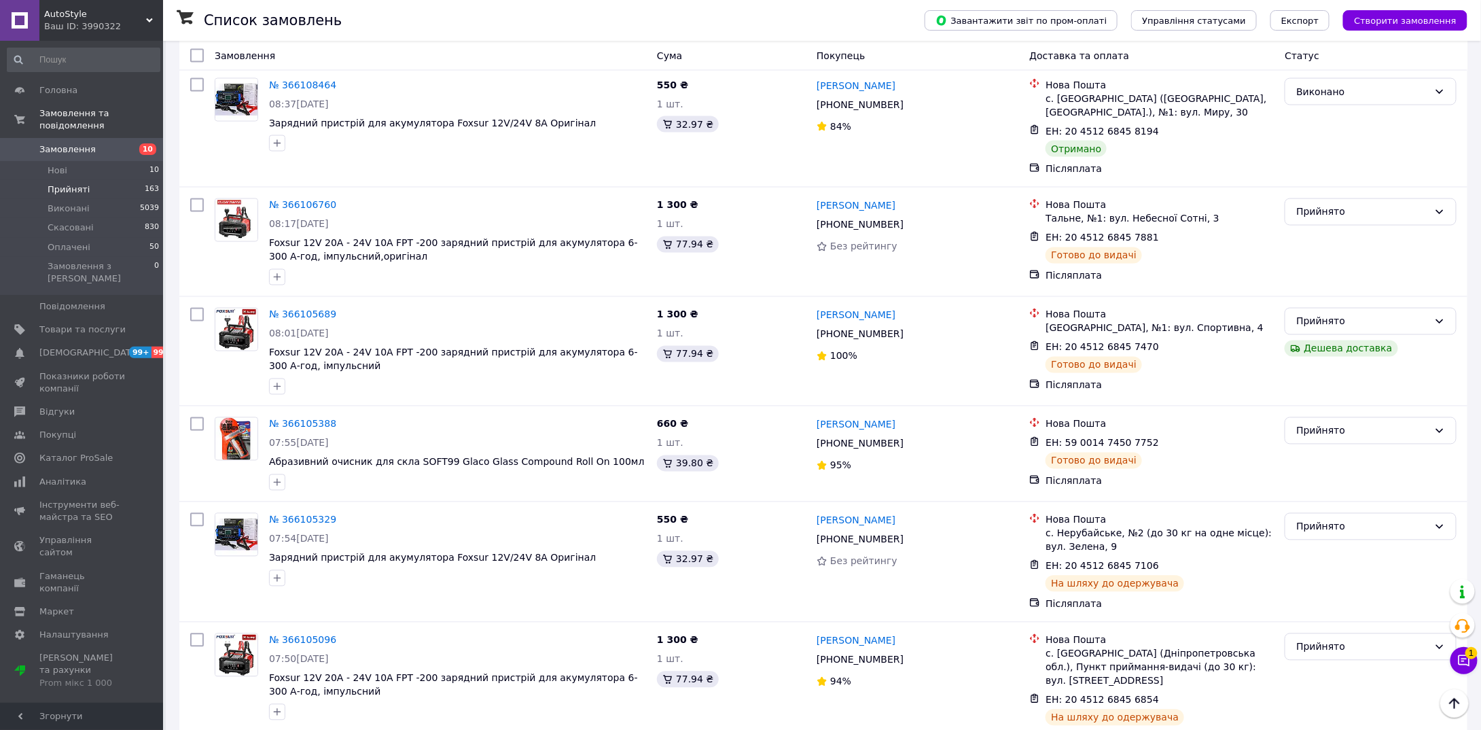
click at [1313, 334] on li "Виконано" at bounding box center [1371, 334] width 171 height 24
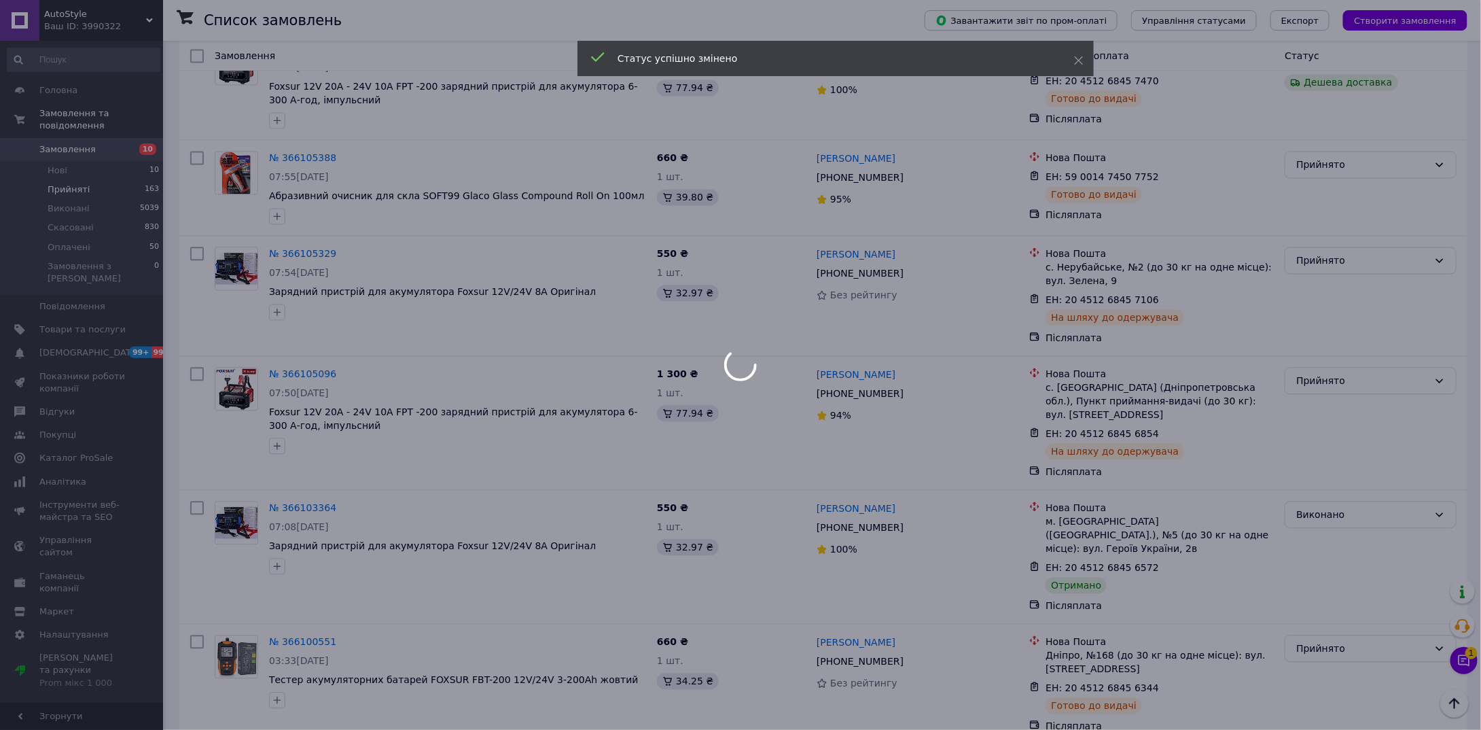
scroll to position [6659, 0]
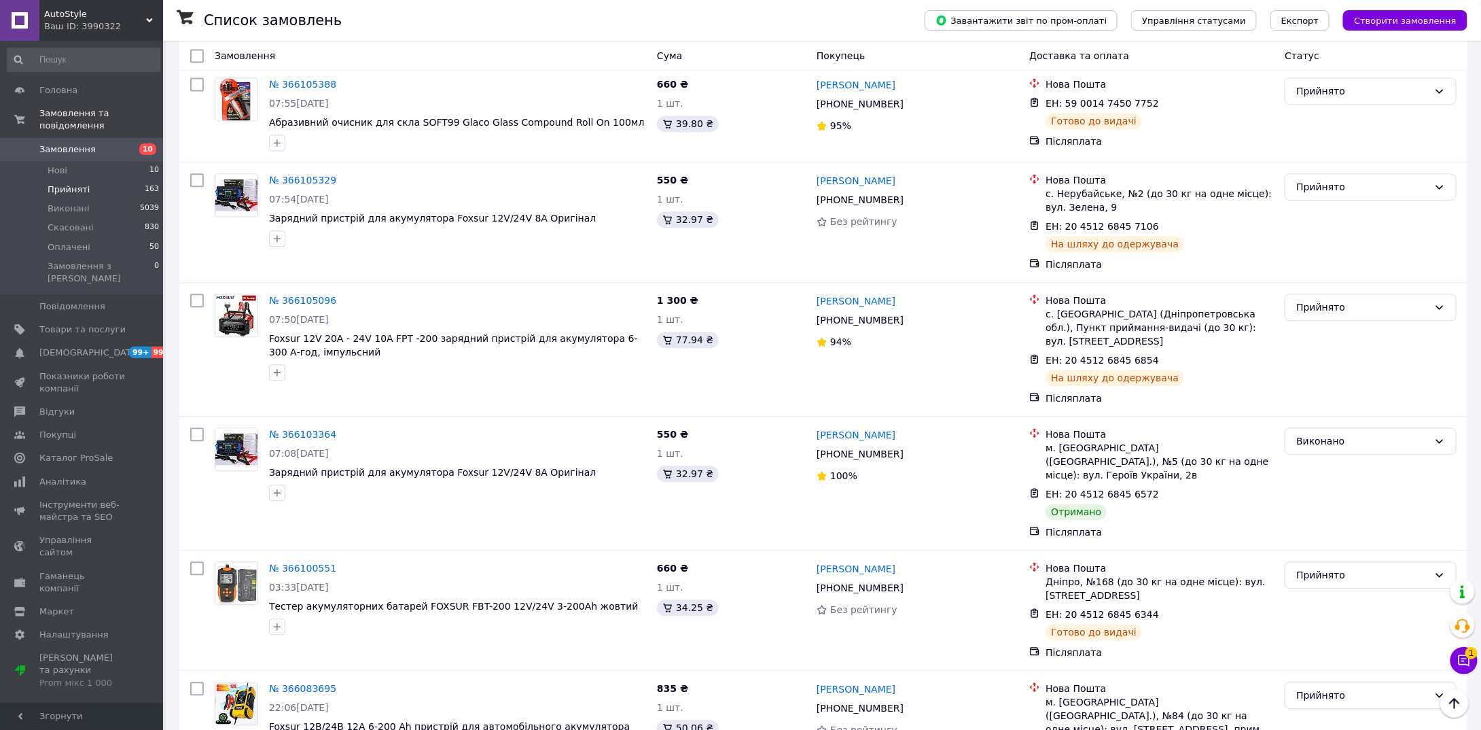
click at [1323, 349] on li "Виконано" at bounding box center [1371, 354] width 171 height 24
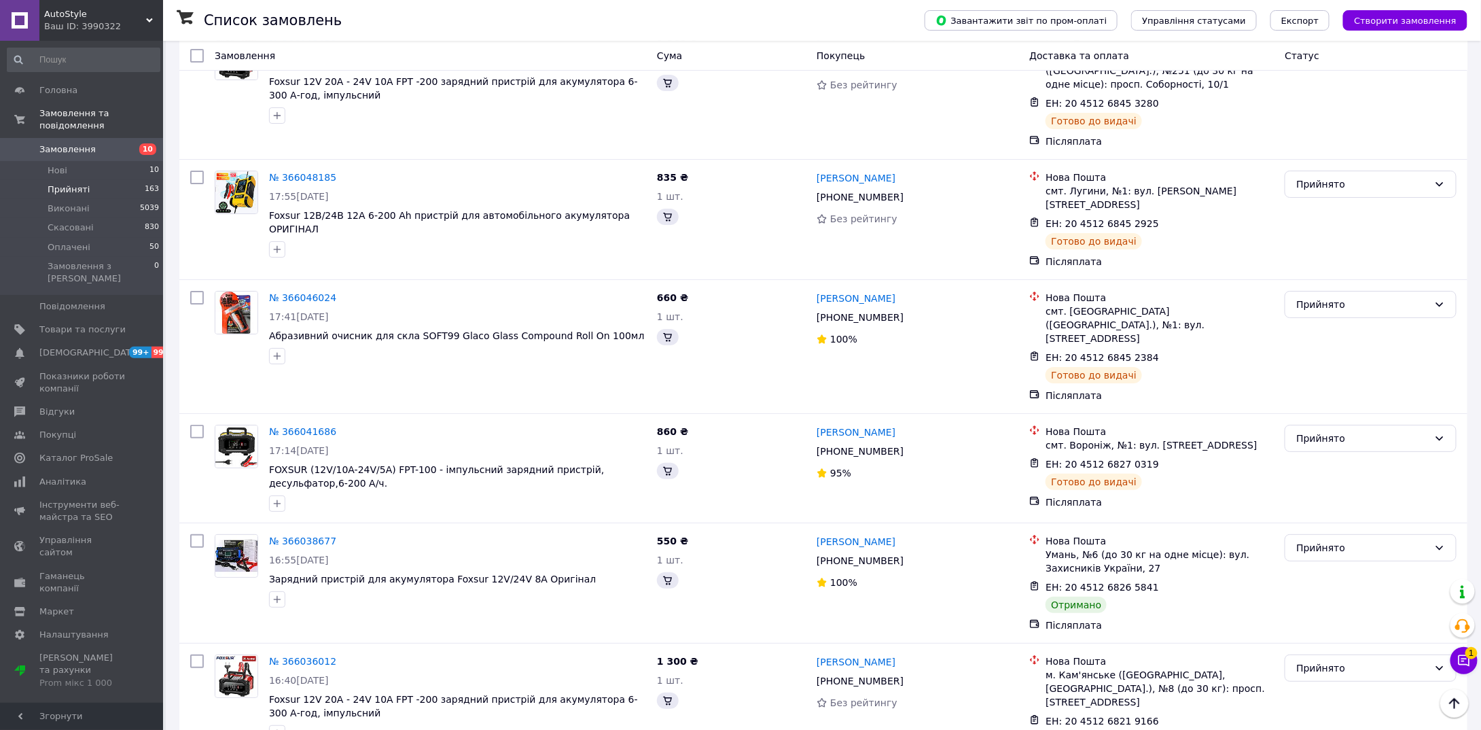
scroll to position [7304, 0]
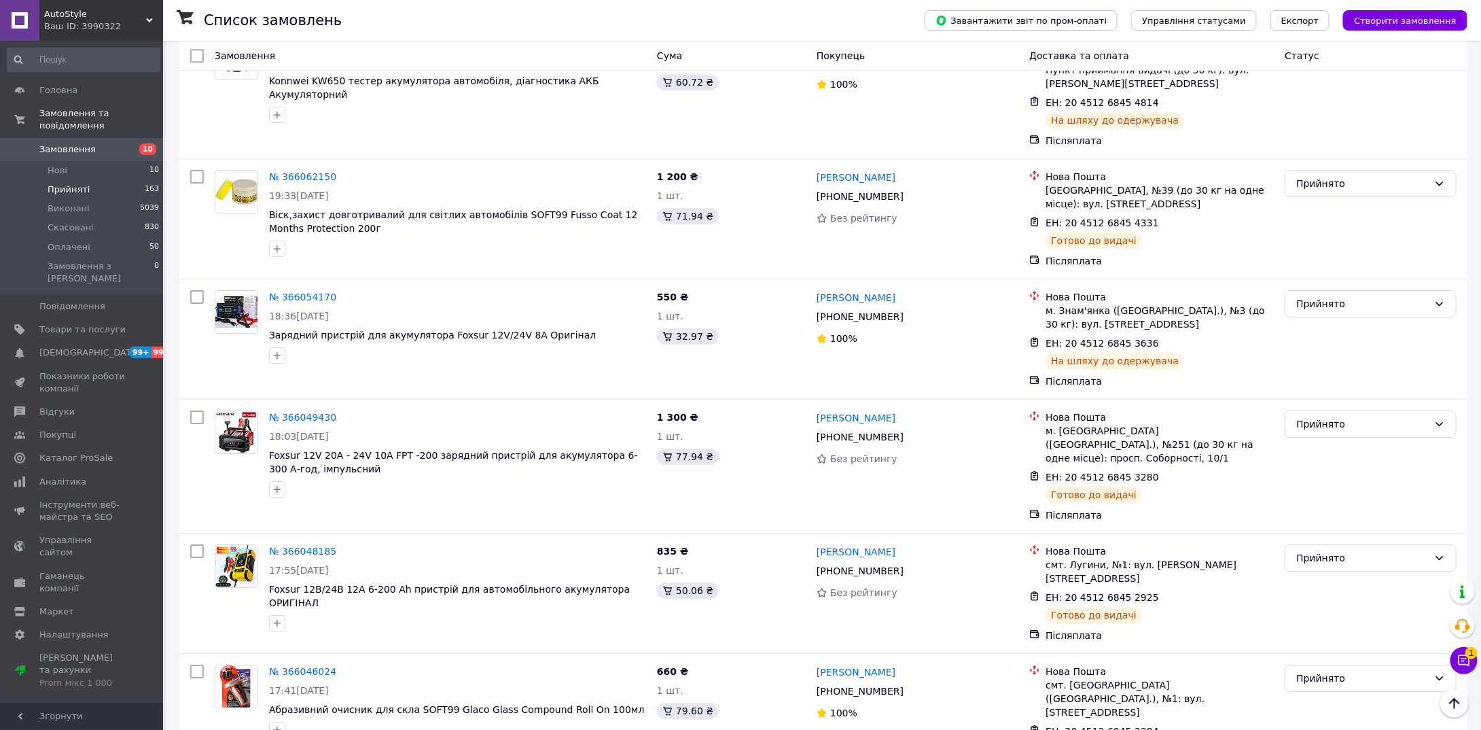
click at [1305, 377] on li "Виконано" at bounding box center [1371, 377] width 171 height 24
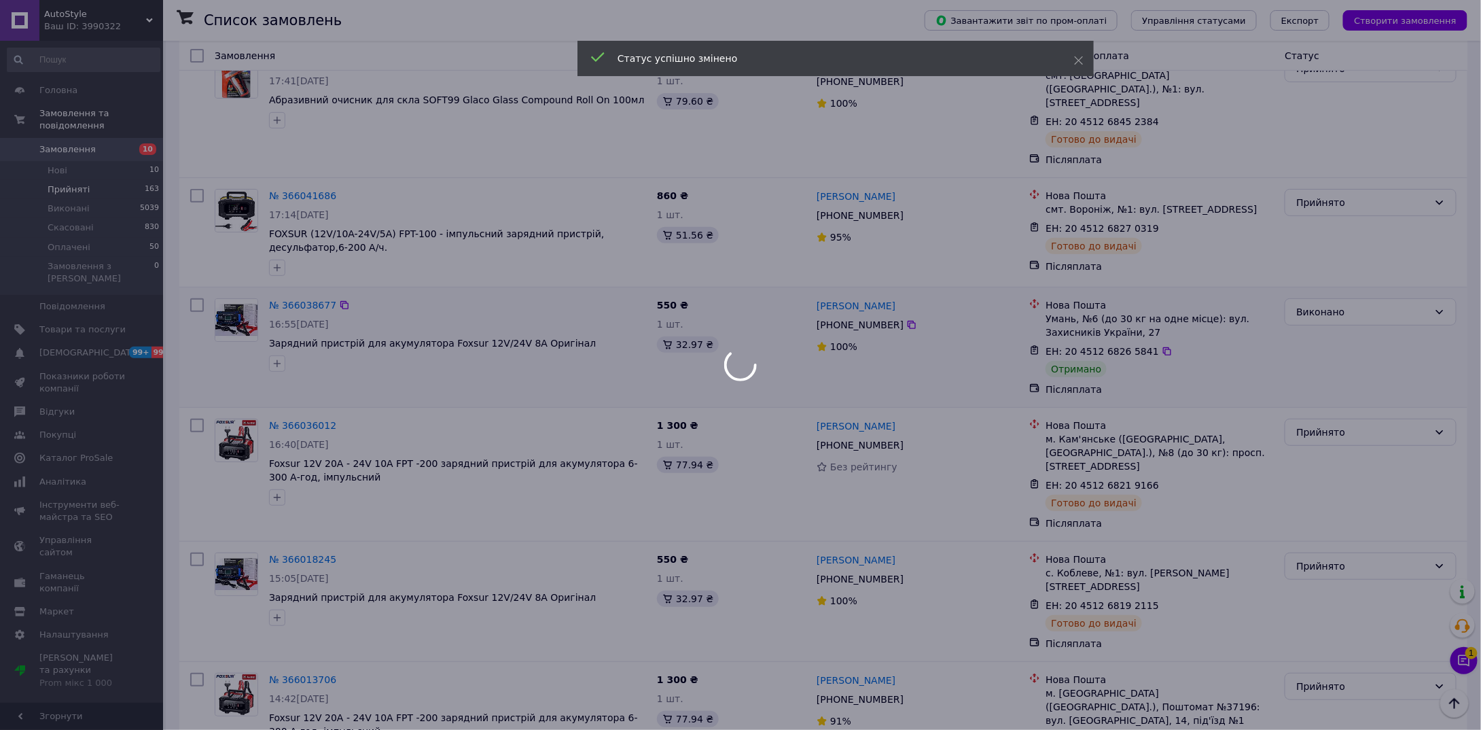
scroll to position [7916, 0]
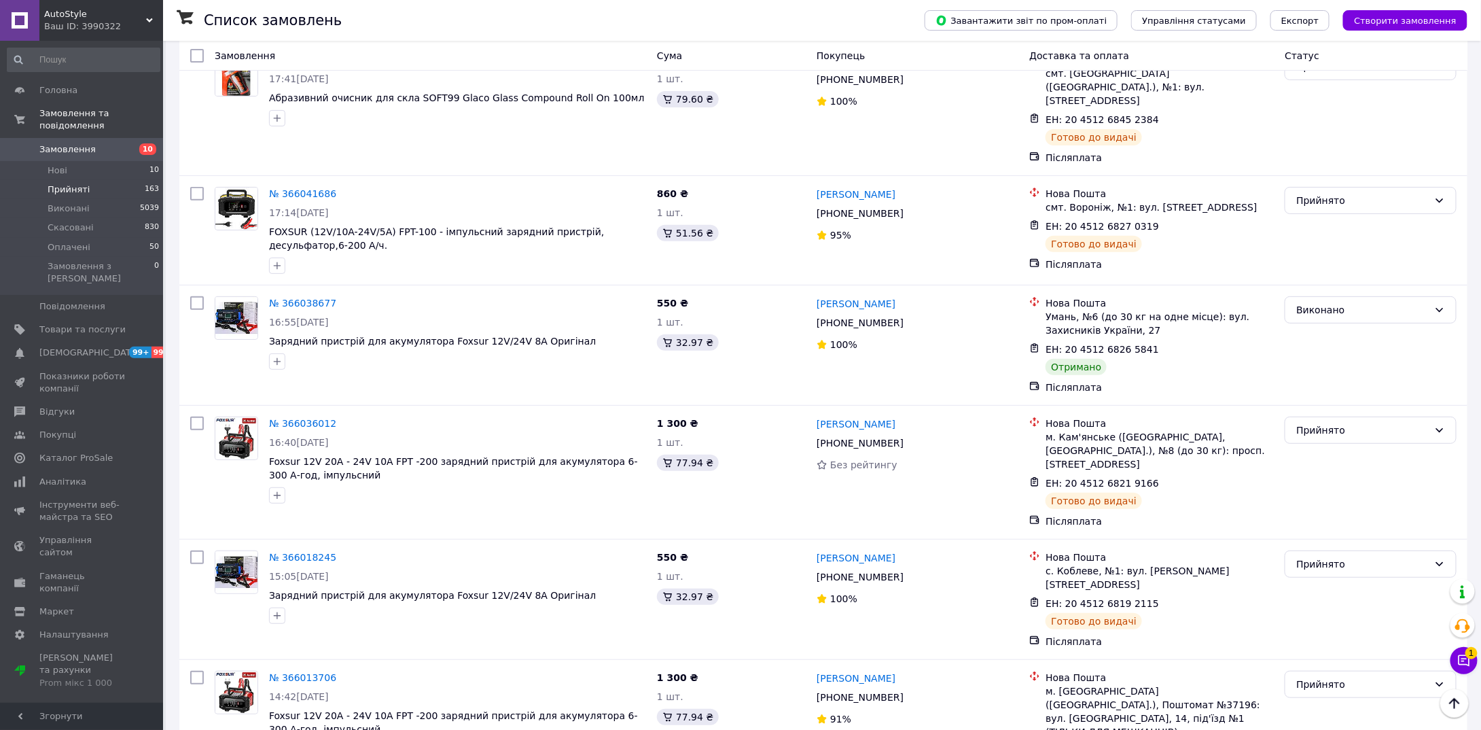
click at [1313, 239] on li "Виконано" at bounding box center [1371, 246] width 171 height 24
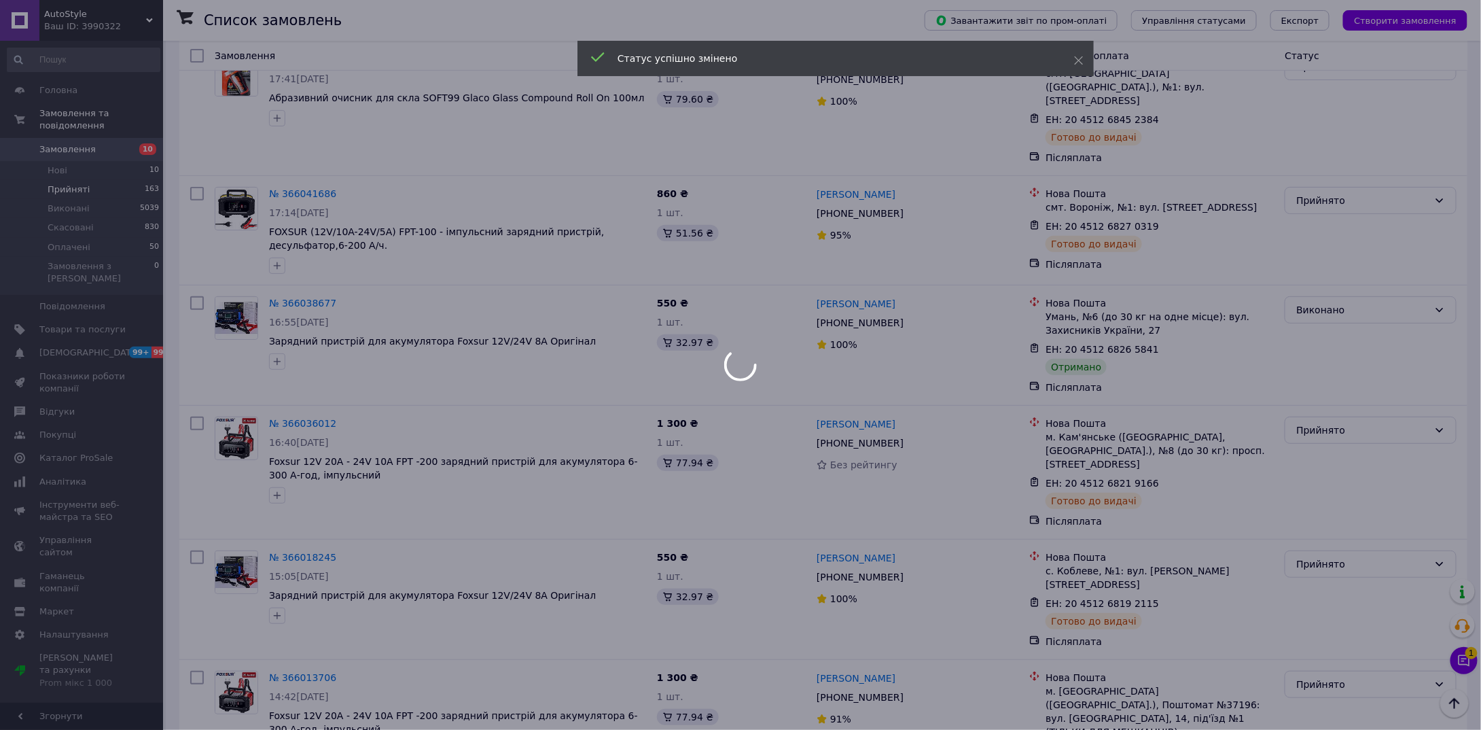
scroll to position [8051, 0]
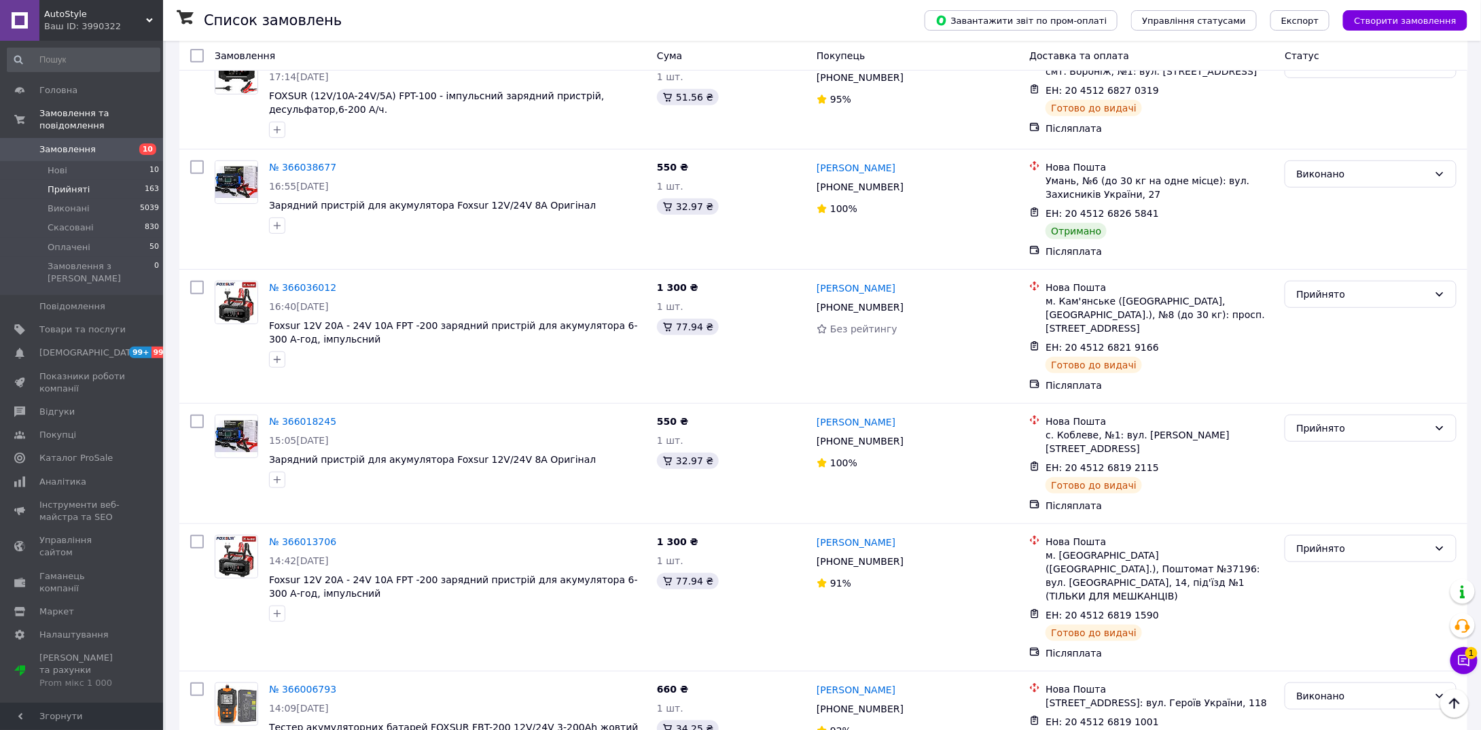
click at [1316, 211] on li "Виконано" at bounding box center [1371, 217] width 171 height 24
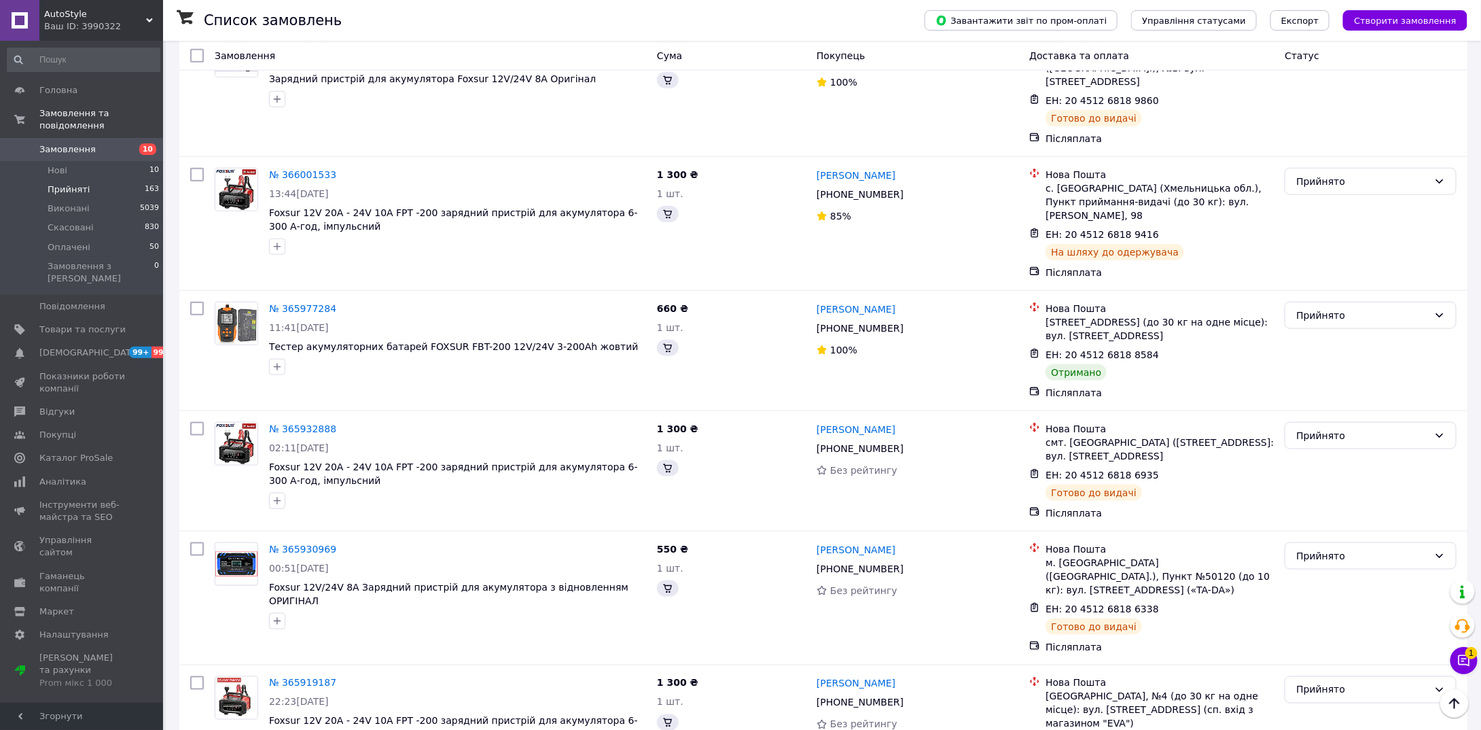
scroll to position [7911, 0]
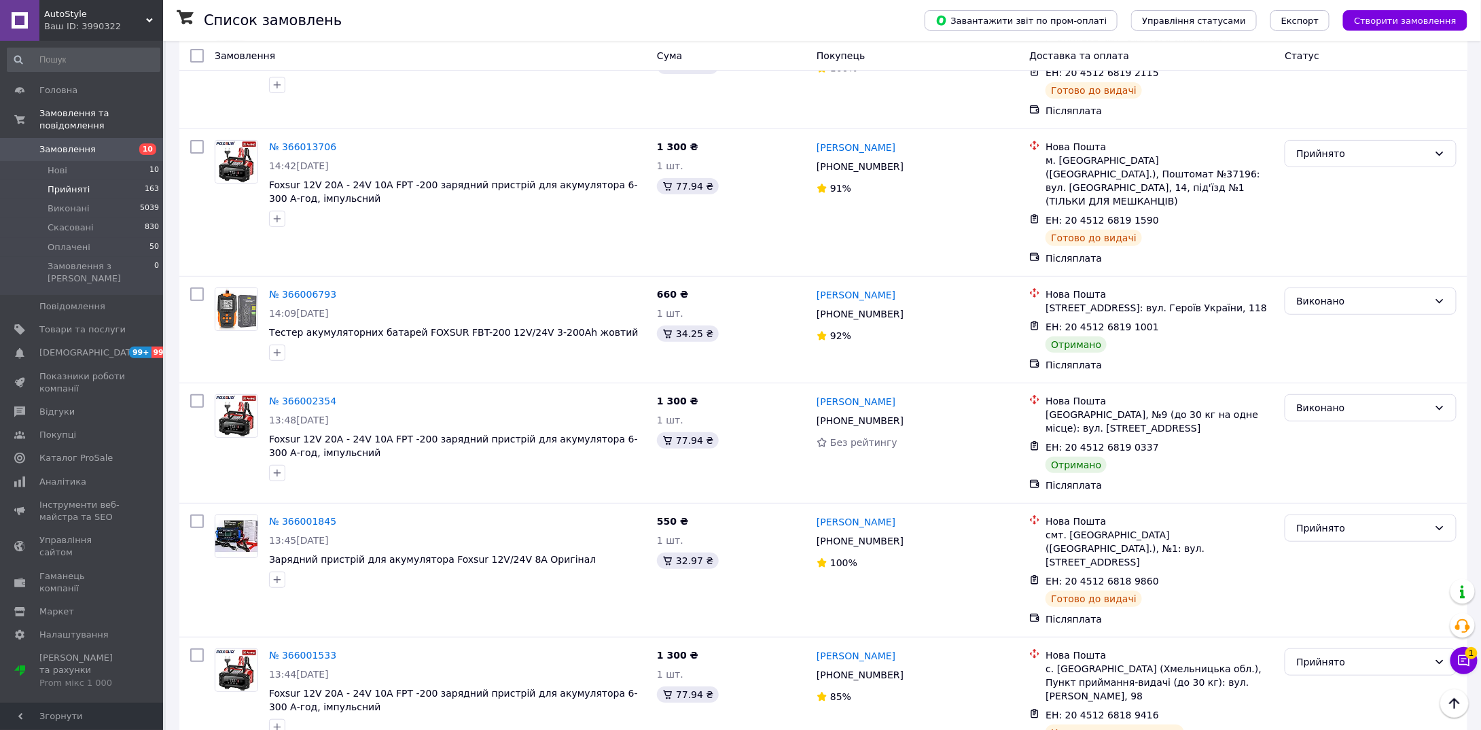
click at [1306, 236] on li "Виконано" at bounding box center [1371, 237] width 171 height 24
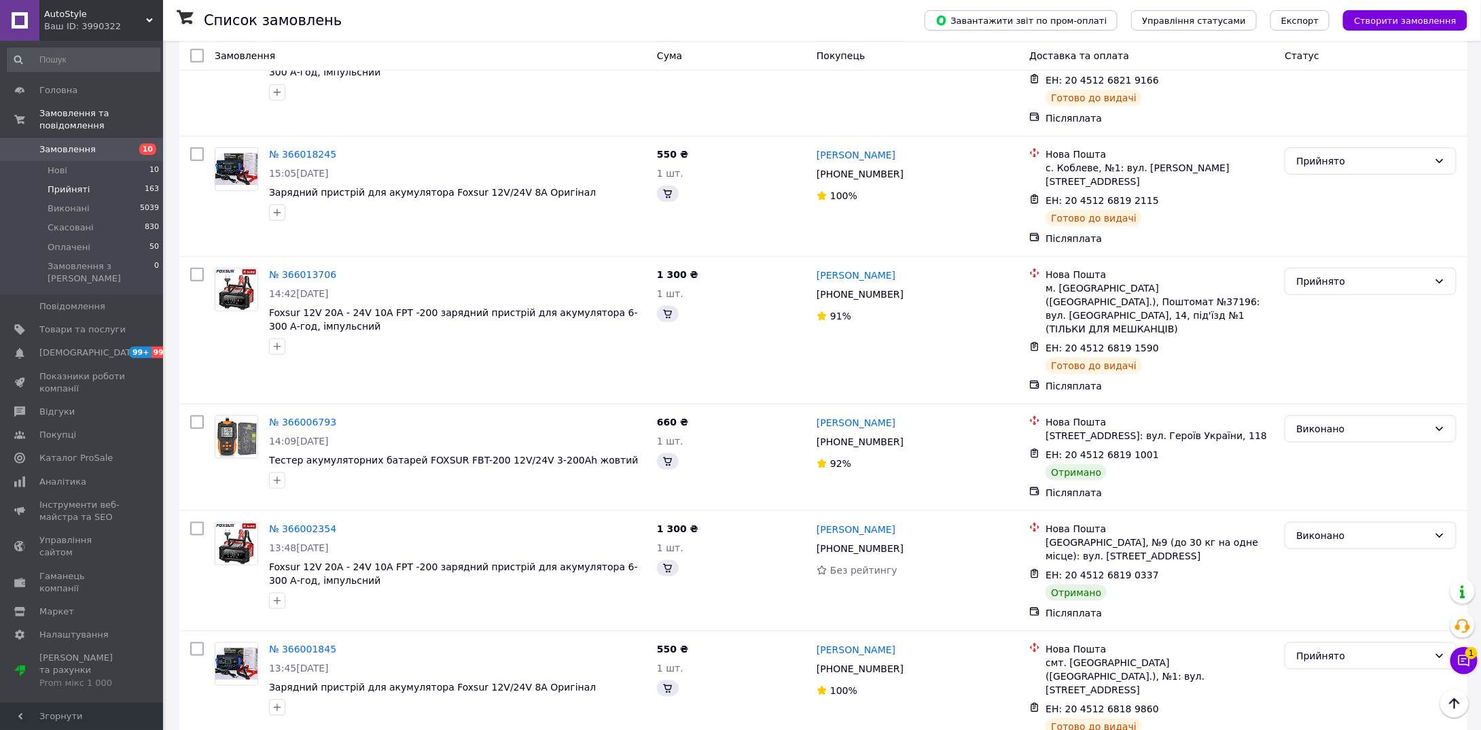
scroll to position [8798, 0]
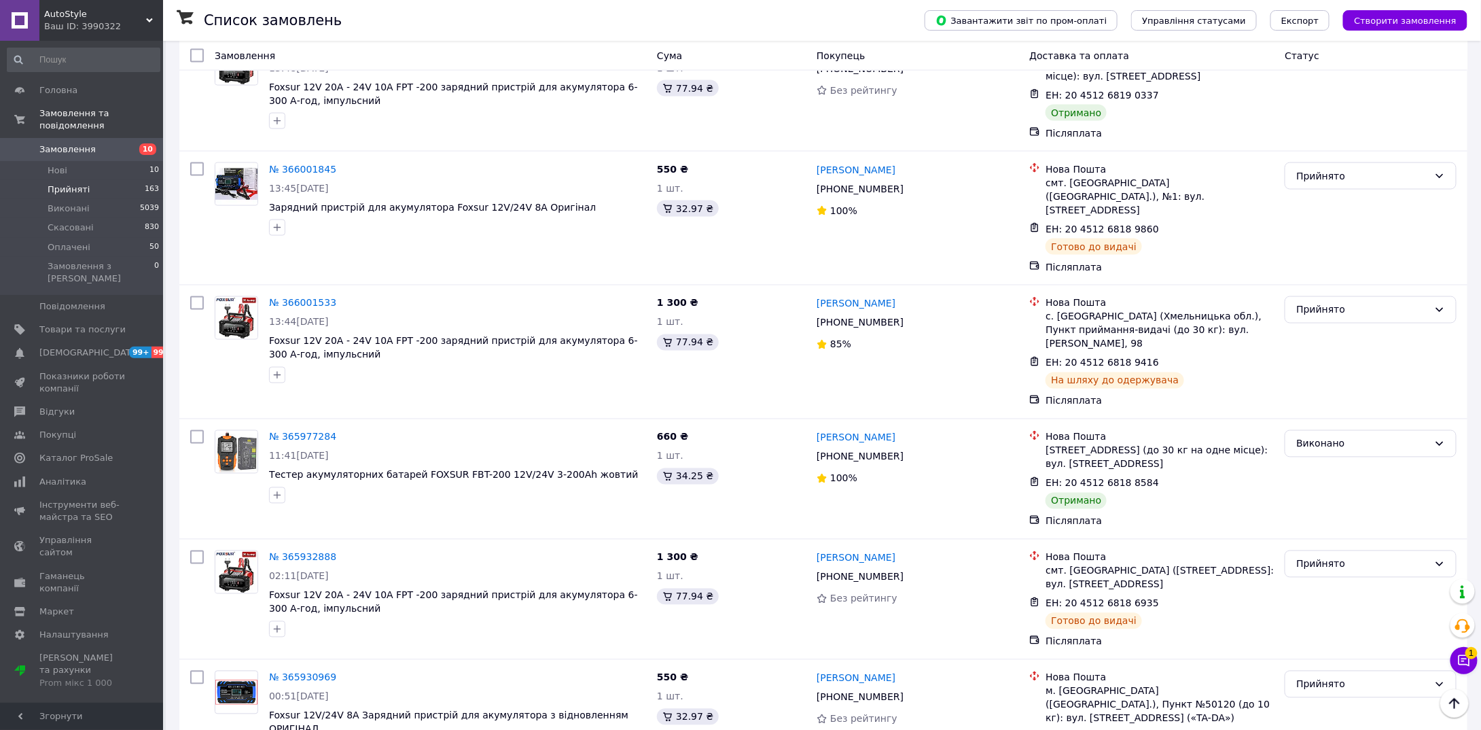
click at [1316, 188] on li "Виконано" at bounding box center [1371, 189] width 171 height 24
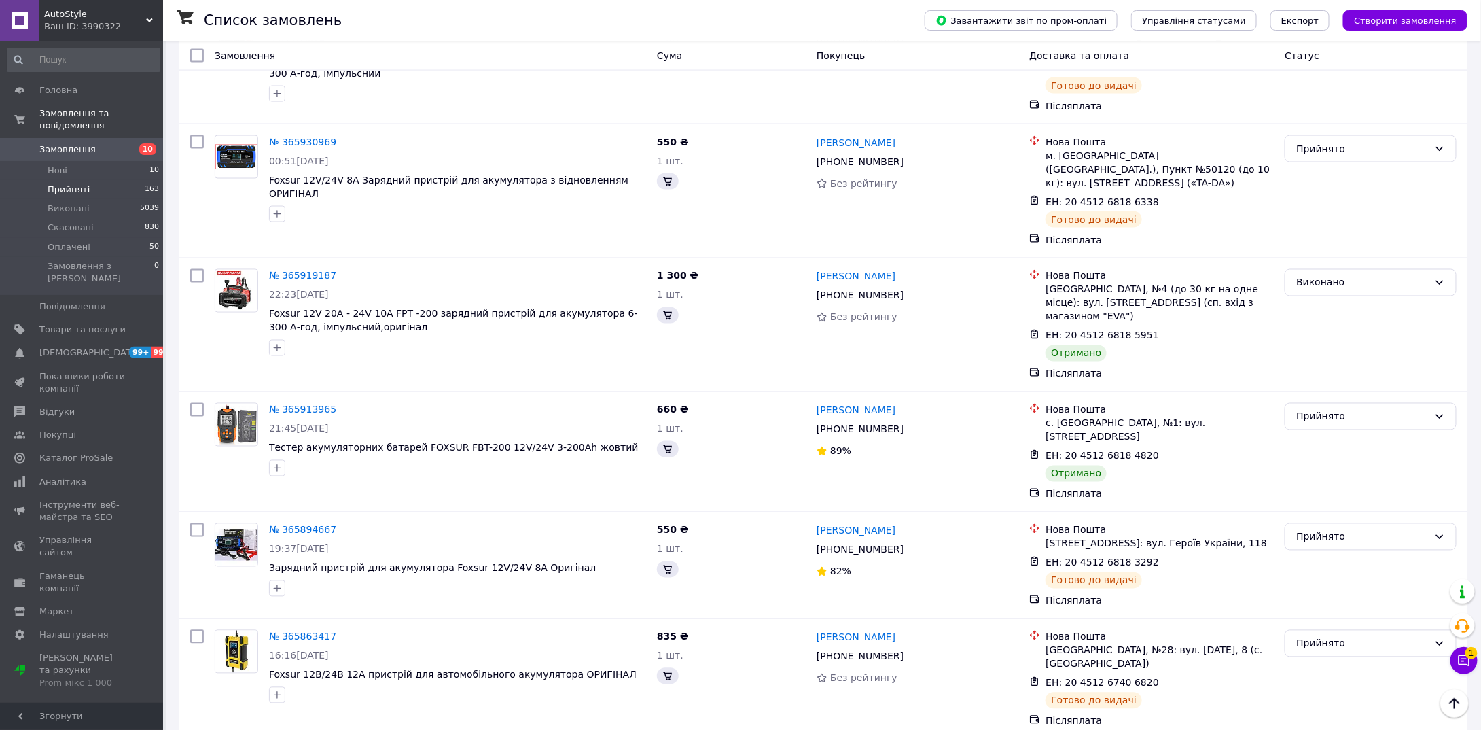
scroll to position [8318, 0]
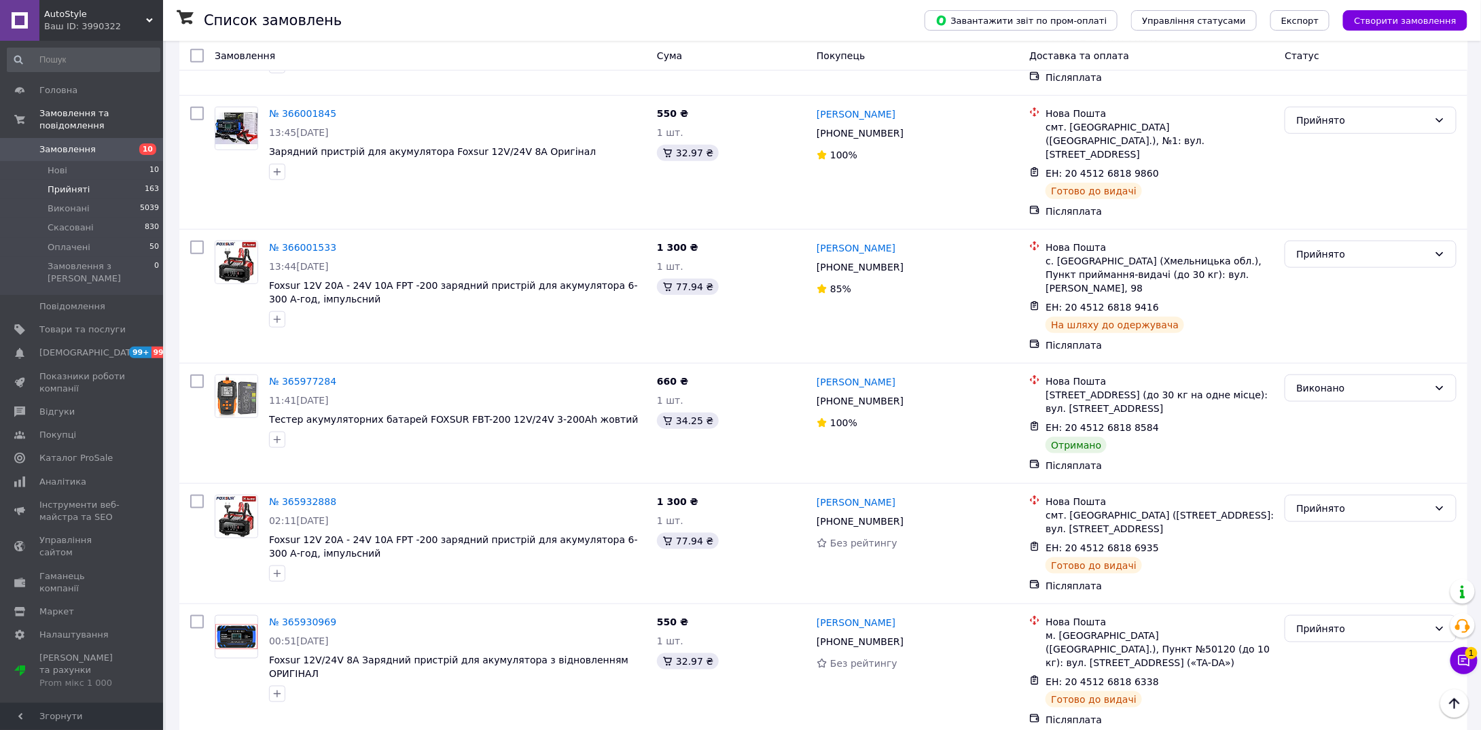
click at [1311, 302] on li "Виконано" at bounding box center [1371, 309] width 171 height 24
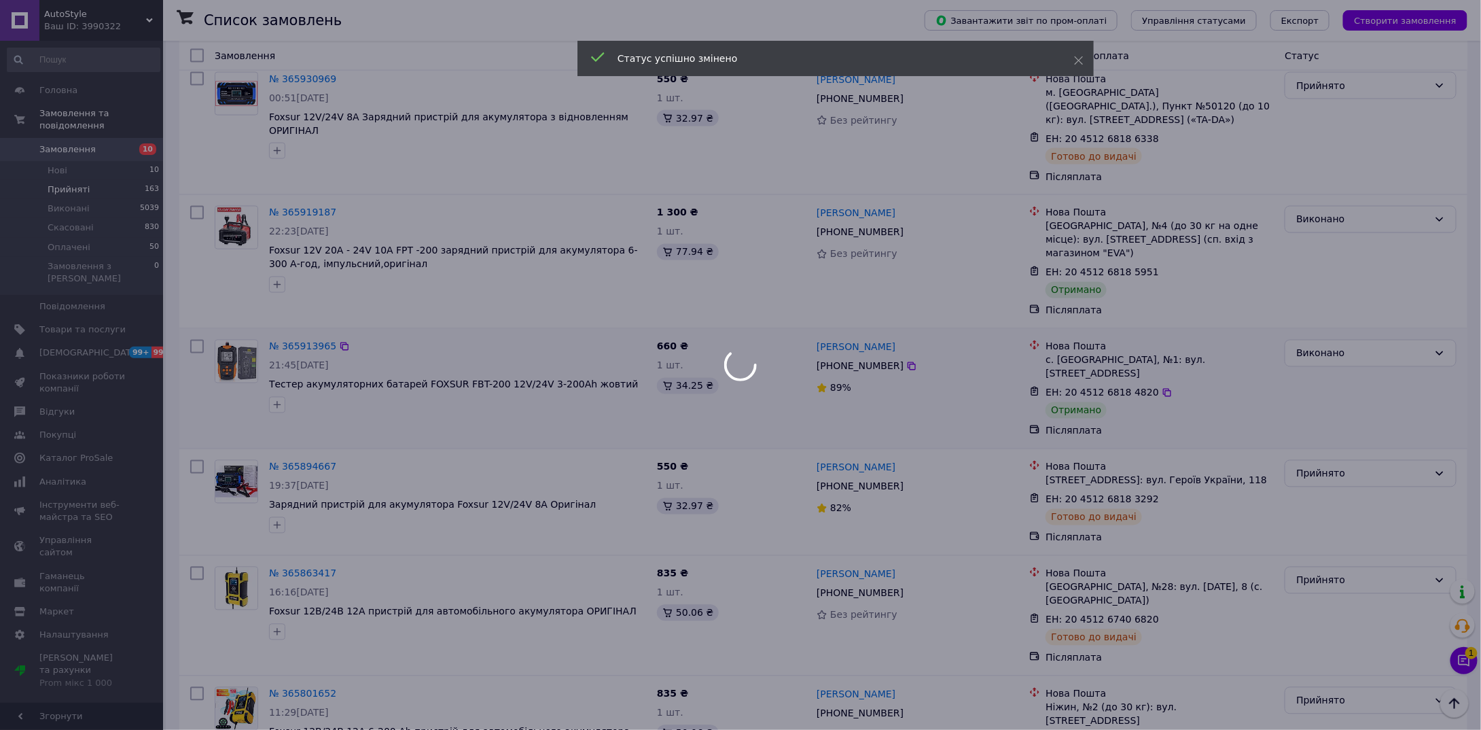
scroll to position [8862, 0]
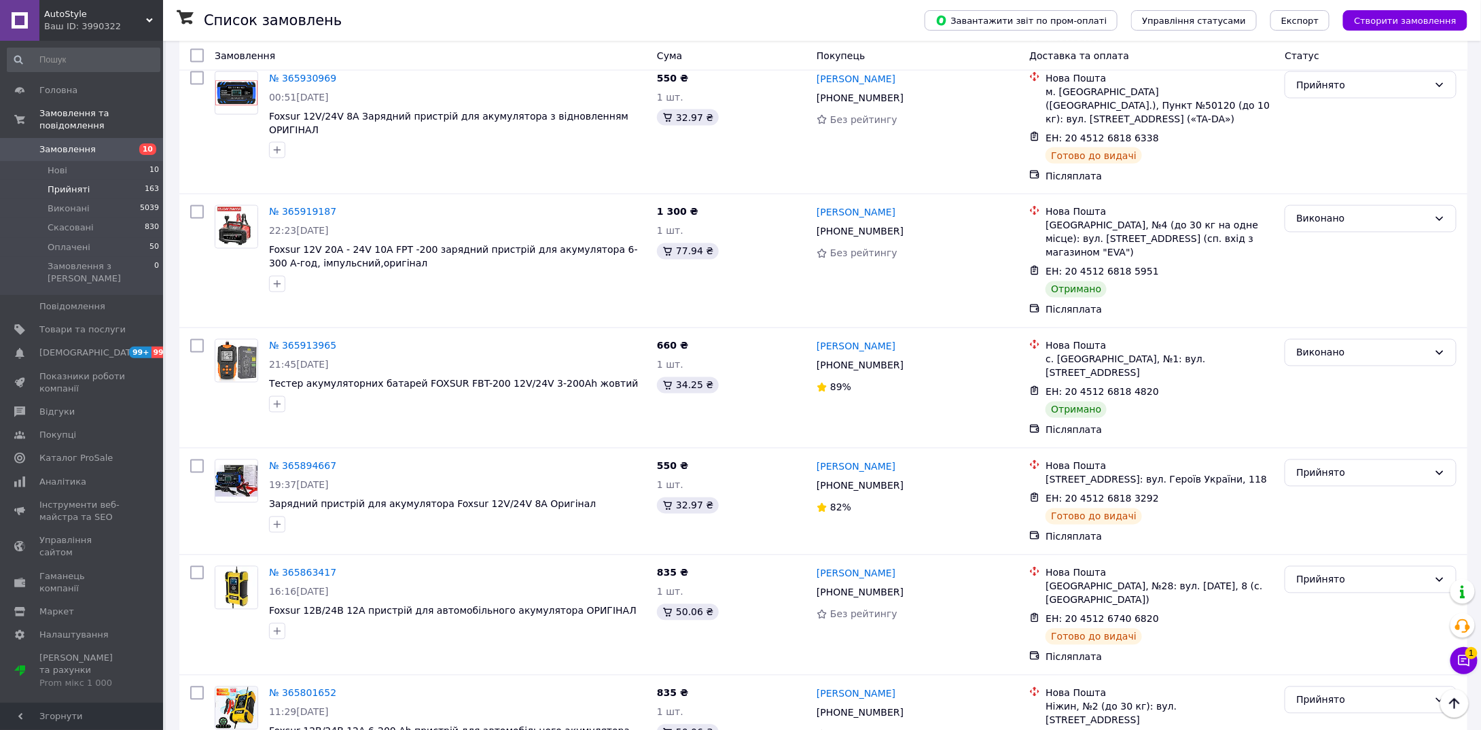
click at [1307, 188] on li "Виконано" at bounding box center [1371, 191] width 171 height 24
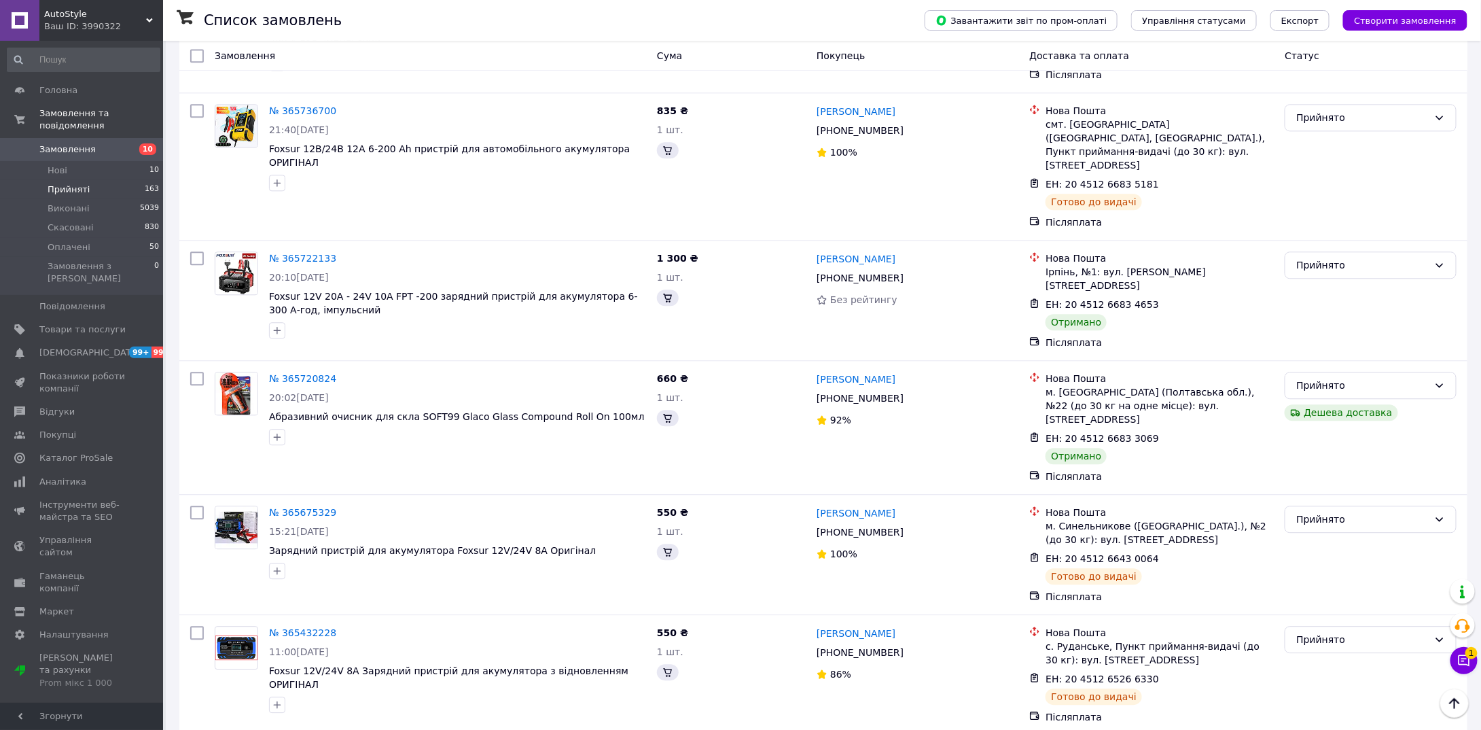
scroll to position [8751, 0]
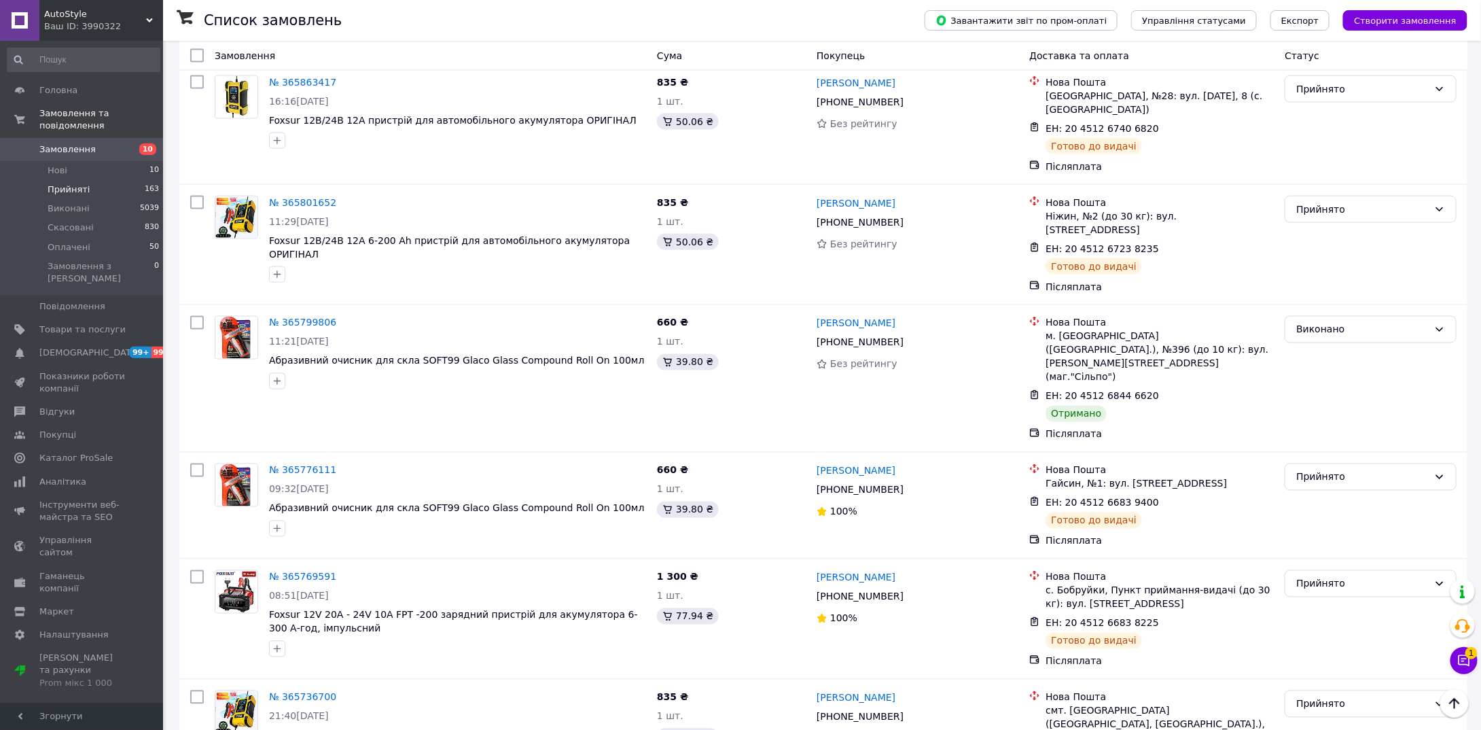
click at [1313, 194] on li "Виконано" at bounding box center [1371, 195] width 171 height 24
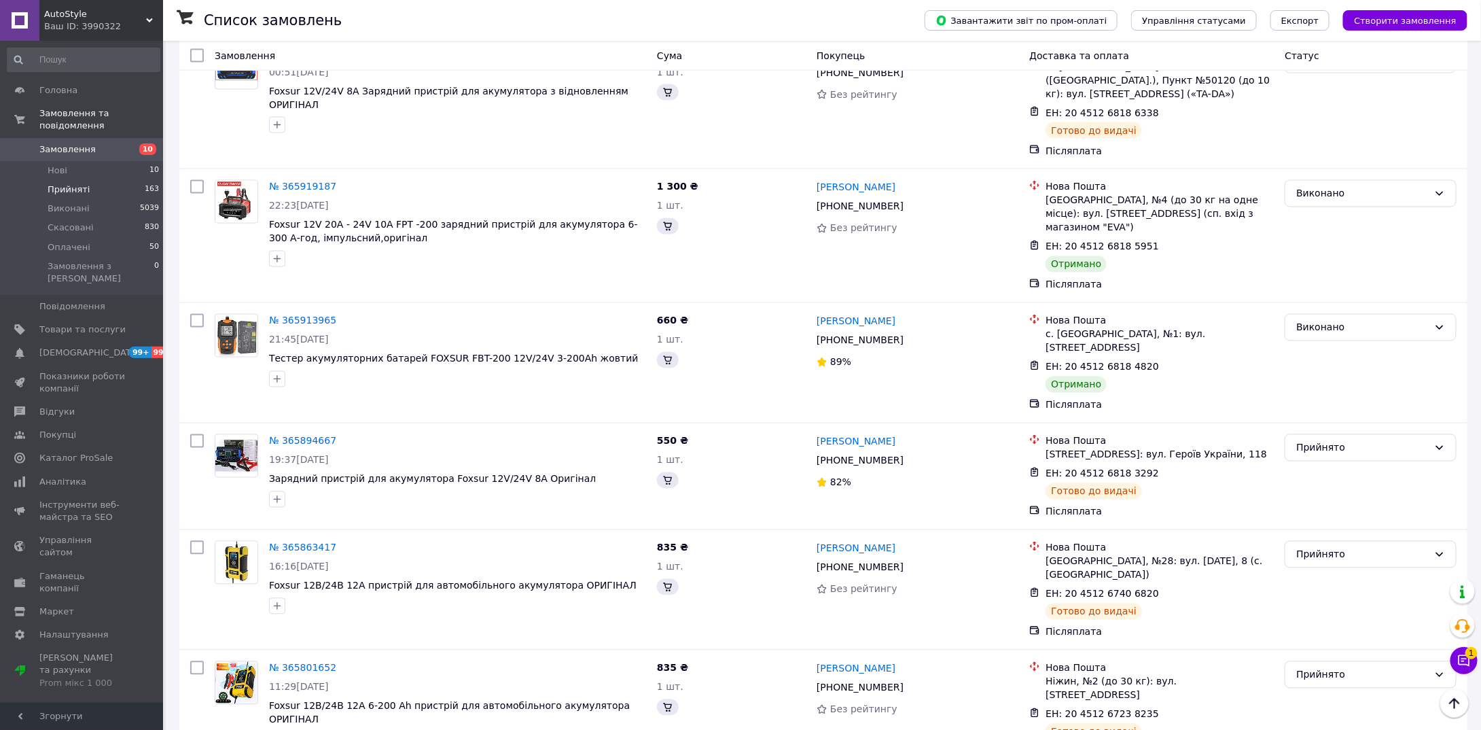
scroll to position [9473, 0]
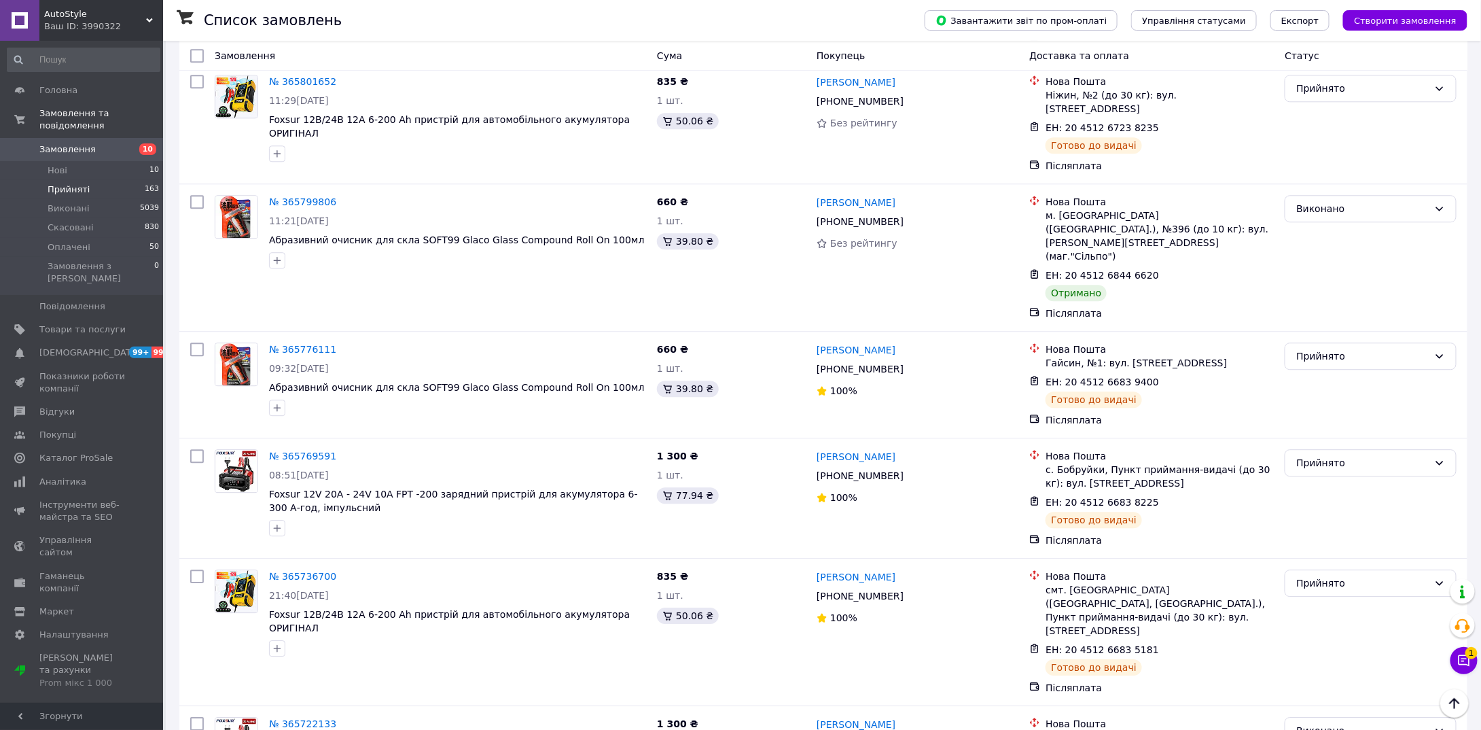
click at [1311, 169] on li "Виконано" at bounding box center [1371, 169] width 171 height 24
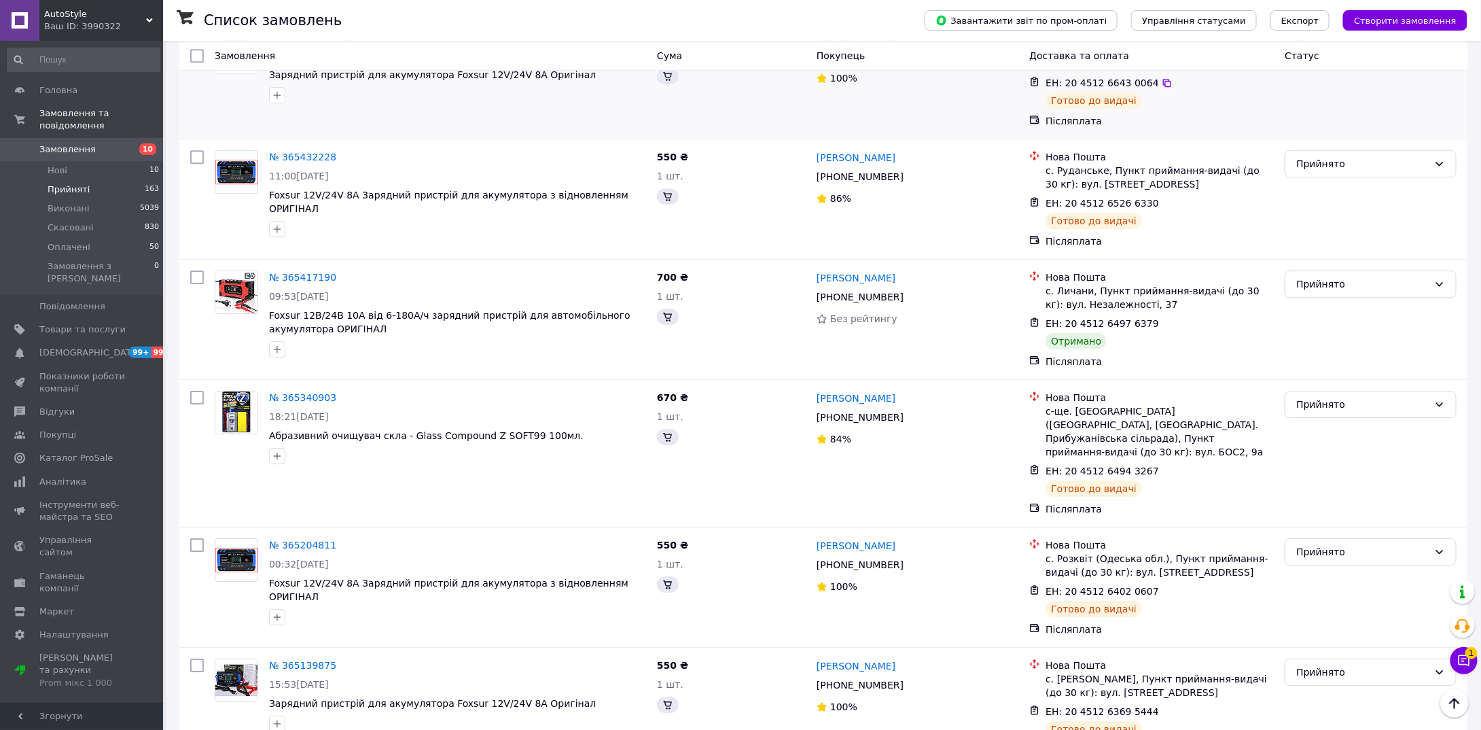
scroll to position [9227, 0]
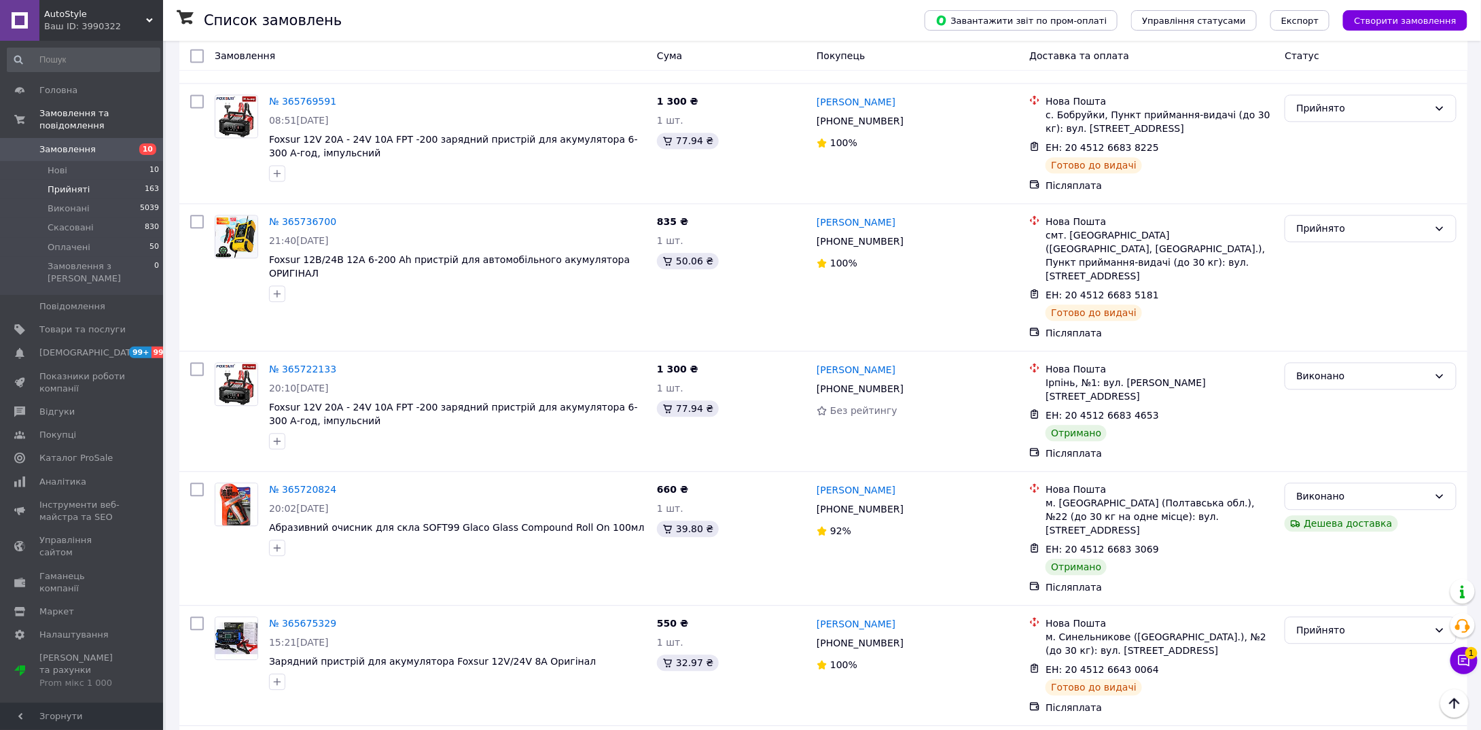
click at [1303, 183] on li "Виконано" at bounding box center [1371, 189] width 171 height 24
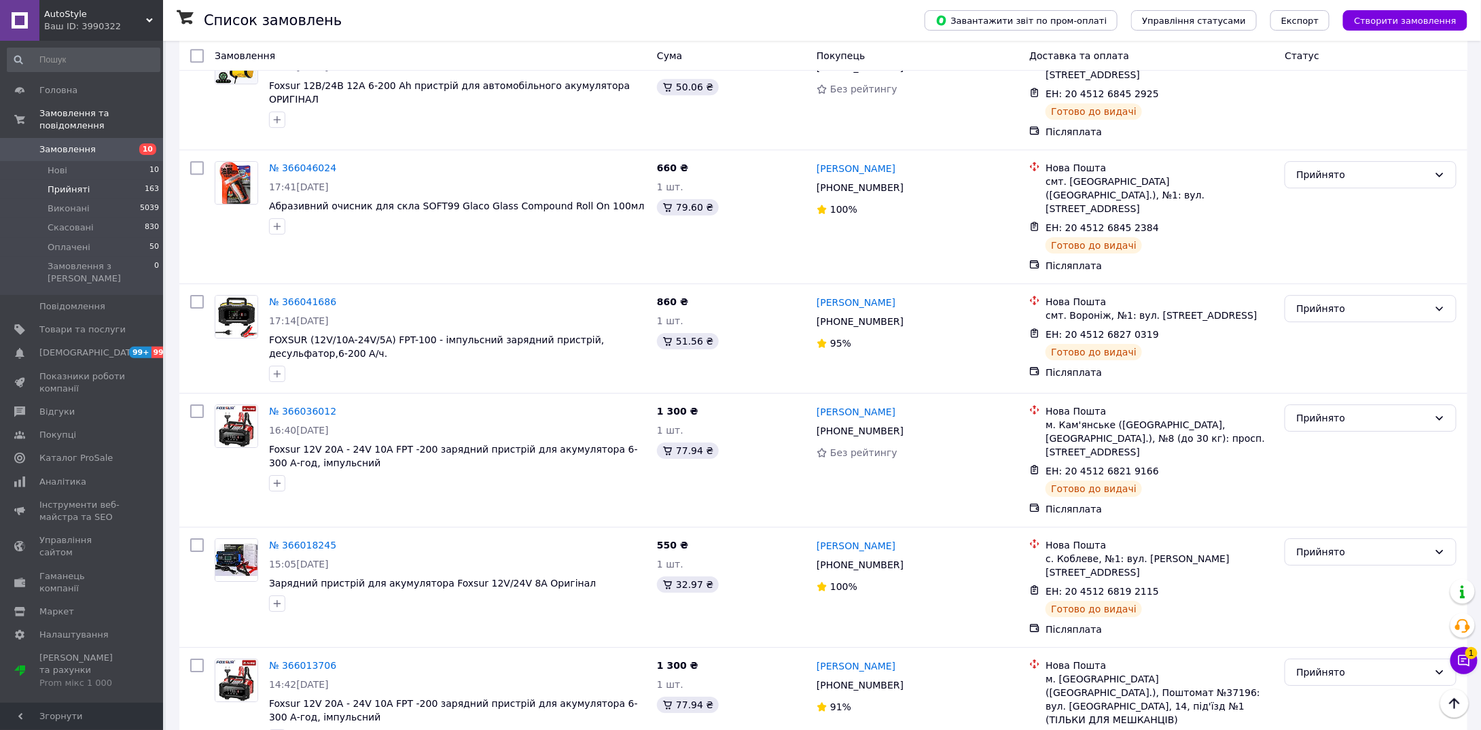
scroll to position [7121, 0]
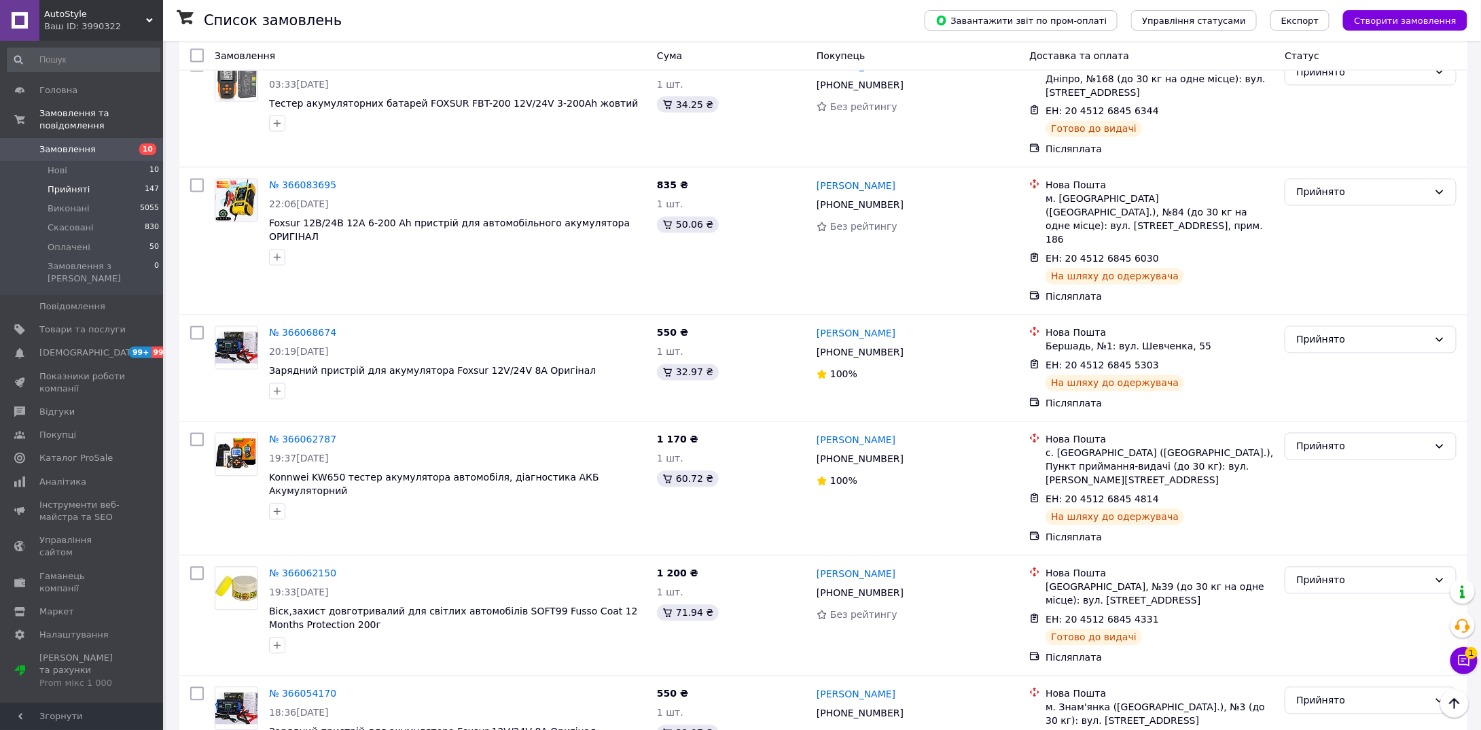
scroll to position [6183, 0]
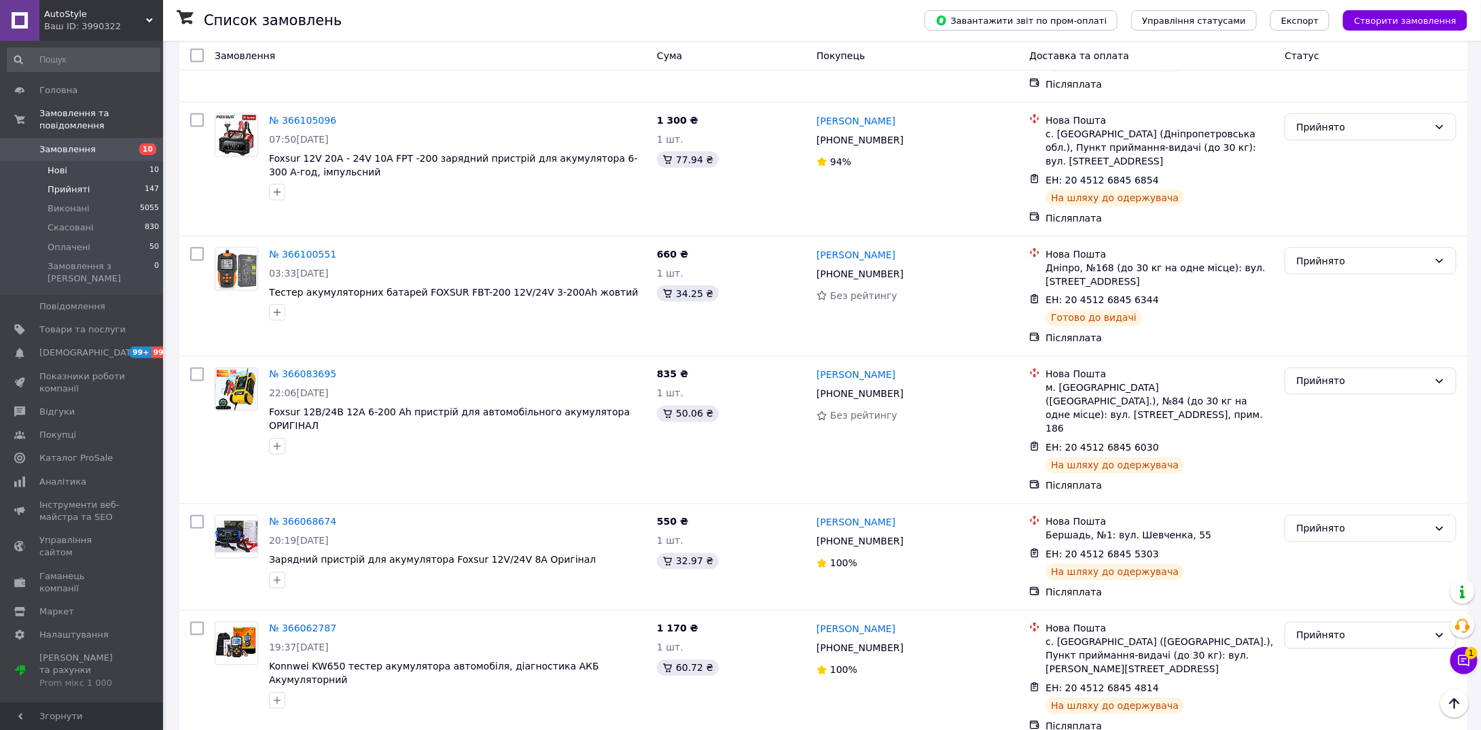
click at [50, 164] on span "Нові" at bounding box center [58, 170] width 20 height 12
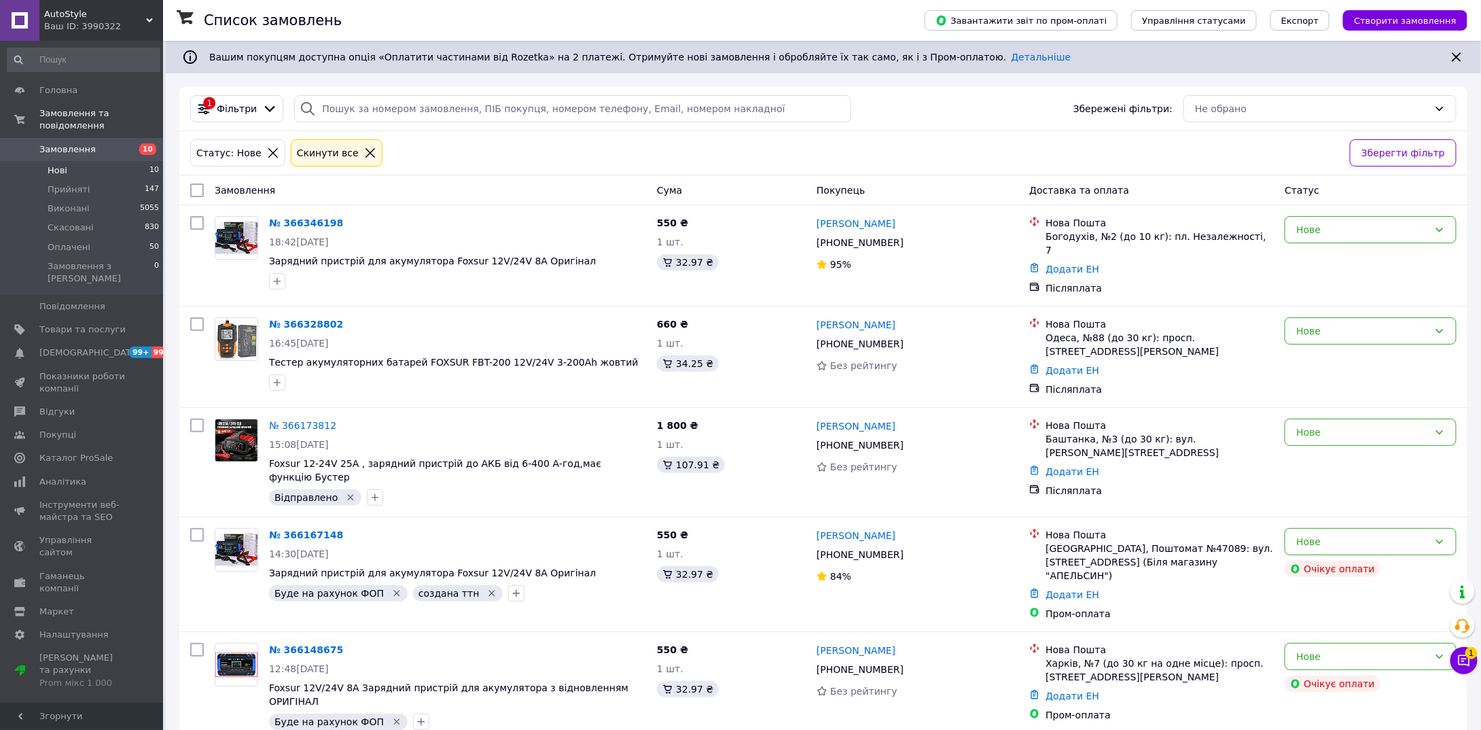
click at [71, 161] on li "Нові 10" at bounding box center [83, 170] width 167 height 19
